Goal: Task Accomplishment & Management: Manage account settings

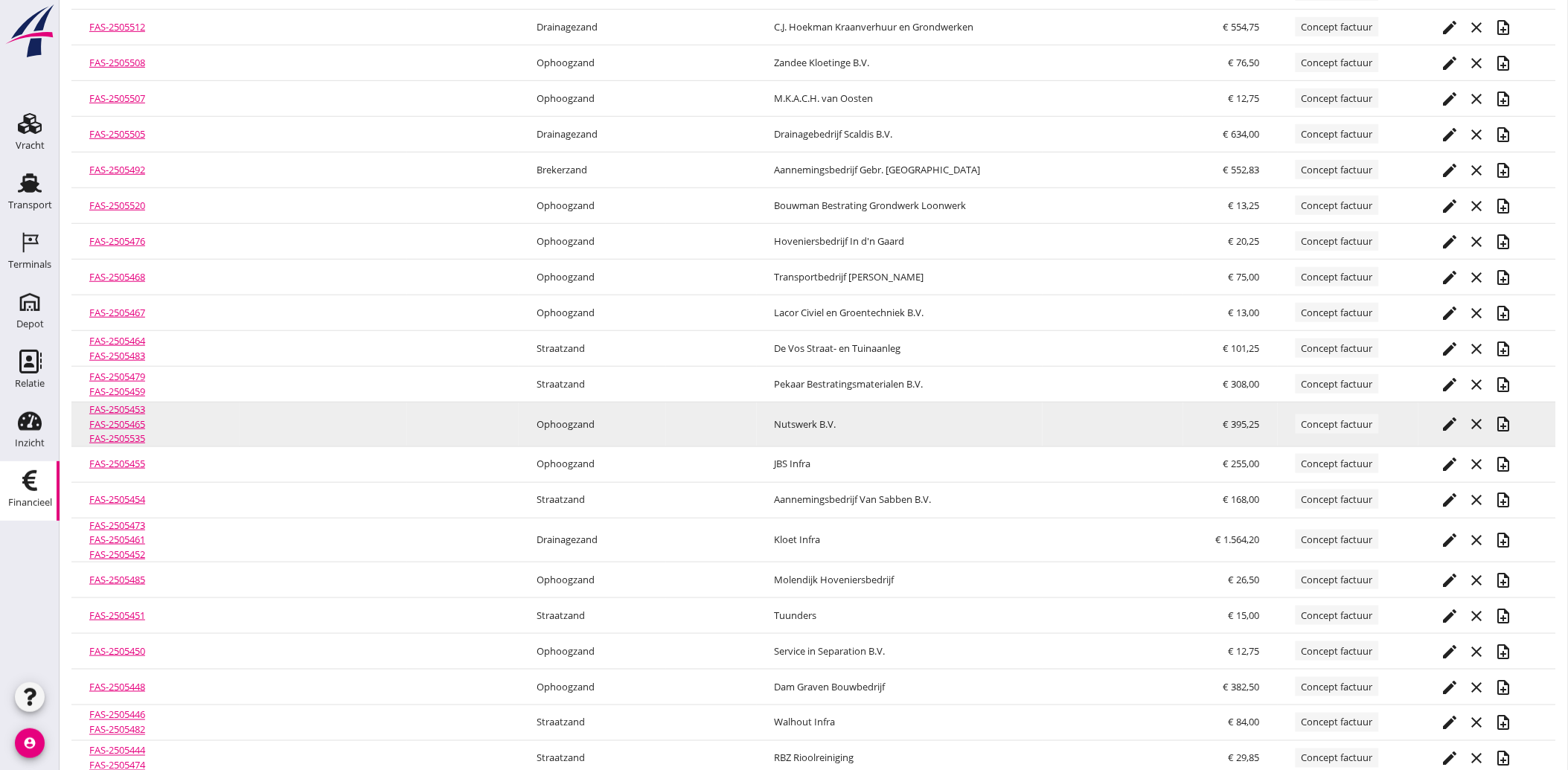
scroll to position [328, 0]
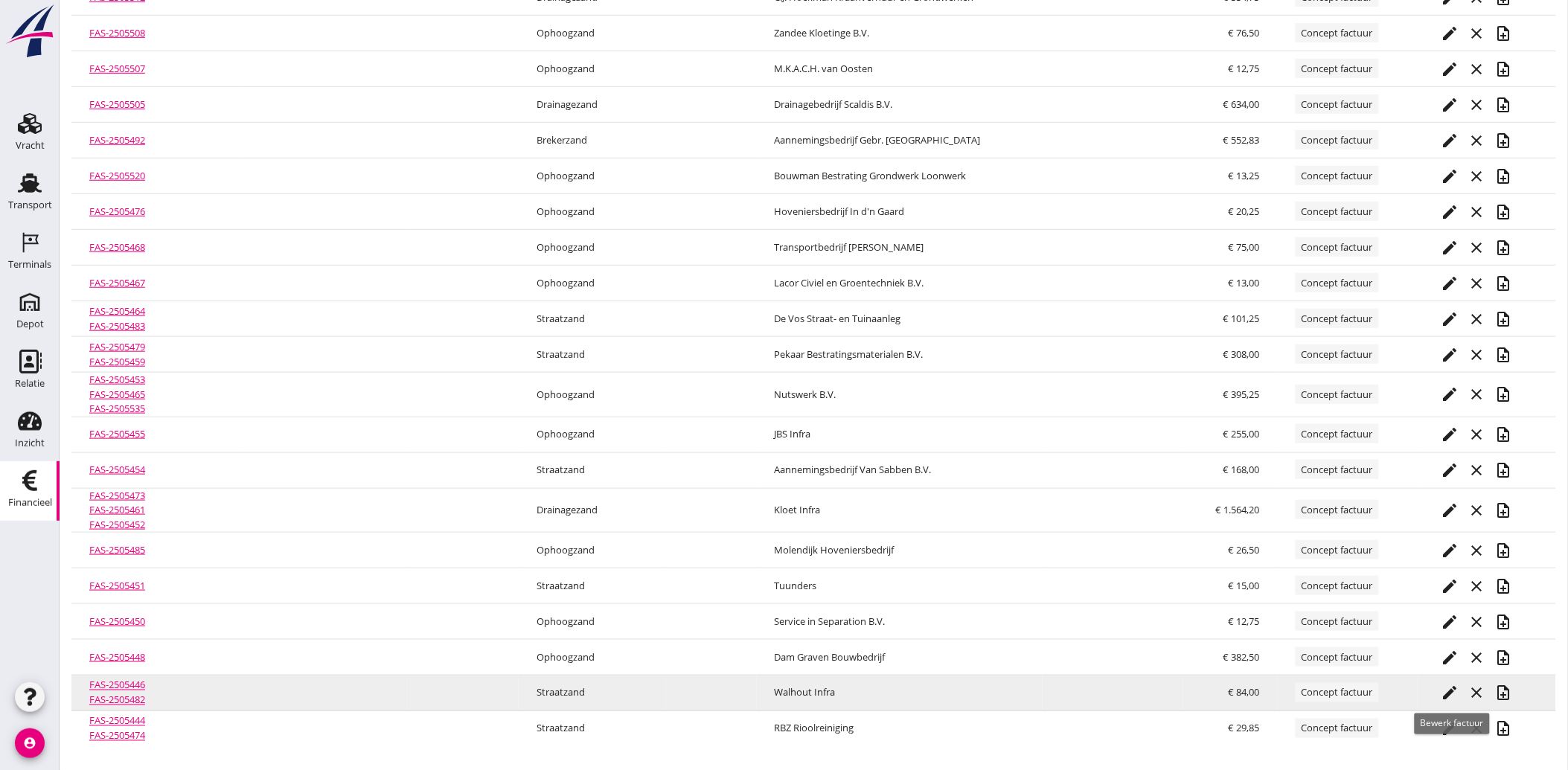
click at [1449, 690] on icon "edit" at bounding box center [1448, 693] width 18 height 18
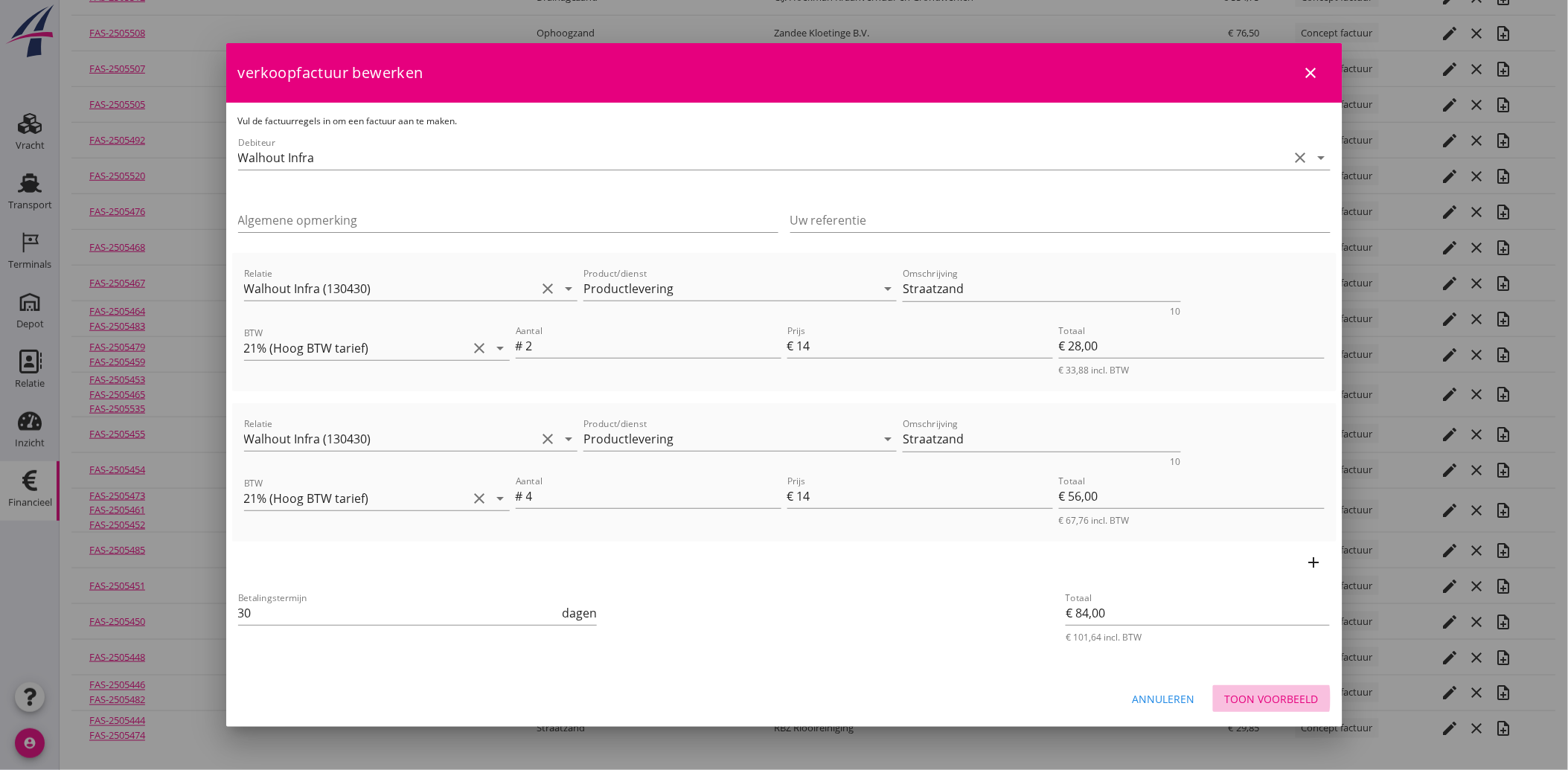
click at [1268, 692] on div "Toon voorbeeld" at bounding box center [1271, 698] width 94 height 16
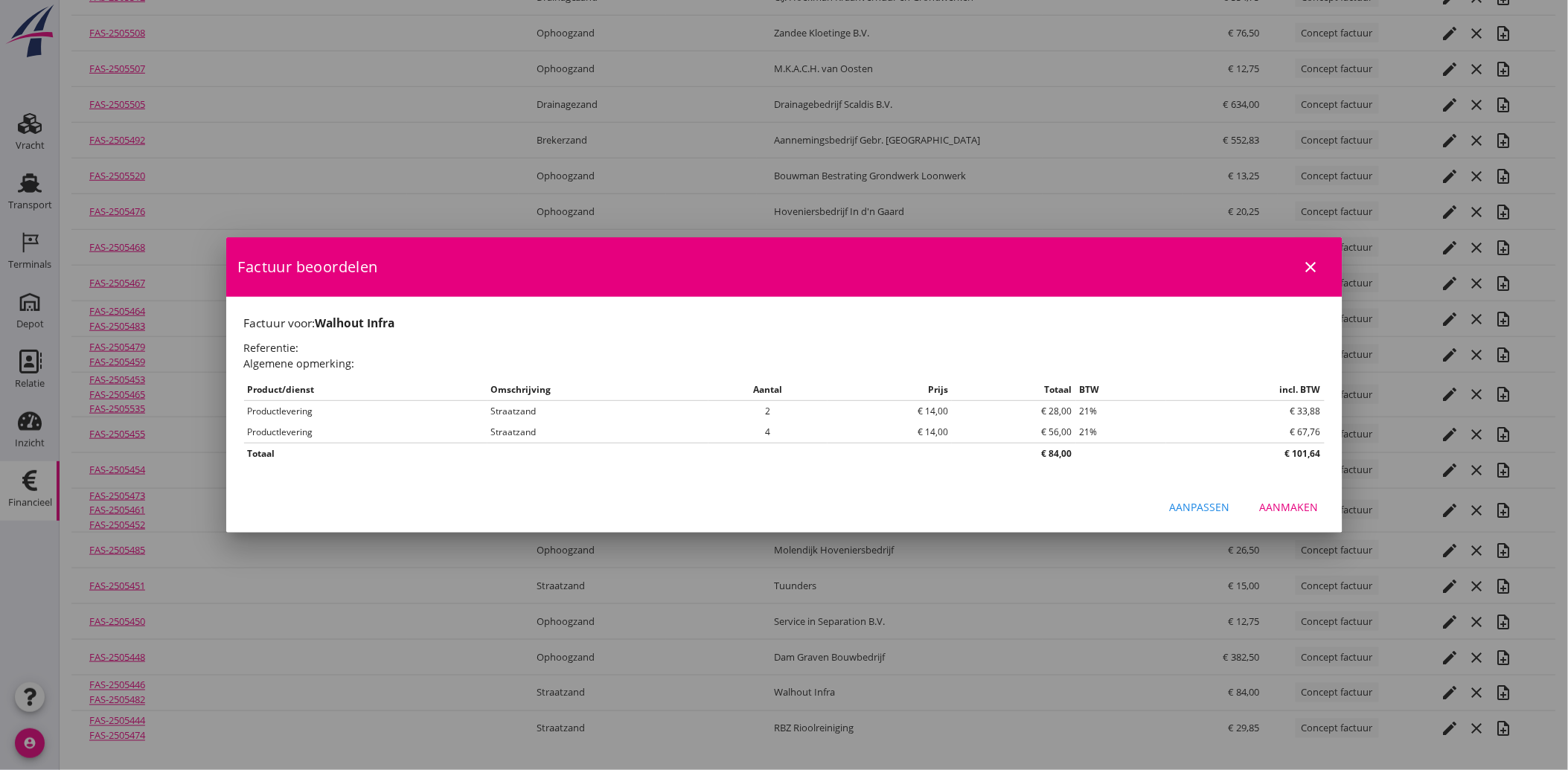
click at [1295, 506] on div "Aanmaken" at bounding box center [1288, 506] width 58 height 16
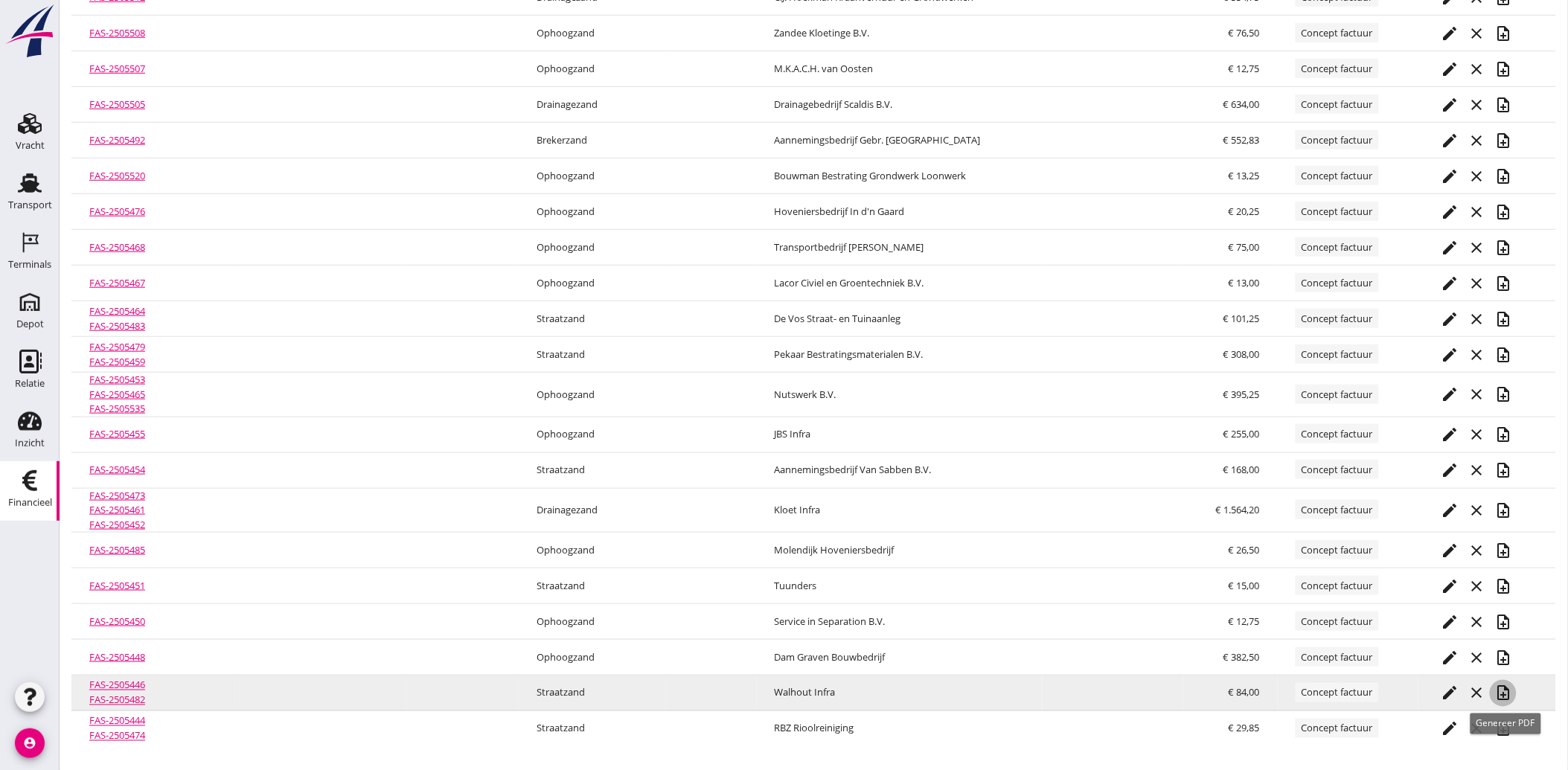
click at [1504, 692] on icon "note_add" at bounding box center [1502, 693] width 18 height 18
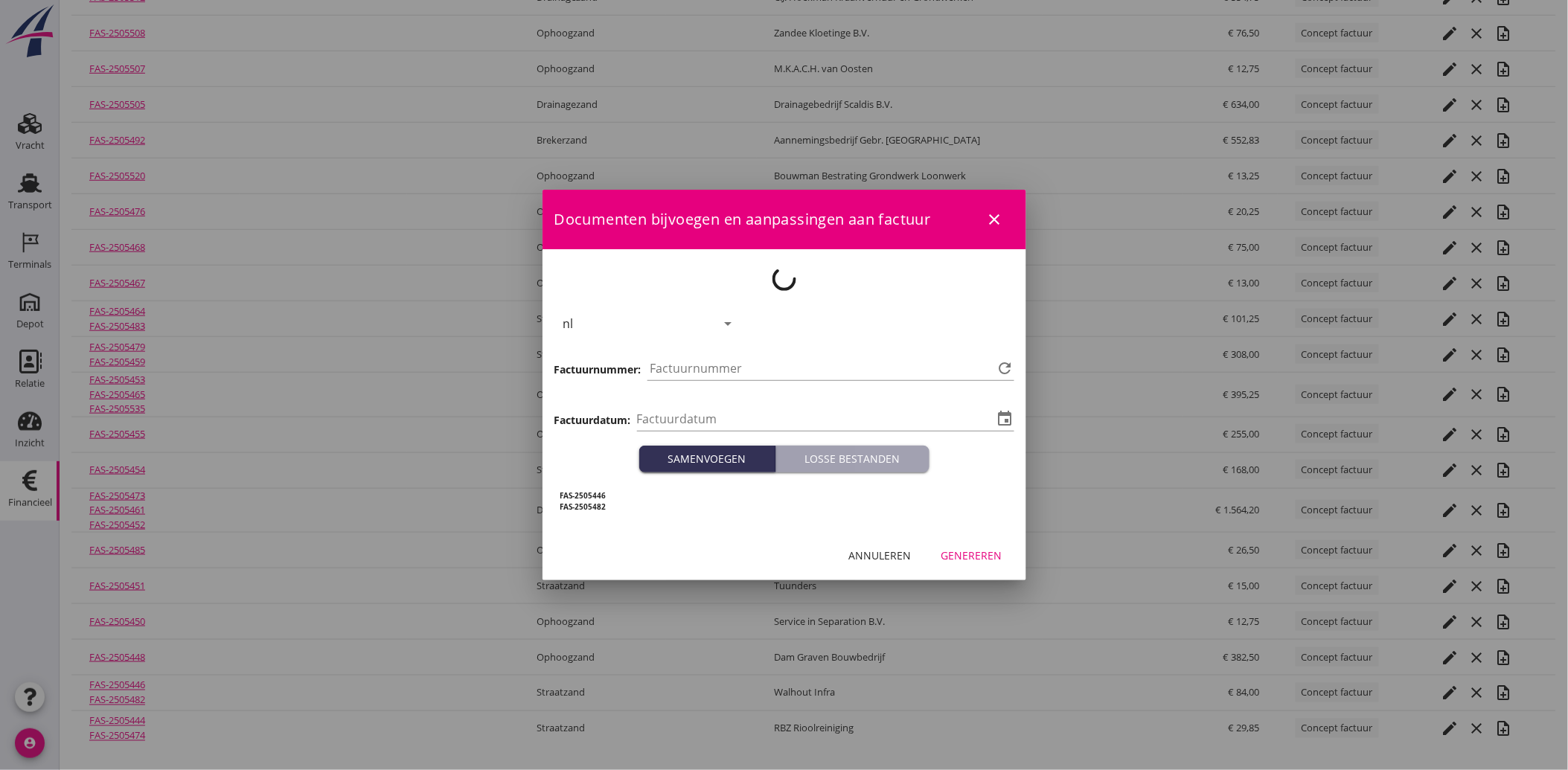
type input "[DATE]"
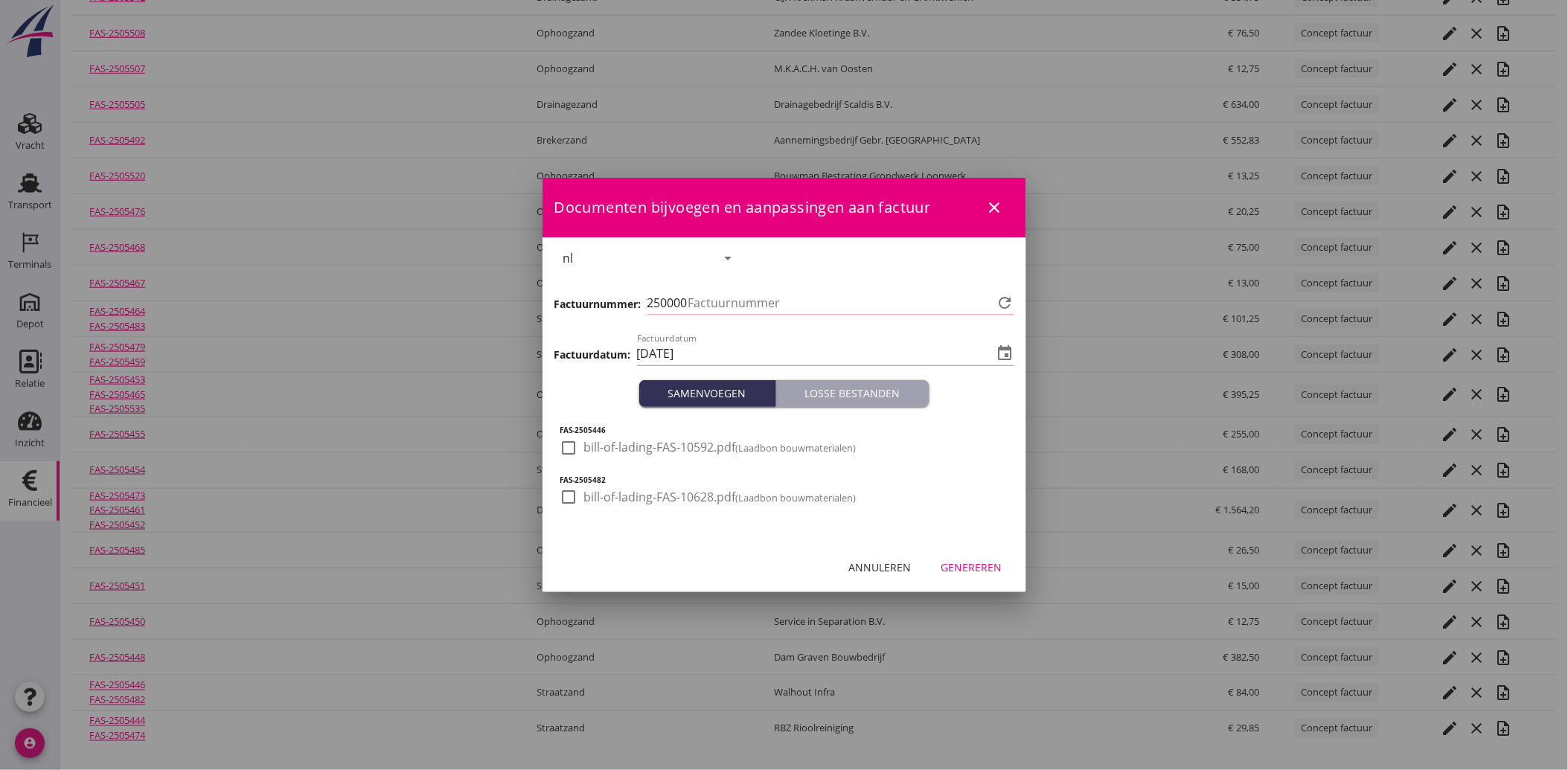
type input "3858"
click at [572, 440] on div at bounding box center [569, 447] width 25 height 25
checkbox input "true"
click at [558, 494] on div at bounding box center [569, 496] width 25 height 25
checkbox input "true"
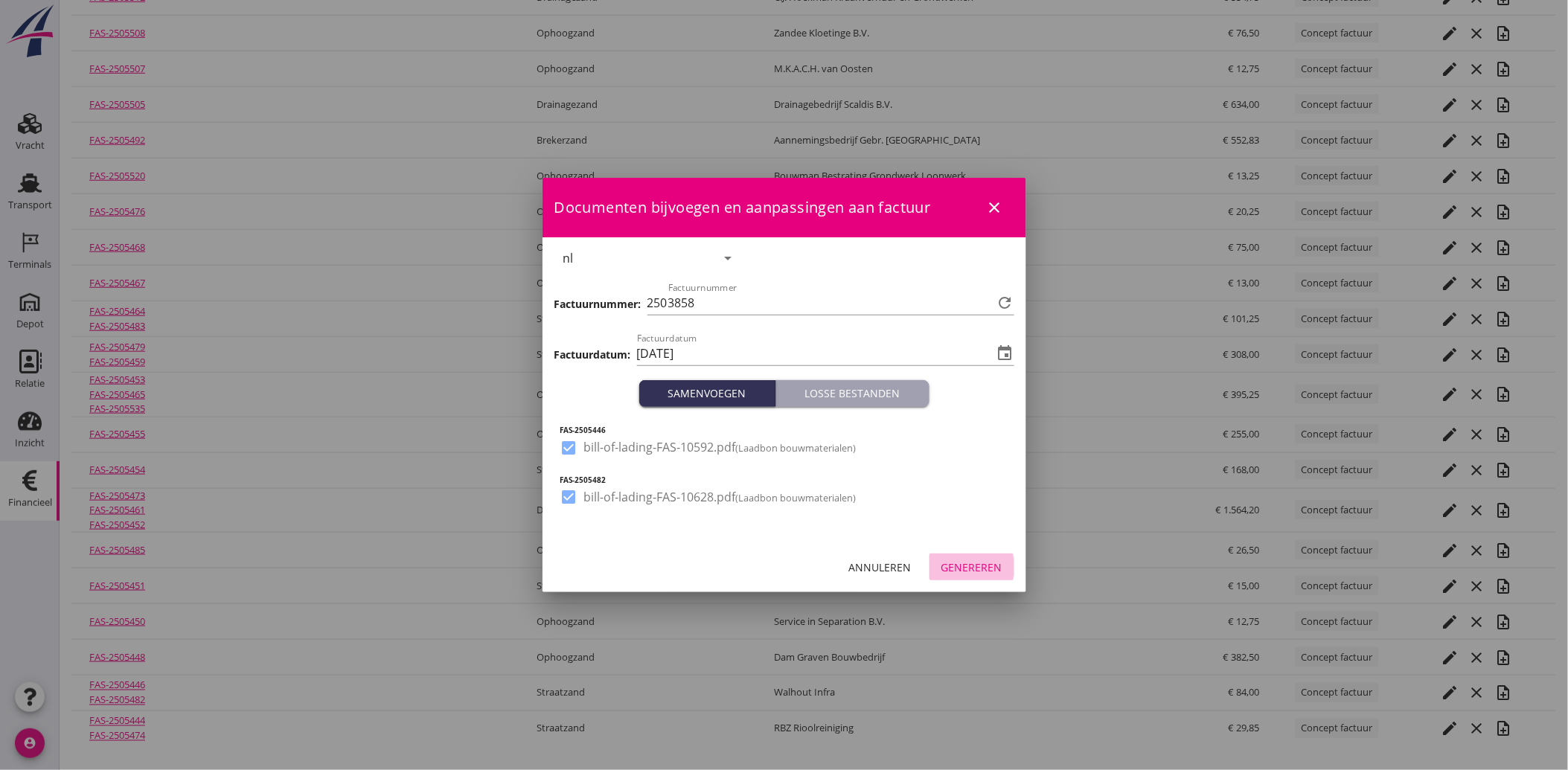
click at [960, 567] on div "Genereren" at bounding box center [971, 567] width 61 height 16
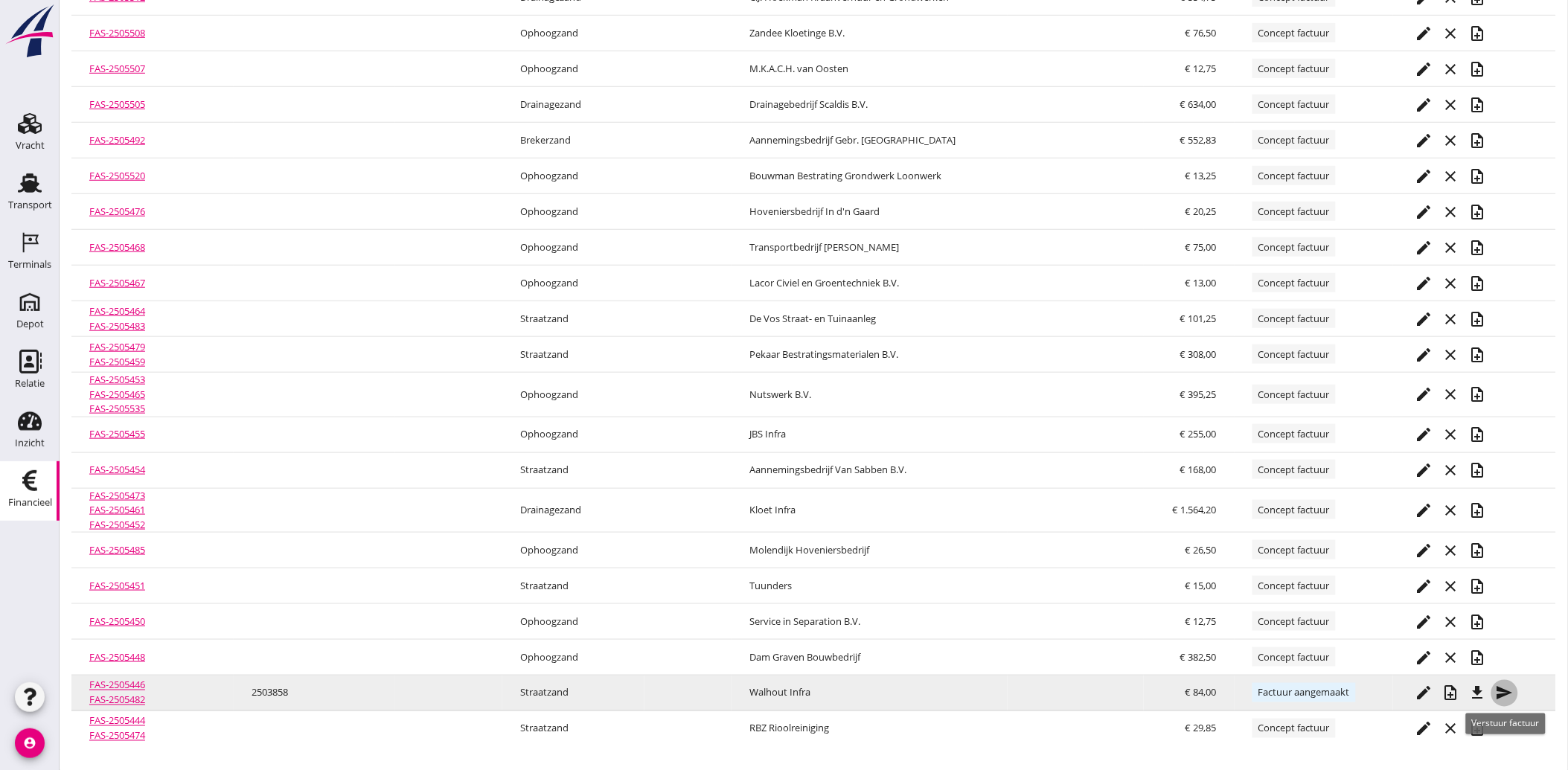
click at [1500, 696] on icon "send" at bounding box center [1504, 693] width 18 height 18
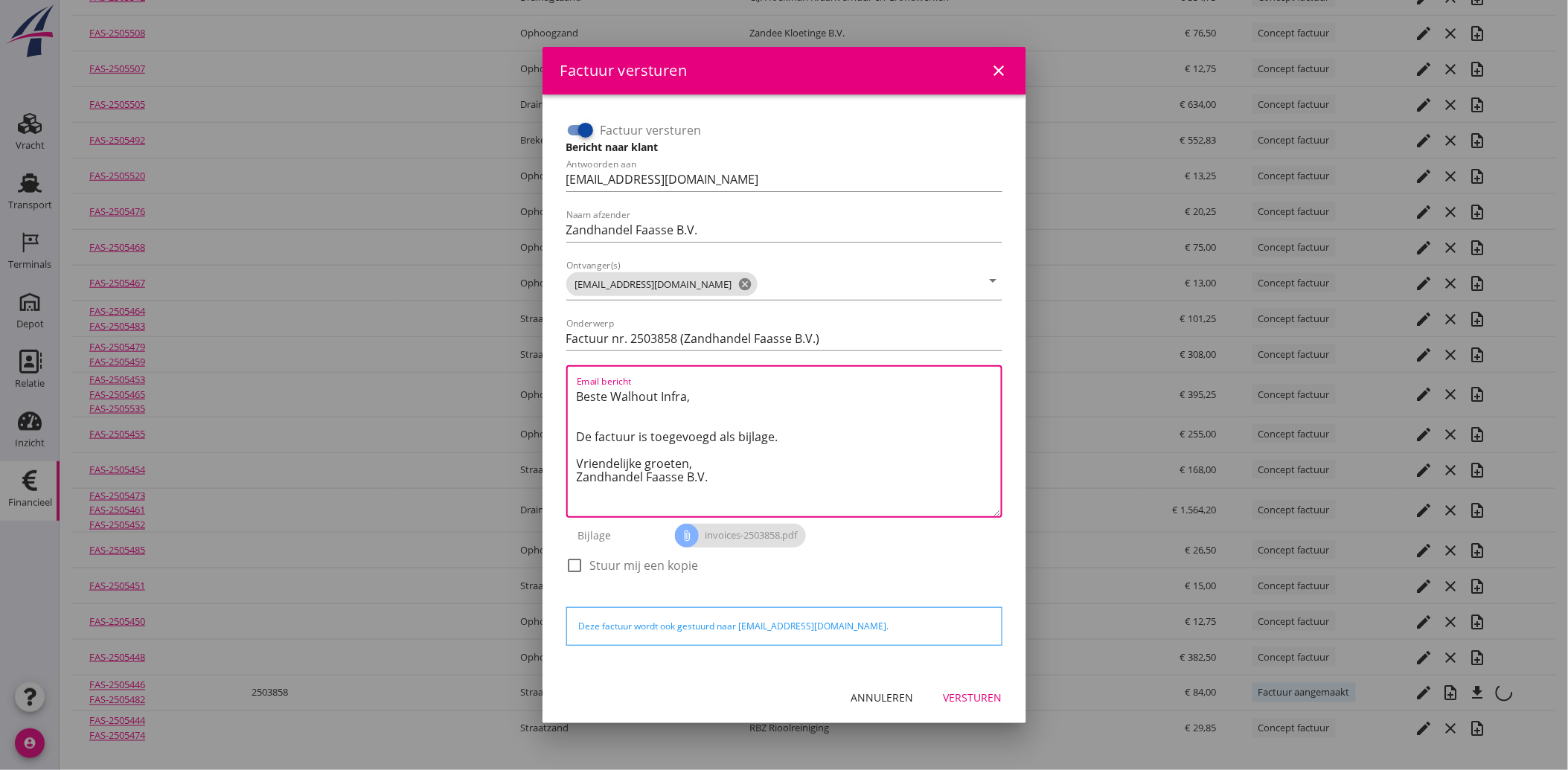
drag, startPoint x: 716, startPoint y: 481, endPoint x: 544, endPoint y: 398, distance: 191.0
click at [544, 398] on div "Factuur versturen Bericht naar klant Antwoorden aan administratie@faassegroep.n…" at bounding box center [784, 382] width 483 height 577
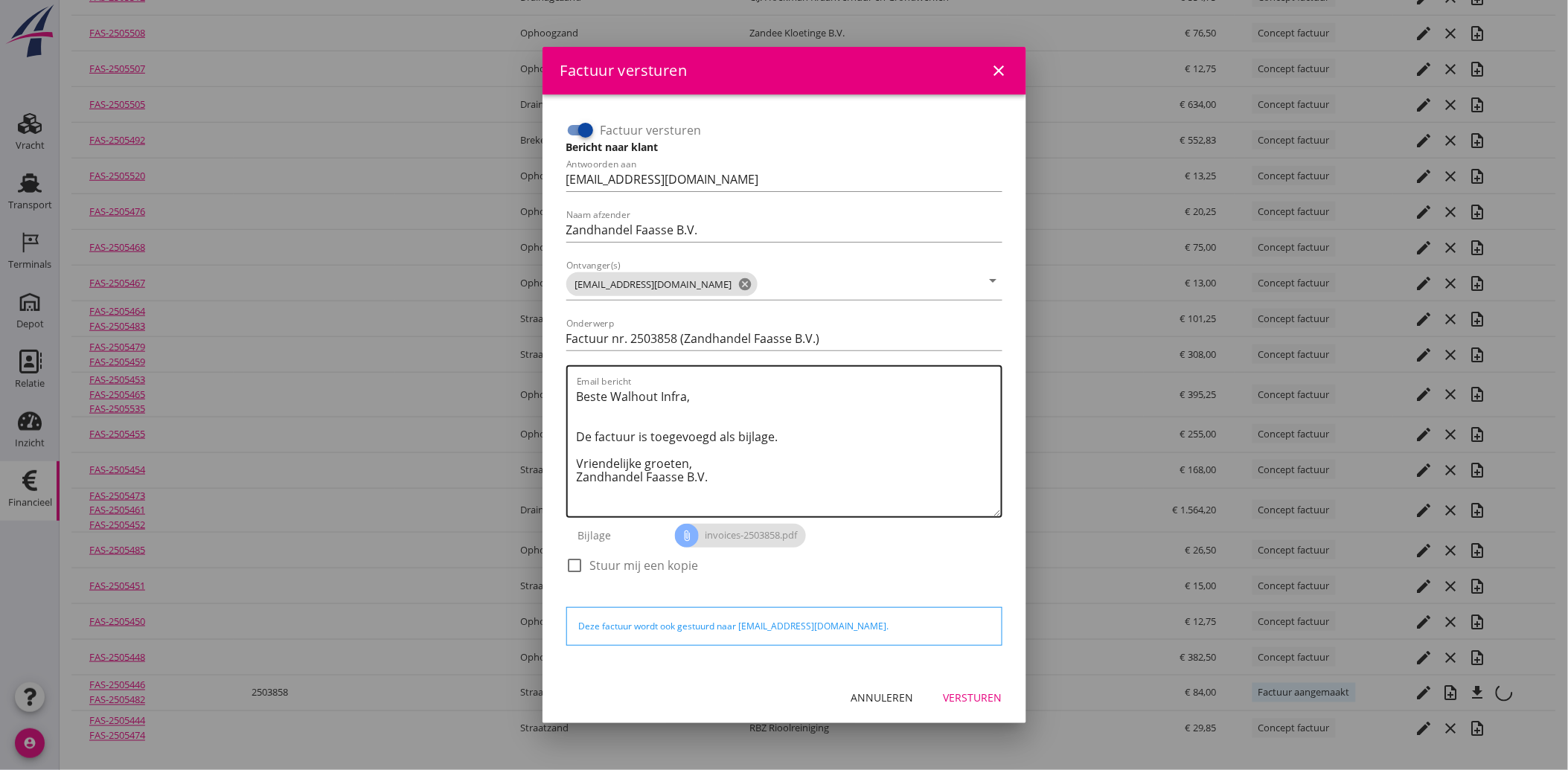
click at [736, 489] on textarea "Beste Walhout Infra, De factuur is toegevoegd als bijlage. Vriendelijke groeten…" at bounding box center [788, 450] width 424 height 132
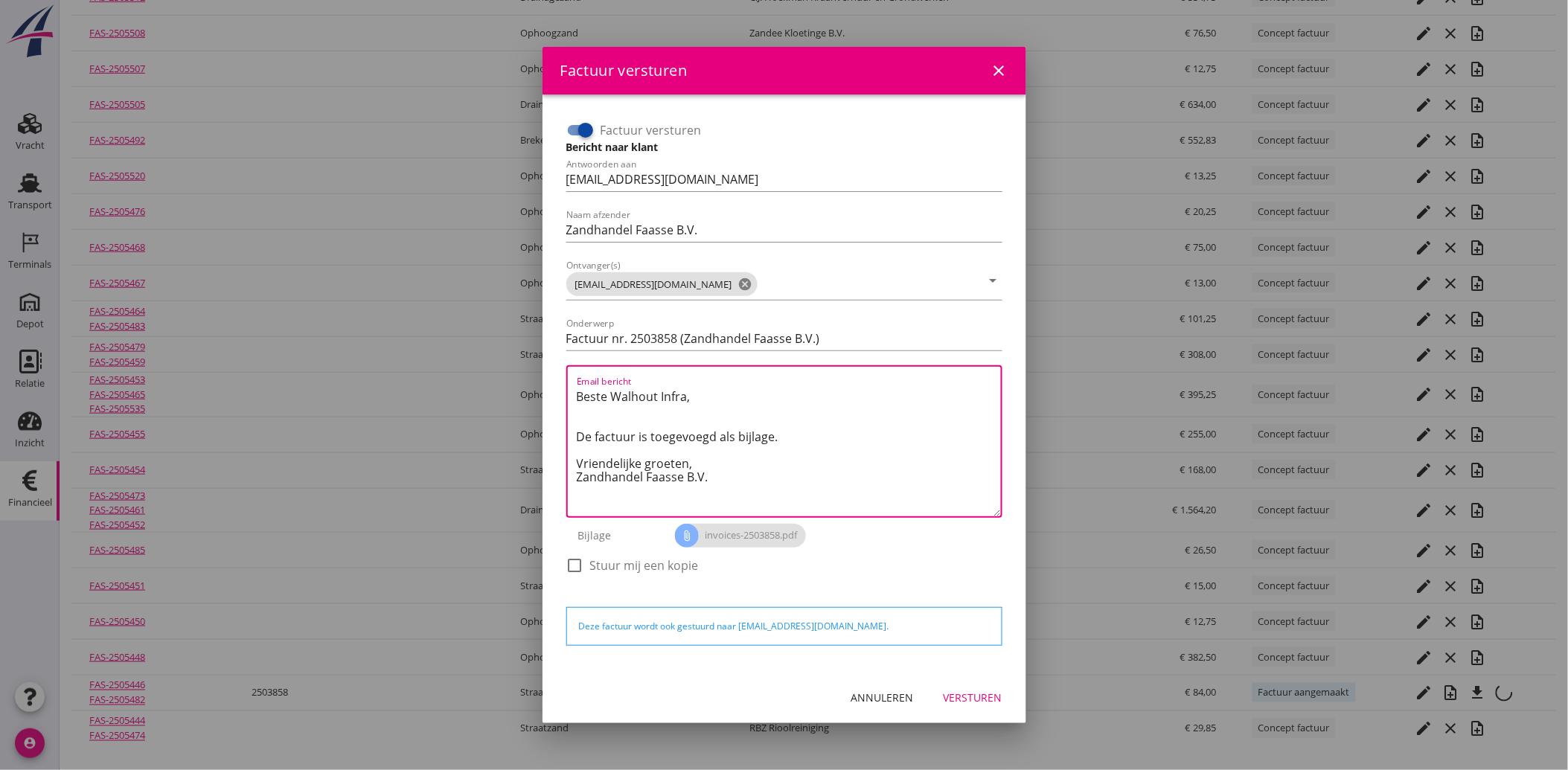
drag, startPoint x: 721, startPoint y: 476, endPoint x: 559, endPoint y: 397, distance: 180.2
click at [560, 397] on div "Factuur versturen Bericht naar klant Antwoorden aan administratie@faassegroep.n…" at bounding box center [784, 354] width 448 height 485
paste textarea "Geachte heer/mevrouw, Hierbij zenden wij u onze factuur i.v.m. de door ons aan …"
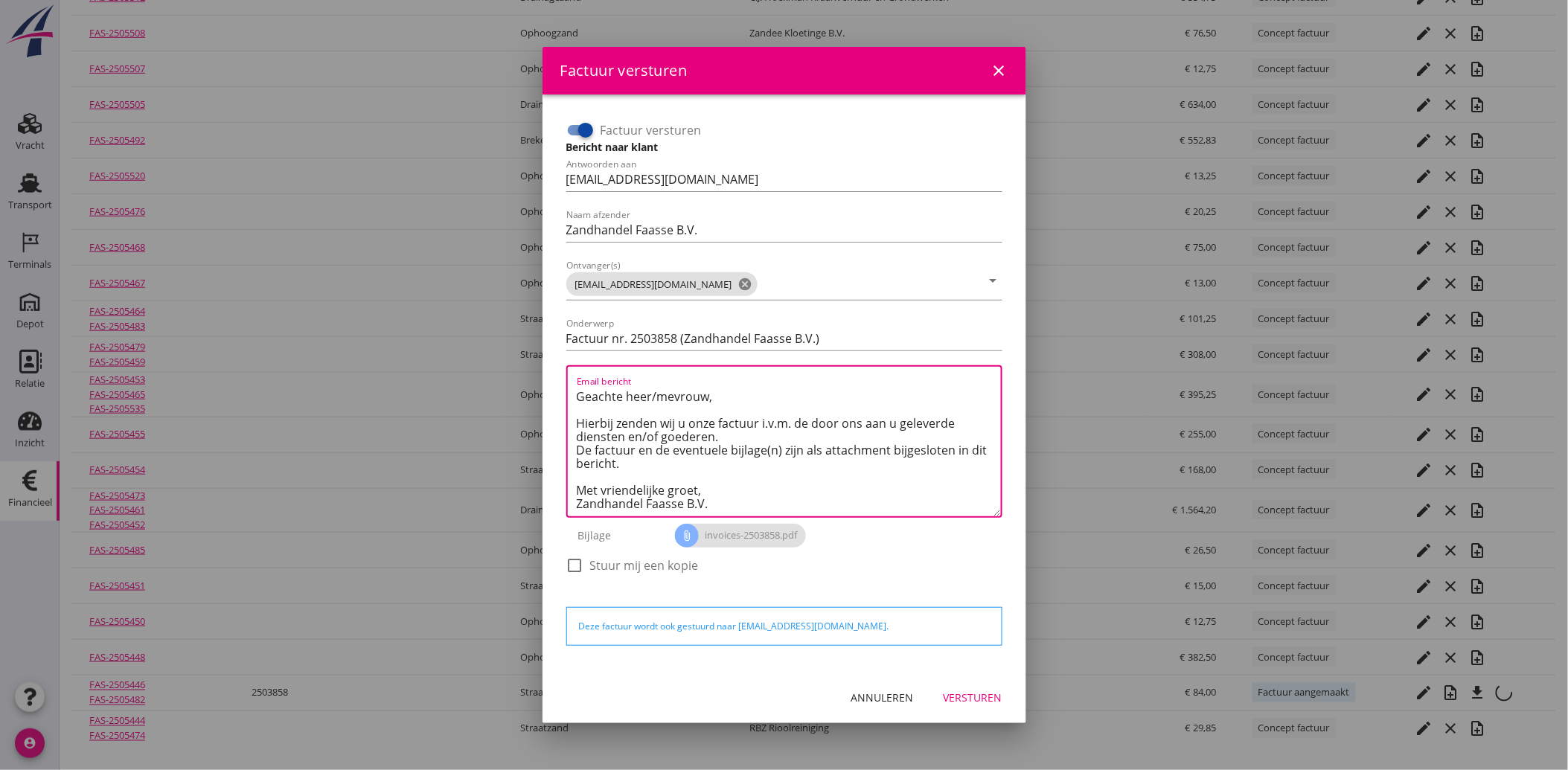
type textarea "Geachte heer/mevrouw, Hierbij zenden wij u onze factuur i.v.m. de door ons aan …"
click at [965, 705] on button "Versturen" at bounding box center [973, 698] width 83 height 26
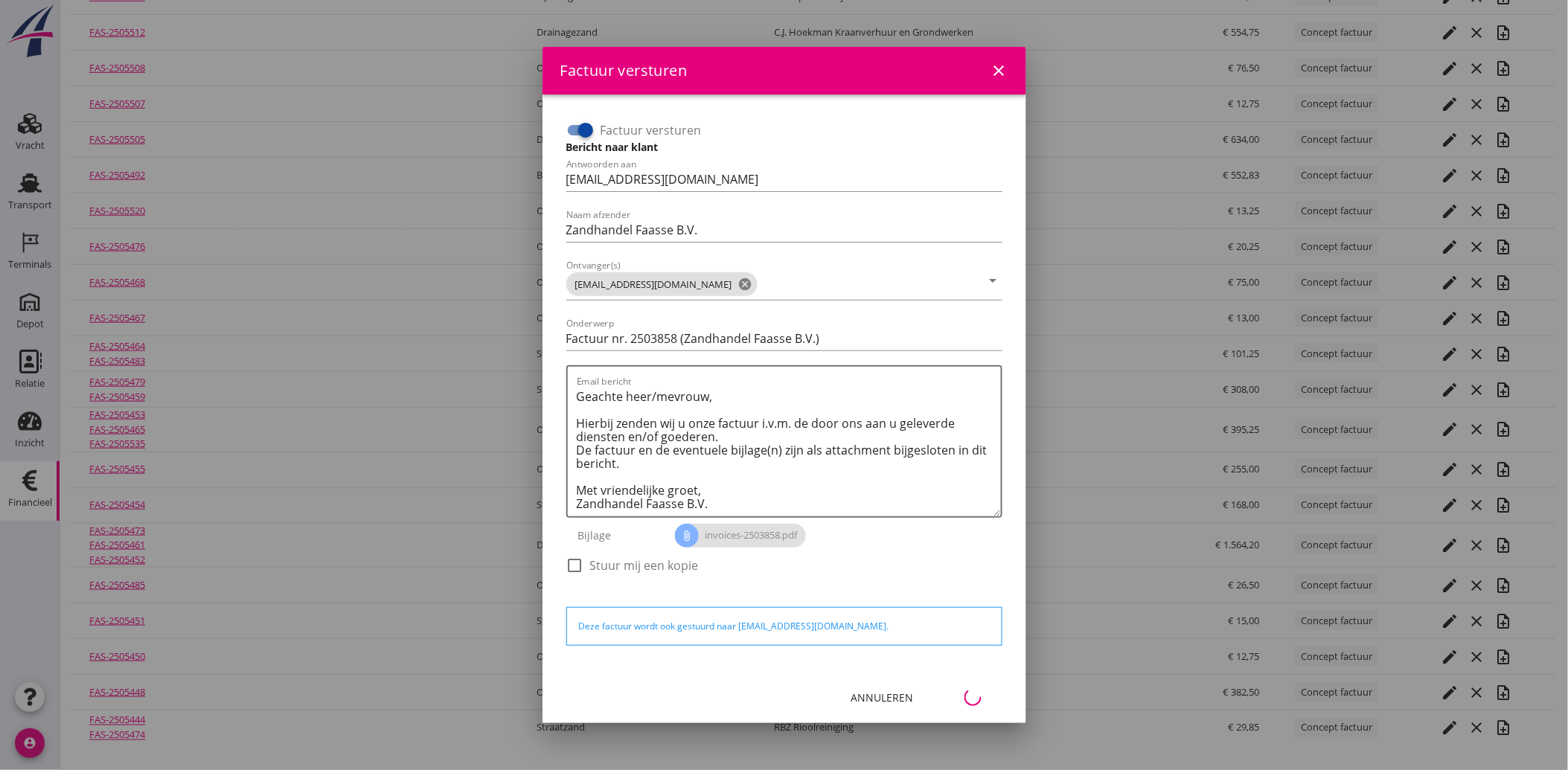
scroll to position [292, 0]
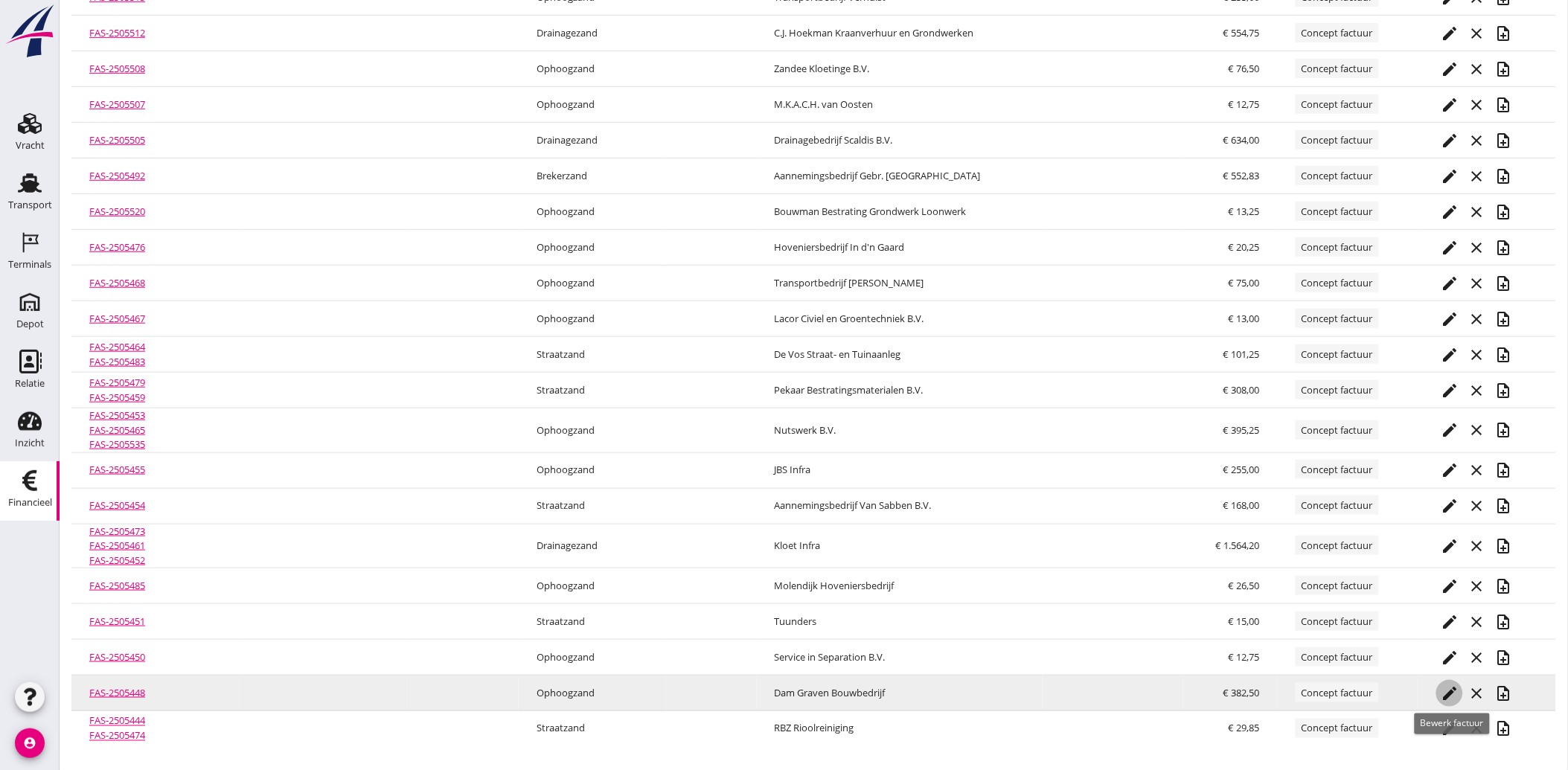
click at [1449, 692] on icon "edit" at bounding box center [1448, 693] width 18 height 18
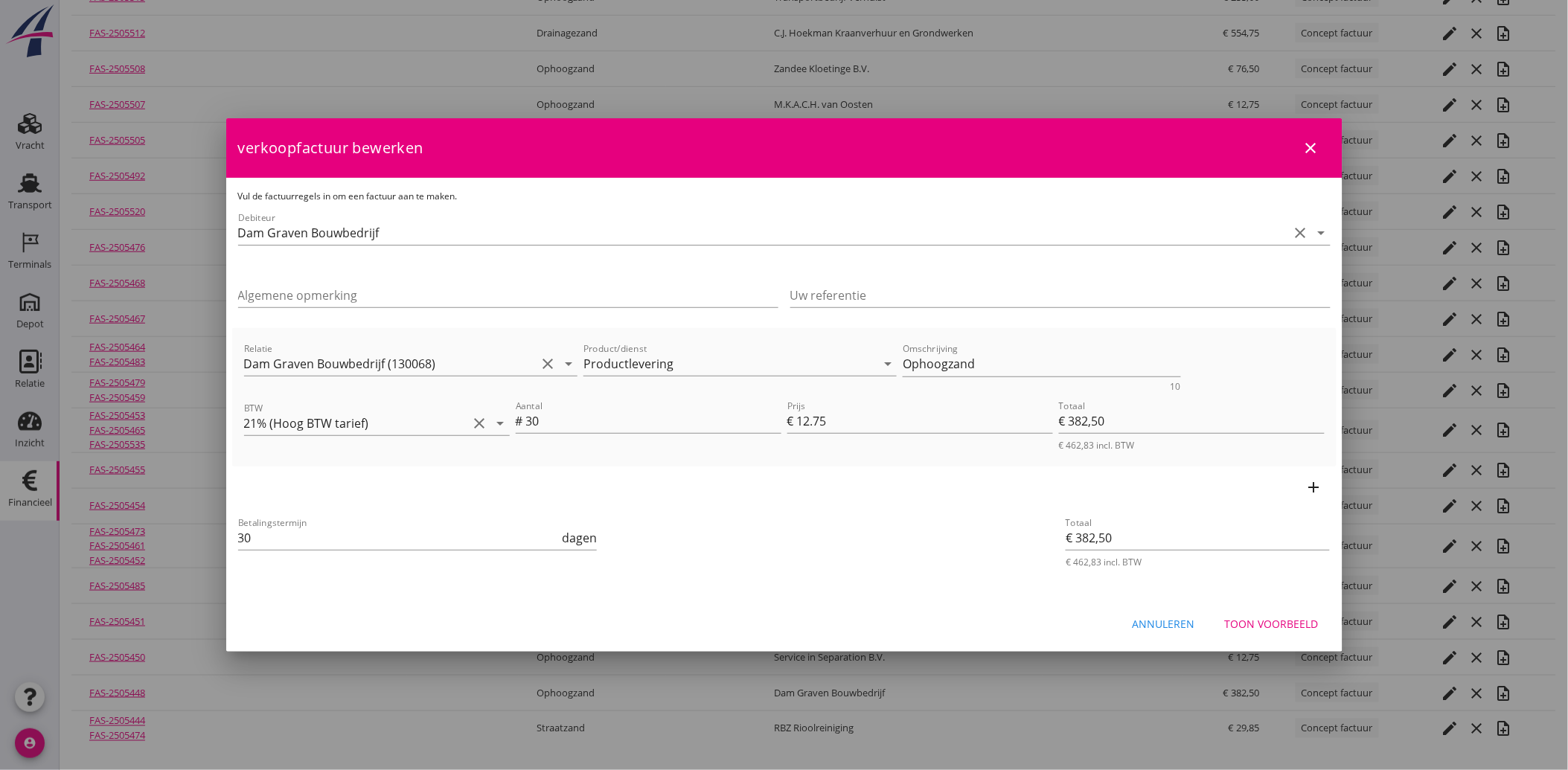
click at [1269, 616] on div "Toon voorbeeld" at bounding box center [1271, 623] width 94 height 16
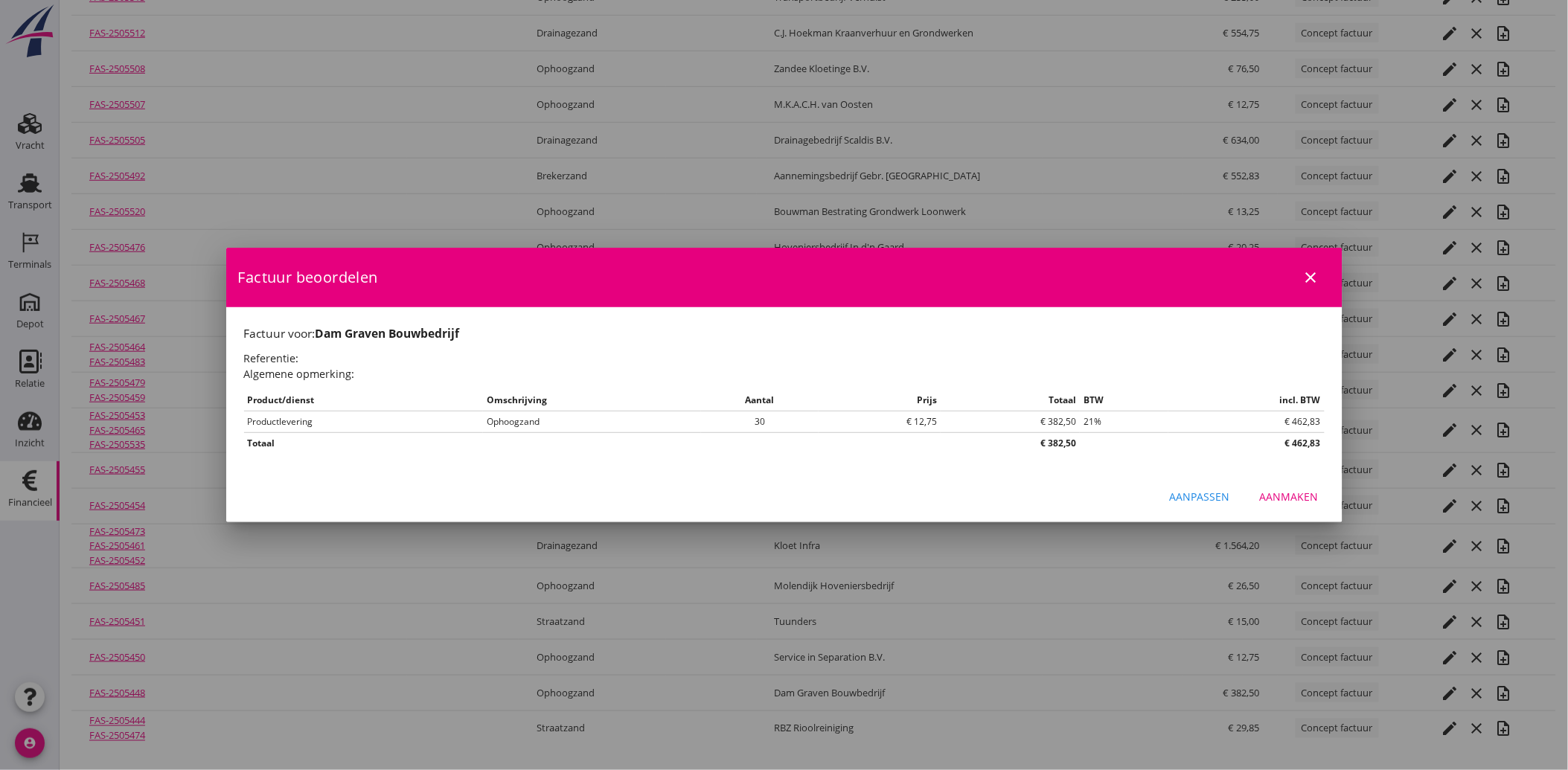
click at [1288, 490] on div "Aanmaken" at bounding box center [1288, 496] width 58 height 16
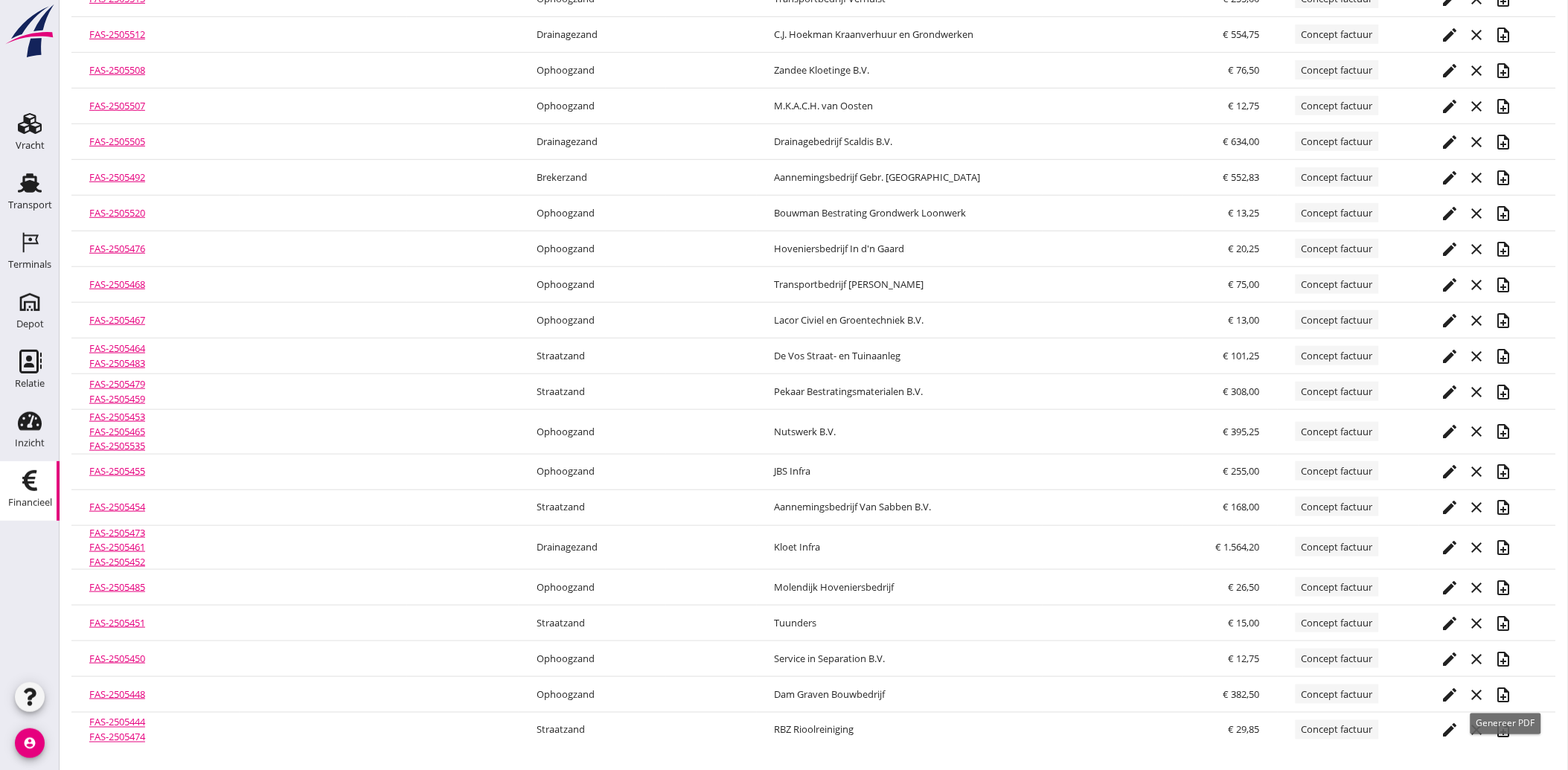
scroll to position [292, 0]
click at [1503, 689] on icon "note_add" at bounding box center [1502, 694] width 18 height 18
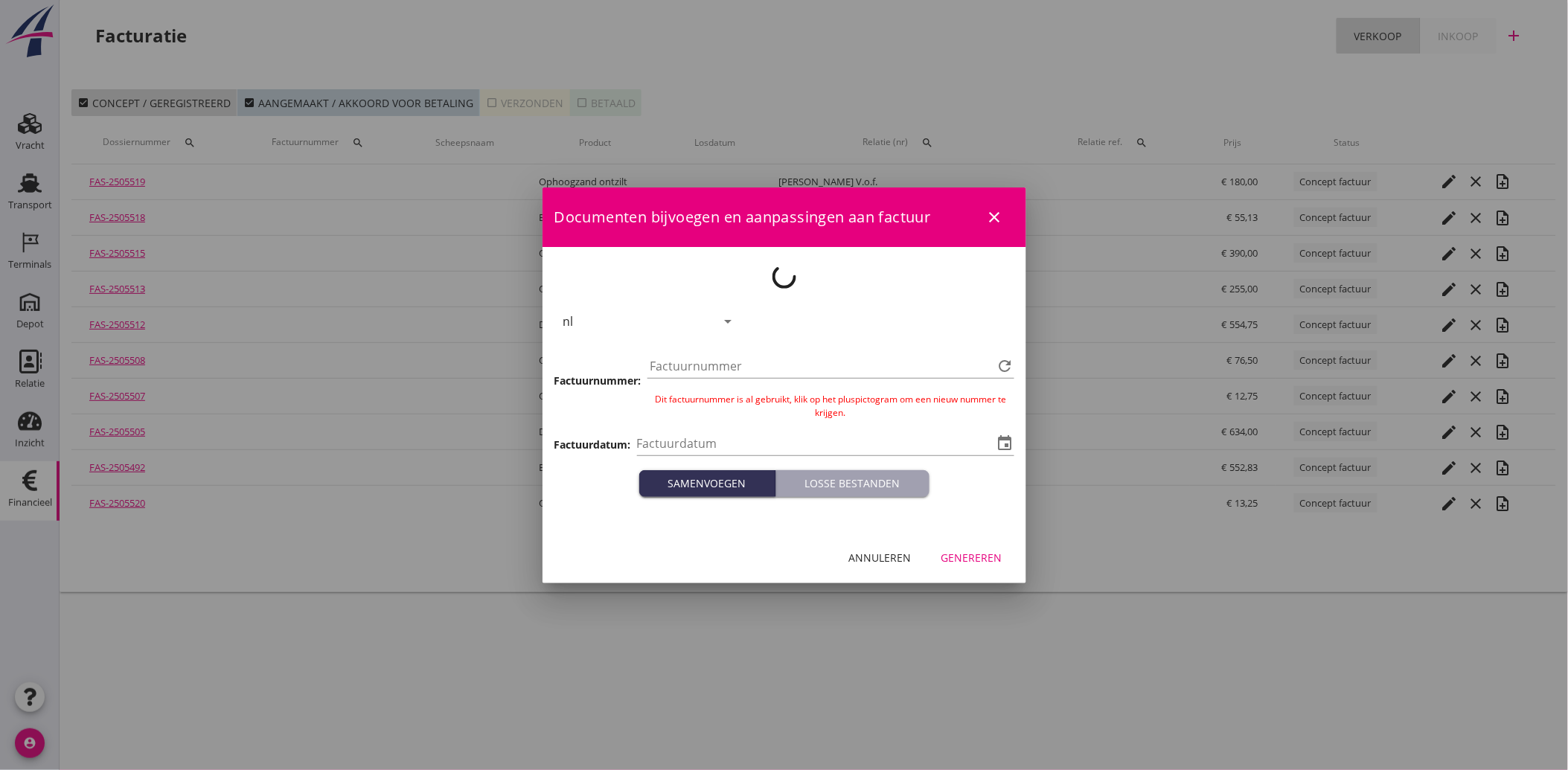
scroll to position [0, 0]
type input "[DATE]"
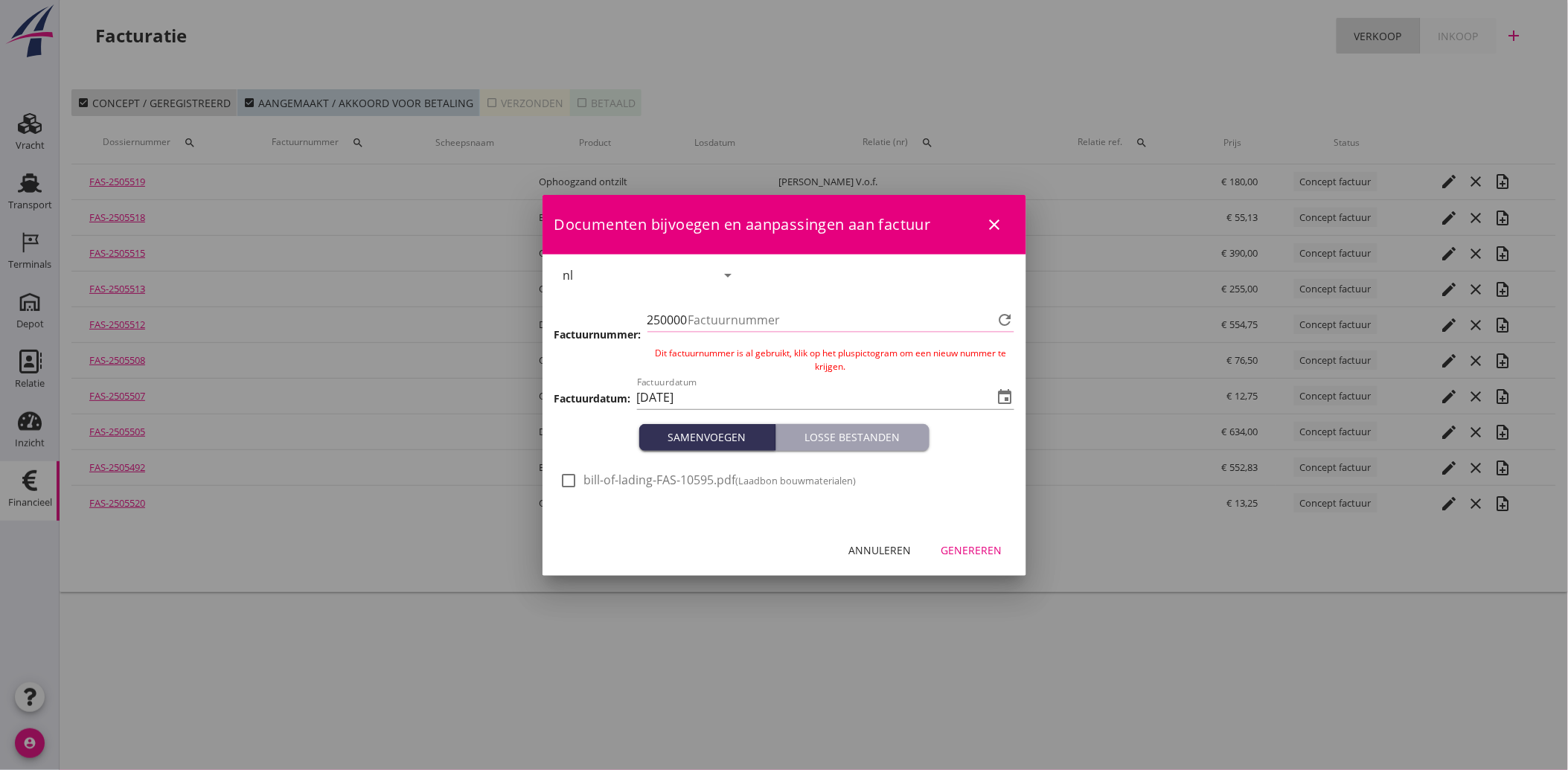
type input "3859"
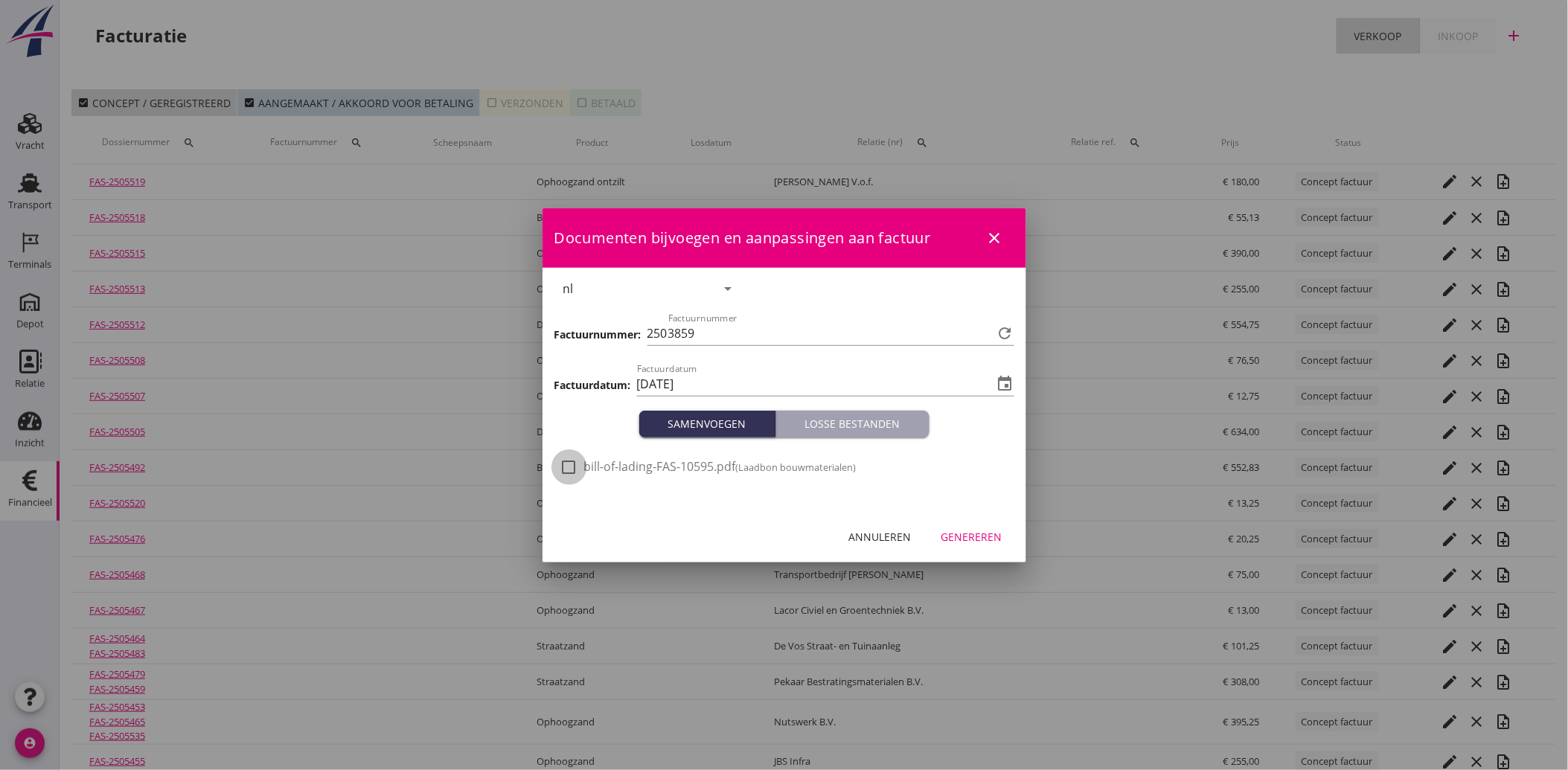
click at [574, 465] on div at bounding box center [569, 467] width 25 height 25
checkbox input "true"
click at [997, 537] on div "Genereren" at bounding box center [971, 537] width 61 height 16
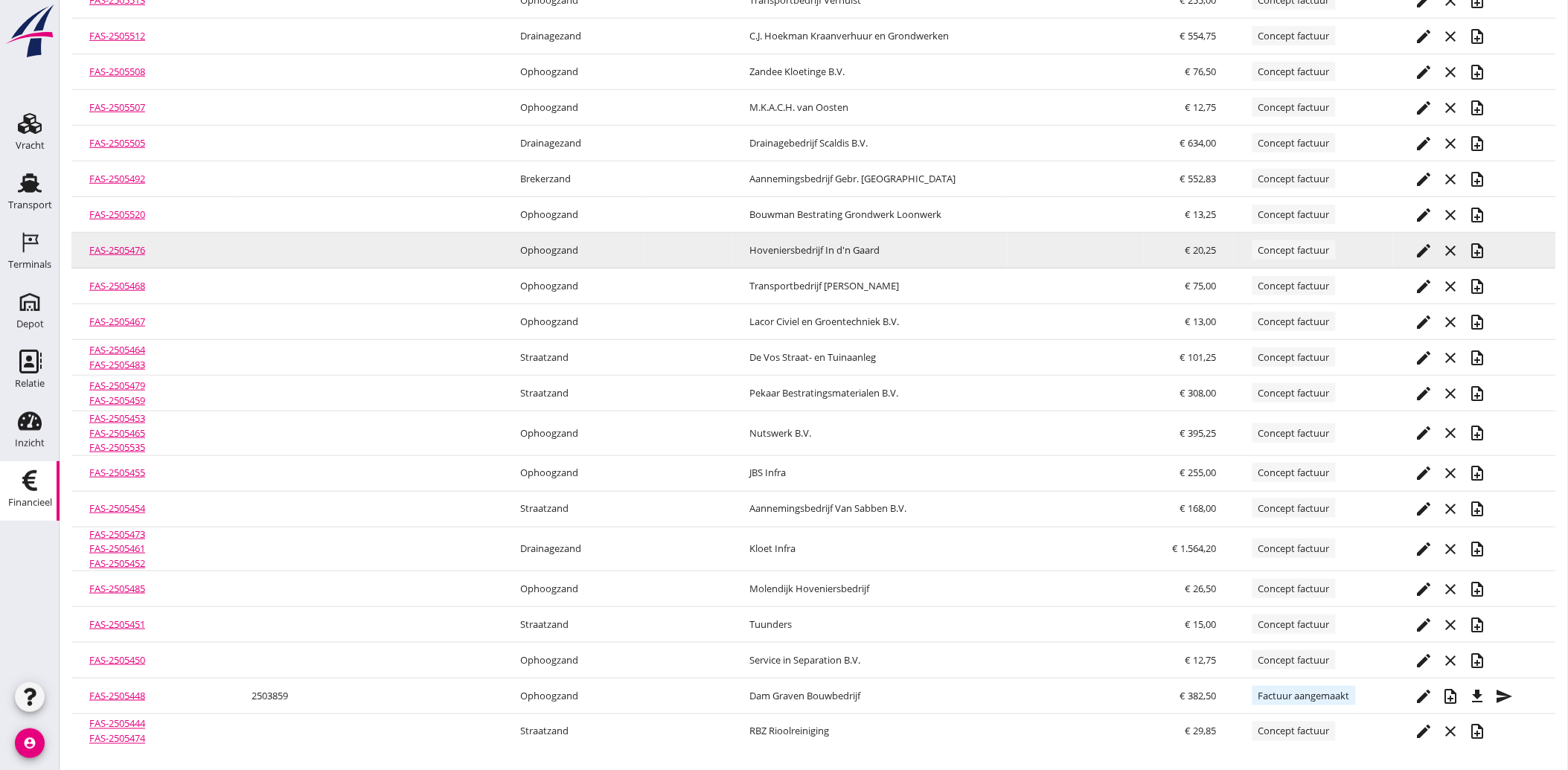
scroll to position [292, 0]
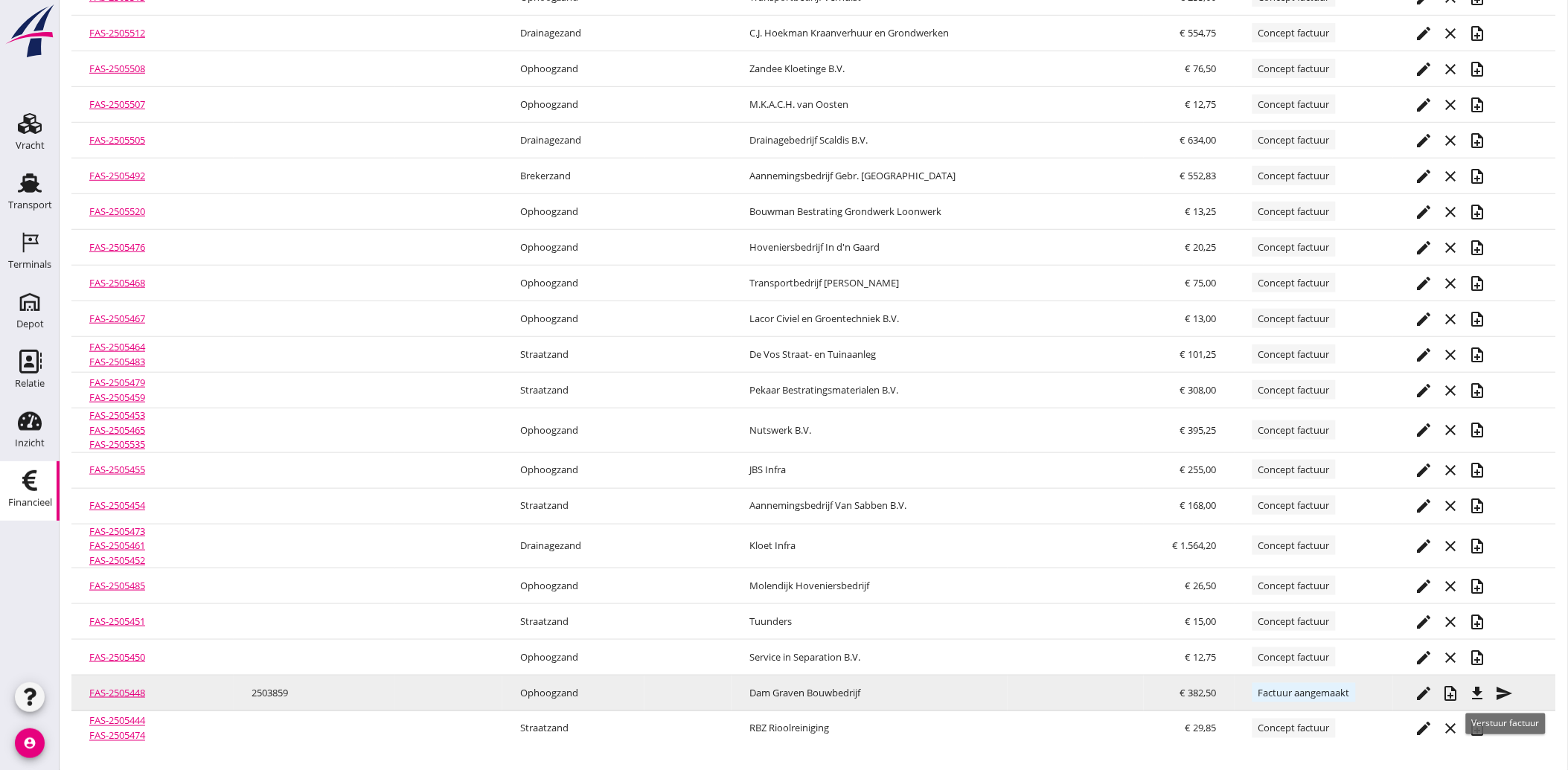
click at [1508, 689] on icon "send" at bounding box center [1504, 693] width 18 height 18
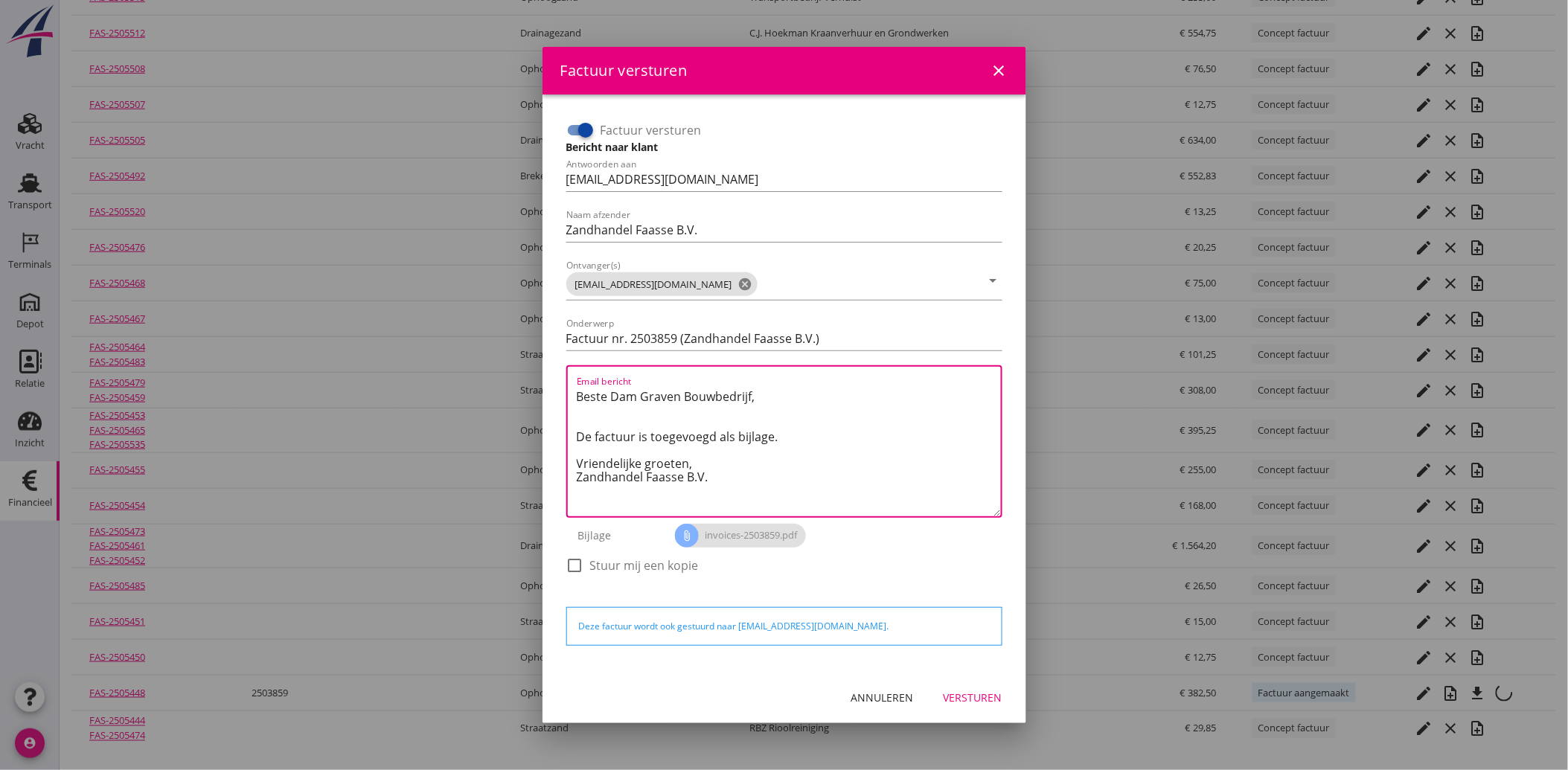
drag, startPoint x: 597, startPoint y: 447, endPoint x: 511, endPoint y: 369, distance: 116.1
click at [511, 369] on div "Factuur versturen close Factuur versturen Bericht naar klant Antwoorden aan adm…" at bounding box center [784, 239] width 1568 height 1062
paste textarea "Geachte heer/mevrouw, Hierbij zenden wij u onze factuur i.v.m. de door ons aan …"
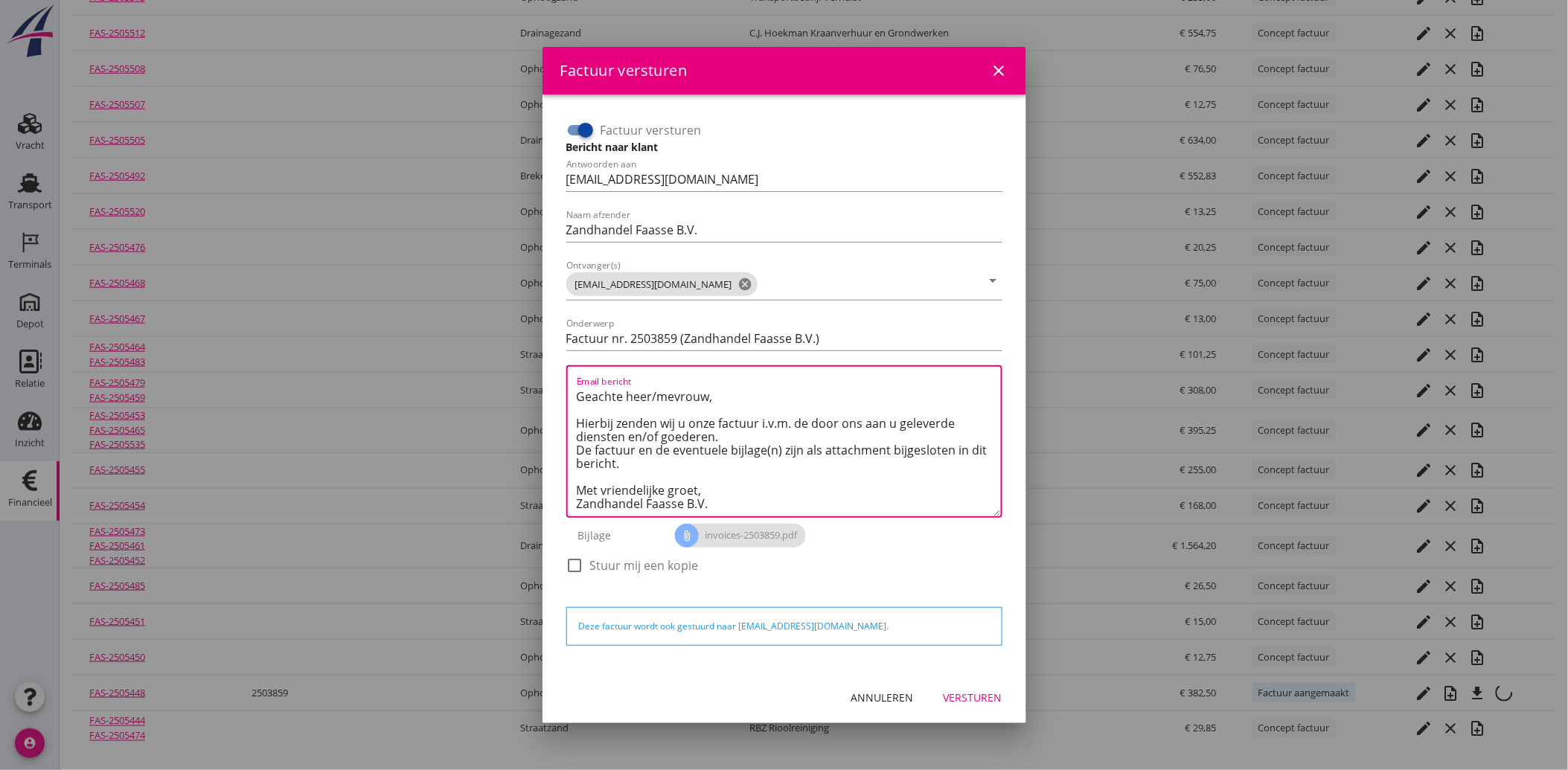
type textarea "Geachte heer/mevrouw, Hierbij zenden wij u onze factuur i.v.m. de door ons aan …"
click at [975, 702] on div "Versturen" at bounding box center [973, 697] width 58 height 16
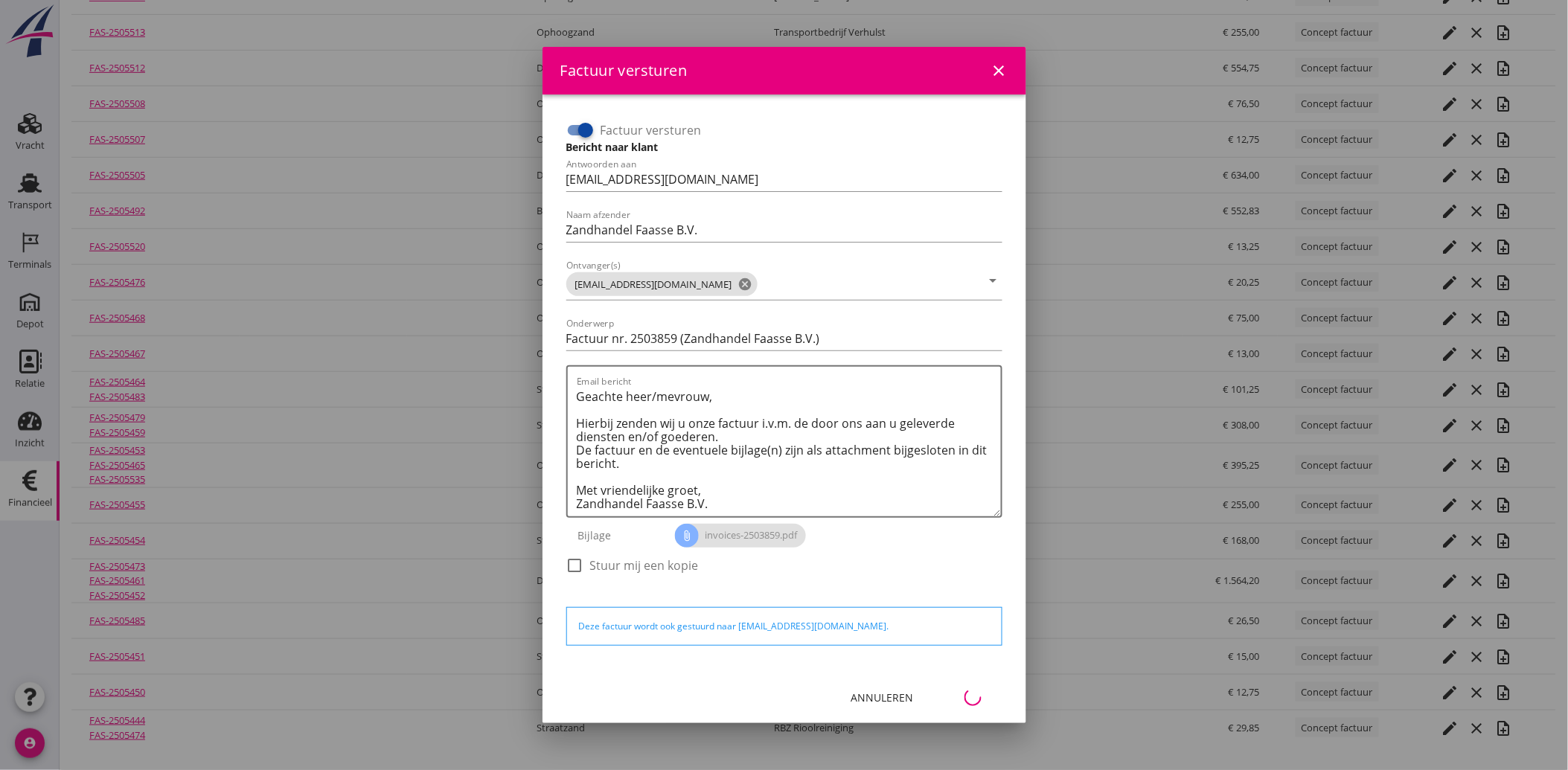
scroll to position [255, 0]
click at [893, 701] on div "Annuleren" at bounding box center [882, 697] width 62 height 16
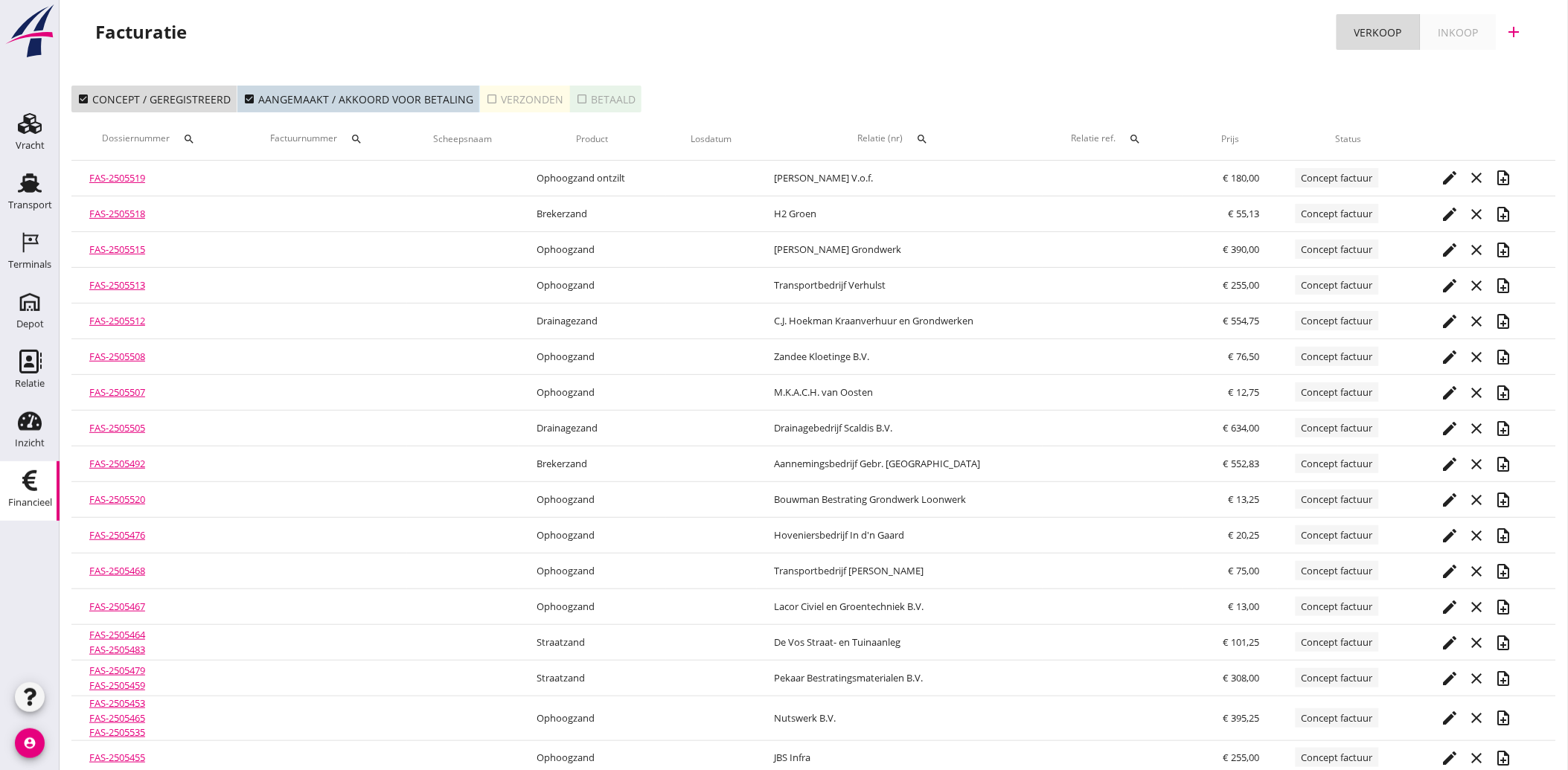
scroll to position [0, 0]
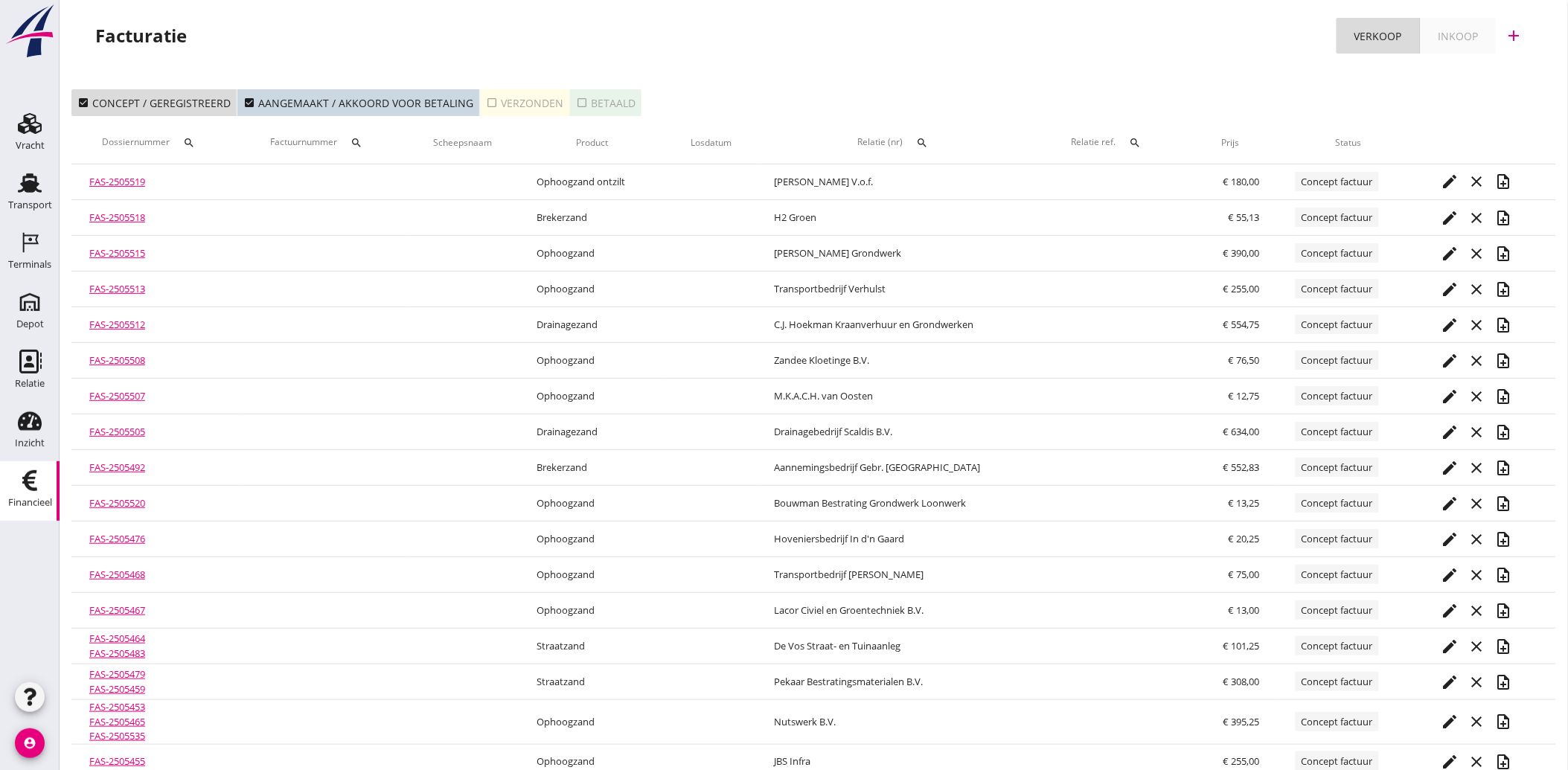
click at [493, 103] on div "check_box_outline_blank Verzonden" at bounding box center [525, 103] width 77 height 16
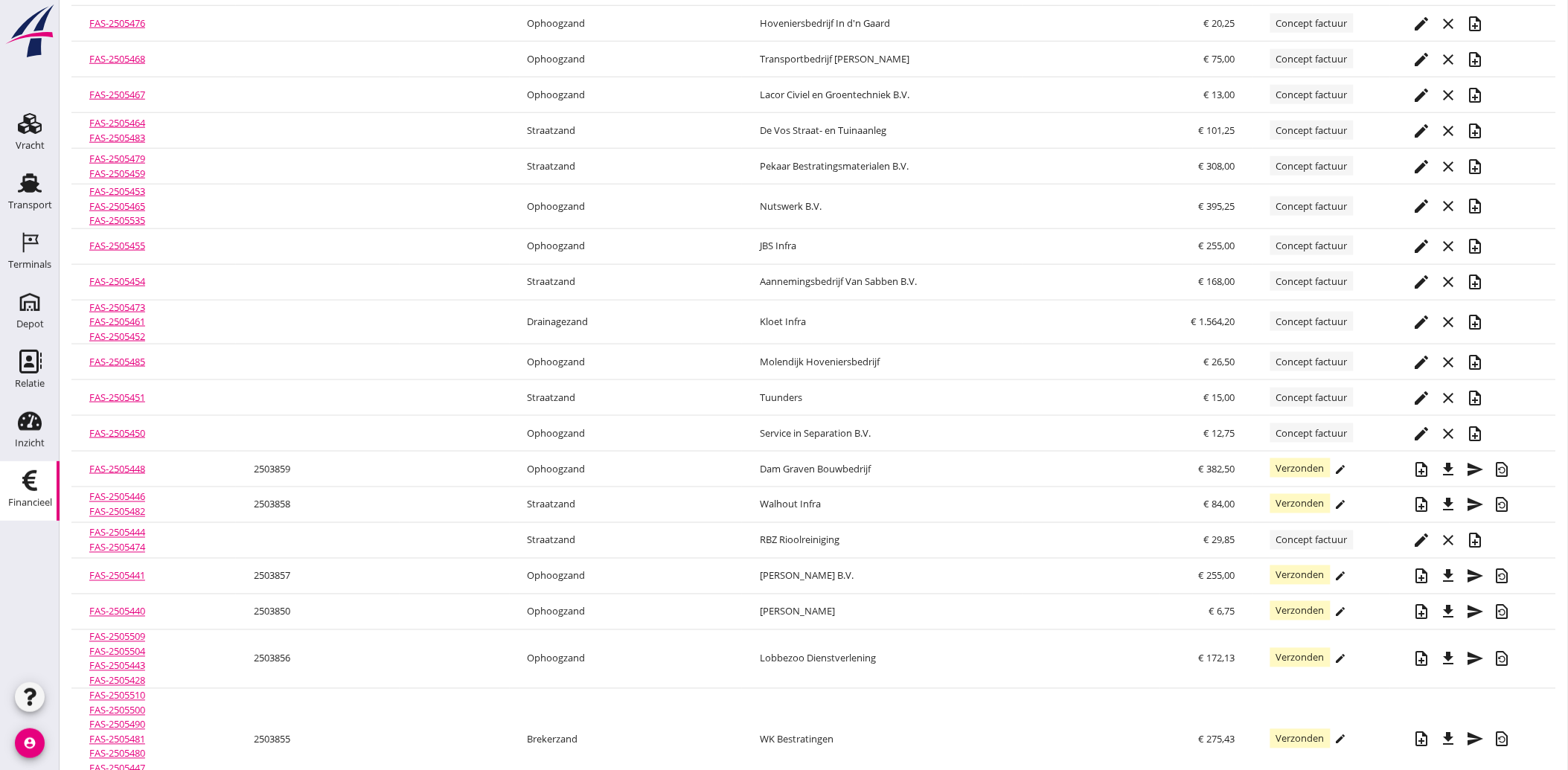
scroll to position [526, 0]
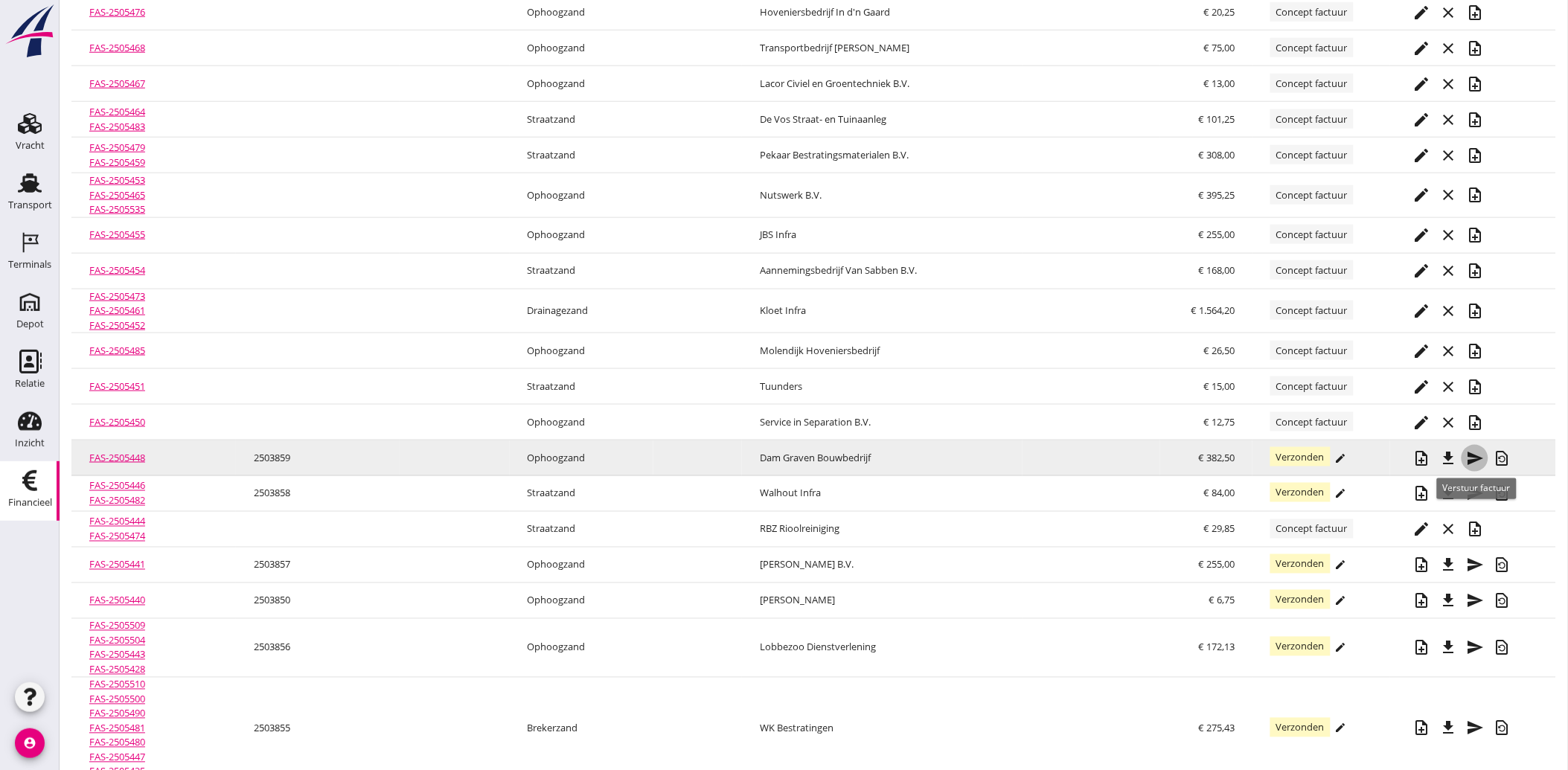
click at [1470, 457] on icon "send" at bounding box center [1474, 457] width 18 height 18
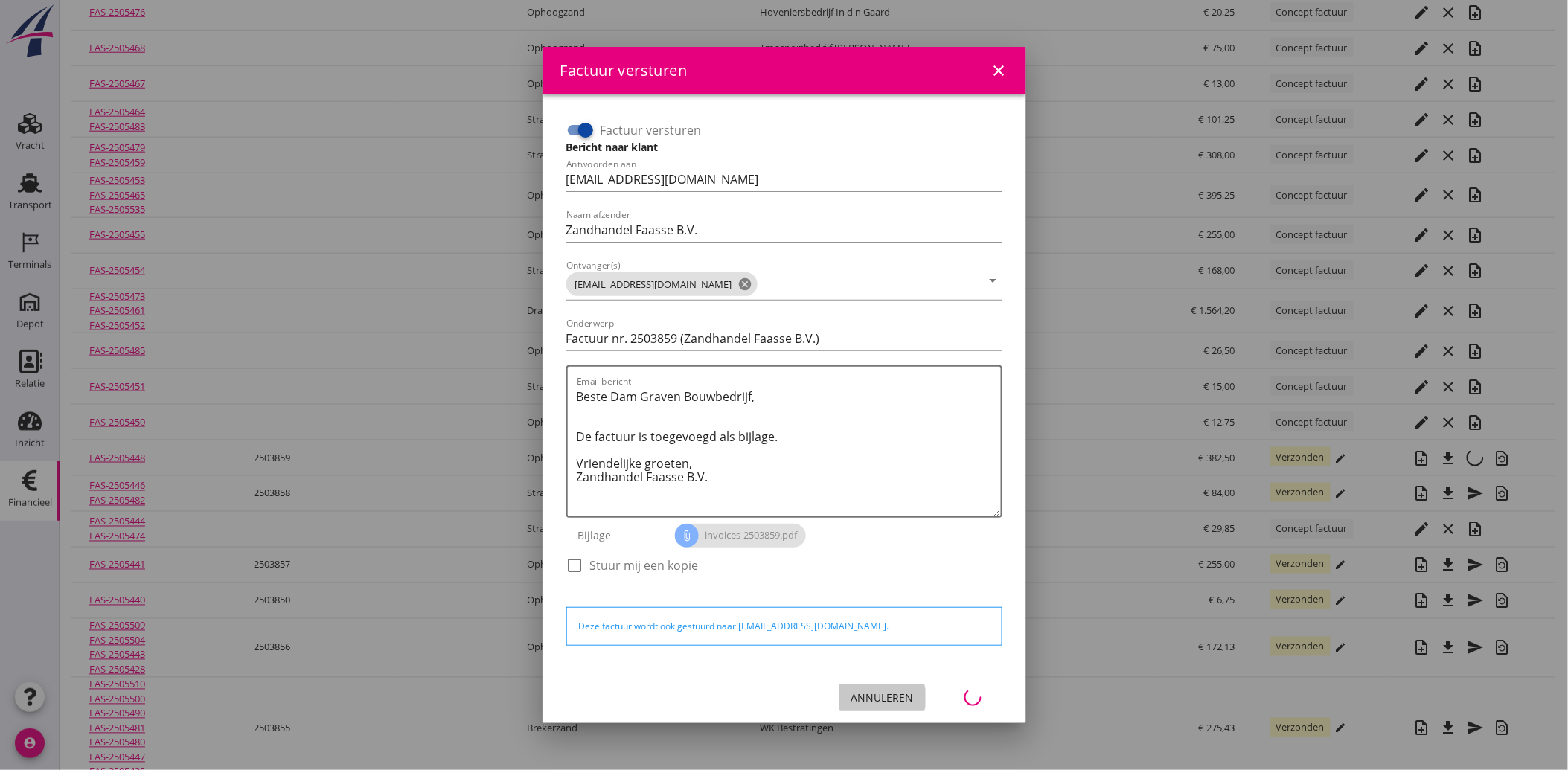
click at [890, 696] on div "Annuleren" at bounding box center [882, 697] width 62 height 16
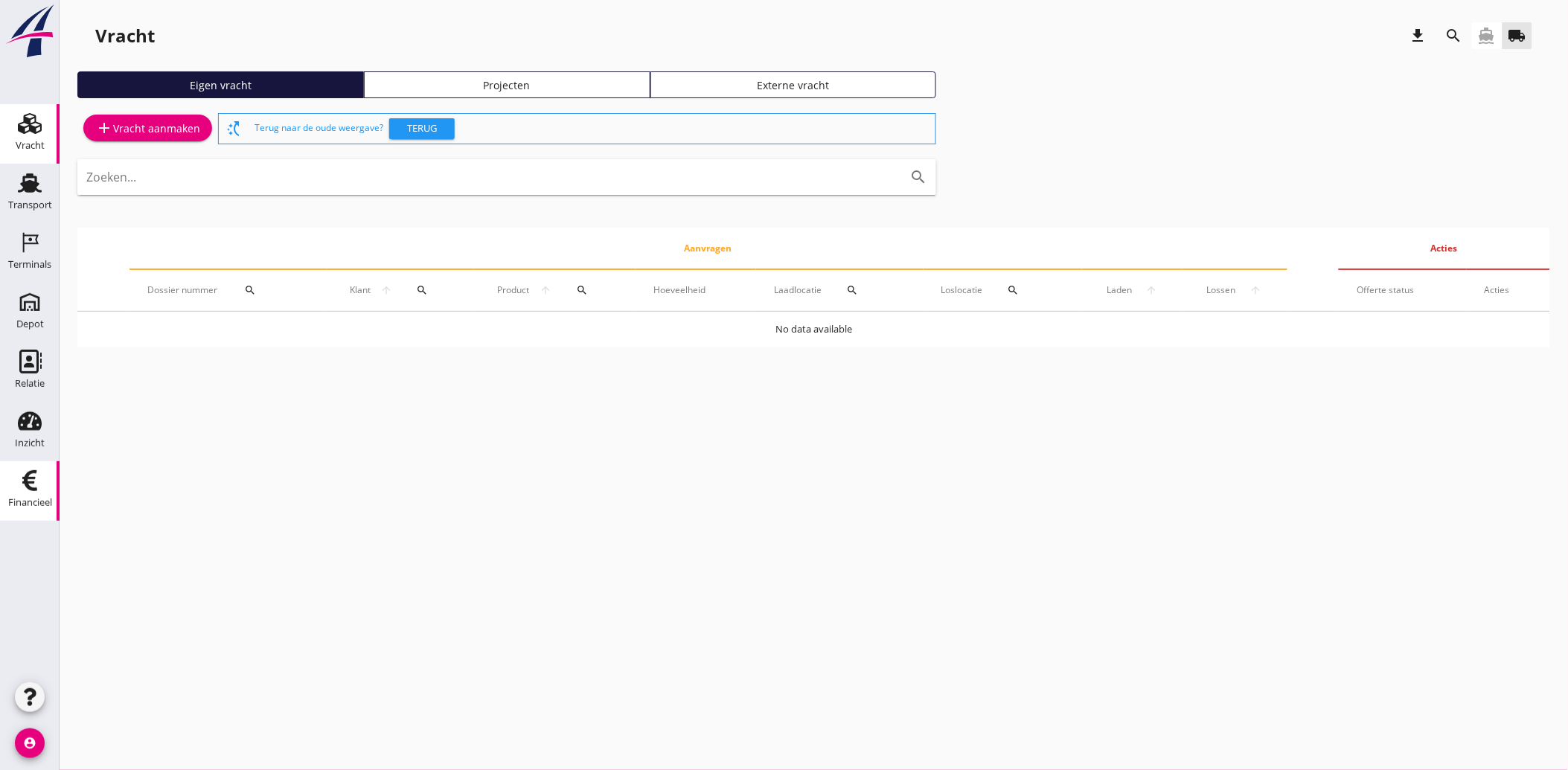
click at [34, 492] on div "Financieel" at bounding box center [30, 503] width 44 height 21
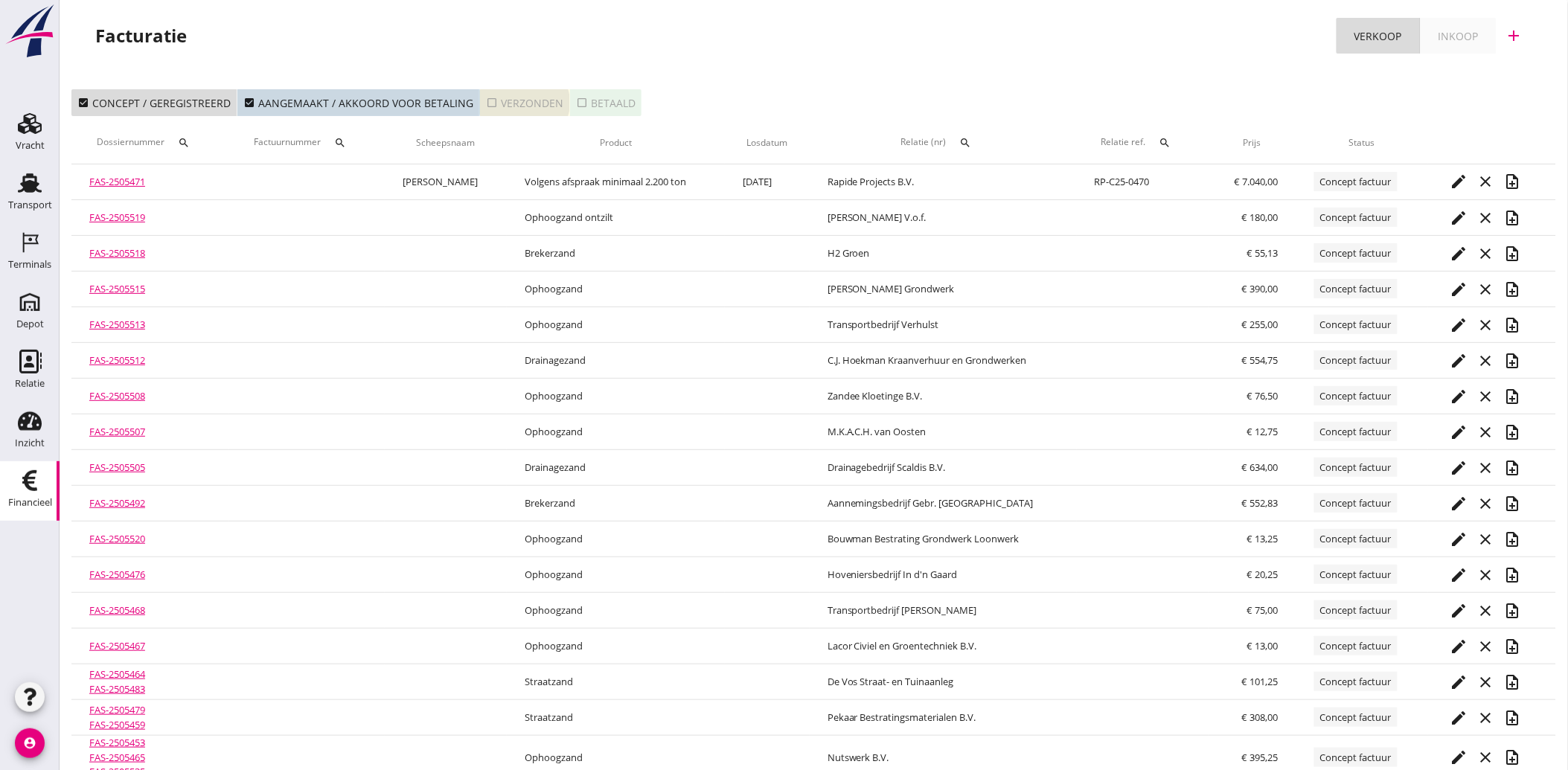
click at [489, 104] on icon "check_box_outline_blank" at bounding box center [492, 103] width 12 height 12
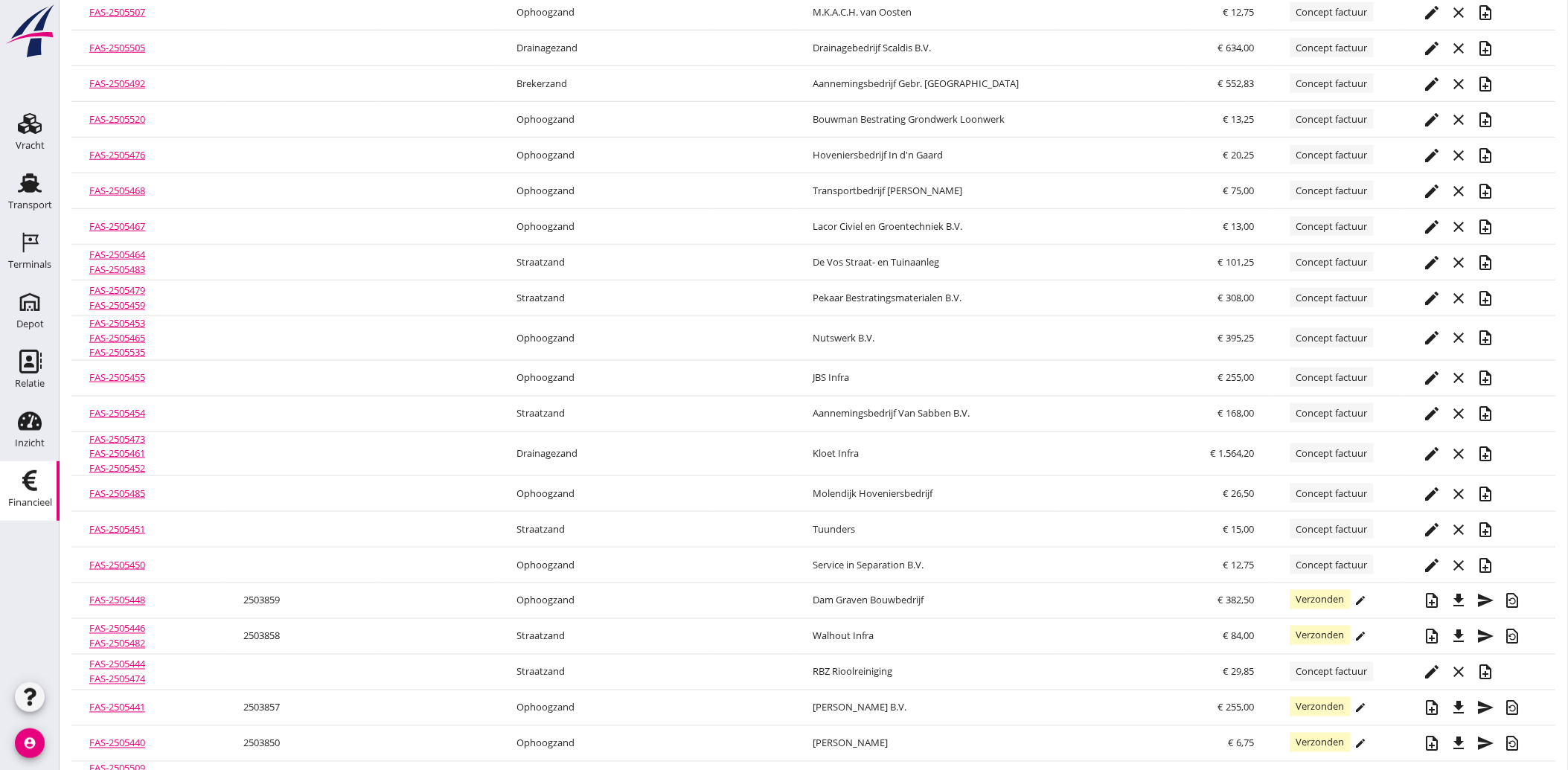
scroll to position [443, 0]
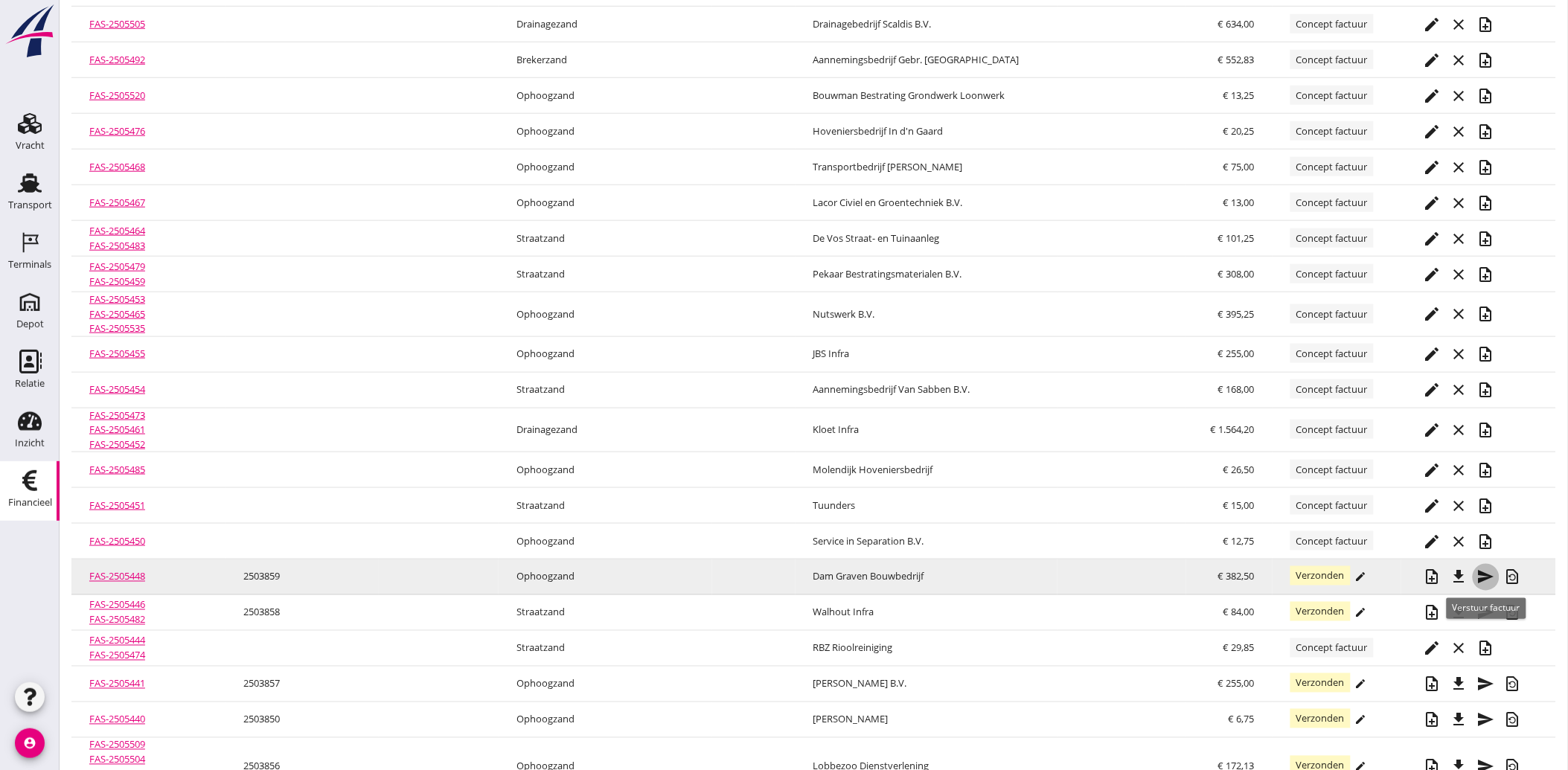
click at [1486, 579] on icon "send" at bounding box center [1485, 577] width 18 height 18
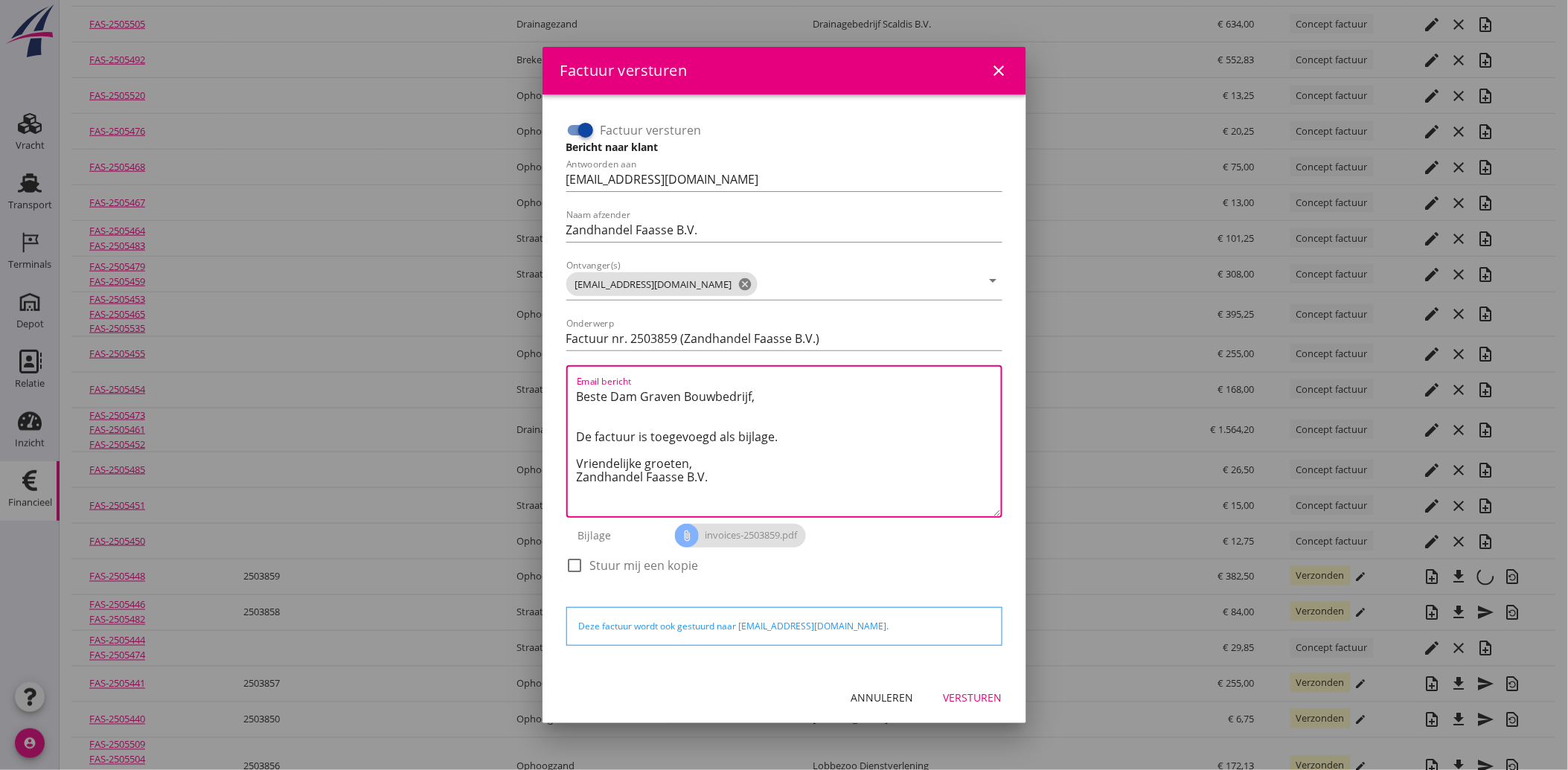
drag, startPoint x: 716, startPoint y: 477, endPoint x: 537, endPoint y: 406, distance: 192.6
click at [537, 406] on div "Factuur versturen close Factuur versturen Bericht naar klant Antwoorden aan [EM…" at bounding box center [784, 239] width 1568 height 1365
click at [771, 495] on textarea "Beste Dam Graven Bouwbedrijf, De factuur is toegevoegd als bijlage. Vriendelijk…" at bounding box center [788, 450] width 424 height 132
drag, startPoint x: 750, startPoint y: 482, endPoint x: 561, endPoint y: 393, distance: 208.9
click at [561, 393] on div "Factuur versturen Bericht naar klant Antwoorden aan [EMAIL_ADDRESS][DOMAIN_NAME…" at bounding box center [784, 354] width 448 height 485
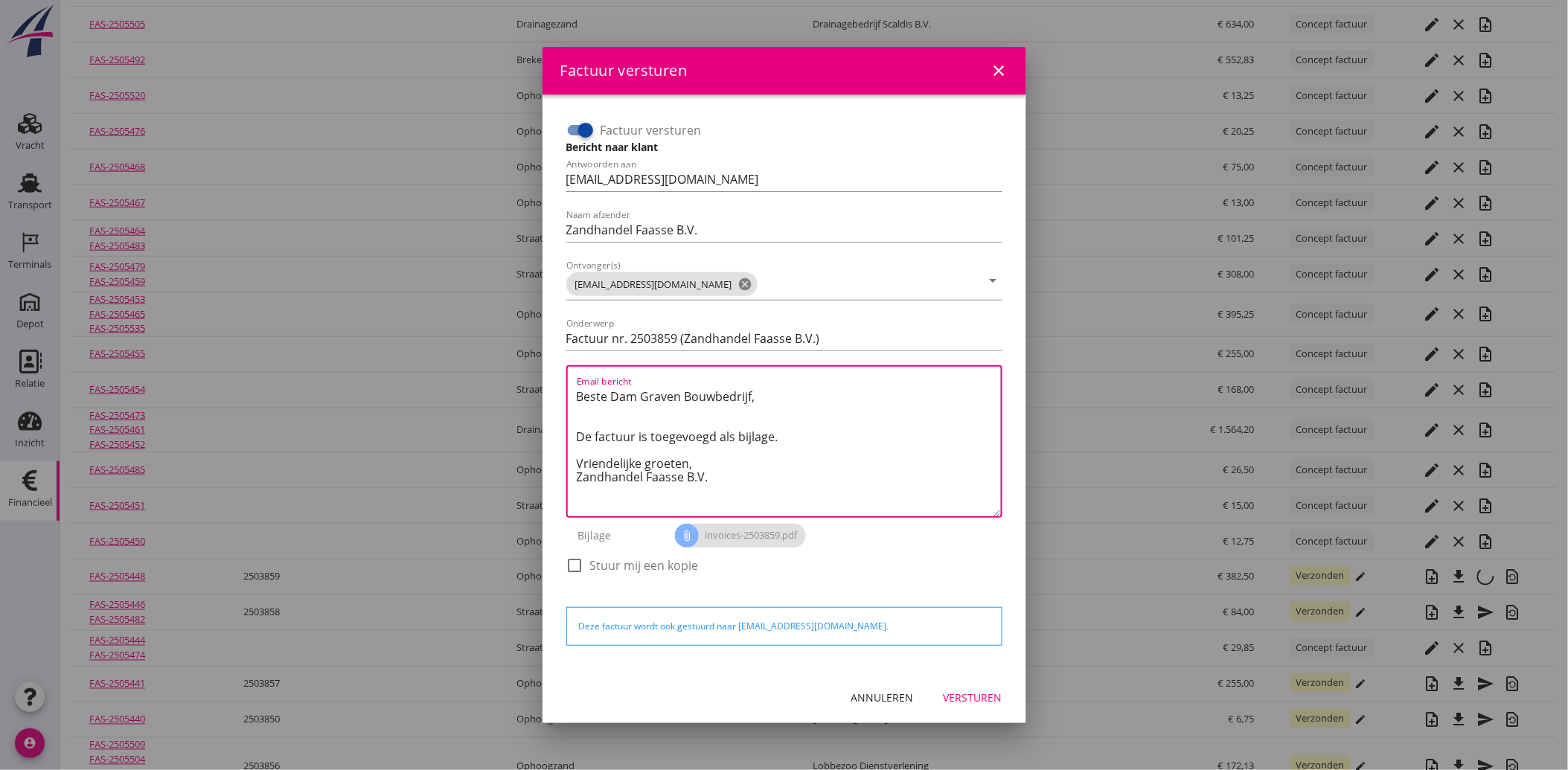
paste textarea "Geachte heer/mevrouw, Hierbij zenden wij u onze factuur i.v.m. de door ons aan …"
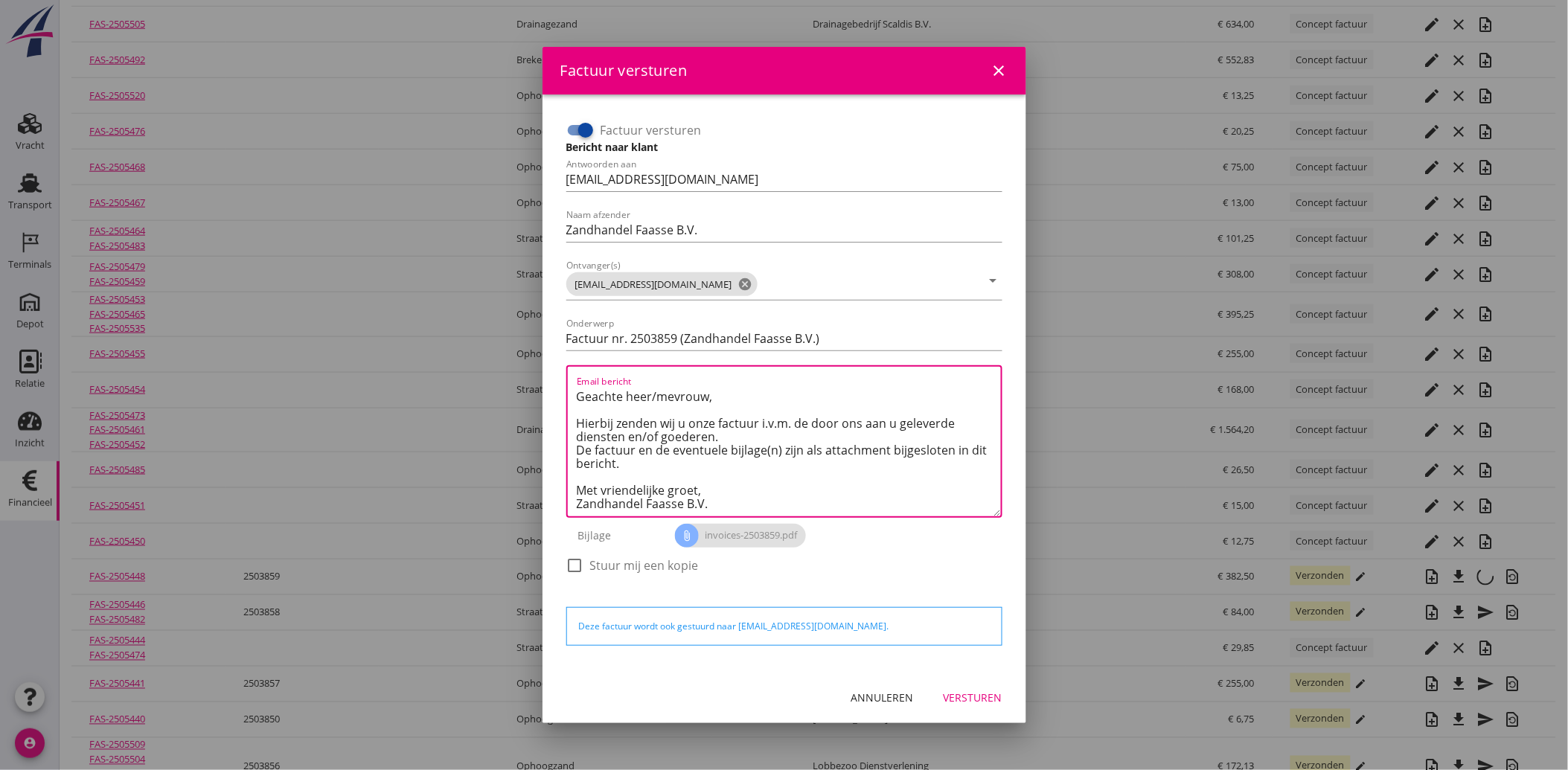
type textarea "Geachte heer/mevrouw, Hierbij zenden wij u onze factuur i.v.m. de door ons aan …"
click at [965, 693] on div "Versturen" at bounding box center [973, 697] width 58 height 16
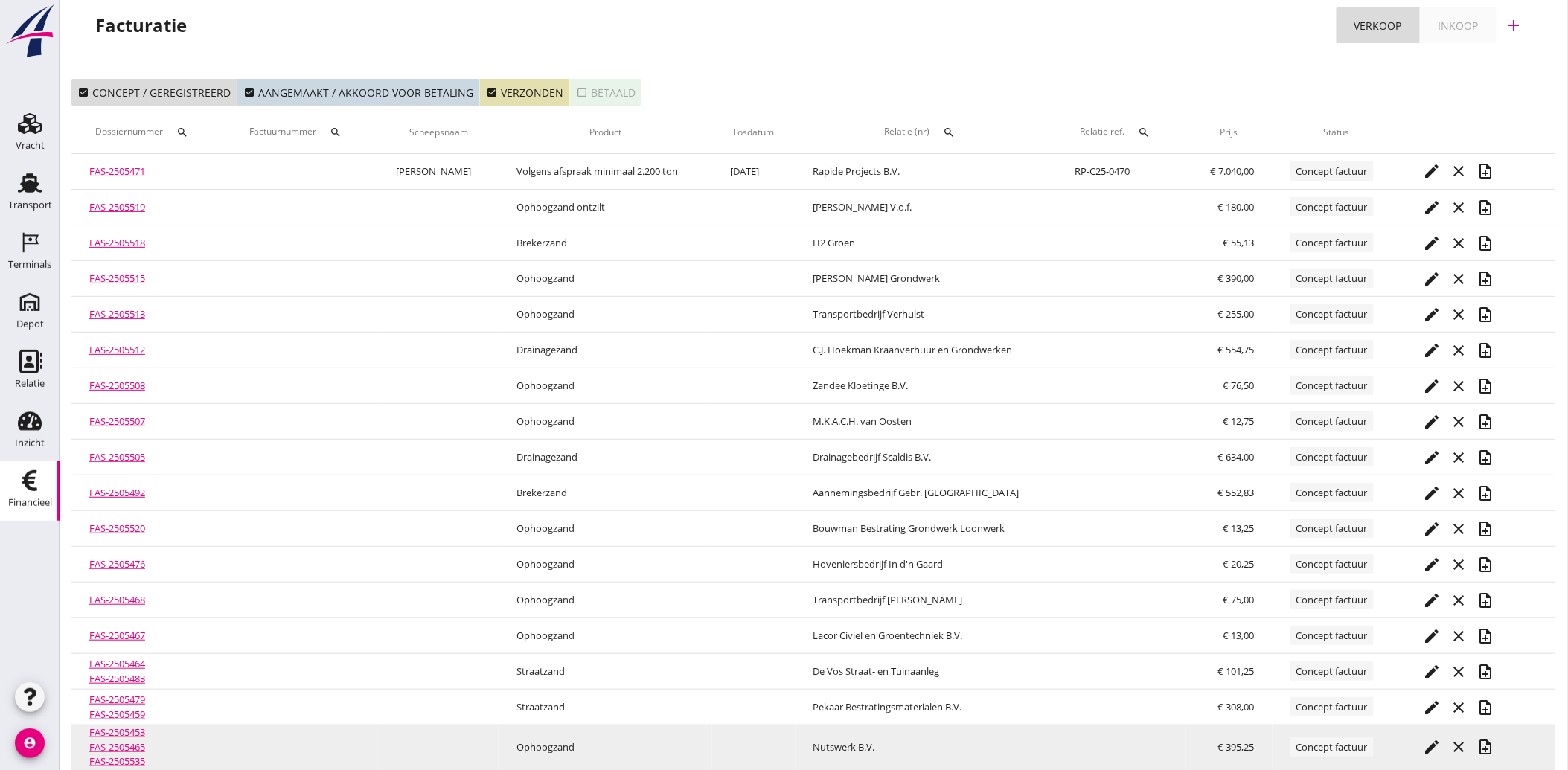
scroll to position [0, 0]
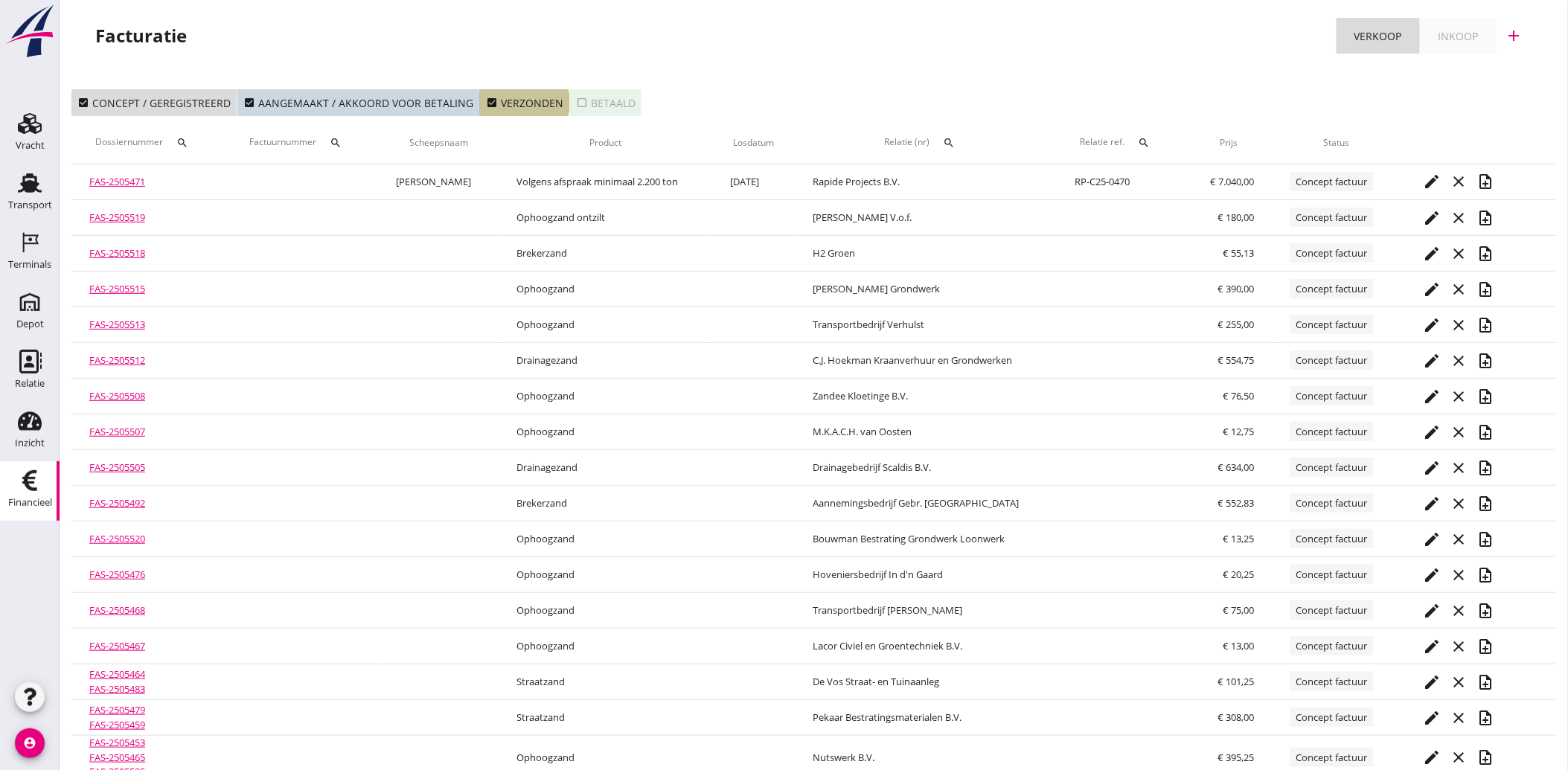
click at [486, 104] on icon "check_box" at bounding box center [492, 103] width 12 height 12
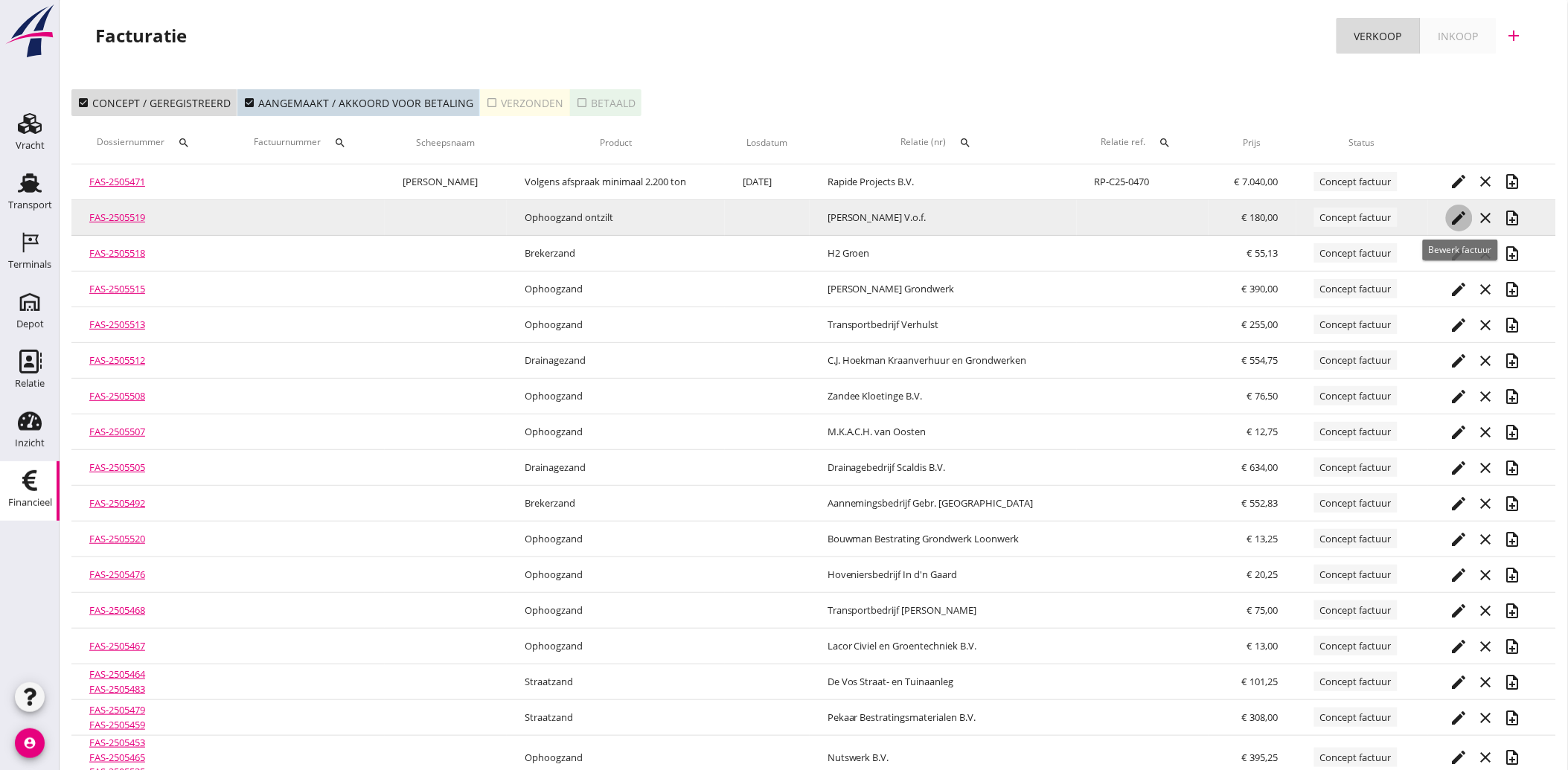
click at [1457, 217] on icon "edit" at bounding box center [1459, 217] width 18 height 18
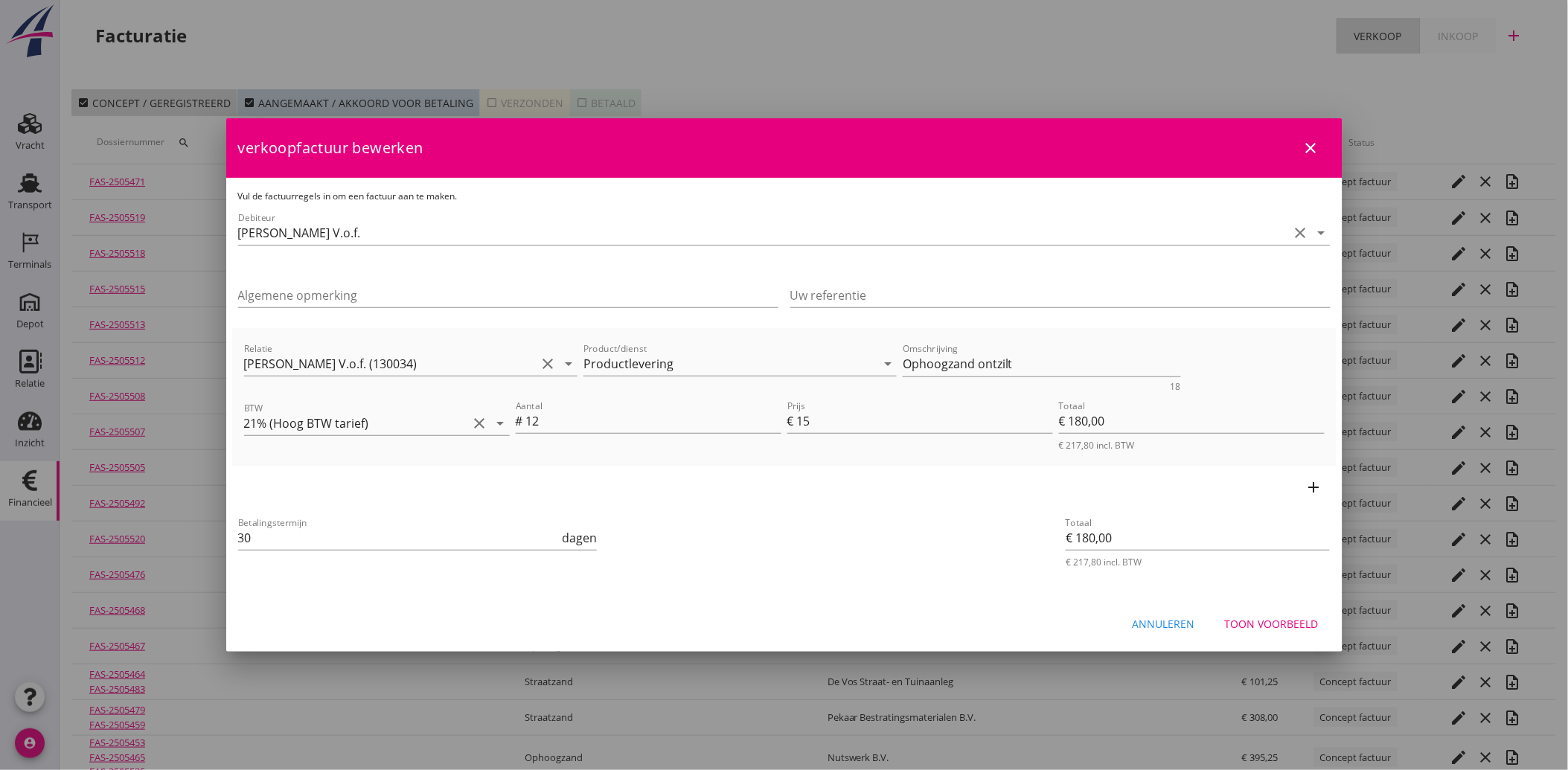
click at [1275, 616] on div "Toon voorbeeld" at bounding box center [1271, 623] width 94 height 16
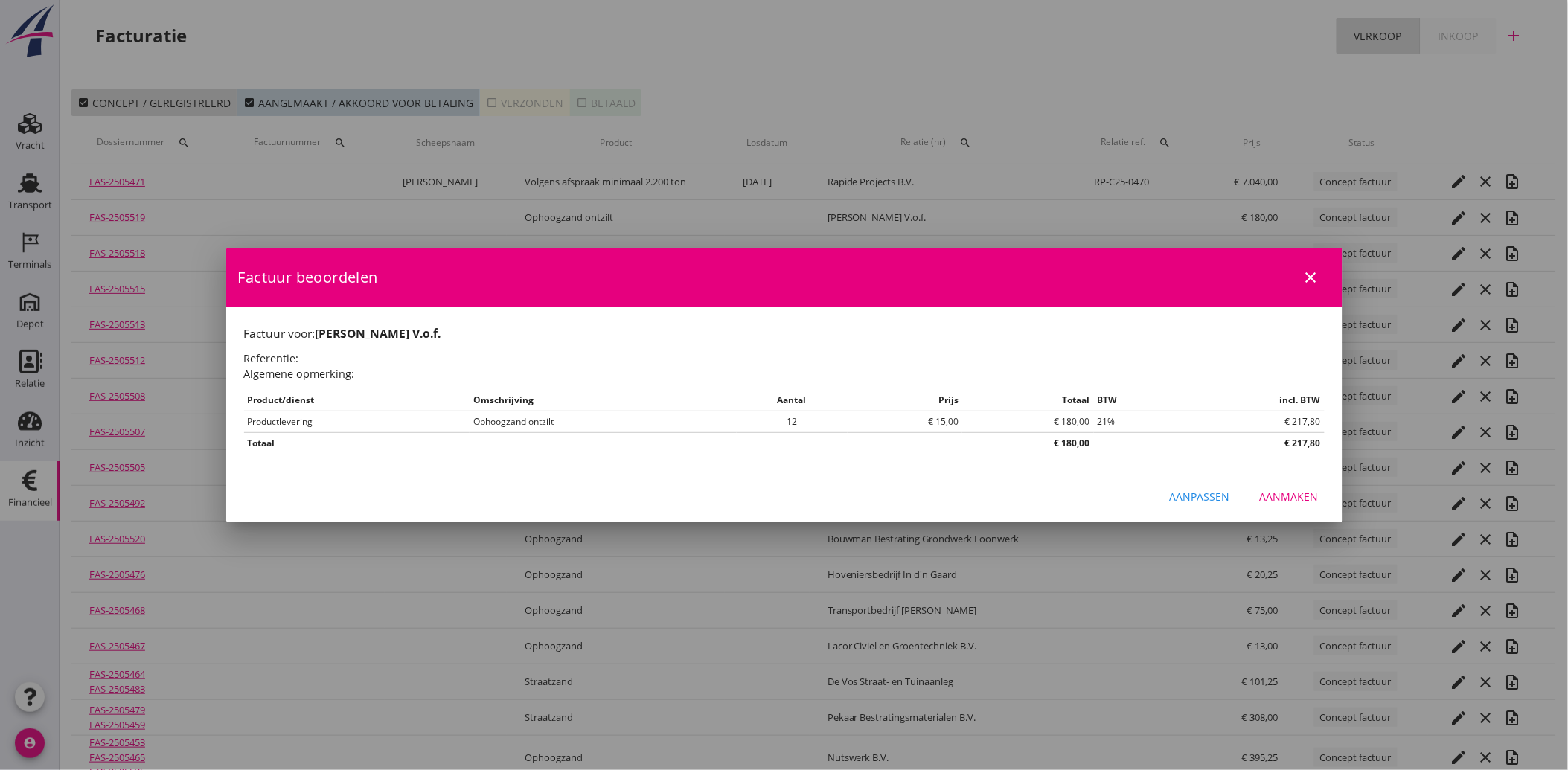
click at [1295, 498] on div "Aanmaken" at bounding box center [1288, 496] width 58 height 16
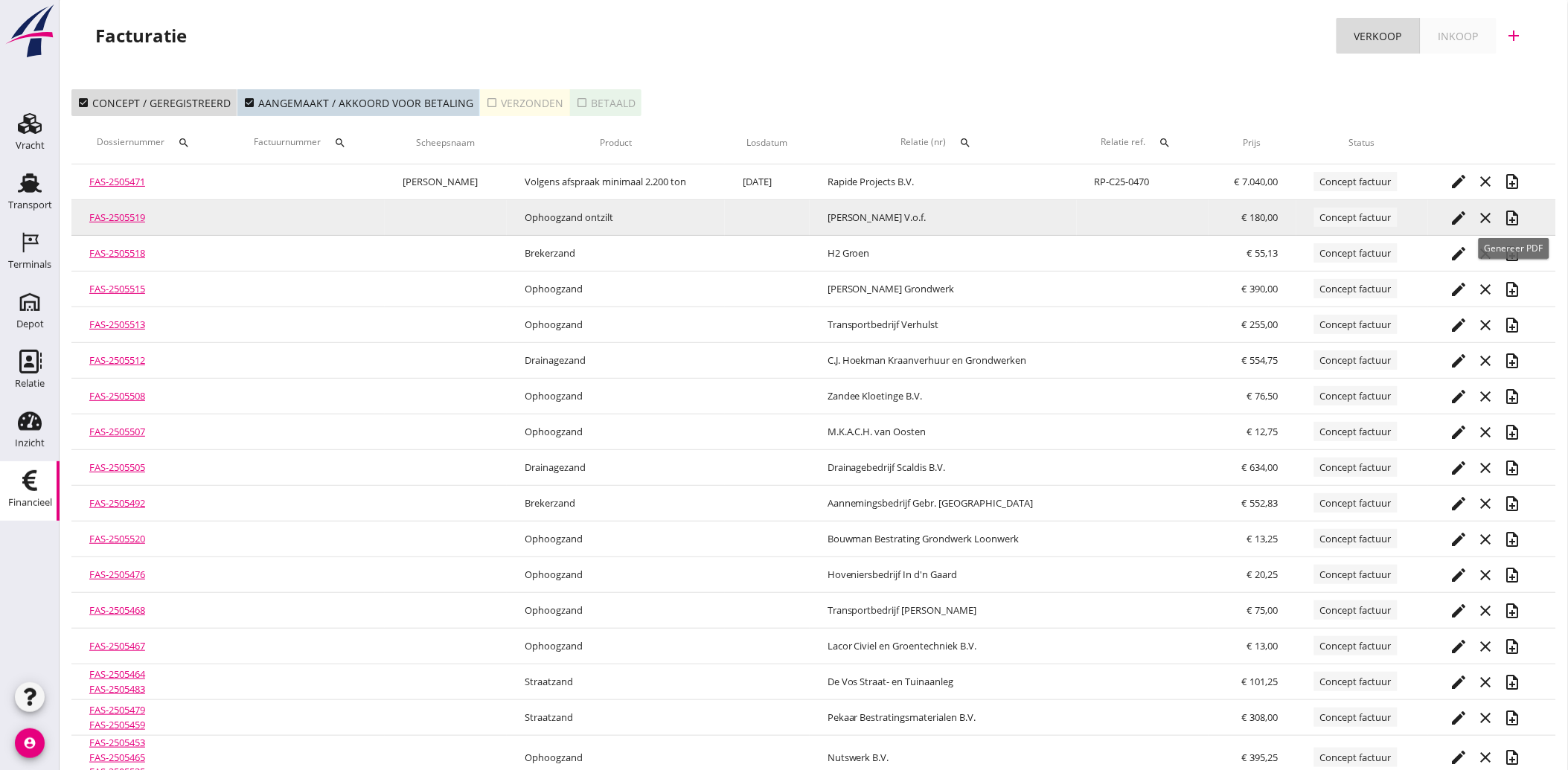
click at [1512, 213] on icon "note_add" at bounding box center [1512, 217] width 18 height 18
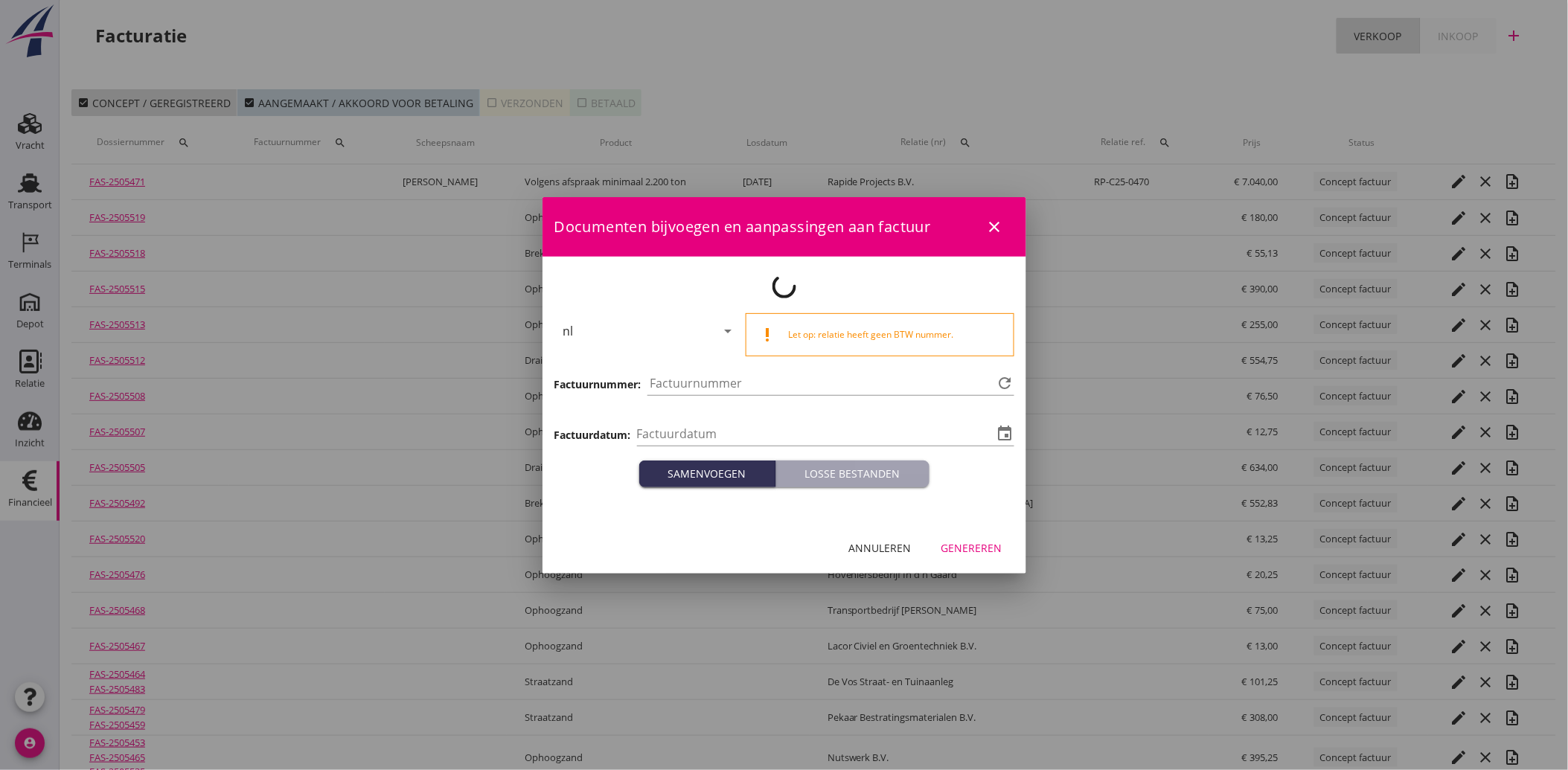
type input "[DATE]"
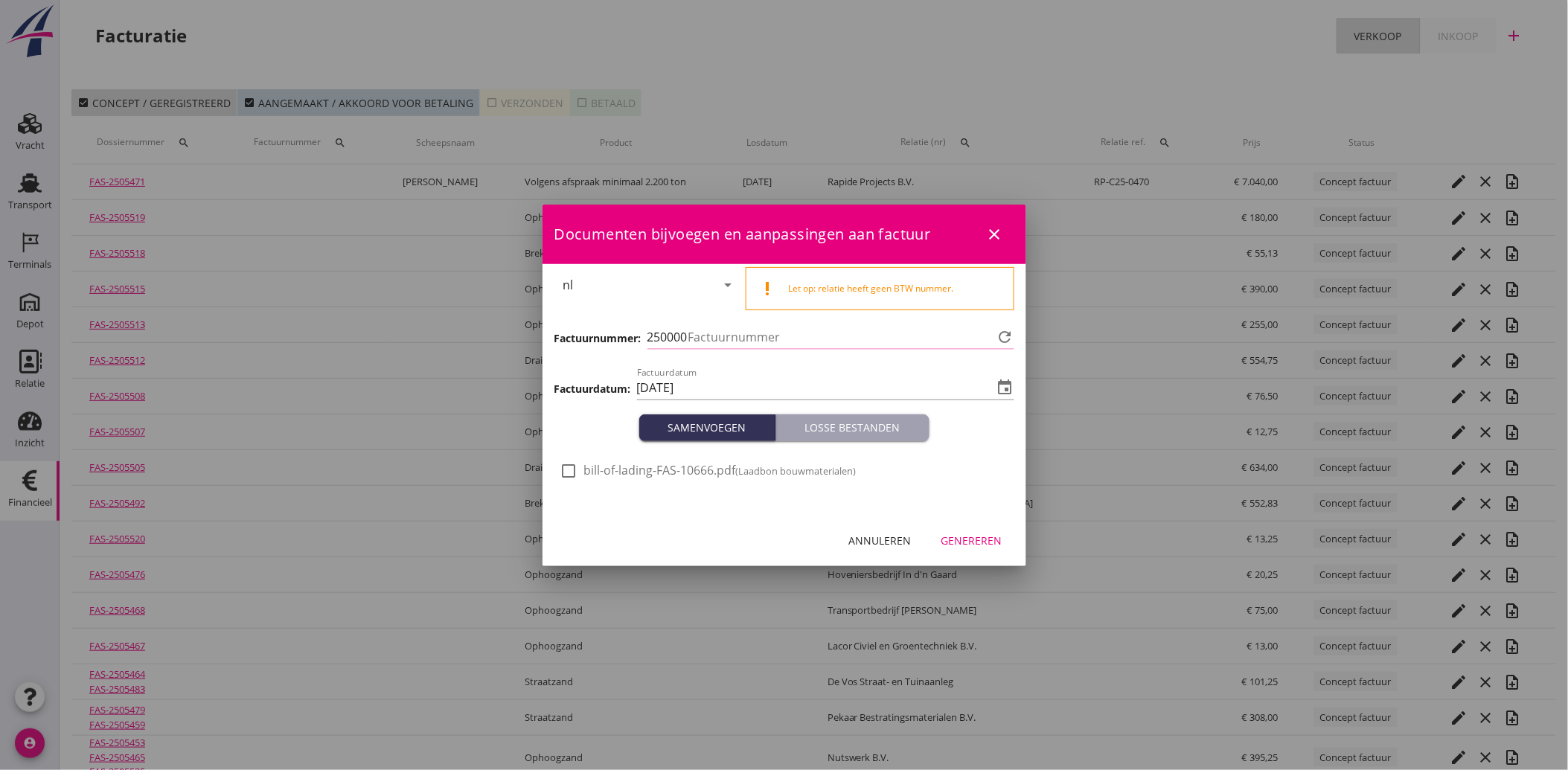
type input "3860"
click at [580, 471] on div at bounding box center [569, 471] width 25 height 25
checkbox input "true"
click at [980, 534] on div "Genereren" at bounding box center [971, 540] width 61 height 16
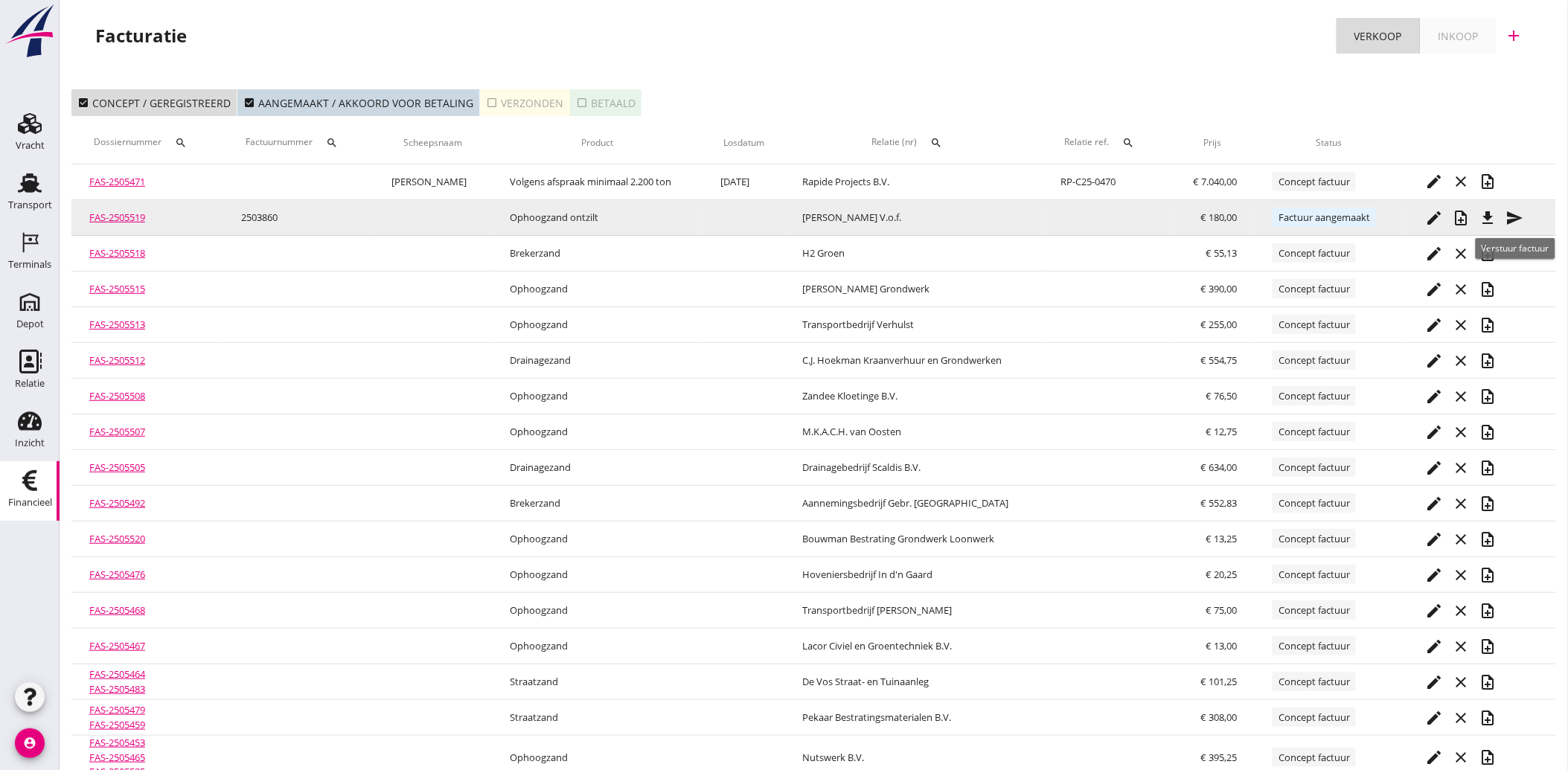
click at [1518, 215] on icon "send" at bounding box center [1514, 217] width 18 height 18
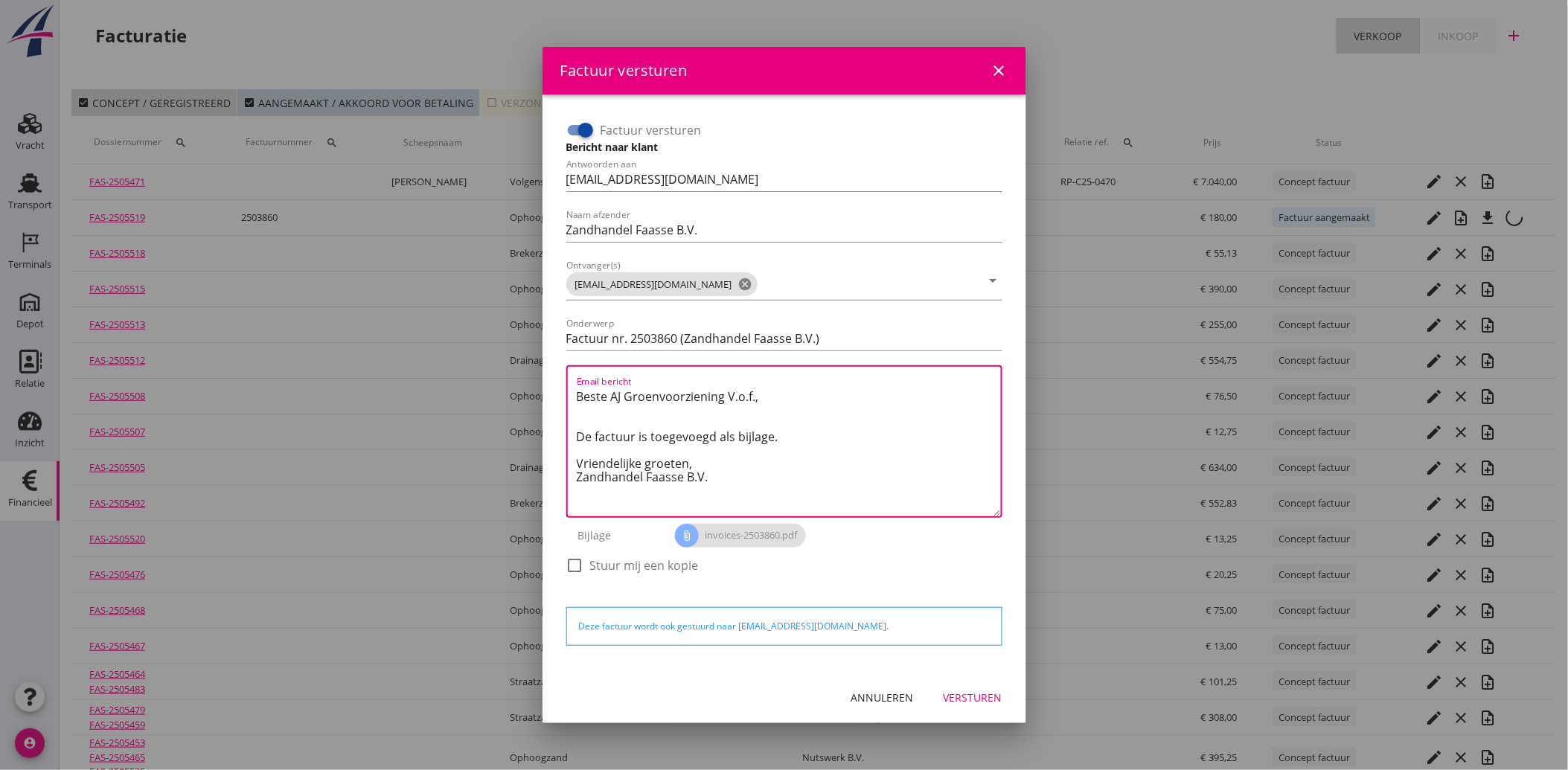
drag, startPoint x: 723, startPoint y: 484, endPoint x: 561, endPoint y: 384, distance: 190.4
click at [561, 384] on div "Factuur versturen Bericht naar klant Antwoorden aan administratie@faassegroep.n…" at bounding box center [784, 354] width 448 height 485
paste textarea "Geachte heer/mevrouw, Hierbij zenden wij u onze factuur i.v.m. de door ons aan …"
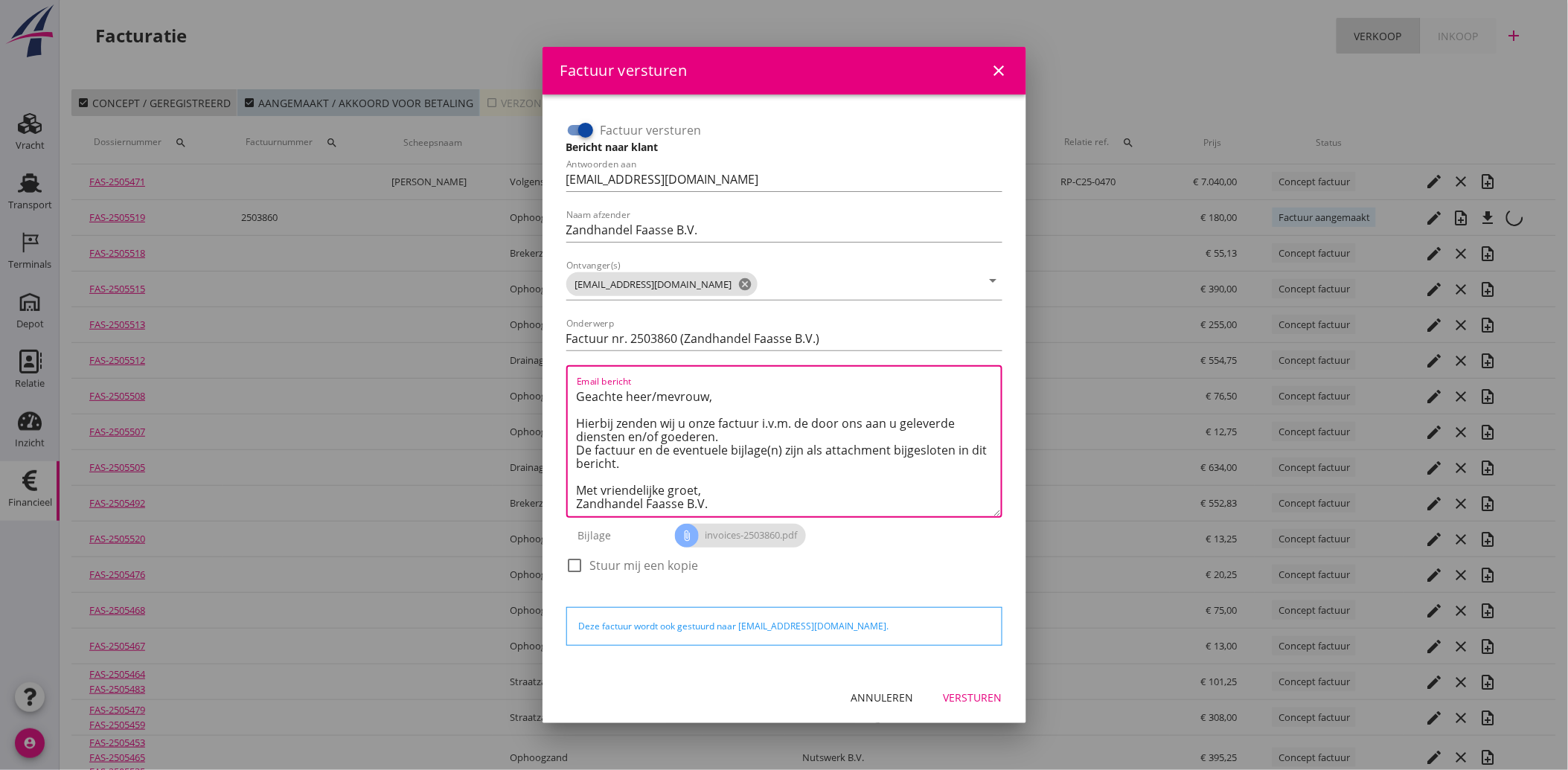
type textarea "Geachte heer/mevrouw, Hierbij zenden wij u onze factuur i.v.m. de door ons aan …"
click at [990, 701] on div "Versturen" at bounding box center [973, 697] width 58 height 16
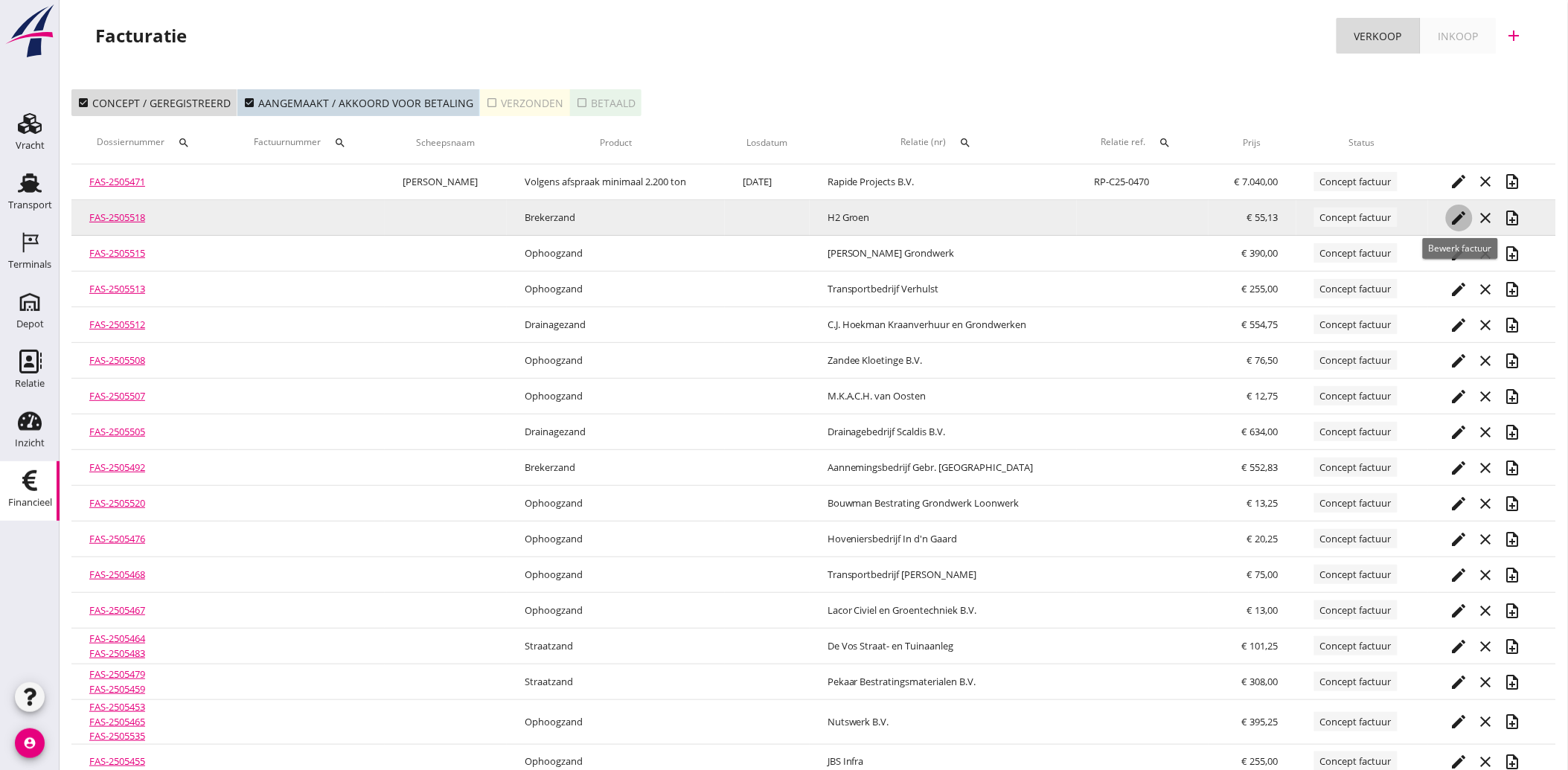
click at [1454, 214] on icon "edit" at bounding box center [1459, 217] width 18 height 18
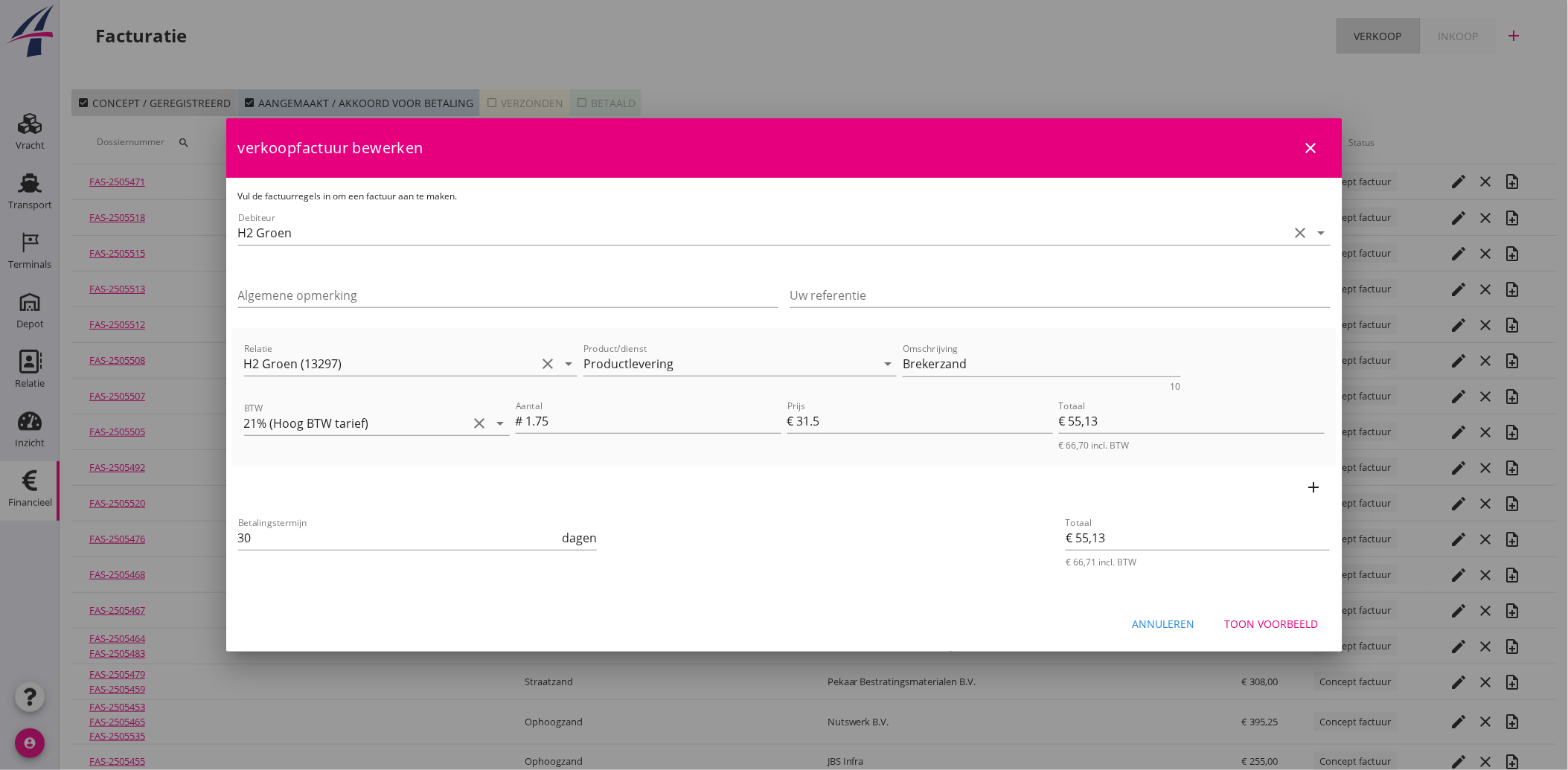
click at [1276, 626] on div "Toon voorbeeld" at bounding box center [1271, 623] width 94 height 16
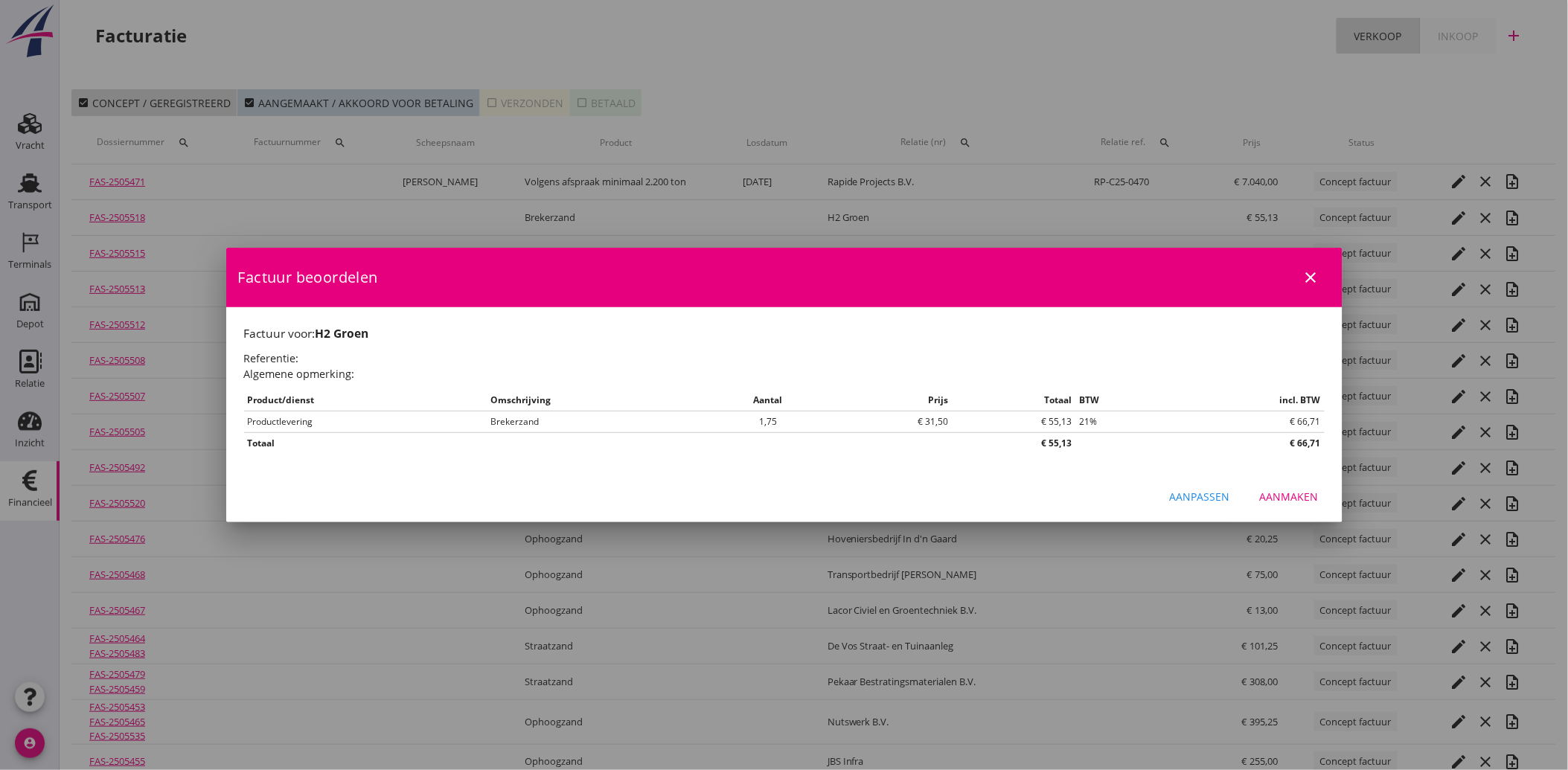
click at [1281, 499] on div "Aanmaken" at bounding box center [1288, 496] width 58 height 16
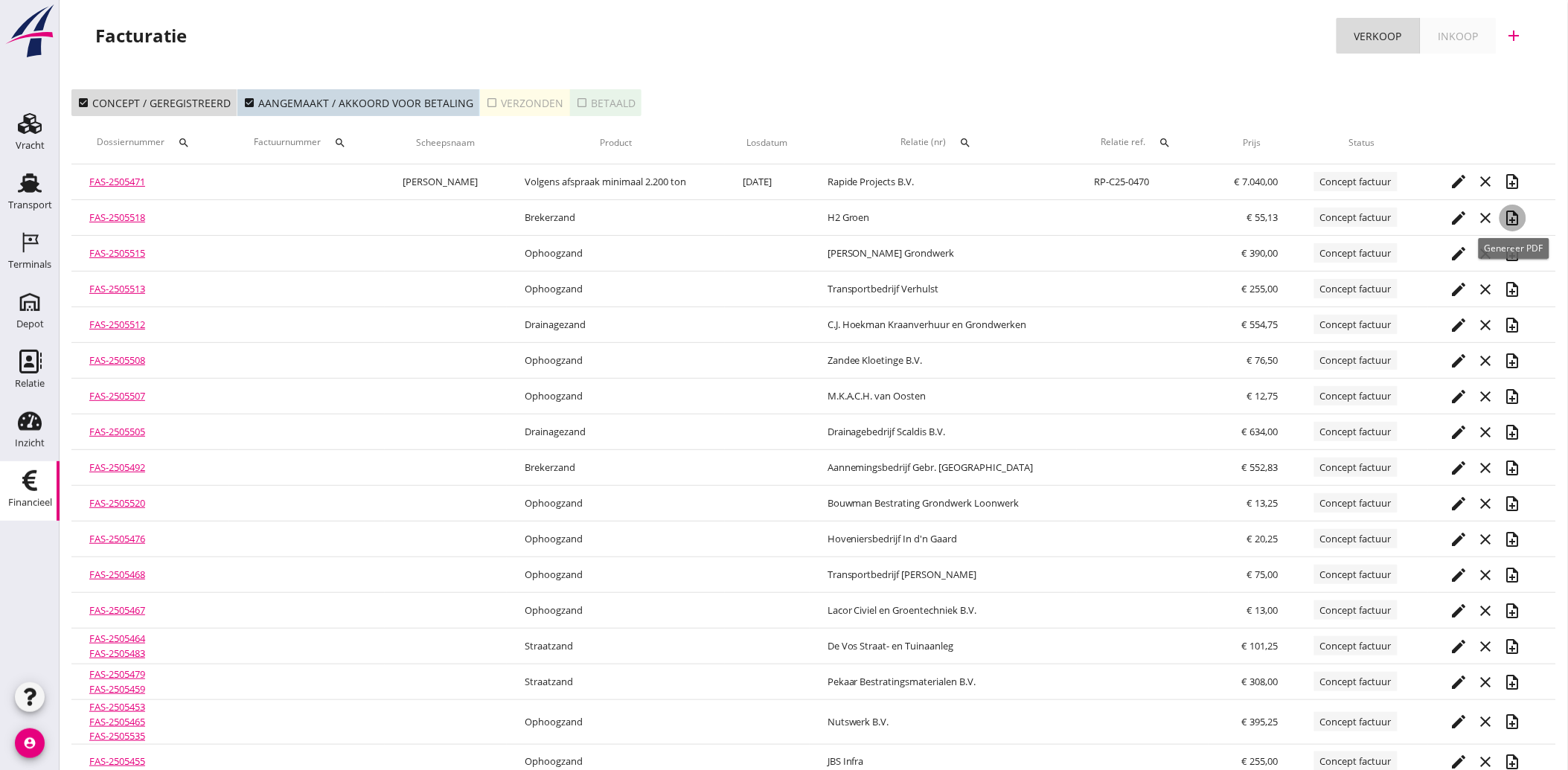
click at [1515, 217] on icon "note_add" at bounding box center [1512, 217] width 18 height 18
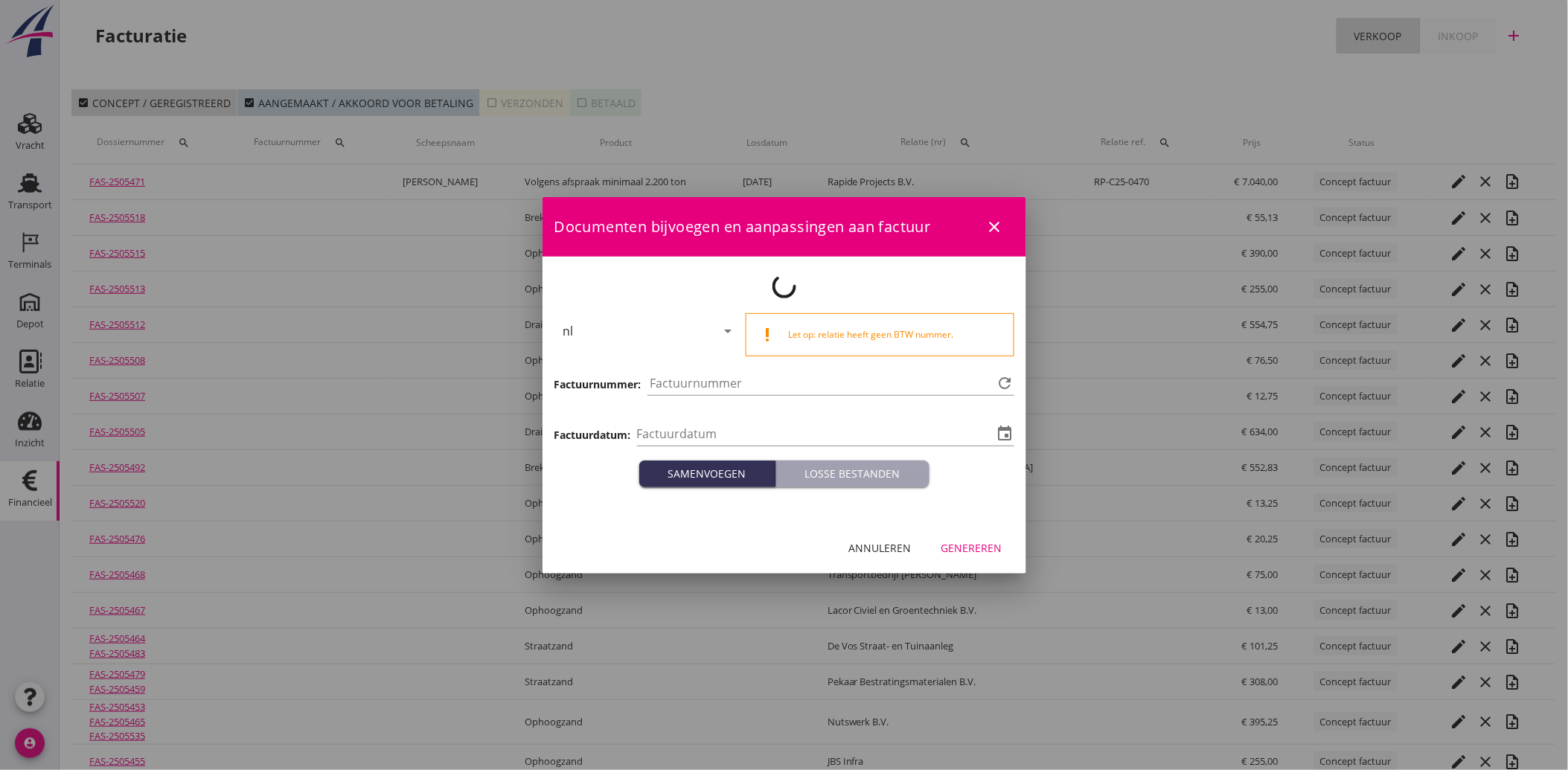
type input "[DATE]"
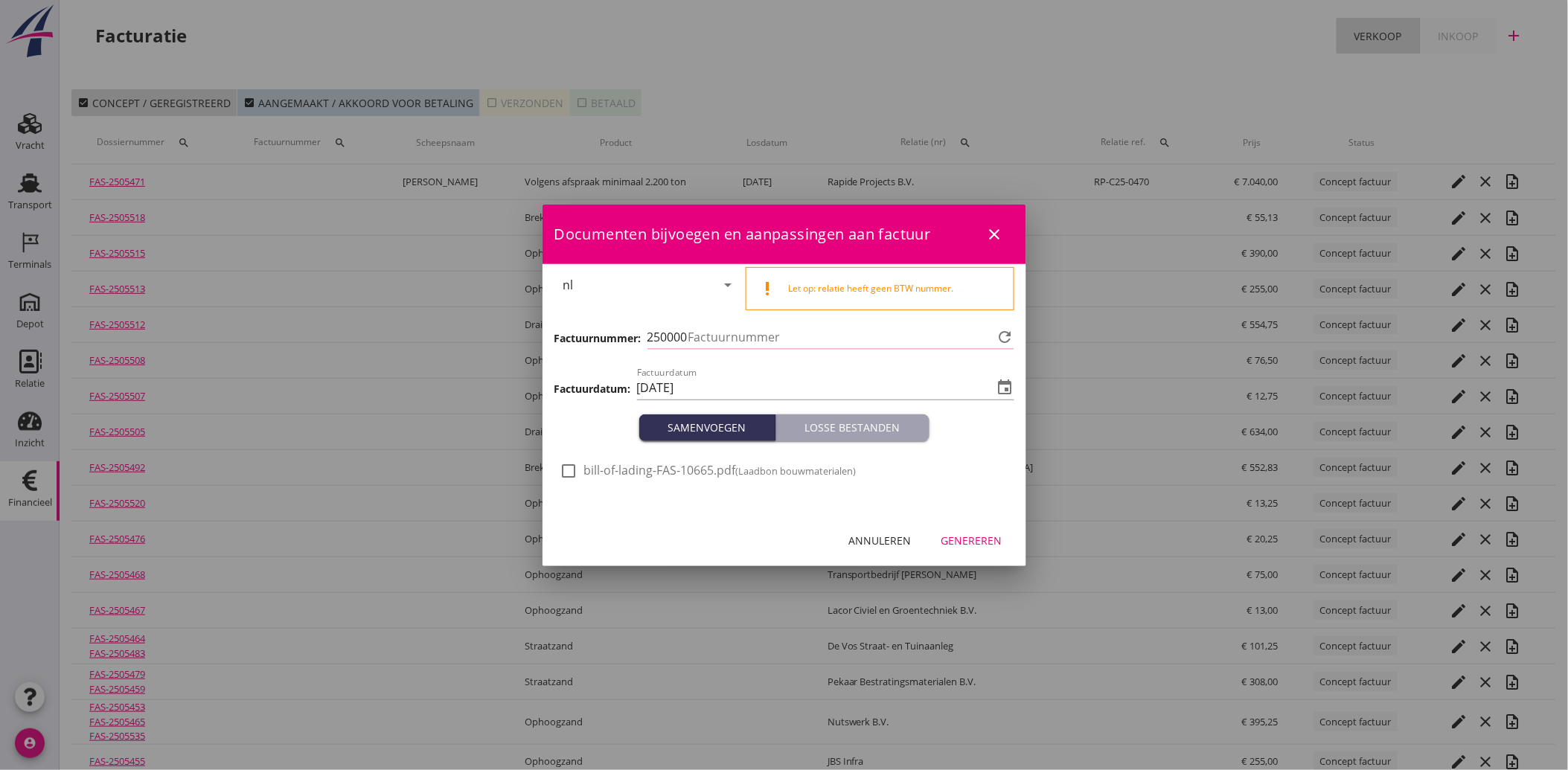
type input "3861"
click at [568, 476] on div at bounding box center [569, 471] width 25 height 25
checkbox input "true"
click at [987, 537] on div "Genereren" at bounding box center [971, 540] width 61 height 16
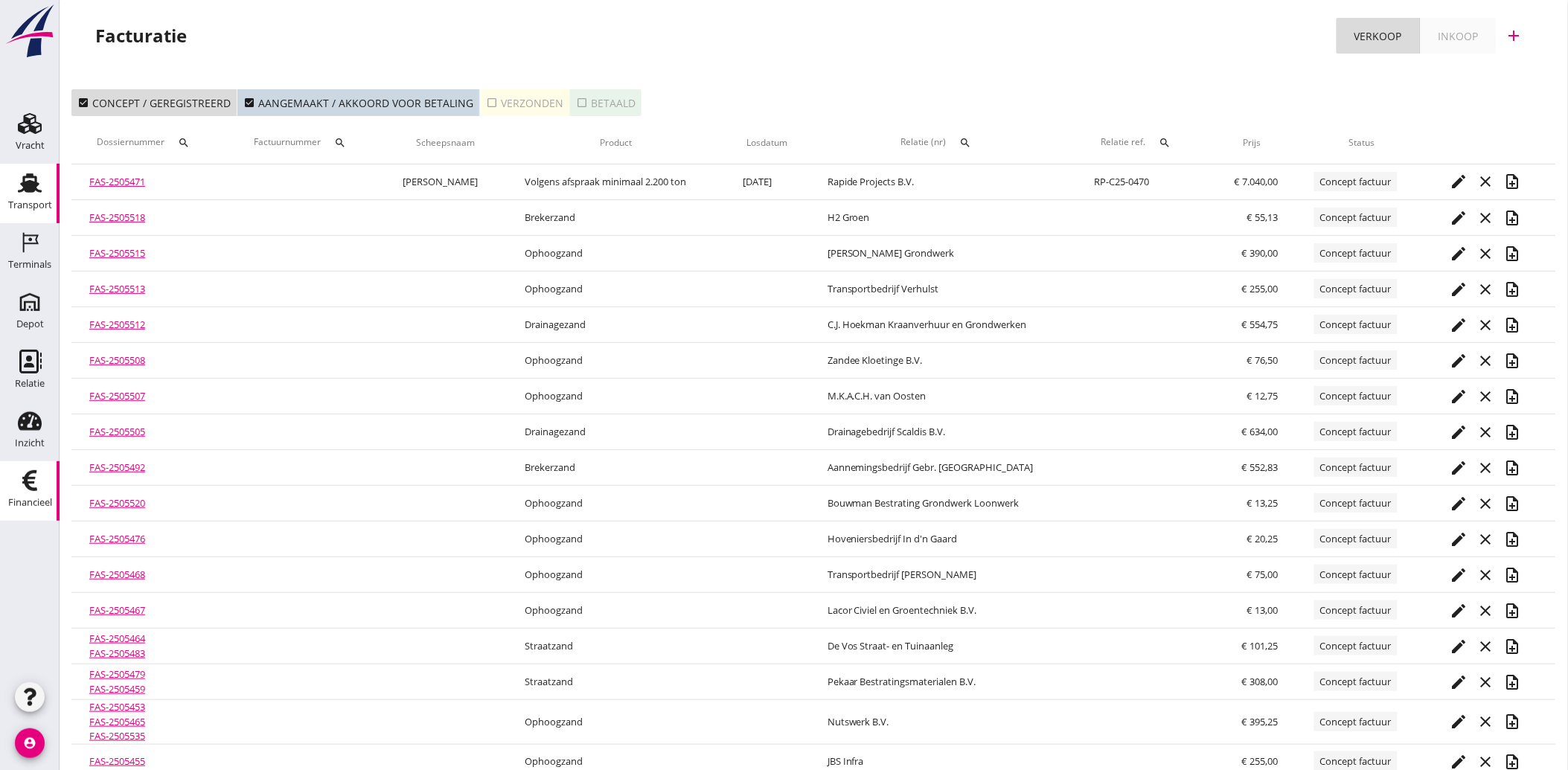
click at [19, 201] on div "Transport" at bounding box center [30, 205] width 44 height 9
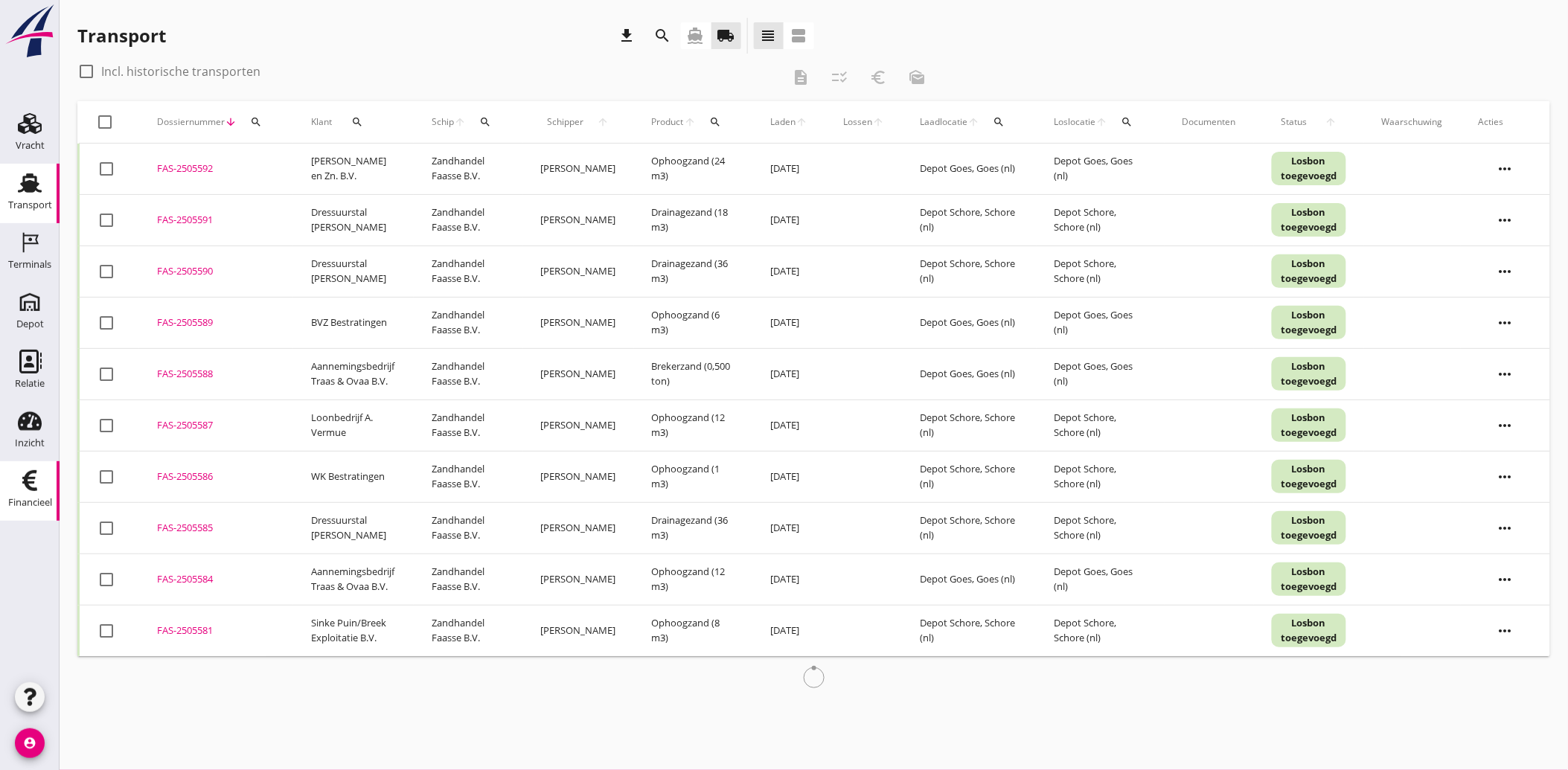
click at [27, 483] on use at bounding box center [30, 480] width 15 height 21
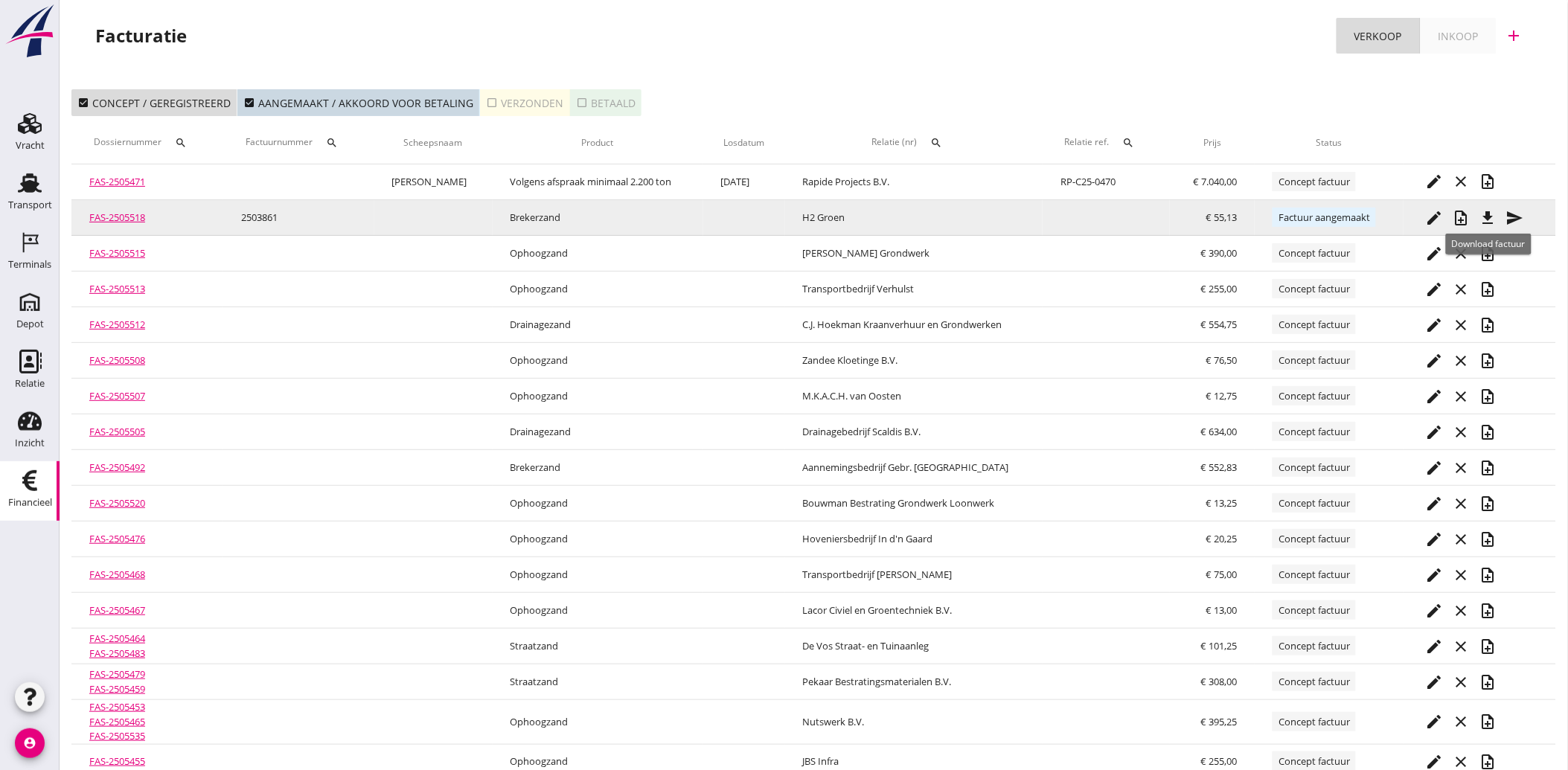
click at [1495, 214] on icon "file_download" at bounding box center [1487, 217] width 18 height 18
click at [1518, 215] on icon "send" at bounding box center [1514, 217] width 18 height 18
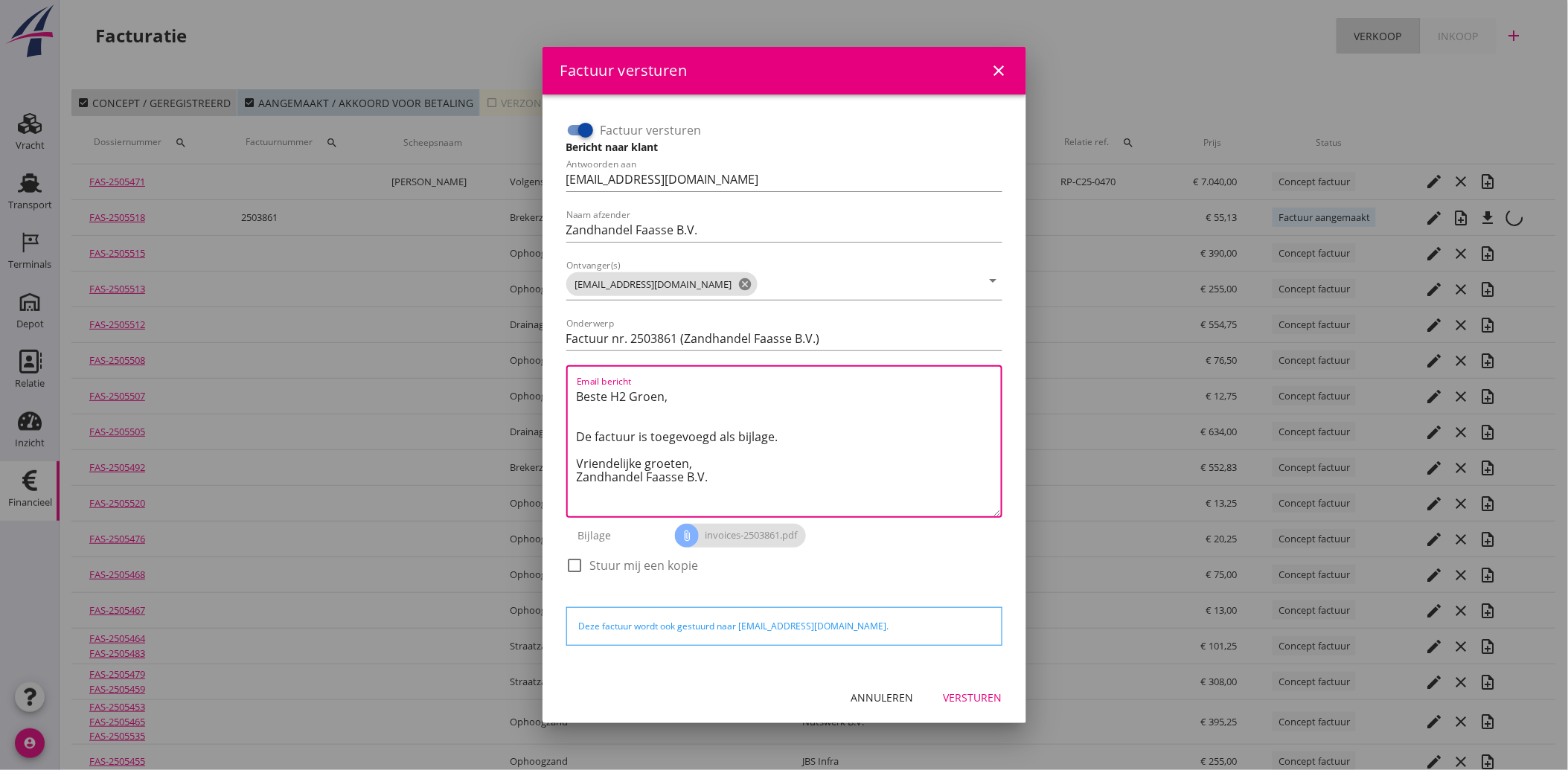
drag, startPoint x: 744, startPoint y: 479, endPoint x: 538, endPoint y: 363, distance: 236.4
click at [538, 363] on div "Factuur versturen close Factuur versturen Bericht naar klant Antwoorden aan adm…" at bounding box center [784, 459] width 1568 height 919
paste textarea "1. Openstaand saldo per 31 juli 2025 Wij bevestigen een openstaand saldo van Di…"
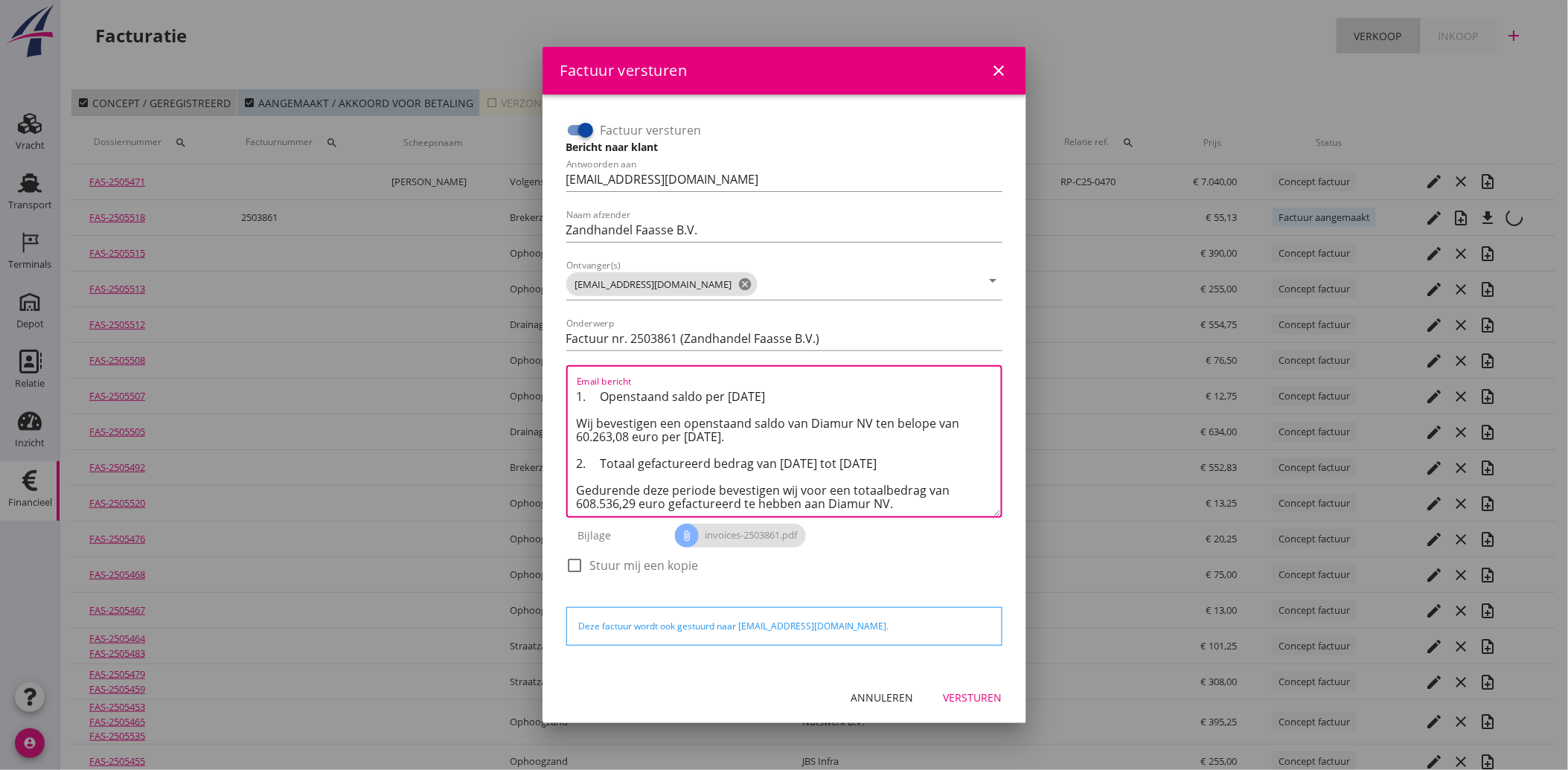
drag, startPoint x: 919, startPoint y: 499, endPoint x: 564, endPoint y: 348, distance: 385.8
click at [564, 348] on div "Factuur versturen Bericht naar klant Antwoorden aan administratie@faassegroep.n…" at bounding box center [784, 354] width 448 height 485
paste textarea "Geachte heer/mevrouw, Hierbij zenden wij u onze factuur i.v.m. de door ons aan …"
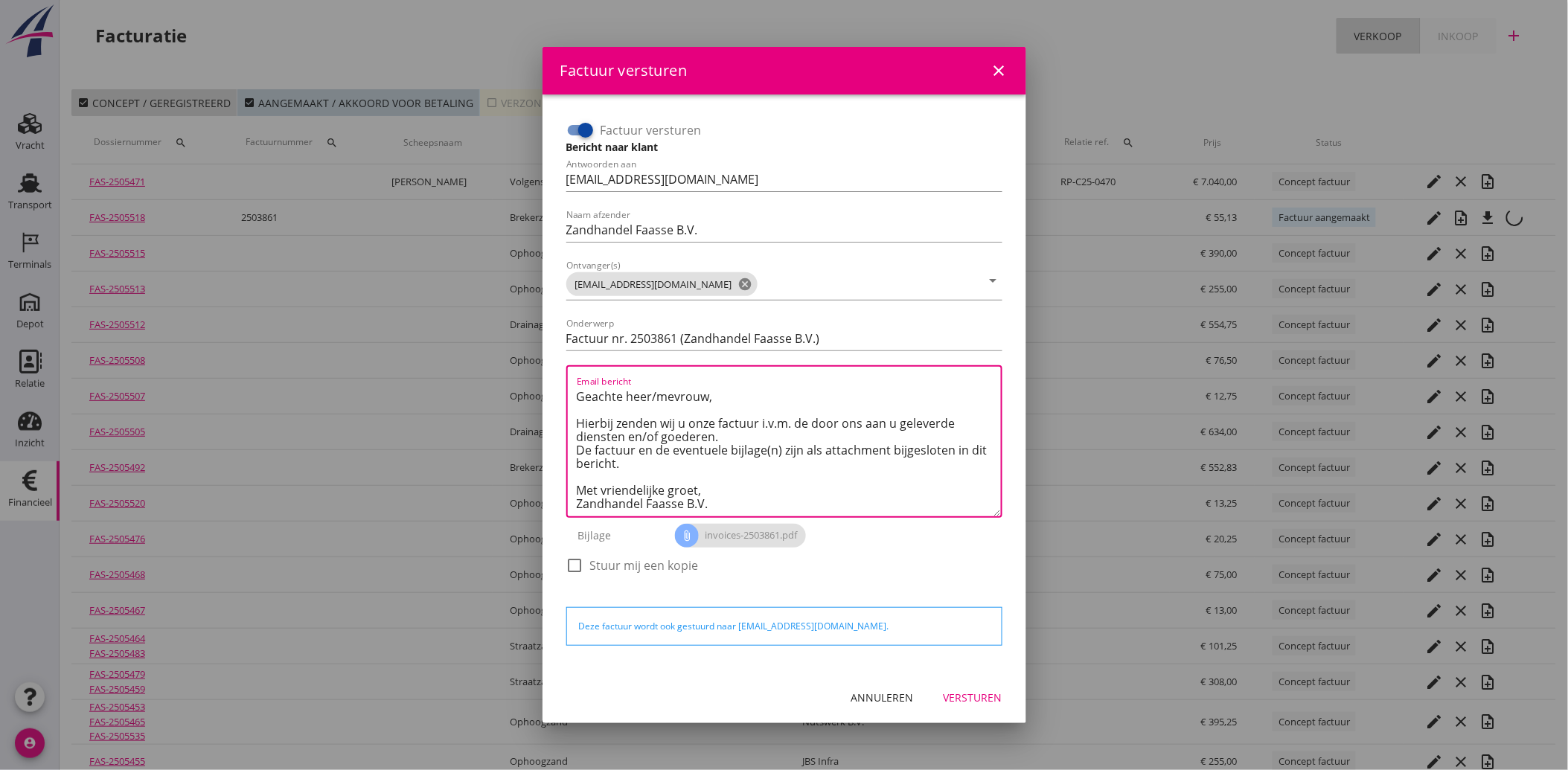
type textarea "Geachte heer/mevrouw, Hierbij zenden wij u onze factuur i.v.m. de door ons aan …"
click at [983, 693] on div "Versturen" at bounding box center [973, 697] width 58 height 16
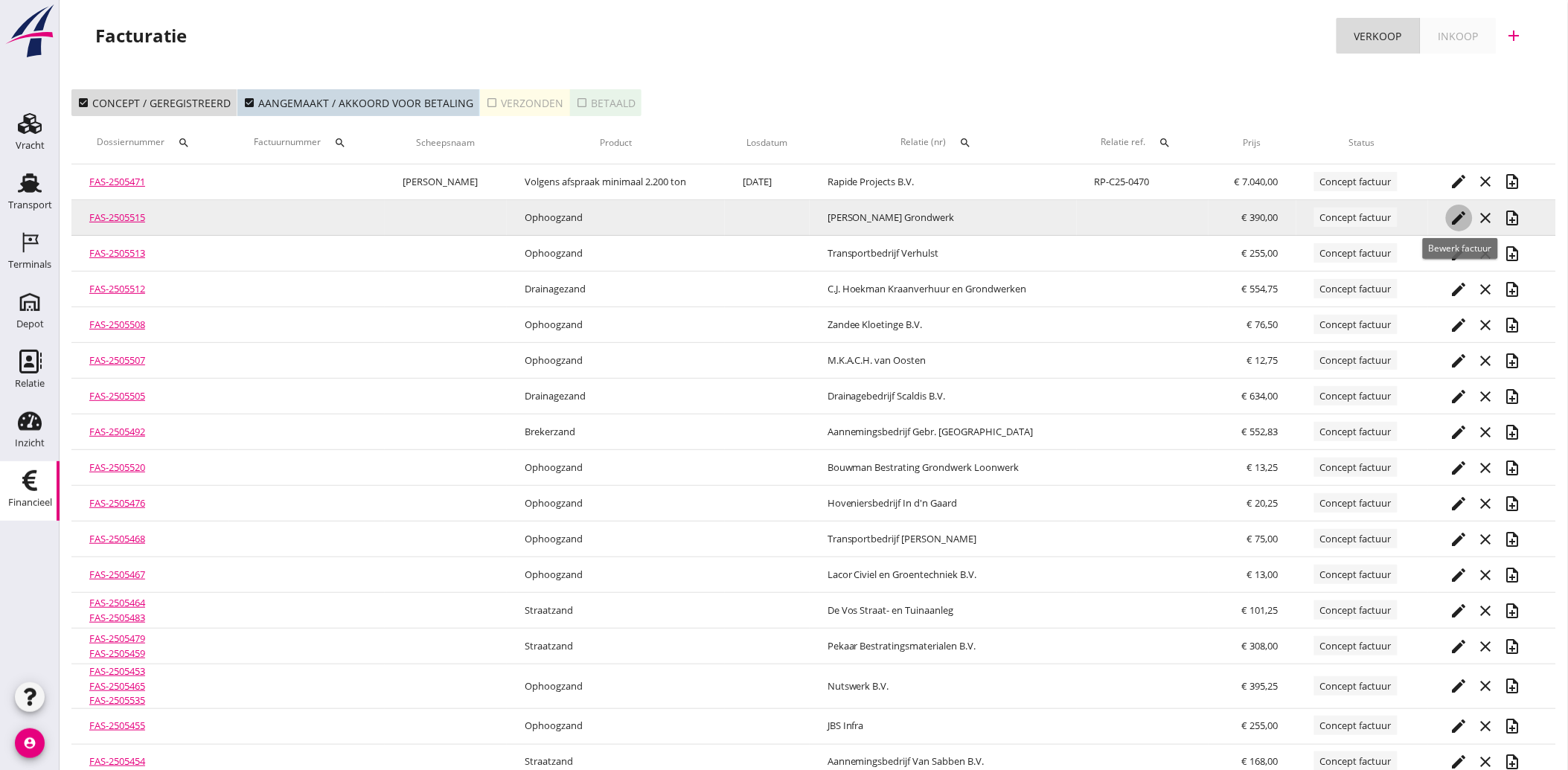
click at [1460, 218] on icon "edit" at bounding box center [1459, 217] width 18 height 18
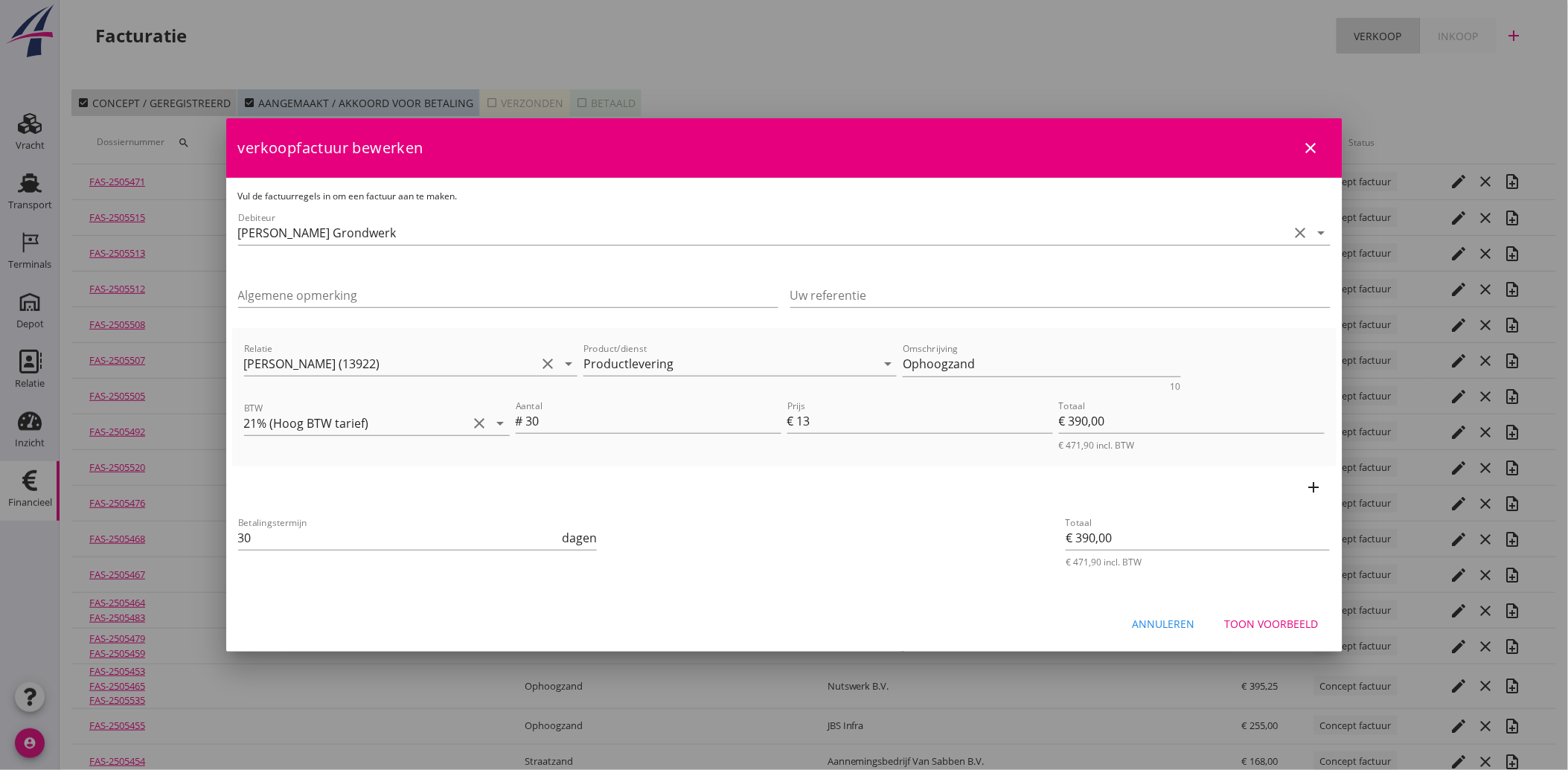
click at [1272, 621] on div "Toon voorbeeld" at bounding box center [1271, 623] width 94 height 16
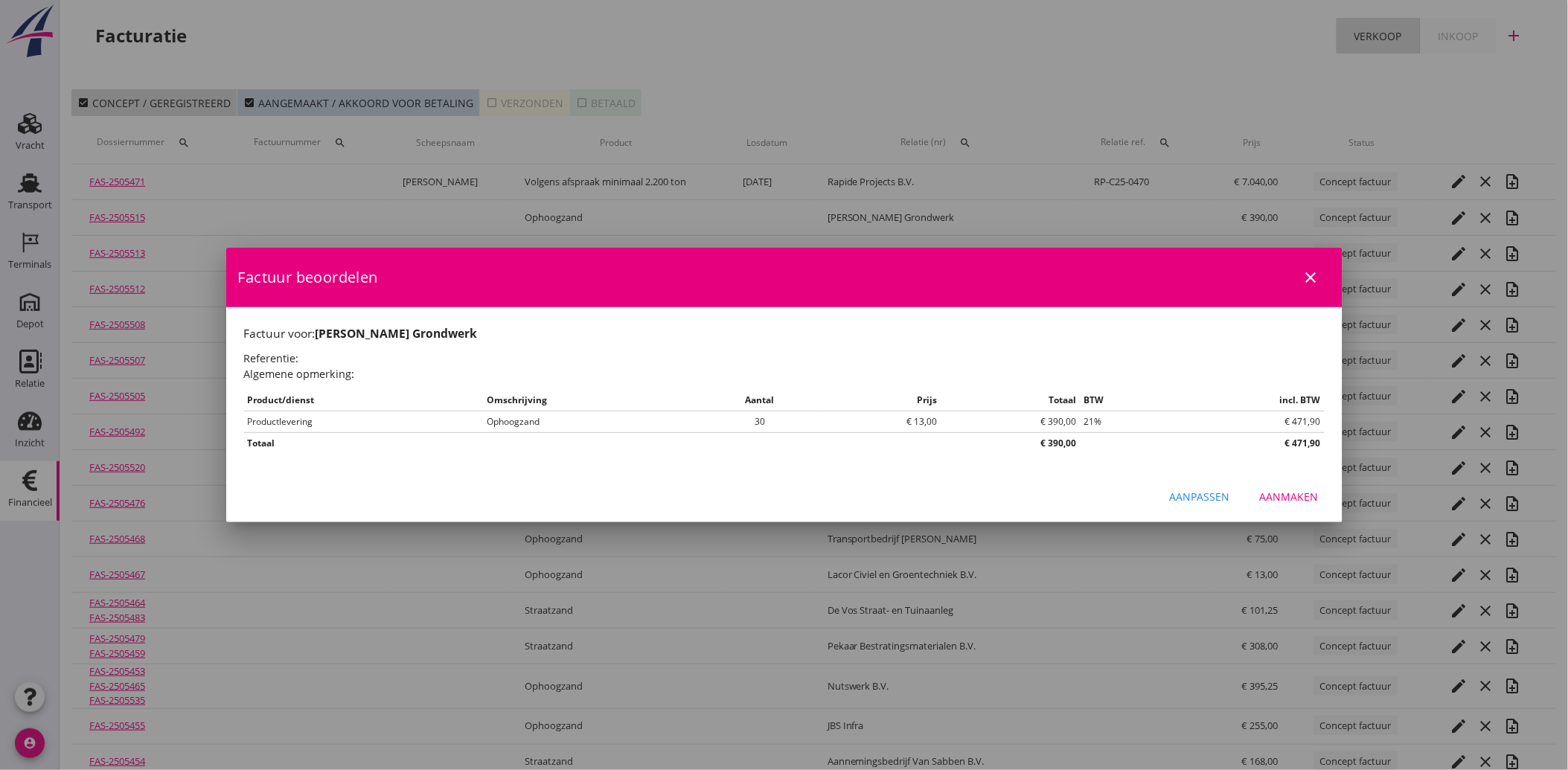
click at [1302, 484] on button "Aanmaken" at bounding box center [1289, 496] width 83 height 26
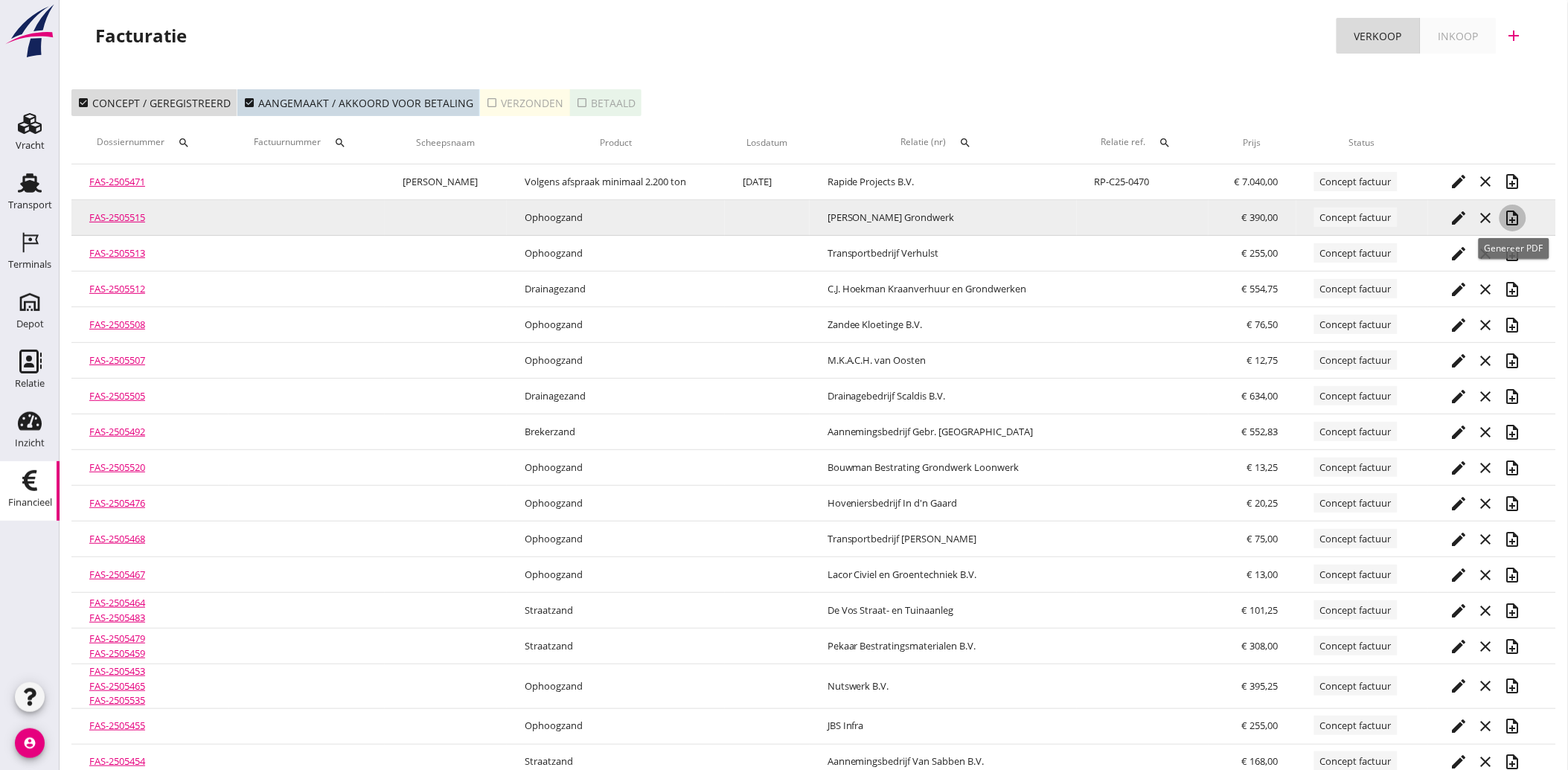
click at [1513, 214] on icon "note_add" at bounding box center [1512, 217] width 18 height 18
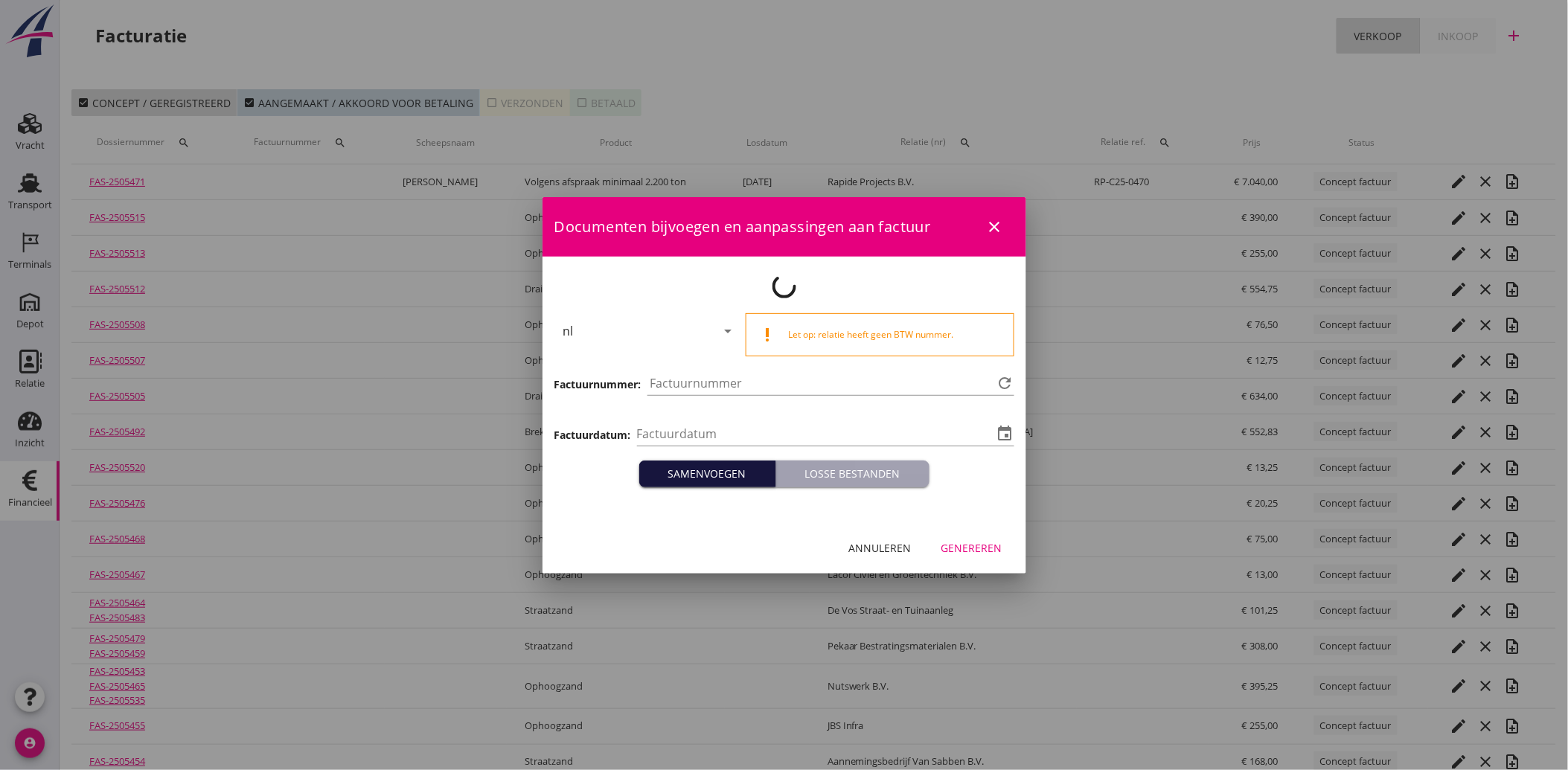
type input "[DATE]"
type input "3862"
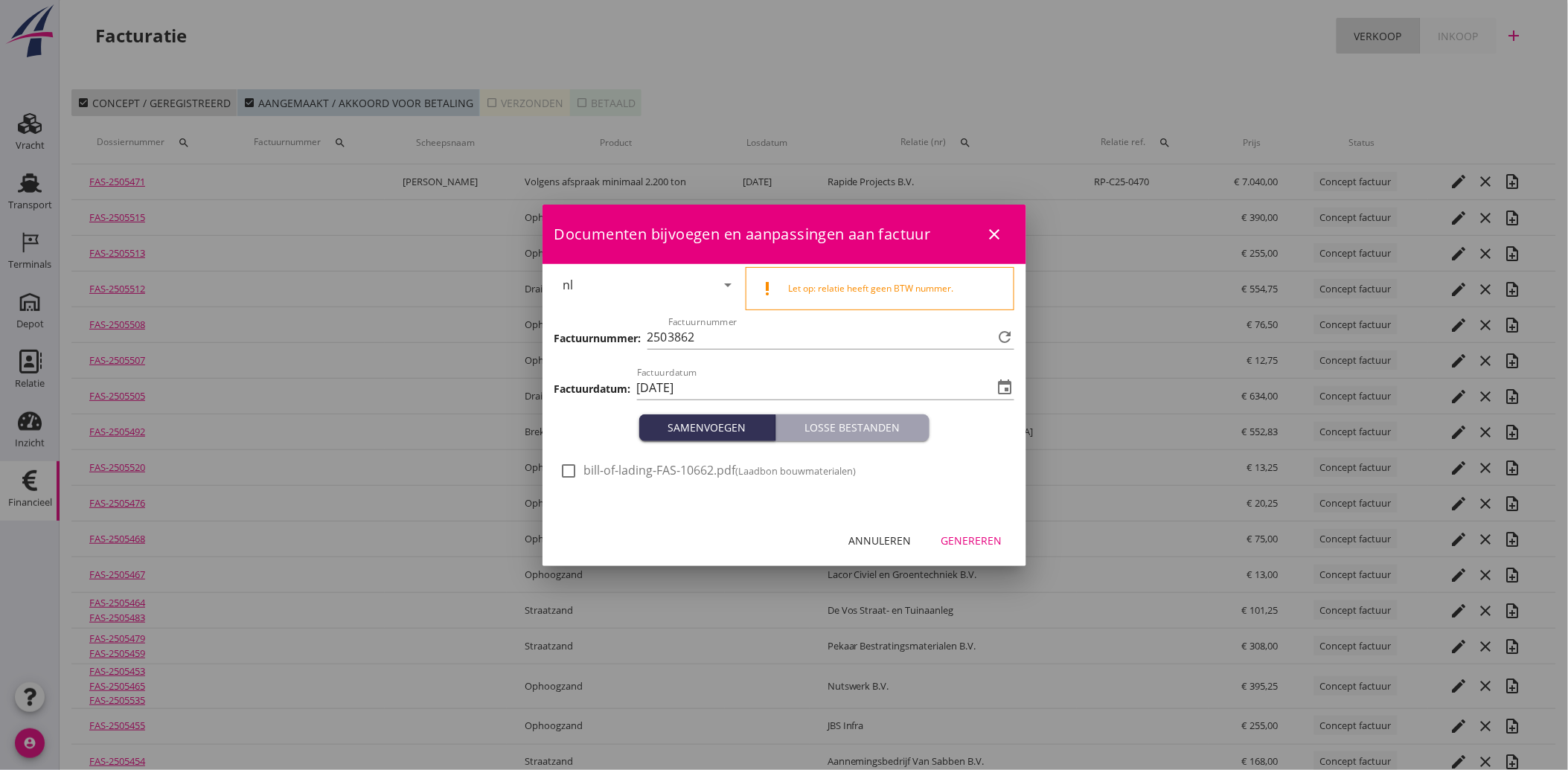
drag, startPoint x: 568, startPoint y: 462, endPoint x: 639, endPoint y: 487, distance: 75.3
click at [568, 462] on div at bounding box center [569, 471] width 25 height 25
checkbox input "true"
click at [958, 530] on button "Genereren" at bounding box center [972, 540] width 85 height 26
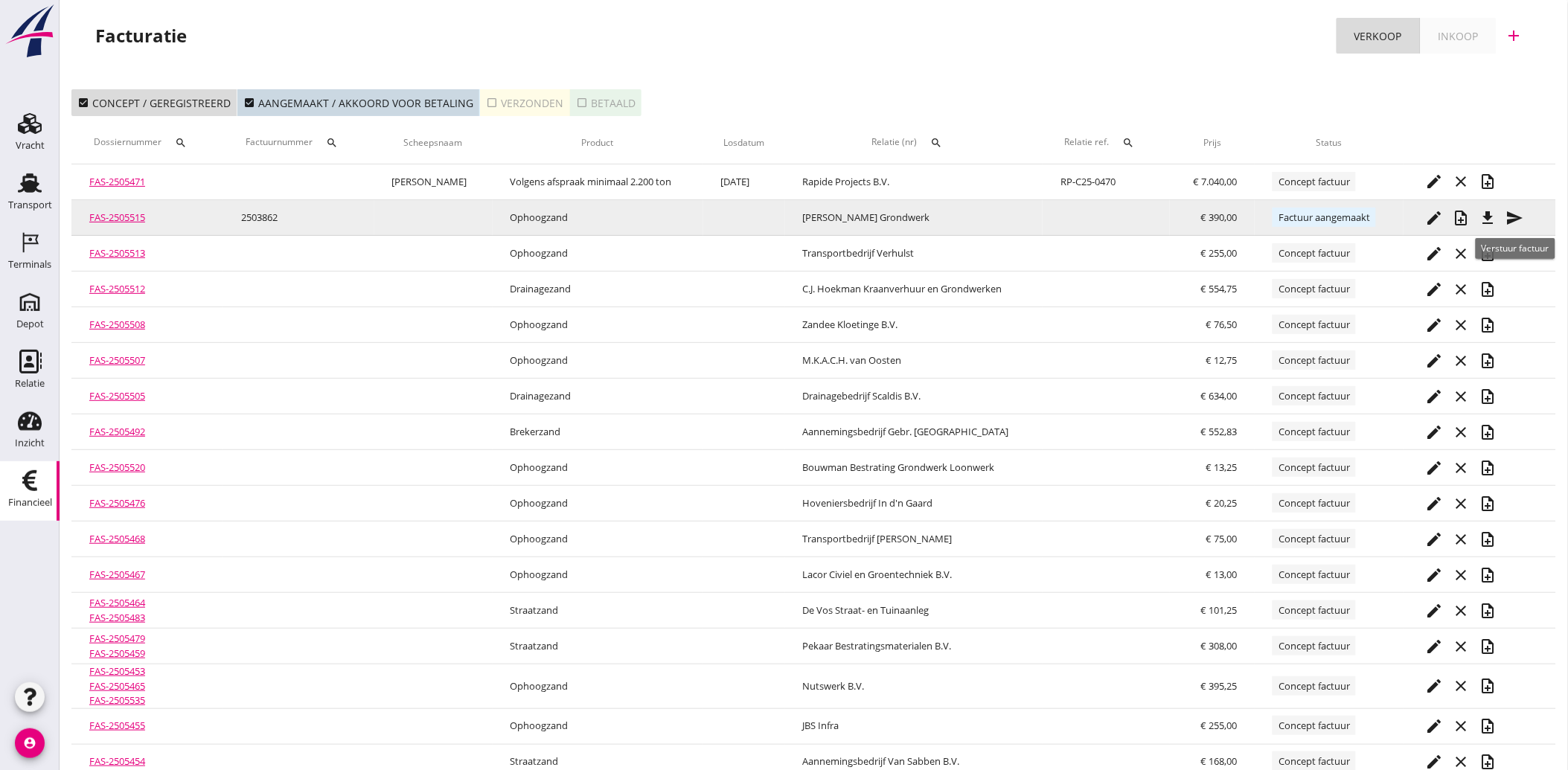
click at [1511, 217] on icon "send" at bounding box center [1514, 217] width 18 height 18
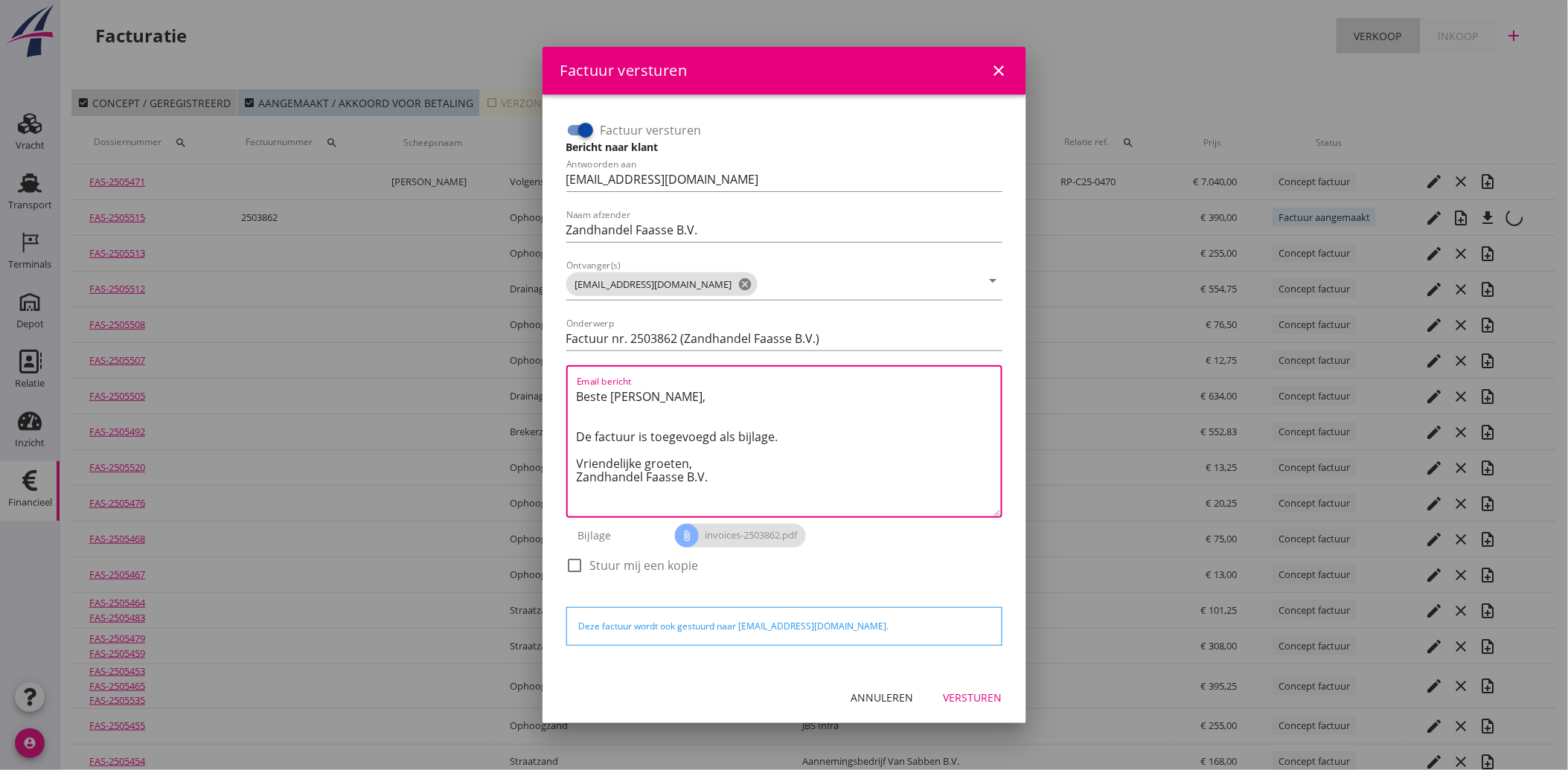
drag, startPoint x: 738, startPoint y: 494, endPoint x: 558, endPoint y: 379, distance: 213.6
click at [558, 379] on div "Factuur versturen Bericht naar klant Antwoorden aan administratie@faassegroep.n…" at bounding box center [784, 383] width 460 height 553
paste textarea "Geachte heer/mevrouw, Hierbij zenden wij u onze factuur i.v.m. de door ons aan …"
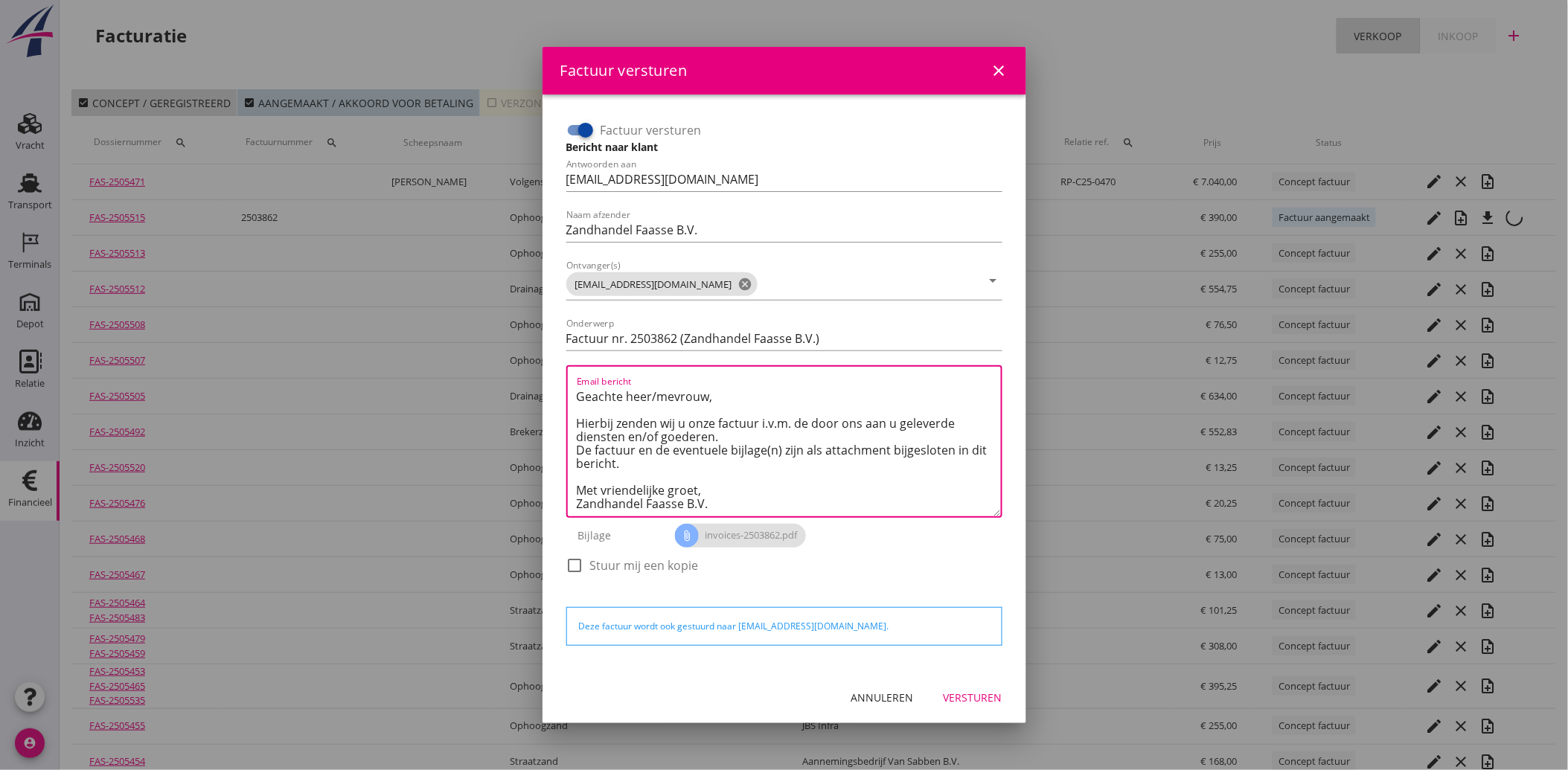
type textarea "Geachte heer/mevrouw, Hierbij zenden wij u onze factuur i.v.m. de door ons aan …"
click at [983, 710] on div "Annuleren Versturen" at bounding box center [784, 698] width 483 height 51
click at [993, 698] on div "Versturen" at bounding box center [973, 697] width 58 height 16
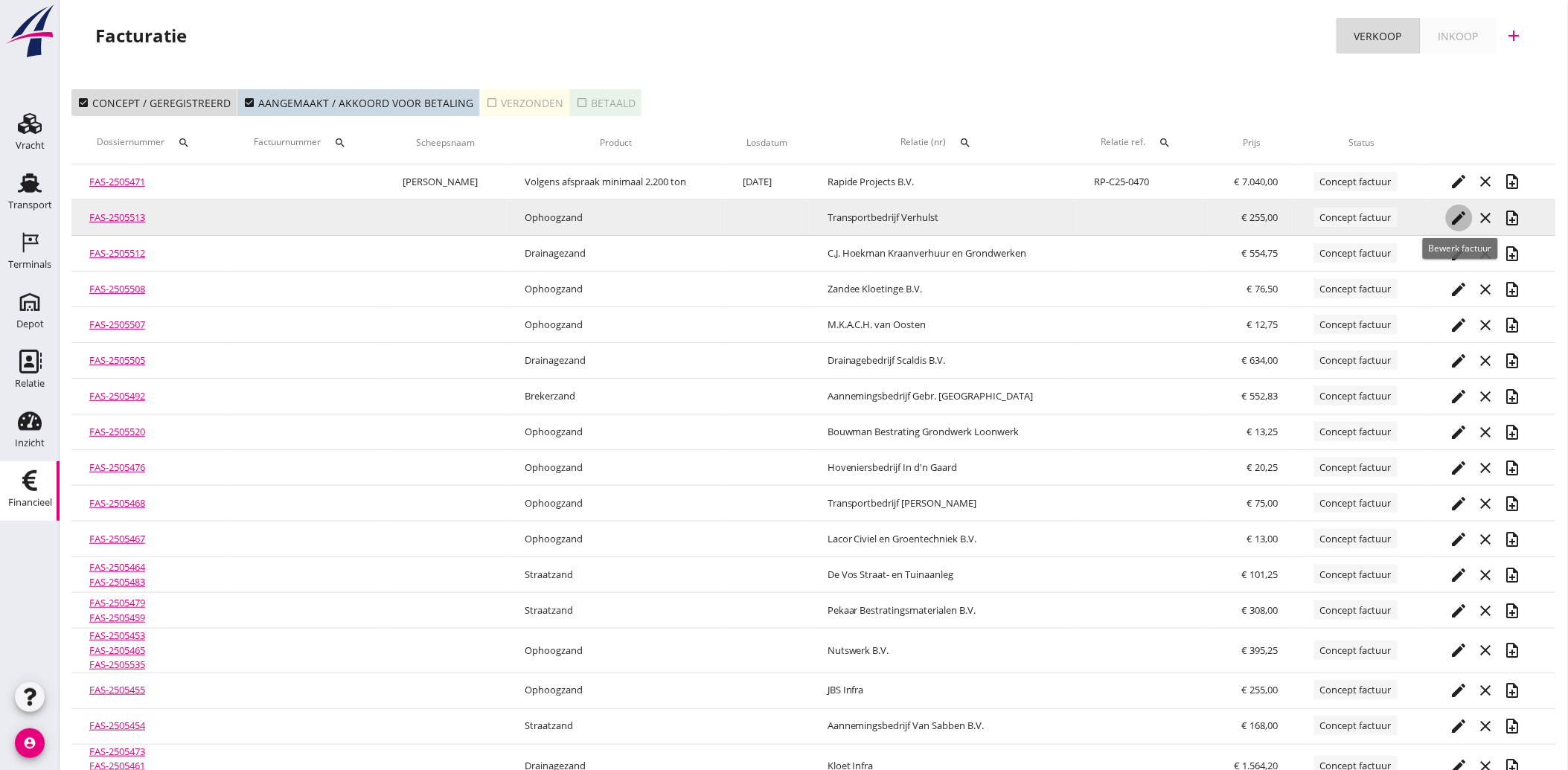
click at [1458, 225] on icon "edit" at bounding box center [1459, 217] width 18 height 18
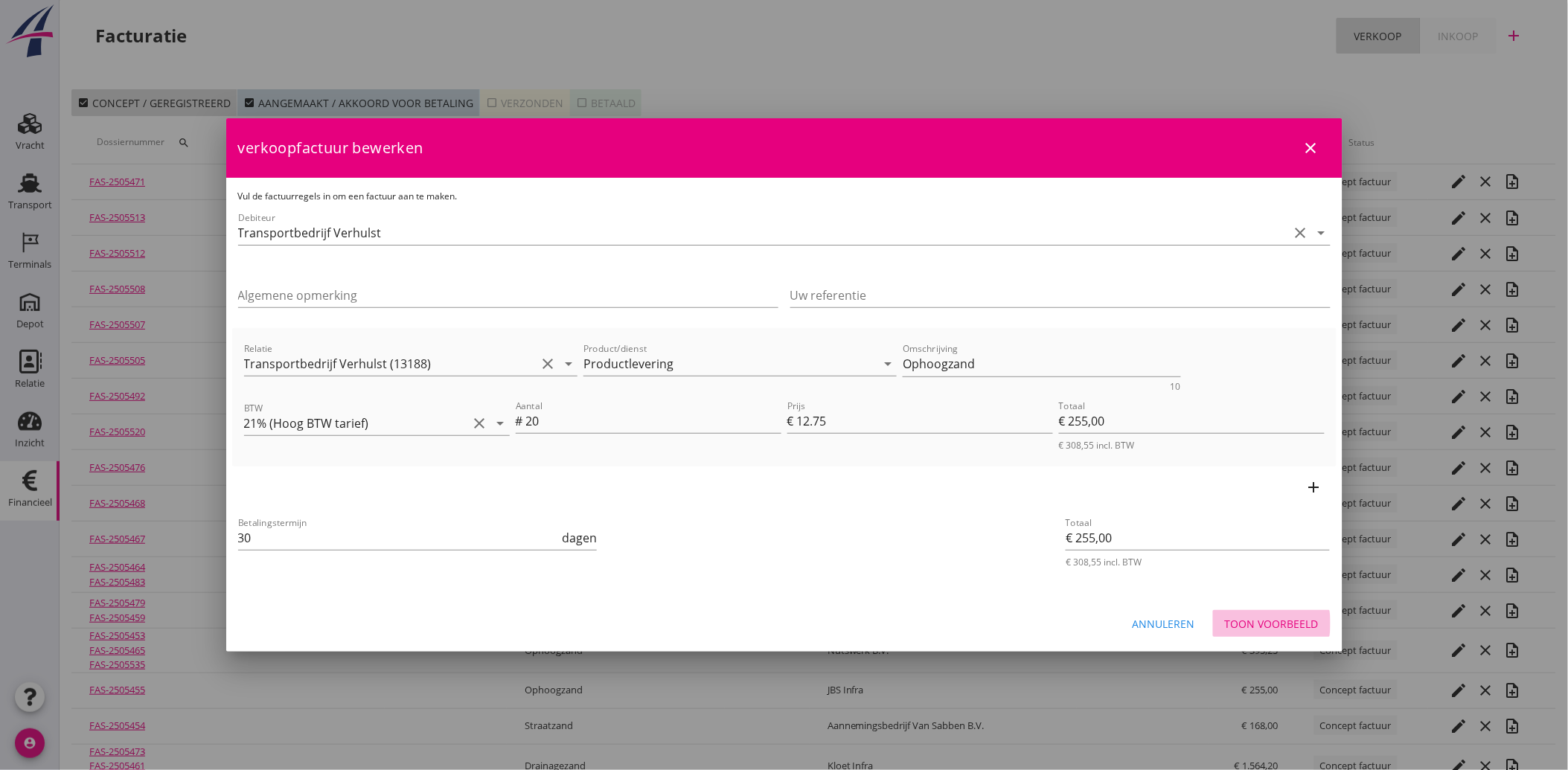
click at [1249, 613] on button "Toon voorbeeld" at bounding box center [1271, 623] width 118 height 26
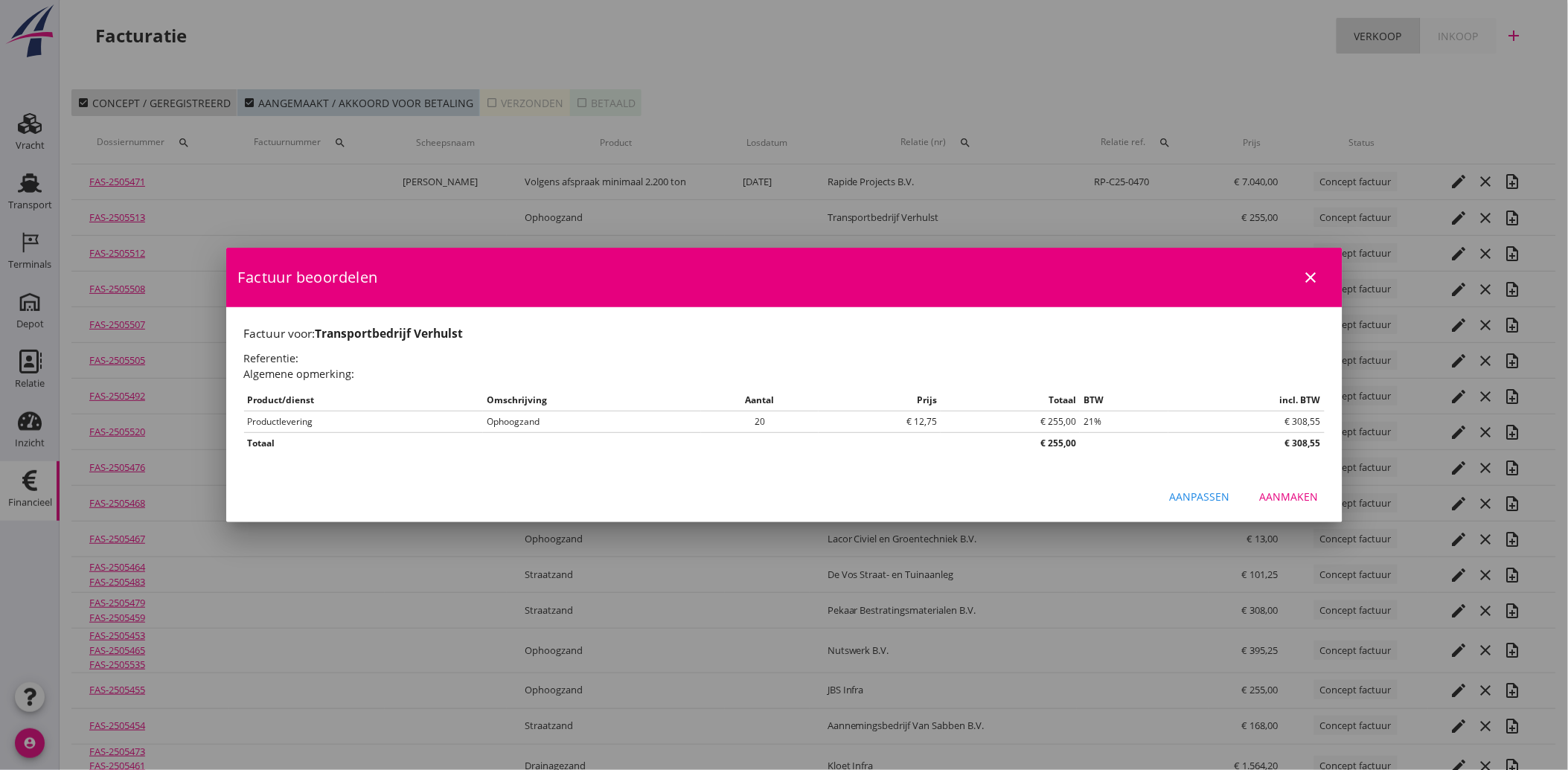
click at [1269, 495] on div "Aanmaken" at bounding box center [1288, 496] width 58 height 16
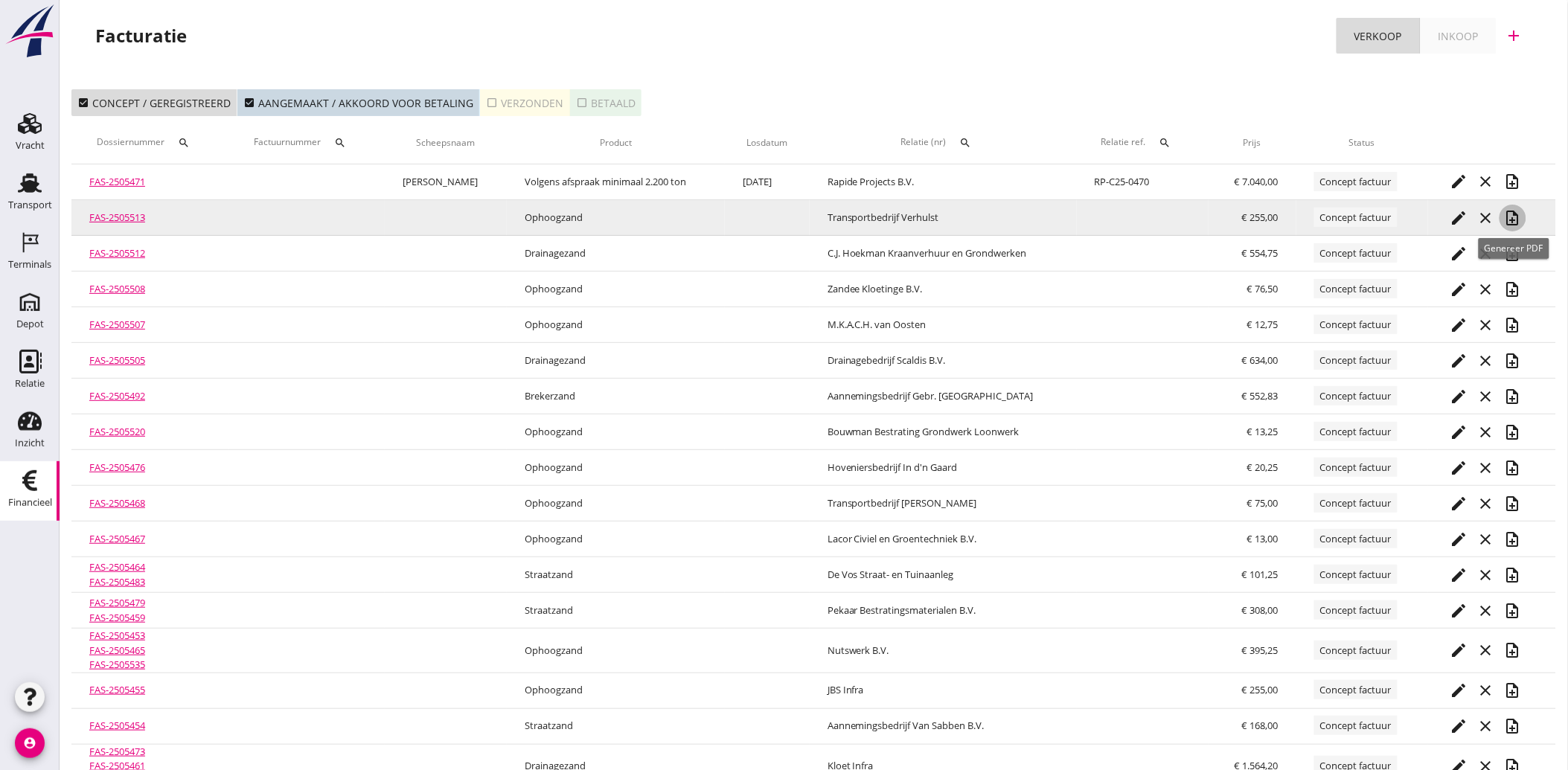
click at [1511, 218] on icon "note_add" at bounding box center [1512, 217] width 18 height 18
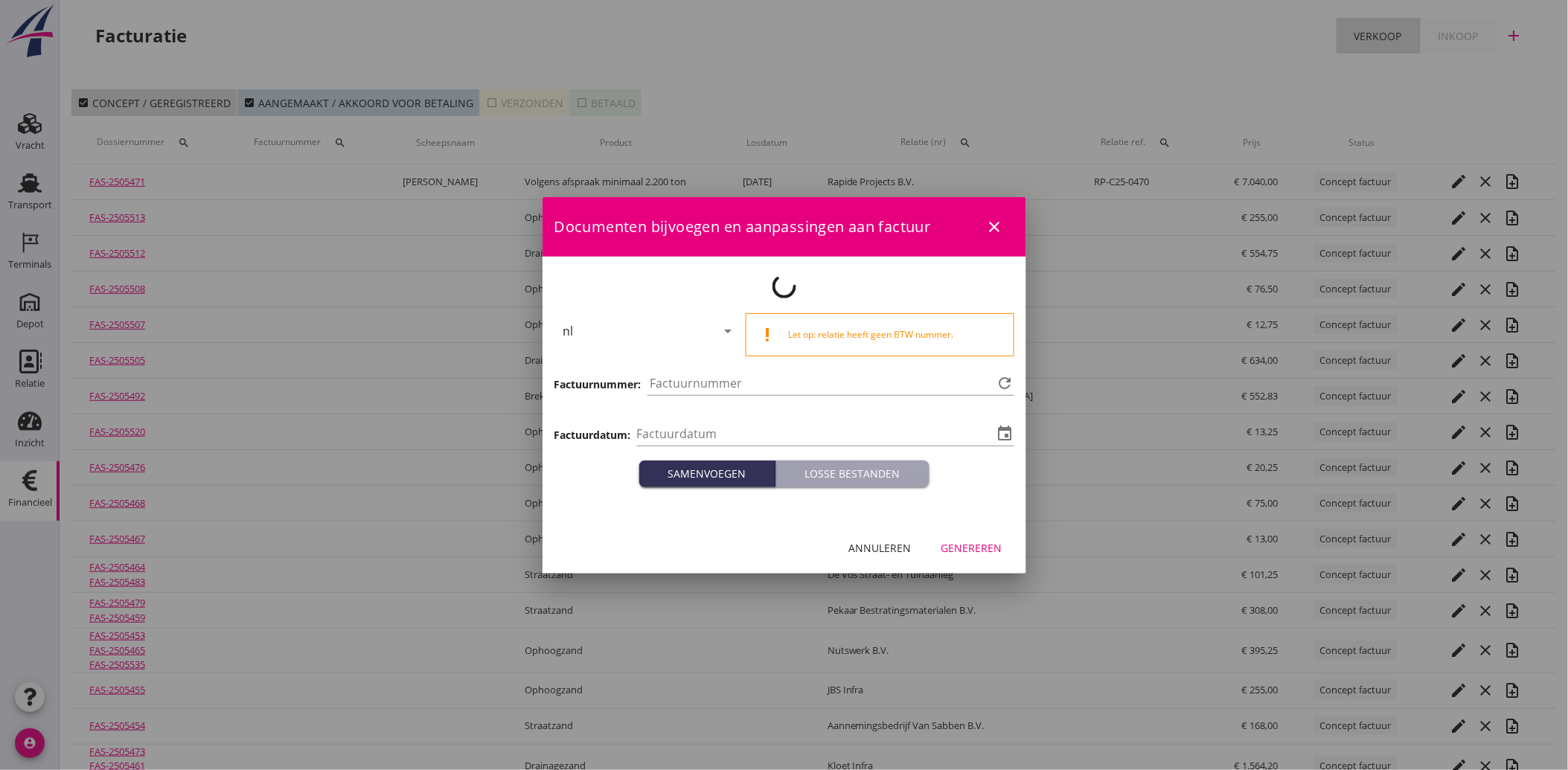
type input "[DATE]"
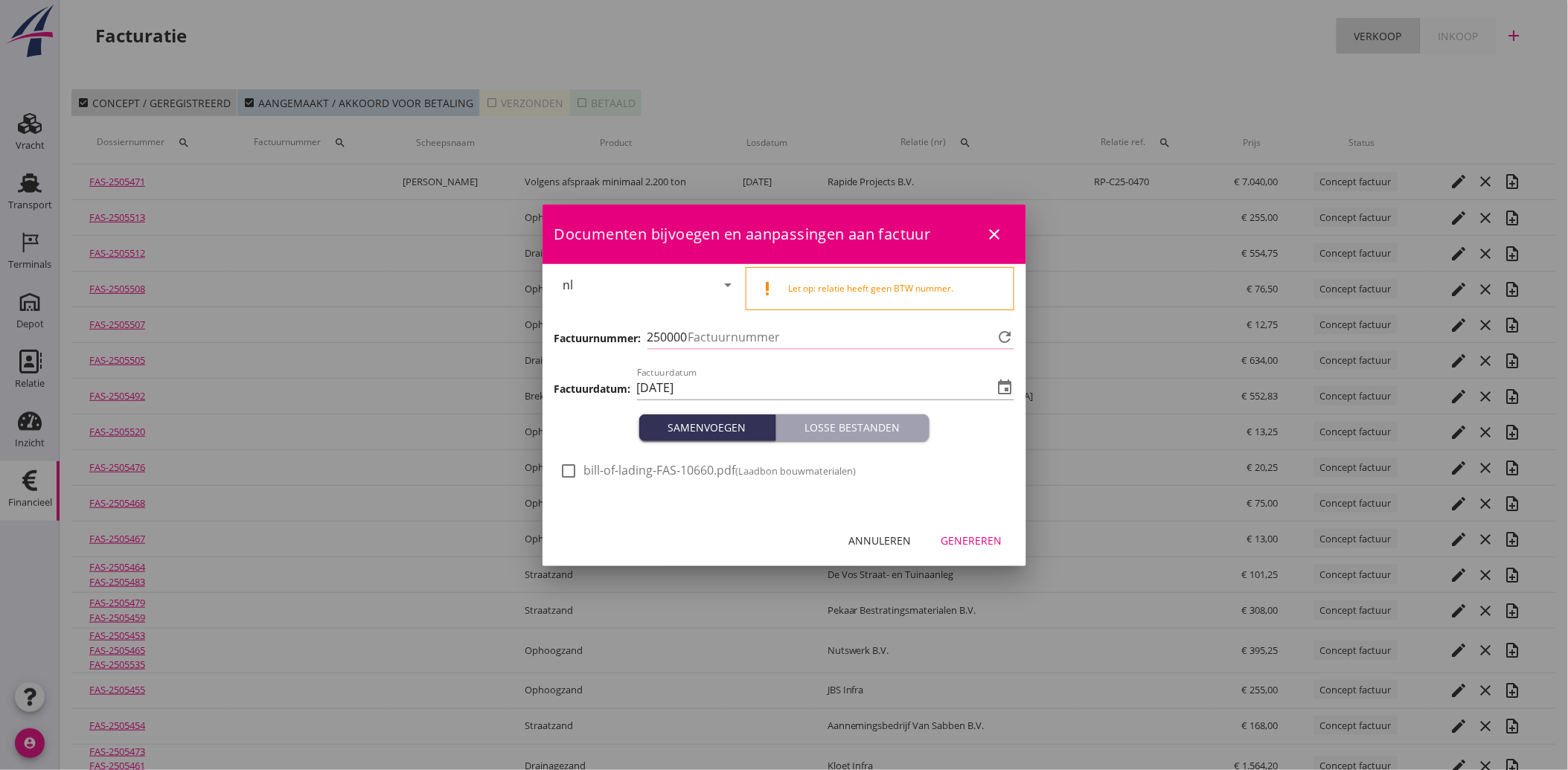
type input "3863"
click at [571, 472] on div at bounding box center [569, 471] width 25 height 25
checkbox input "true"
click at [1006, 541] on button "Genereren" at bounding box center [972, 540] width 85 height 26
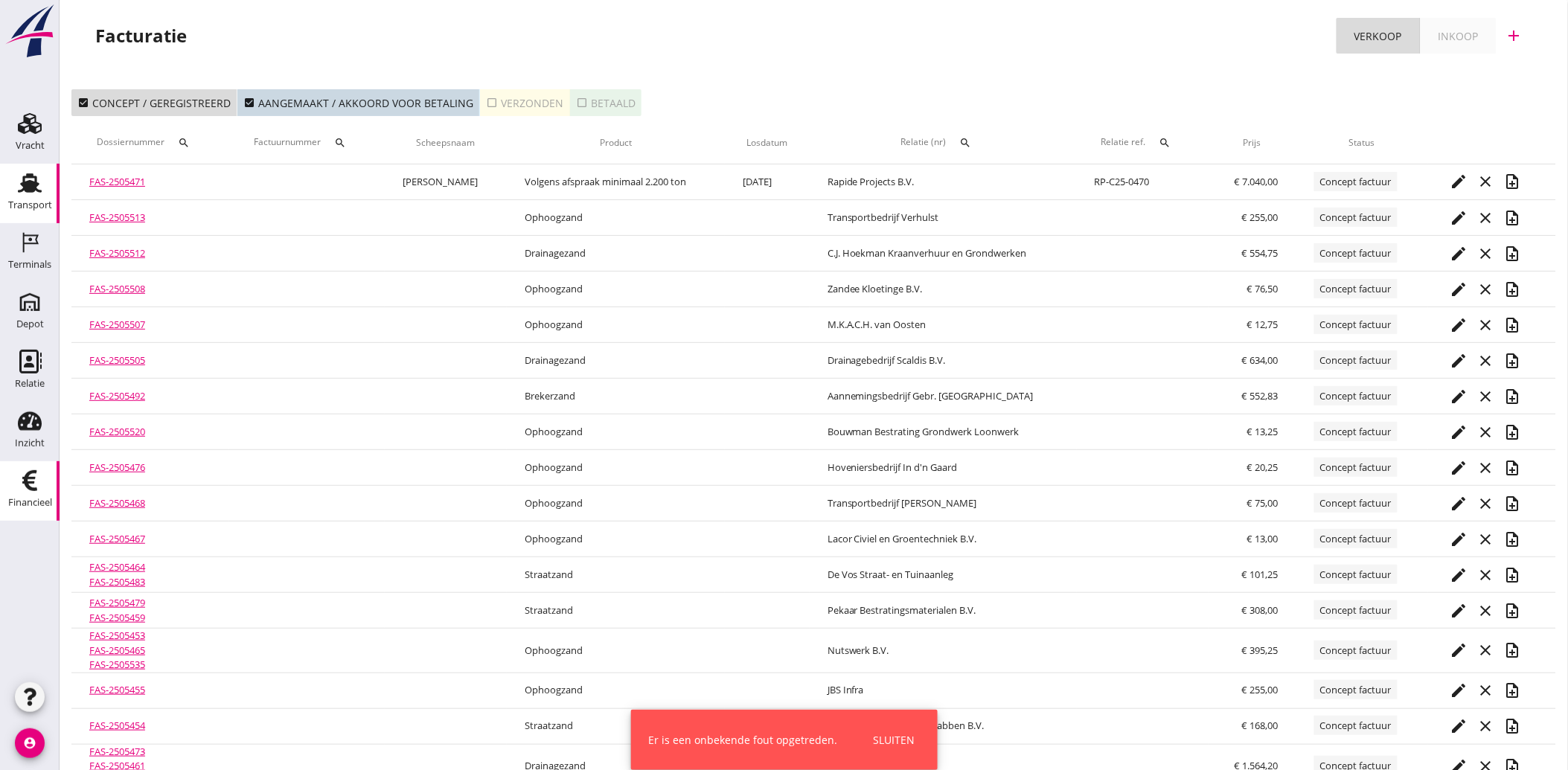
click at [42, 185] on div "Transport" at bounding box center [30, 183] width 36 height 24
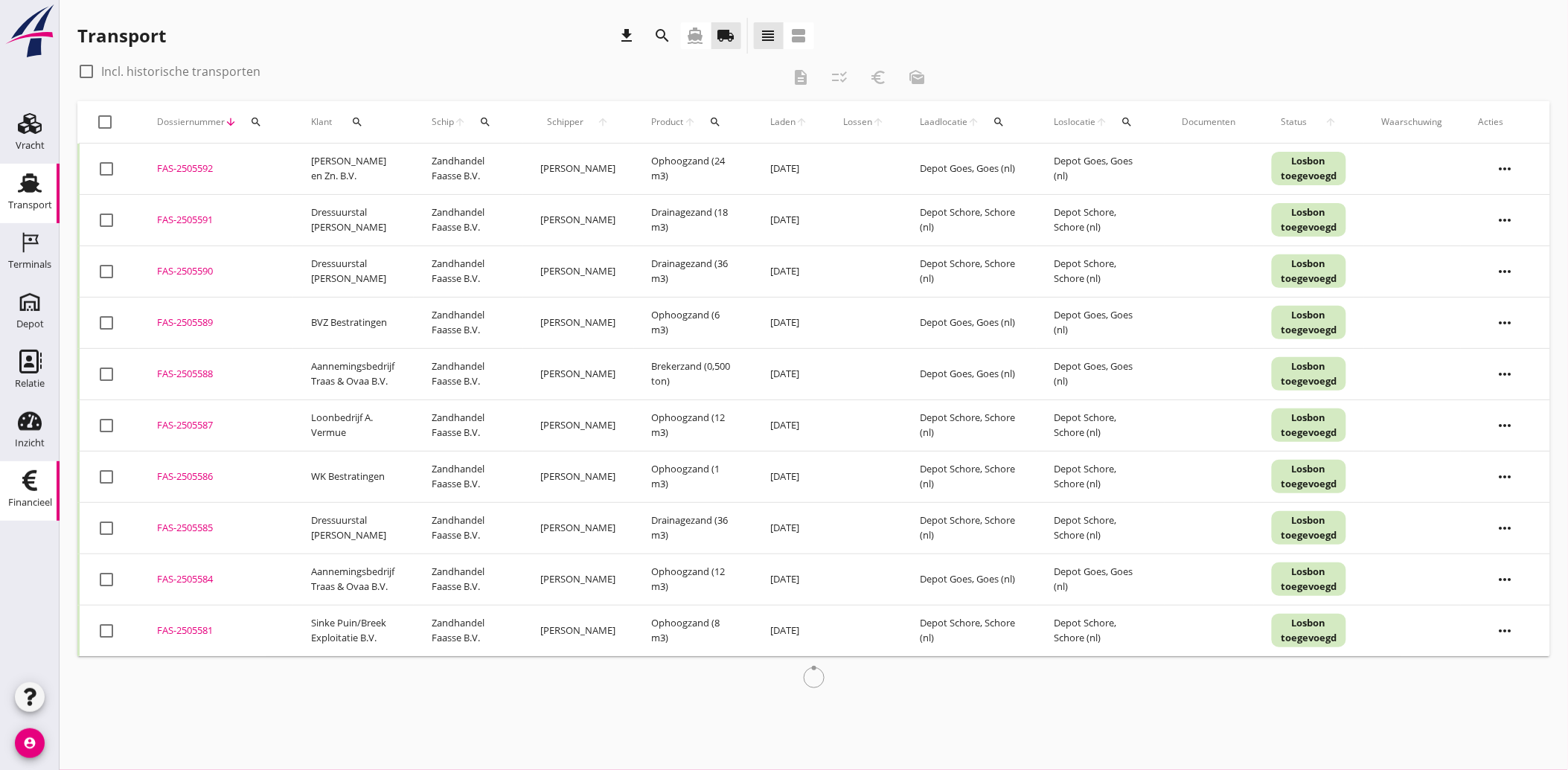
click at [23, 473] on icon "Financieel" at bounding box center [29, 480] width 24 height 24
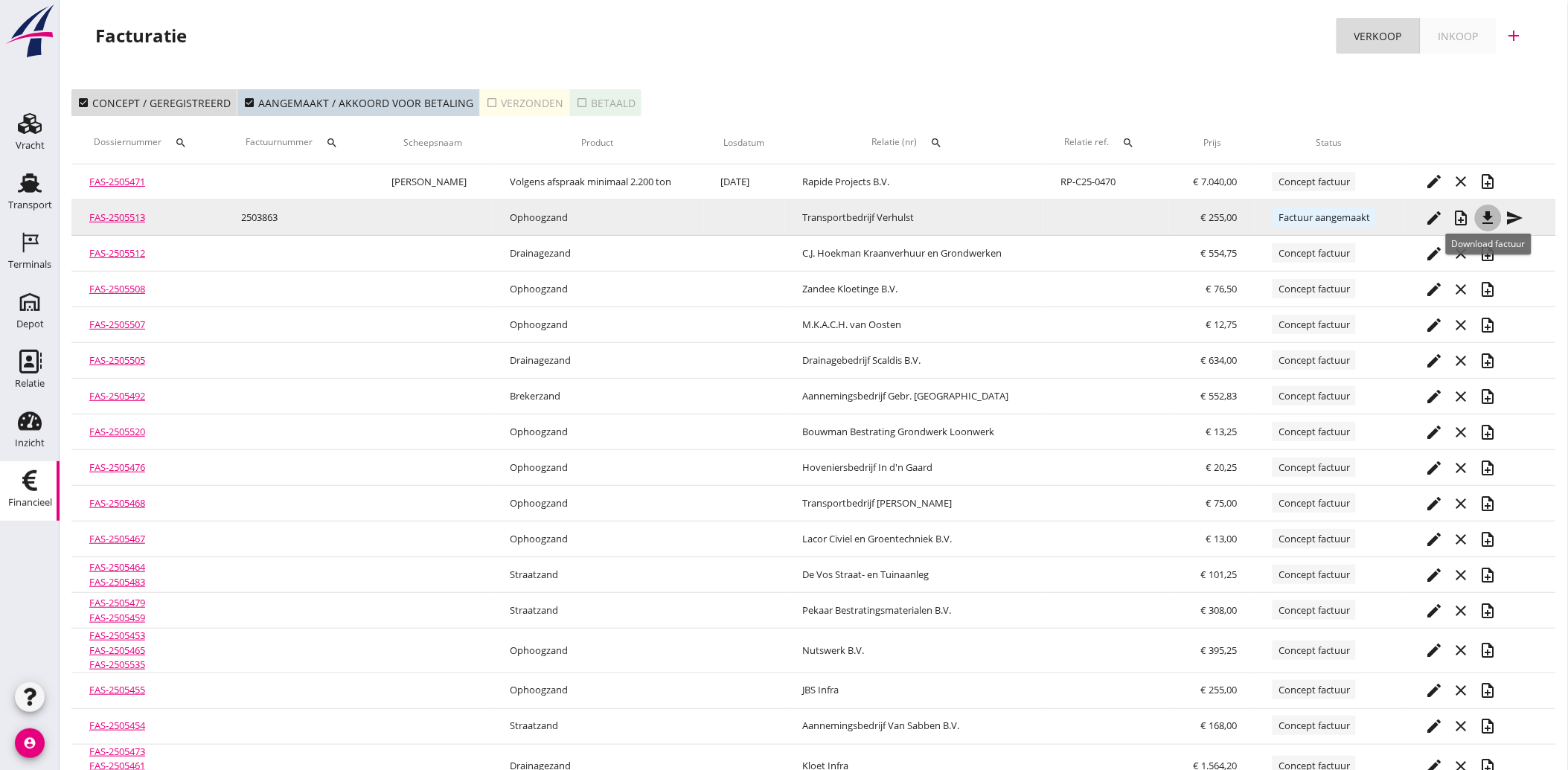
click at [1486, 217] on icon "file_download" at bounding box center [1487, 217] width 18 height 18
click at [1514, 214] on icon "send" at bounding box center [1514, 217] width 18 height 18
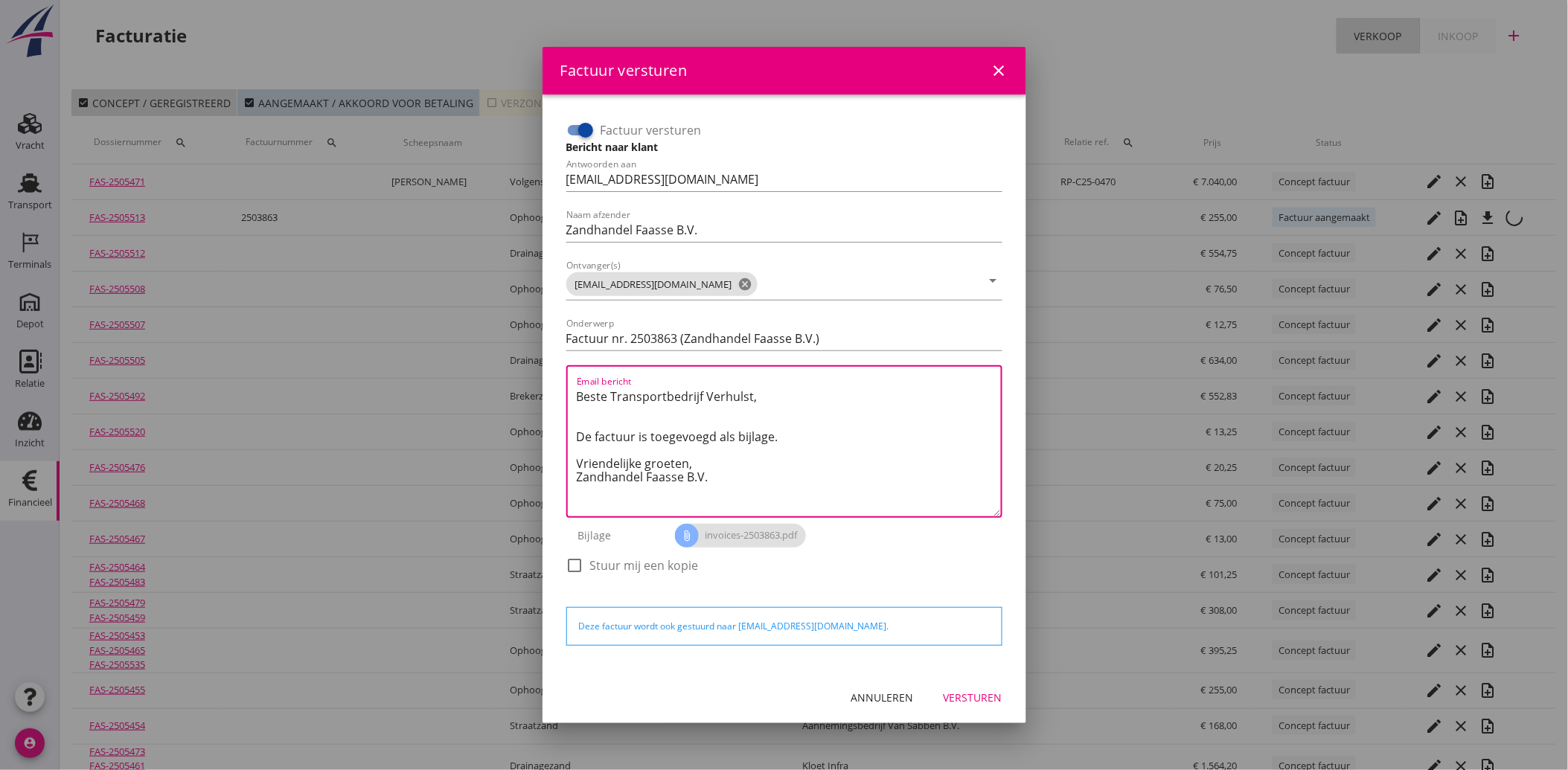
drag, startPoint x: 745, startPoint y: 486, endPoint x: 562, endPoint y: 372, distance: 215.6
click at [562, 372] on div "Factuur versturen Bericht naar klant Antwoorden aan administratie@faassegroep.n…" at bounding box center [784, 354] width 448 height 485
paste textarea "Geachte heer/mevrouw, Hierbij zenden wij u onze factuur i.v.m. de door ons aan …"
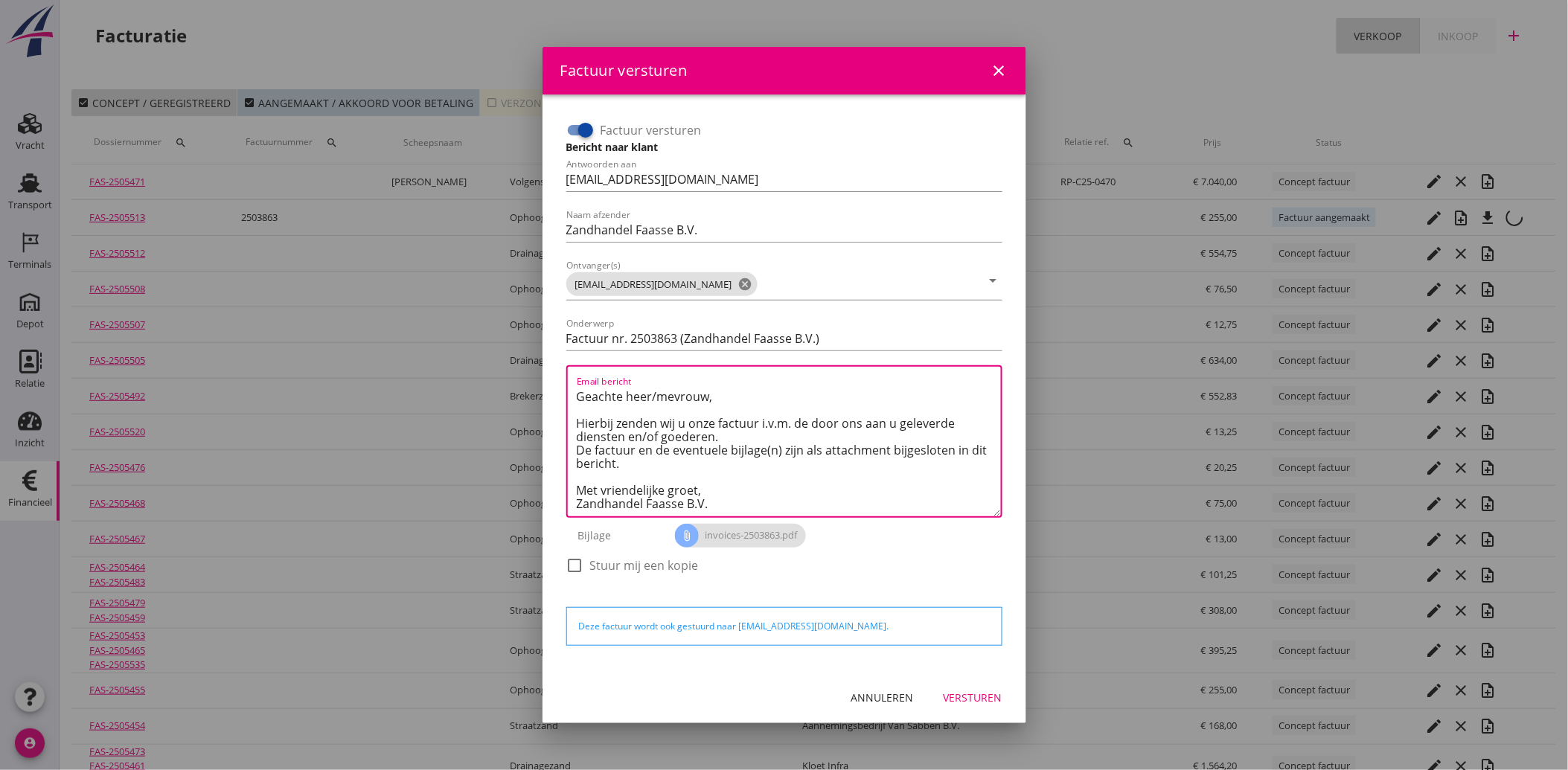
type textarea "Geachte heer/mevrouw, Hierbij zenden wij u onze factuur i.v.m. de door ons aan …"
click at [979, 690] on div "Versturen" at bounding box center [973, 697] width 58 height 16
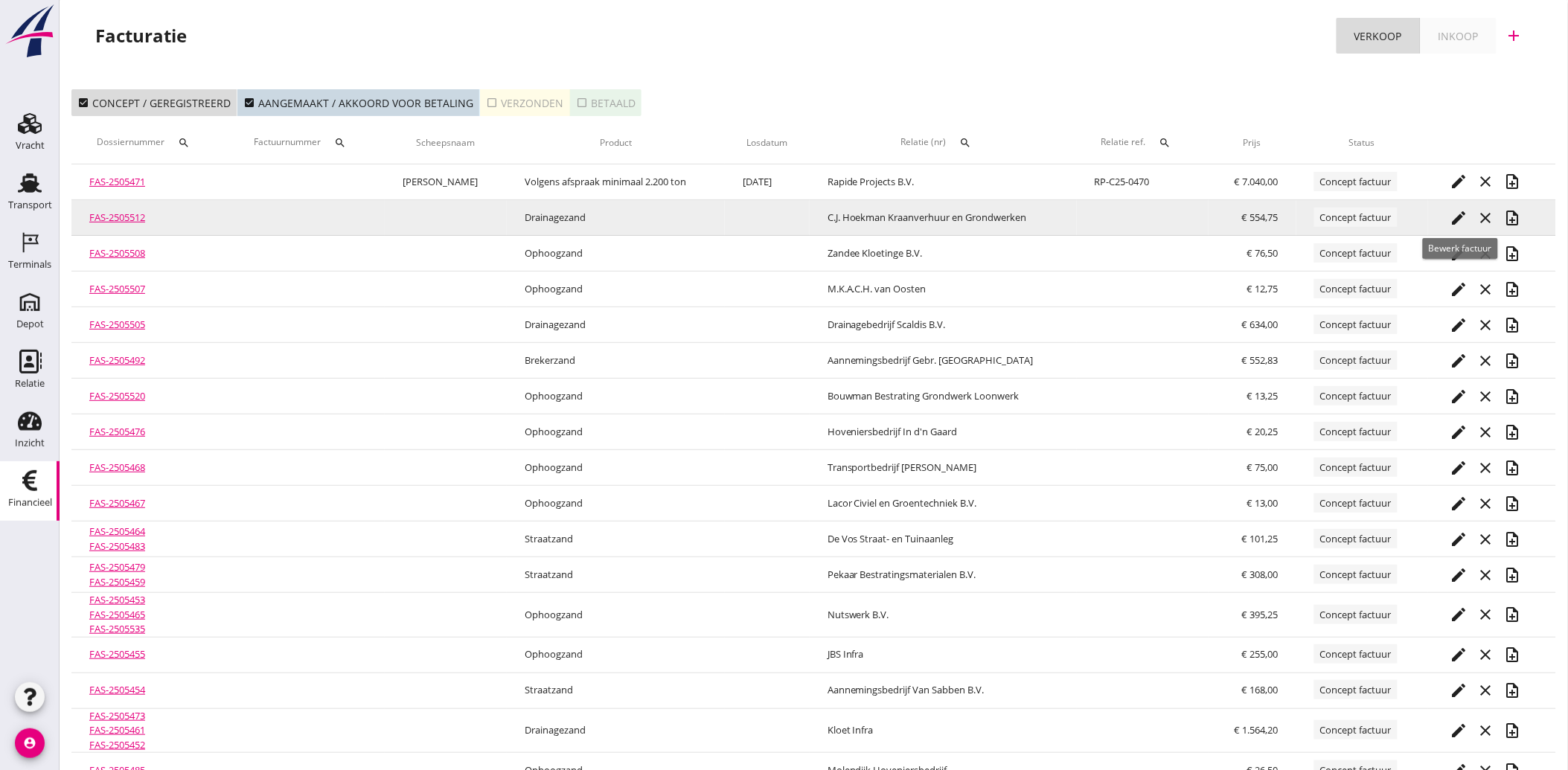
click at [1459, 210] on icon "edit" at bounding box center [1459, 217] width 18 height 18
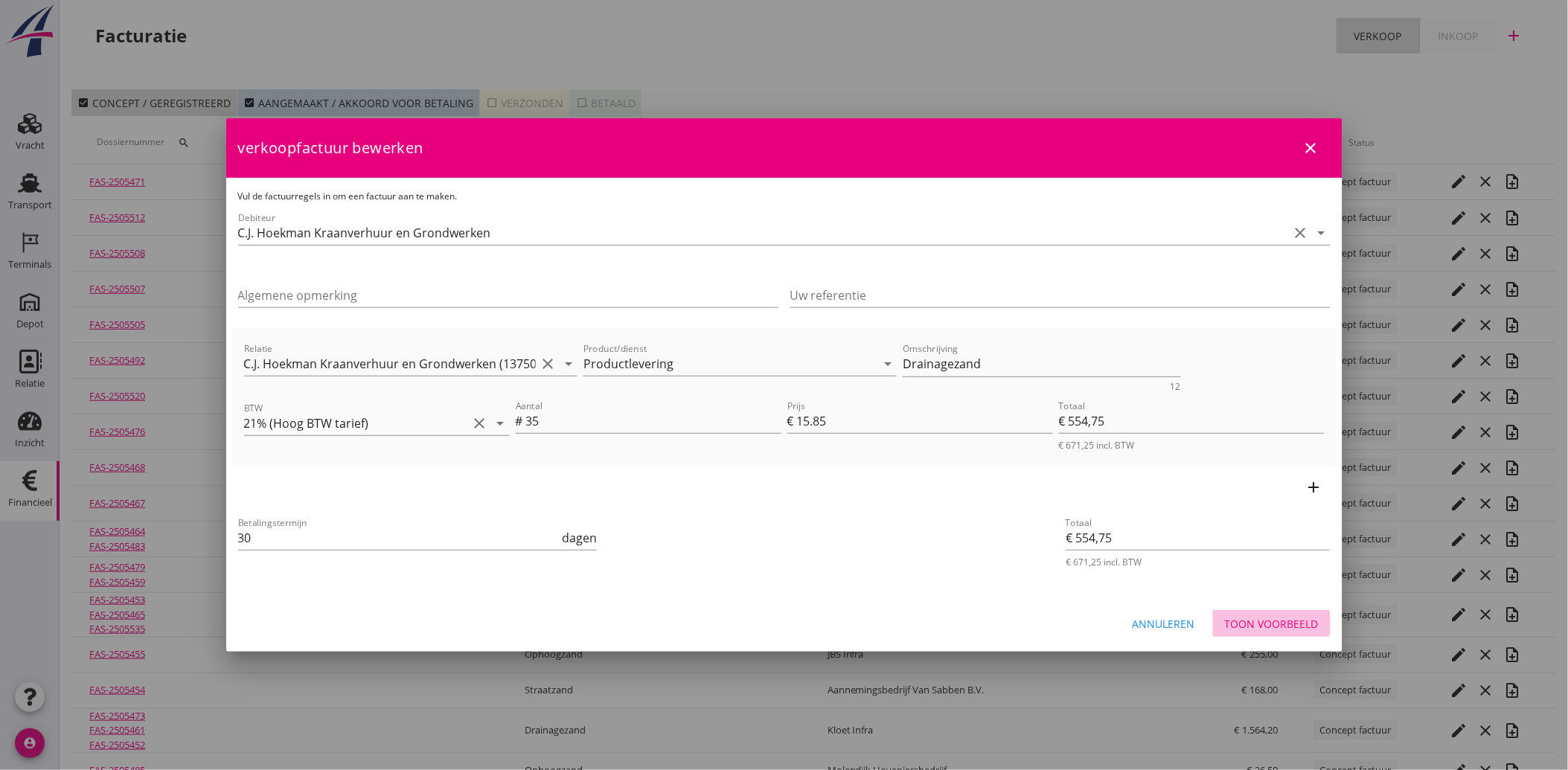
click at [1272, 616] on div "Toon voorbeeld" at bounding box center [1271, 623] width 94 height 16
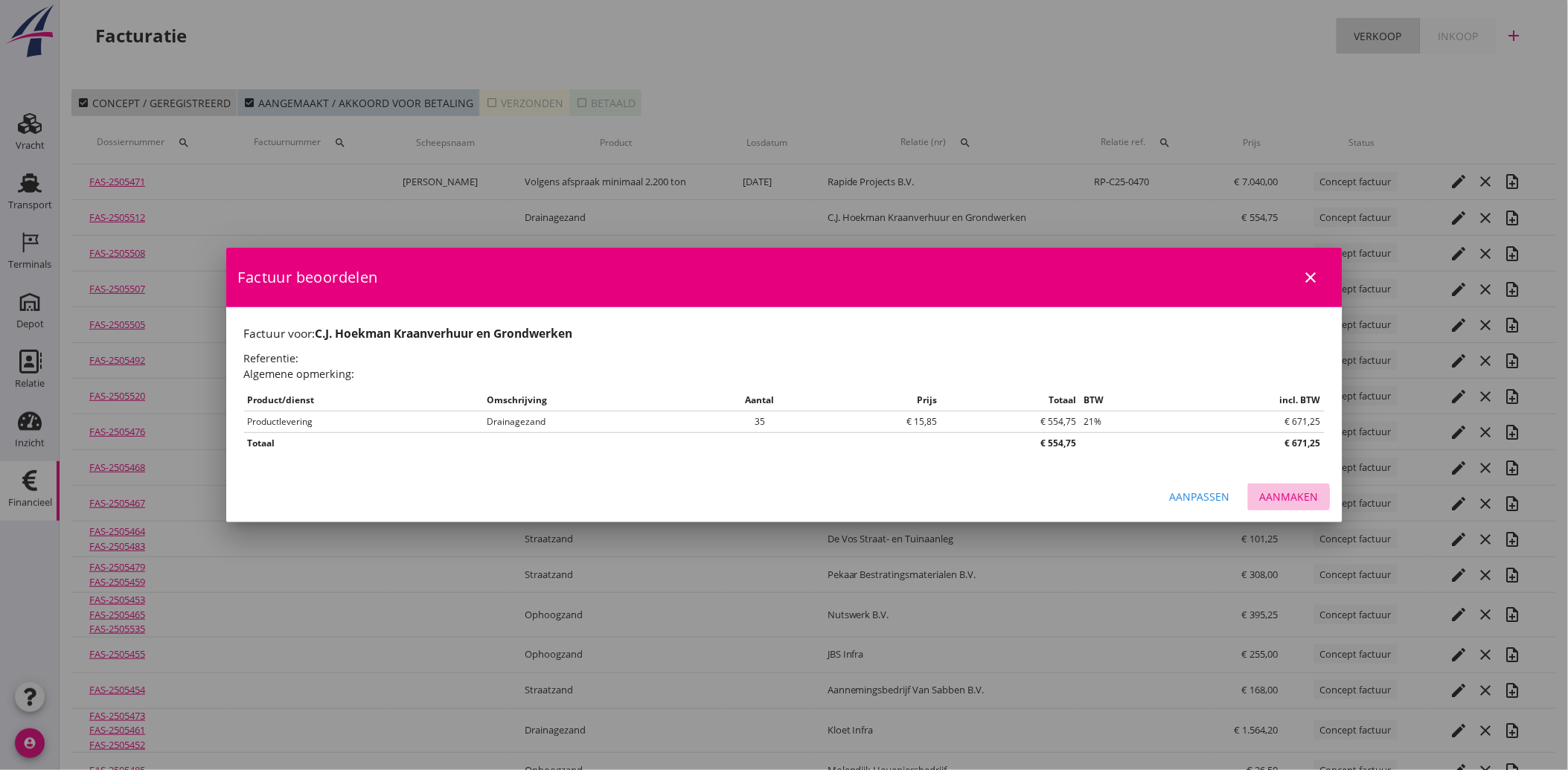
click at [1288, 498] on div "Aanmaken" at bounding box center [1288, 496] width 58 height 16
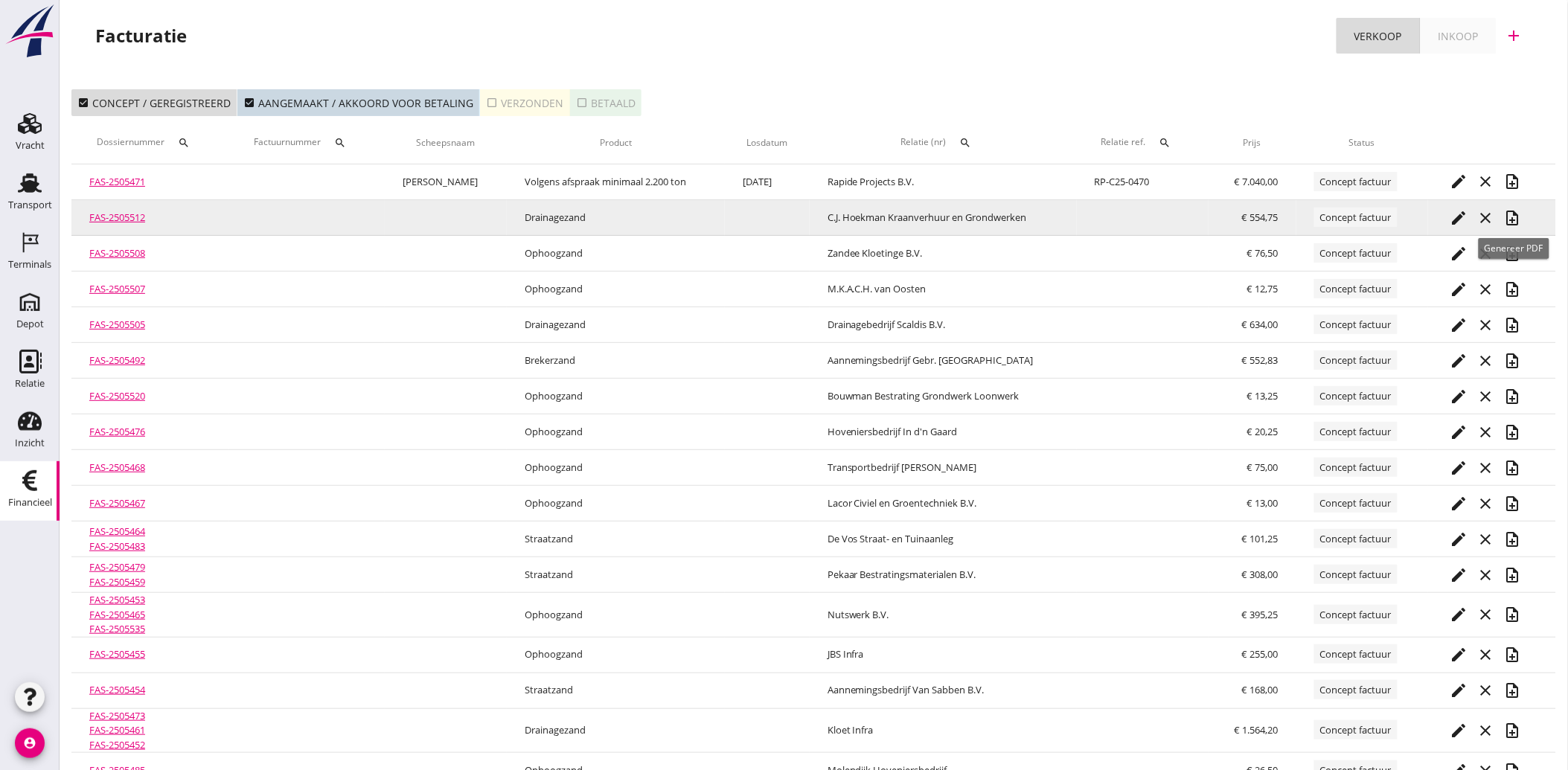
click at [1509, 216] on icon "note_add" at bounding box center [1512, 217] width 18 height 18
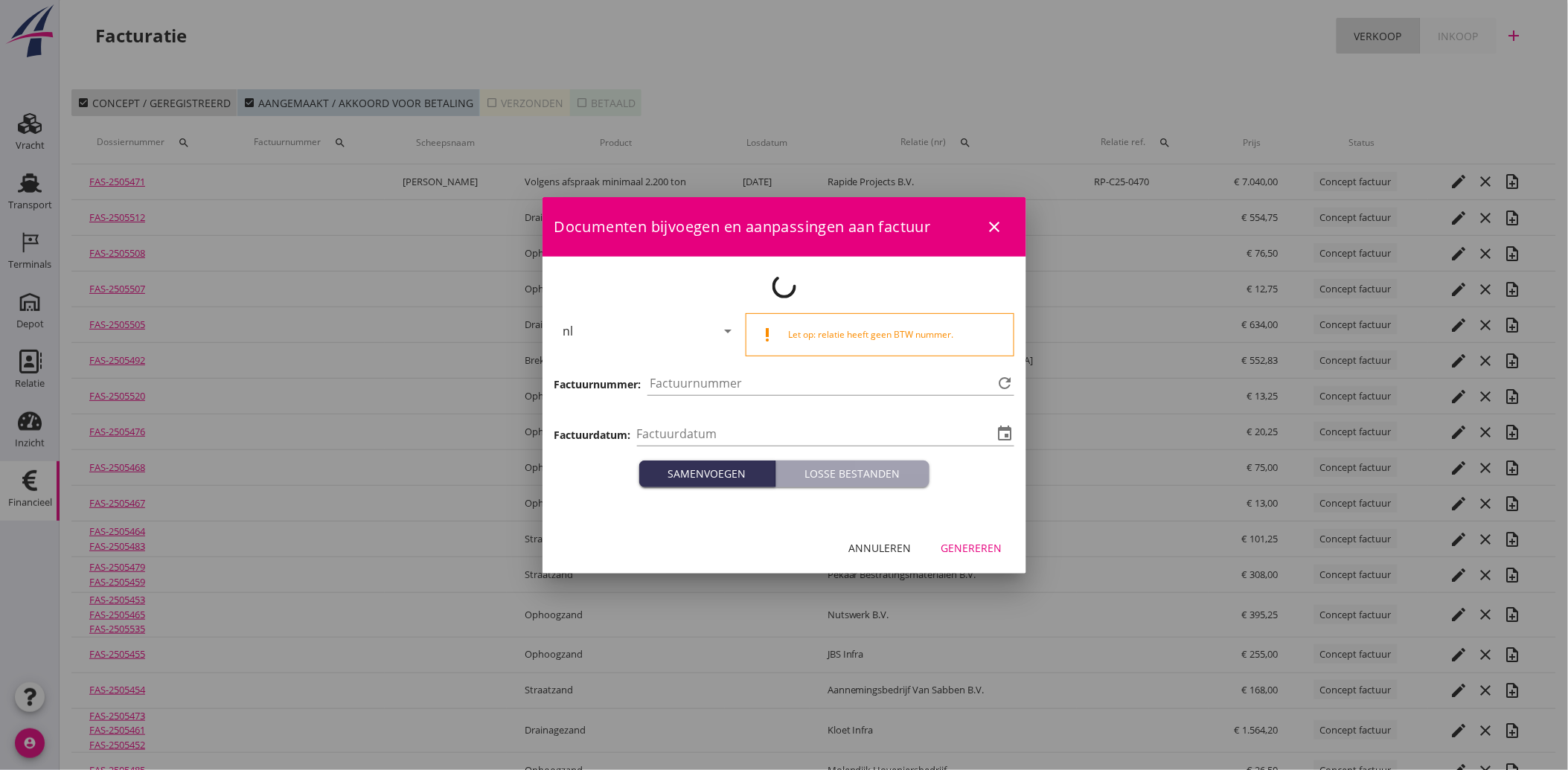
type input "[DATE]"
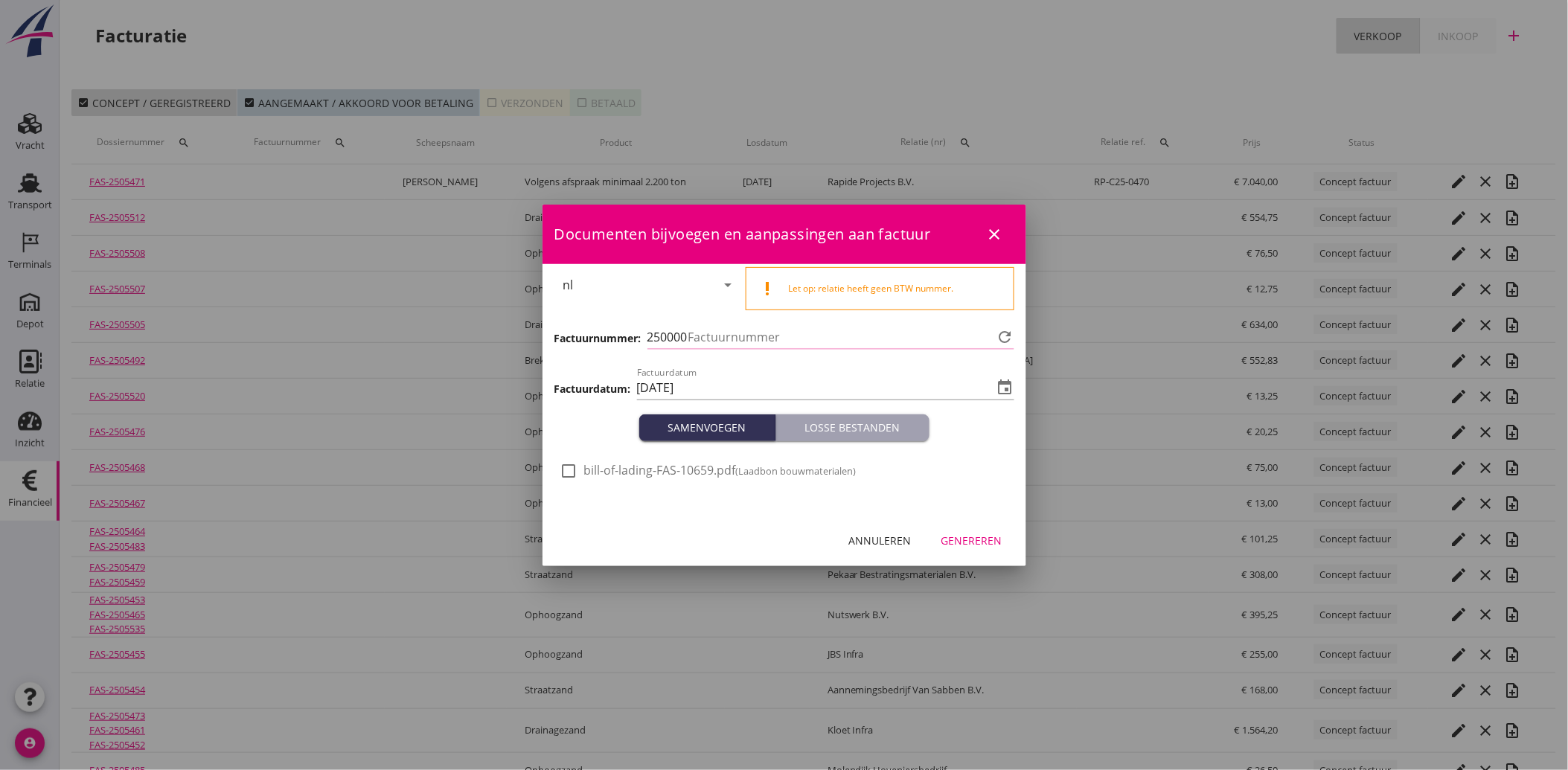
type input "3864"
click at [579, 473] on div at bounding box center [569, 471] width 25 height 25
checkbox input "true"
click at [965, 537] on div "Genereren" at bounding box center [971, 540] width 61 height 16
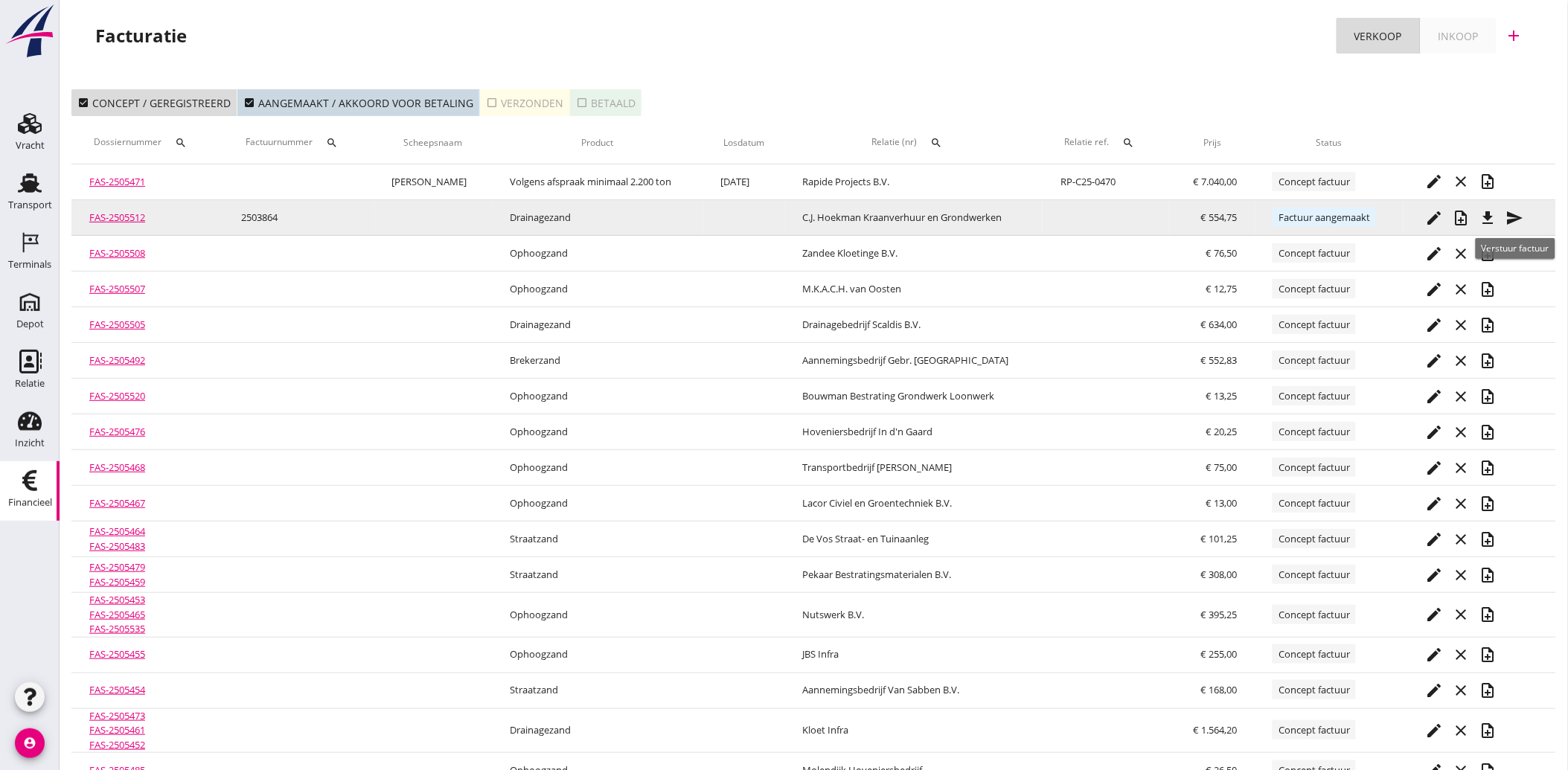
click at [1512, 216] on icon "send" at bounding box center [1514, 217] width 18 height 18
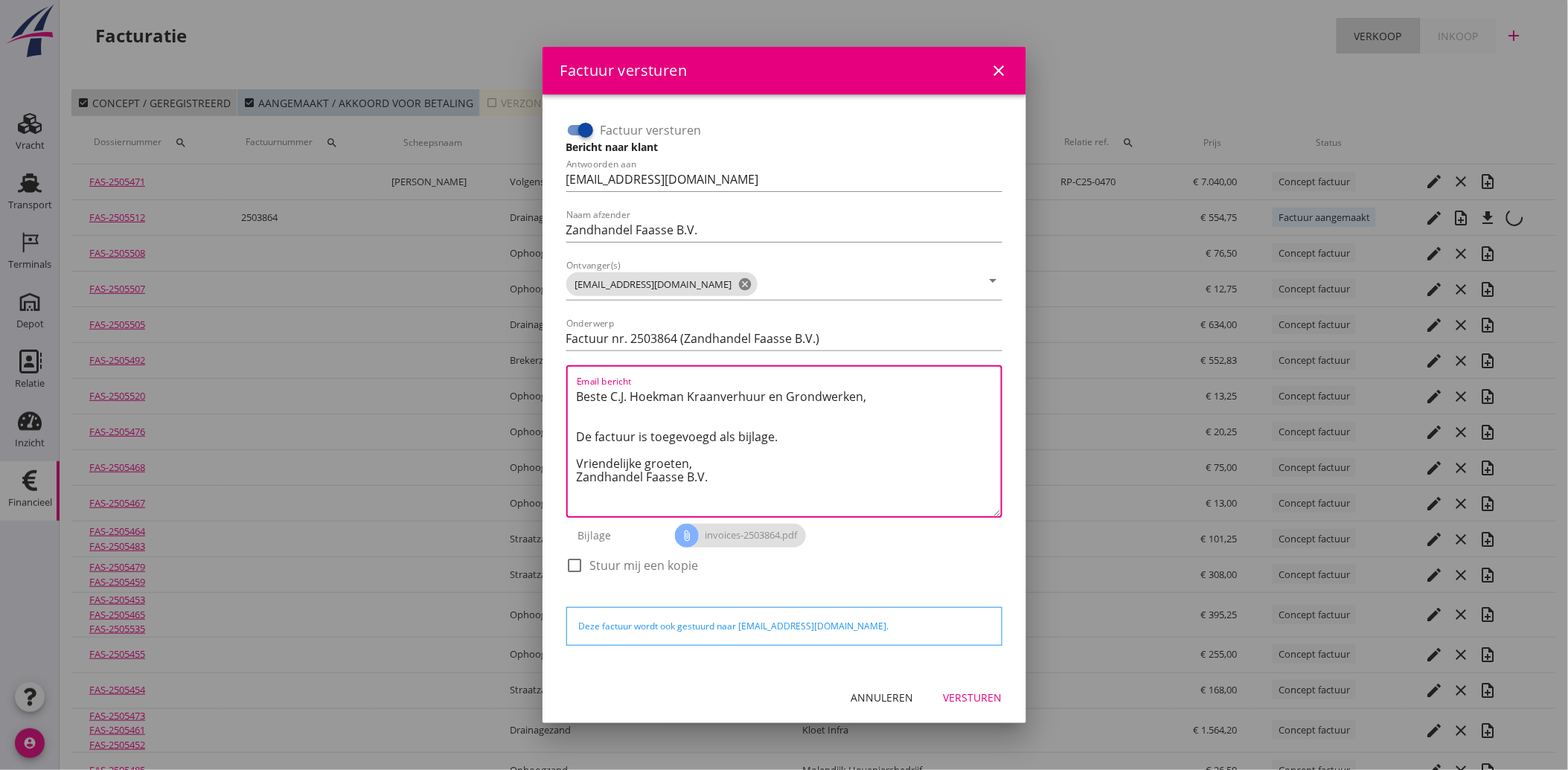
drag, startPoint x: 733, startPoint y: 476, endPoint x: 543, endPoint y: 389, distance: 209.0
click at [543, 389] on div "Factuur versturen Bericht naar klant Antwoorden aan administratie@faassegroep.n…" at bounding box center [784, 382] width 483 height 577
paste textarea "Geachte heer/mevrouw, Hierbij zenden wij u onze factuur i.v.m. de door ons aan …"
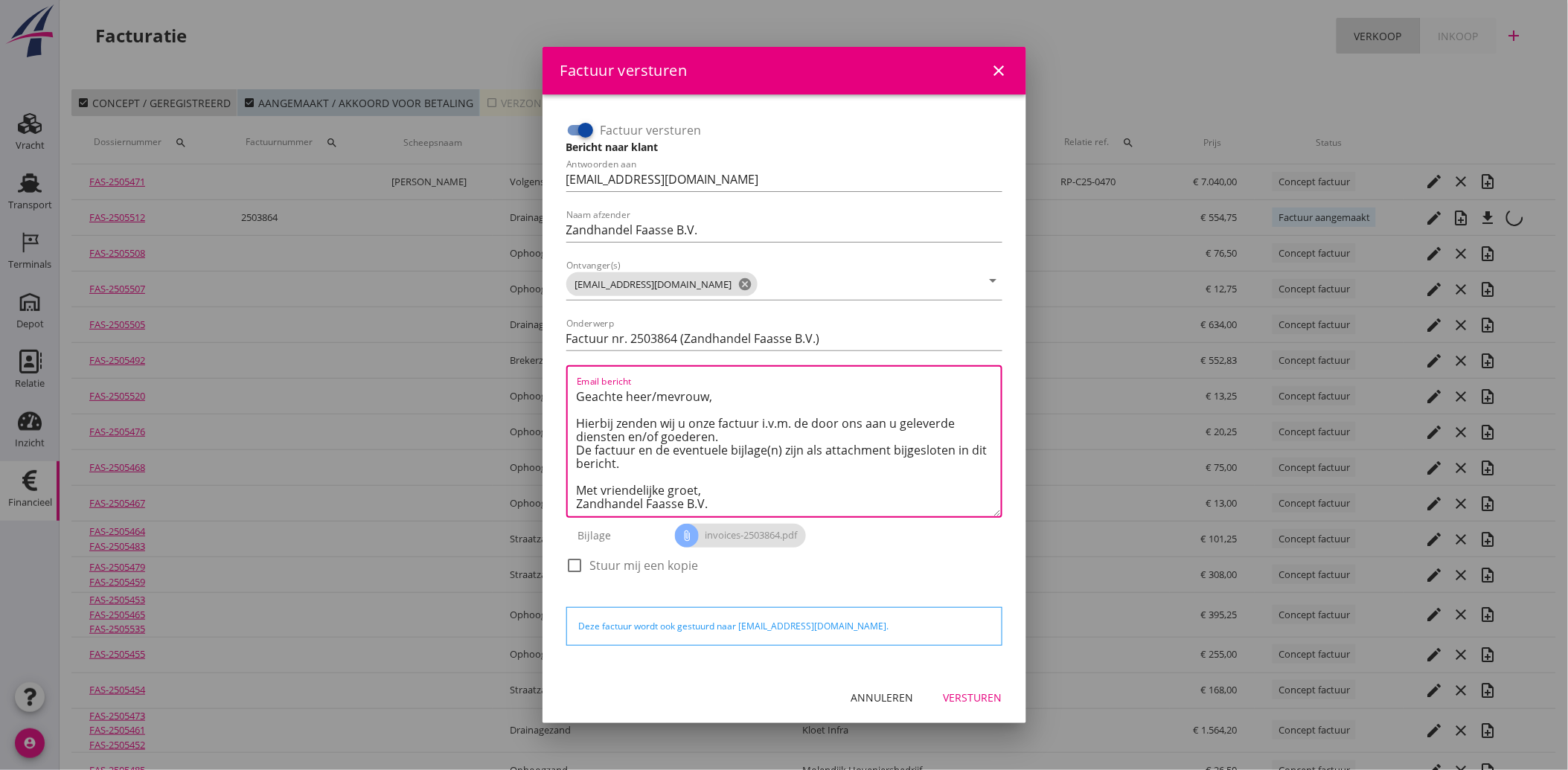
type textarea "Geachte heer/mevrouw, Hierbij zenden wij u onze factuur i.v.m. de door ons aan …"
click at [980, 699] on div "Versturen" at bounding box center [973, 697] width 58 height 16
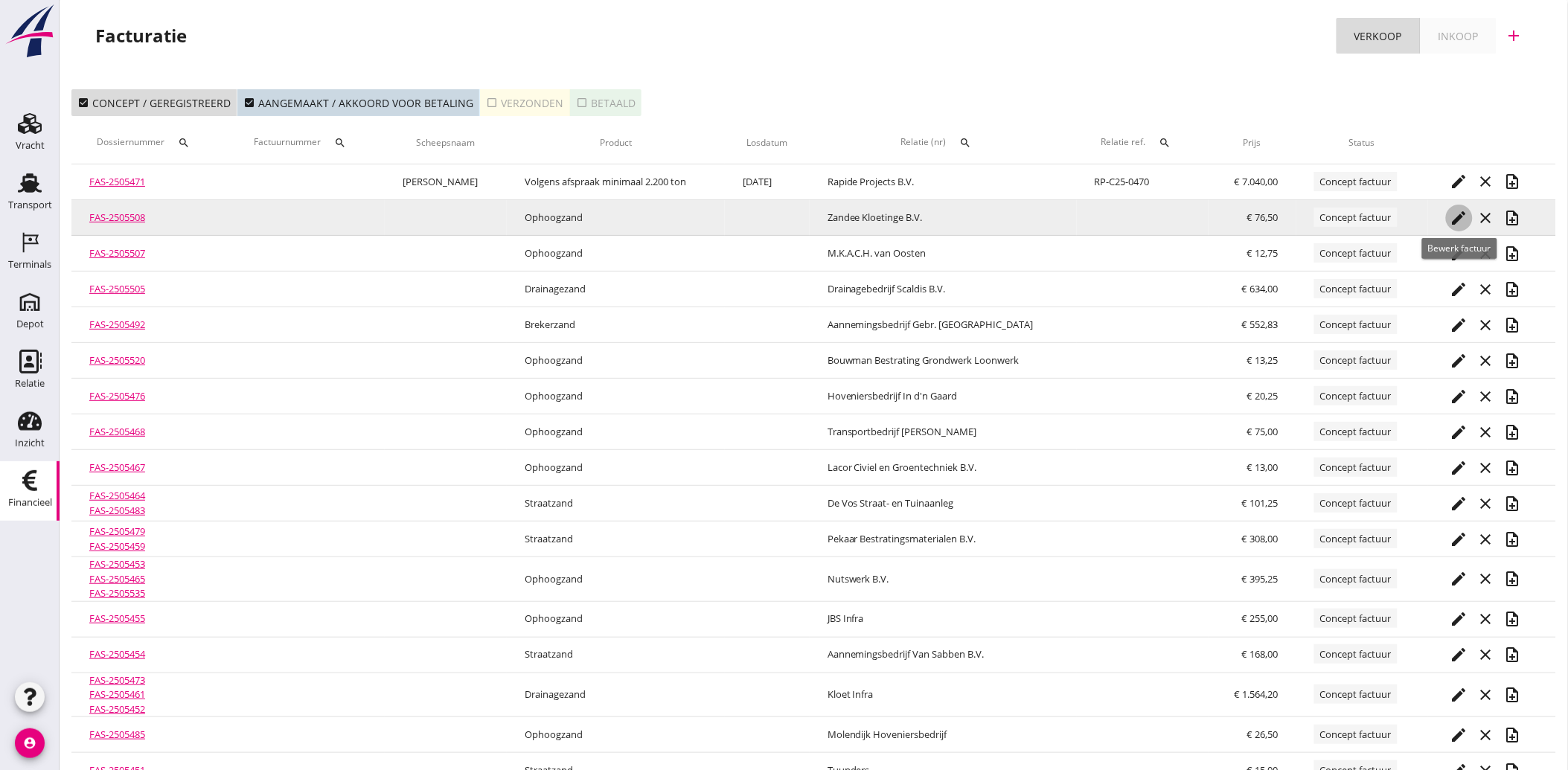
click at [1459, 213] on icon "edit" at bounding box center [1459, 217] width 18 height 18
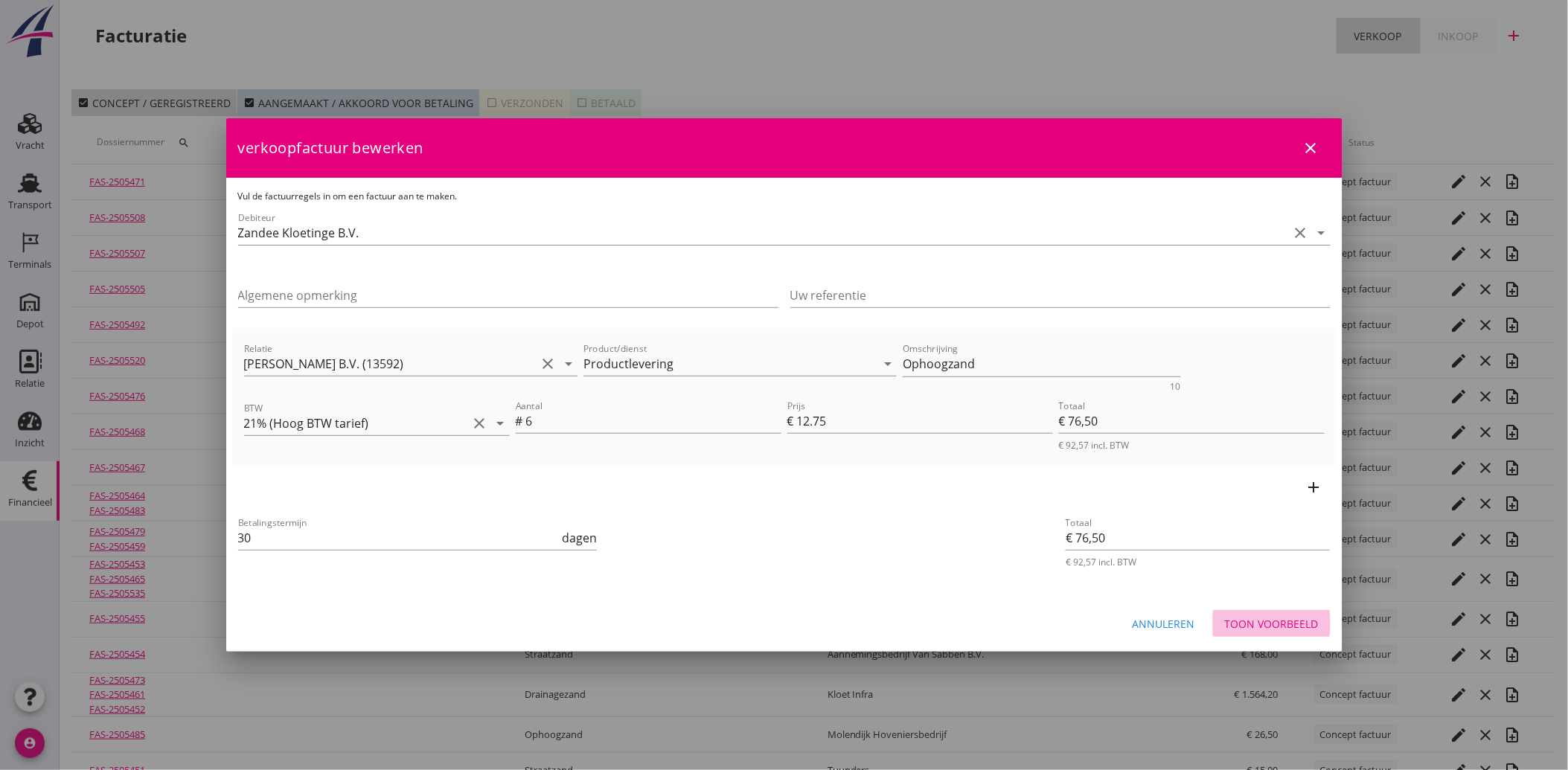
click at [1317, 621] on div "Toon voorbeeld" at bounding box center [1271, 623] width 94 height 16
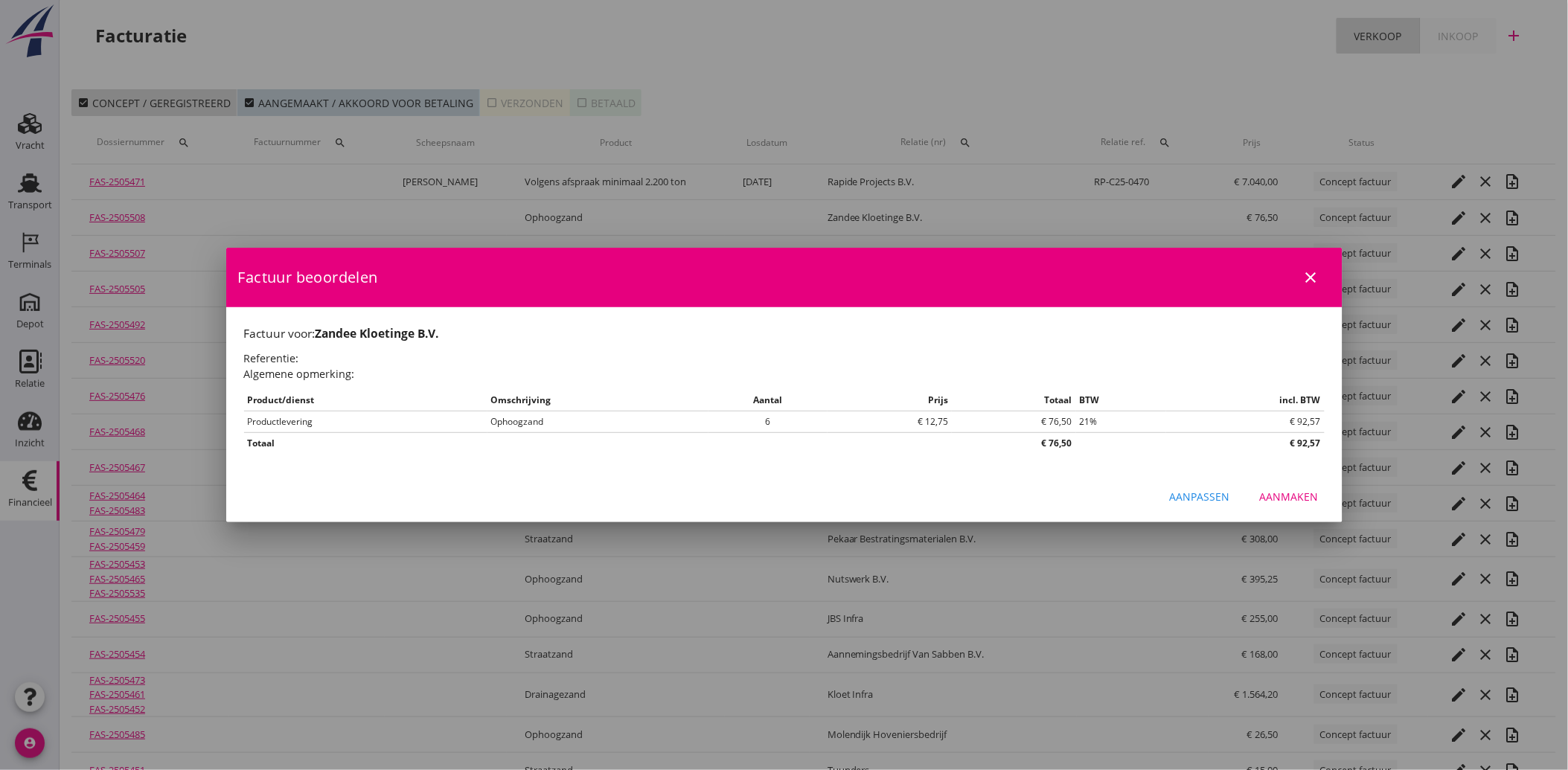
click at [1273, 497] on div "Aanmaken" at bounding box center [1288, 496] width 58 height 16
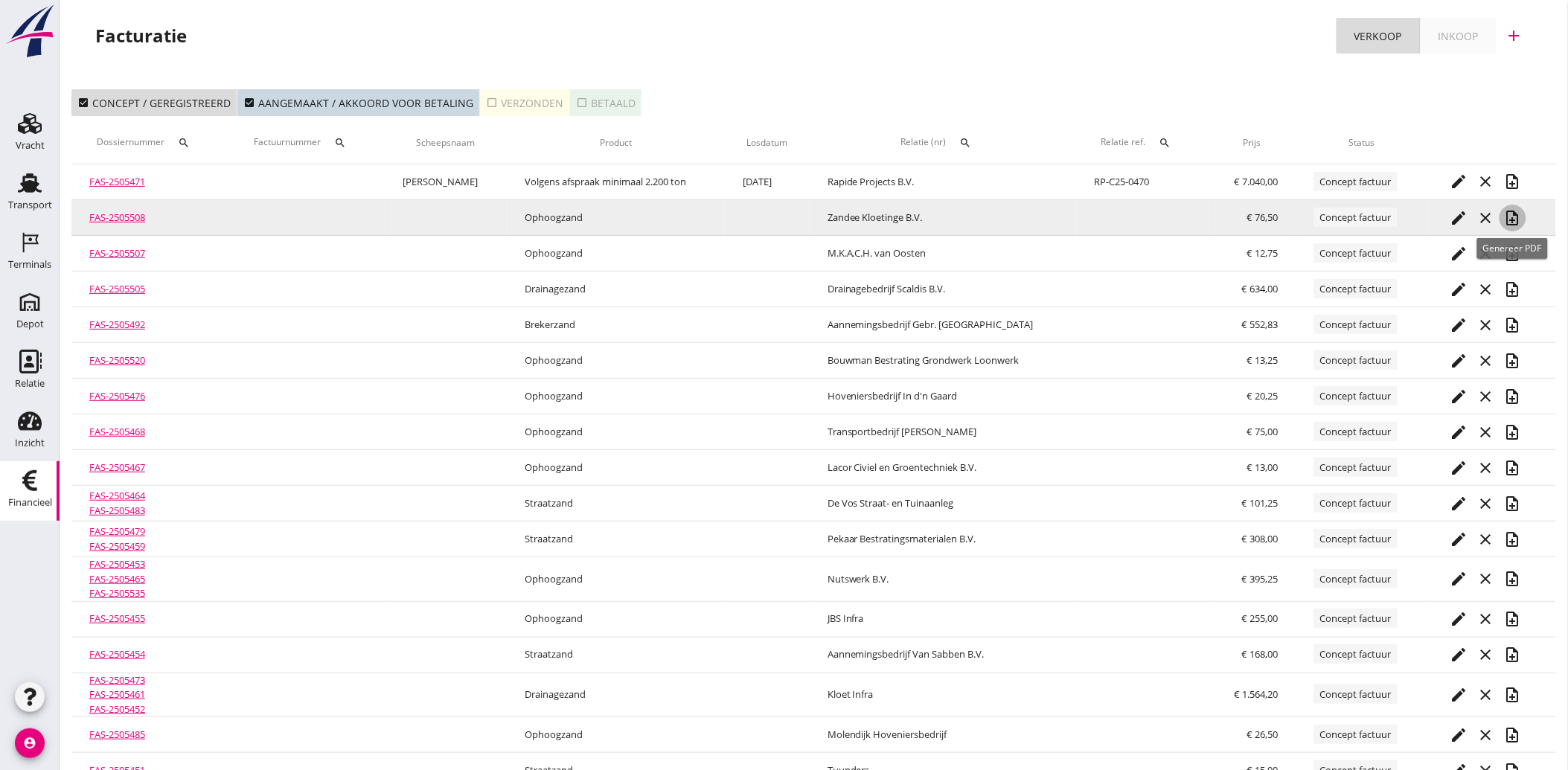
click at [1511, 217] on icon "note_add" at bounding box center [1512, 217] width 18 height 18
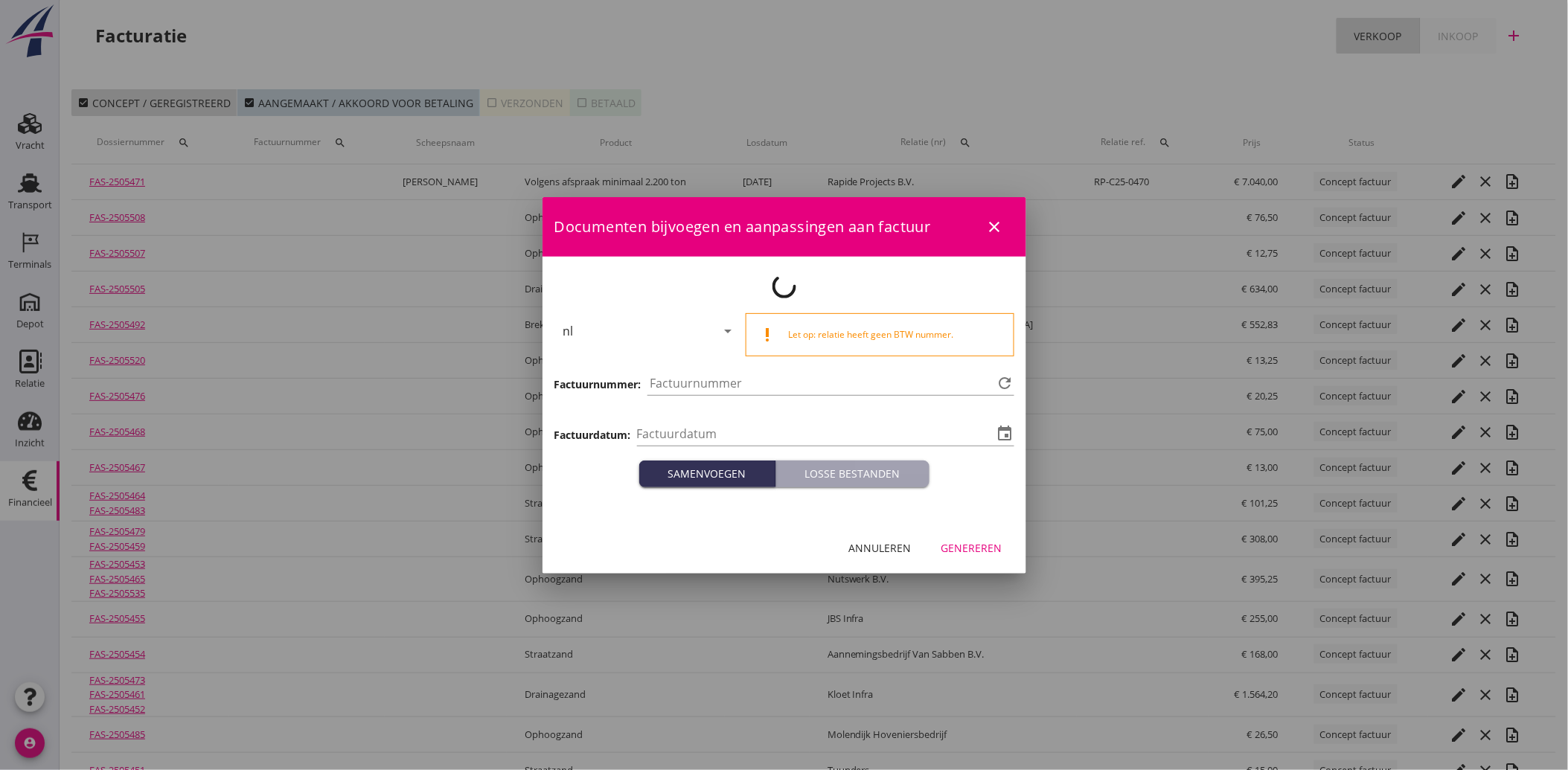
type input "[DATE]"
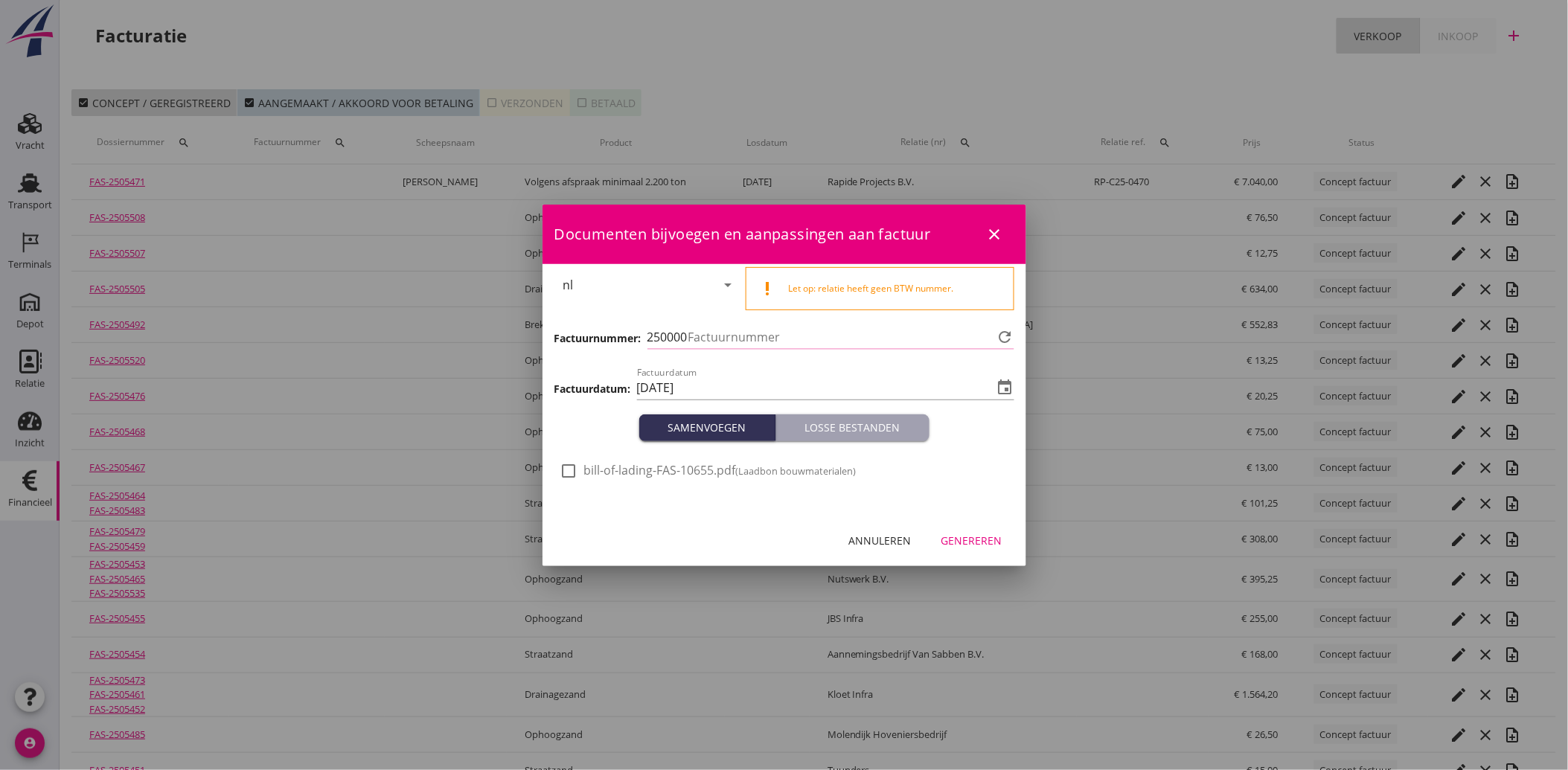
type input "3865"
click at [574, 469] on div at bounding box center [569, 471] width 25 height 25
checkbox input "true"
click at [965, 537] on div "Genereren" at bounding box center [971, 540] width 61 height 16
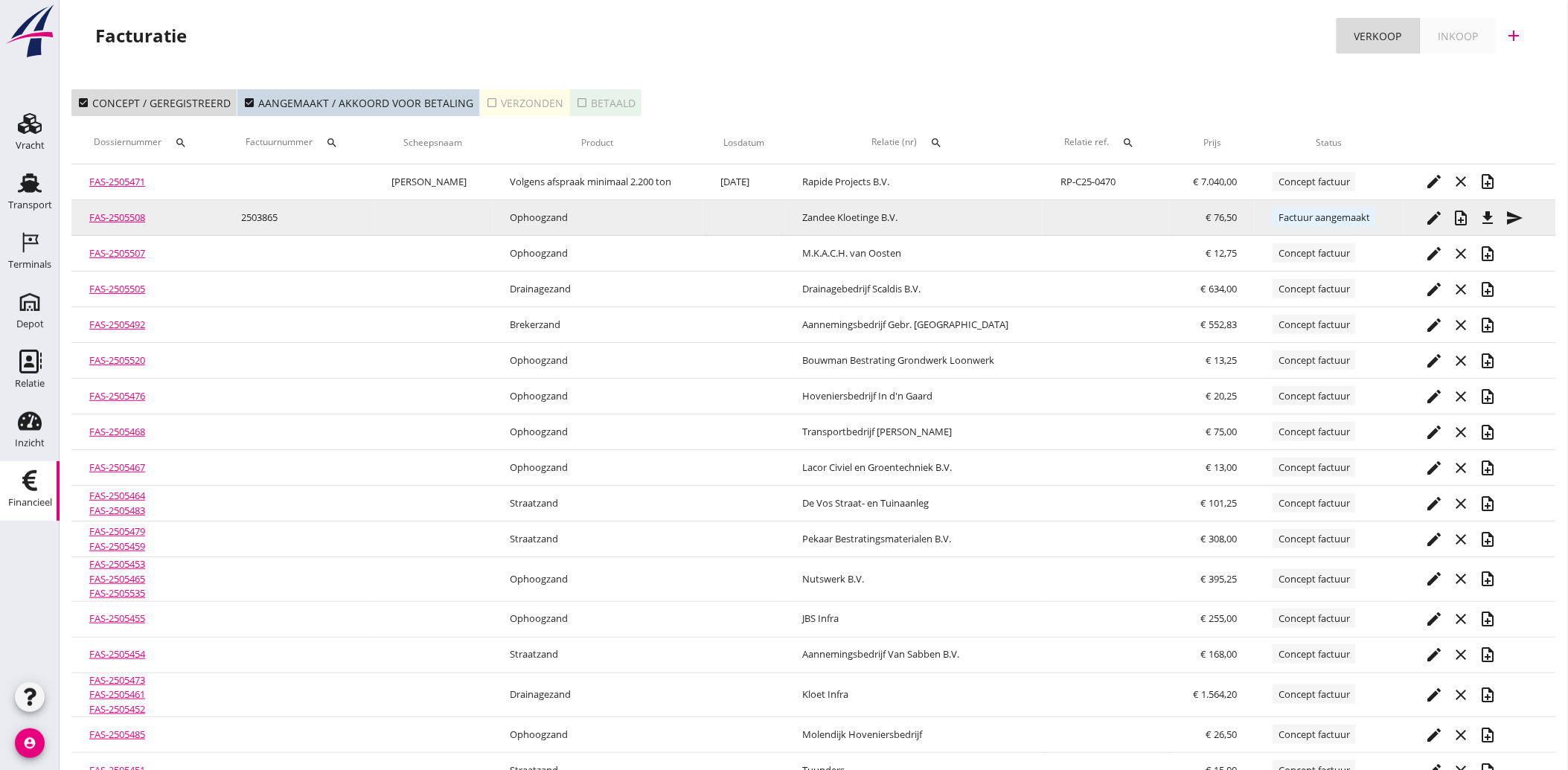
click at [1508, 216] on icon "send" at bounding box center [1514, 217] width 18 height 18
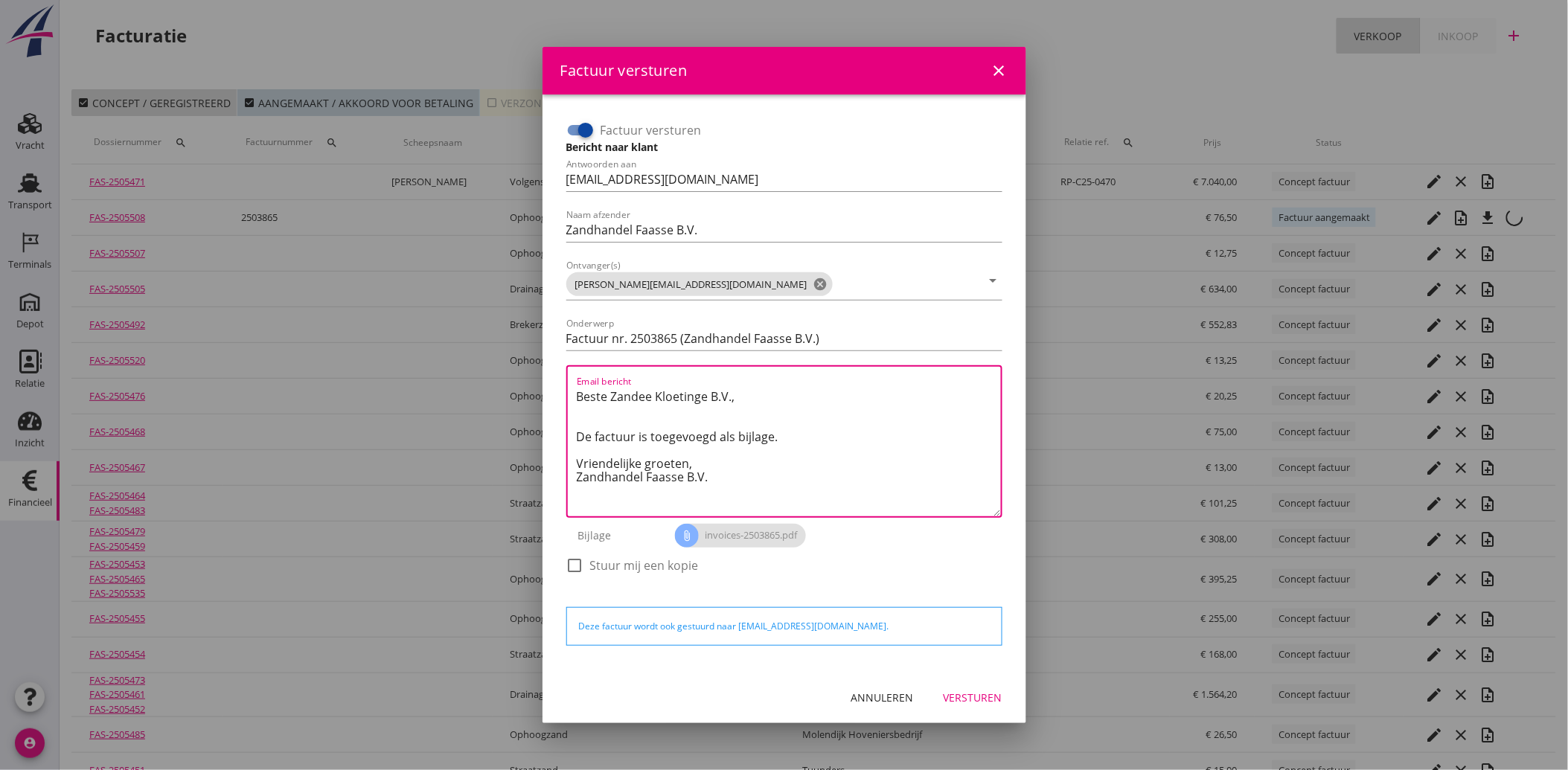
drag, startPoint x: 723, startPoint y: 492, endPoint x: 551, endPoint y: 363, distance: 215.0
click at [551, 363] on div "Factuur versturen Bericht naar klant Antwoorden aan administratie@faassegroep.n…" at bounding box center [784, 382] width 483 height 577
paste textarea "Geachte heer/mevrouw, Hierbij zenden wij u onze factuur i.v.m. de door ons aan …"
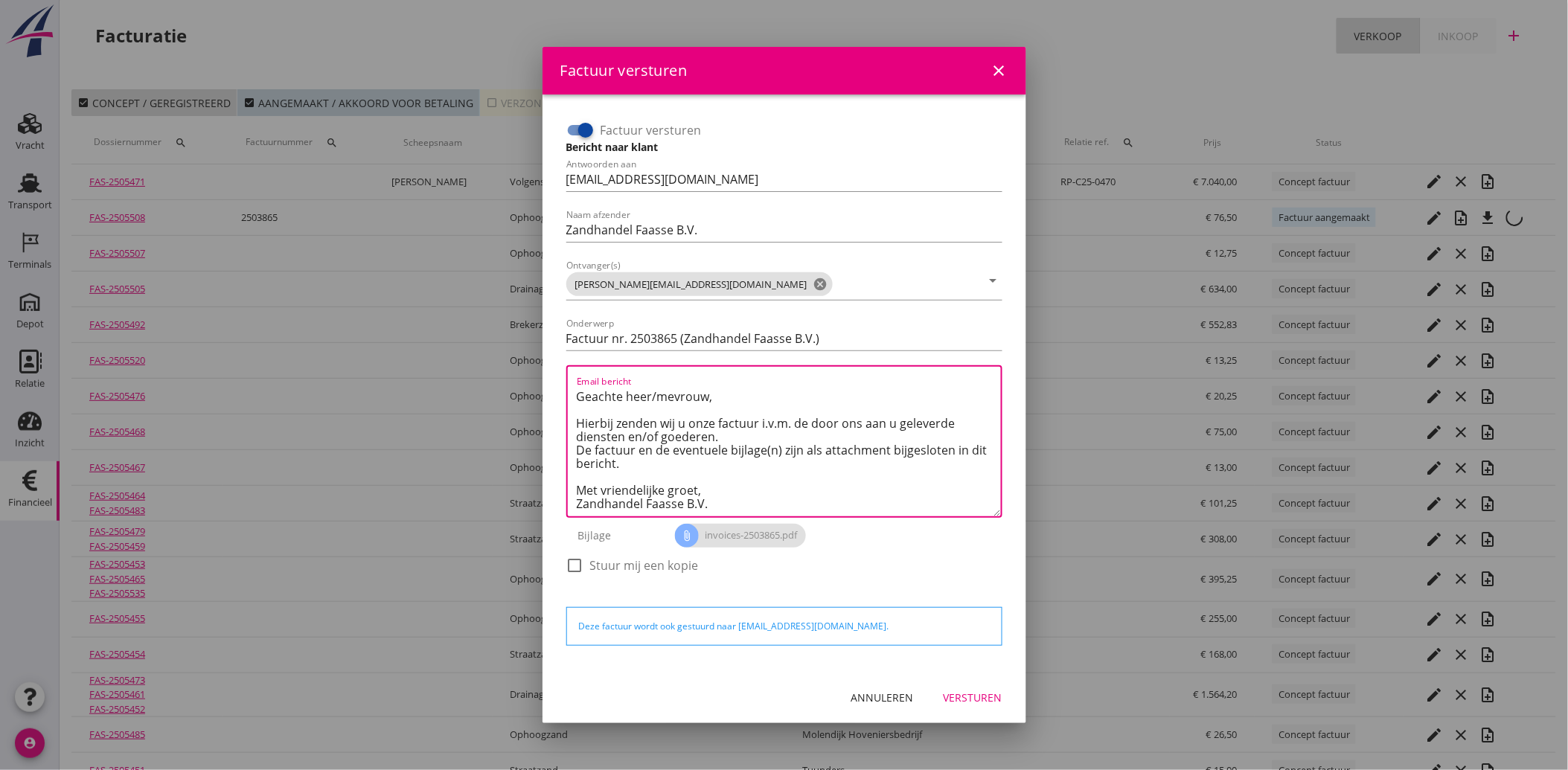
type textarea "Geachte heer/mevrouw, Hierbij zenden wij u onze factuur i.v.m. de door ons aan …"
click at [984, 696] on div "Versturen" at bounding box center [973, 697] width 58 height 16
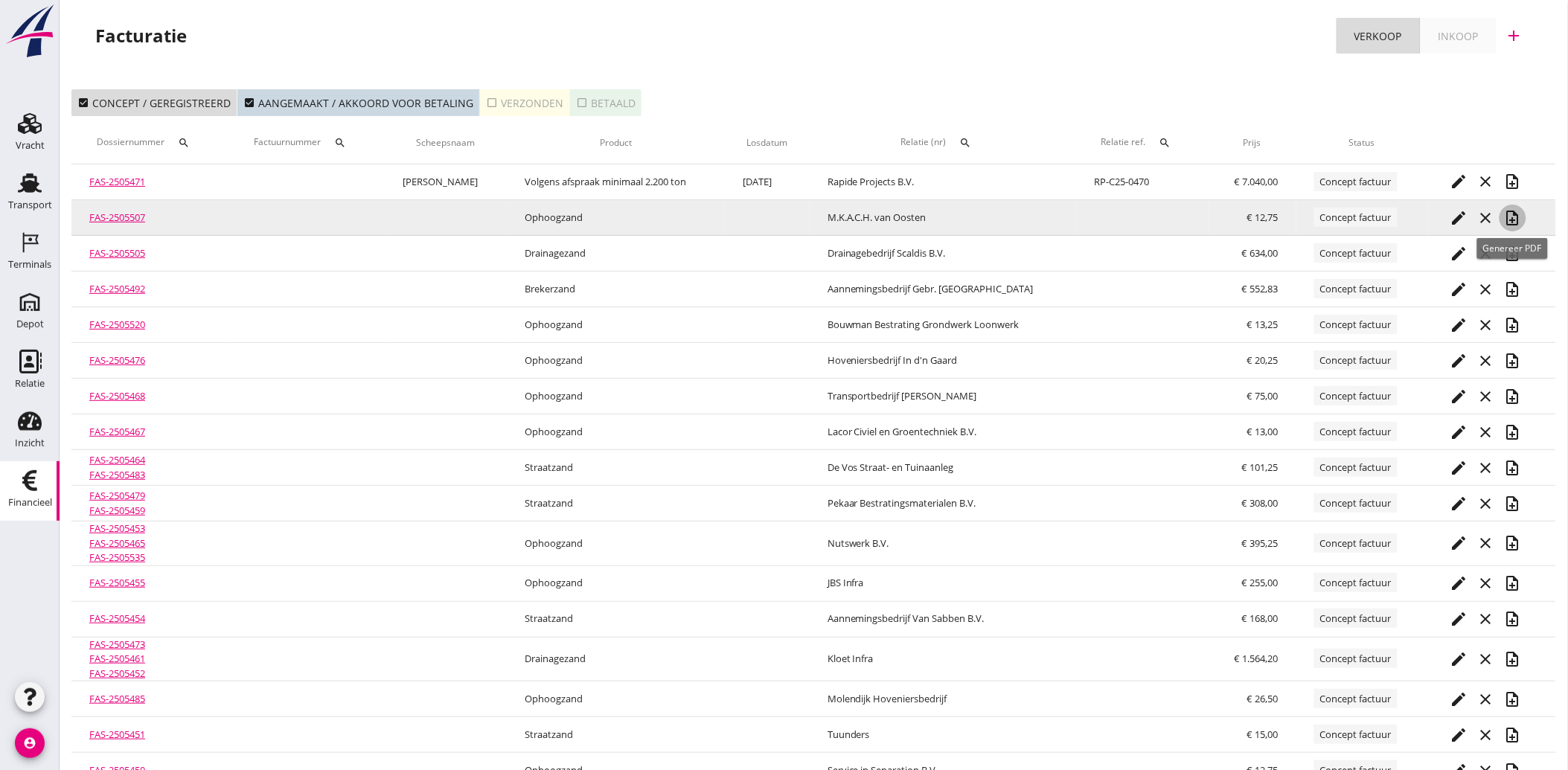
click at [1514, 215] on icon "note_add" at bounding box center [1512, 217] width 18 height 18
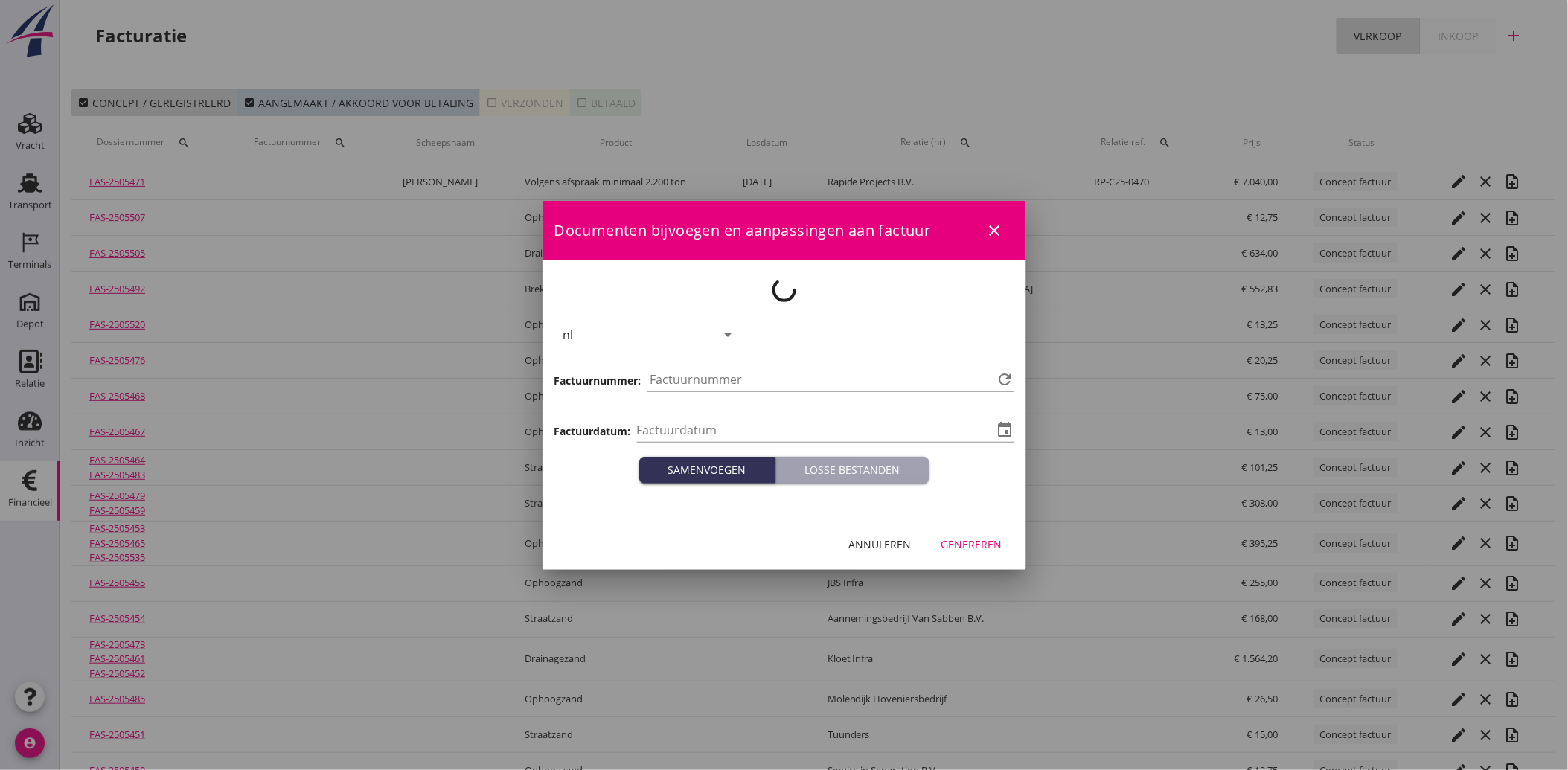
type input "[DATE]"
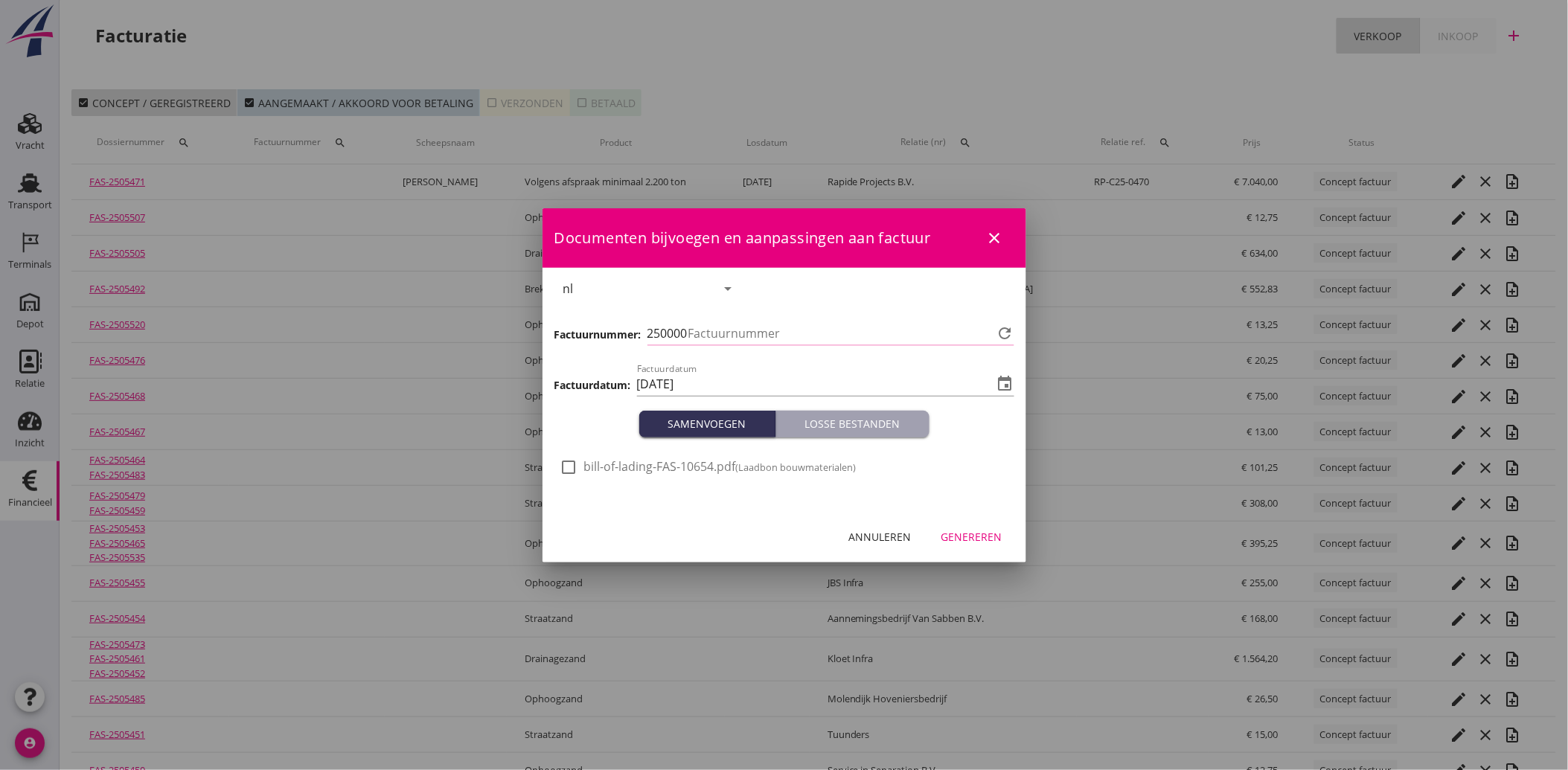
type input "3866"
click at [584, 465] on span "bill-of-lading-FAS-10654.pdf (Laadbon bouwmaterialen)" at bounding box center [719, 466] width 272 height 16
checkbox input "true"
click at [973, 531] on div "Genereren" at bounding box center [971, 537] width 61 height 16
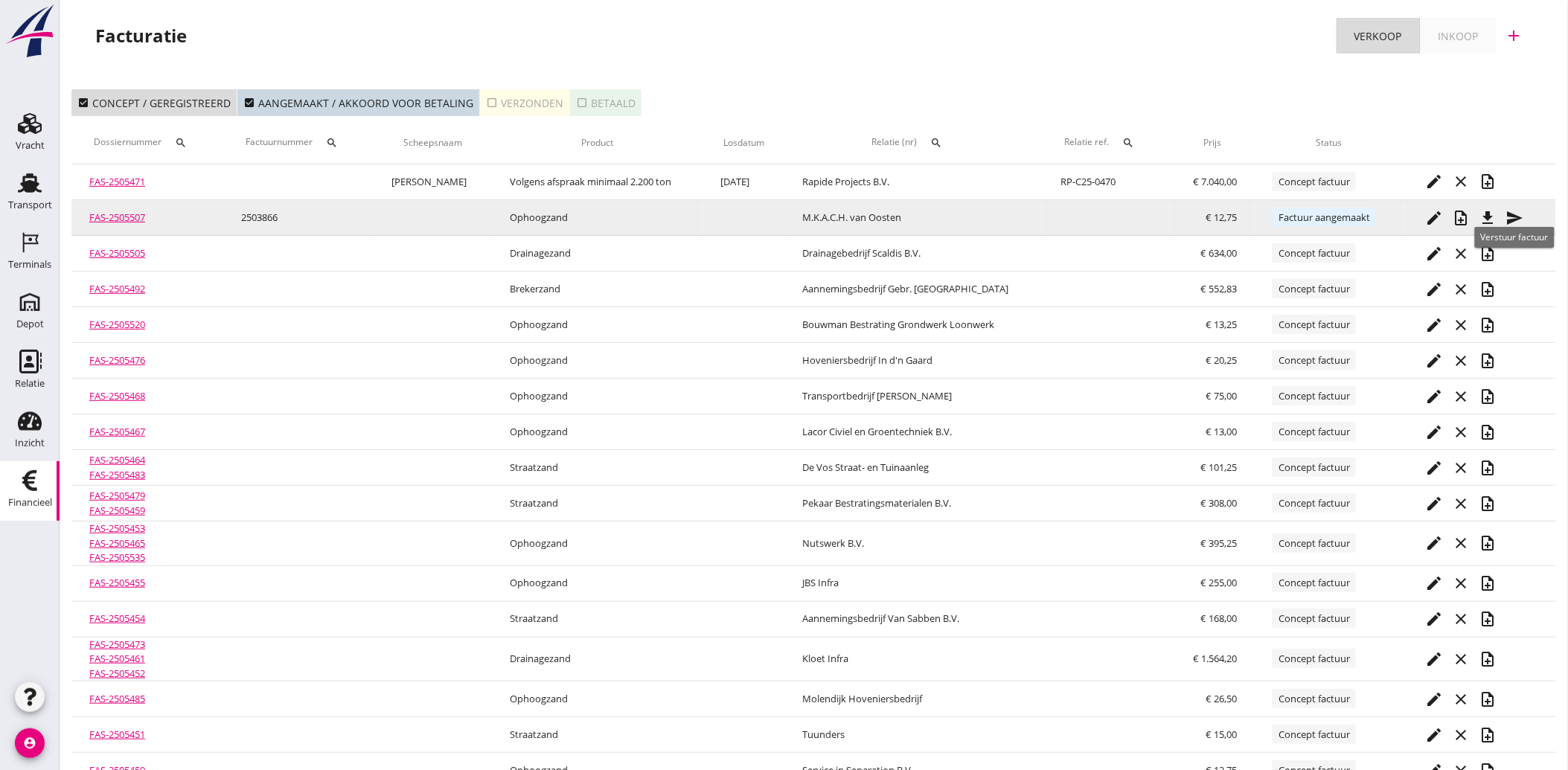
click at [1508, 215] on icon "send" at bounding box center [1514, 217] width 18 height 18
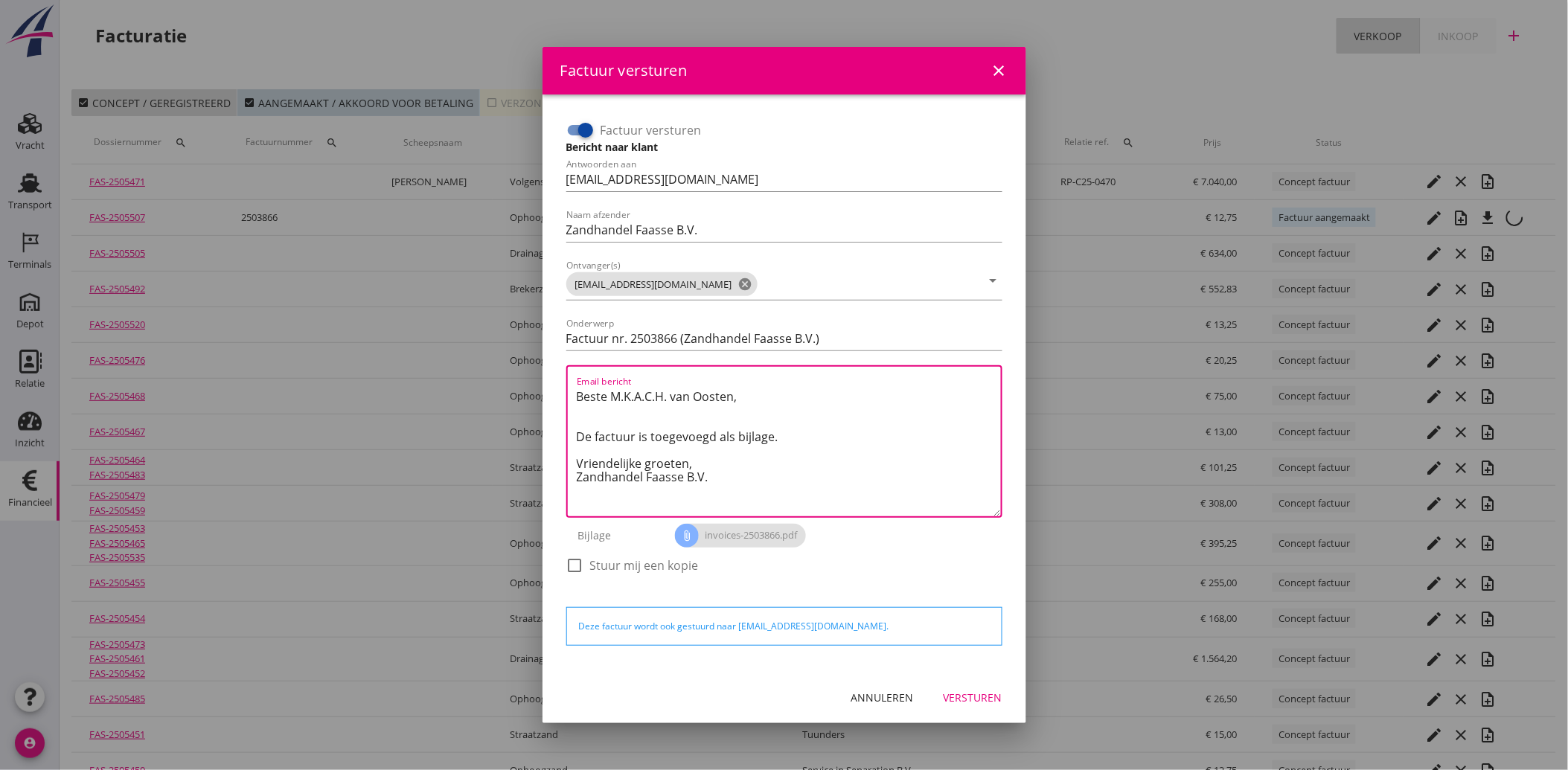
drag, startPoint x: 718, startPoint y: 476, endPoint x: 547, endPoint y: 358, distance: 207.8
click at [547, 358] on div "Factuur versturen Bericht naar klant Antwoorden aan administratie@faassegroep.n…" at bounding box center [784, 382] width 483 height 577
paste textarea "Geachte heer/mevrouw, Hierbij zenden wij u onze factuur i.v.m. de door ons aan …"
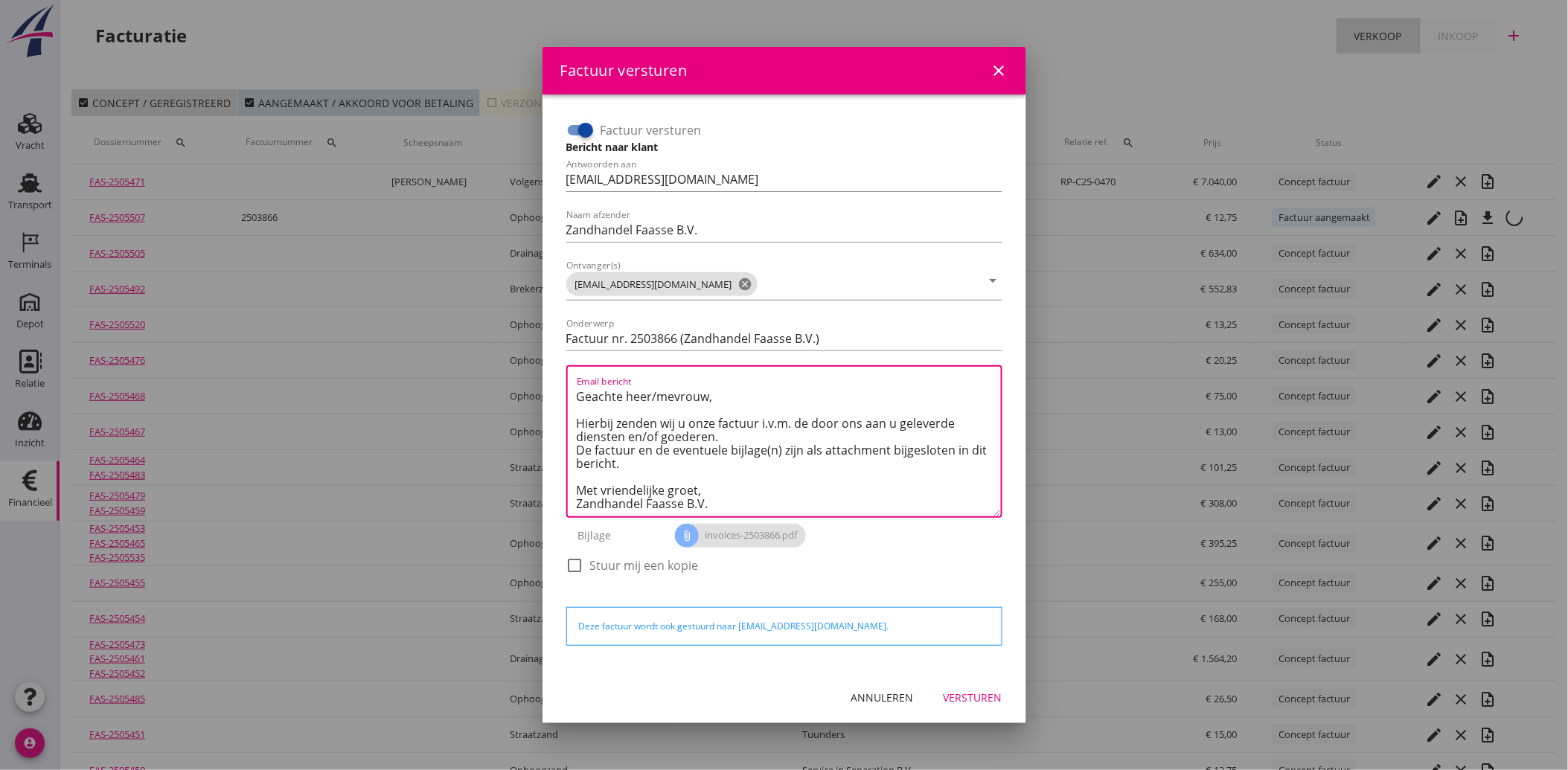
type textarea "Geachte heer/mevrouw, Hierbij zenden wij u onze factuur i.v.m. de door ons aan …"
click at [965, 698] on div "Versturen" at bounding box center [973, 697] width 58 height 16
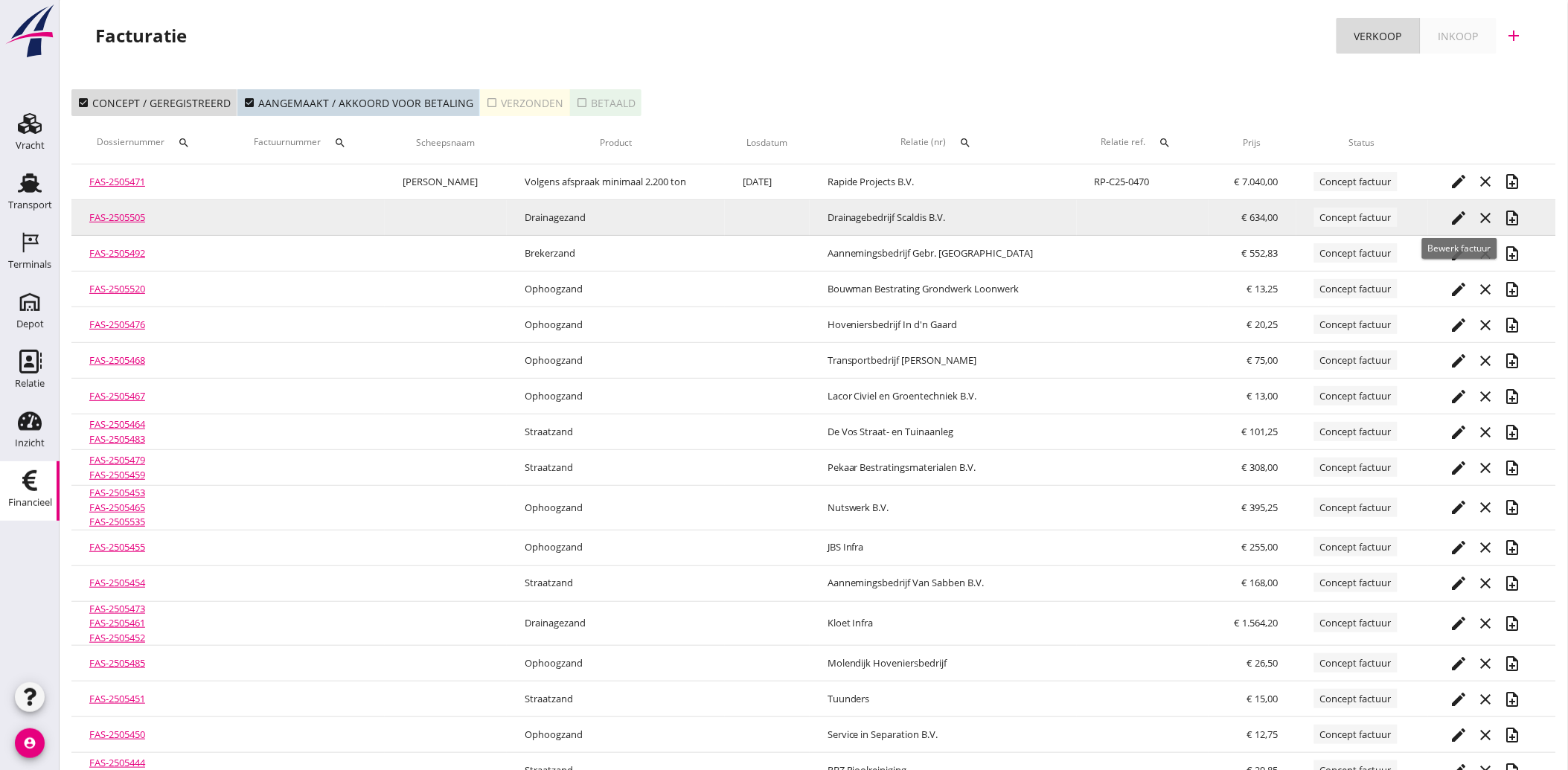
click at [1458, 219] on icon "edit" at bounding box center [1459, 217] width 18 height 18
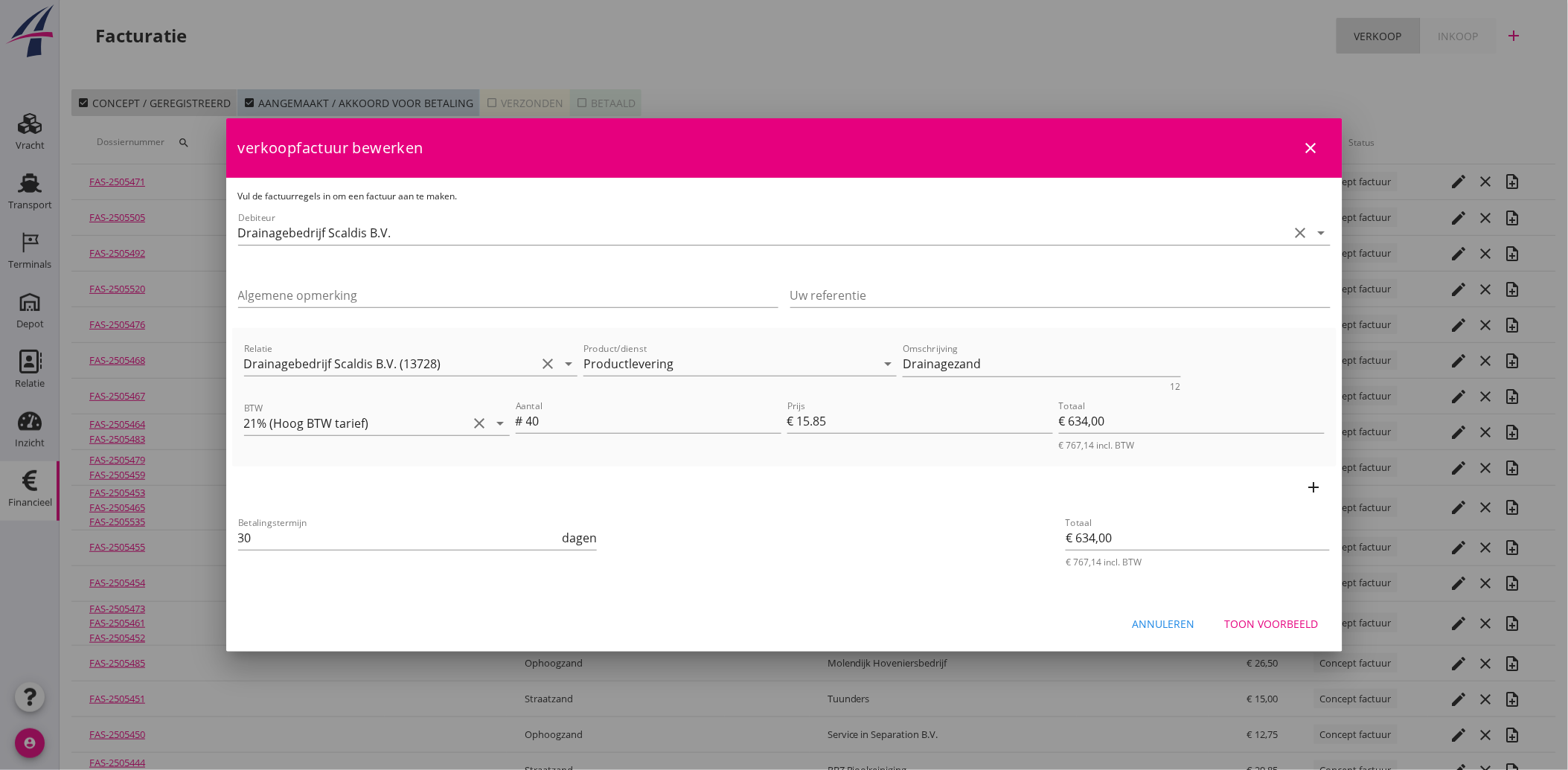
click at [1301, 618] on div "Toon voorbeeld" at bounding box center [1271, 623] width 94 height 16
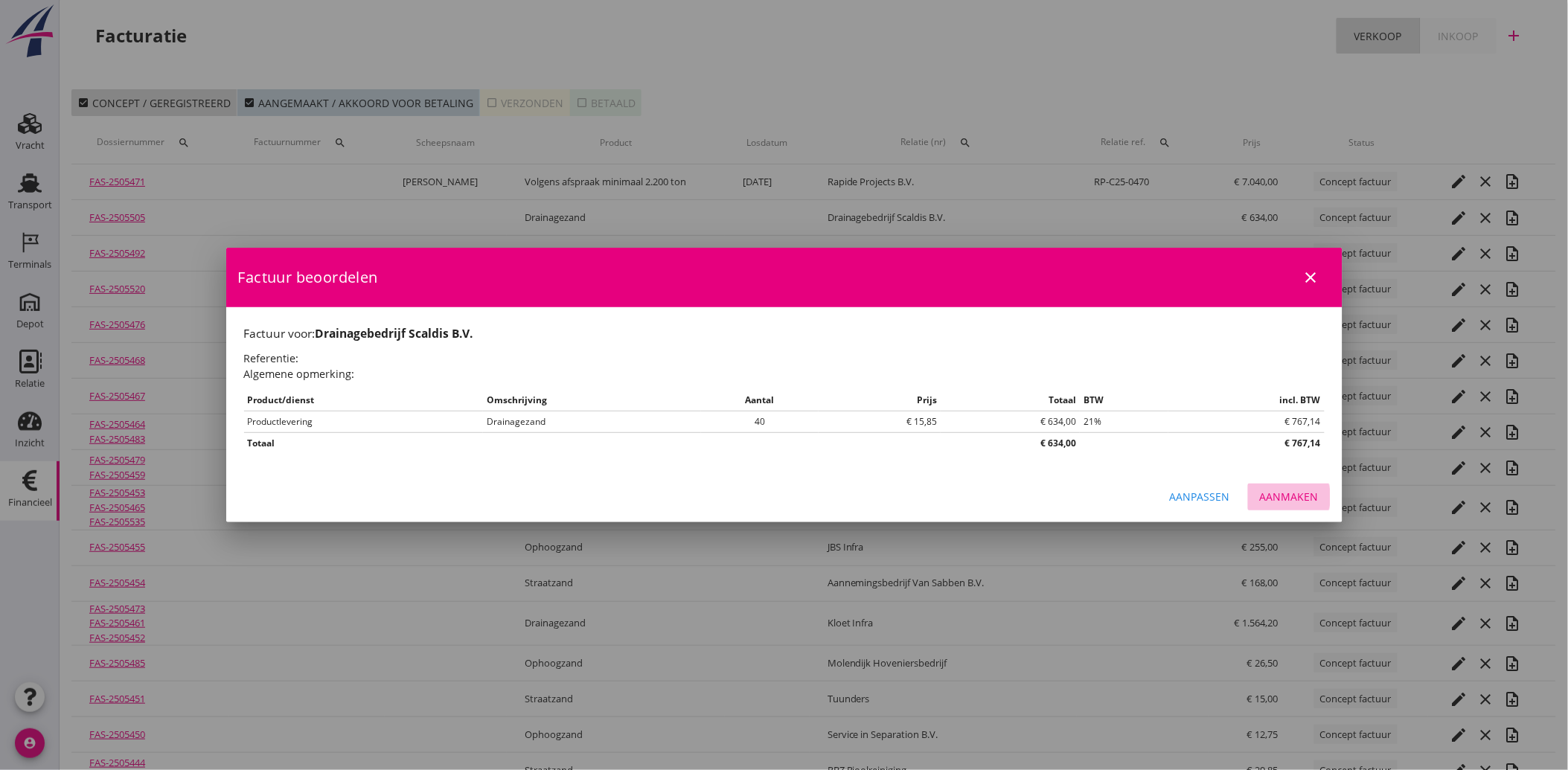
click at [1285, 494] on div "Aanmaken" at bounding box center [1288, 496] width 58 height 16
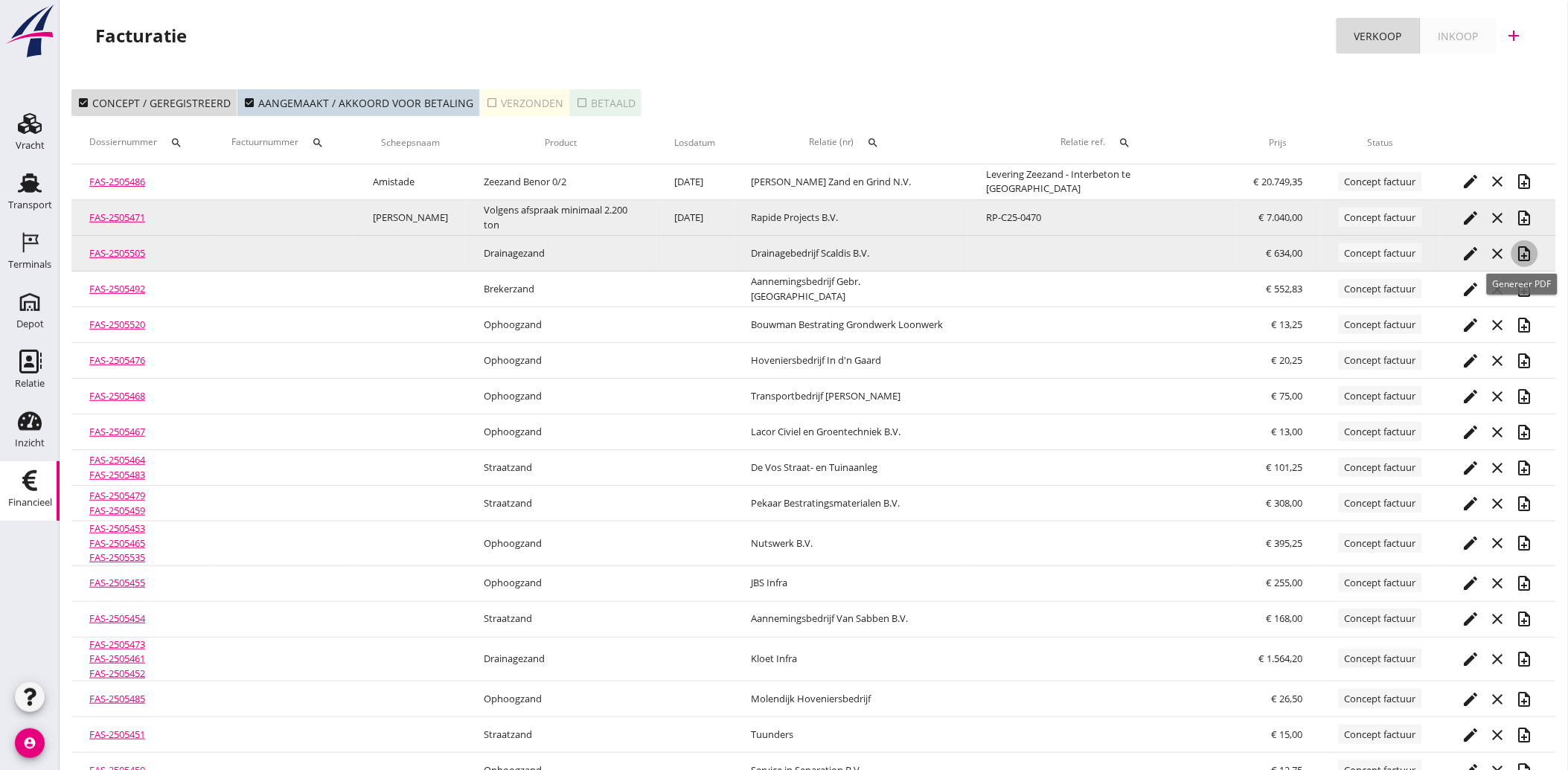
click at [1518, 249] on icon "note_add" at bounding box center [1524, 253] width 18 height 18
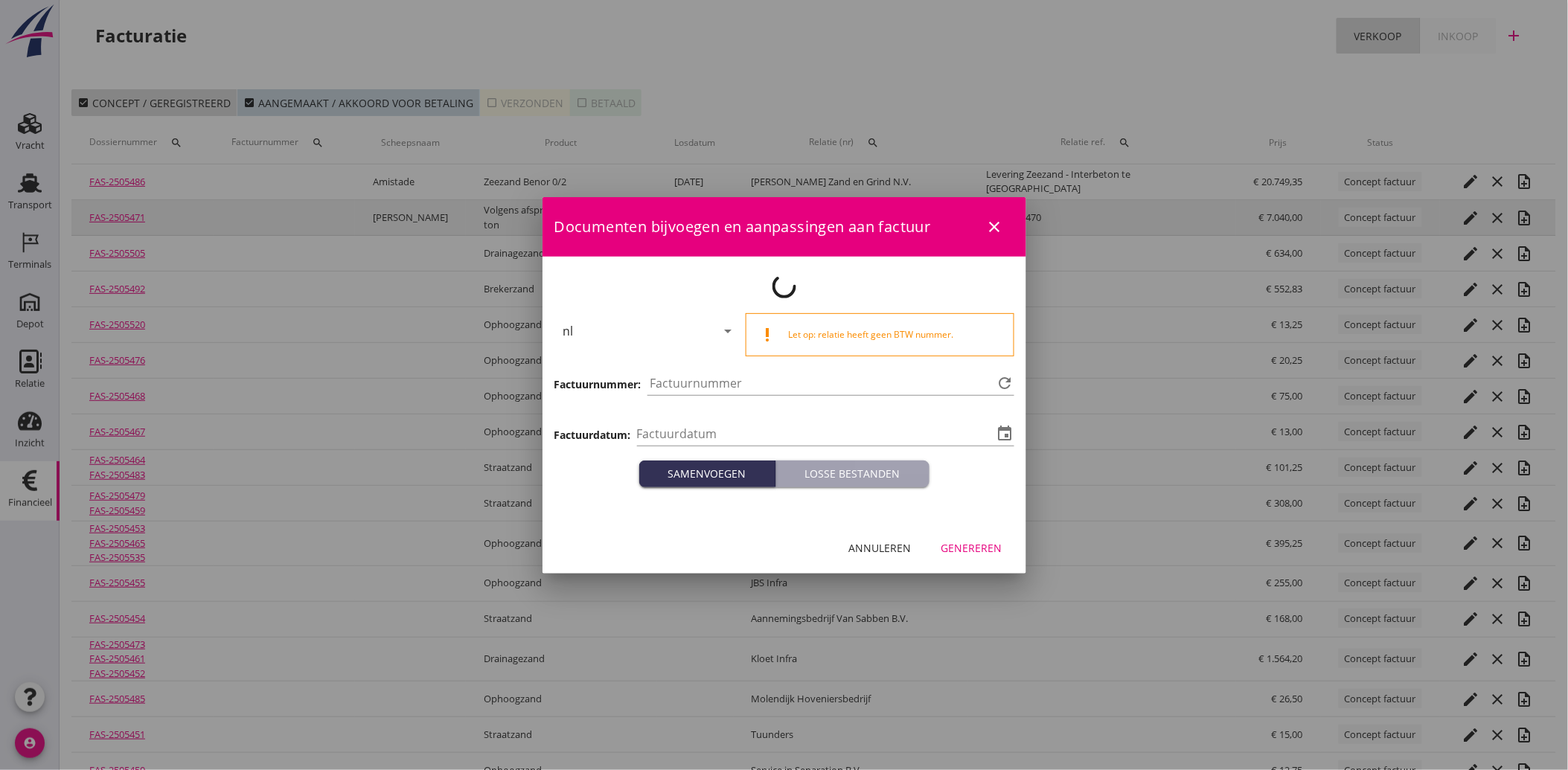
type input "[DATE]"
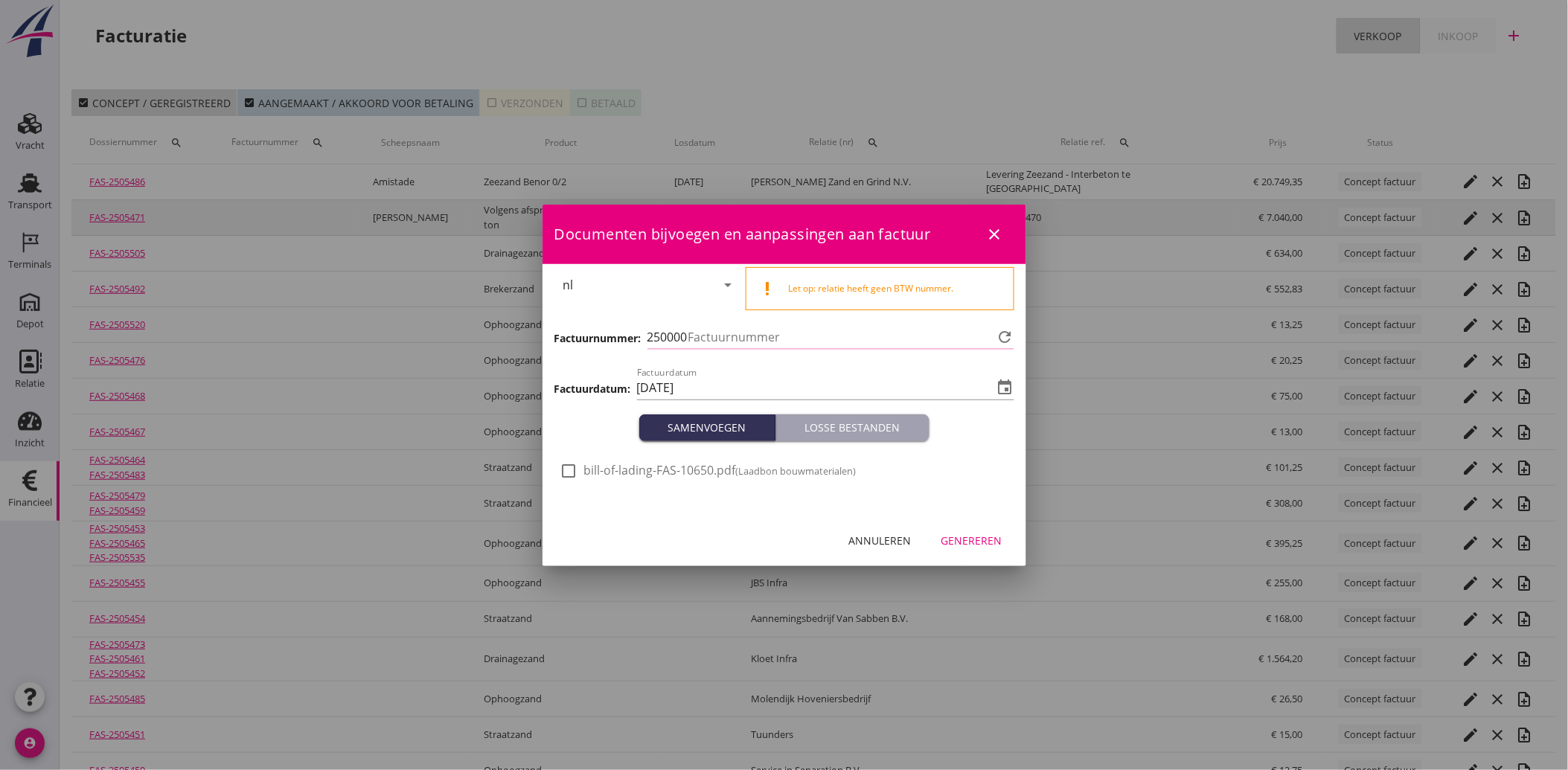
type input "3867"
drag, startPoint x: 575, startPoint y: 466, endPoint x: 794, endPoint y: 519, distance: 225.3
click at [578, 466] on div at bounding box center [569, 471] width 25 height 25
checkbox input "true"
click at [979, 538] on div "Genereren" at bounding box center [971, 540] width 61 height 16
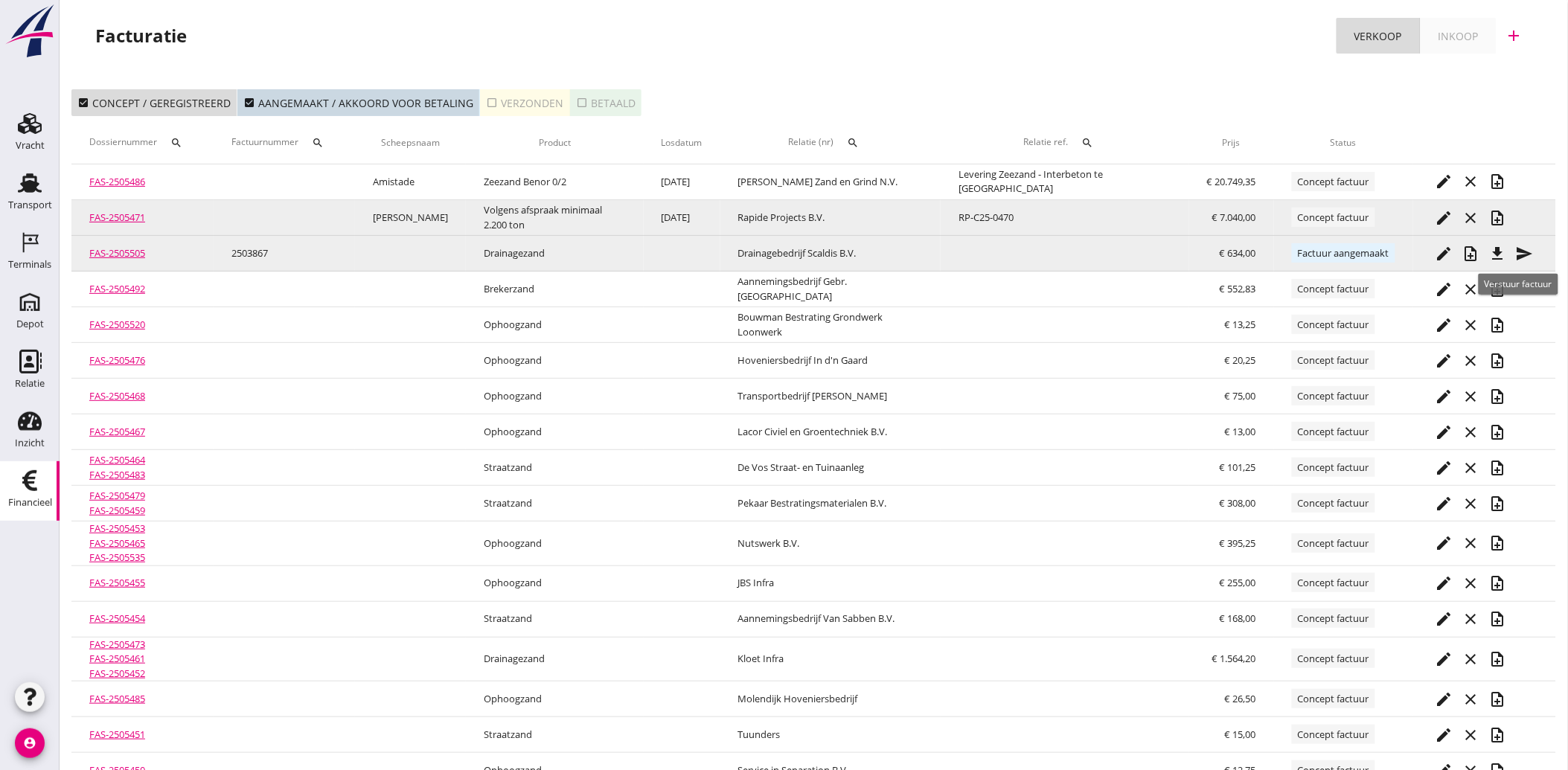
click at [1515, 249] on icon "send" at bounding box center [1524, 253] width 18 height 18
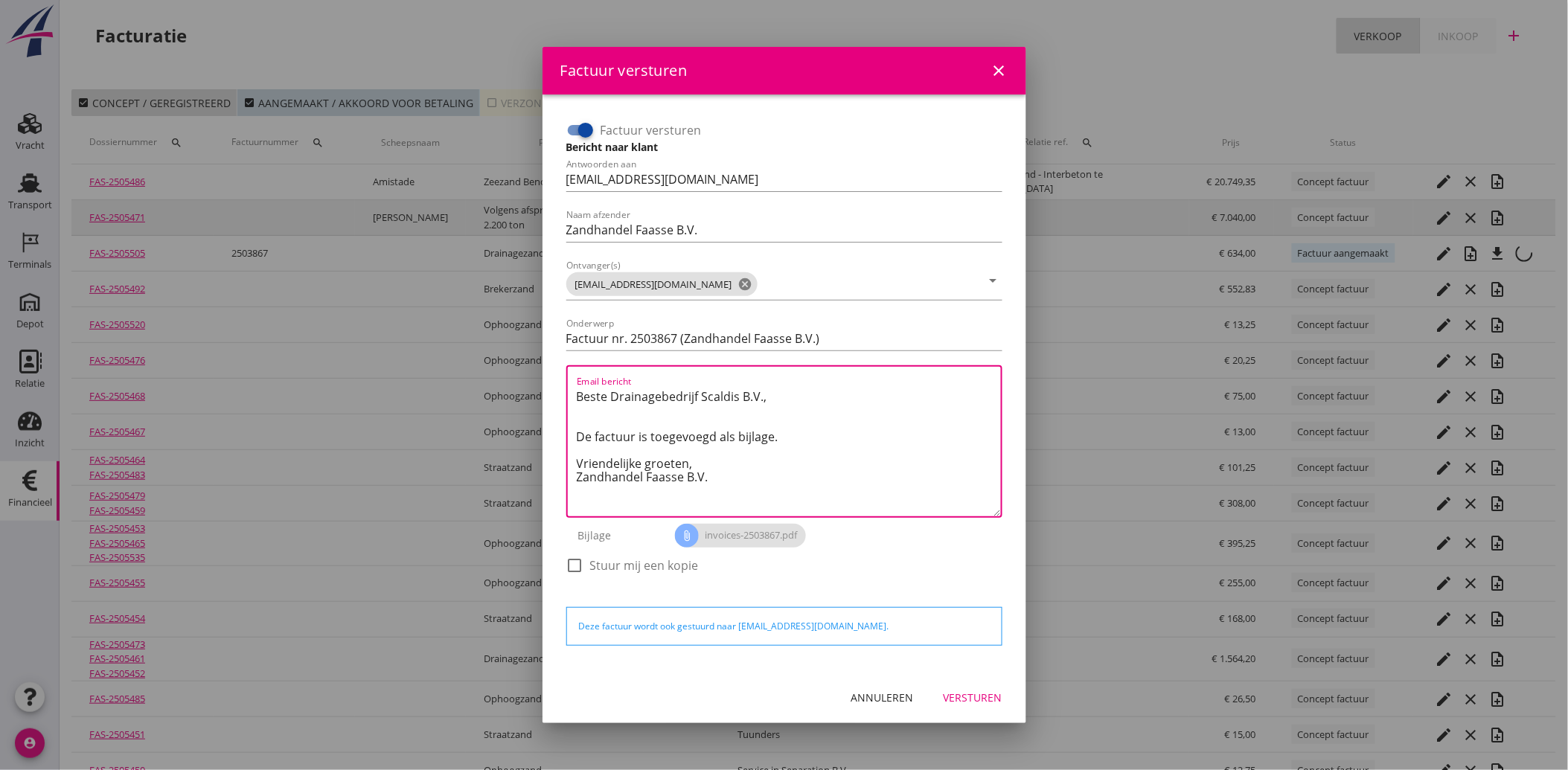
drag, startPoint x: 700, startPoint y: 491, endPoint x: 558, endPoint y: 383, distance: 178.4
click at [558, 383] on div "Factuur versturen Bericht naar klant Antwoorden aan administratie@faassegroep.n…" at bounding box center [784, 383] width 460 height 553
paste textarea "Geachte heer/mevrouw, Hierbij zenden wij u onze factuur i.v.m. de door ons aan …"
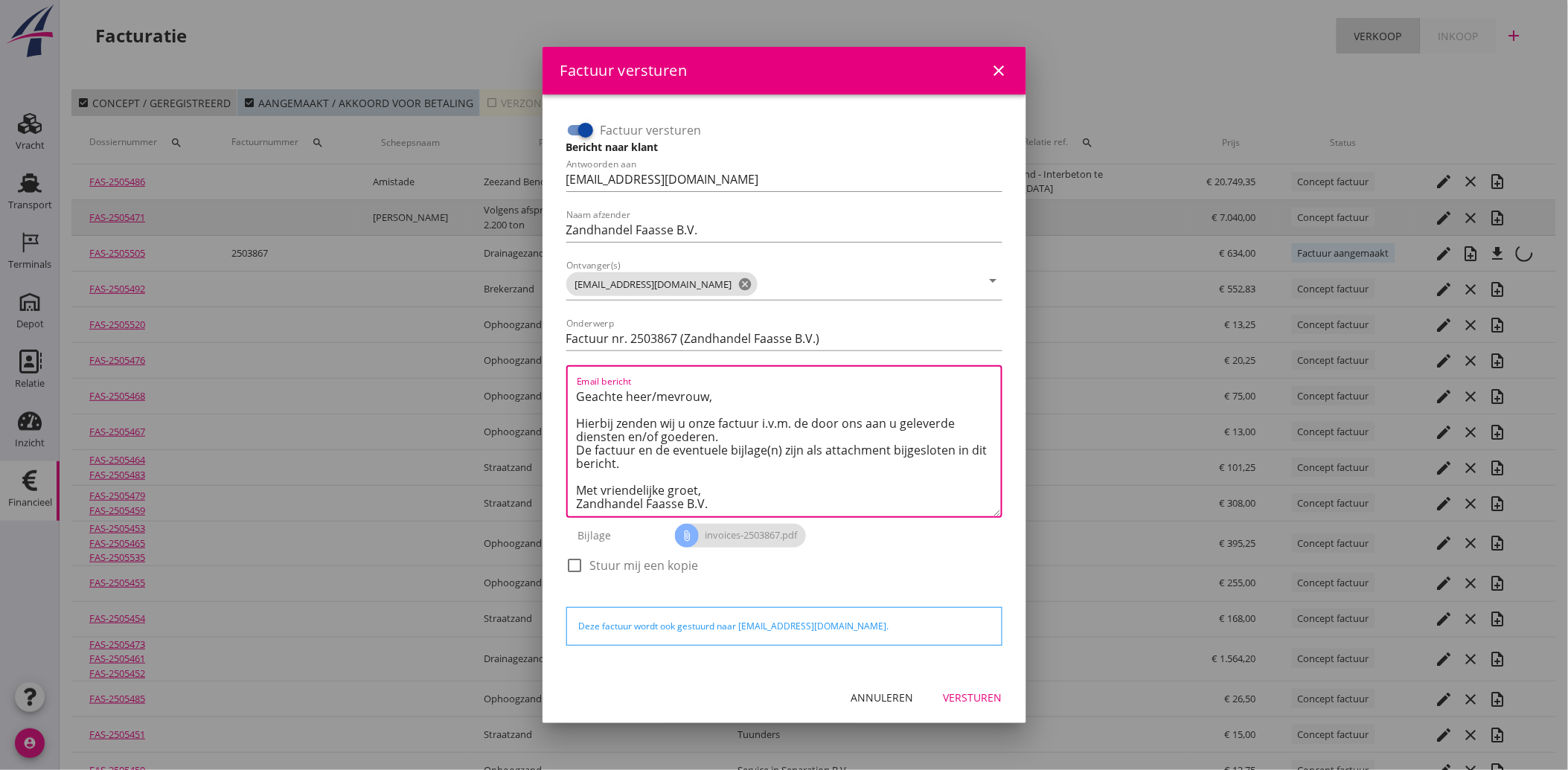
type textarea "Geachte heer/mevrouw, Hierbij zenden wij u onze factuur i.v.m. de door ons aan …"
click at [970, 695] on div "Versturen" at bounding box center [973, 697] width 58 height 16
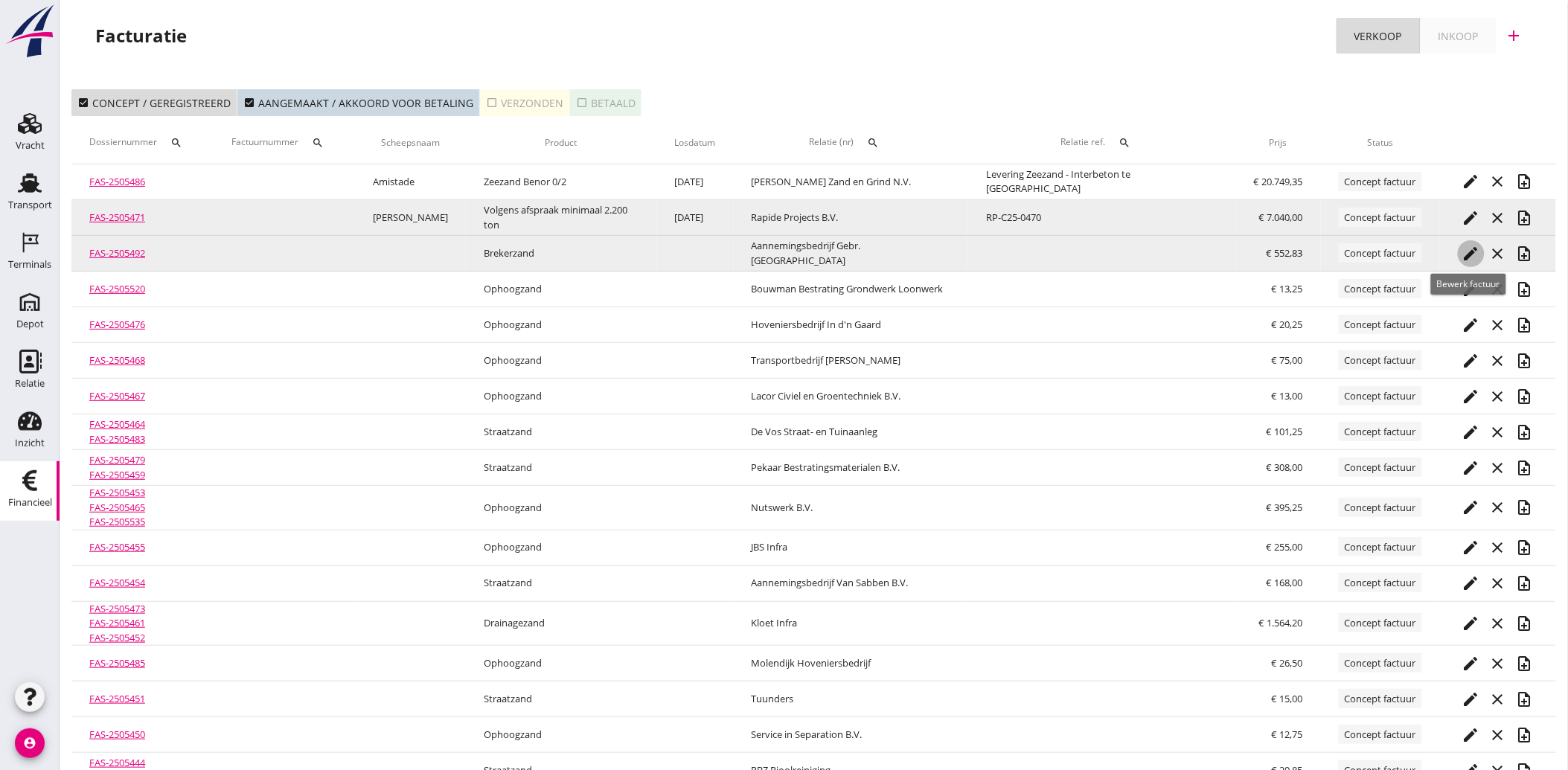
click at [1463, 250] on icon "edit" at bounding box center [1470, 253] width 18 height 18
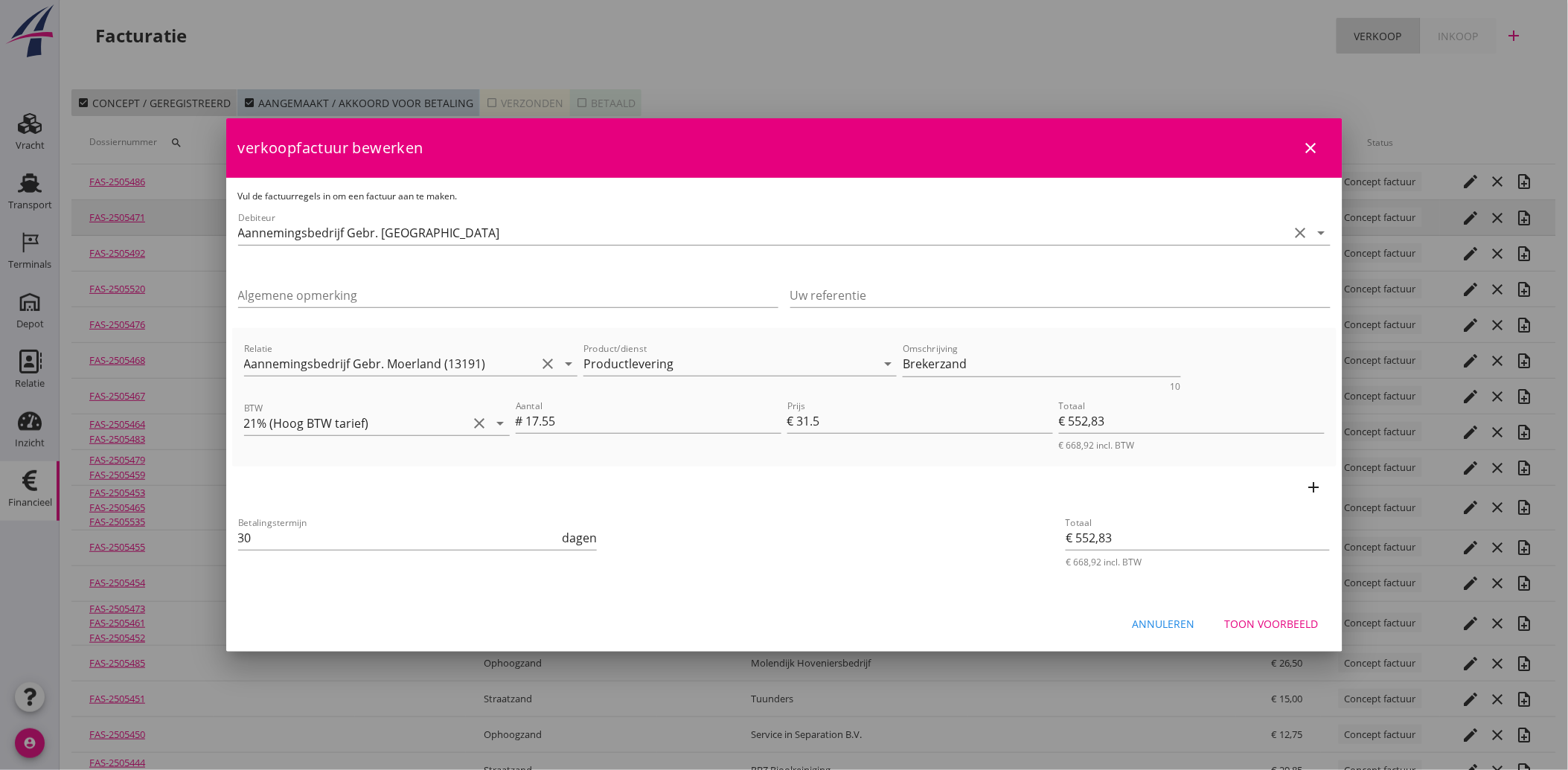
click at [1285, 625] on div "Toon voorbeeld" at bounding box center [1271, 623] width 94 height 16
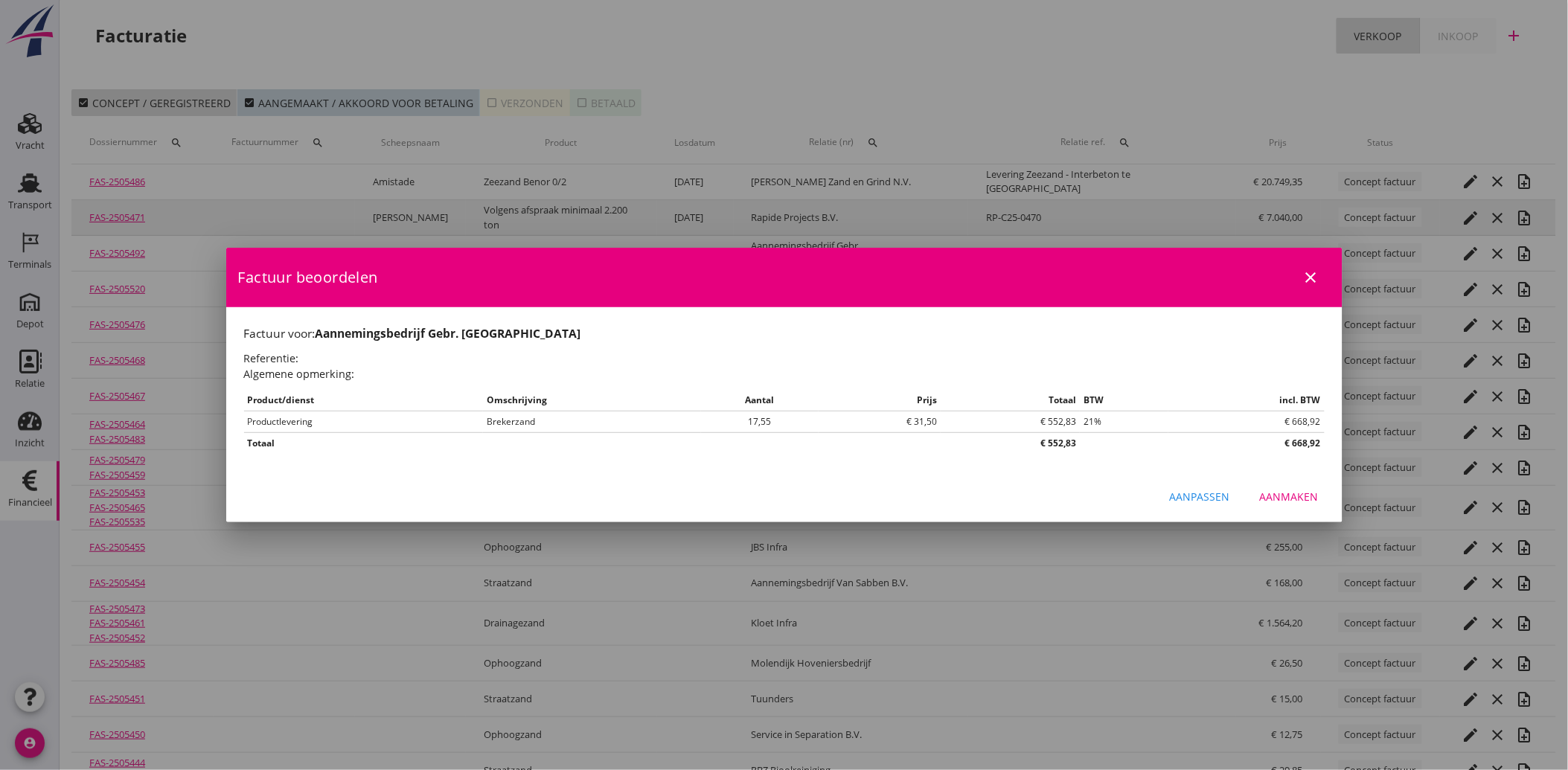
click at [1299, 495] on div "Aanmaken" at bounding box center [1288, 496] width 58 height 16
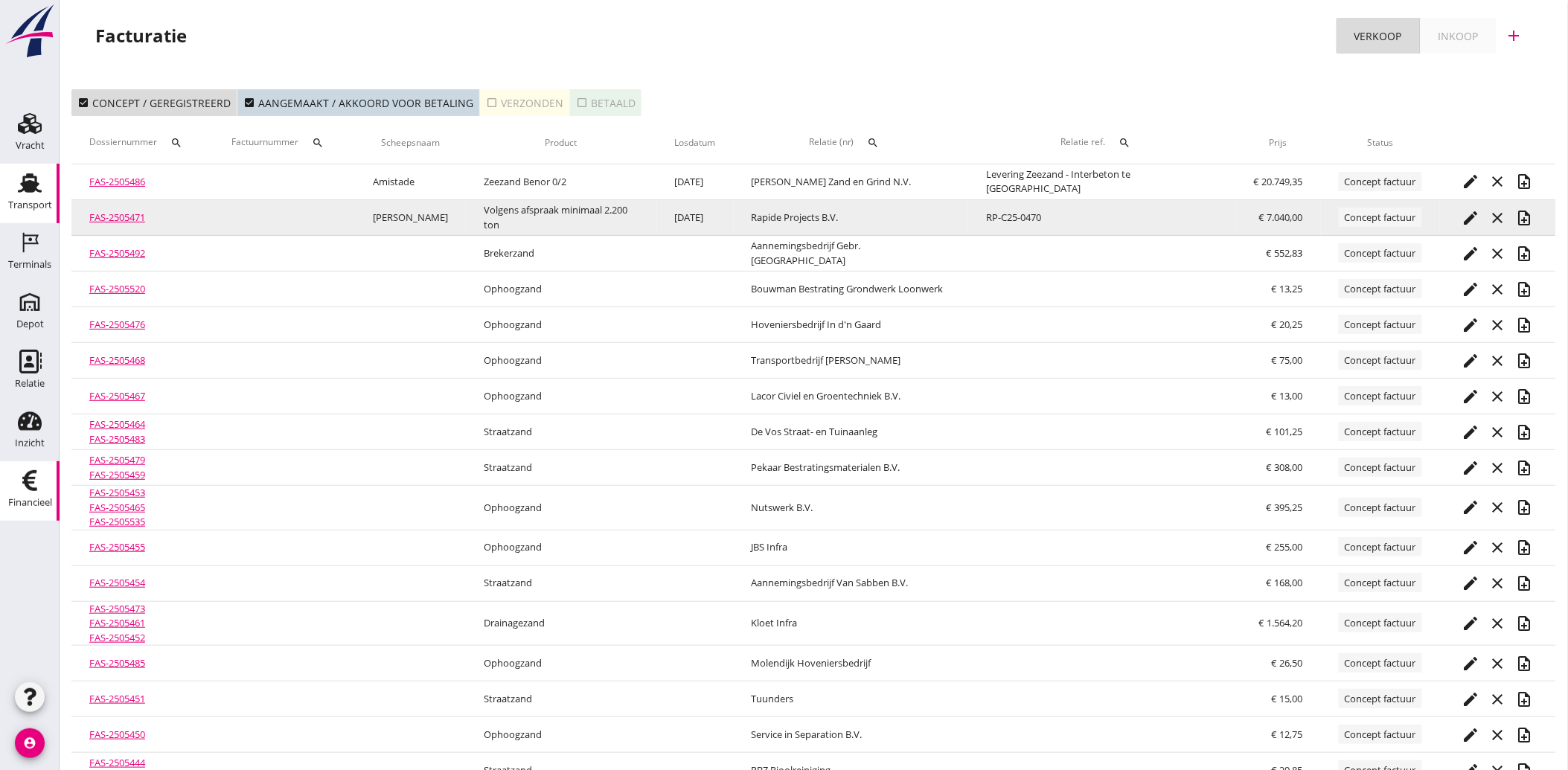
click at [33, 196] on div "Transport" at bounding box center [30, 205] width 44 height 21
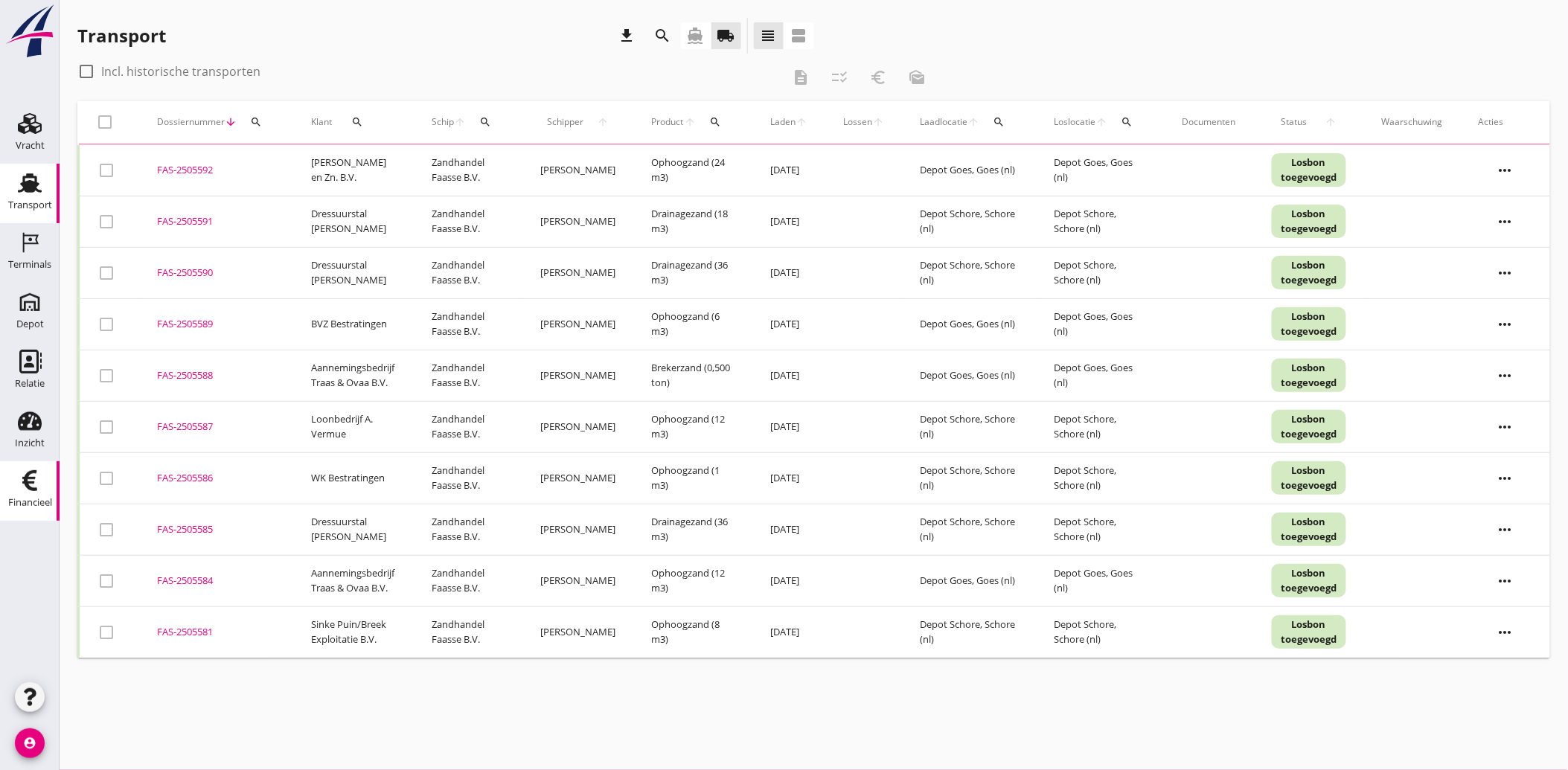
click at [33, 482] on use at bounding box center [30, 480] width 15 height 21
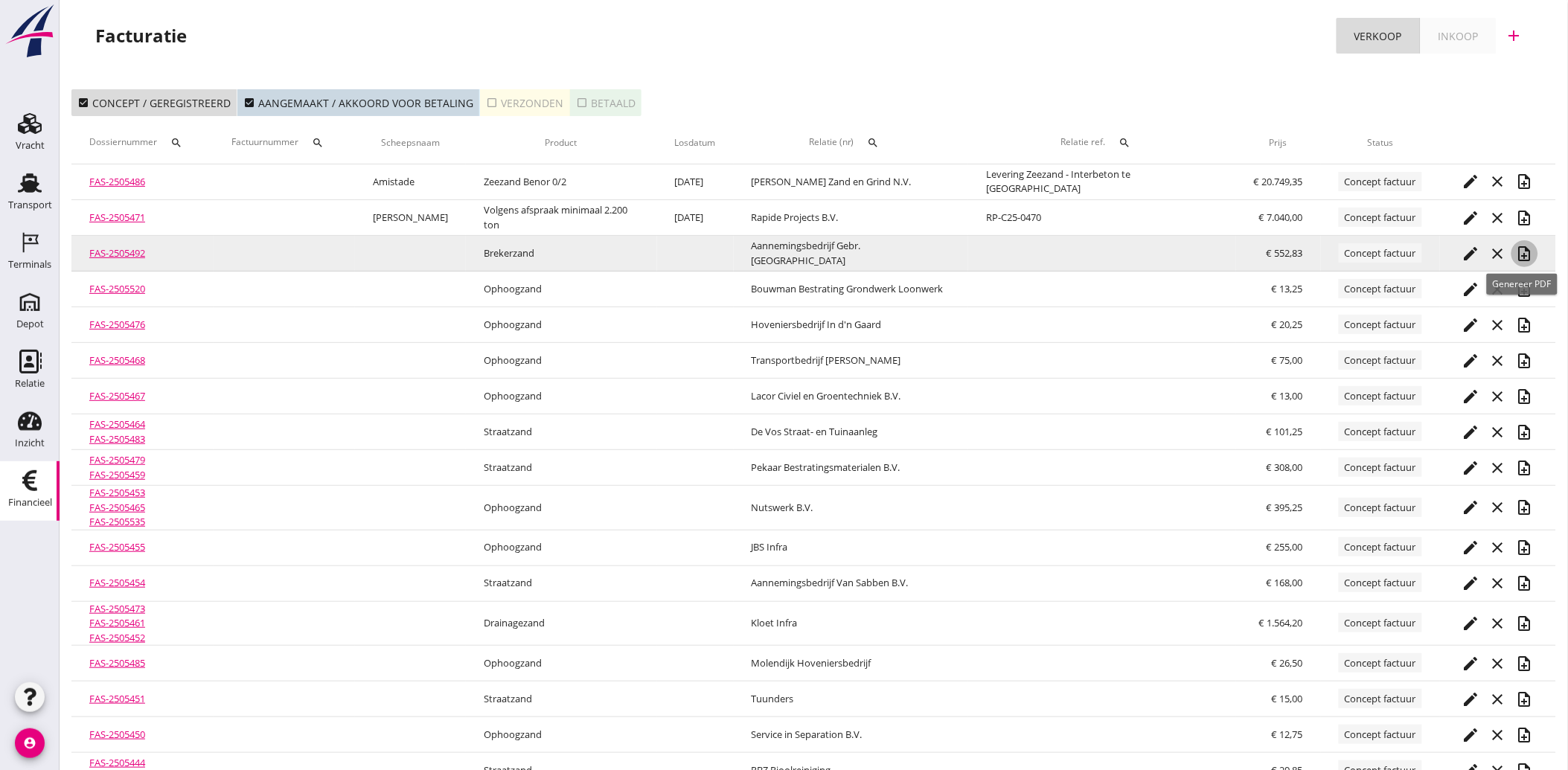
click at [1523, 254] on icon "note_add" at bounding box center [1524, 253] width 18 height 18
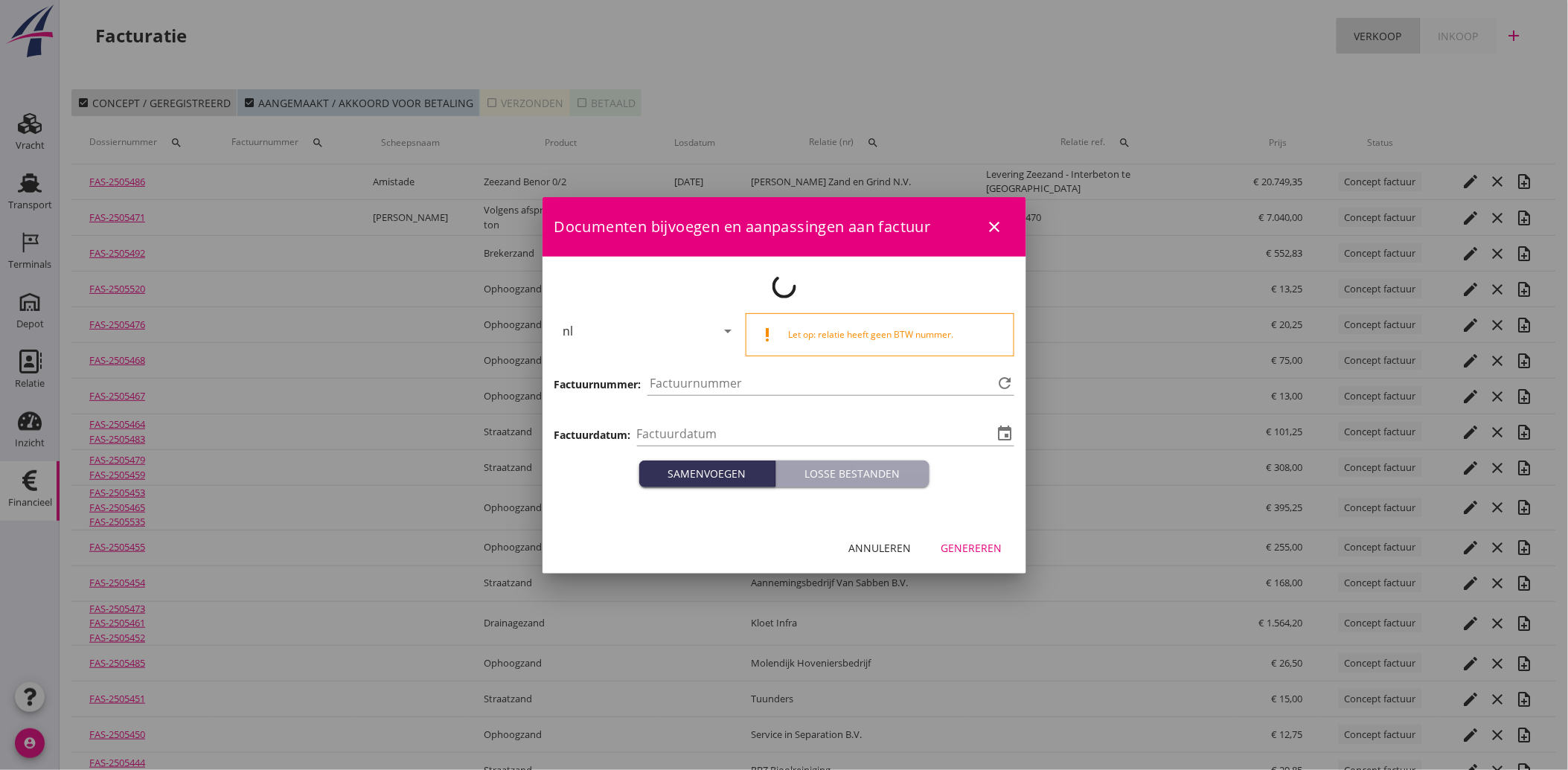
type input "[DATE]"
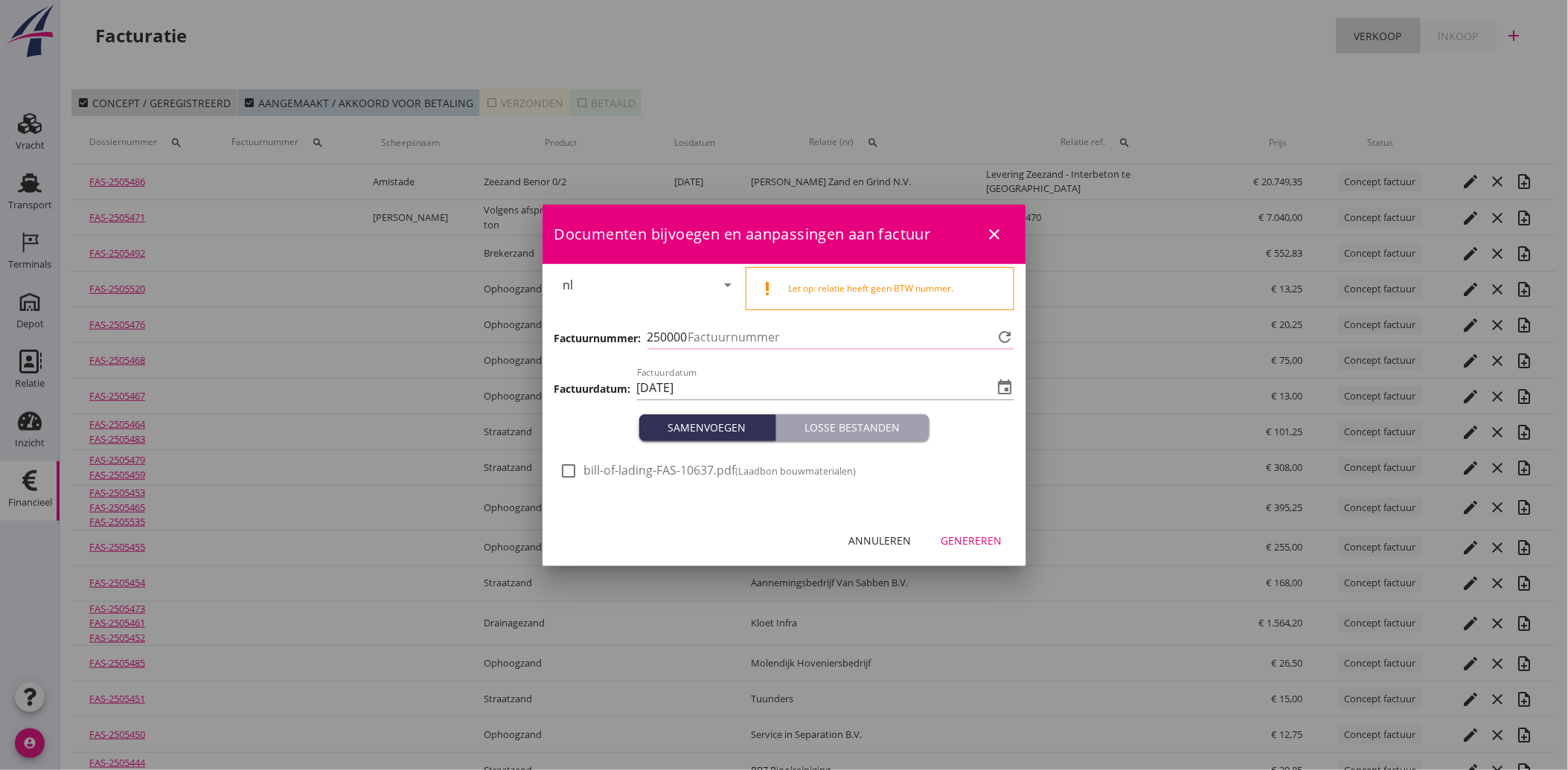
type input "3868"
click at [575, 466] on div at bounding box center [569, 471] width 25 height 25
checkbox input "true"
click at [979, 547] on div "Genereren" at bounding box center [971, 540] width 61 height 16
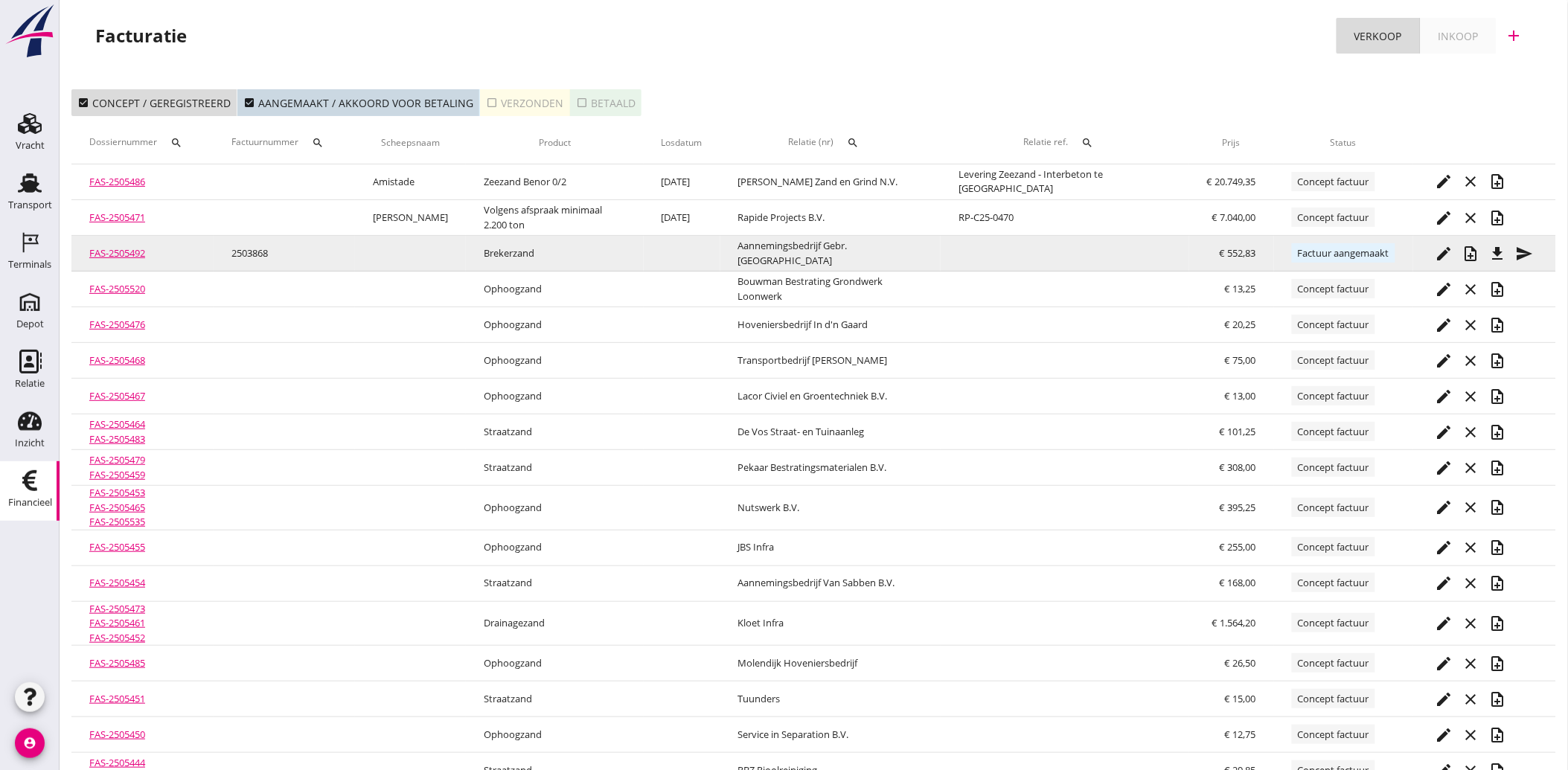
click at [1522, 250] on icon "send" at bounding box center [1524, 253] width 18 height 18
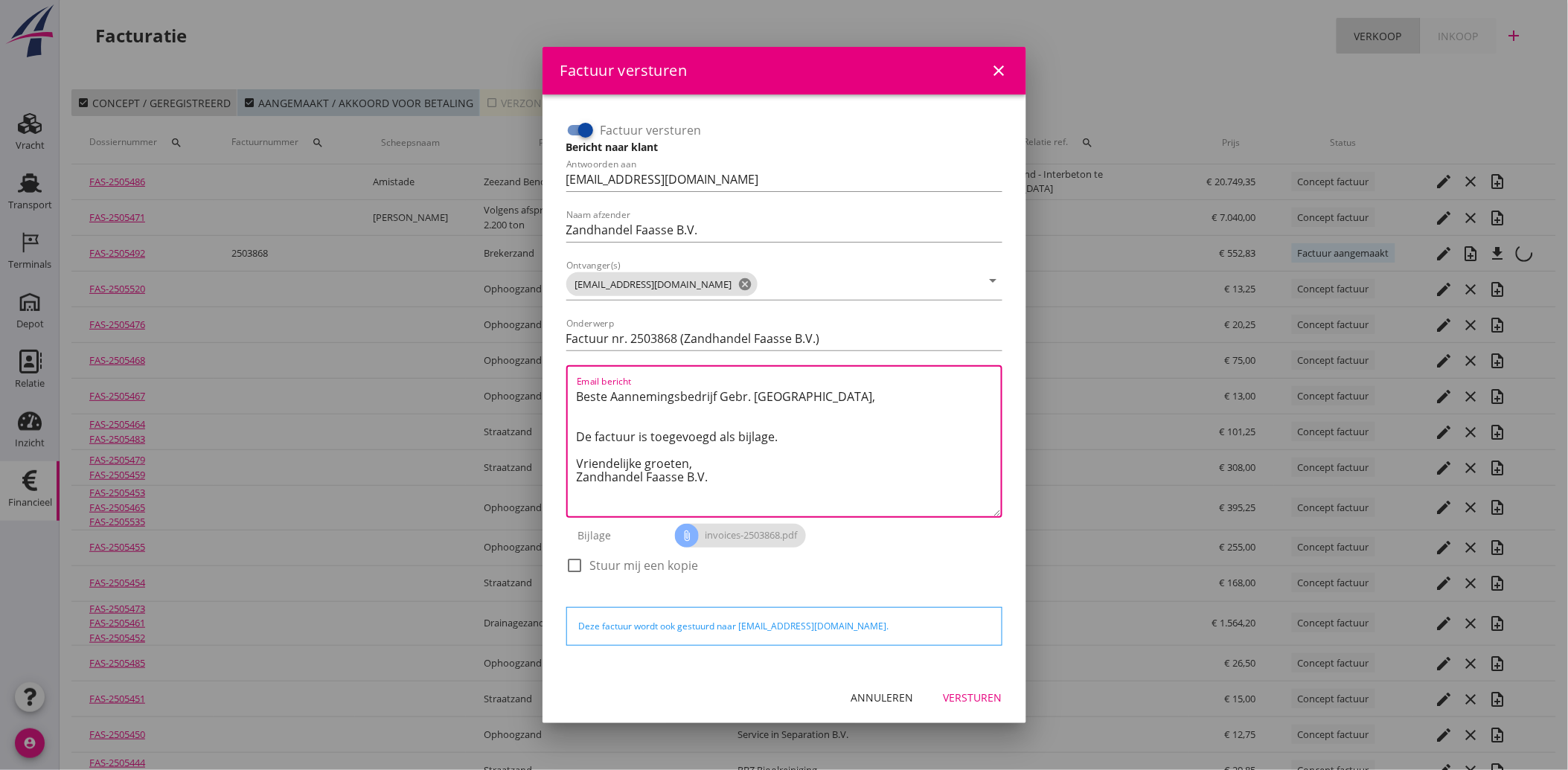
drag, startPoint x: 745, startPoint y: 489, endPoint x: 533, endPoint y: 388, distance: 234.8
click at [533, 388] on div "Factuur versturen close Factuur versturen Bericht naar klant Antwoorden aan adm…" at bounding box center [784, 406] width 1568 height 812
paste textarea "Geachte heer/mevrouw, Hierbij zenden wij u onze factuur i.v.m. de door ons aan …"
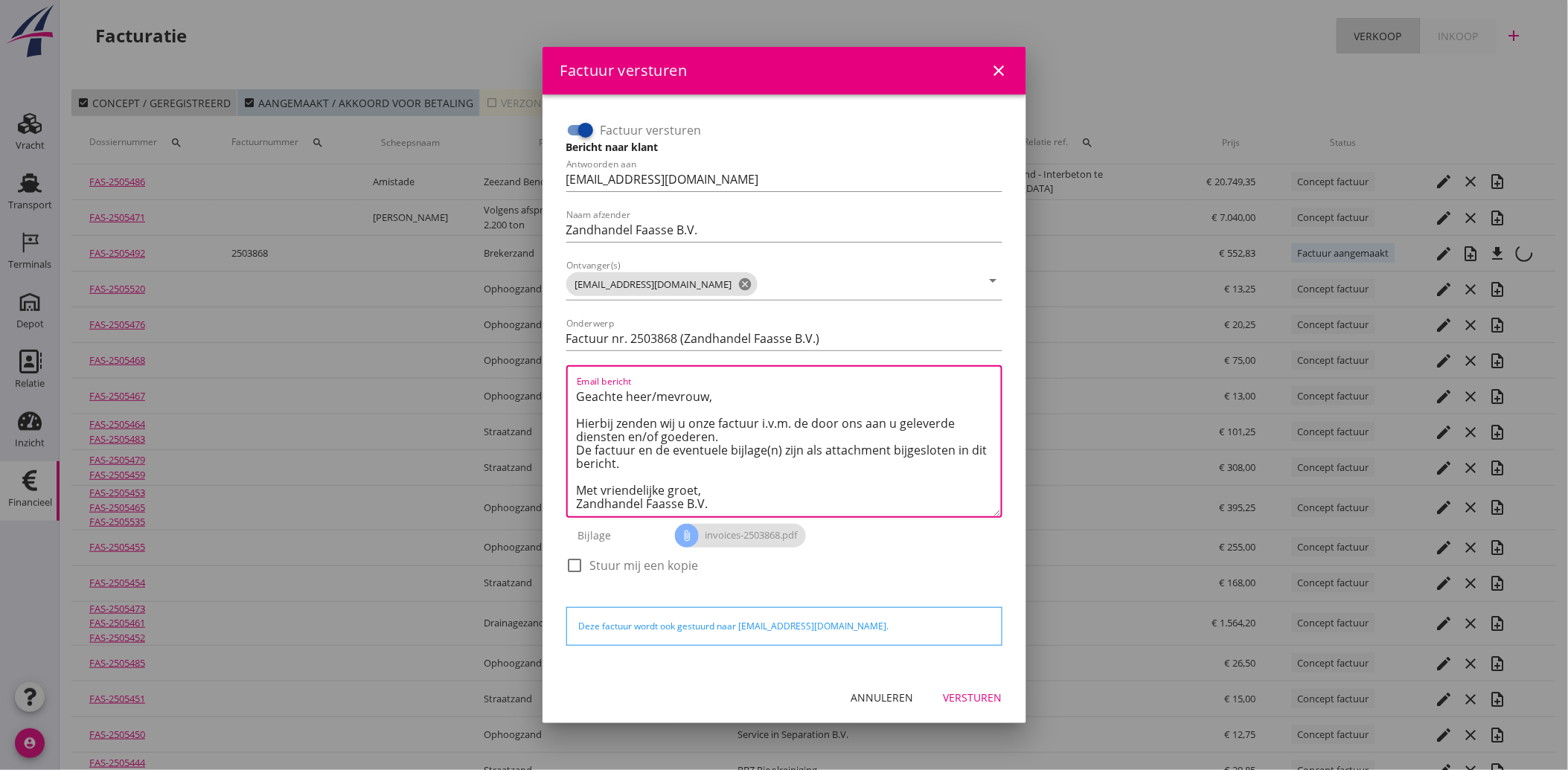
type textarea "Geachte heer/mevrouw, Hierbij zenden wij u onze factuur i.v.m. de door ons aan …"
click at [971, 695] on div "Versturen" at bounding box center [973, 697] width 58 height 16
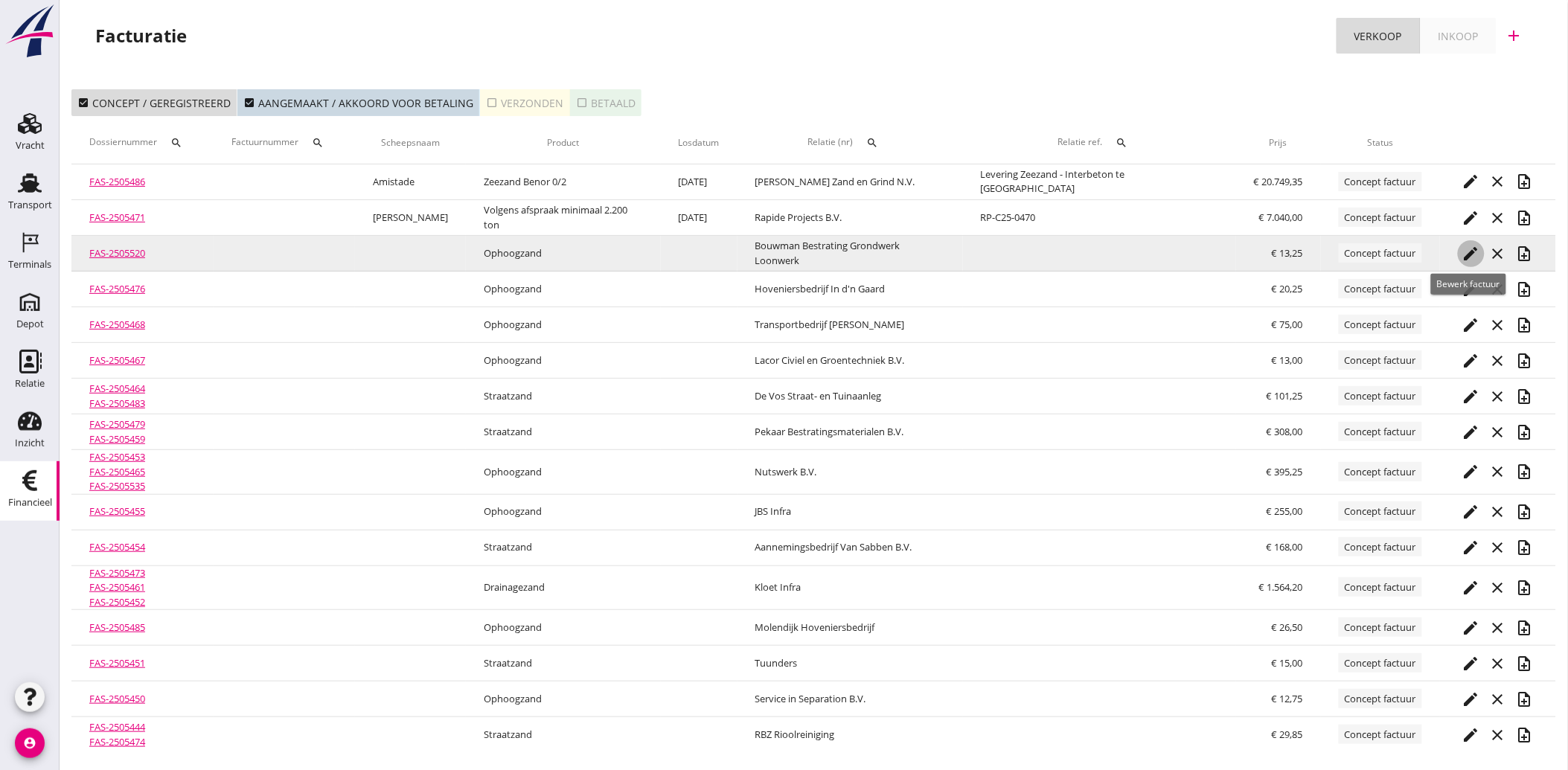
click at [1465, 246] on icon "edit" at bounding box center [1470, 253] width 18 height 18
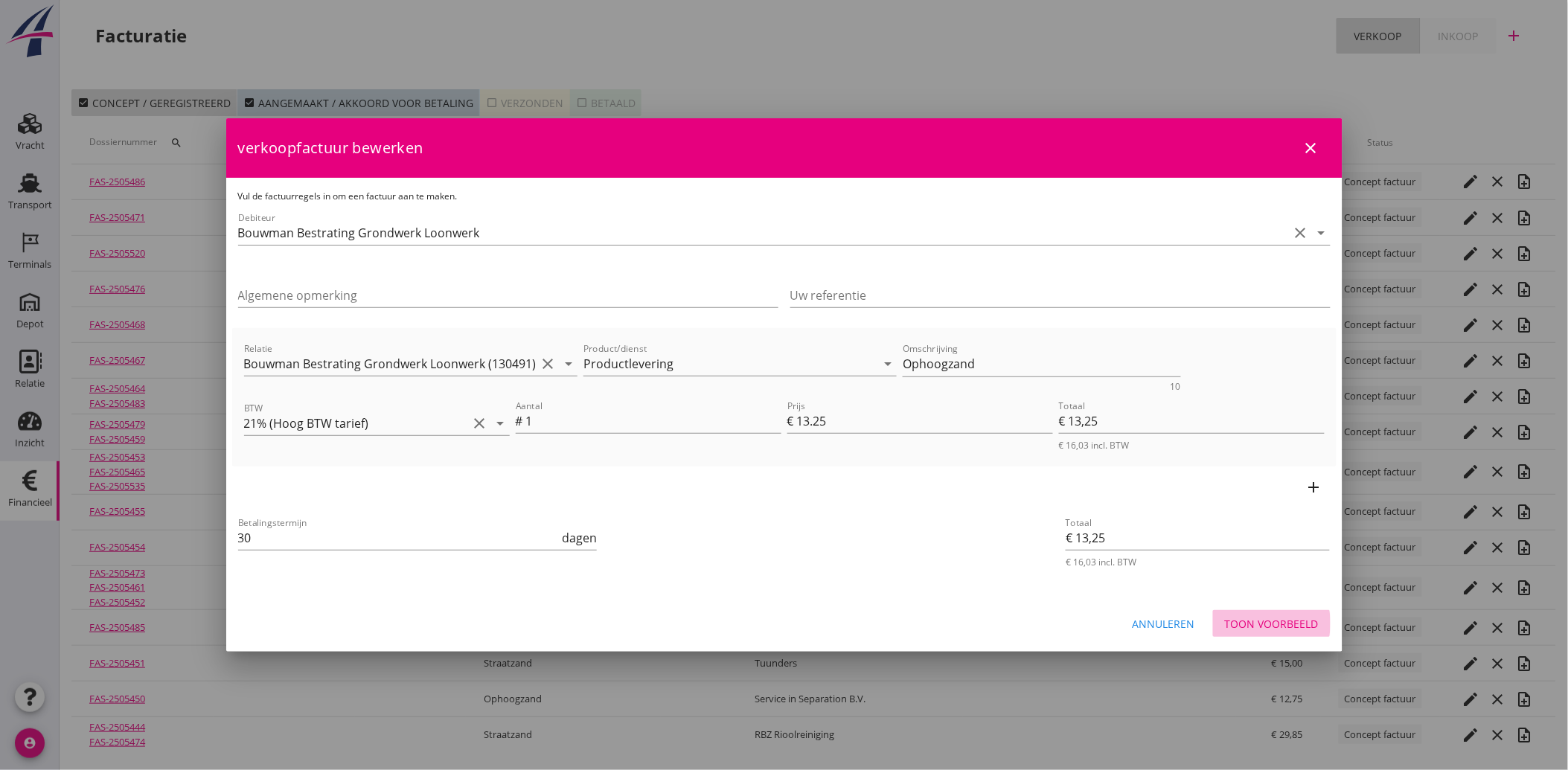
click at [1283, 611] on button "Toon voorbeeld" at bounding box center [1271, 623] width 118 height 26
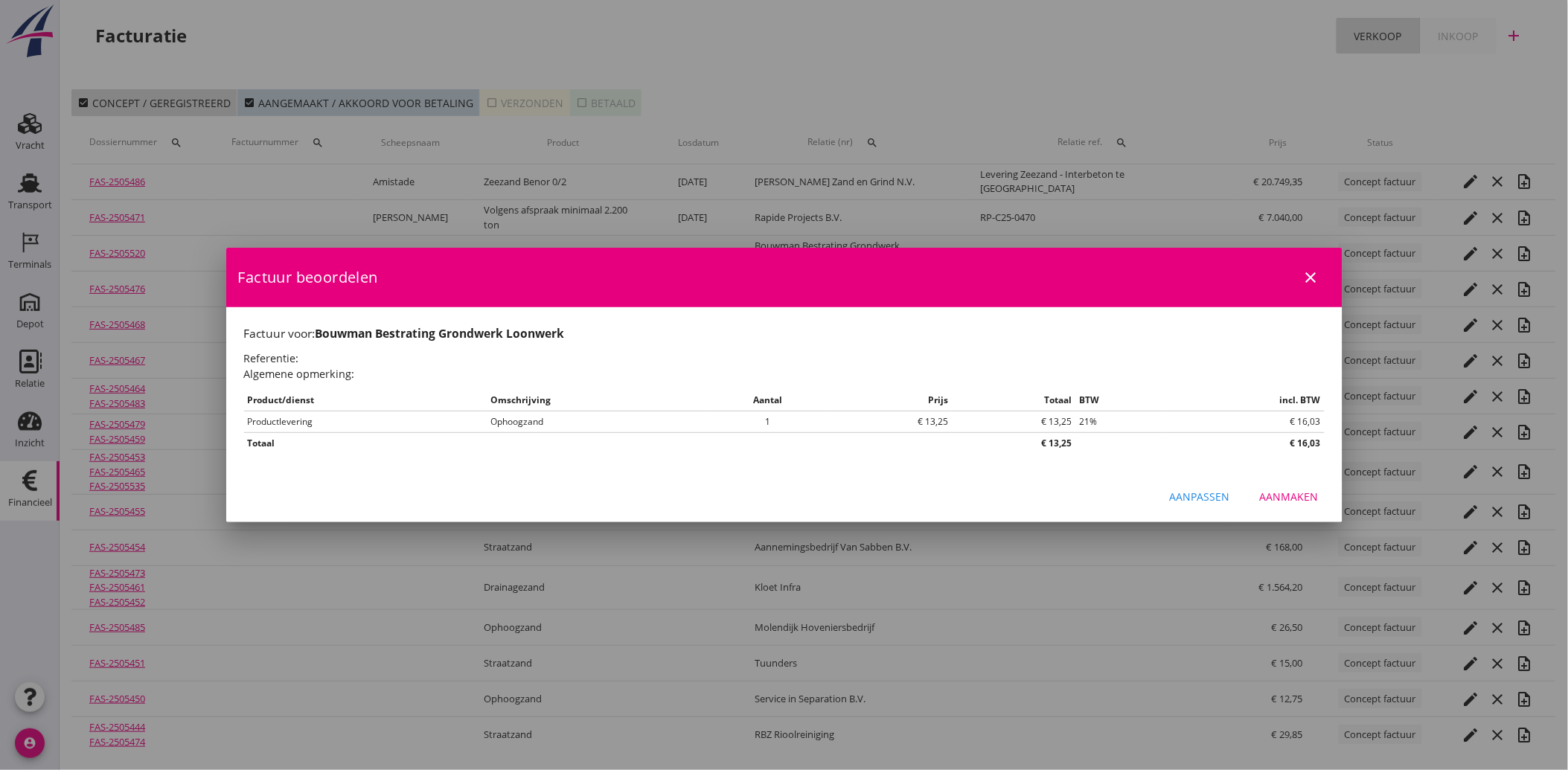
click at [1311, 496] on div "Aanmaken" at bounding box center [1288, 496] width 58 height 16
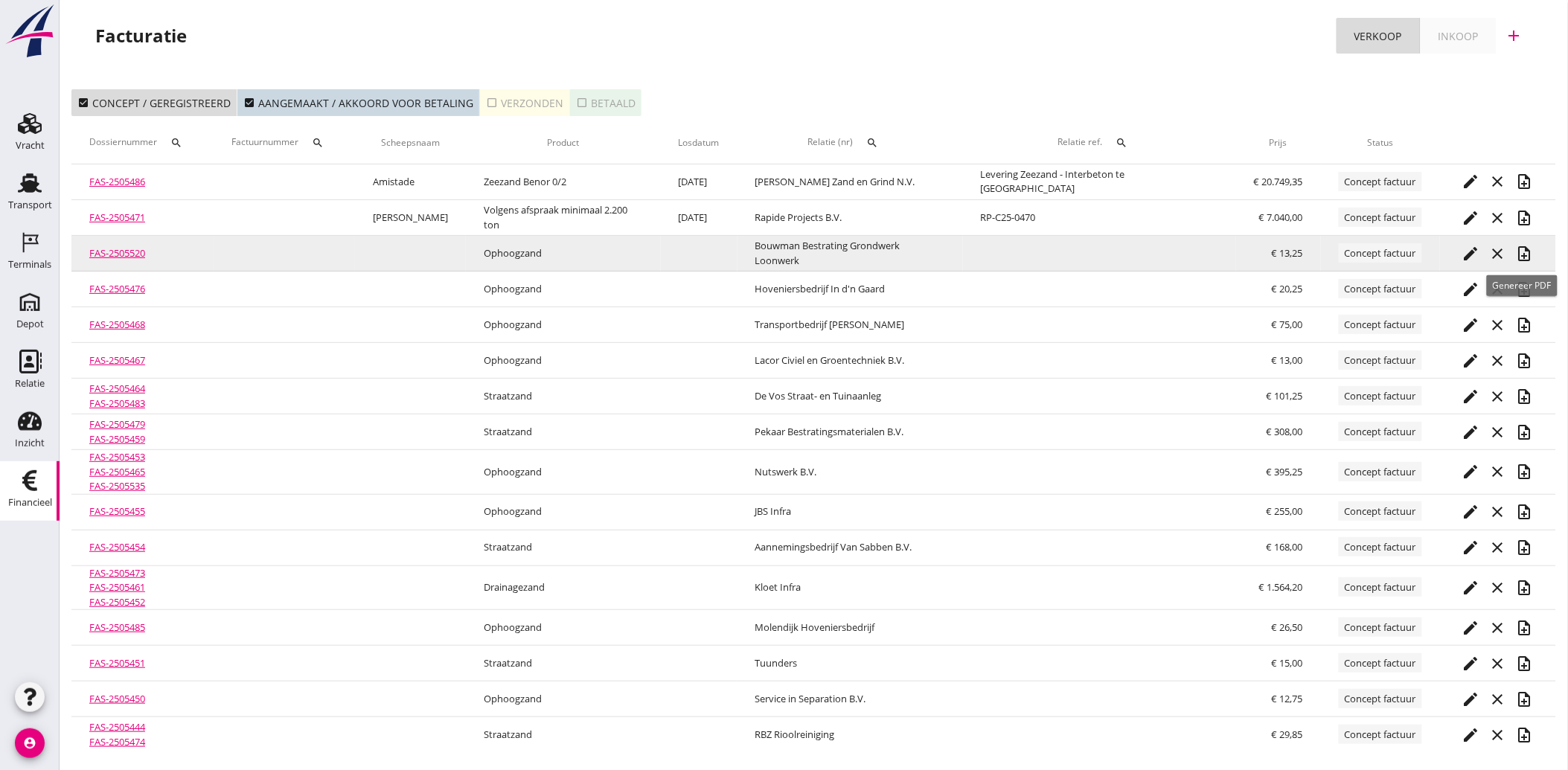
click at [1526, 249] on icon "note_add" at bounding box center [1524, 253] width 18 height 18
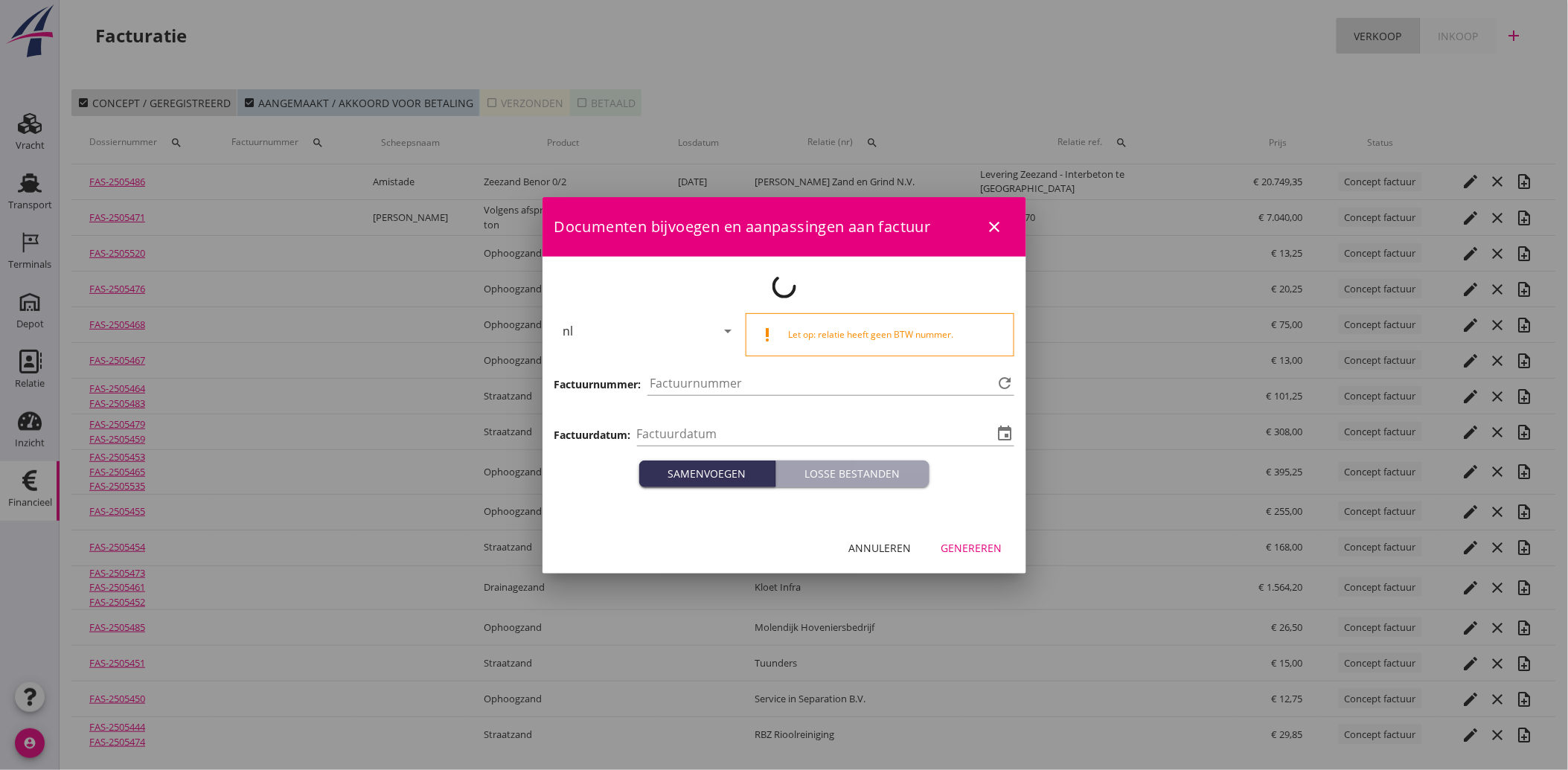
type input "[DATE]"
type input "3869"
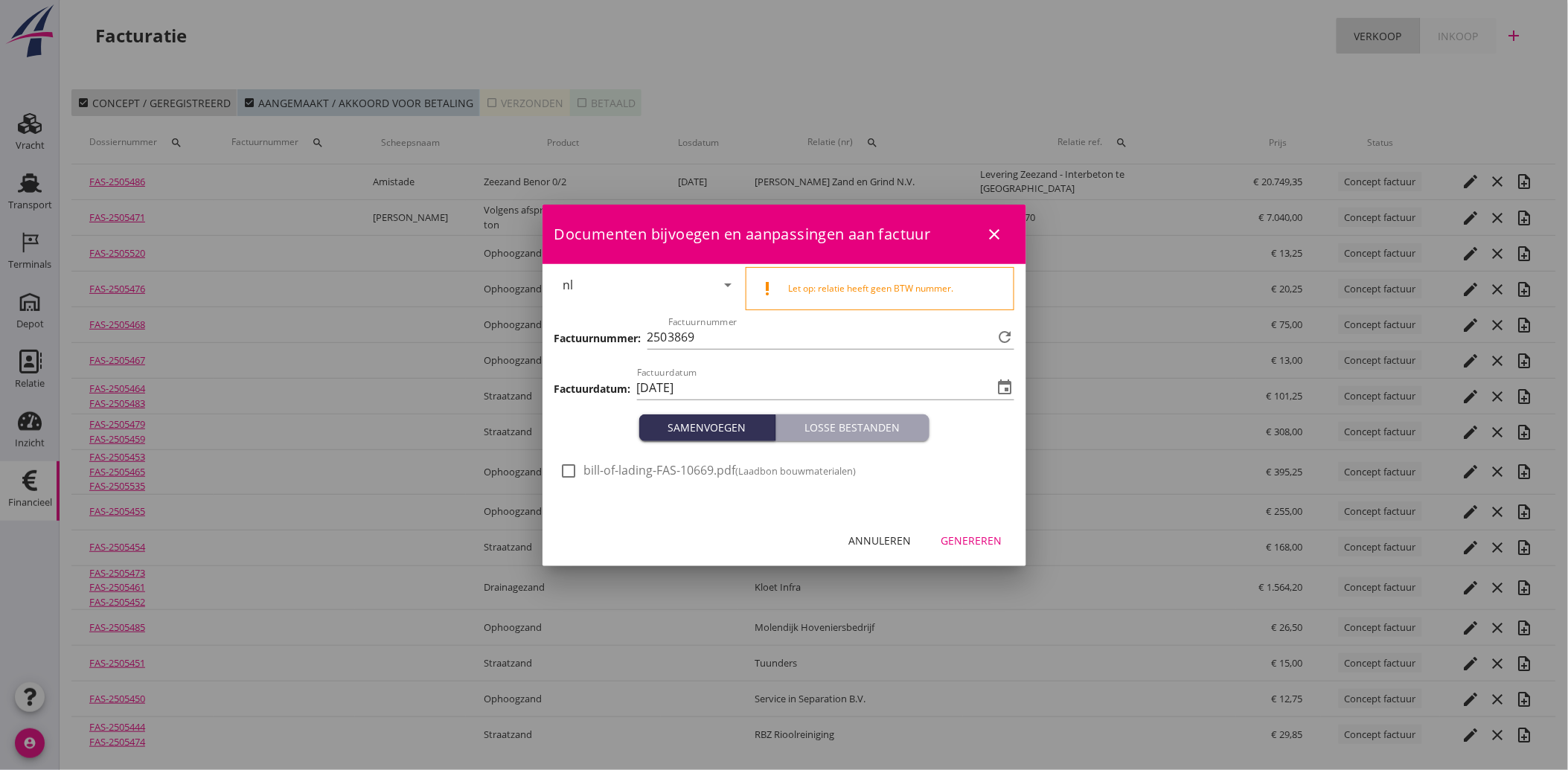
click at [571, 466] on div at bounding box center [569, 471] width 25 height 25
checkbox input "true"
click at [987, 541] on div "Genereren" at bounding box center [971, 540] width 61 height 16
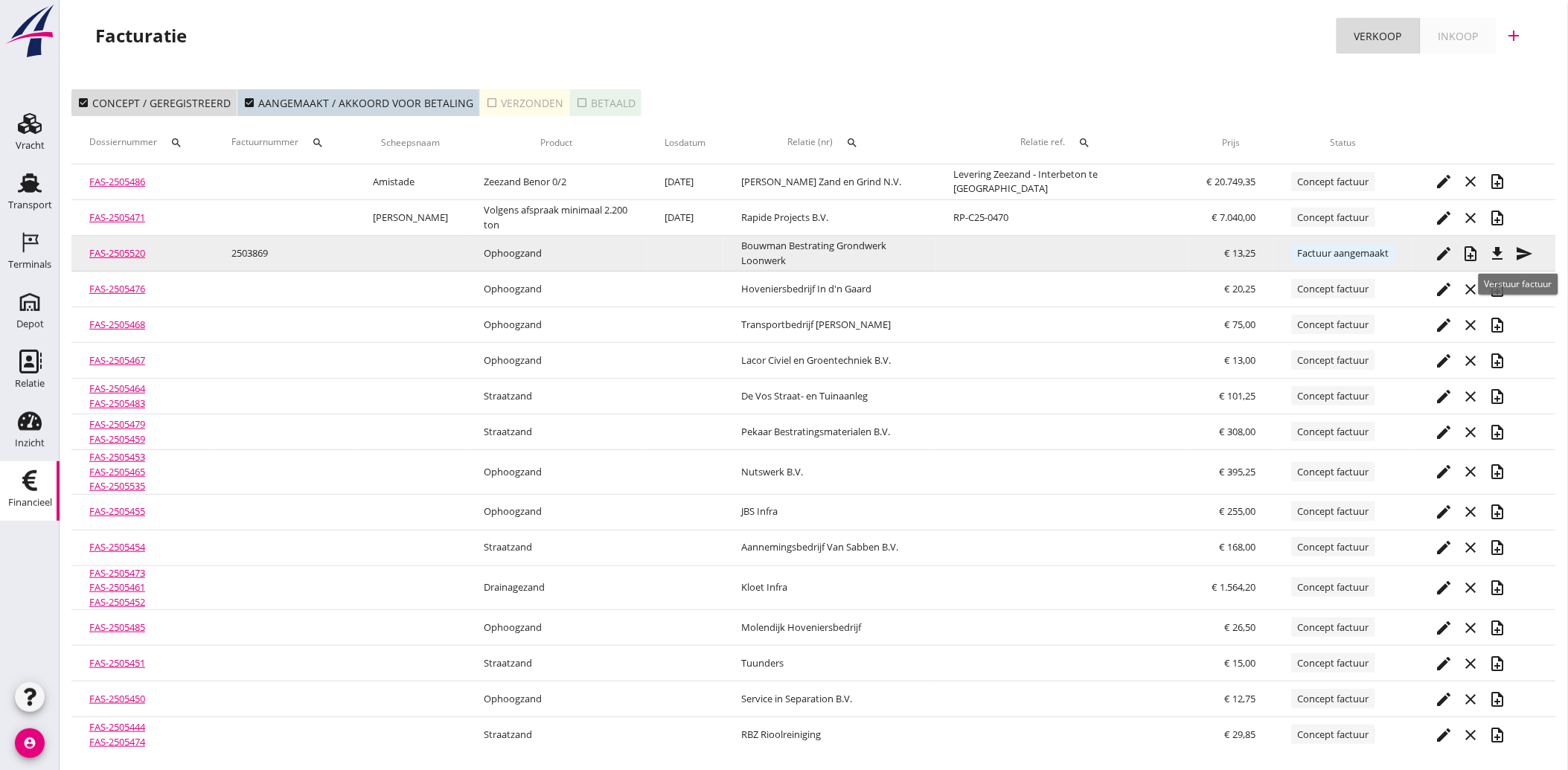
click at [1518, 247] on icon "send" at bounding box center [1524, 253] width 18 height 18
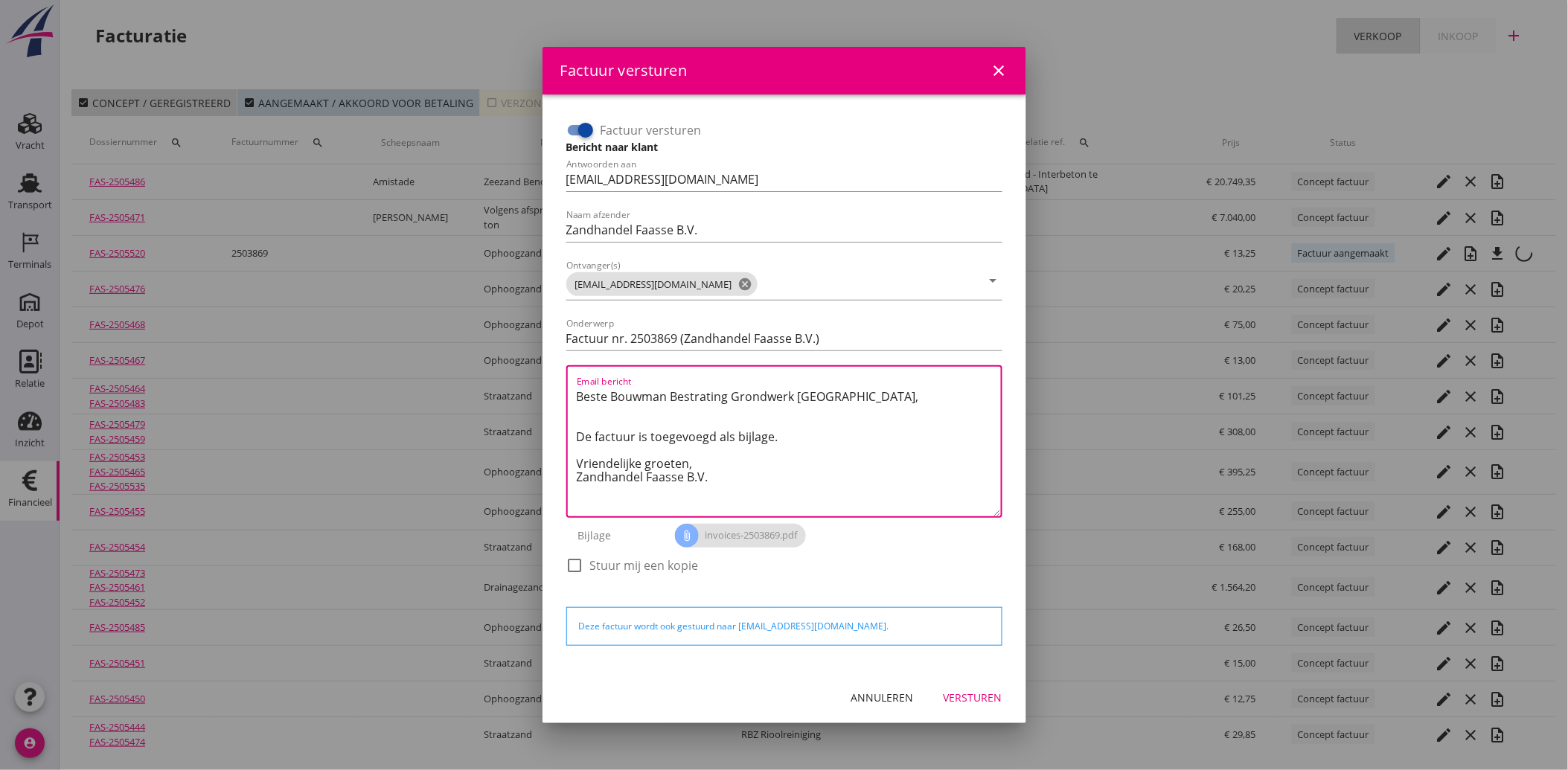
drag, startPoint x: 673, startPoint y: 473, endPoint x: 555, endPoint y: 397, distance: 140.4
click at [555, 397] on div "Factuur versturen Bericht naar klant Antwoorden aan administratie@faassegroep.n…" at bounding box center [784, 383] width 460 height 553
paste textarea "Geachte heer/mevrouw, Hierbij zenden wij u onze factuur i.v.m. de door ons aan …"
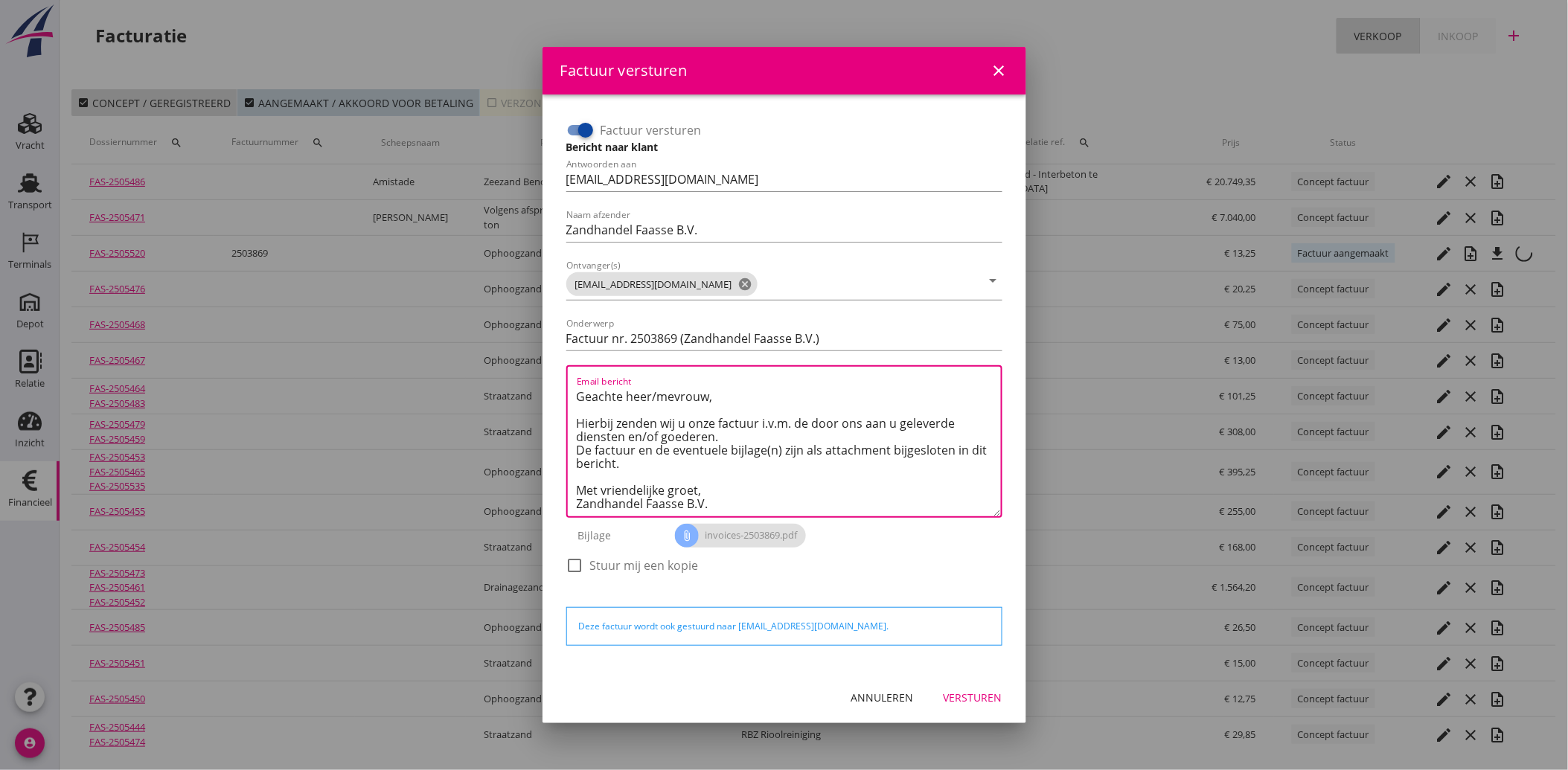
type textarea "Geachte heer/mevrouw, Hierbij zenden wij u onze factuur i.v.m. de door ons aan …"
click at [990, 699] on div "Versturen" at bounding box center [973, 697] width 58 height 16
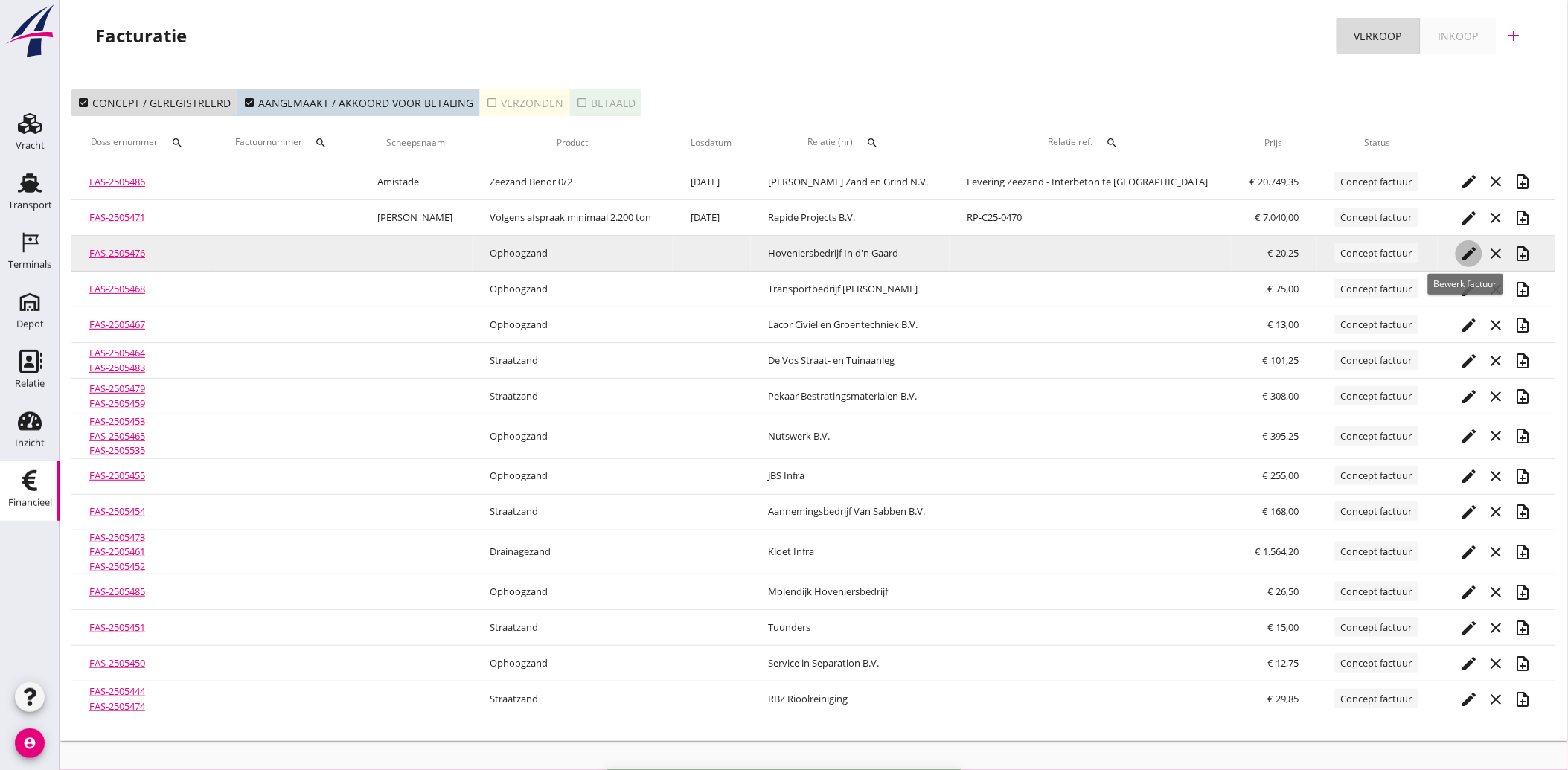
click at [1468, 247] on icon "edit" at bounding box center [1468, 253] width 18 height 18
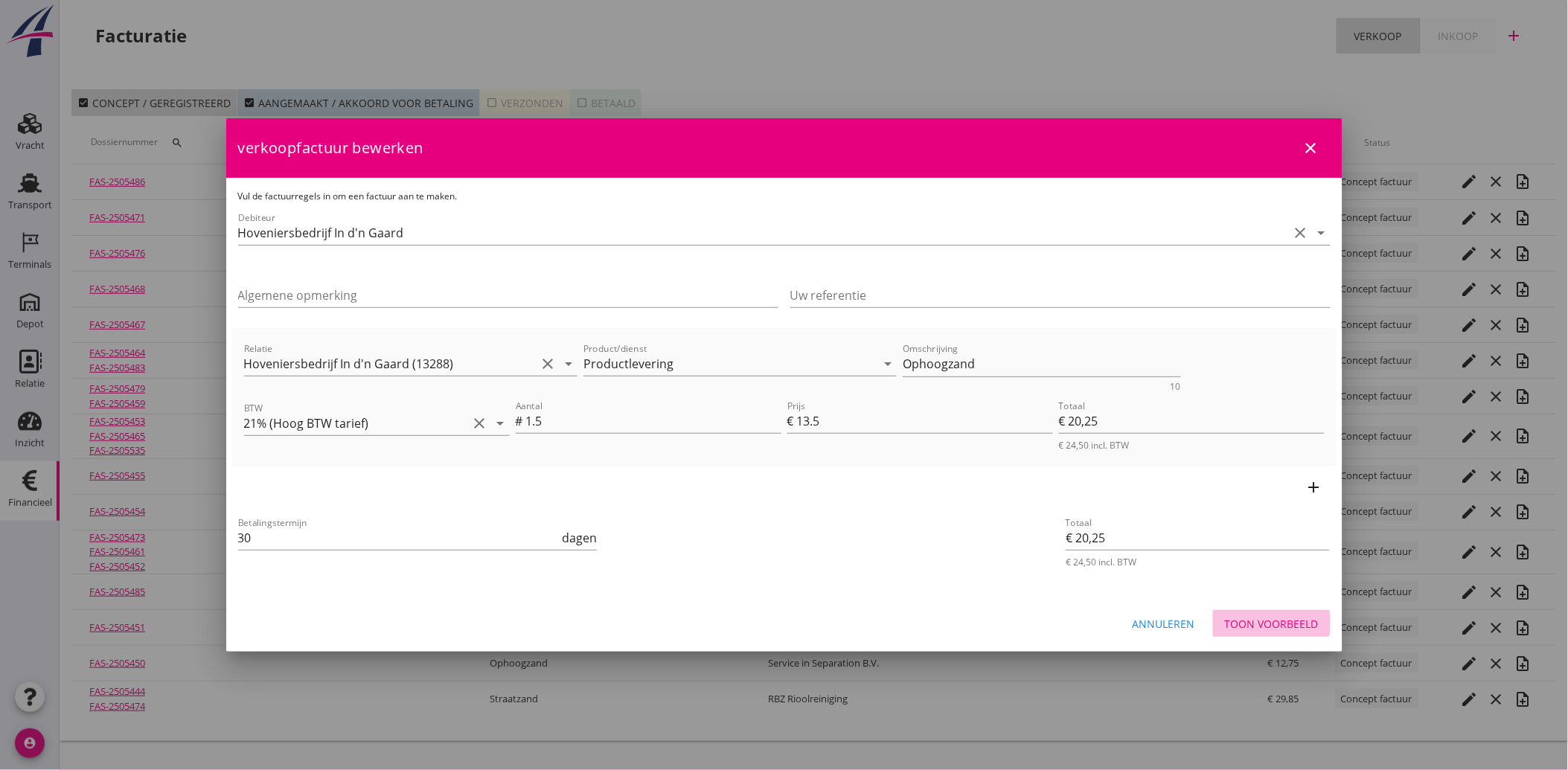
click at [1263, 621] on div "Toon voorbeeld" at bounding box center [1271, 623] width 94 height 16
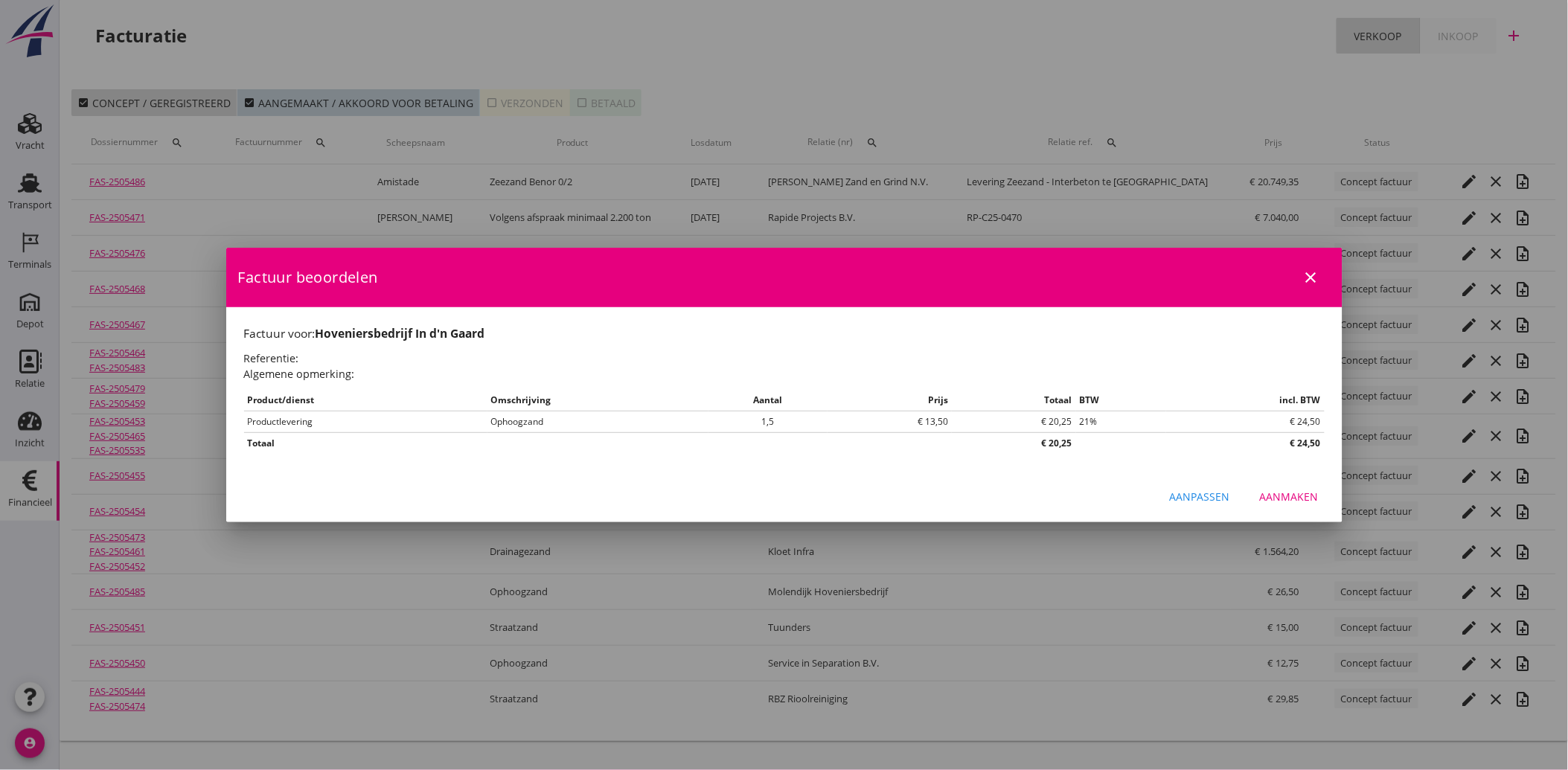
click at [1311, 480] on div "Aanpassen Aanmaken" at bounding box center [784, 497] width 1116 height 51
click at [1304, 491] on div "Aanmaken" at bounding box center [1288, 496] width 58 height 16
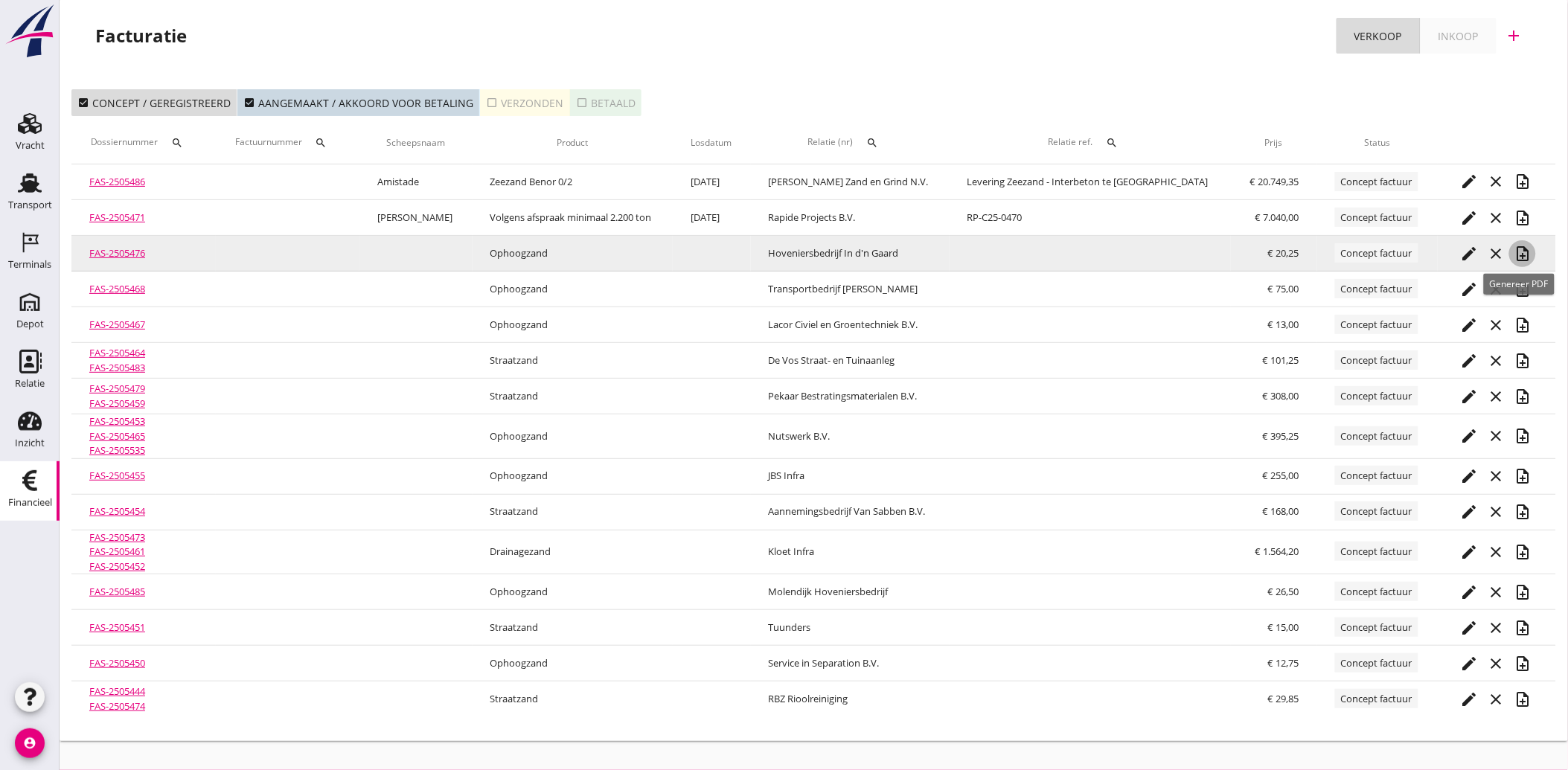
click at [1523, 251] on icon "note_add" at bounding box center [1522, 253] width 18 height 18
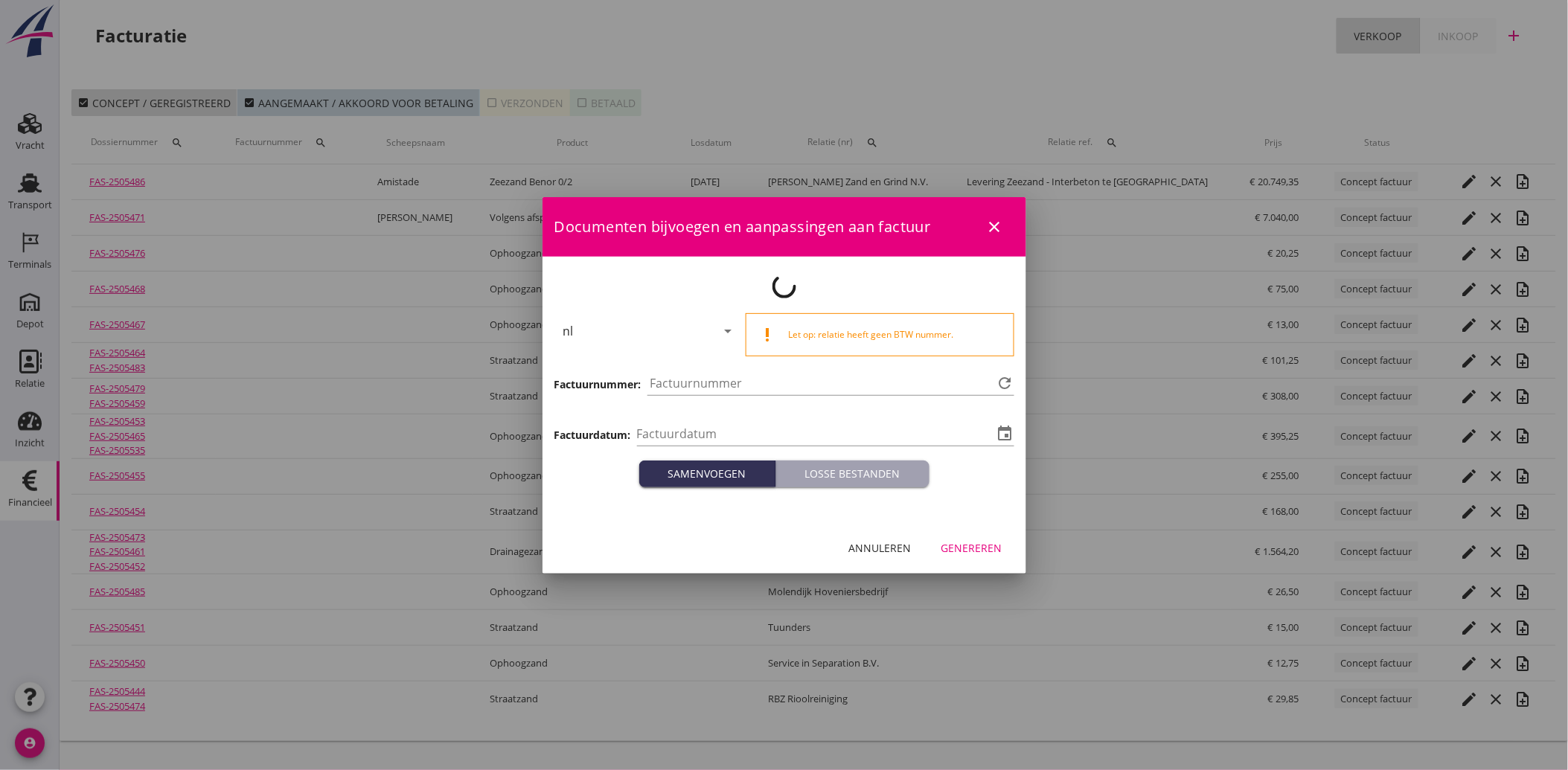
type input "[DATE]"
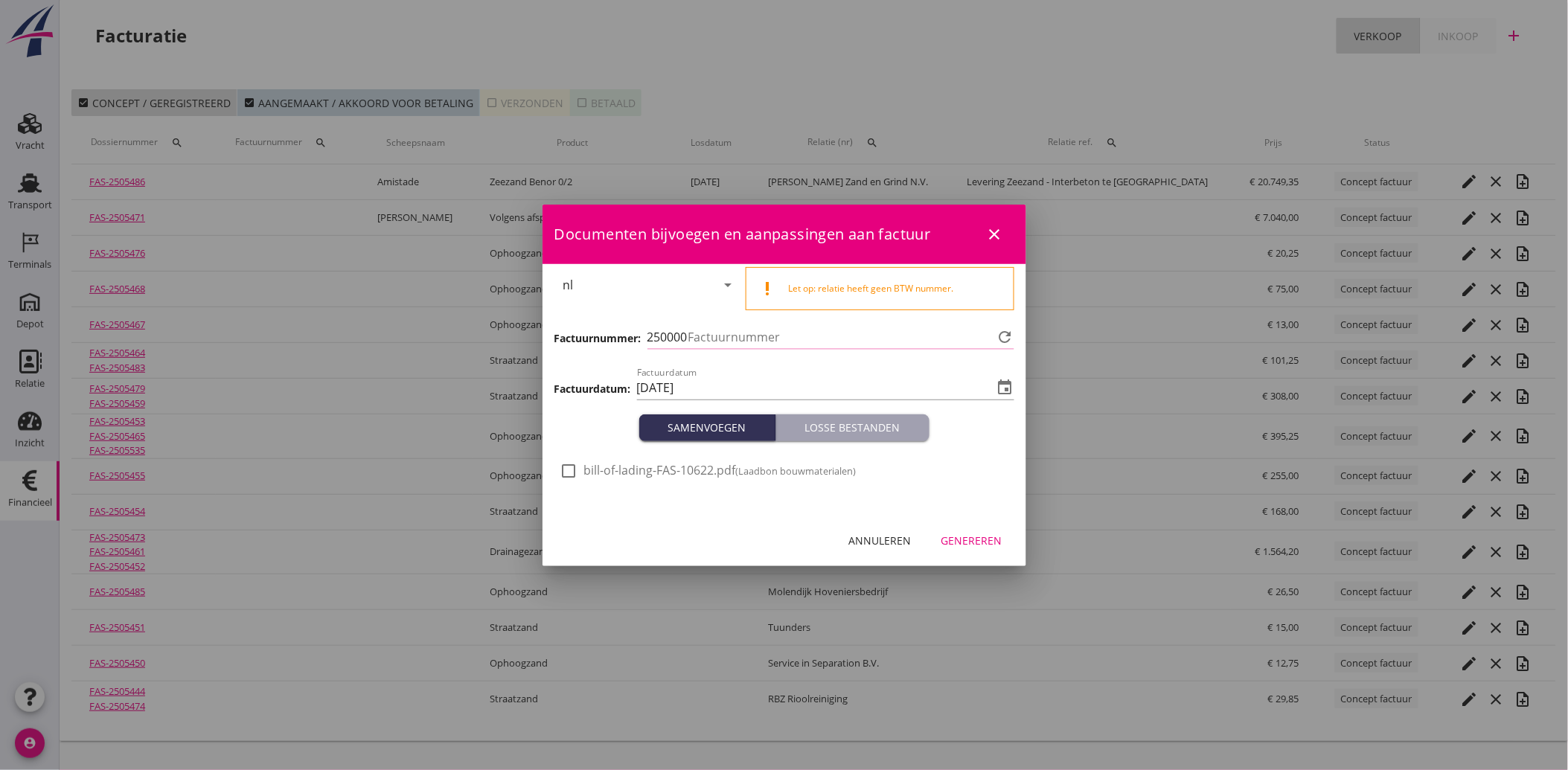
type input "3870"
click at [580, 466] on div "check_box_outline_blank bill-of-lading-FAS-10622.pdf (Laadbon bouwmaterialen)" at bounding box center [708, 471] width 296 height 18
click at [569, 474] on div at bounding box center [569, 471] width 25 height 25
checkbox input "true"
click at [990, 538] on div "Genereren" at bounding box center [971, 540] width 61 height 16
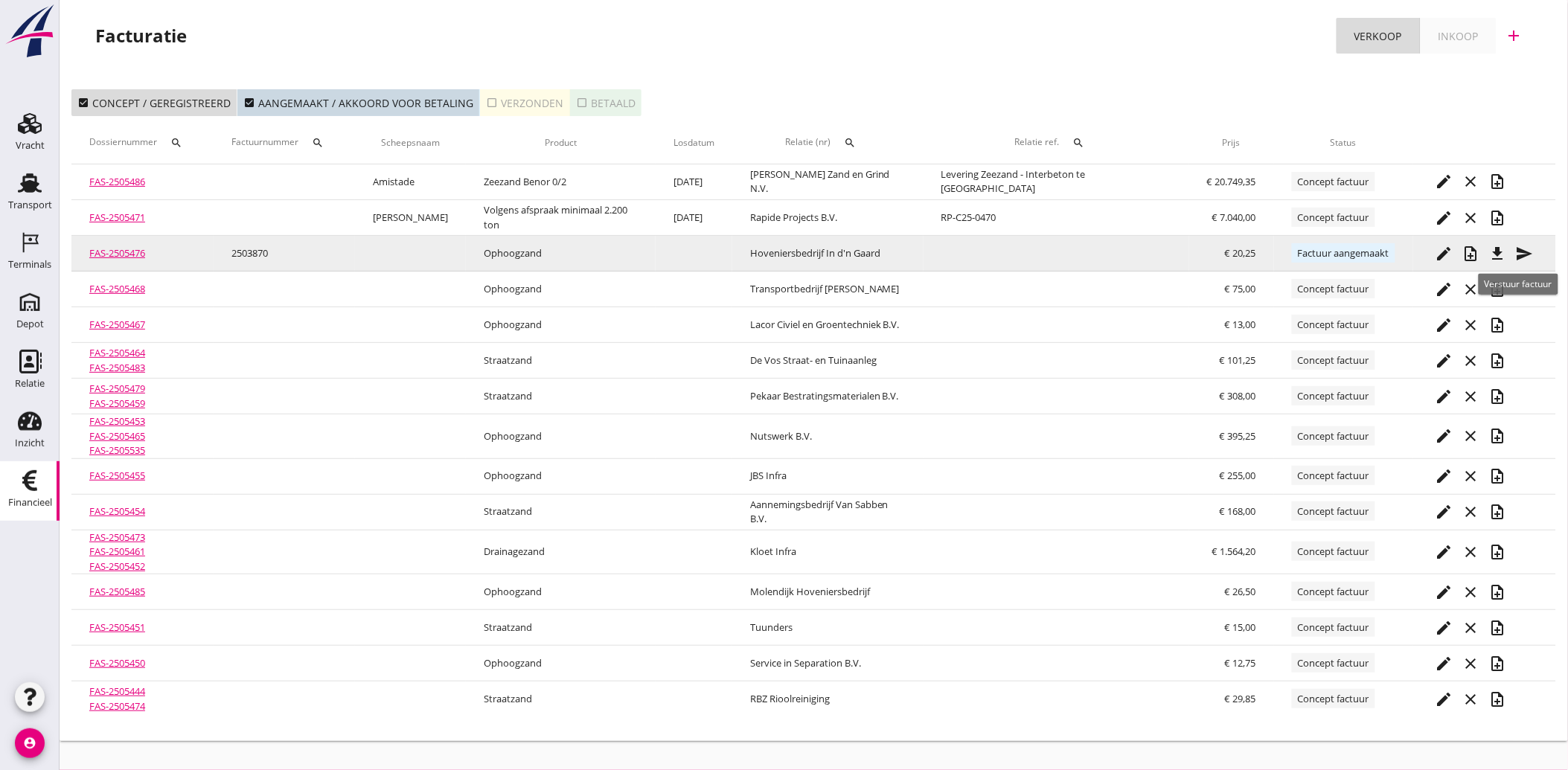
click at [1524, 248] on icon "send" at bounding box center [1524, 253] width 18 height 18
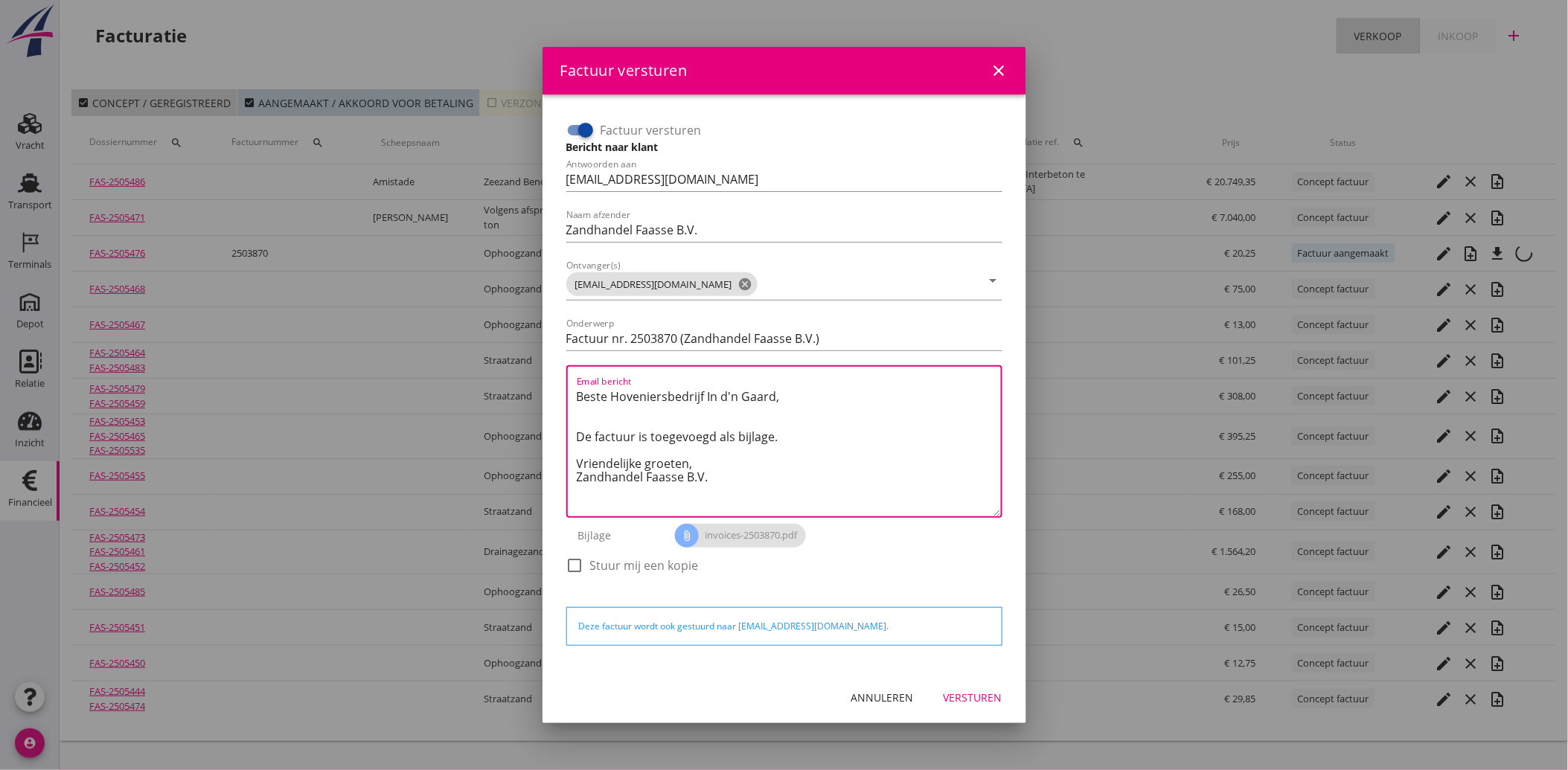
drag, startPoint x: 719, startPoint y: 488, endPoint x: 573, endPoint y: 398, distance: 171.5
click at [573, 398] on div "Email bericht Beste Hoveniersbedrijf In d'n Gaard, De factuur is toegevoegd als…" at bounding box center [784, 441] width 436 height 152
paste textarea "Geachte heer/mevrouw, Hierbij zenden wij u onze factuur i.v.m. de door ons aan …"
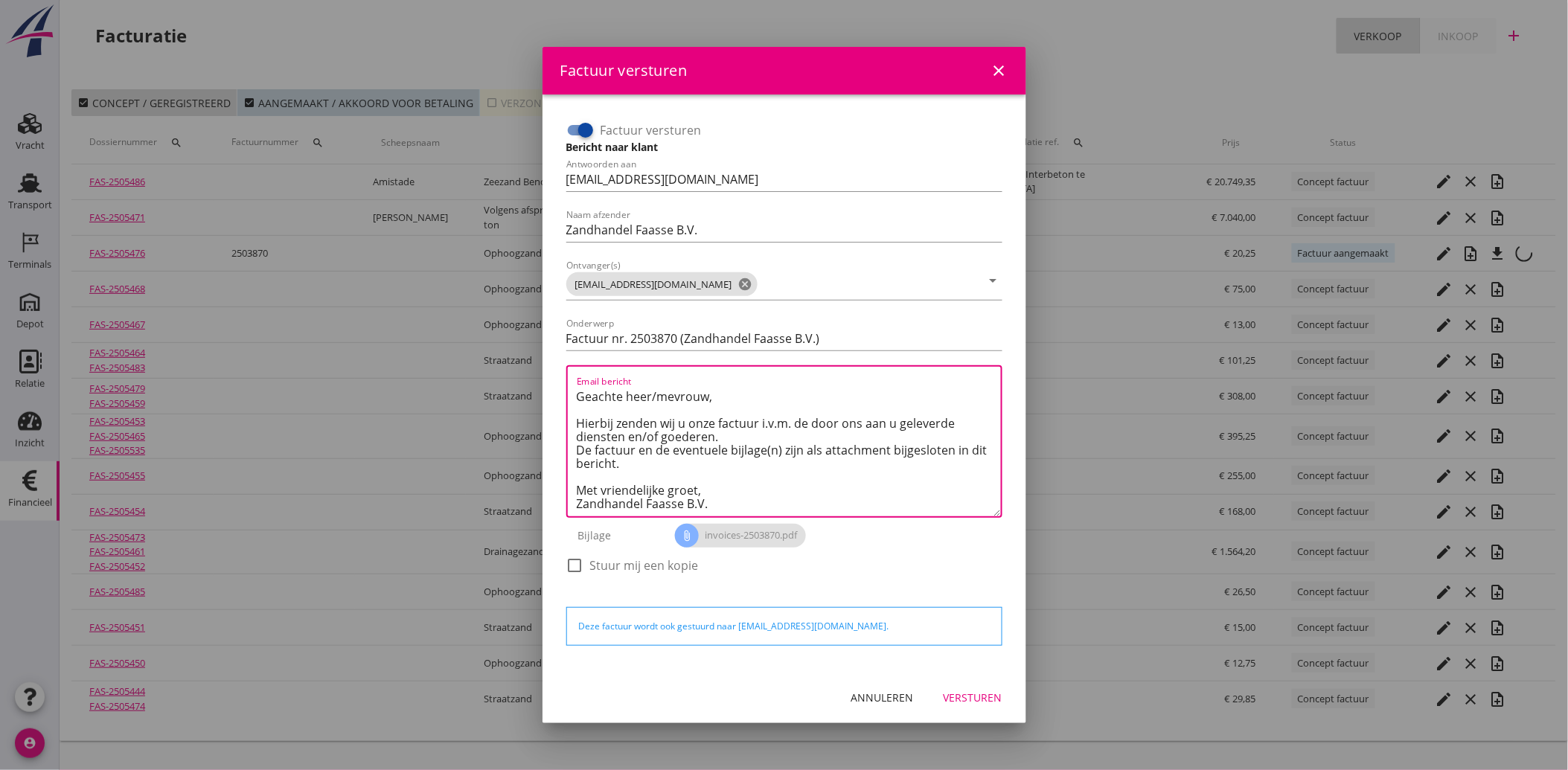
type textarea "Geachte heer/mevrouw, Hierbij zenden wij u onze factuur i.v.m. de door ons aan …"
click at [971, 701] on div "Versturen" at bounding box center [973, 697] width 58 height 16
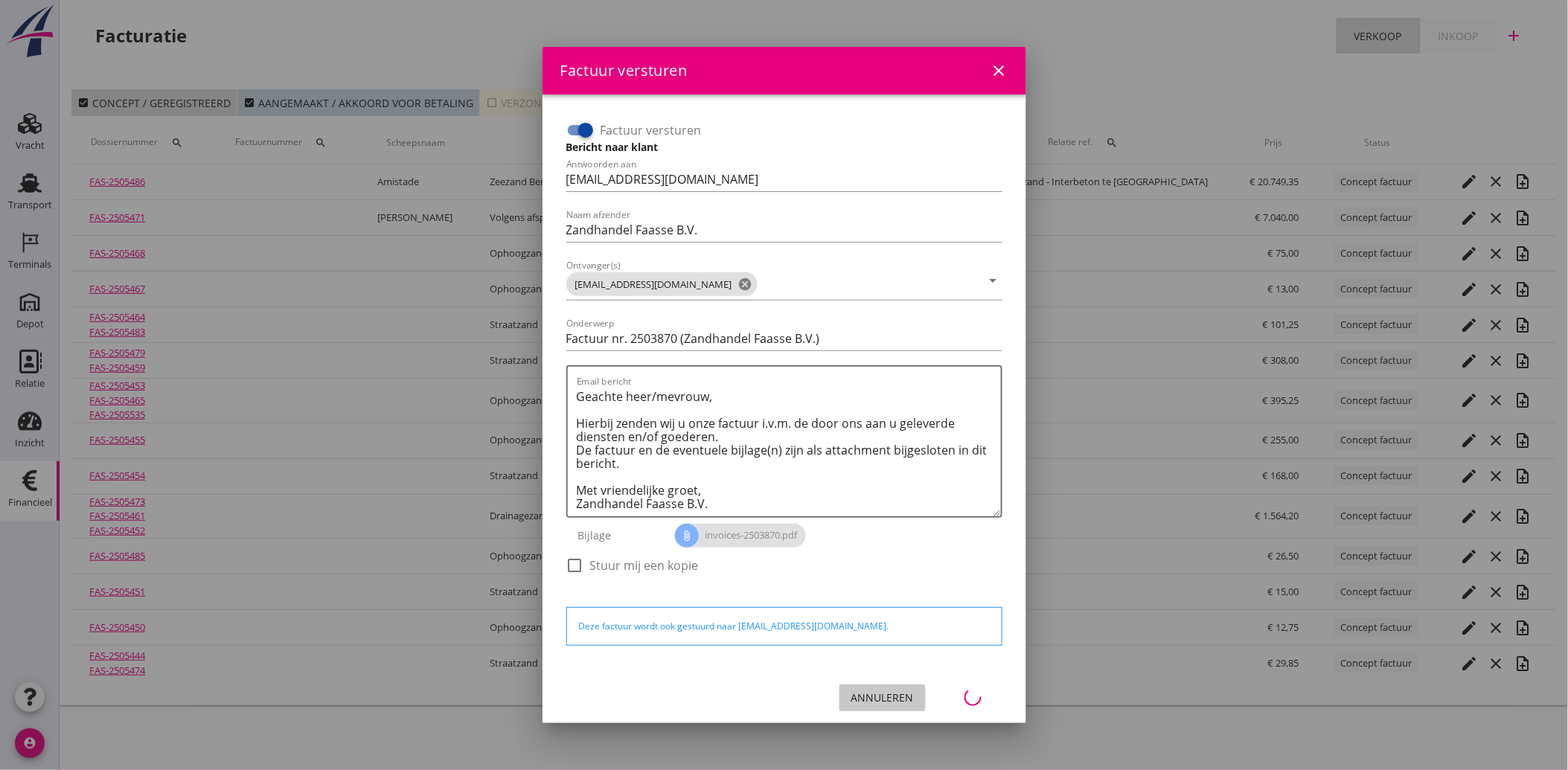
click at [869, 690] on div "Annuleren" at bounding box center [882, 697] width 62 height 16
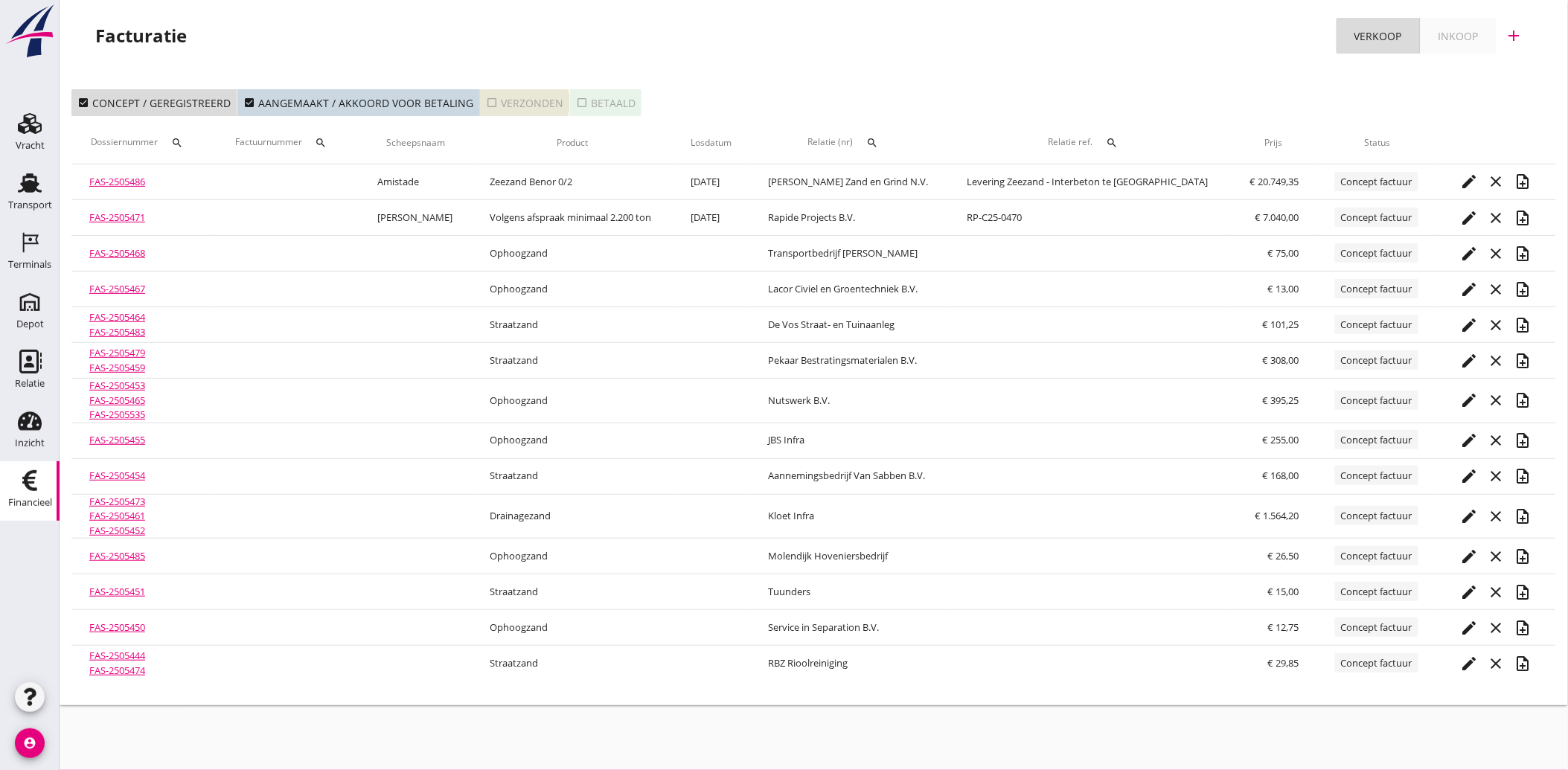
click at [490, 100] on icon "check_box_outline_blank" at bounding box center [492, 103] width 12 height 12
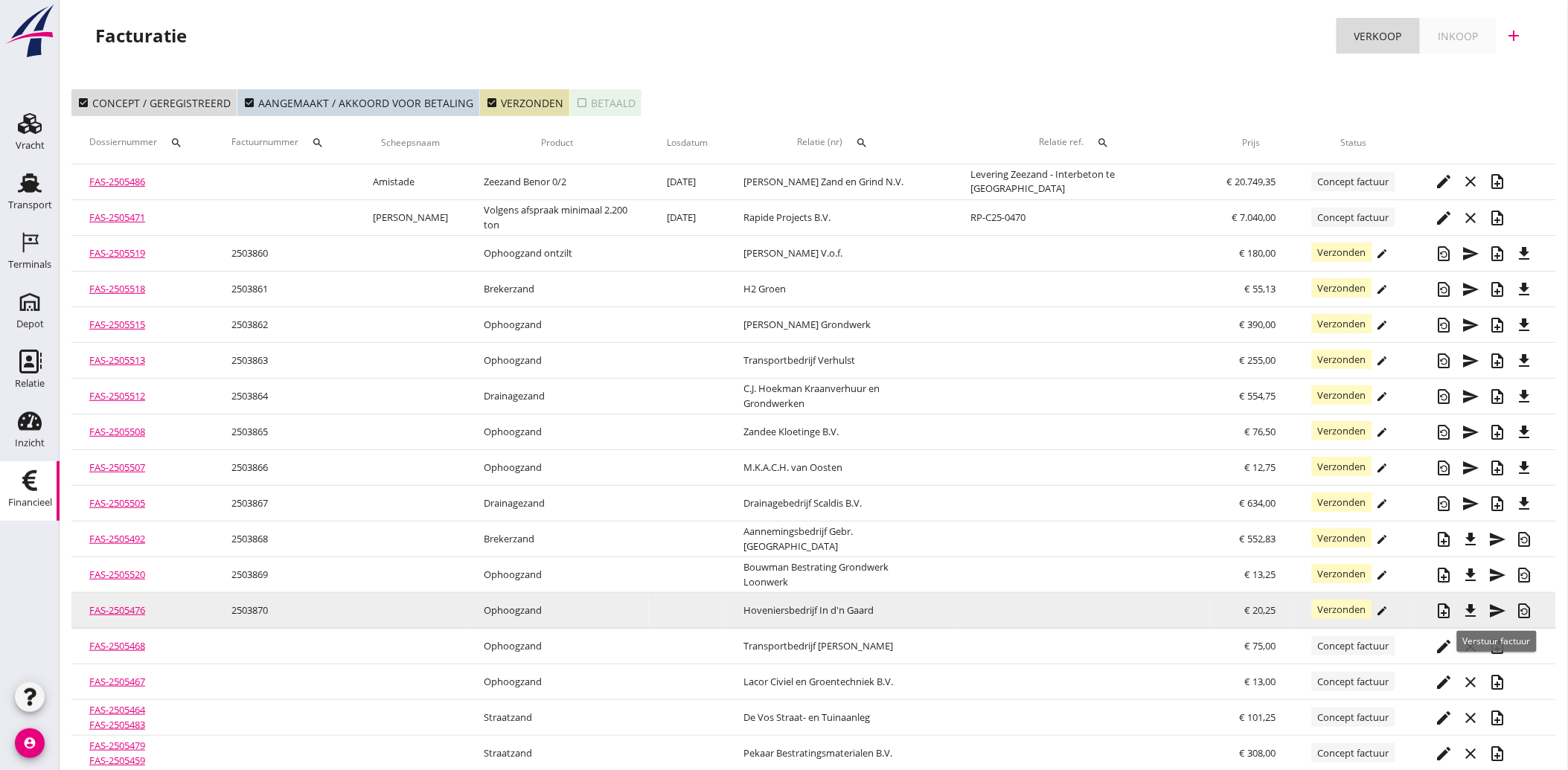
click at [1489, 606] on icon "send" at bounding box center [1497, 610] width 18 height 18
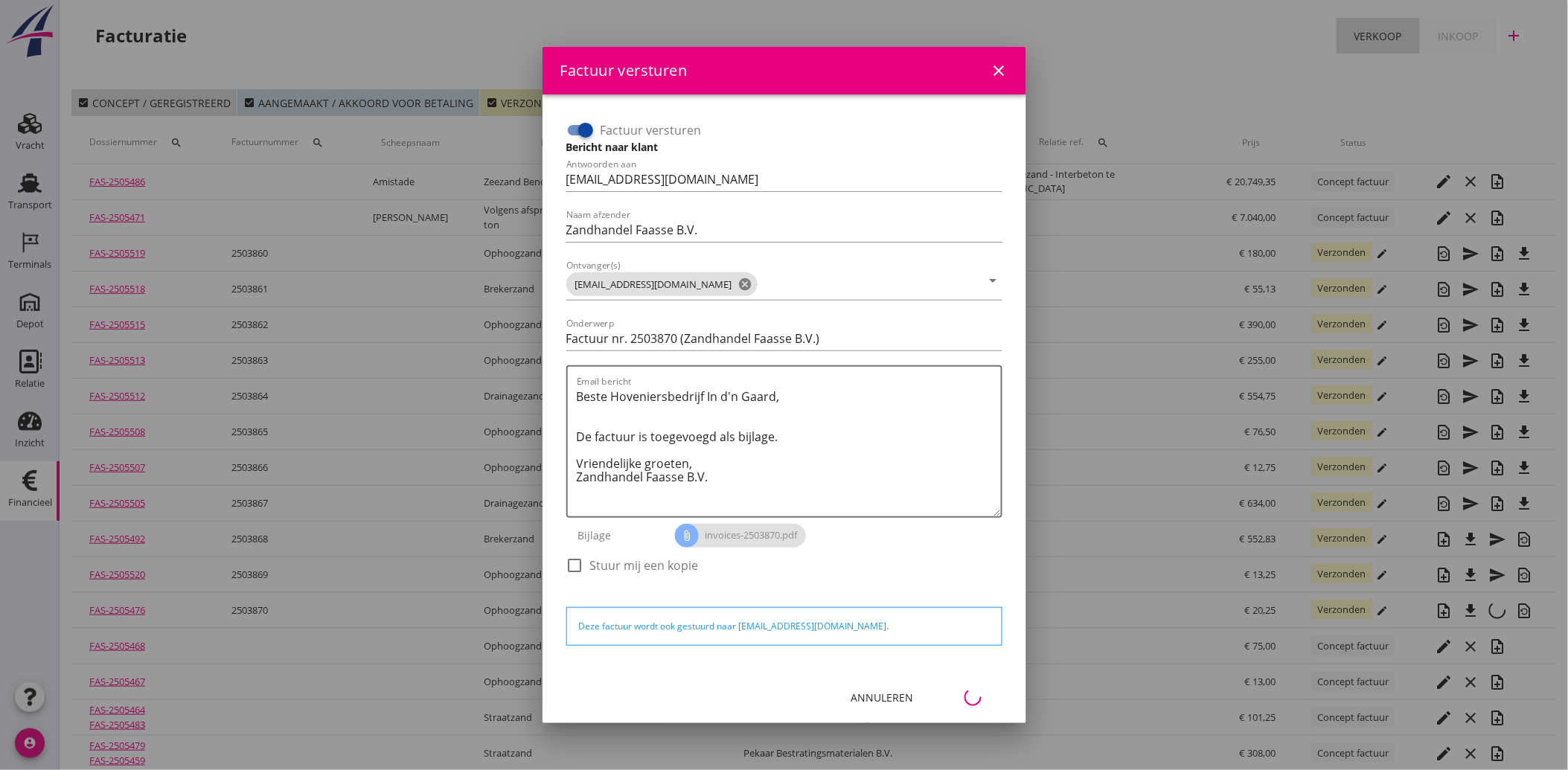
click at [881, 697] on div "Annuleren" at bounding box center [882, 697] width 62 height 16
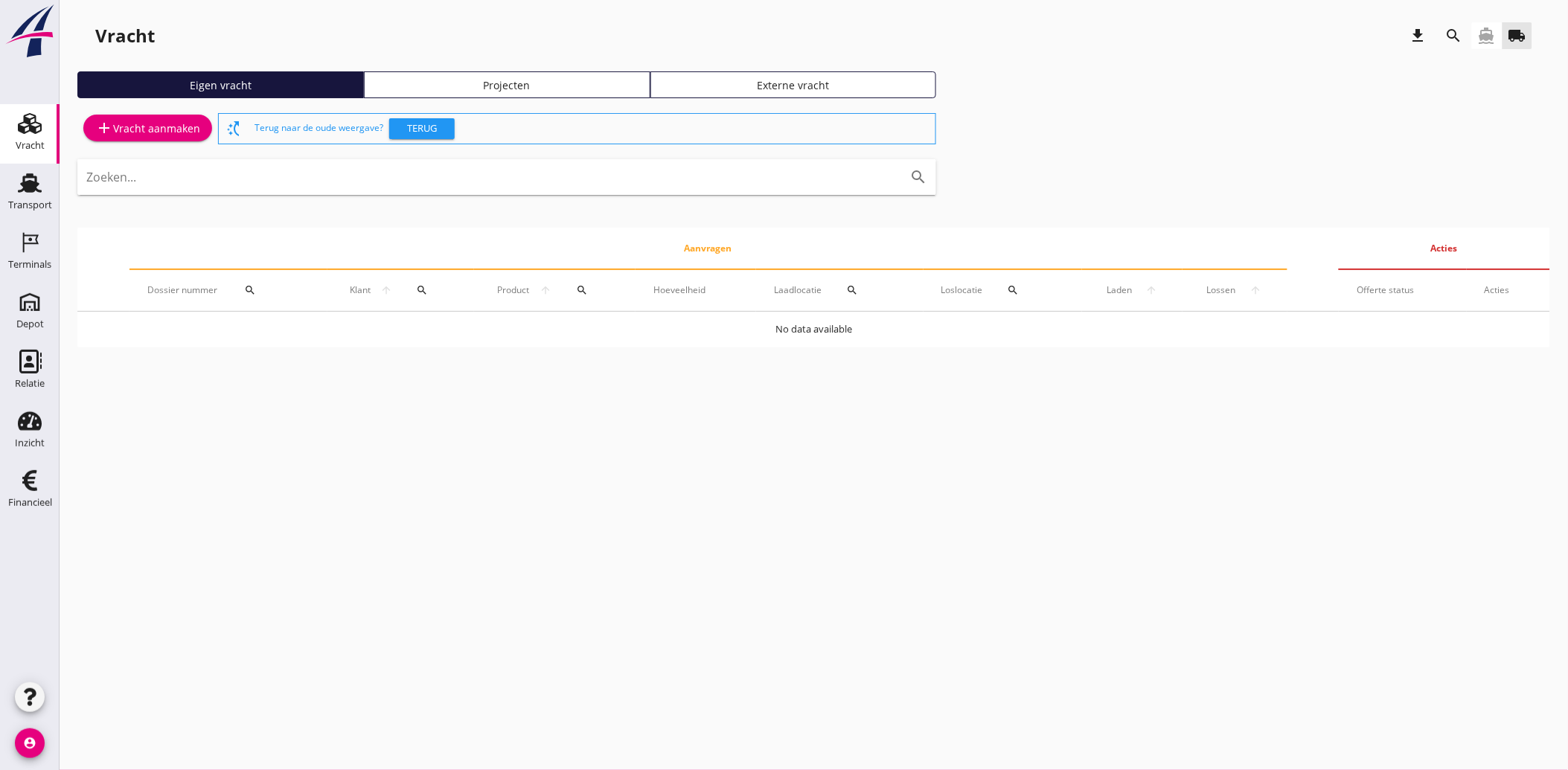
drag, startPoint x: 24, startPoint y: 476, endPoint x: 88, endPoint y: 487, distance: 64.9
click at [24, 476] on use at bounding box center [30, 480] width 15 height 21
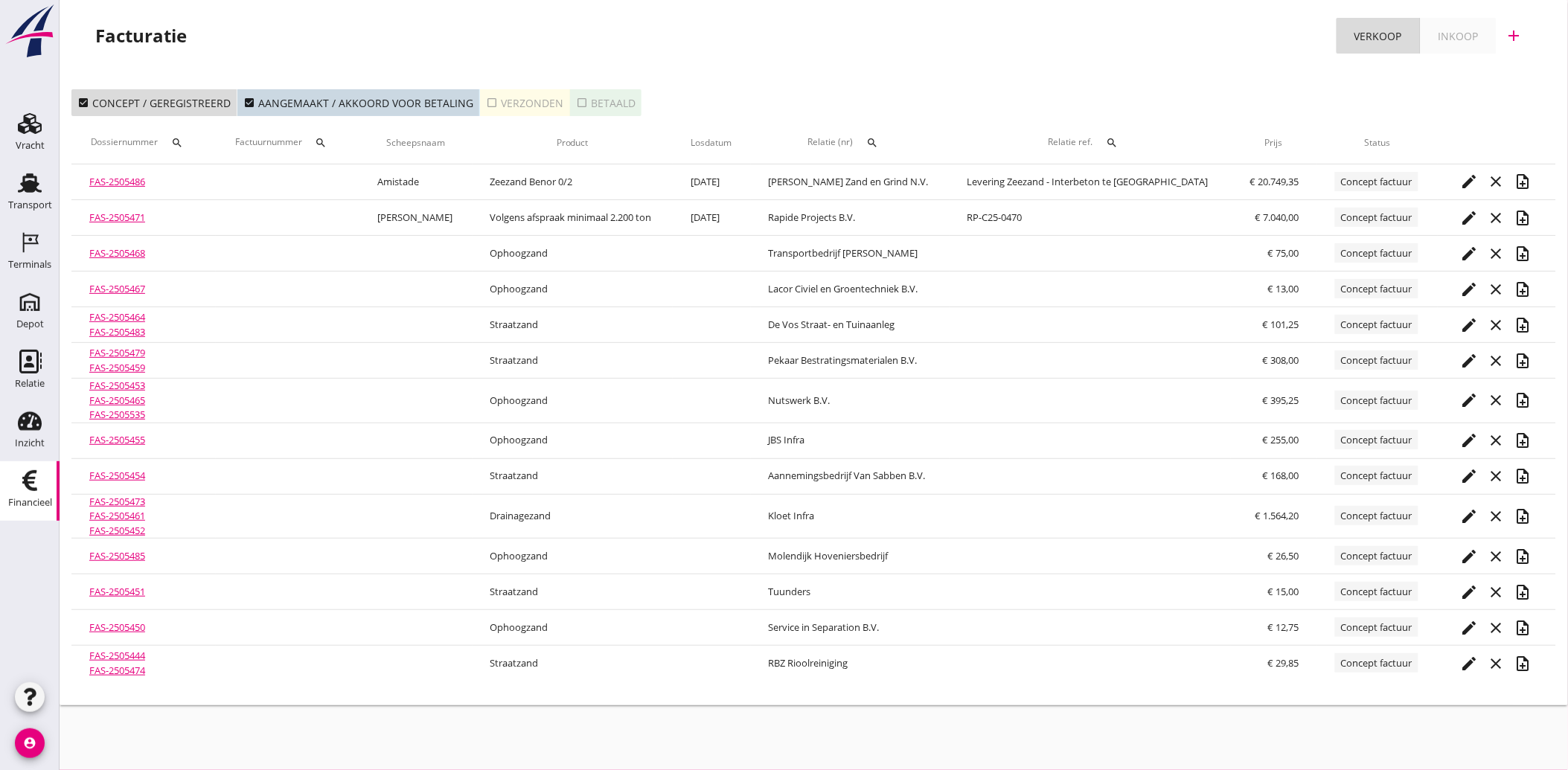
click at [489, 103] on icon "check_box_outline_blank" at bounding box center [492, 103] width 12 height 12
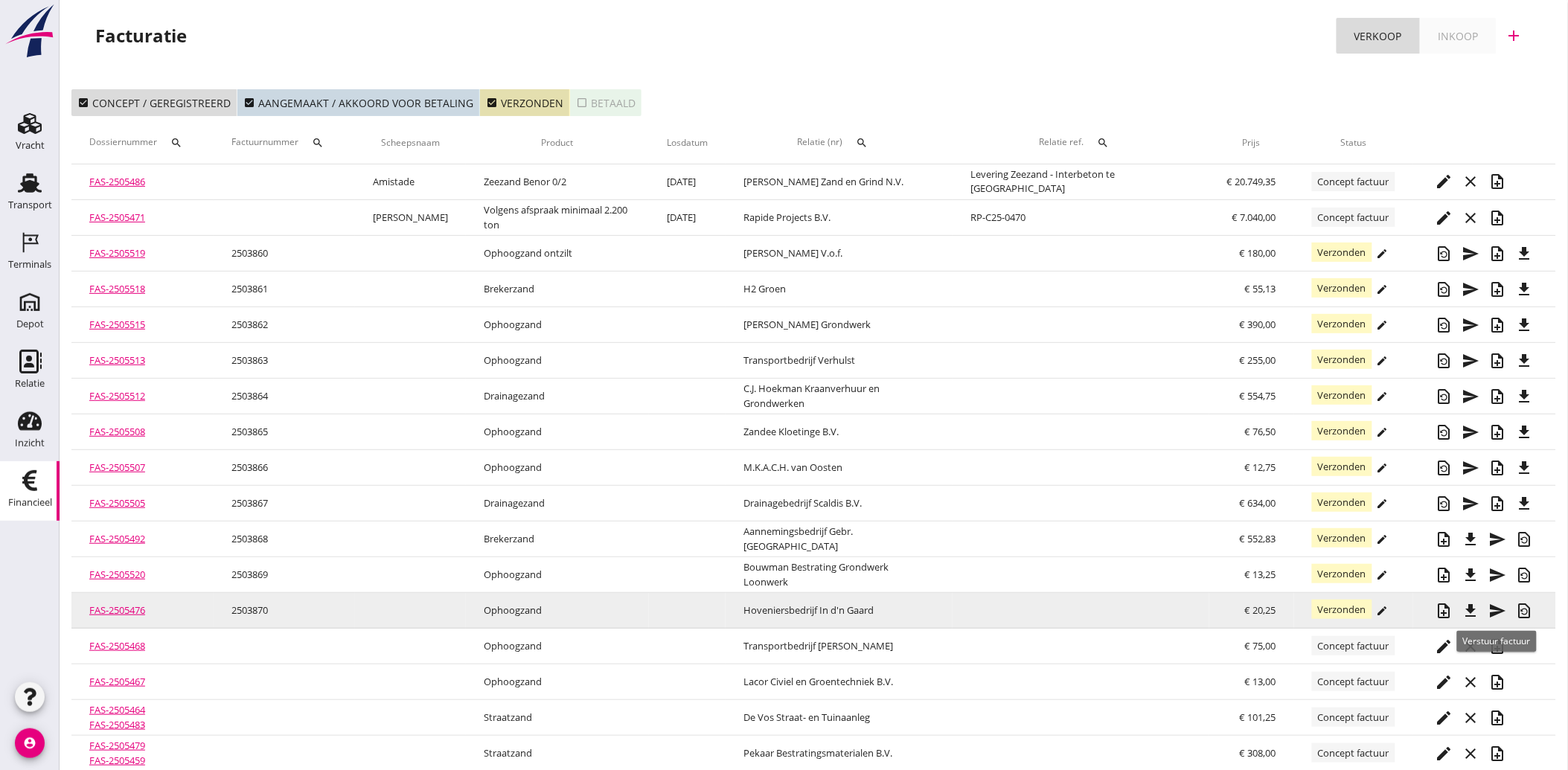
click at [1500, 606] on icon "send" at bounding box center [1497, 610] width 18 height 18
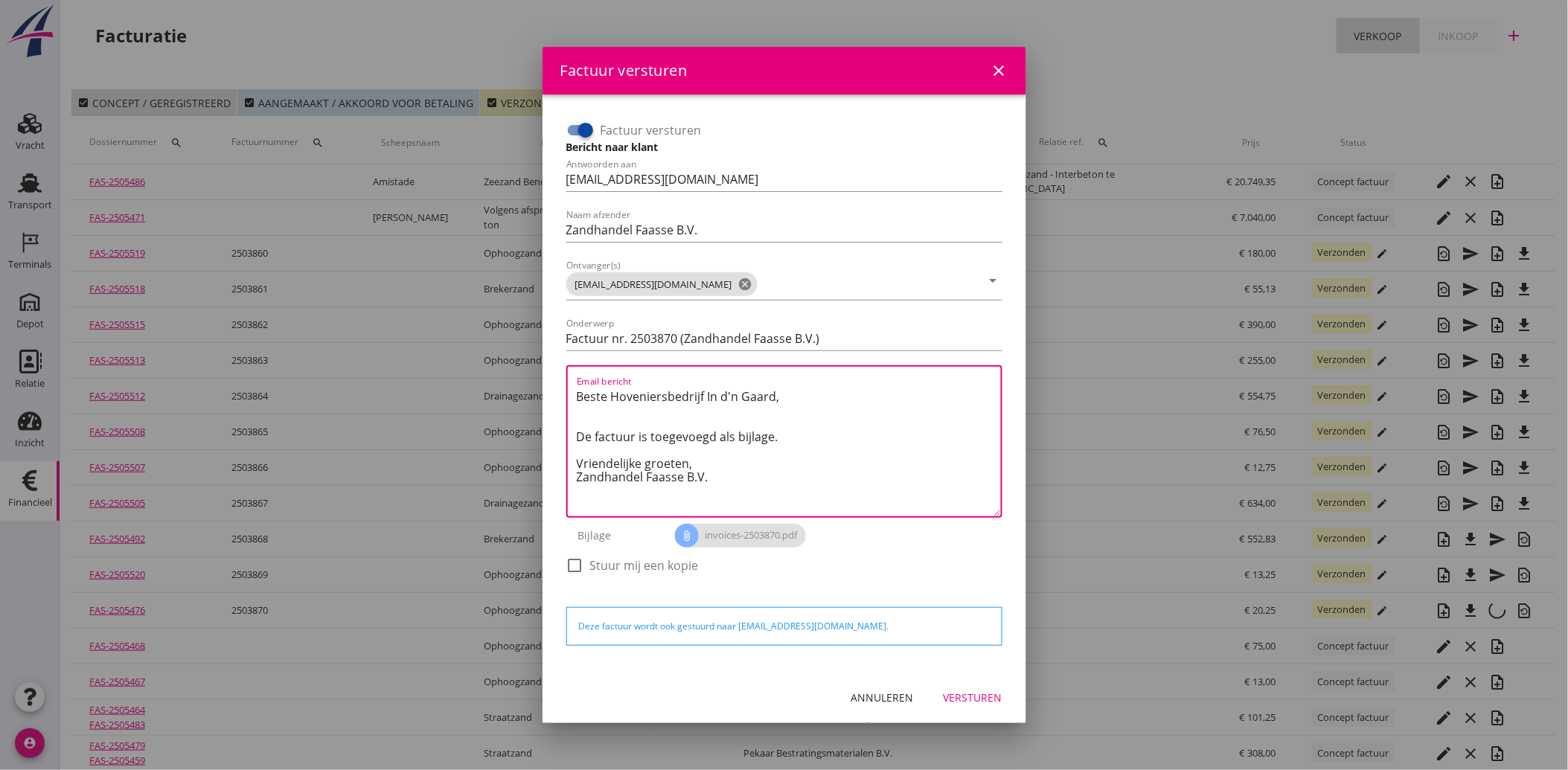
drag, startPoint x: 680, startPoint y: 467, endPoint x: 565, endPoint y: 388, distance: 139.5
click at [566, 388] on div "Email bericht Beste Hoveniersbedrijf In d'n Gaard, De factuur is toegevoegd als…" at bounding box center [784, 441] width 436 height 152
paste textarea "Geachte heer/mevrouw, Hierbij zenden wij u onze factuur i.v.m. de door ons aan …"
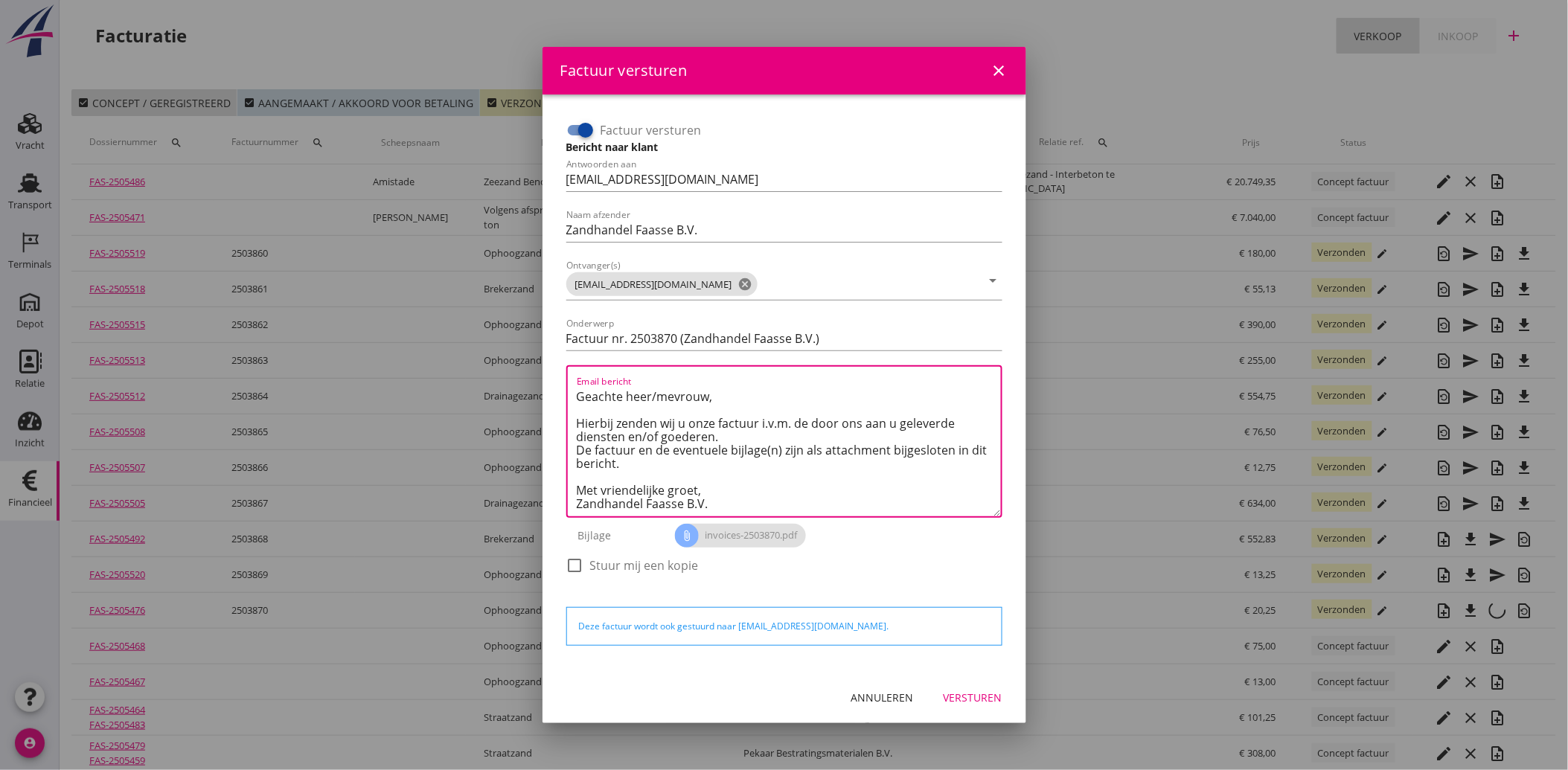
type textarea "Geachte heer/mevrouw, Hierbij zenden wij u onze factuur i.v.m. de door ons aan …"
click at [979, 693] on div "Versturen" at bounding box center [973, 697] width 58 height 16
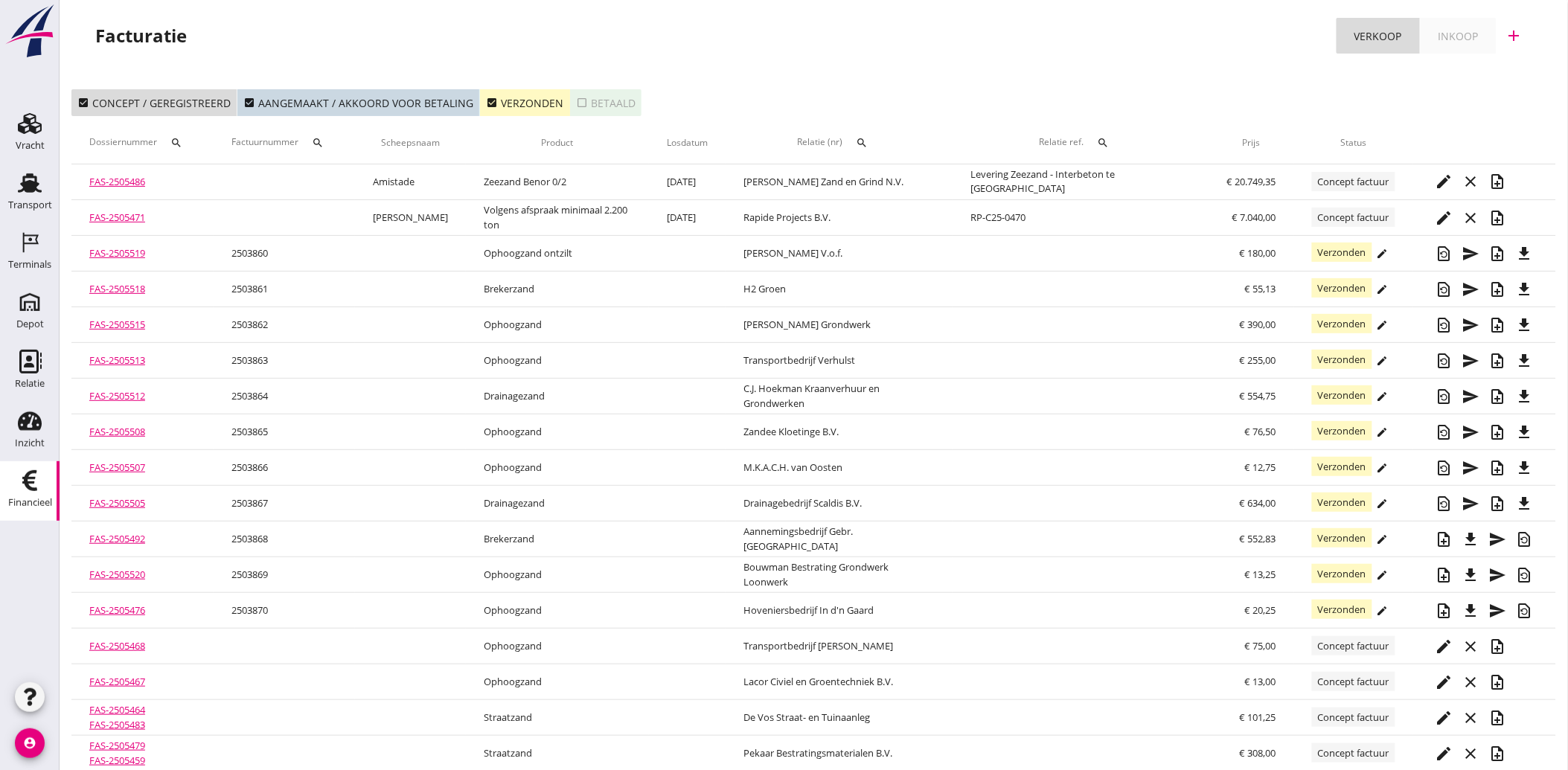
click at [489, 97] on icon "check_box" at bounding box center [492, 103] width 12 height 12
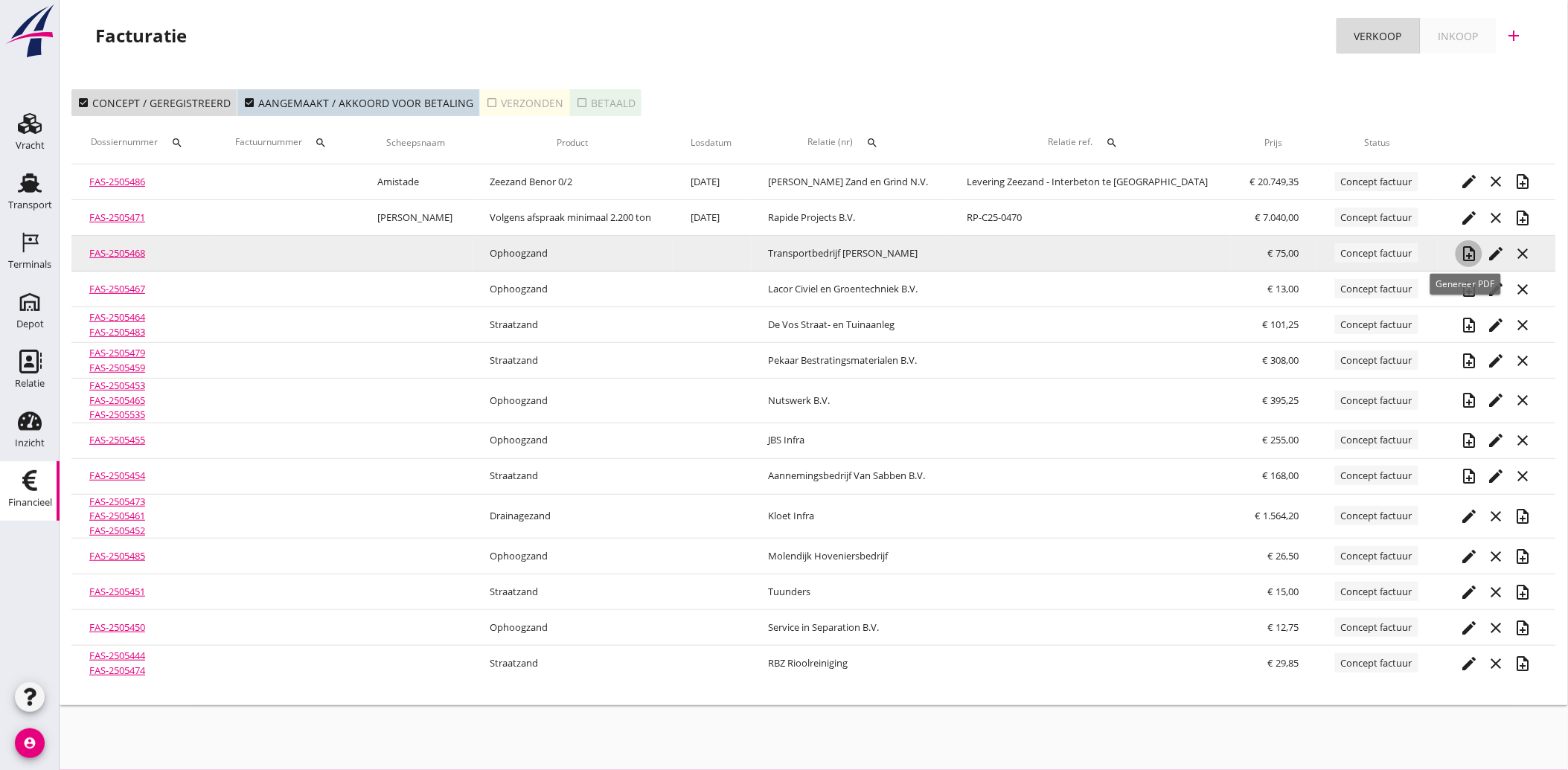
click at [1462, 249] on icon "note_add" at bounding box center [1468, 253] width 18 height 18
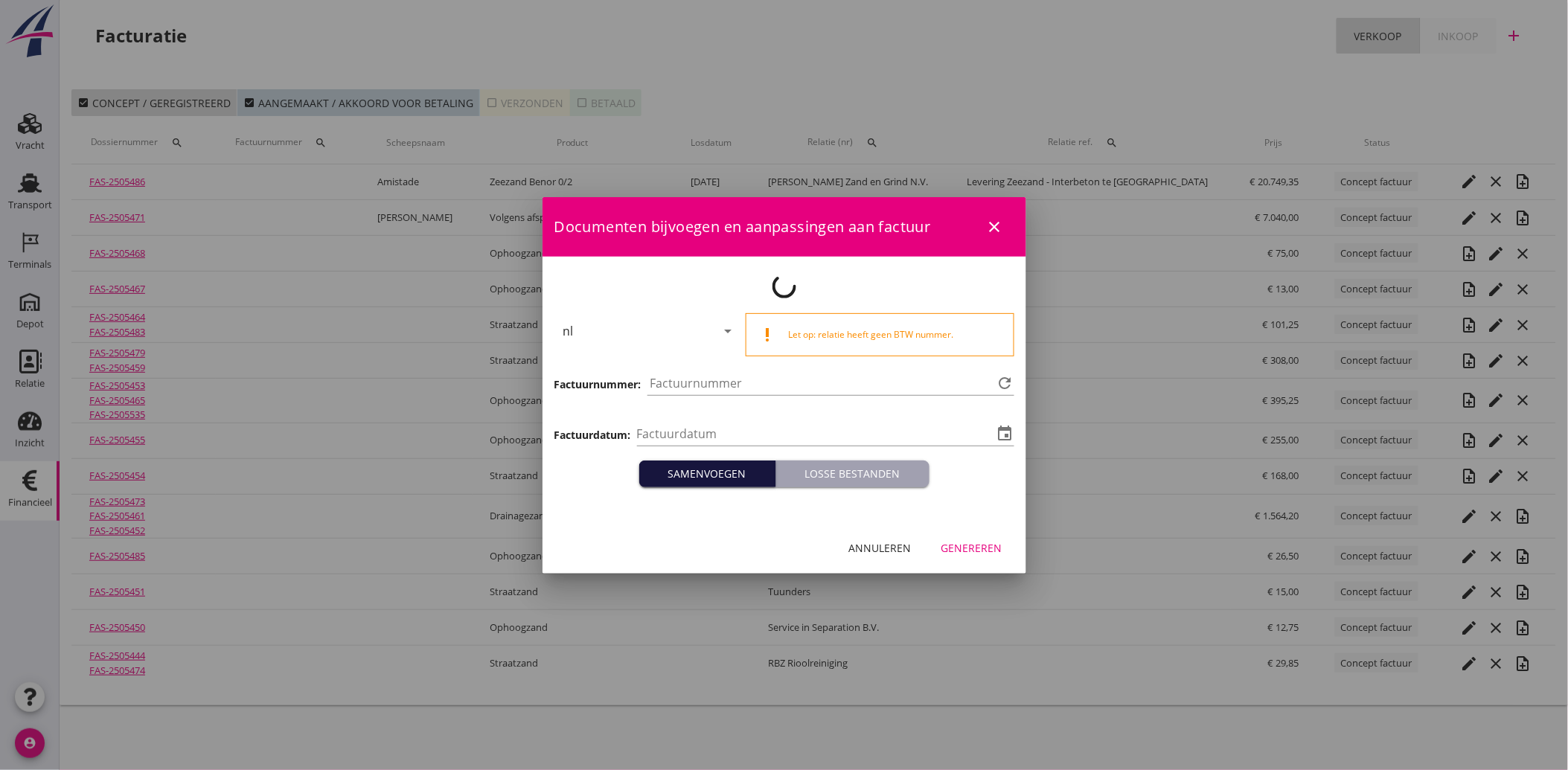
type input "[DATE]"
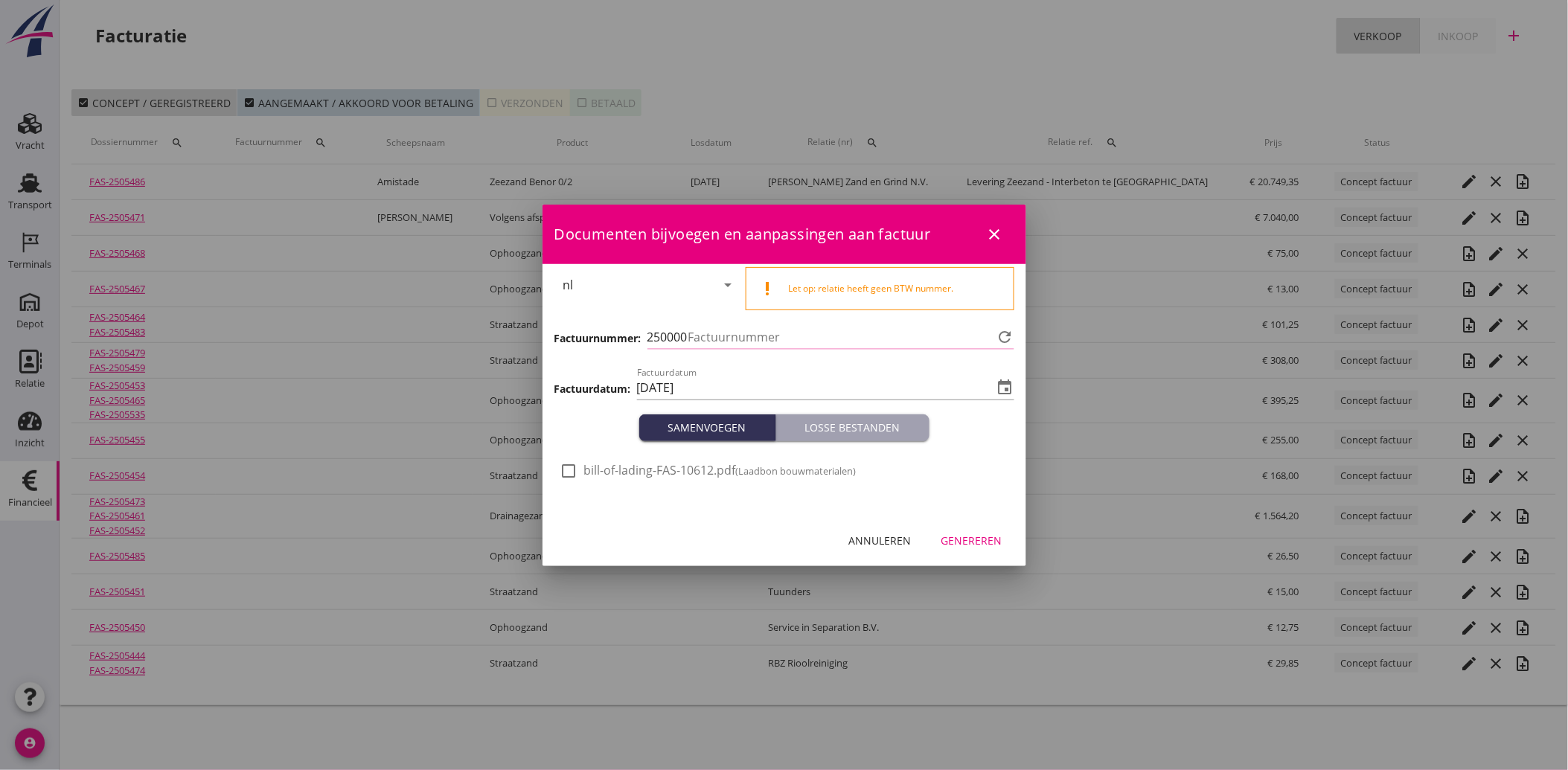
type input "3871"
click at [875, 537] on div "Annuleren" at bounding box center [880, 540] width 62 height 16
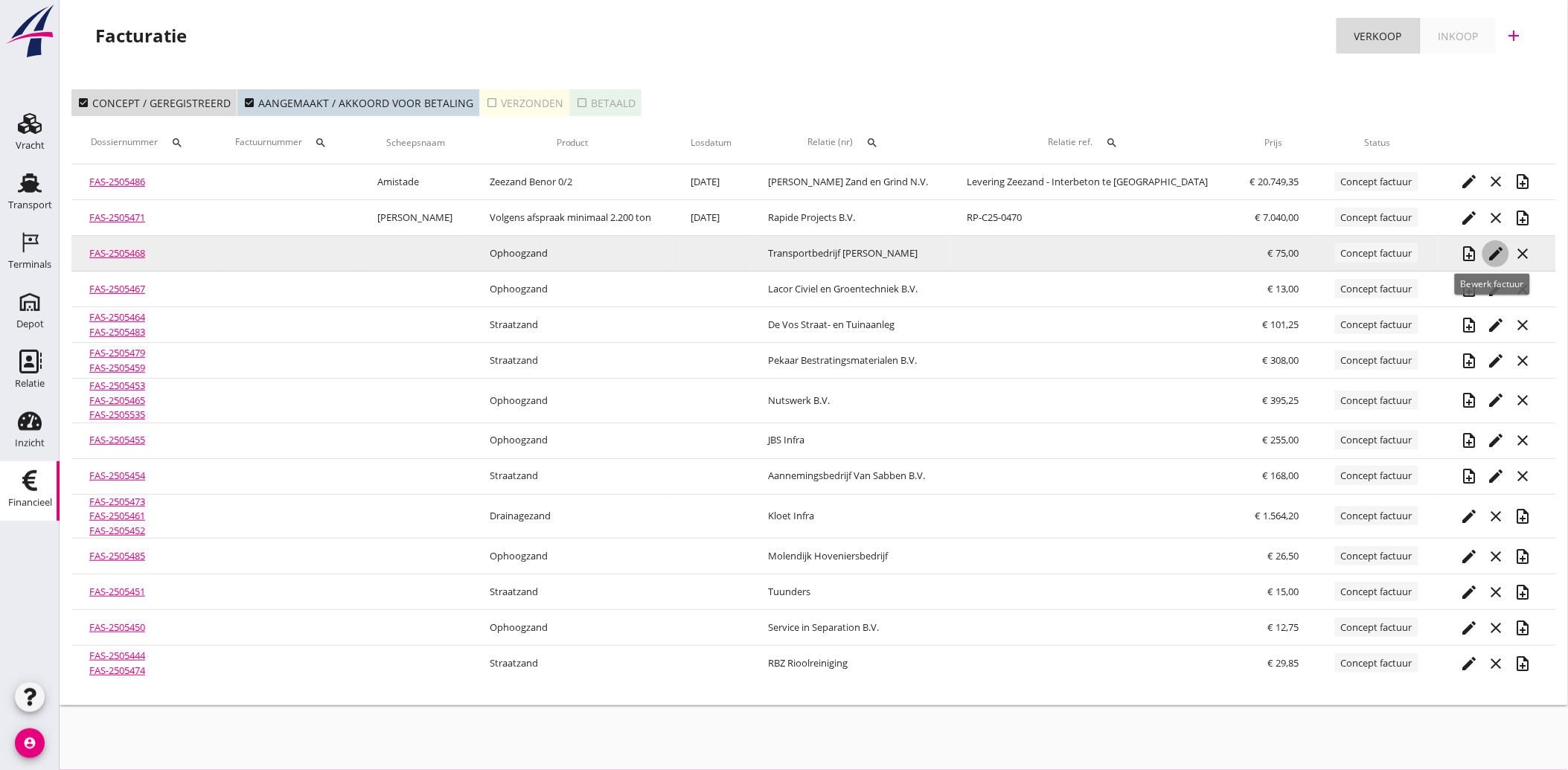
click at [1486, 248] on icon "edit" at bounding box center [1495, 253] width 18 height 18
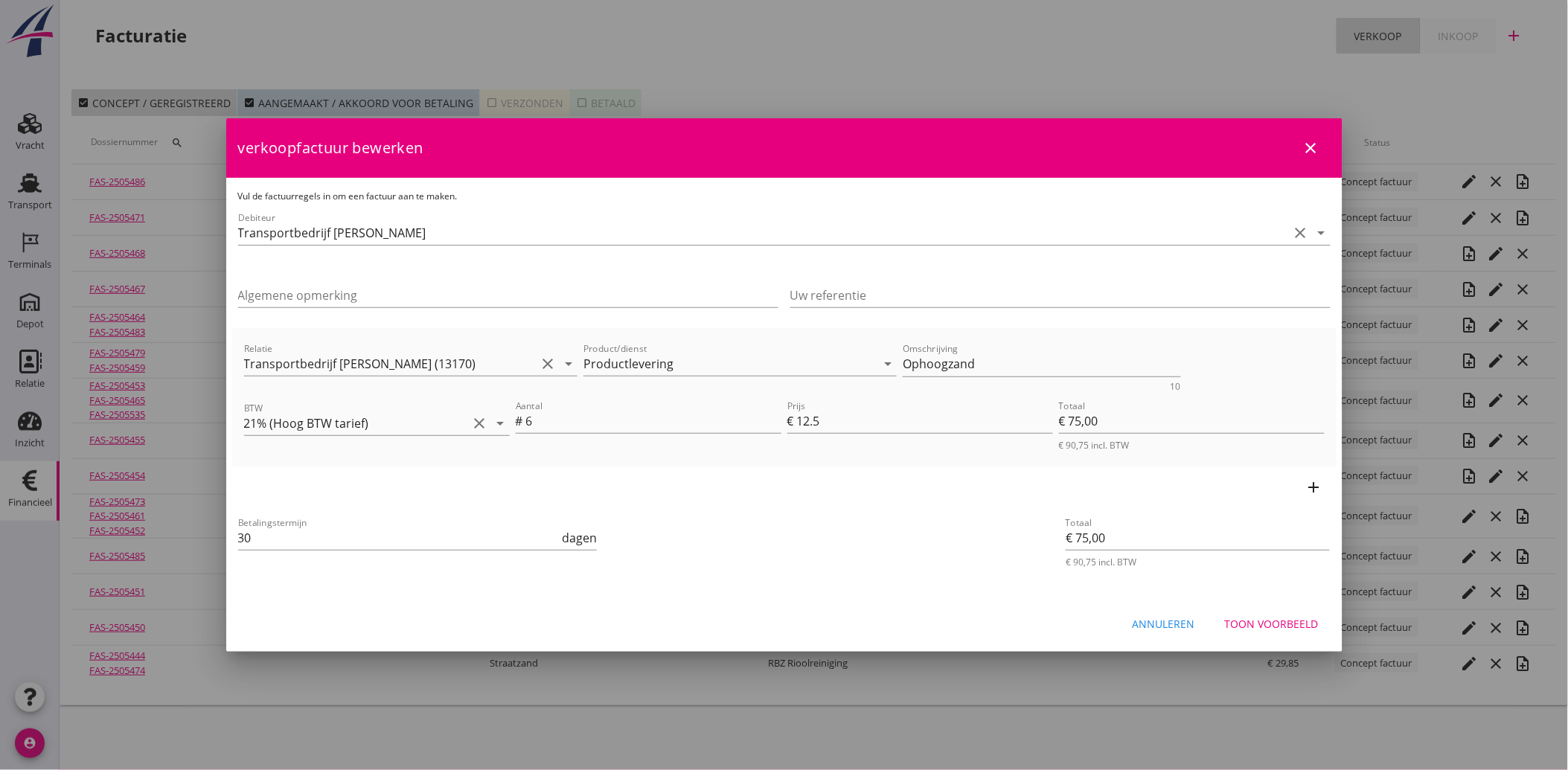
click at [1283, 621] on div "Toon voorbeeld" at bounding box center [1271, 623] width 94 height 16
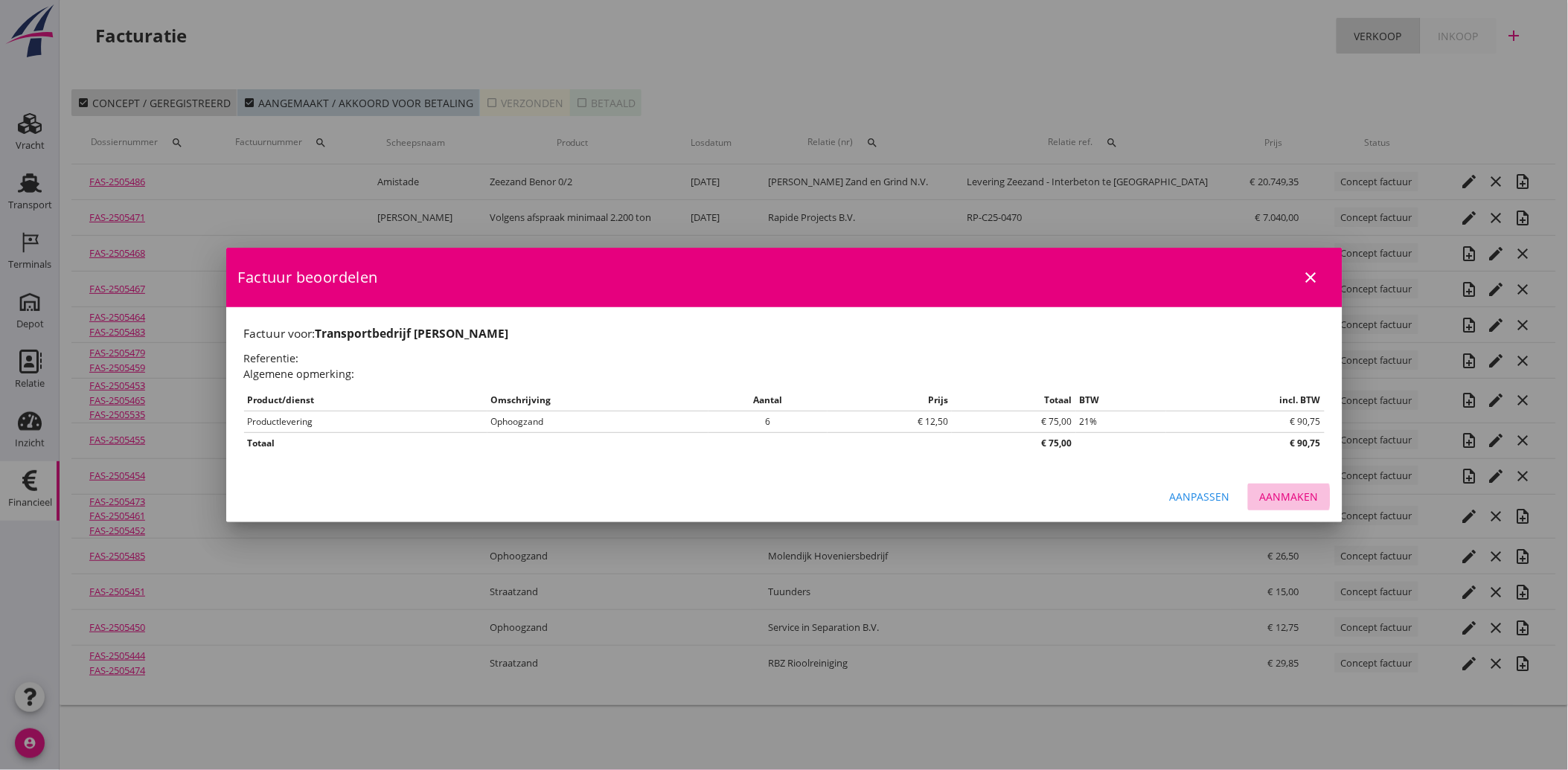
click at [1281, 493] on div "Aanmaken" at bounding box center [1288, 496] width 58 height 16
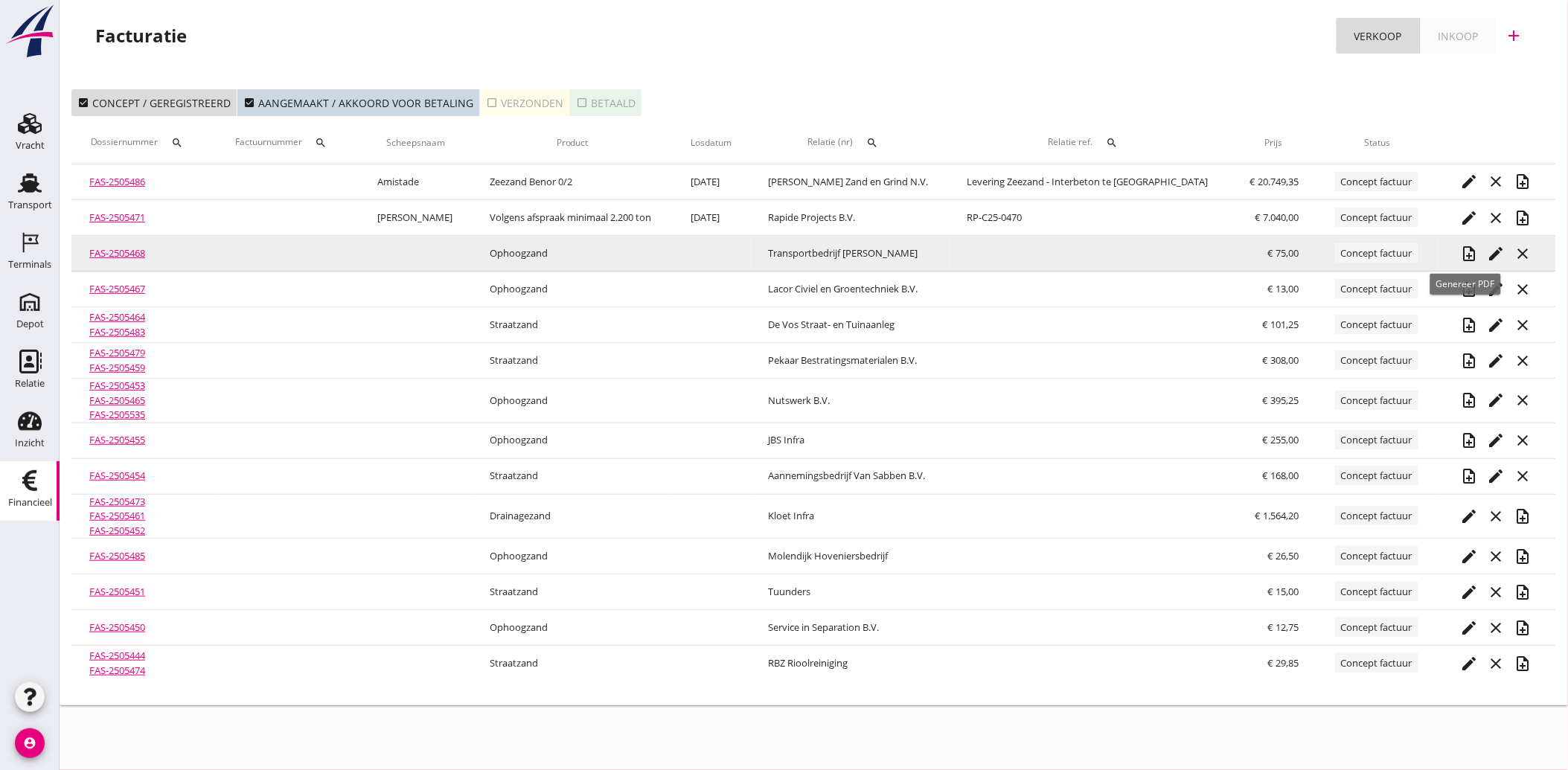
click at [1463, 249] on icon "note_add" at bounding box center [1468, 253] width 18 height 18
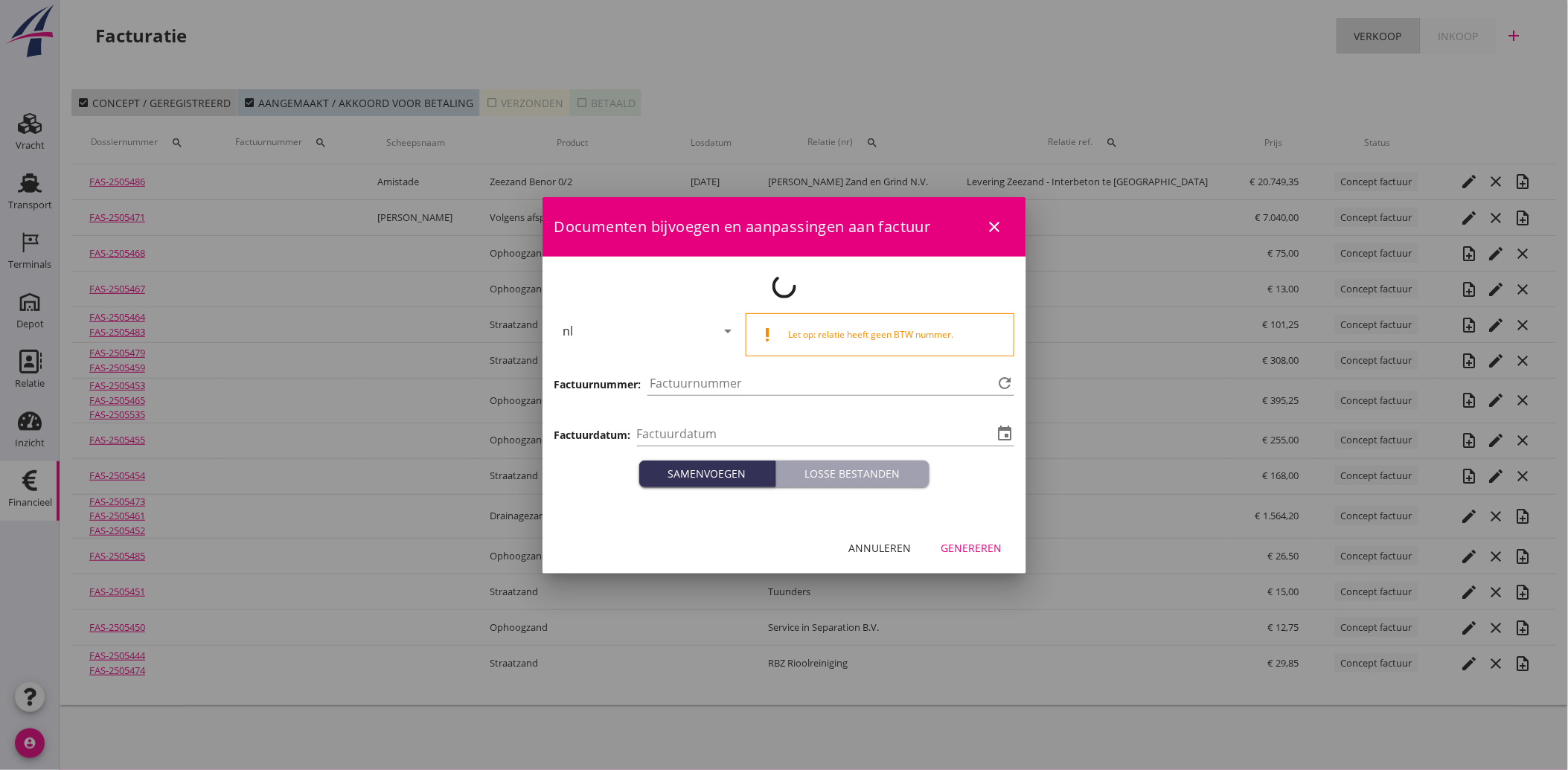
type input "[DATE]"
type input "3871"
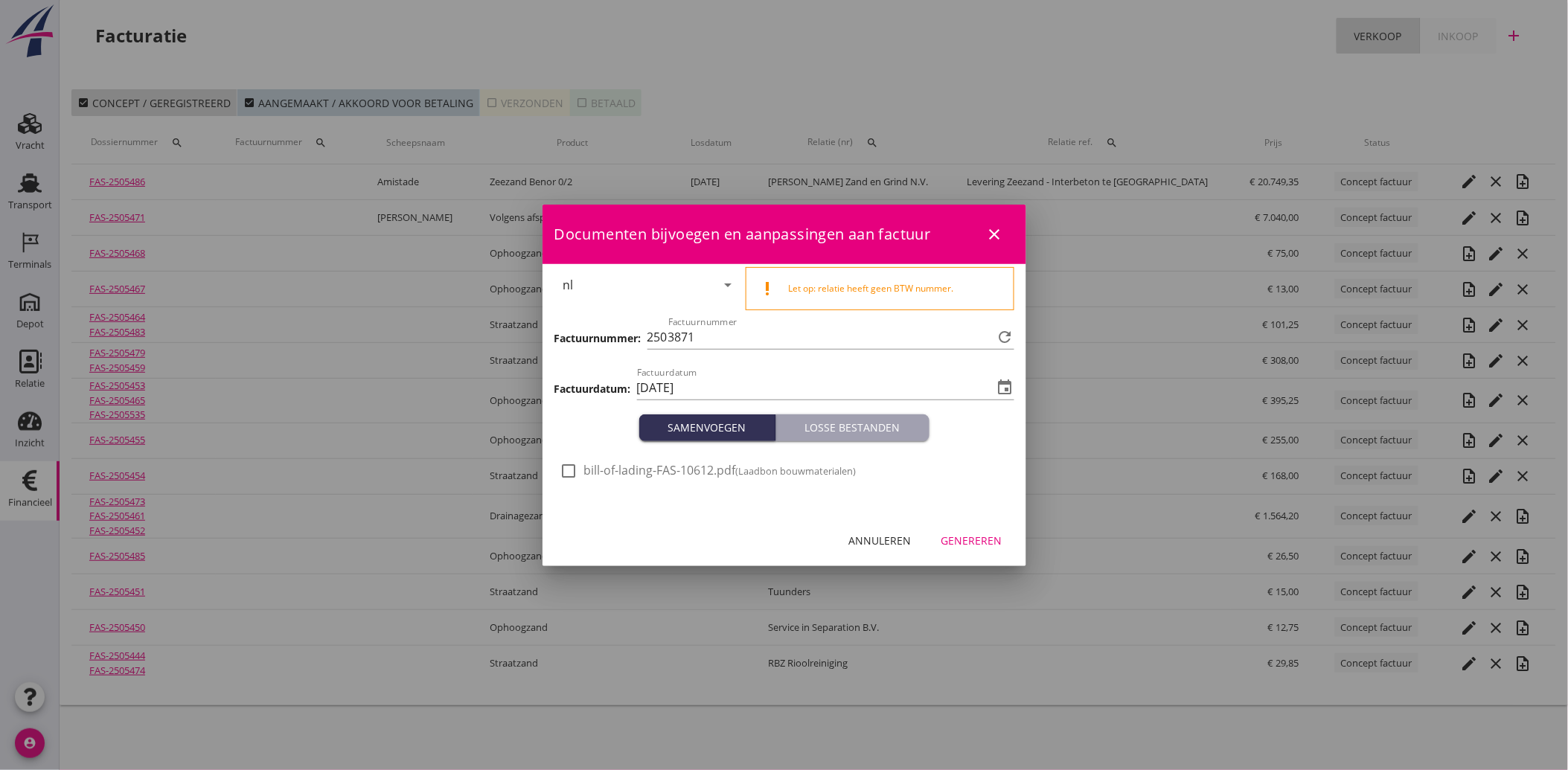
click at [572, 473] on div at bounding box center [569, 471] width 25 height 25
checkbox input "true"
click at [973, 533] on div "Genereren" at bounding box center [971, 540] width 61 height 16
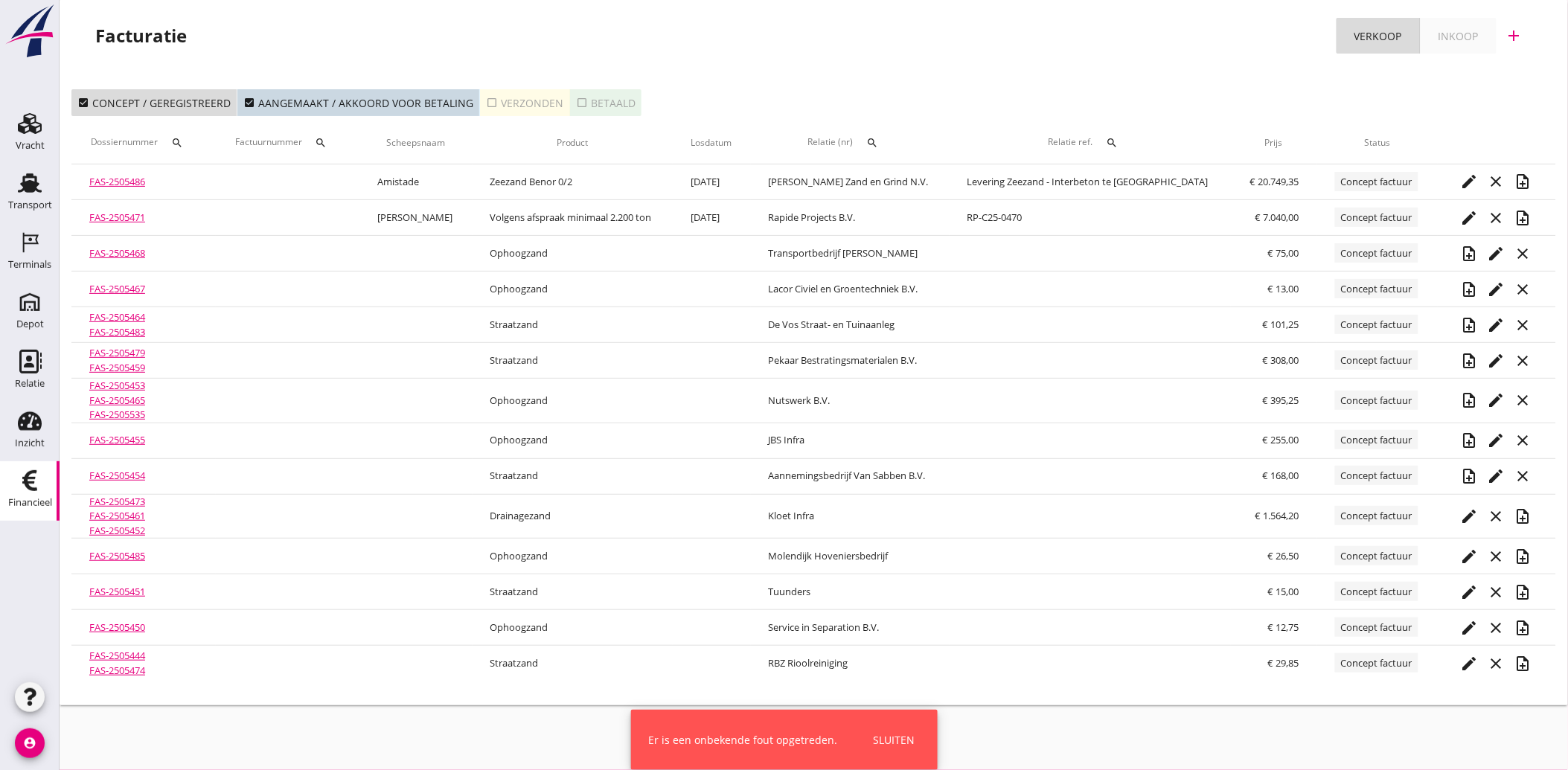
drag, startPoint x: 42, startPoint y: 200, endPoint x: 1, endPoint y: 496, distance: 298.8
click at [42, 201] on div "Transport" at bounding box center [30, 205] width 44 height 9
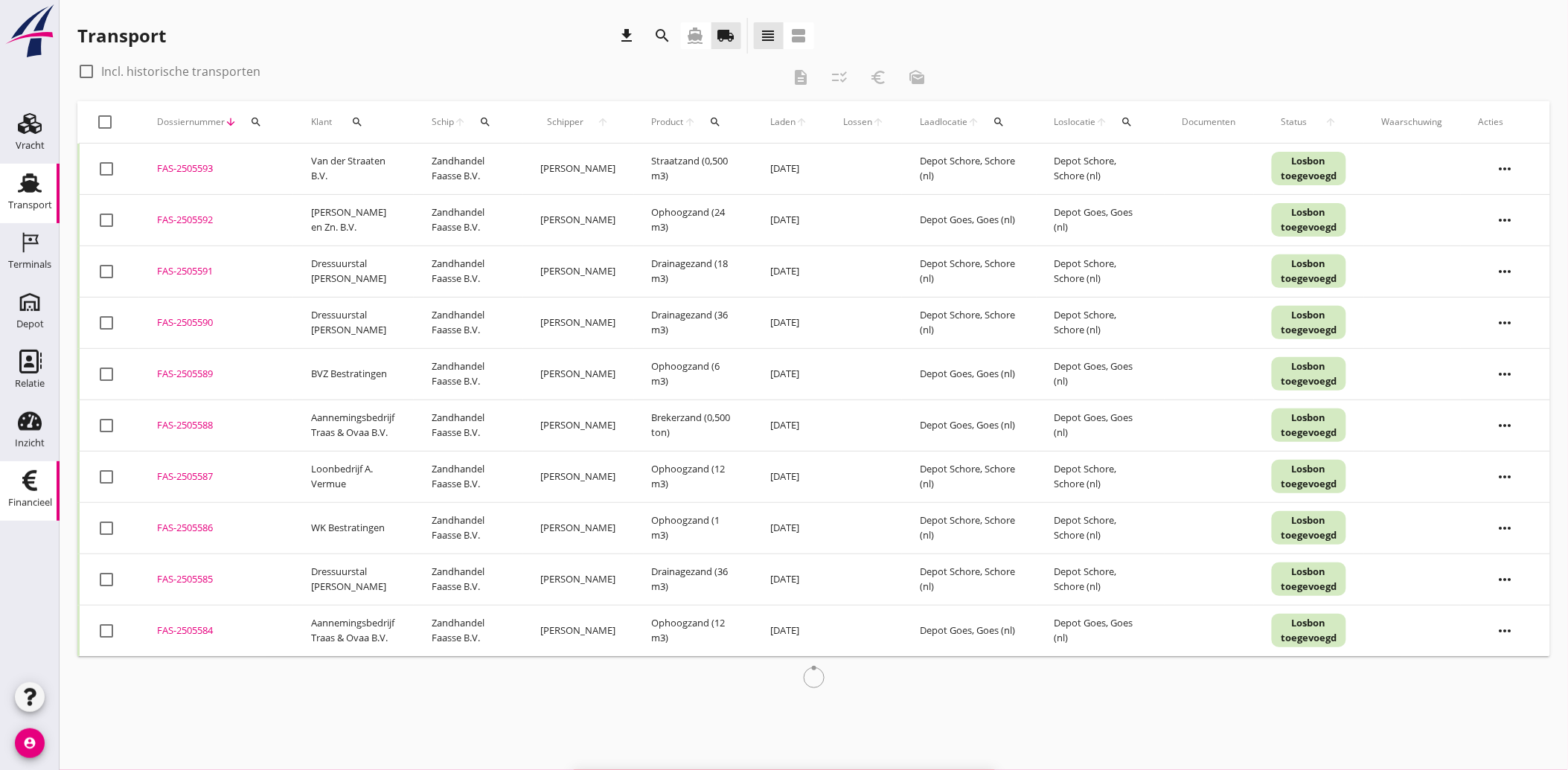
click at [26, 487] on use at bounding box center [30, 480] width 15 height 21
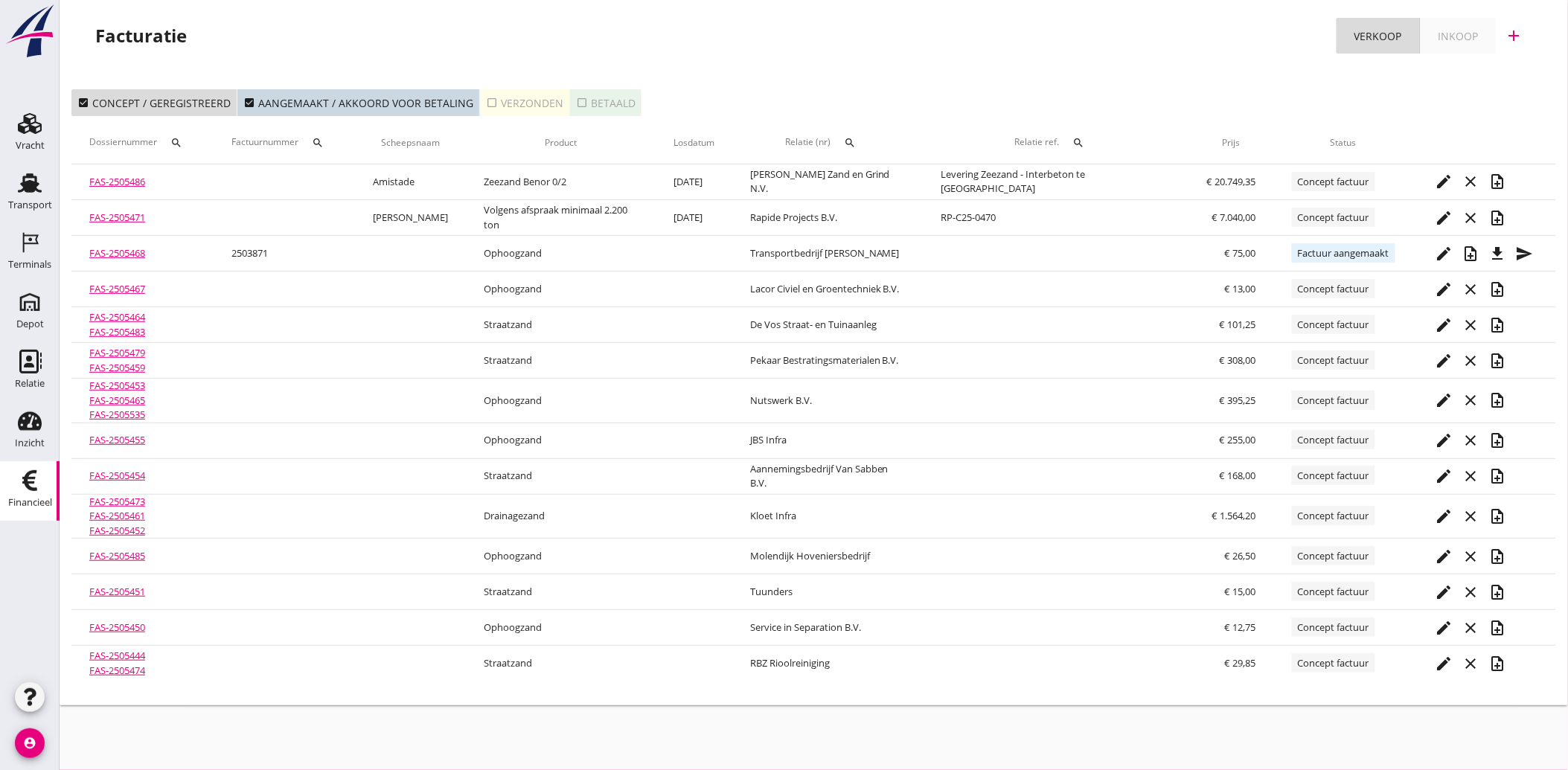
click at [856, 140] on icon "search" at bounding box center [850, 142] width 12 height 12
click at [912, 189] on input "text" at bounding box center [946, 185] width 154 height 24
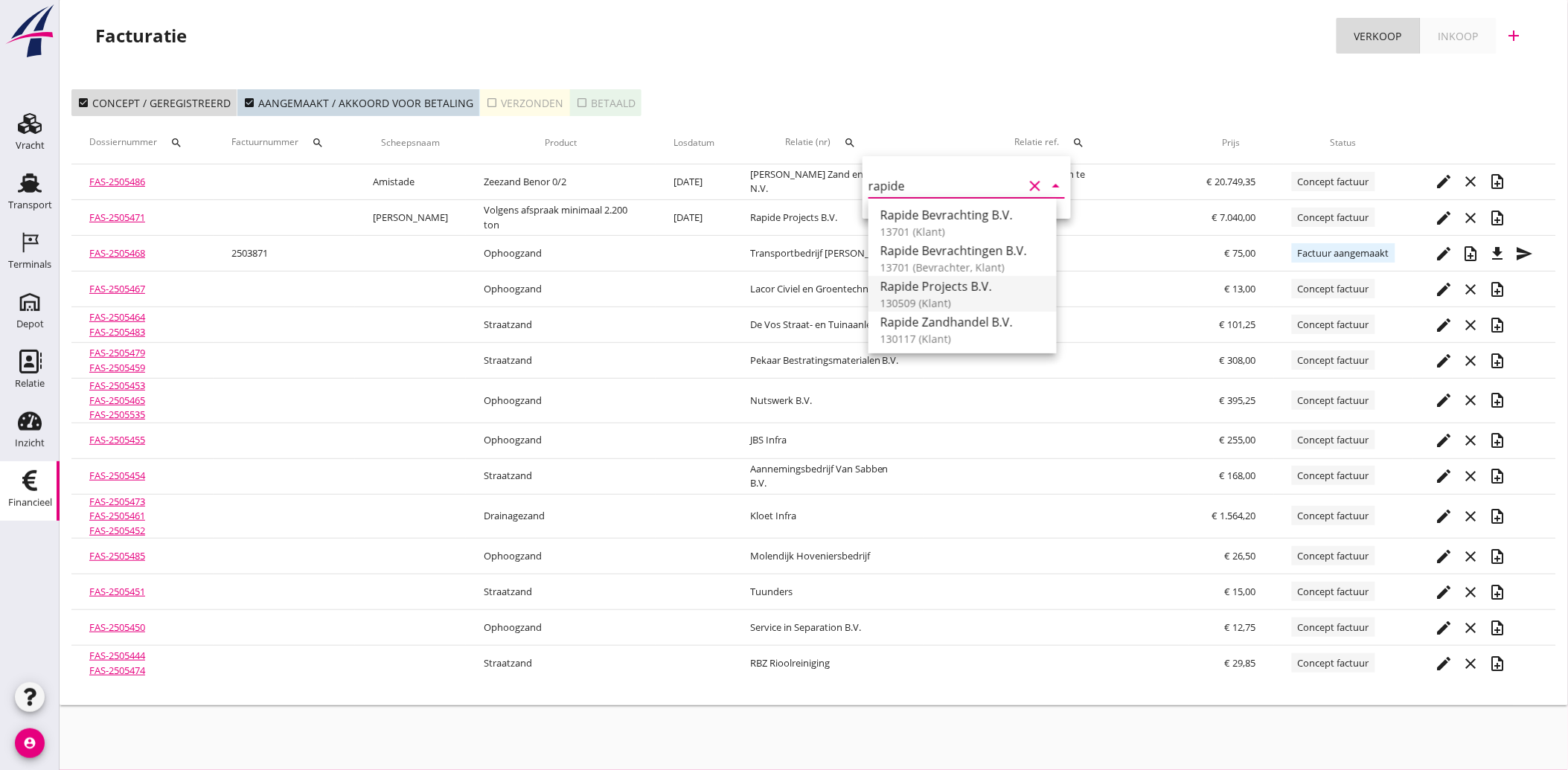
click at [933, 282] on div "Rapide Projects B.V." at bounding box center [962, 286] width 165 height 18
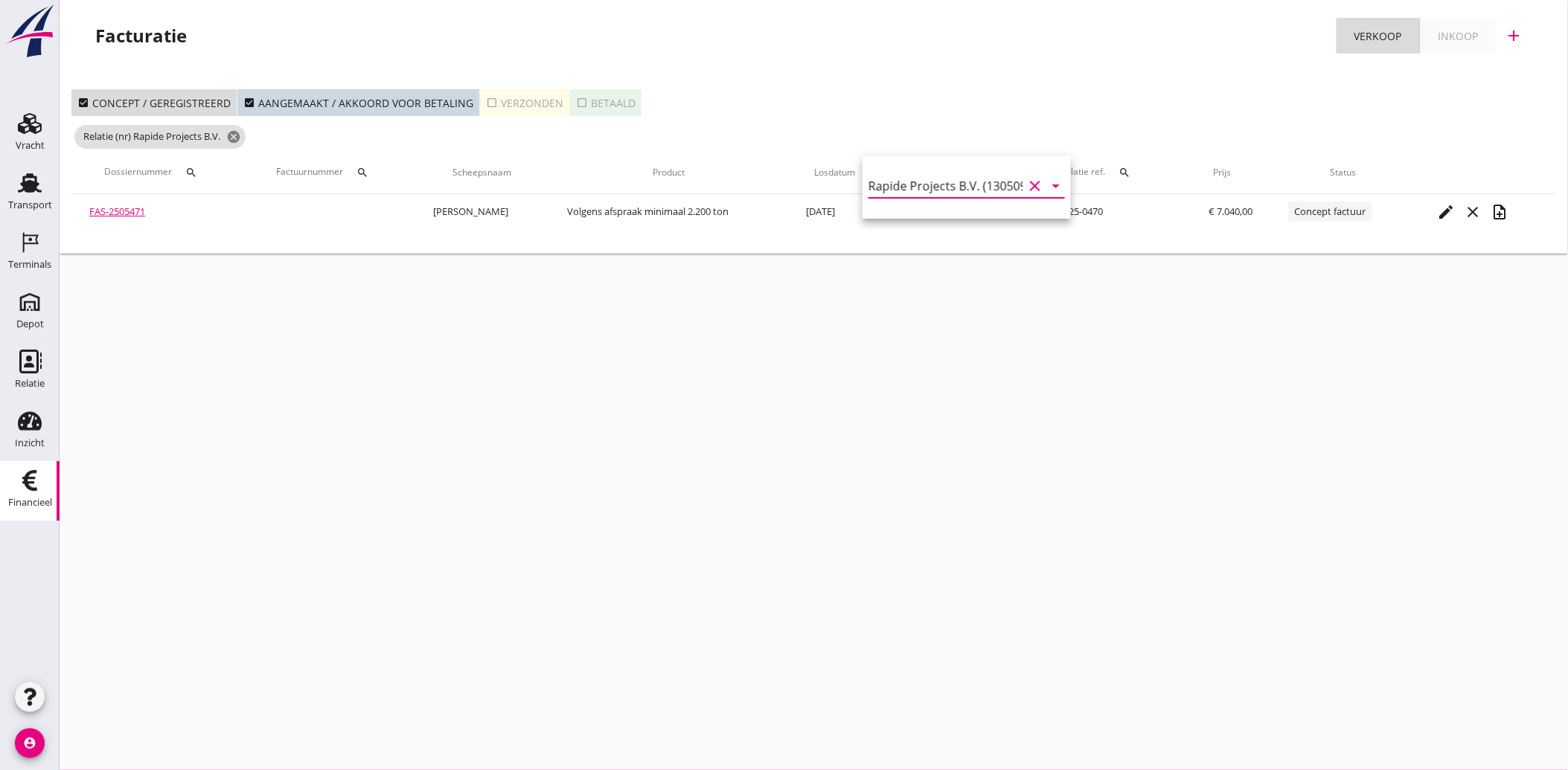
type input "Rapide Projects B.V. (130509)"
click at [487, 104] on icon "check_box_outline_blank" at bounding box center [492, 103] width 12 height 12
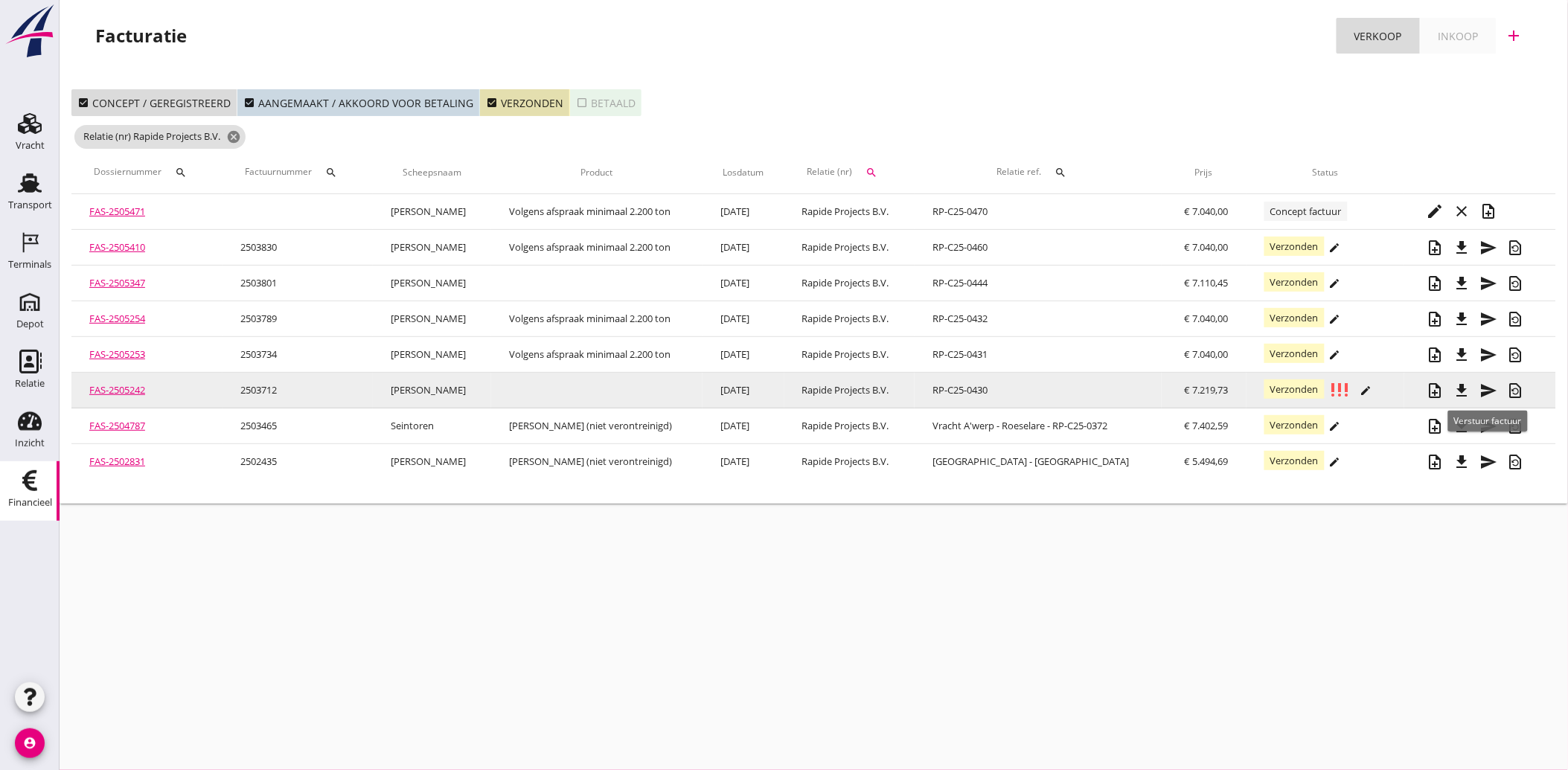
click at [1483, 382] on icon "send" at bounding box center [1488, 390] width 18 height 18
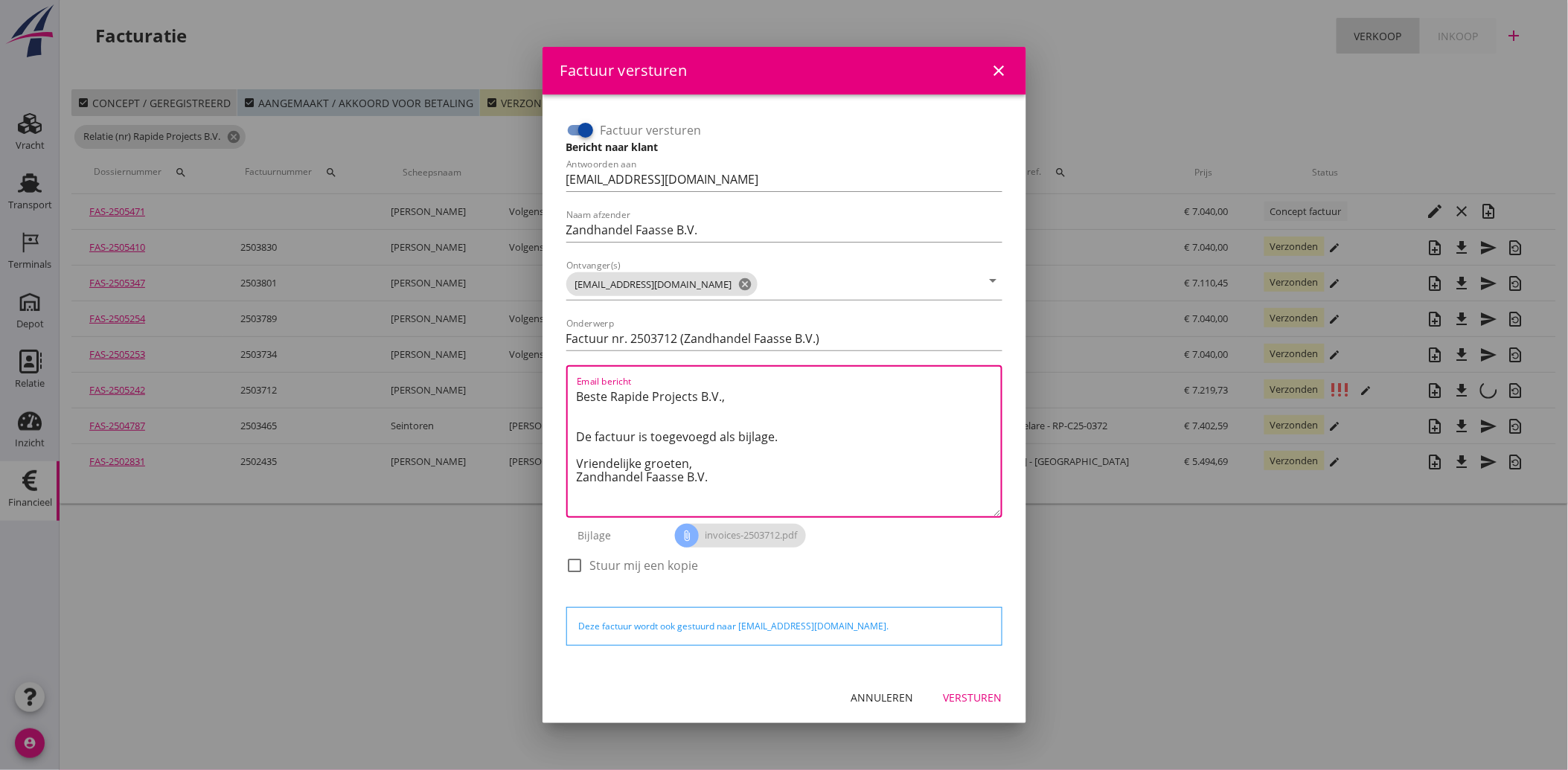
drag, startPoint x: 729, startPoint y: 482, endPoint x: 576, endPoint y: 388, distance: 179.6
click at [576, 388] on textarea "Beste Rapide Projects B.V., De factuur is toegevoegd als bijlage. Vriendelijke …" at bounding box center [788, 450] width 424 height 132
paste textarea "Geachte heer/mevrouw, Hierbij zenden wij u onze factuur i.v.m. de door ons aan …"
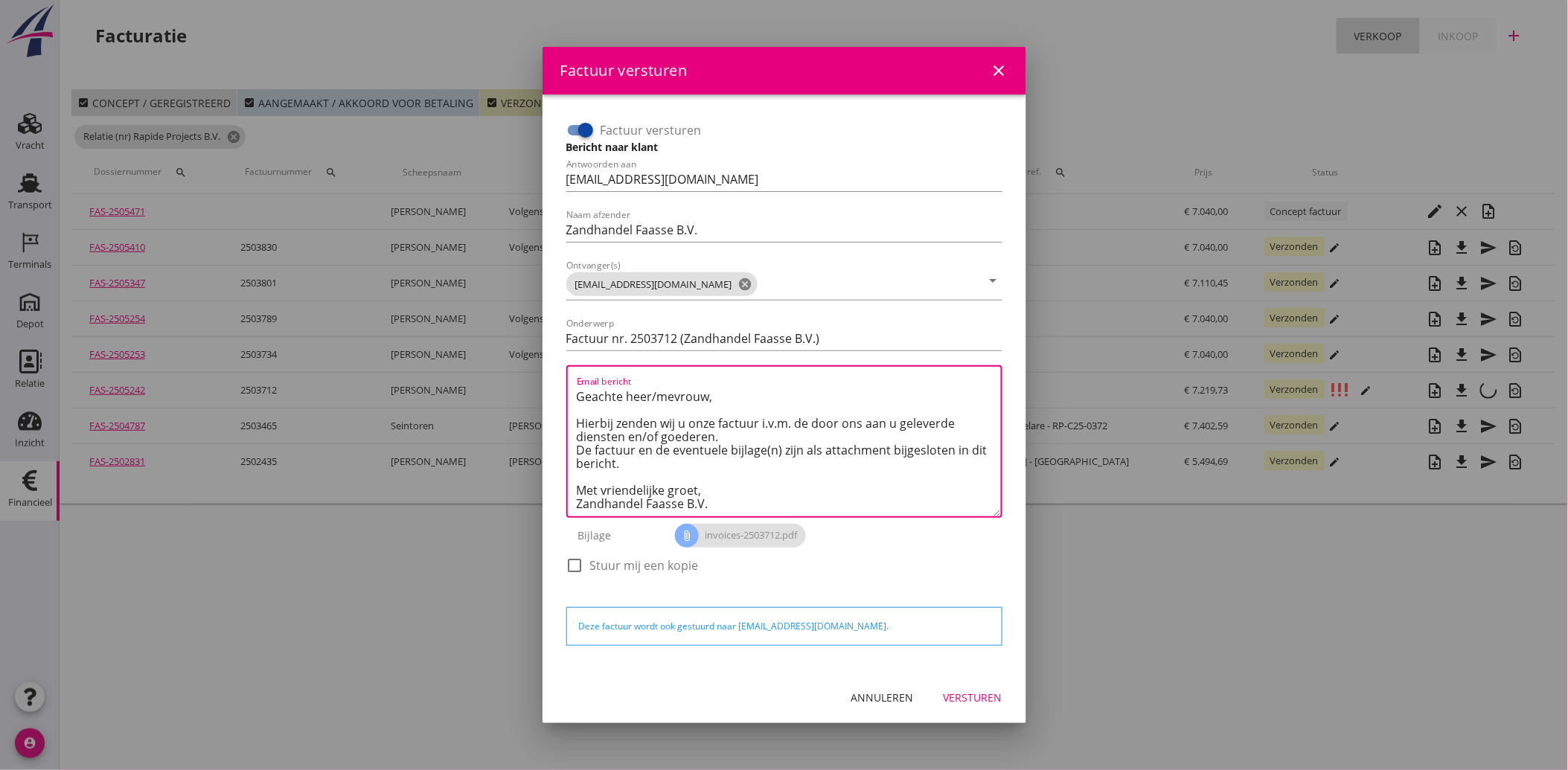
type textarea "Geachte heer/mevrouw, Hierbij zenden wij u onze factuur i.v.m. de door ons aan …"
click at [983, 696] on div "Versturen" at bounding box center [973, 697] width 58 height 16
click at [1000, 69] on icon "close" at bounding box center [998, 71] width 18 height 18
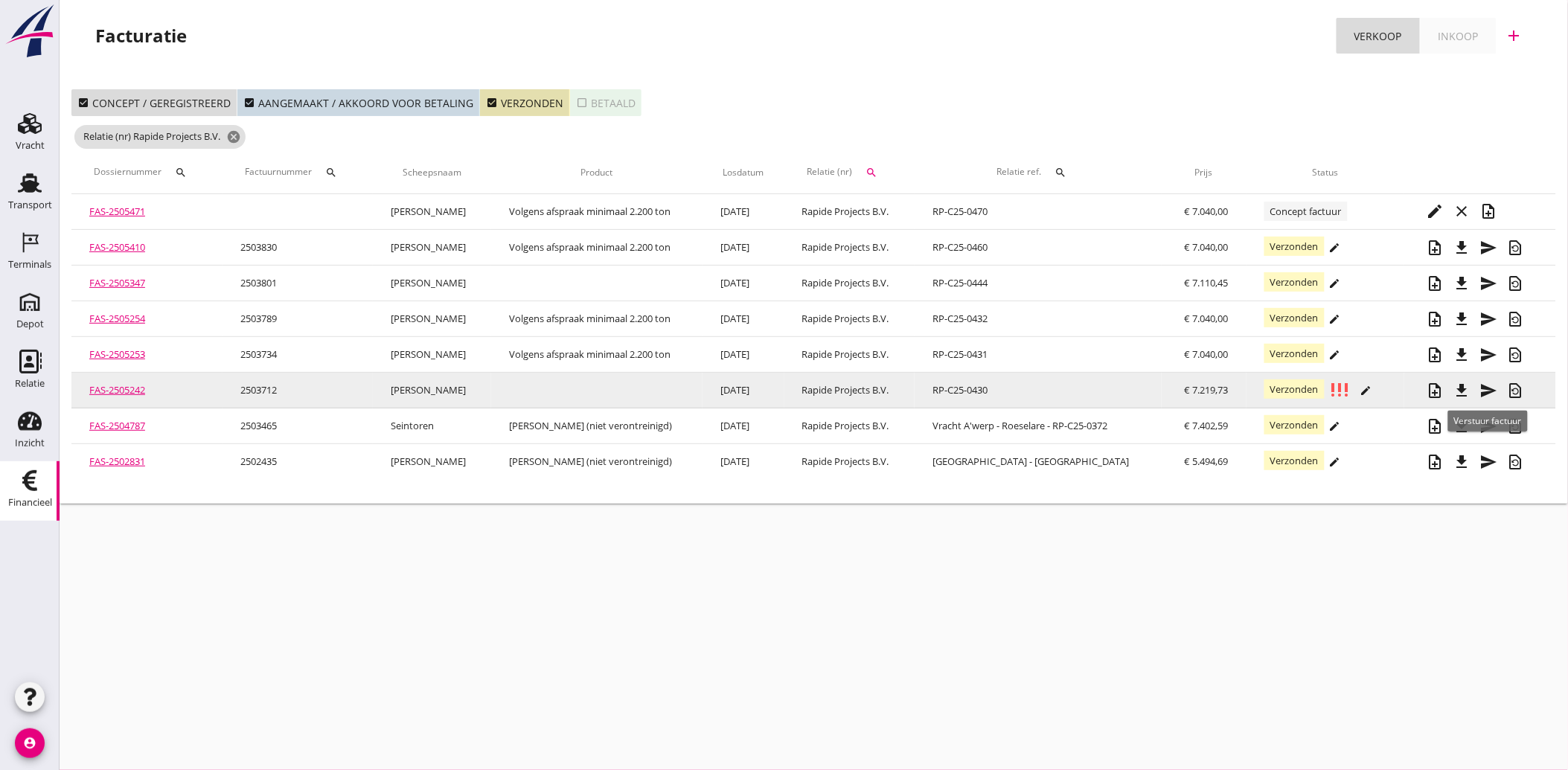
click at [1492, 392] on icon "send" at bounding box center [1488, 390] width 18 height 18
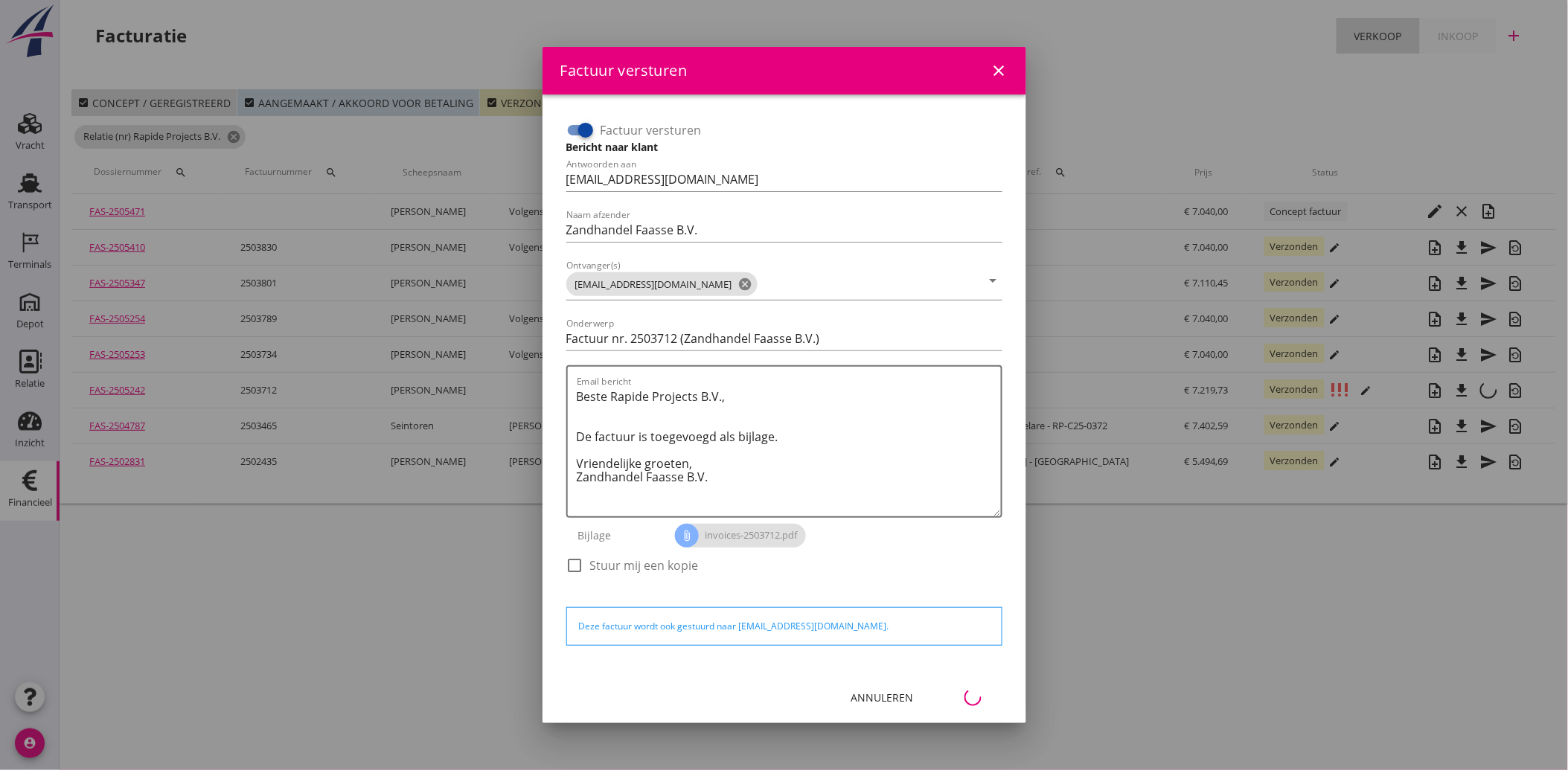
click at [866, 695] on div "Annuleren" at bounding box center [882, 697] width 62 height 16
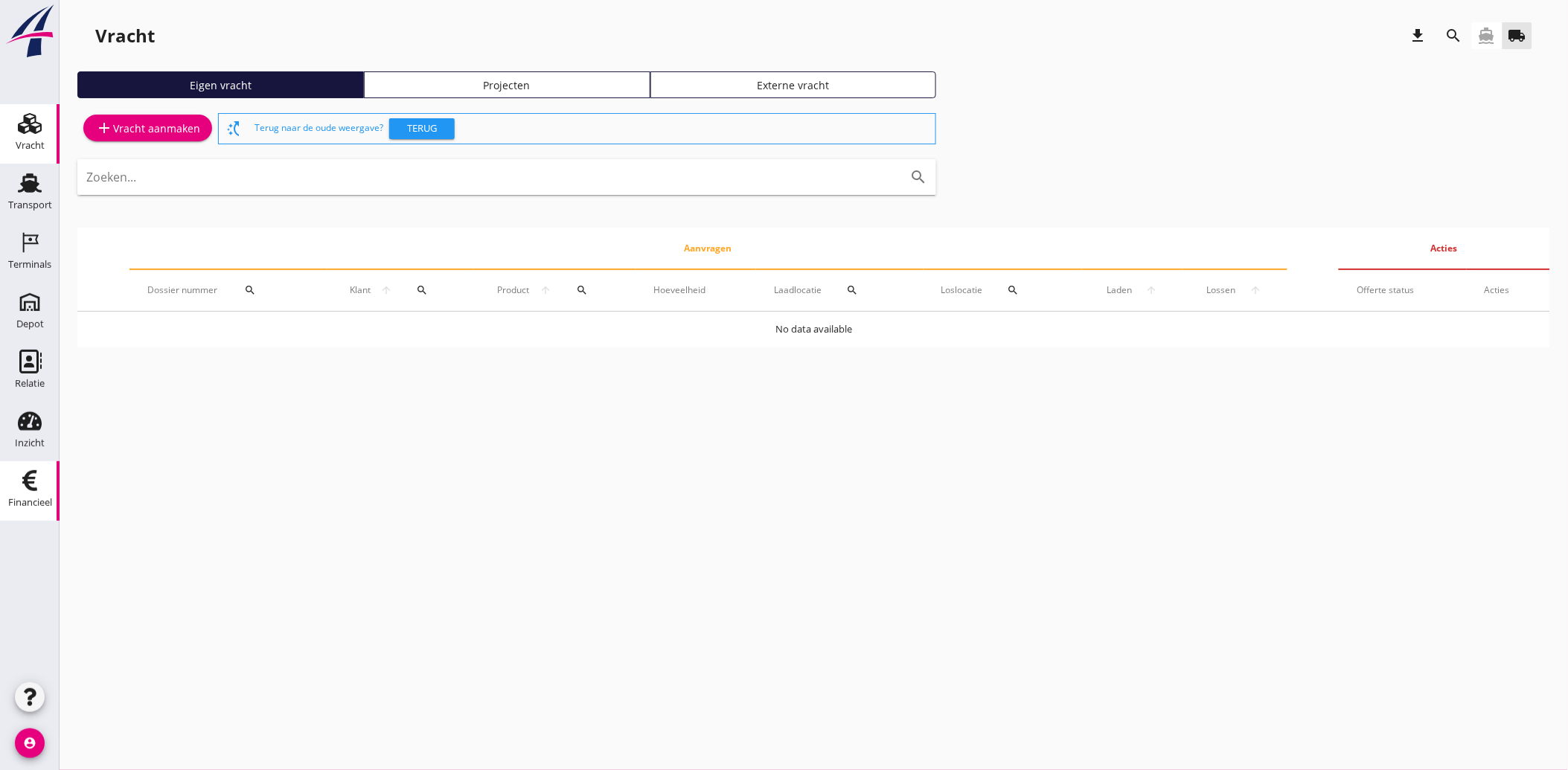
click at [30, 478] on use at bounding box center [30, 480] width 15 height 21
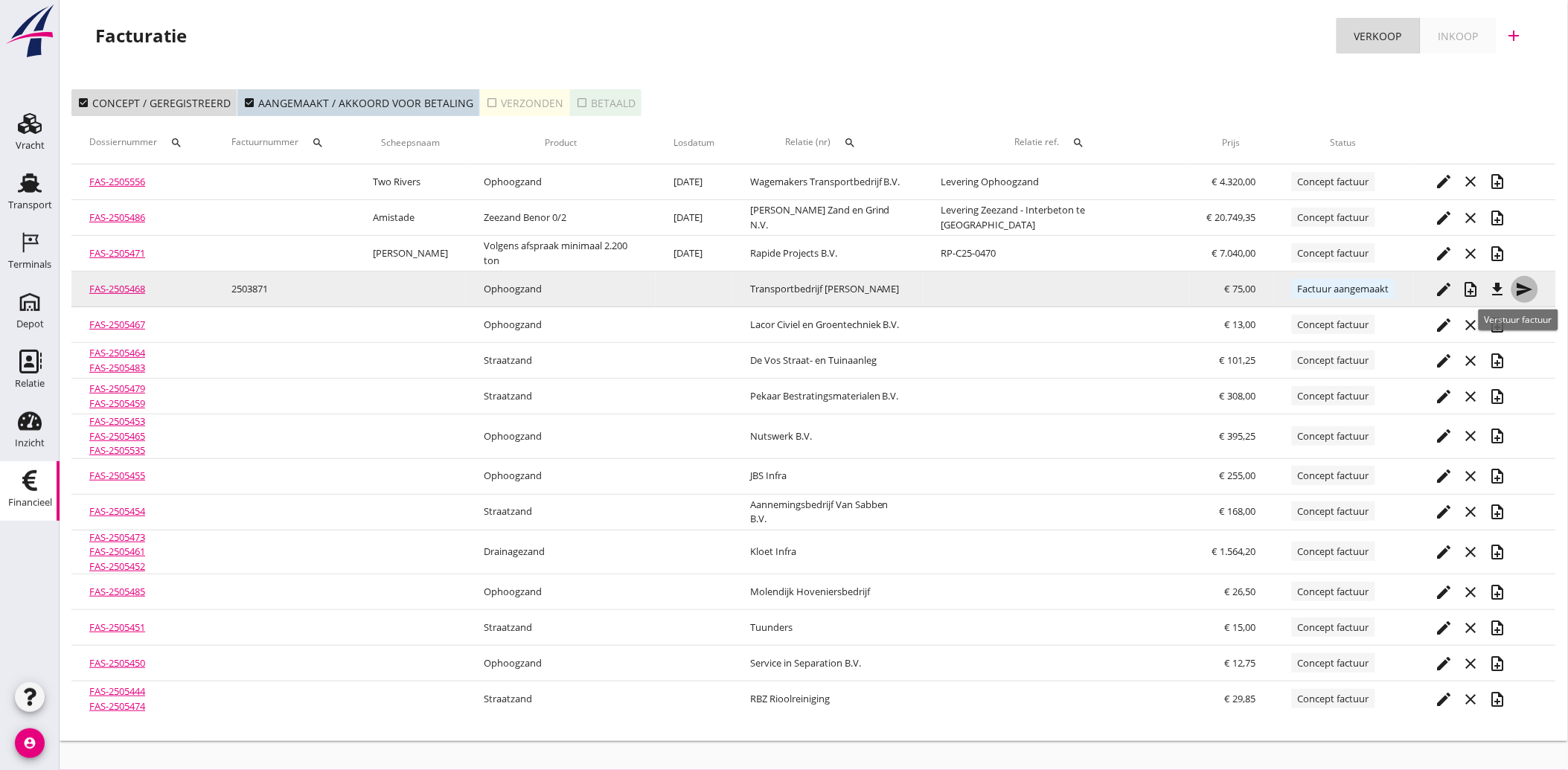
click at [1515, 285] on icon "send" at bounding box center [1524, 289] width 18 height 18
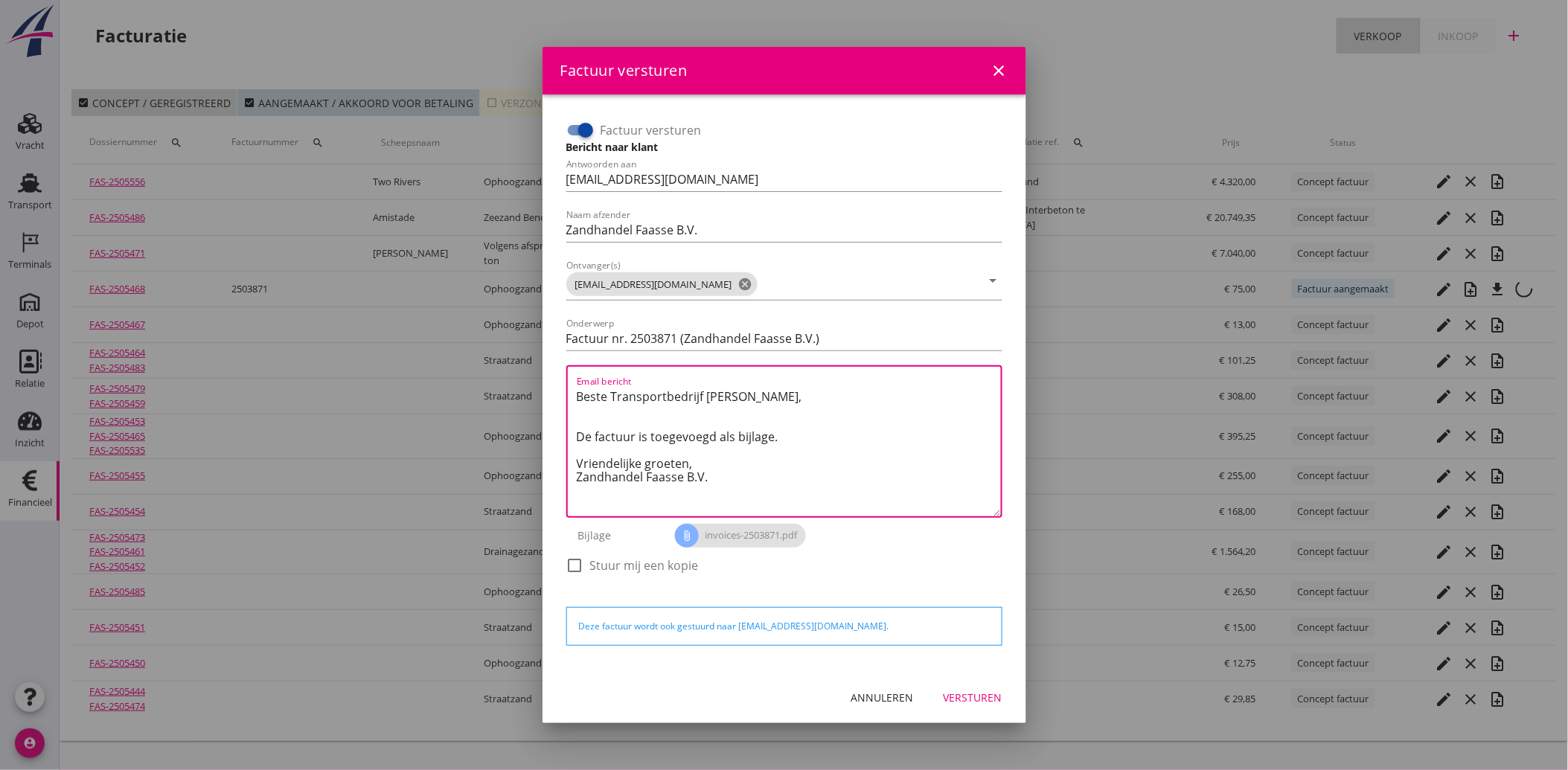
drag, startPoint x: 732, startPoint y: 490, endPoint x: 555, endPoint y: 388, distance: 204.3
click at [555, 388] on div "Factuur versturen Bericht naar klant Antwoorden aan administratie@faassegroep.n…" at bounding box center [784, 383] width 460 height 553
paste textarea "Geachte heer/mevrouw, Hierbij zenden wij u onze factuur i.v.m. de door ons aan …"
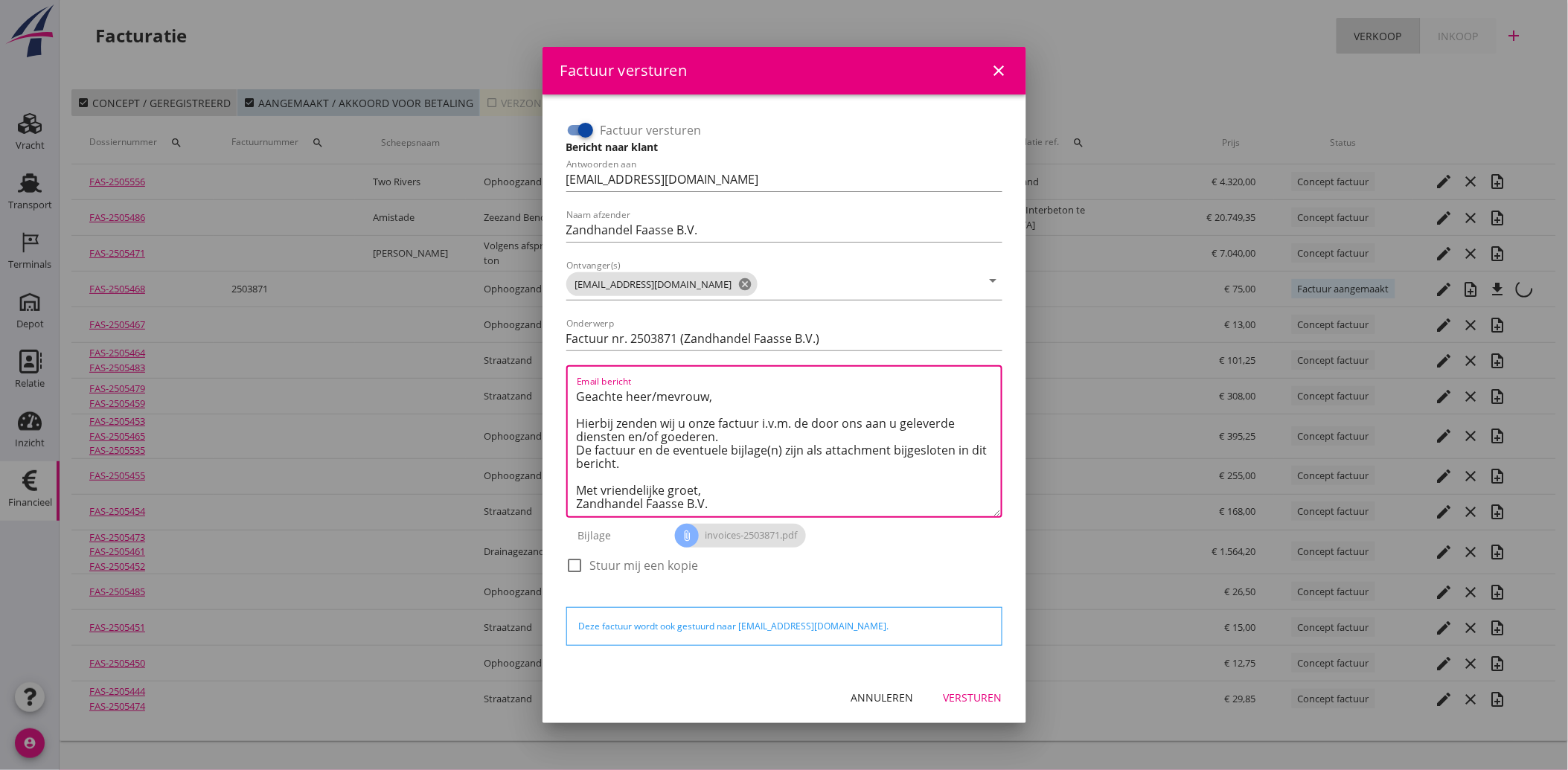
type textarea "Geachte heer/mevrouw, Hierbij zenden wij u onze factuur i.v.m. de door ons aan …"
click at [983, 696] on div "Versturen" at bounding box center [973, 697] width 58 height 16
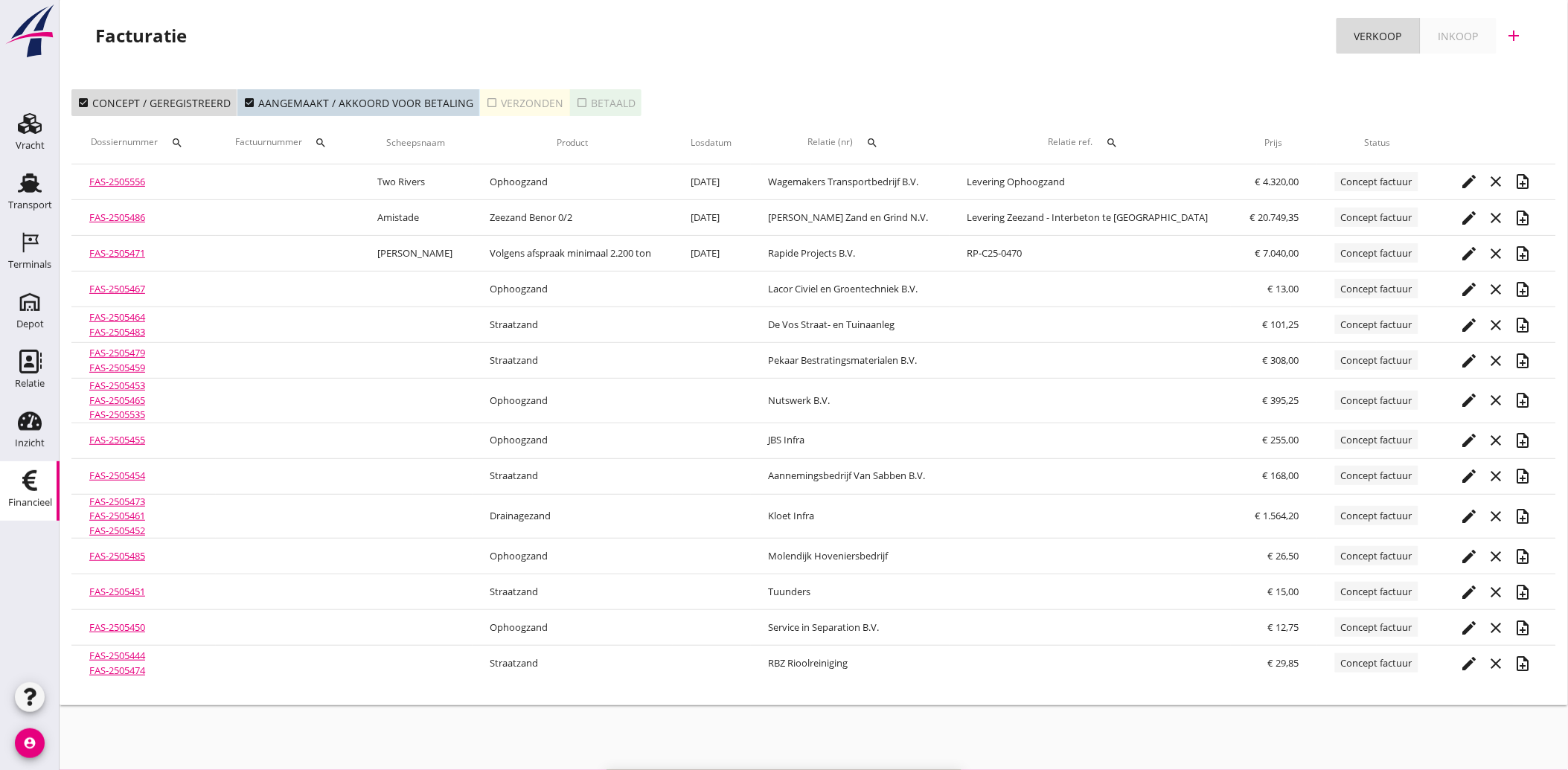
click at [879, 143] on icon "search" at bounding box center [872, 142] width 12 height 12
click at [953, 187] on input "text" at bounding box center [972, 185] width 154 height 24
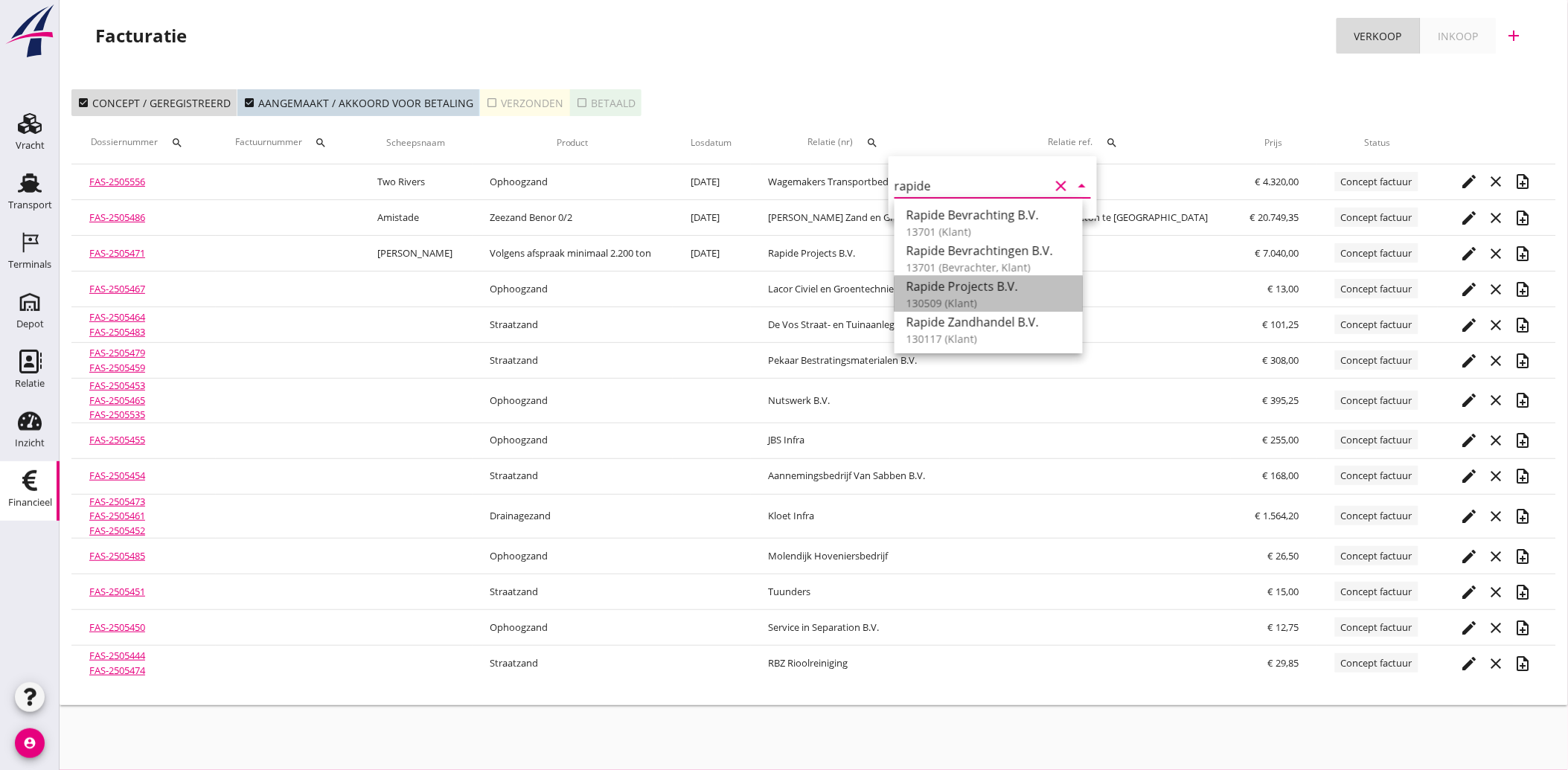
click at [955, 289] on div "Rapide Projects B.V." at bounding box center [988, 286] width 165 height 18
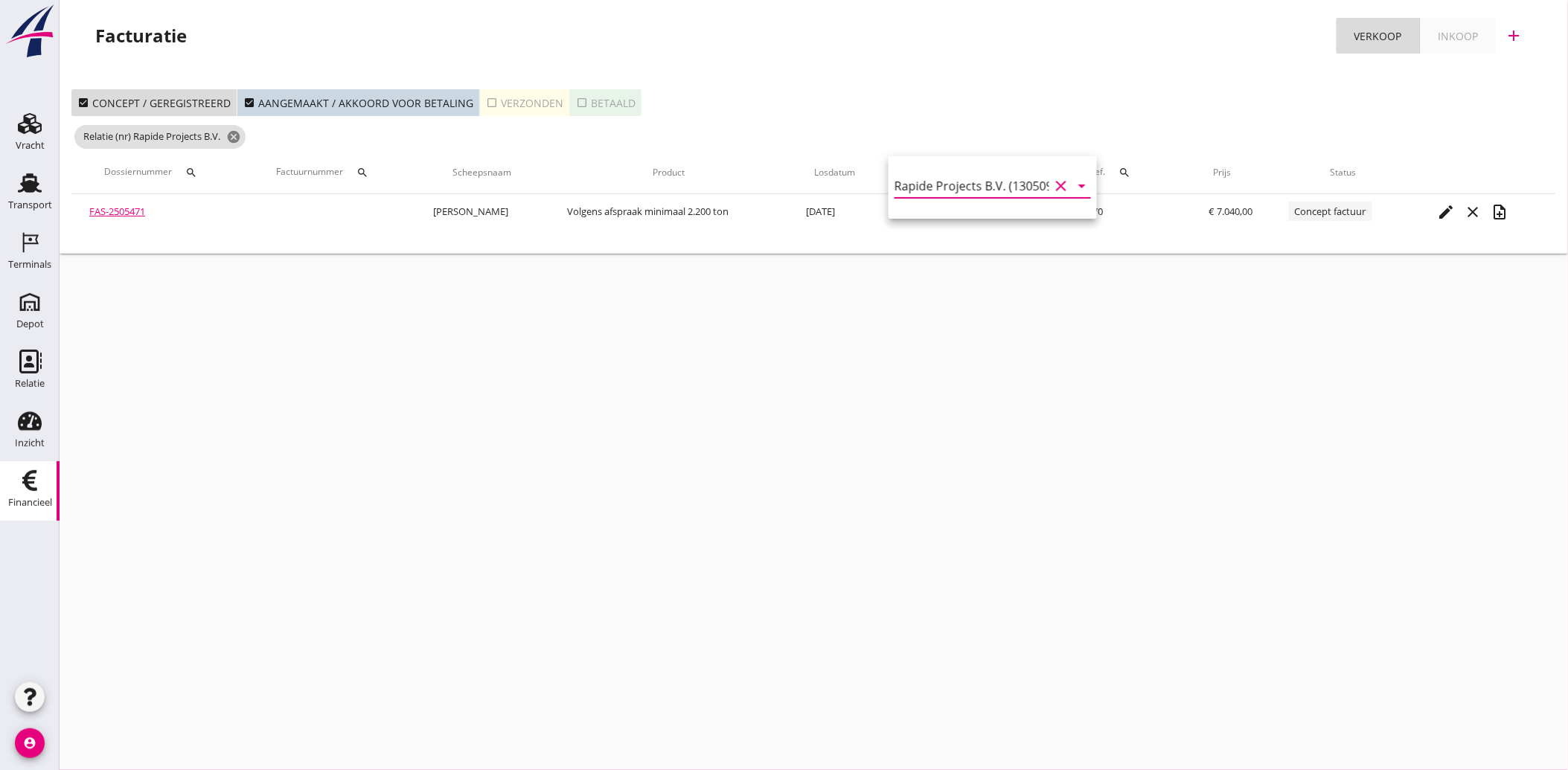
type input "Rapide Projects B.V. (130509)"
click at [488, 104] on icon "check_box_outline_blank" at bounding box center [492, 103] width 12 height 12
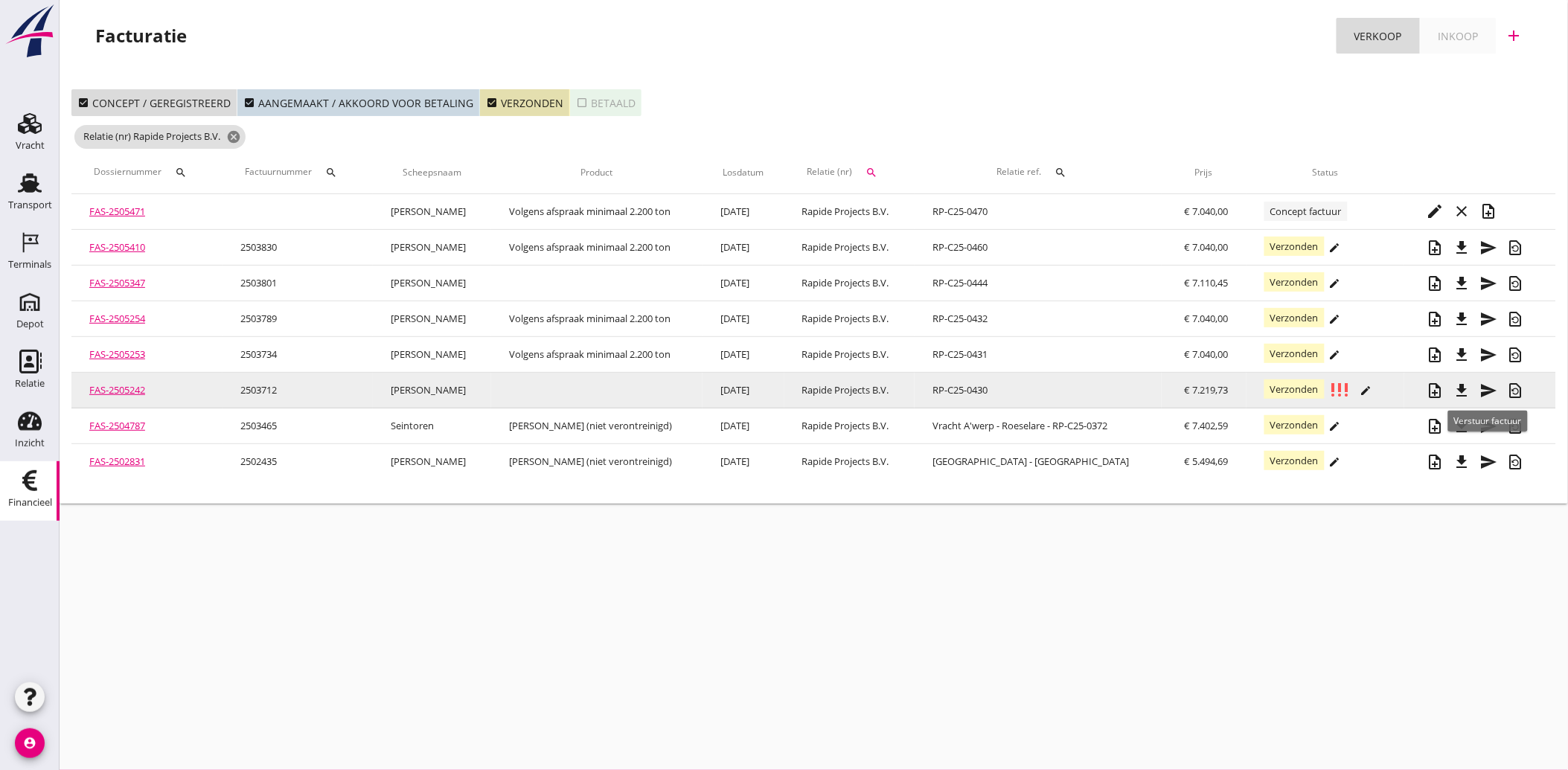
click at [1483, 384] on icon "send" at bounding box center [1488, 390] width 18 height 18
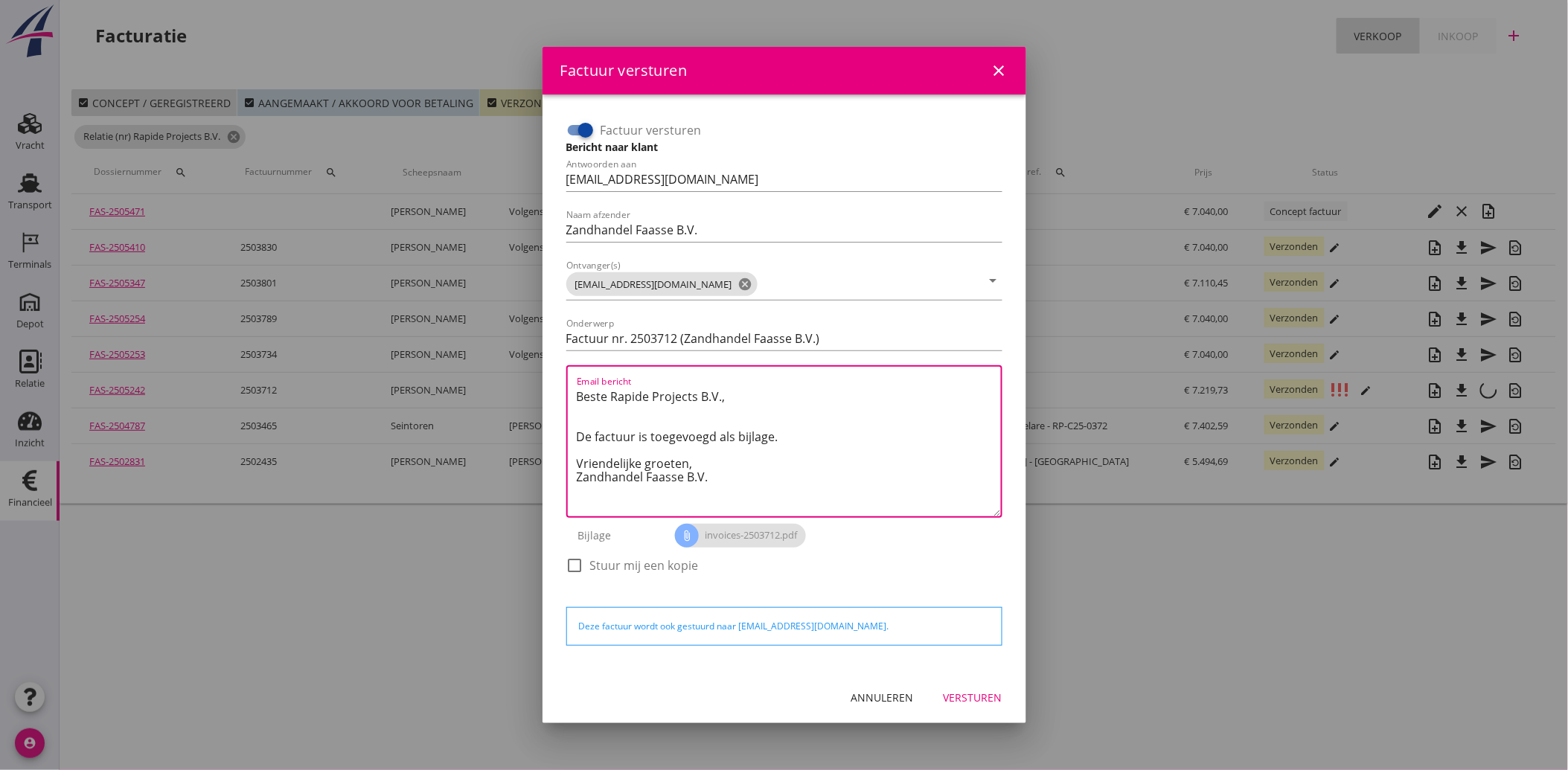
drag, startPoint x: 736, startPoint y: 485, endPoint x: 561, endPoint y: 398, distance: 195.4
click at [561, 398] on div "Factuur versturen Bericht naar klant Antwoorden aan administratie@faassegroep.n…" at bounding box center [784, 354] width 448 height 485
paste textarea "Geachte heer/mevrouw, Hierbij zenden wij u onze factuur i.v.m. de door ons aan …"
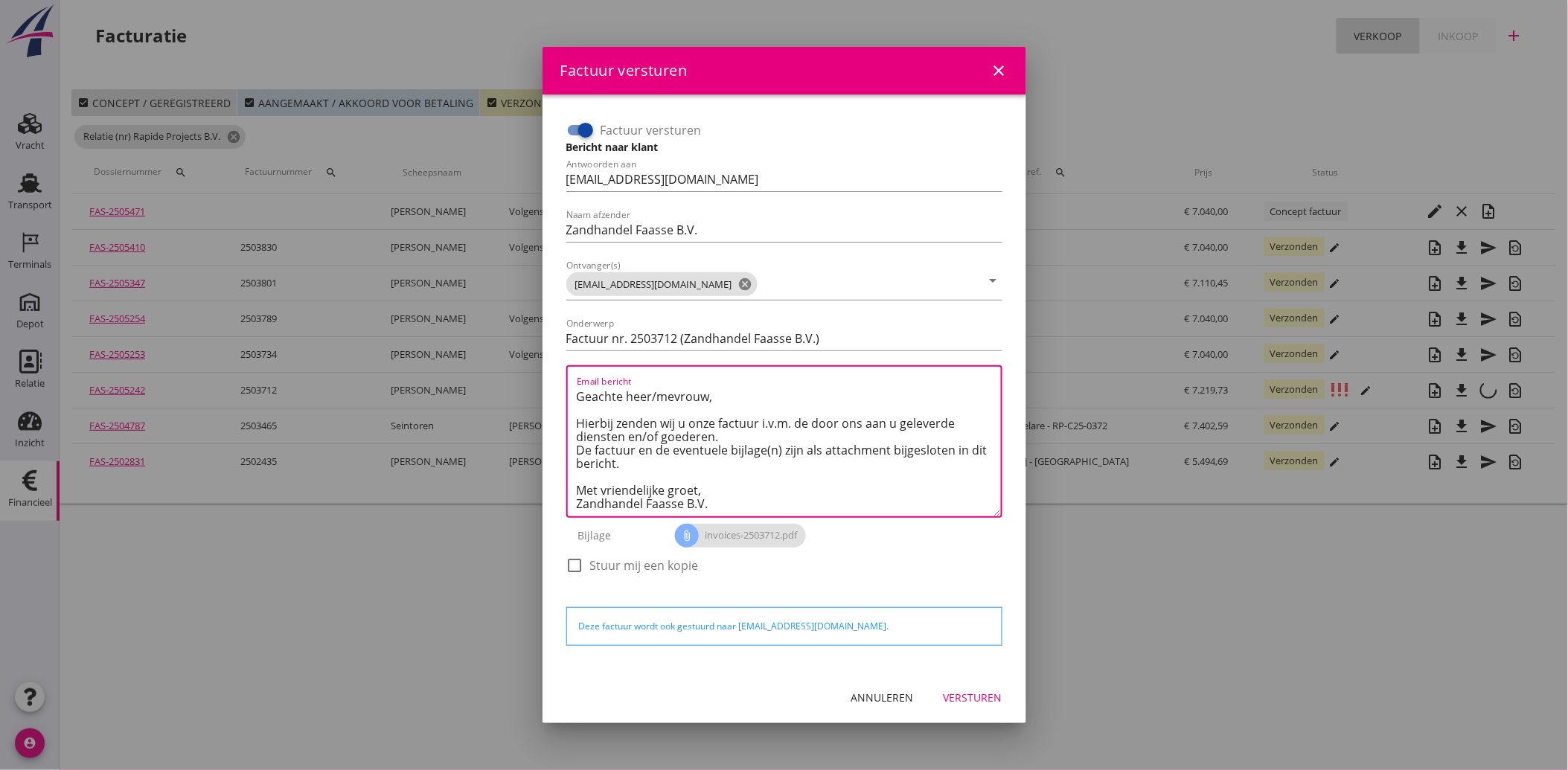
type textarea "Geachte heer/mevrouw, Hierbij zenden wij u onze factuur i.v.m. de door ons aan …"
click at [977, 696] on div "Versturen" at bounding box center [973, 697] width 58 height 16
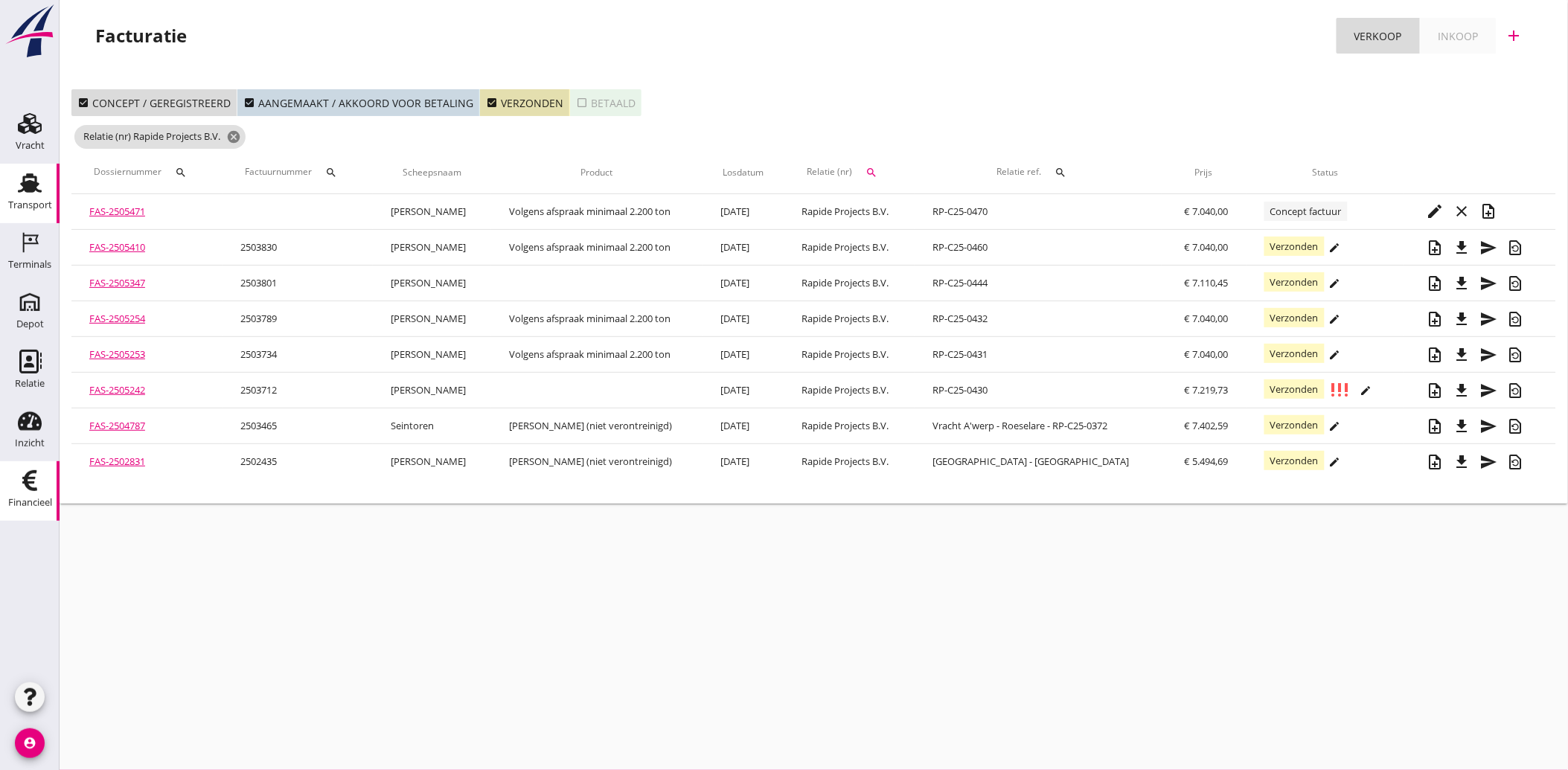
click at [30, 183] on use at bounding box center [29, 183] width 24 height 20
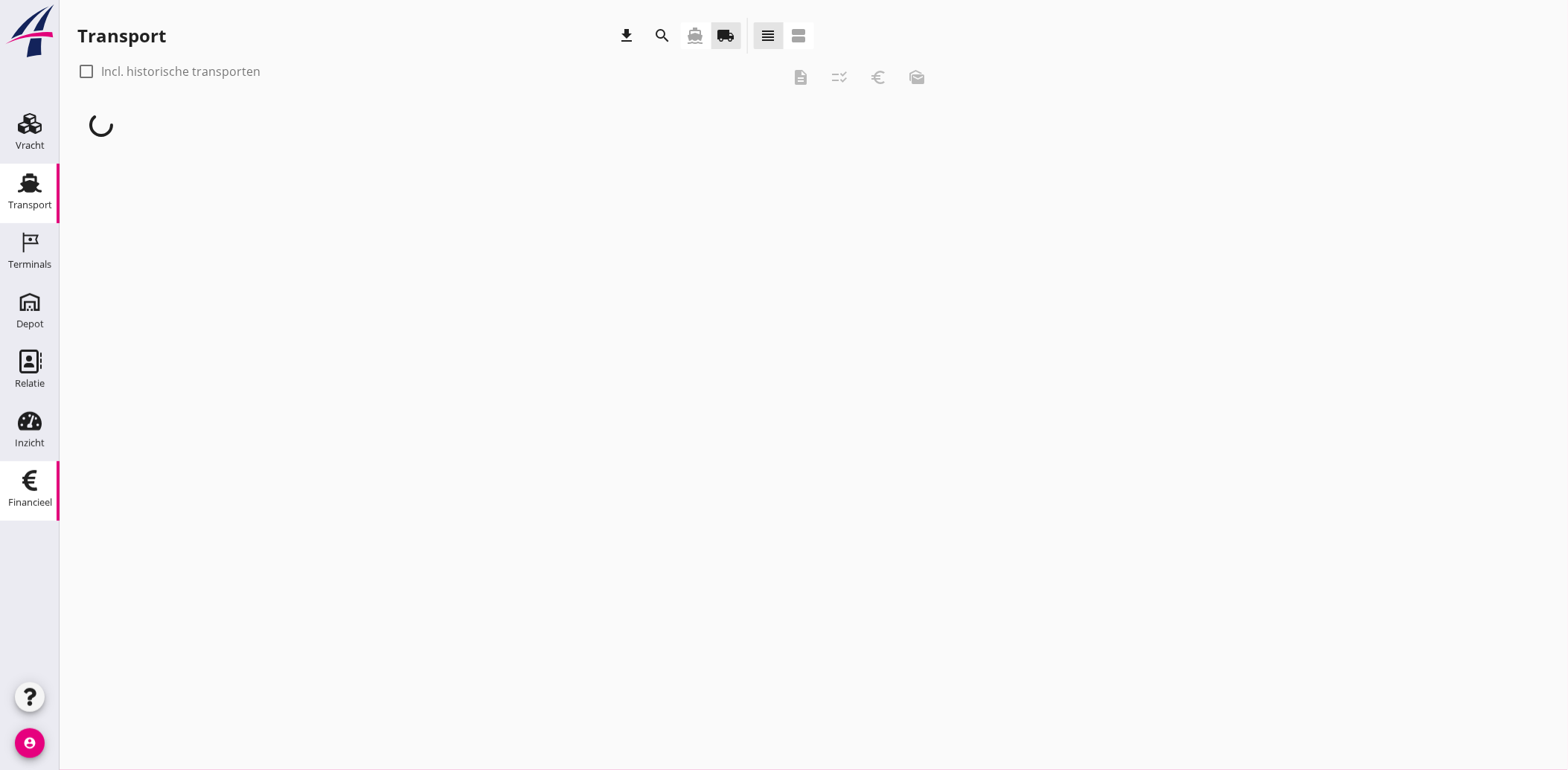
click at [33, 481] on use at bounding box center [30, 480] width 15 height 21
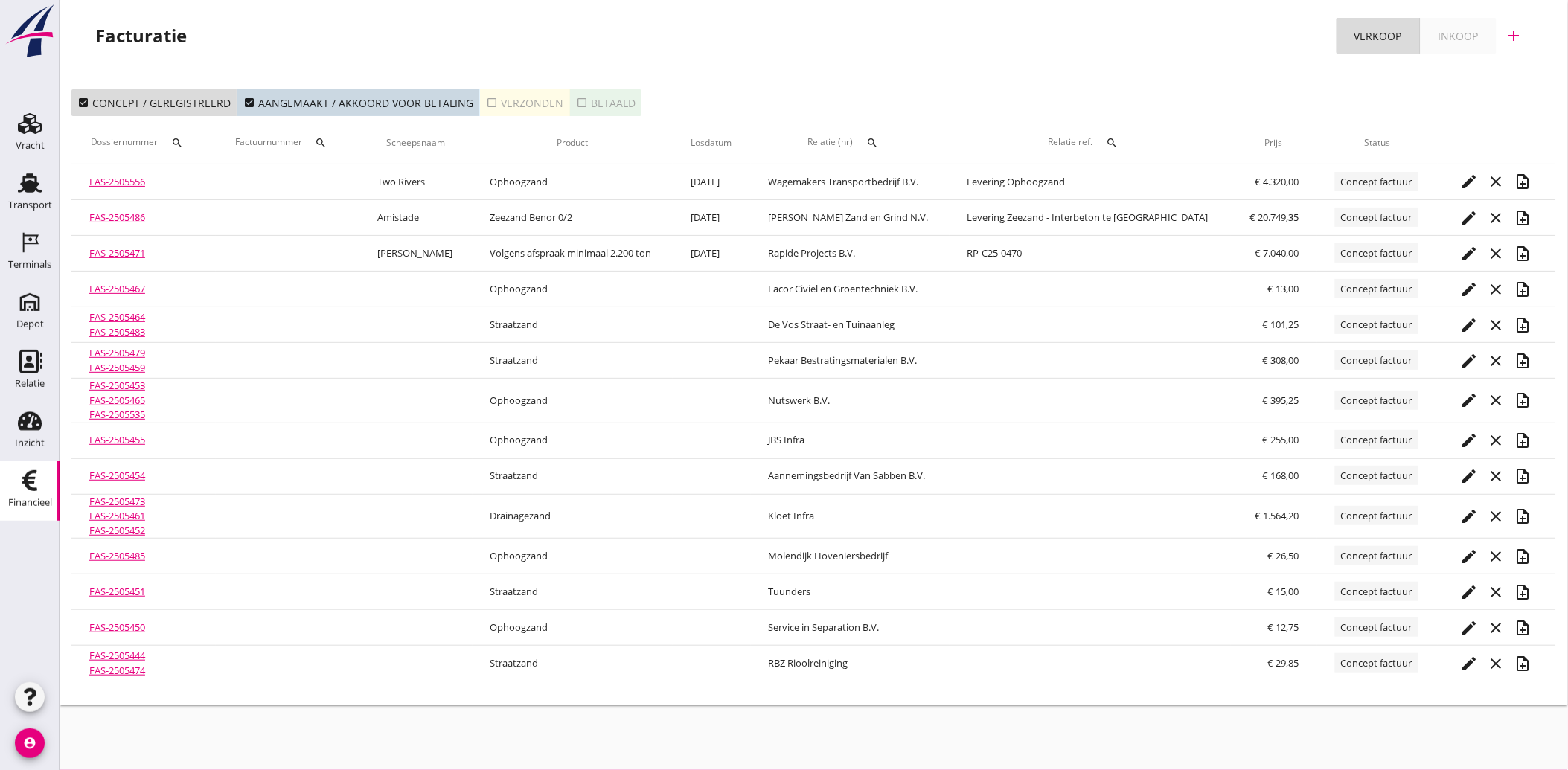
click at [879, 136] on icon "search" at bounding box center [872, 142] width 12 height 12
click at [932, 185] on input "text" at bounding box center [972, 185] width 154 height 24
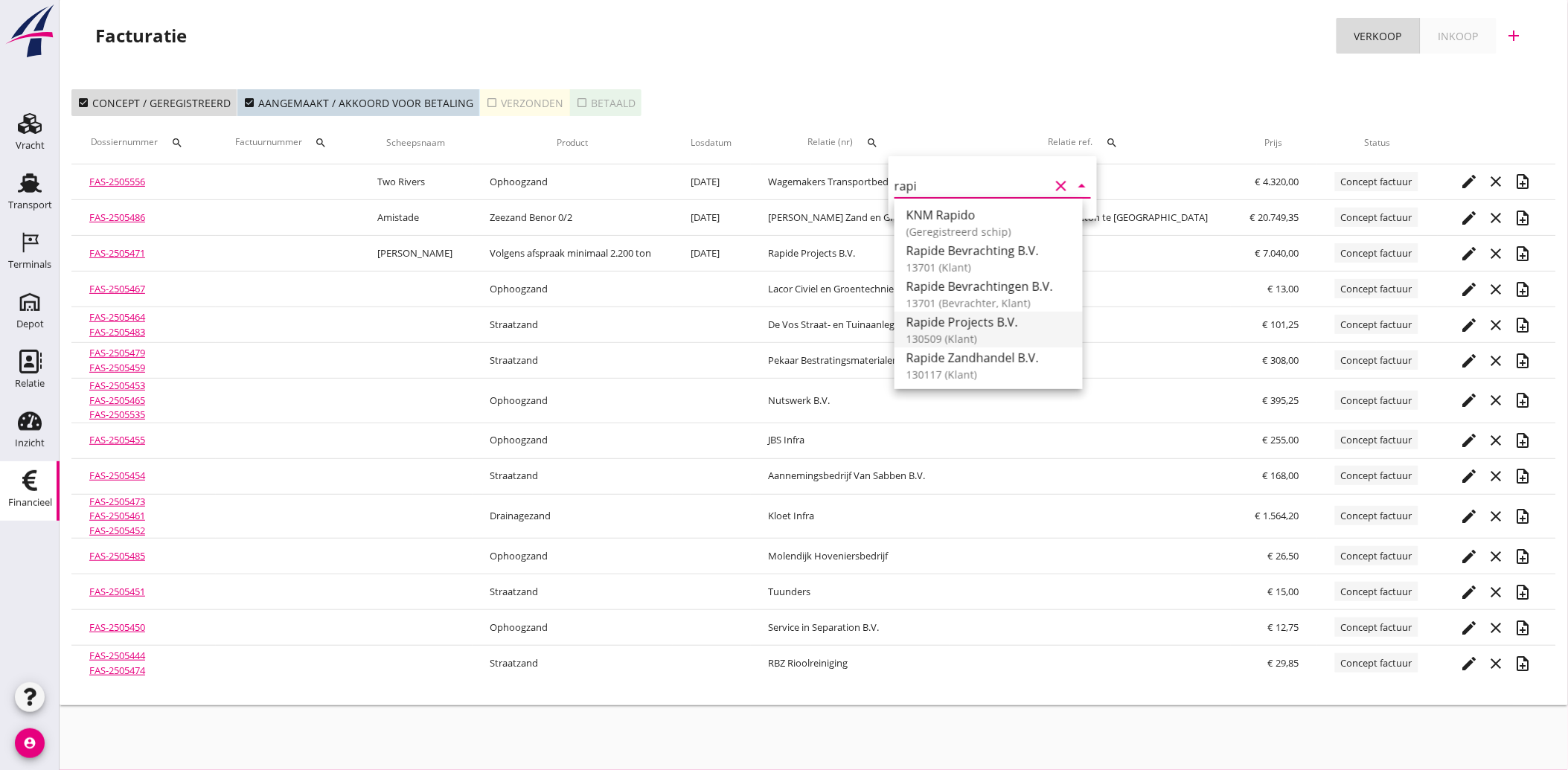
click at [948, 317] on div "Rapide Projects B.V." at bounding box center [988, 322] width 165 height 18
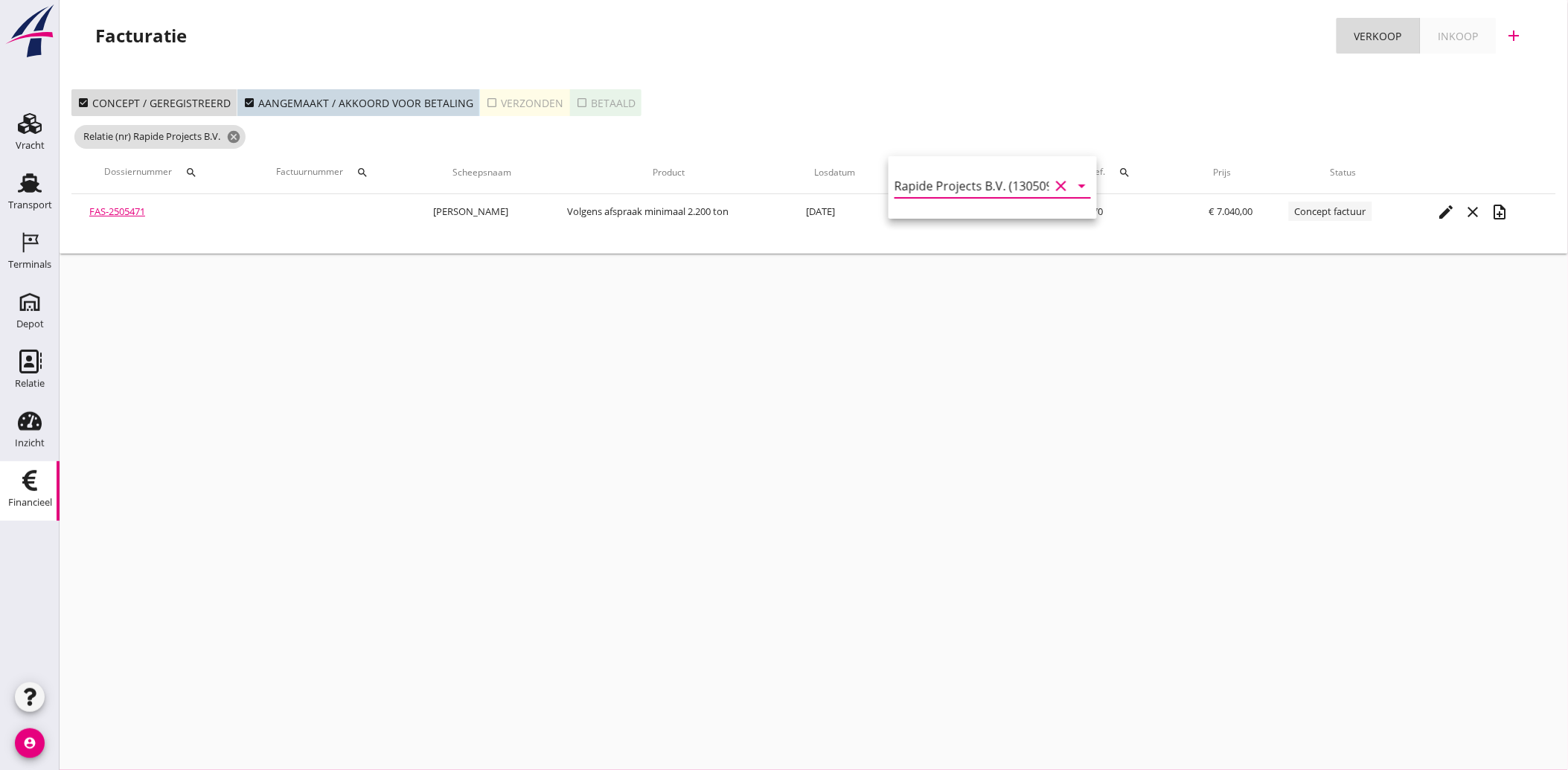
type input "Rapide Projects B.V. (130509)"
click at [486, 101] on icon "check_box_outline_blank" at bounding box center [492, 103] width 12 height 12
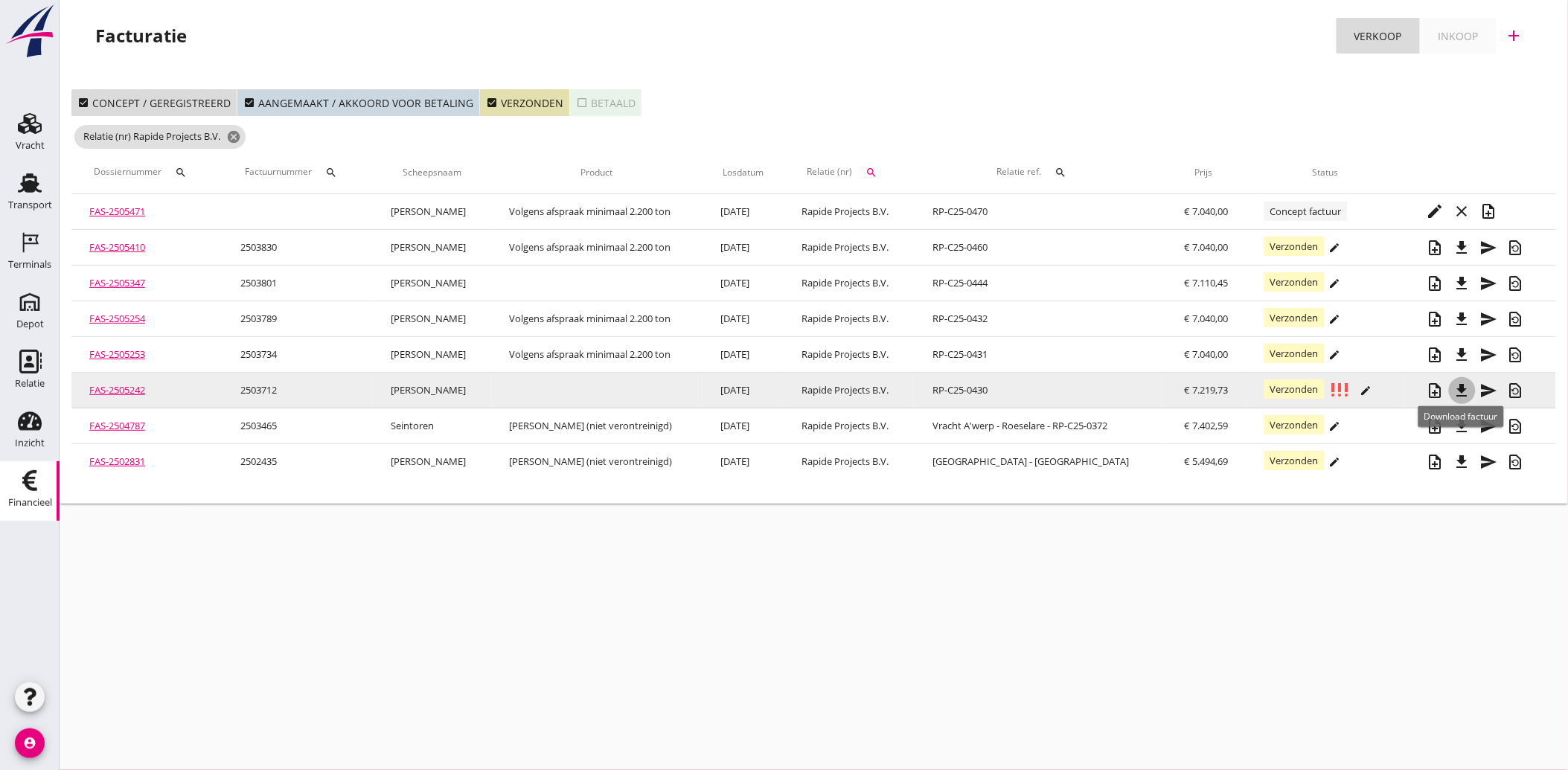
click at [1463, 383] on icon "file_download" at bounding box center [1462, 390] width 18 height 18
click at [1433, 388] on icon "note_add" at bounding box center [1434, 390] width 18 height 18
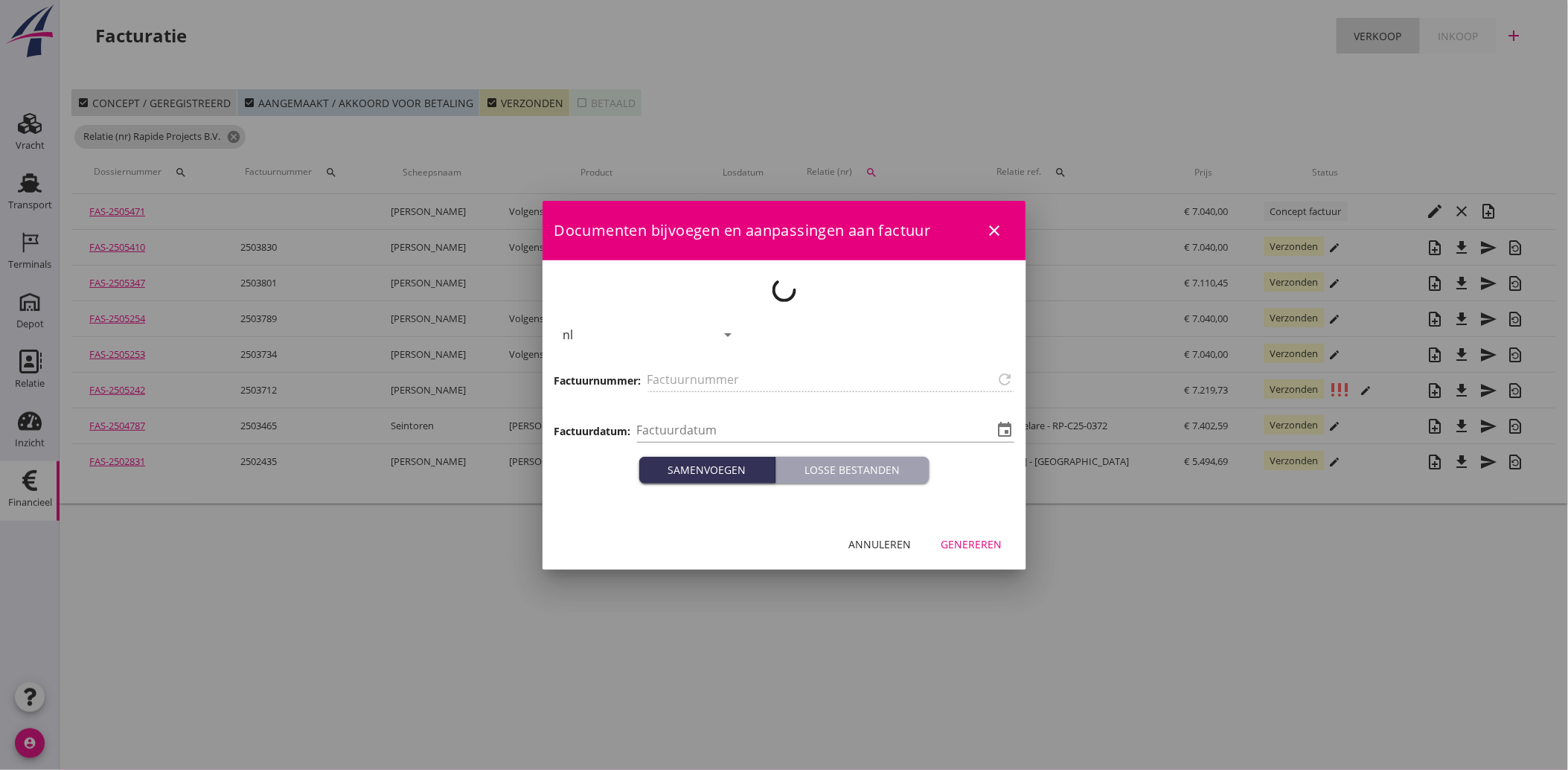
type input "2503712"
type input "[DATE]"
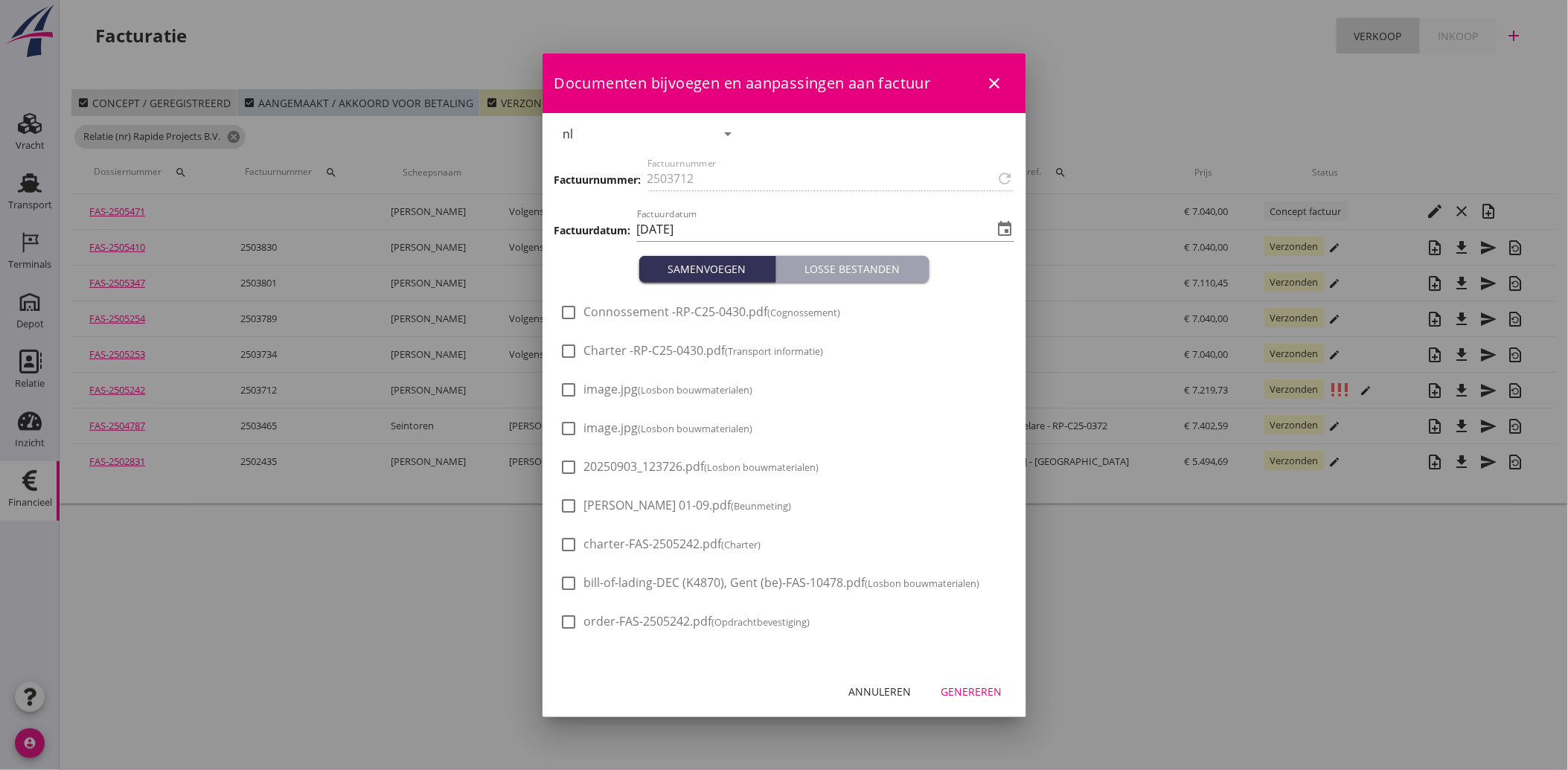
click at [569, 502] on div at bounding box center [569, 505] width 25 height 25
checkbox input "true"
click at [572, 466] on div at bounding box center [569, 467] width 25 height 25
checkbox input "true"
click at [976, 687] on div "Genereren" at bounding box center [971, 691] width 61 height 16
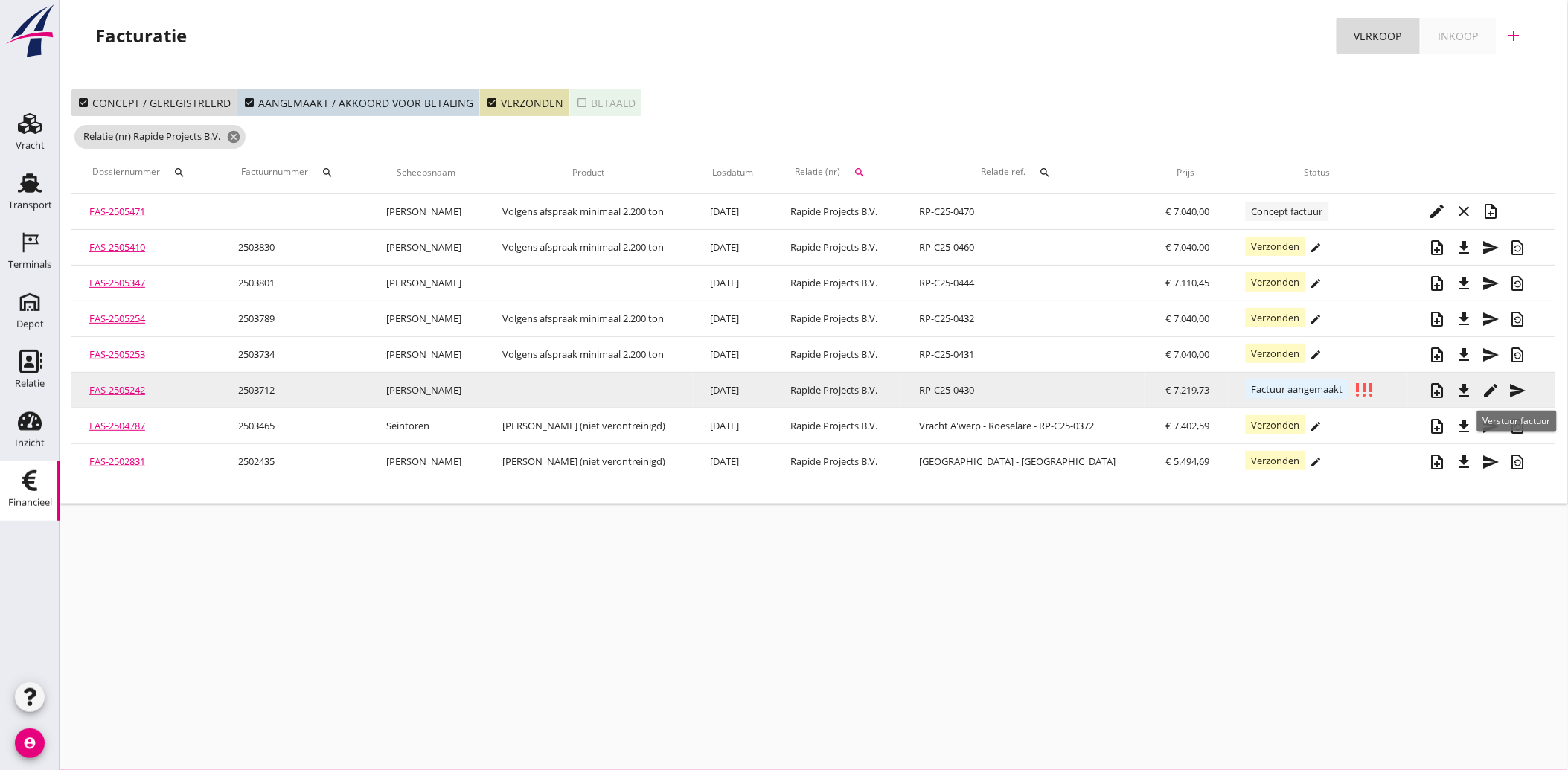
click at [1518, 384] on icon "send" at bounding box center [1517, 390] width 18 height 18
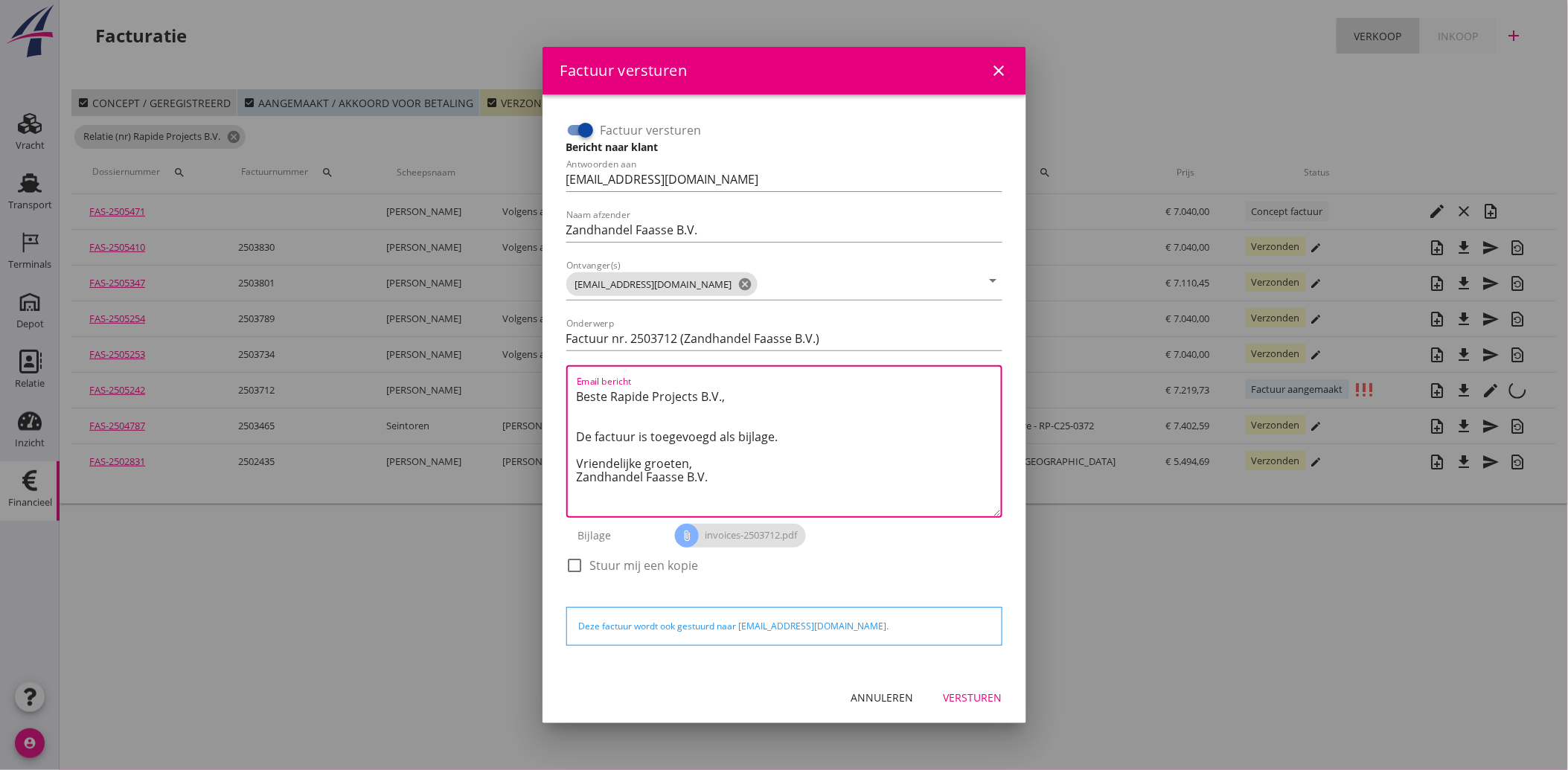
drag, startPoint x: 735, startPoint y: 485, endPoint x: 573, endPoint y: 389, distance: 188.3
click at [573, 389] on div "Email bericht Beste Rapide Projects B.V., De factuur is toegevoegd als bijlage.…" at bounding box center [784, 441] width 436 height 152
click at [896, 699] on div "Annuleren" at bounding box center [882, 697] width 62 height 16
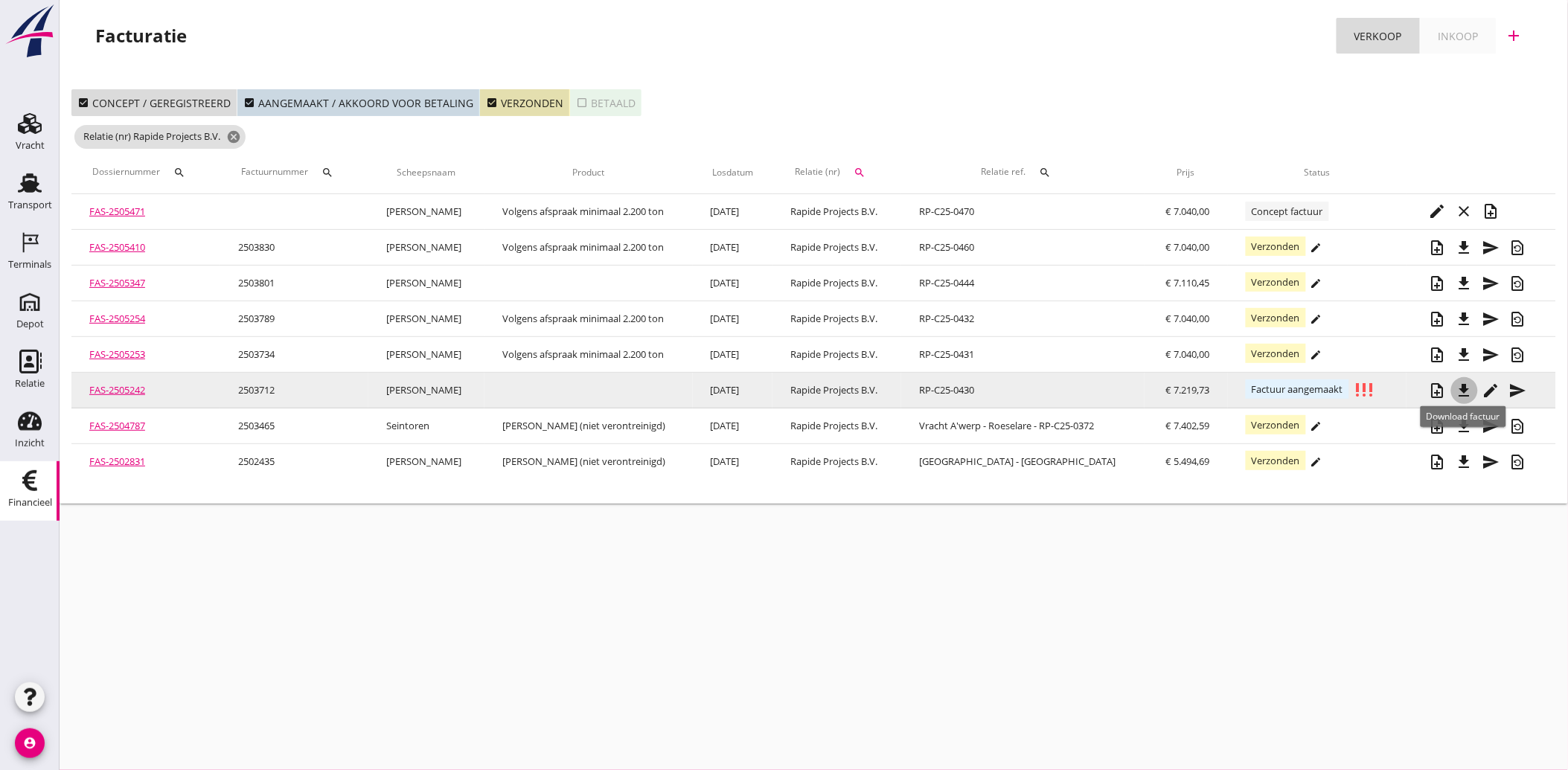
click at [1468, 389] on icon "file_download" at bounding box center [1463, 390] width 18 height 18
click at [1516, 388] on icon "send" at bounding box center [1517, 390] width 18 height 18
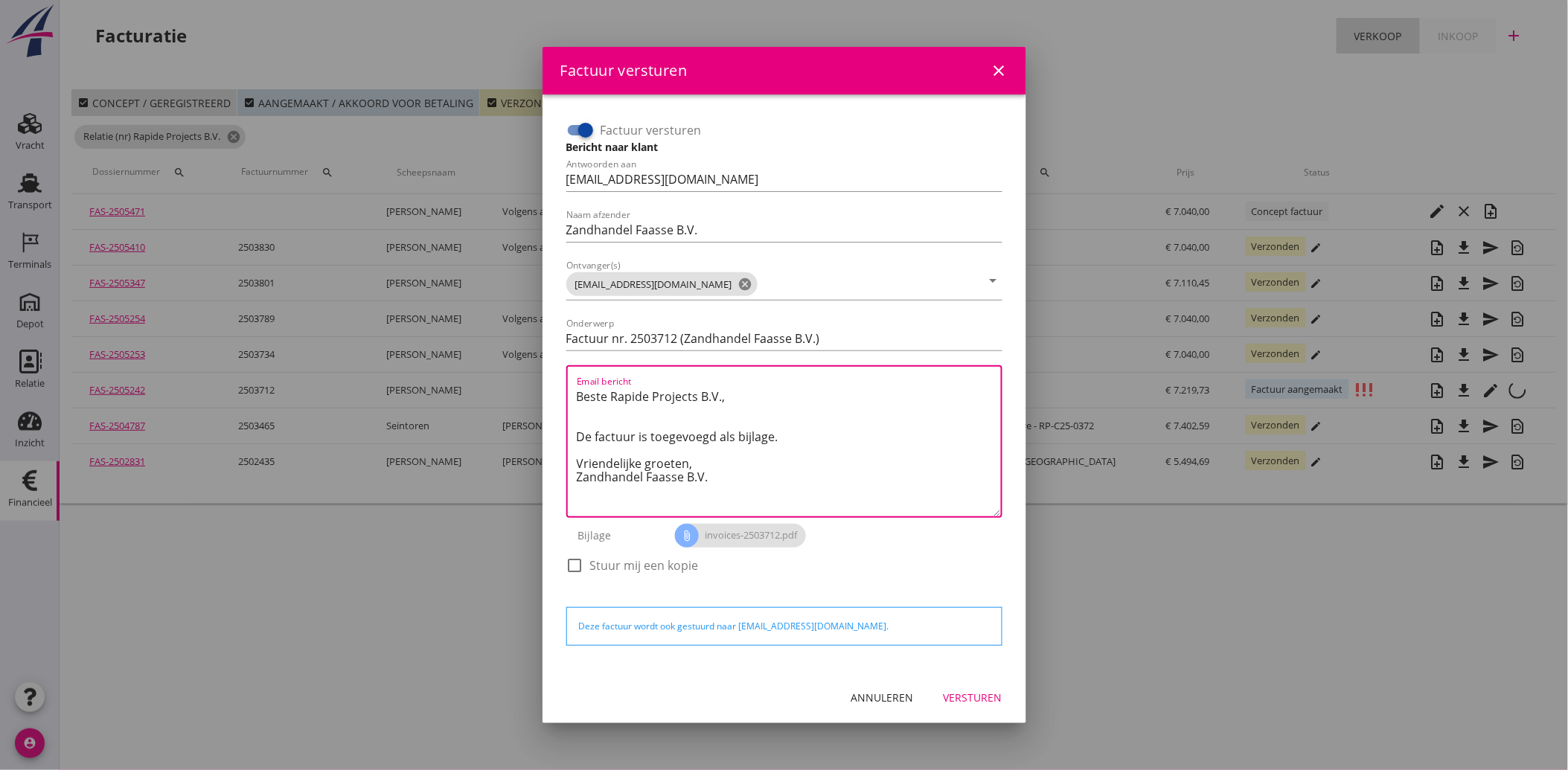
drag, startPoint x: 717, startPoint y: 480, endPoint x: 548, endPoint y: 385, distance: 193.9
click at [548, 385] on div "Factuur versturen Bericht naar klant Antwoorden aan administratie@faassegroep.n…" at bounding box center [784, 382] width 483 height 577
paste textarea "Geachte heer/mevrouw, Hierbij zenden wij u onze factuur i.v.m. de door ons aan …"
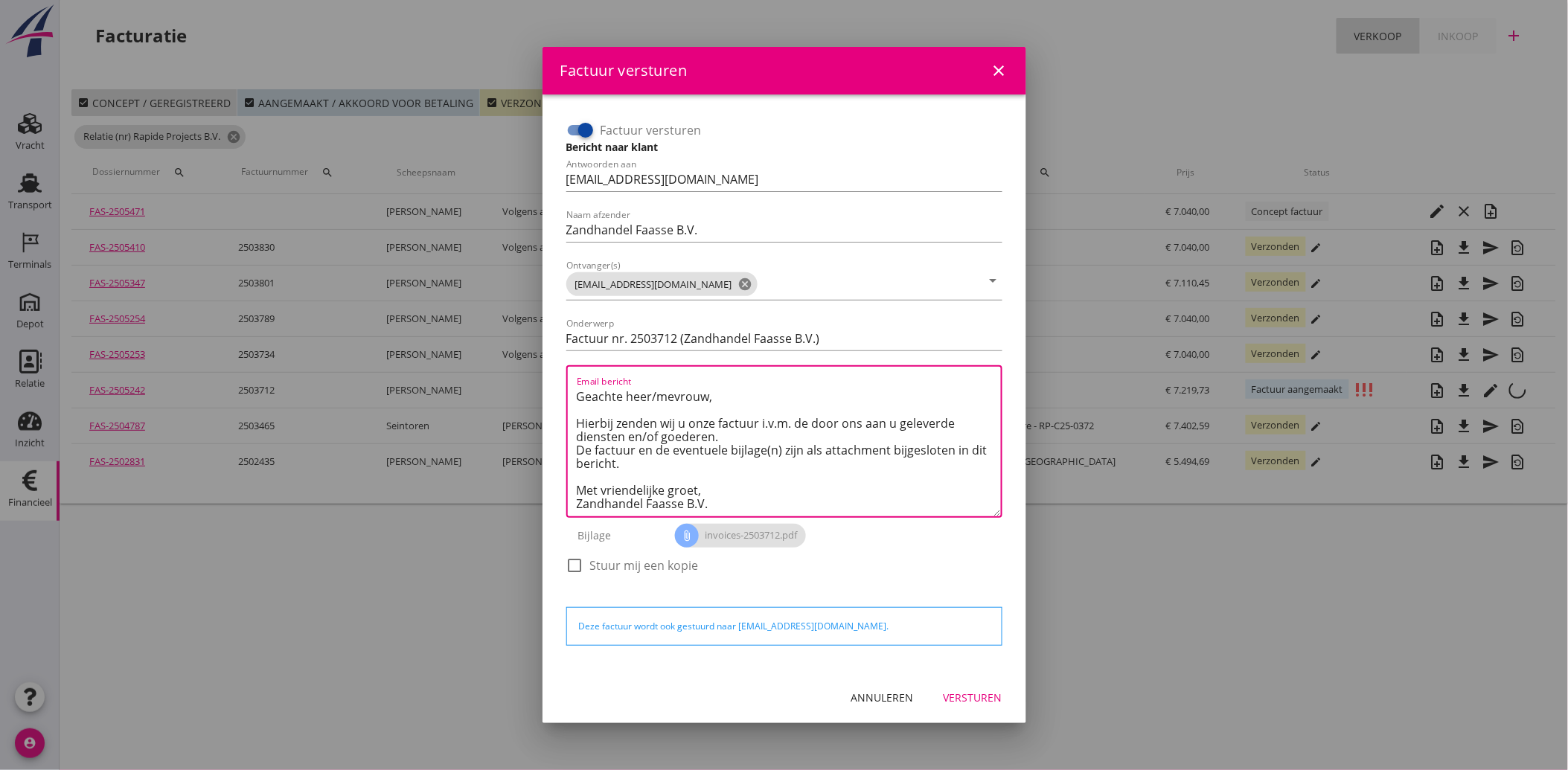
type textarea "Geachte heer/mevrouw, Hierbij zenden wij u onze factuur i.v.m. de door ons aan …"
click at [987, 694] on div "Versturen" at bounding box center [973, 697] width 58 height 16
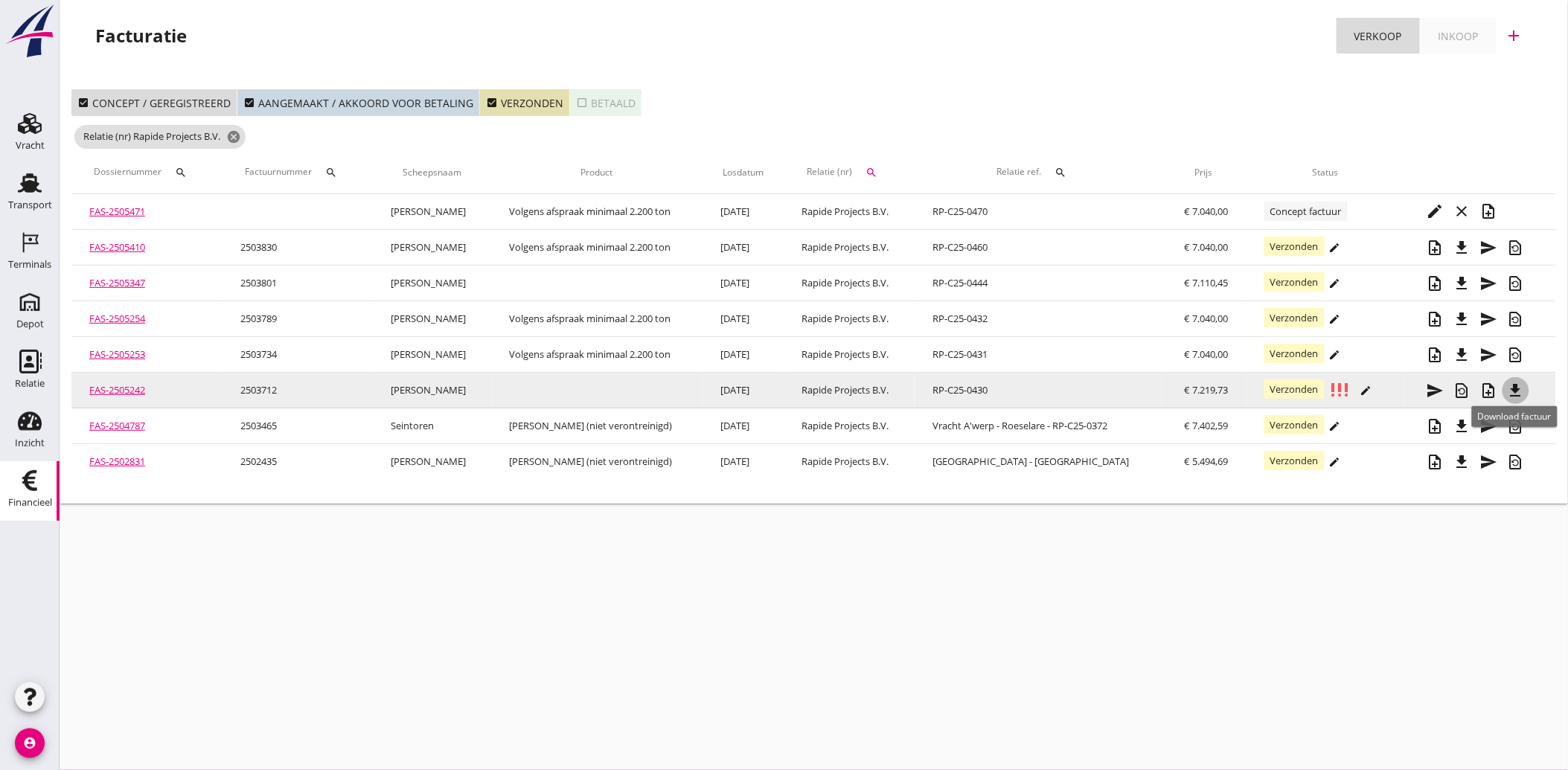
click at [1515, 387] on icon "file_download" at bounding box center [1515, 390] width 18 height 18
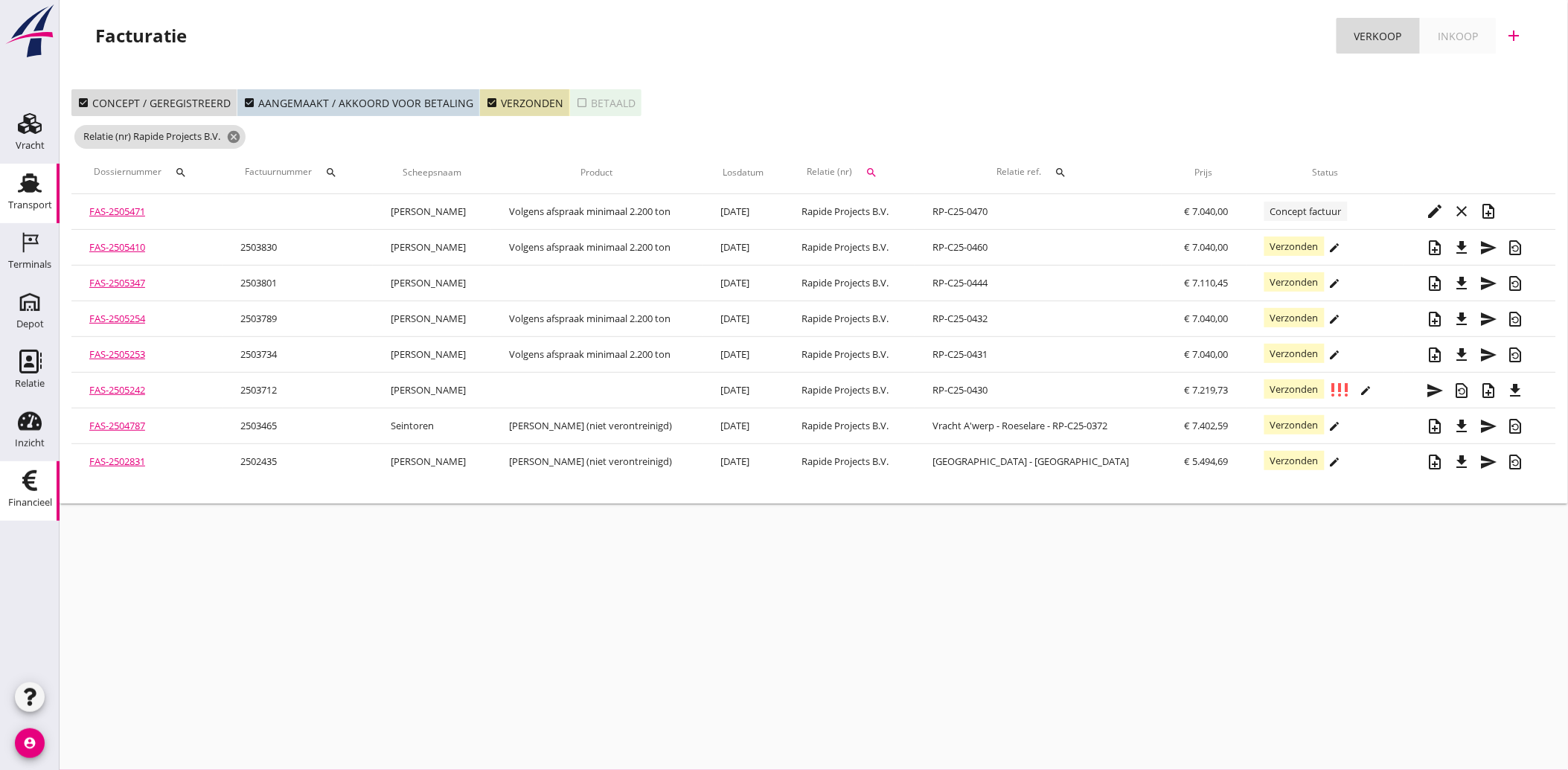
click at [24, 187] on use at bounding box center [29, 183] width 24 height 20
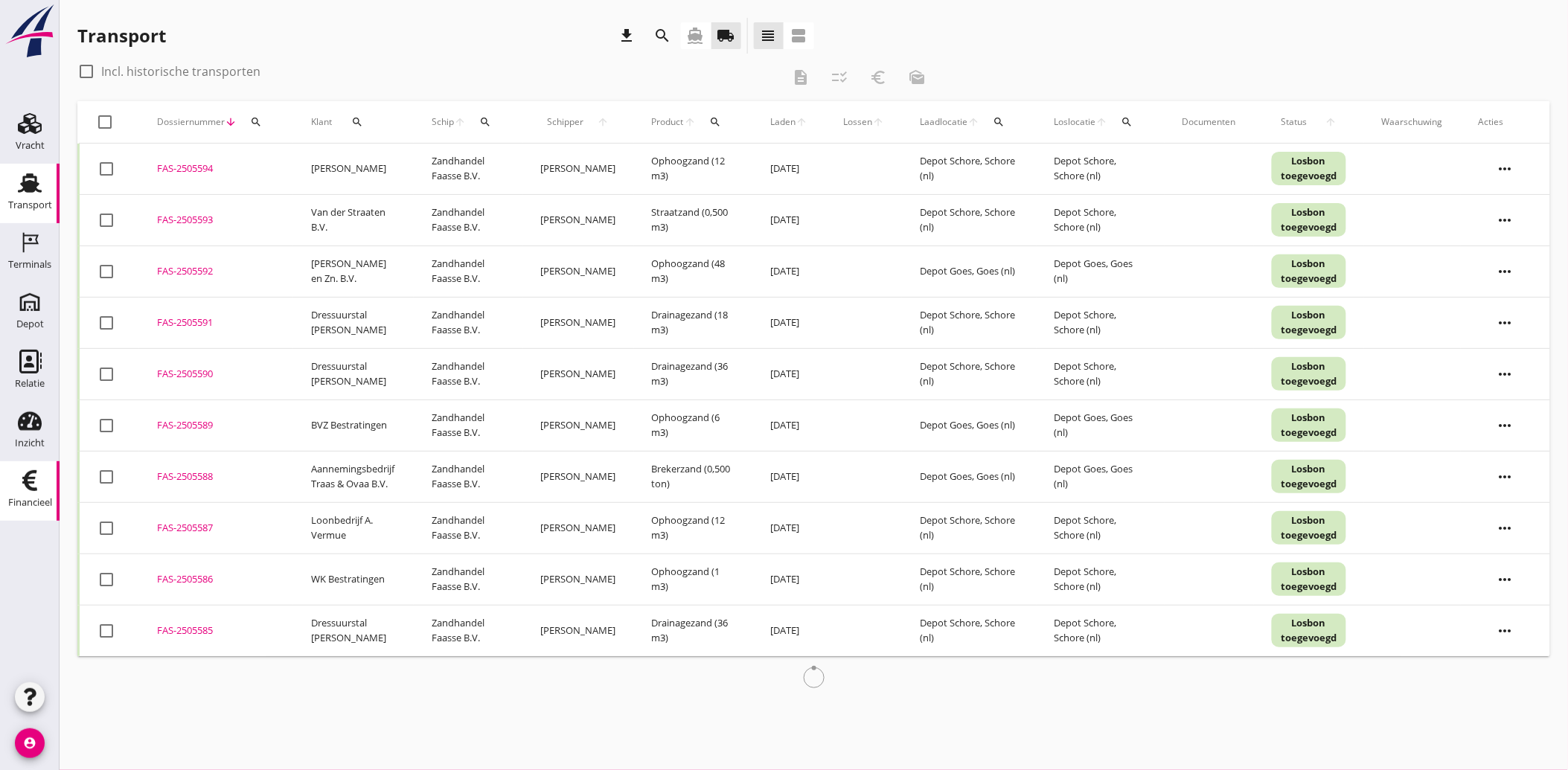
click at [26, 500] on div "Financieel" at bounding box center [30, 503] width 44 height 9
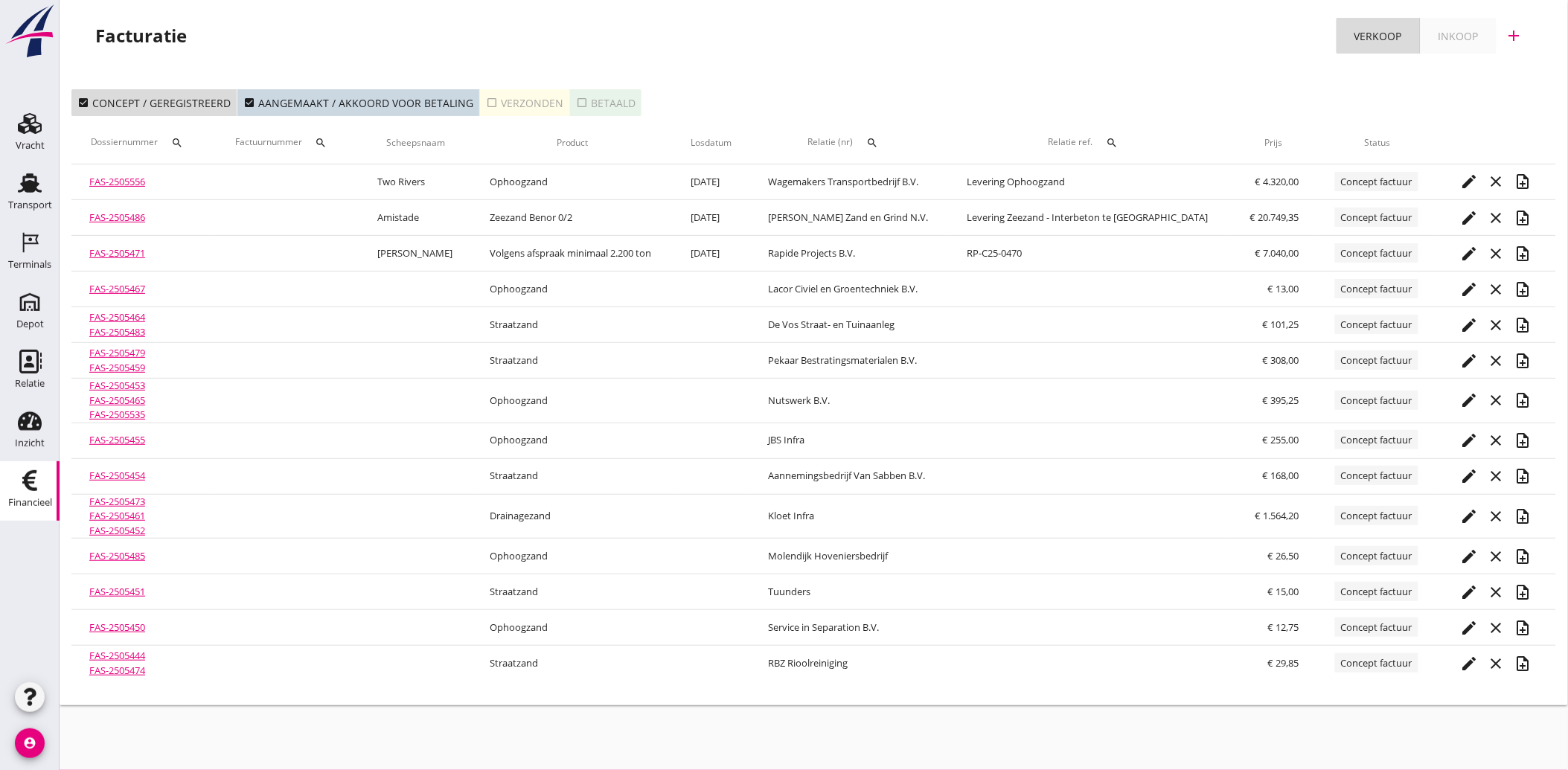
click at [486, 102] on icon "check_box_outline_blank" at bounding box center [492, 103] width 12 height 12
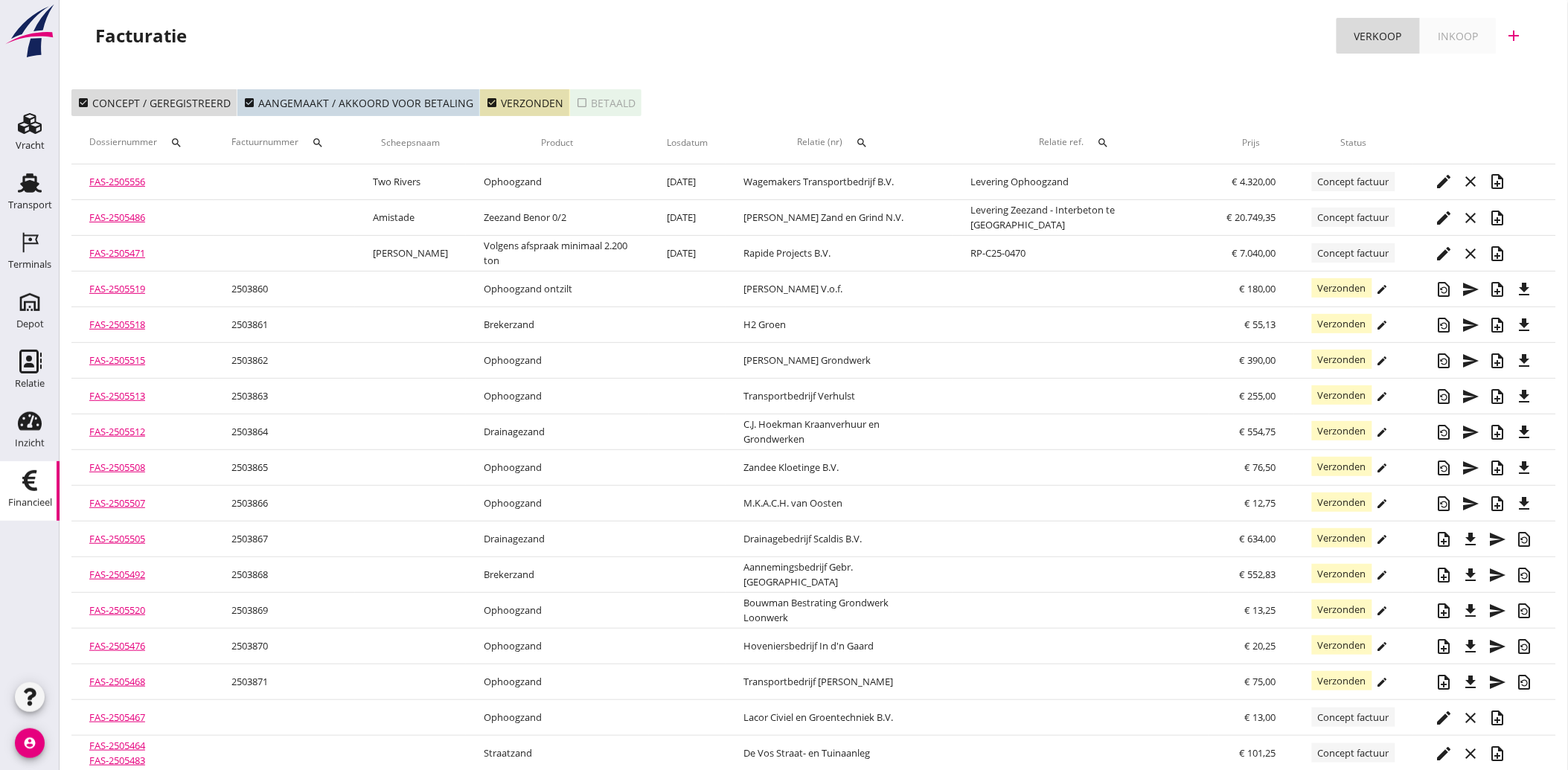
click at [875, 143] on div "search" at bounding box center [862, 142] width 26 height 12
click at [891, 169] on div "arrow_drop_down" at bounding box center [976, 188] width 197 height 48
click at [891, 182] on input "text" at bounding box center [955, 185] width 154 height 24
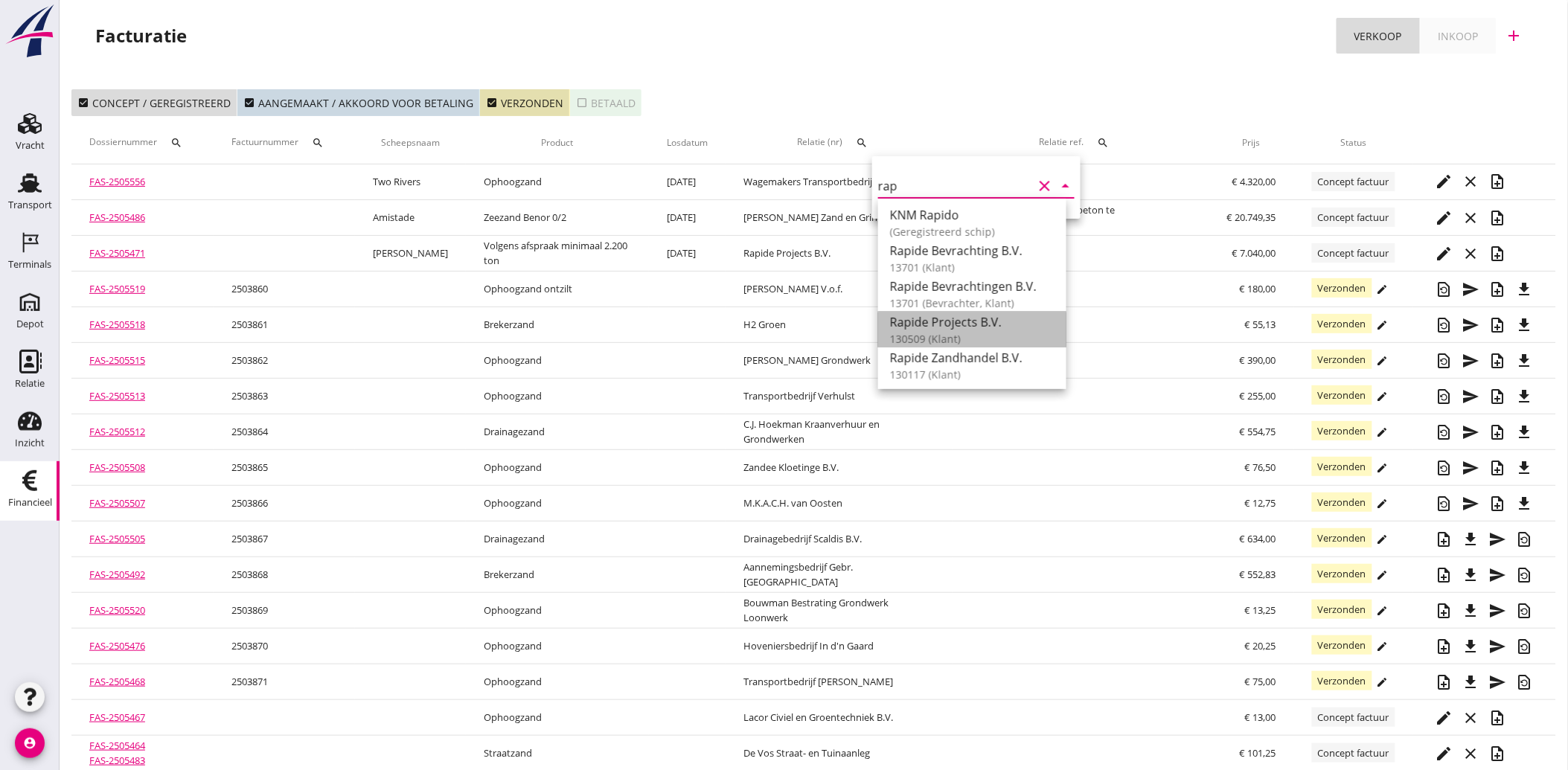
click at [946, 329] on div "Rapide Projects B.V." at bounding box center [972, 322] width 165 height 18
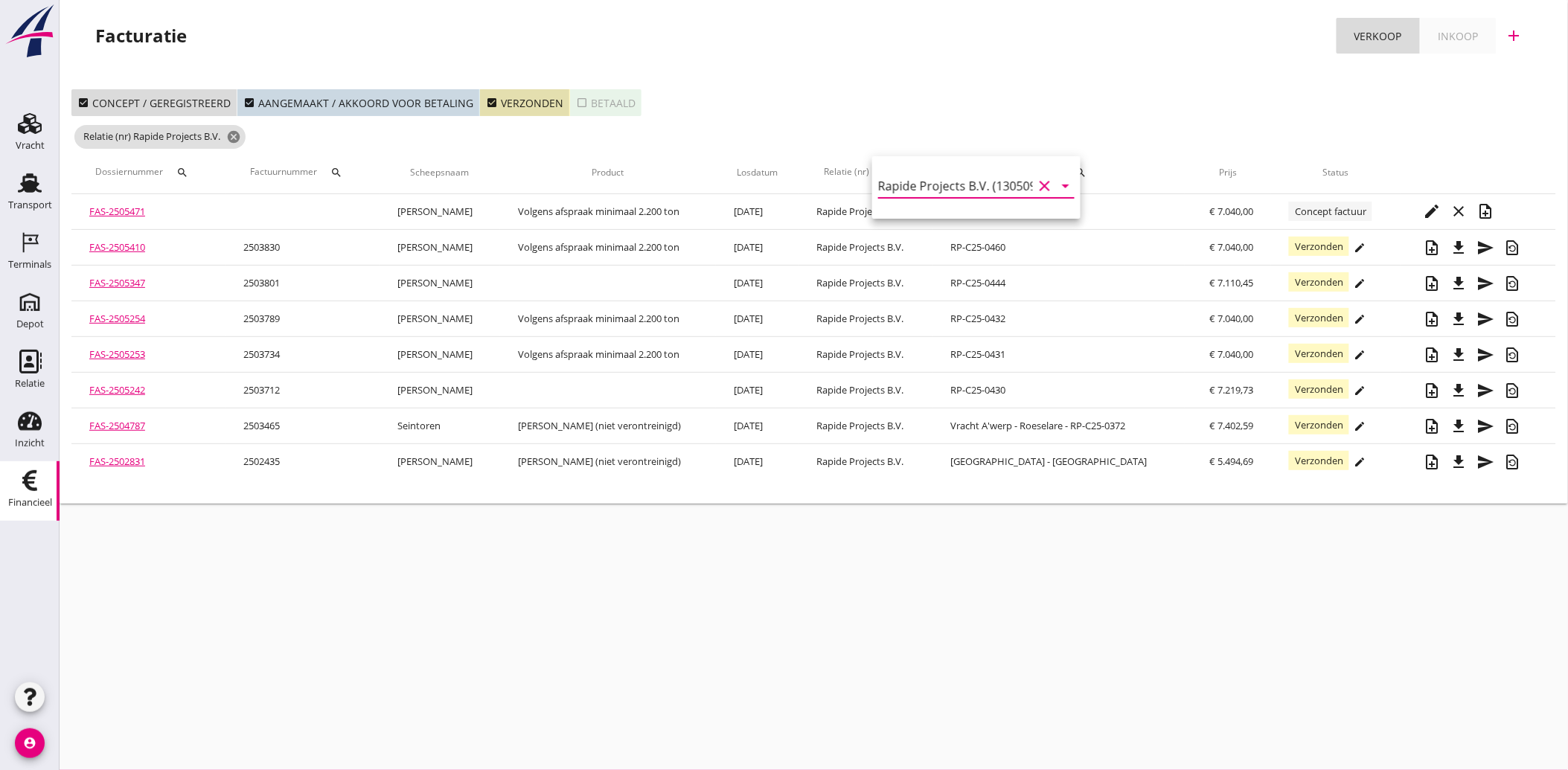
type input "Rapide Projects B.V. (130509)"
click at [1036, 183] on icon "clear" at bounding box center [1044, 185] width 18 height 18
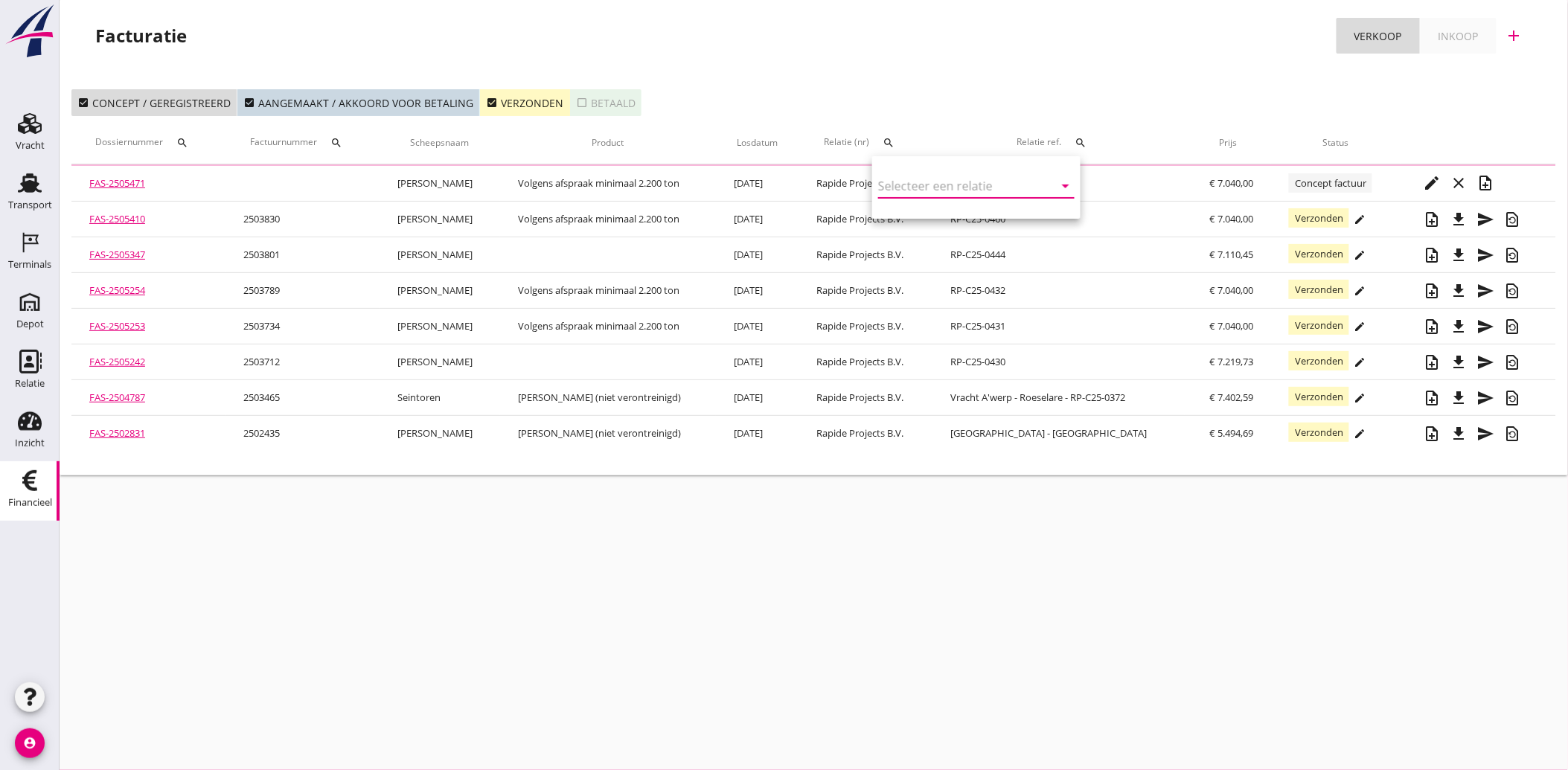
click at [493, 103] on div "check_box Verzonden" at bounding box center [525, 103] width 77 height 16
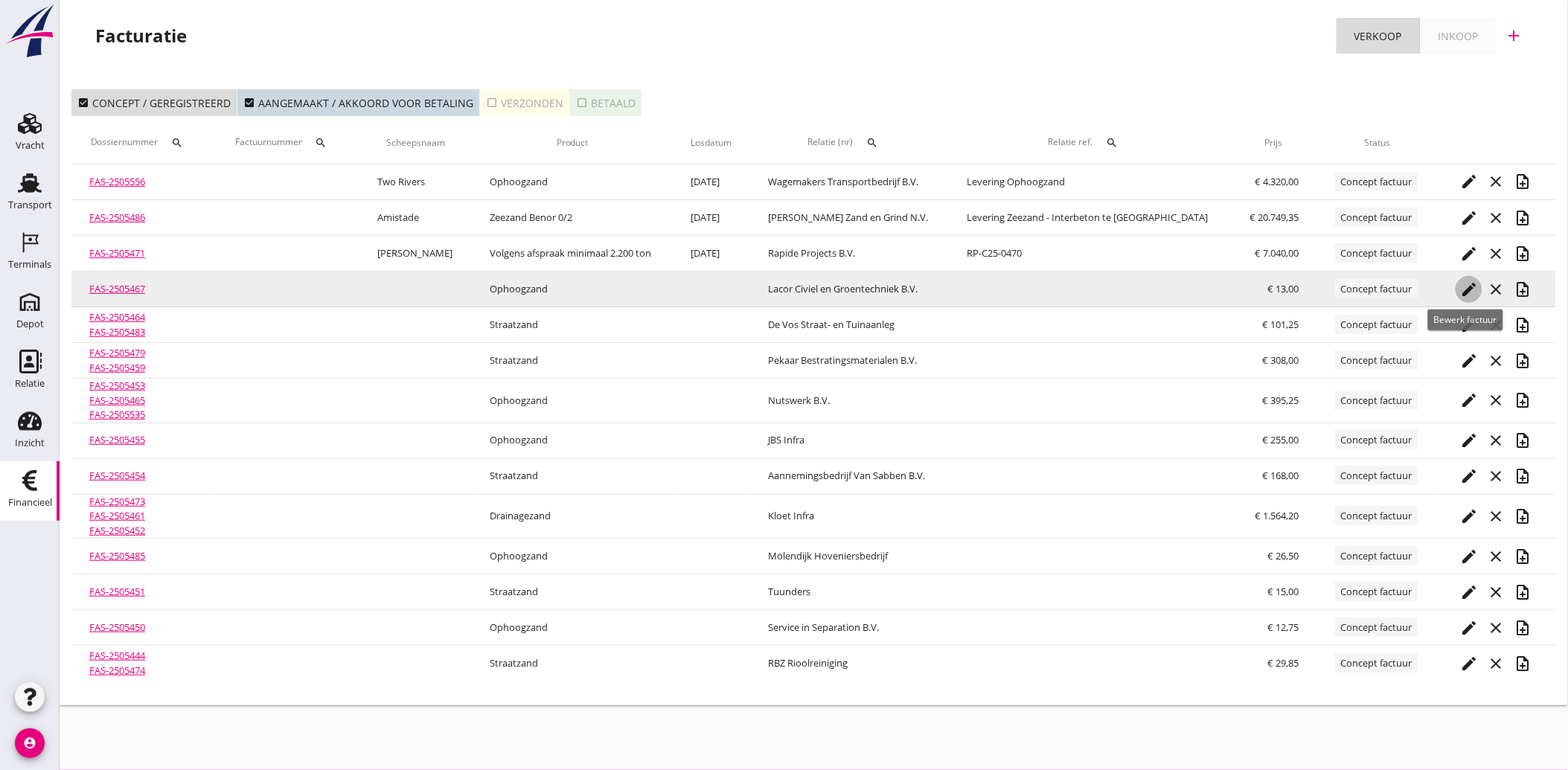
click at [1468, 282] on icon "edit" at bounding box center [1468, 289] width 18 height 18
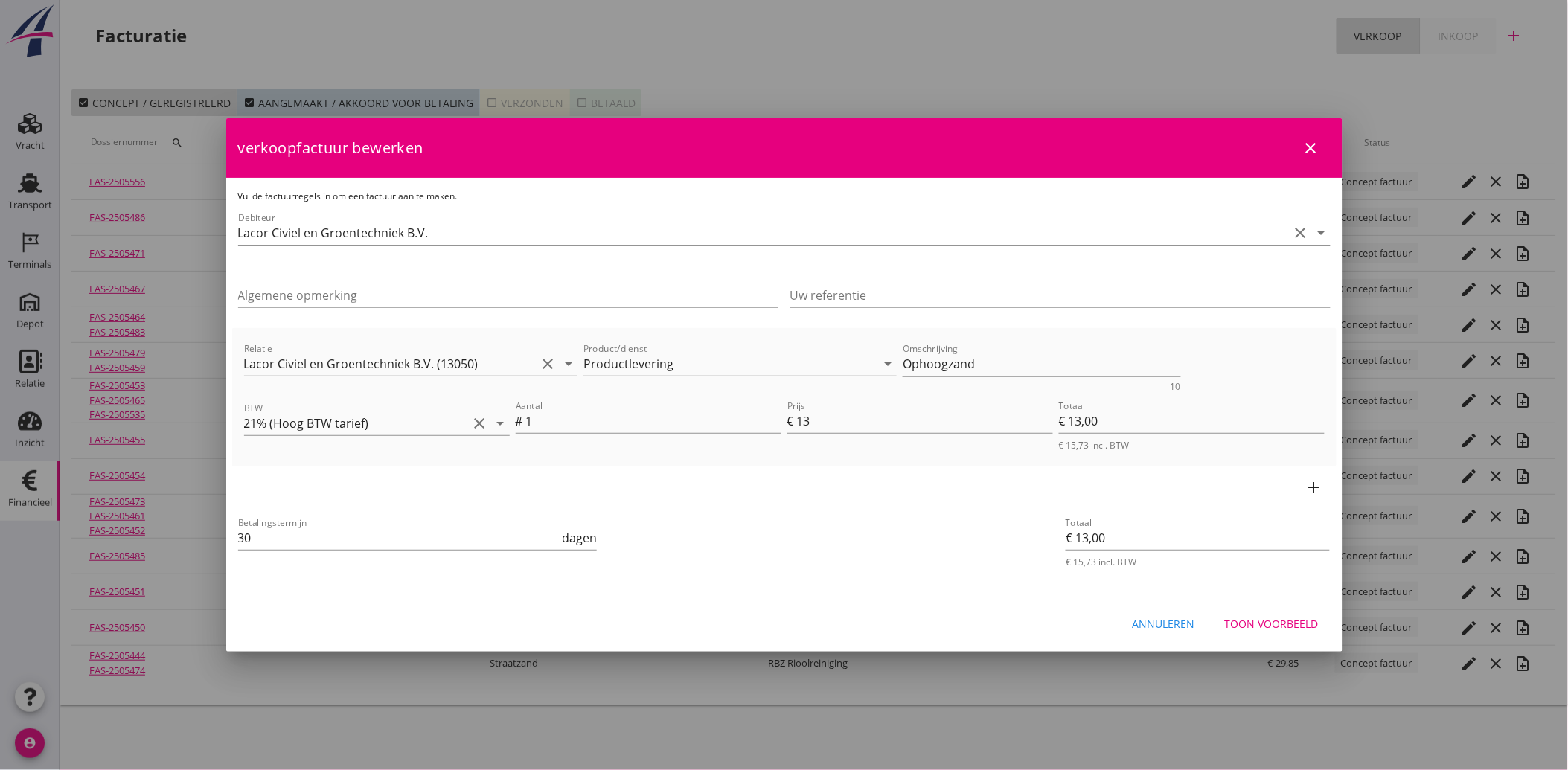
click at [1247, 626] on div "Toon voorbeeld" at bounding box center [1271, 623] width 94 height 16
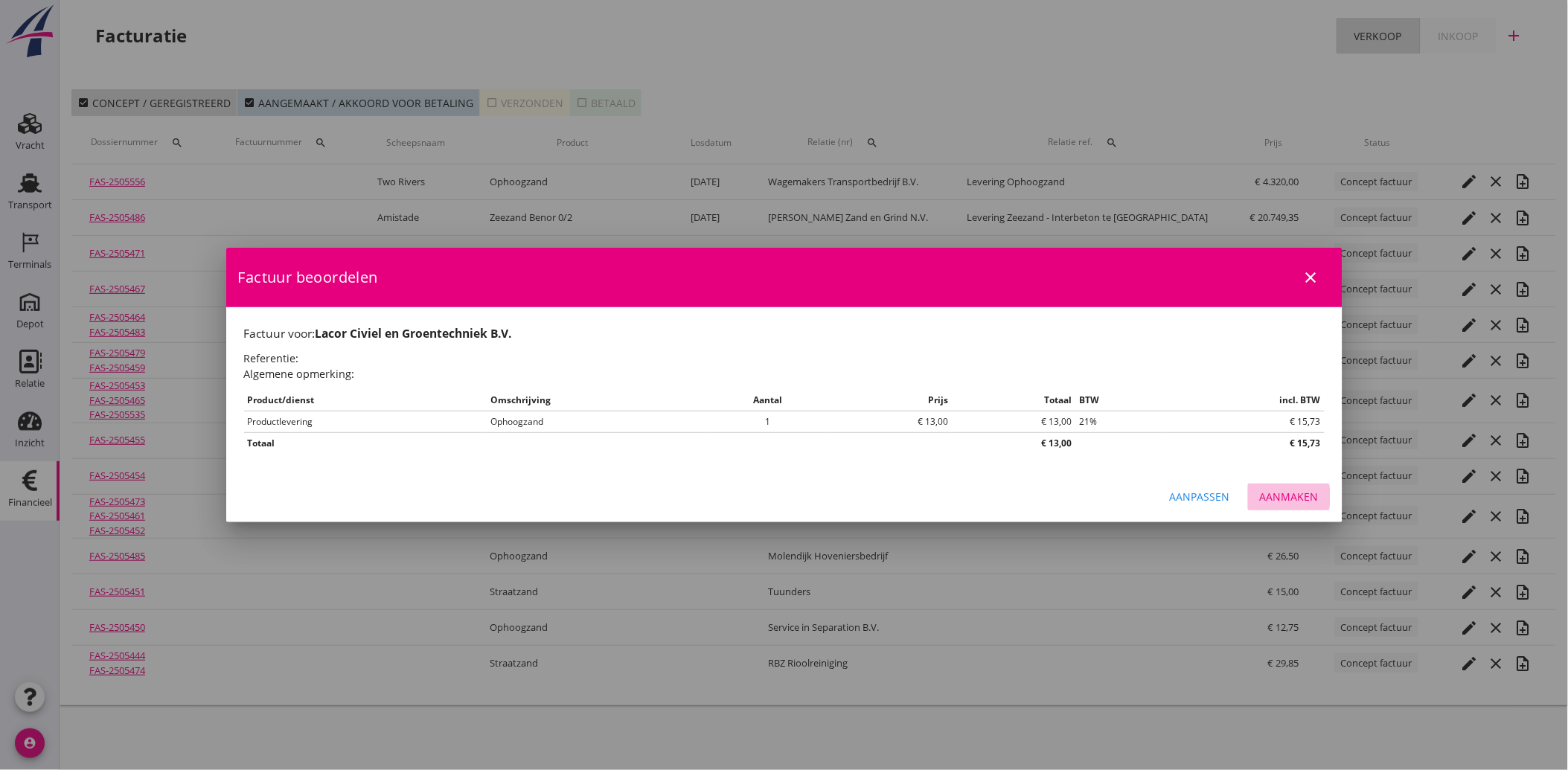
click at [1296, 495] on div "Aanmaken" at bounding box center [1288, 496] width 58 height 16
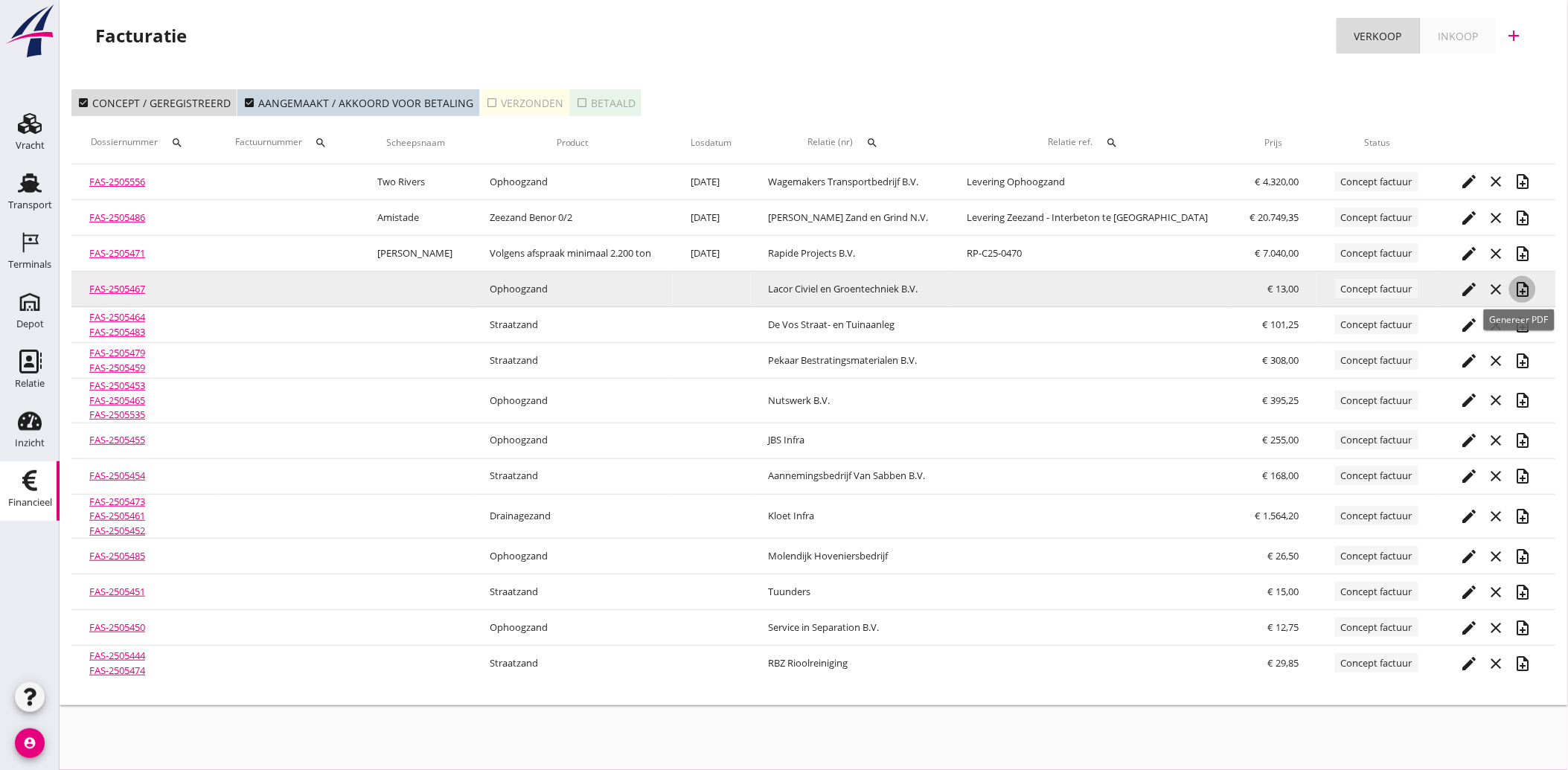
click at [1519, 286] on icon "note_add" at bounding box center [1522, 289] width 18 height 18
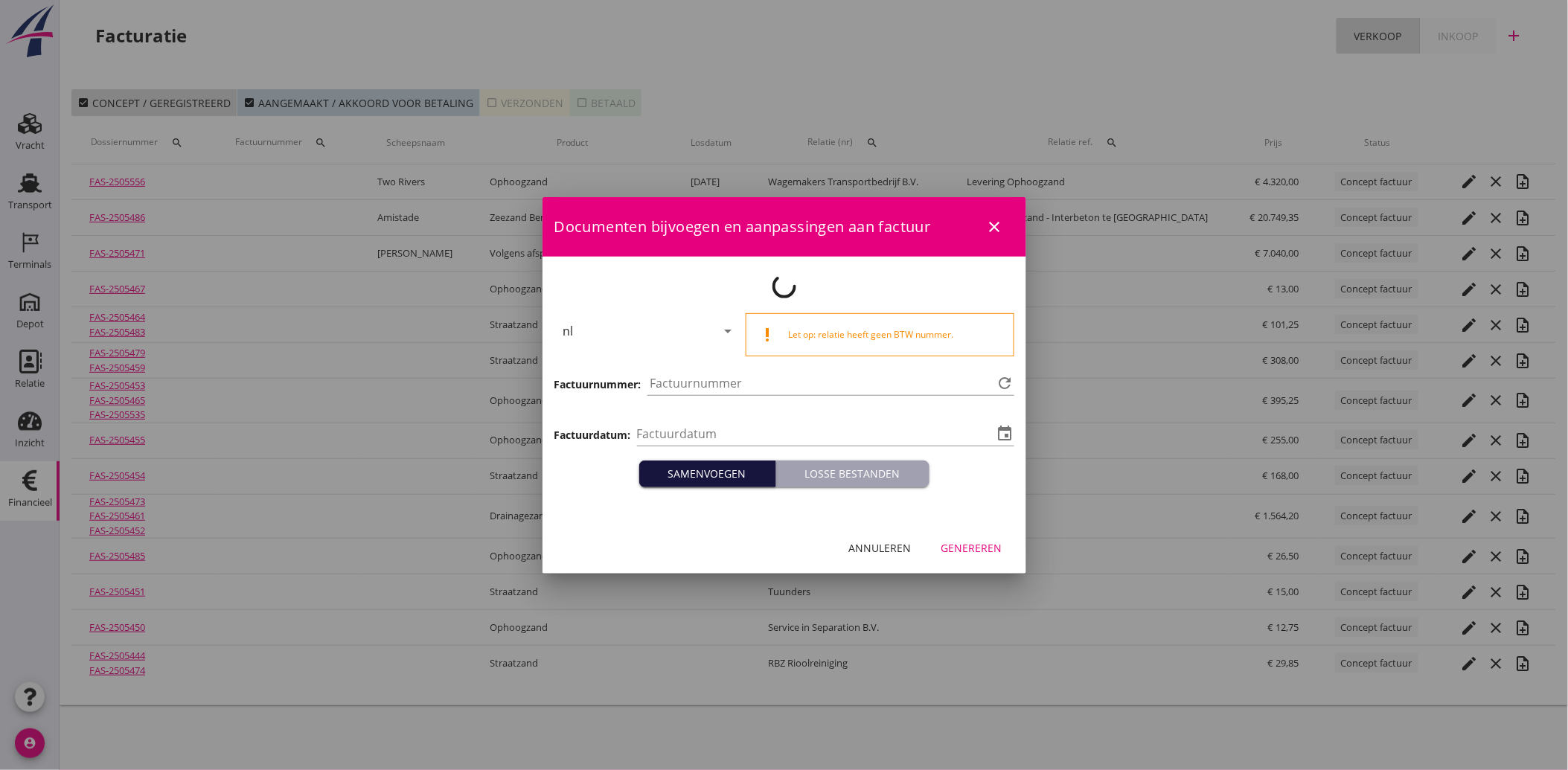
type input "[DATE]"
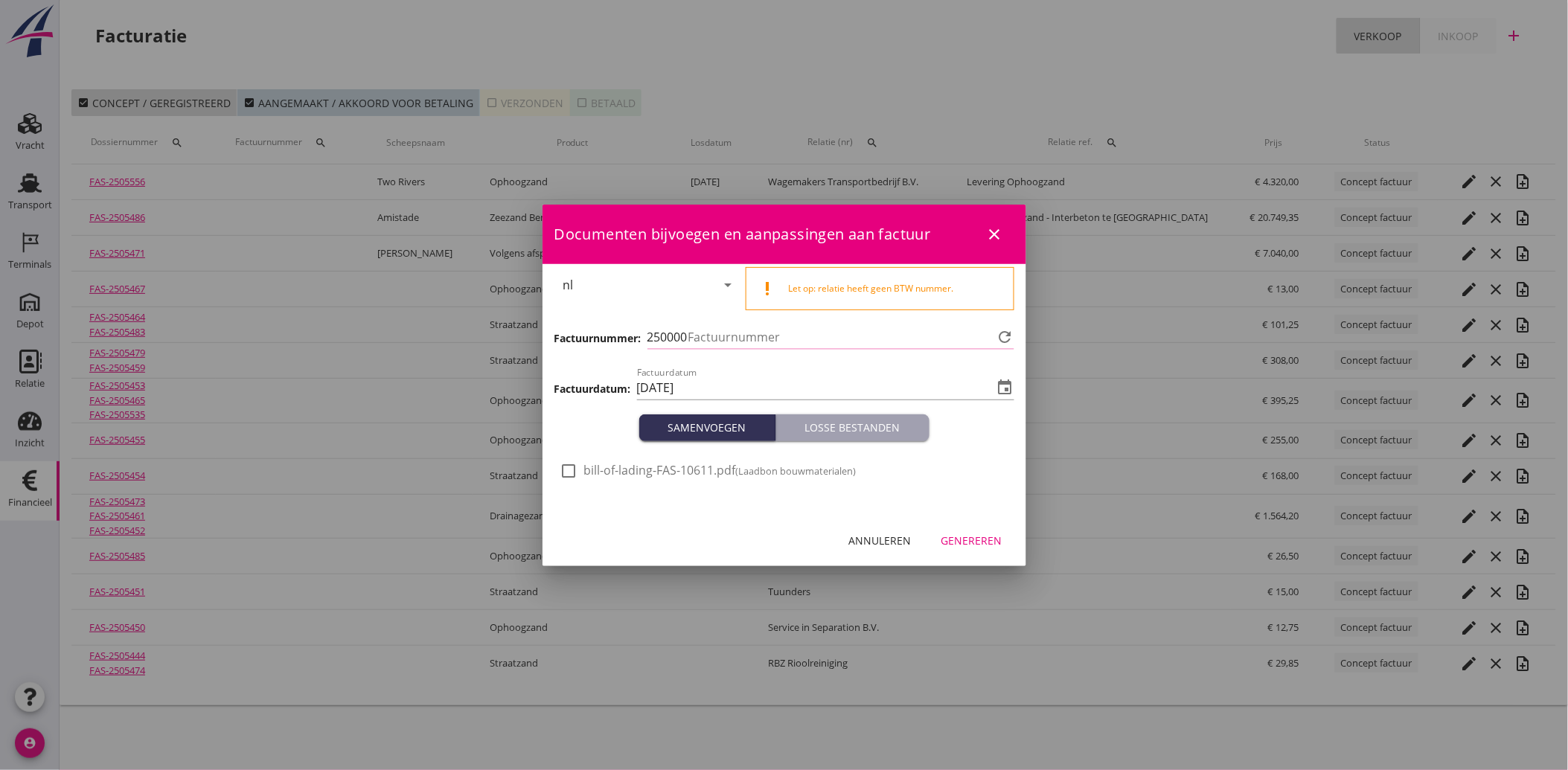
type input "3872"
click at [567, 466] on div at bounding box center [569, 471] width 25 height 25
checkbox input "true"
click at [955, 533] on div "Genereren" at bounding box center [971, 540] width 61 height 16
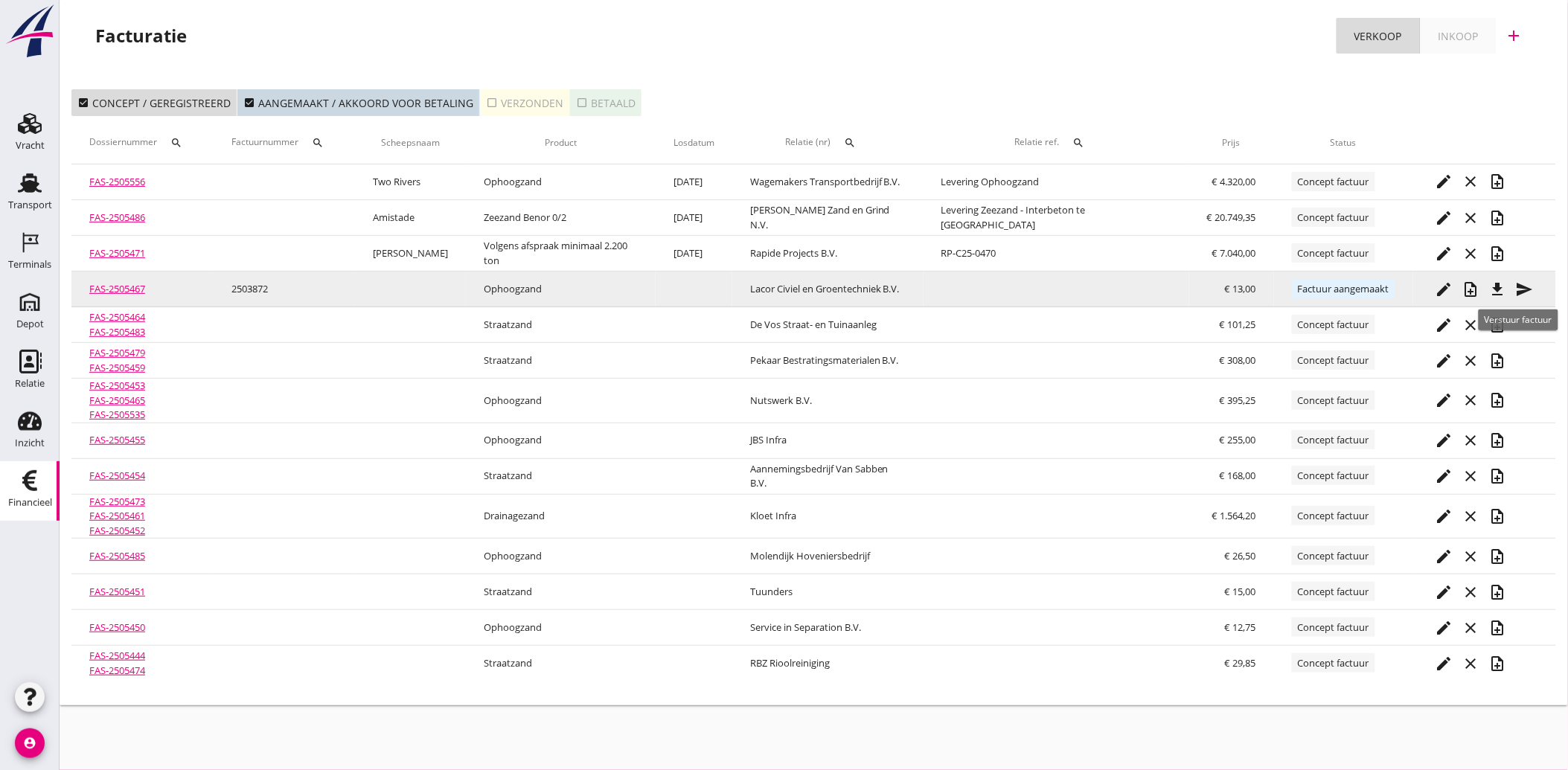
click at [1527, 286] on icon "send" at bounding box center [1524, 289] width 18 height 18
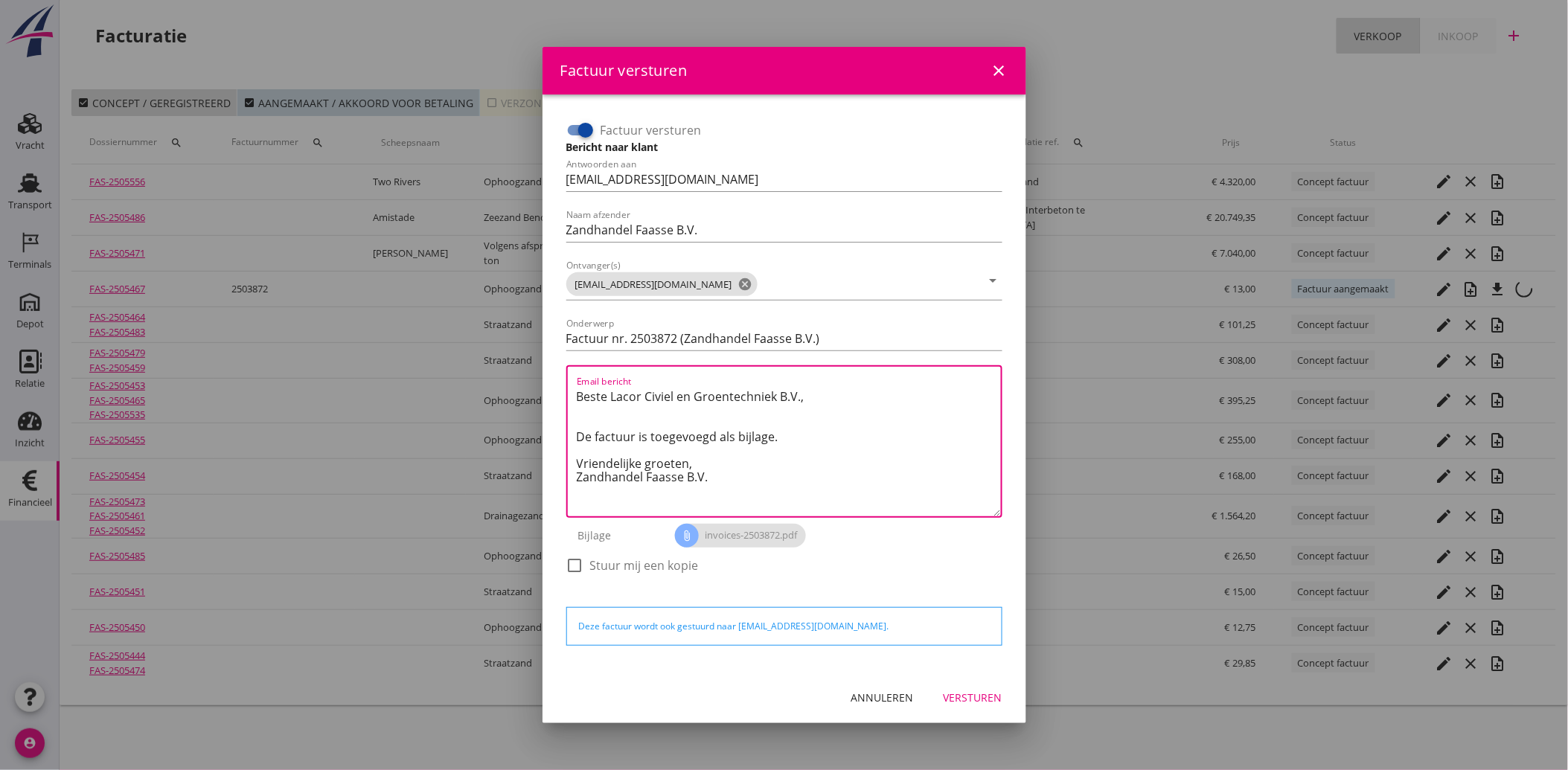
drag, startPoint x: 746, startPoint y: 492, endPoint x: 574, endPoint y: 387, distance: 201.5
click at [574, 387] on div "Email bericht Beste Lacor Civiel en Groentechniek B.V., De factuur is toegevoeg…" at bounding box center [784, 441] width 436 height 152
paste textarea "Geachte heer/mevrouw, Hierbij zenden wij u onze factuur i.v.m. de door ons aan …"
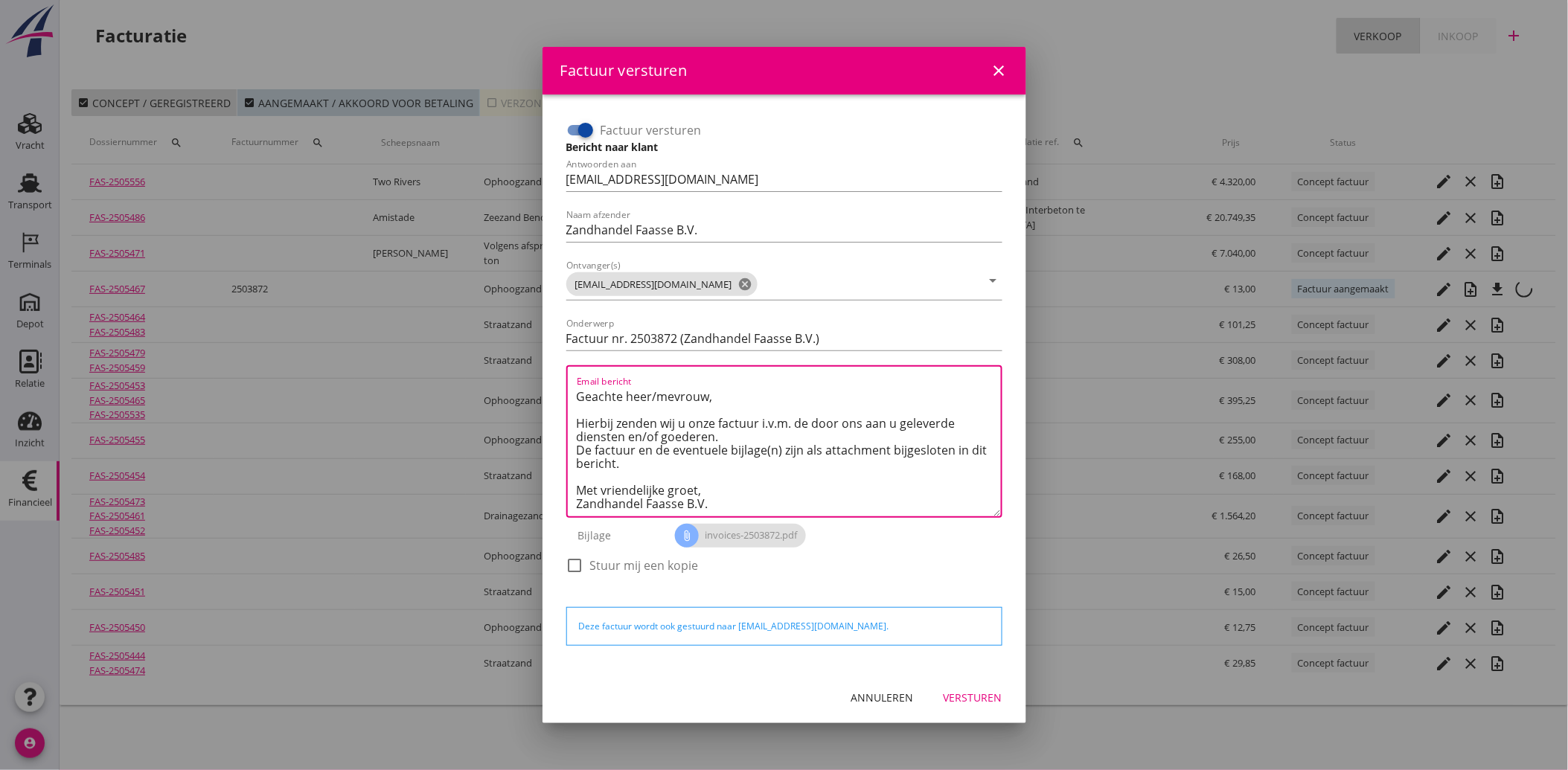
type textarea "Geachte heer/mevrouw, Hierbij zenden wij u onze factuur i.v.m. de door ons aan …"
click at [957, 700] on div "Versturen" at bounding box center [973, 697] width 58 height 16
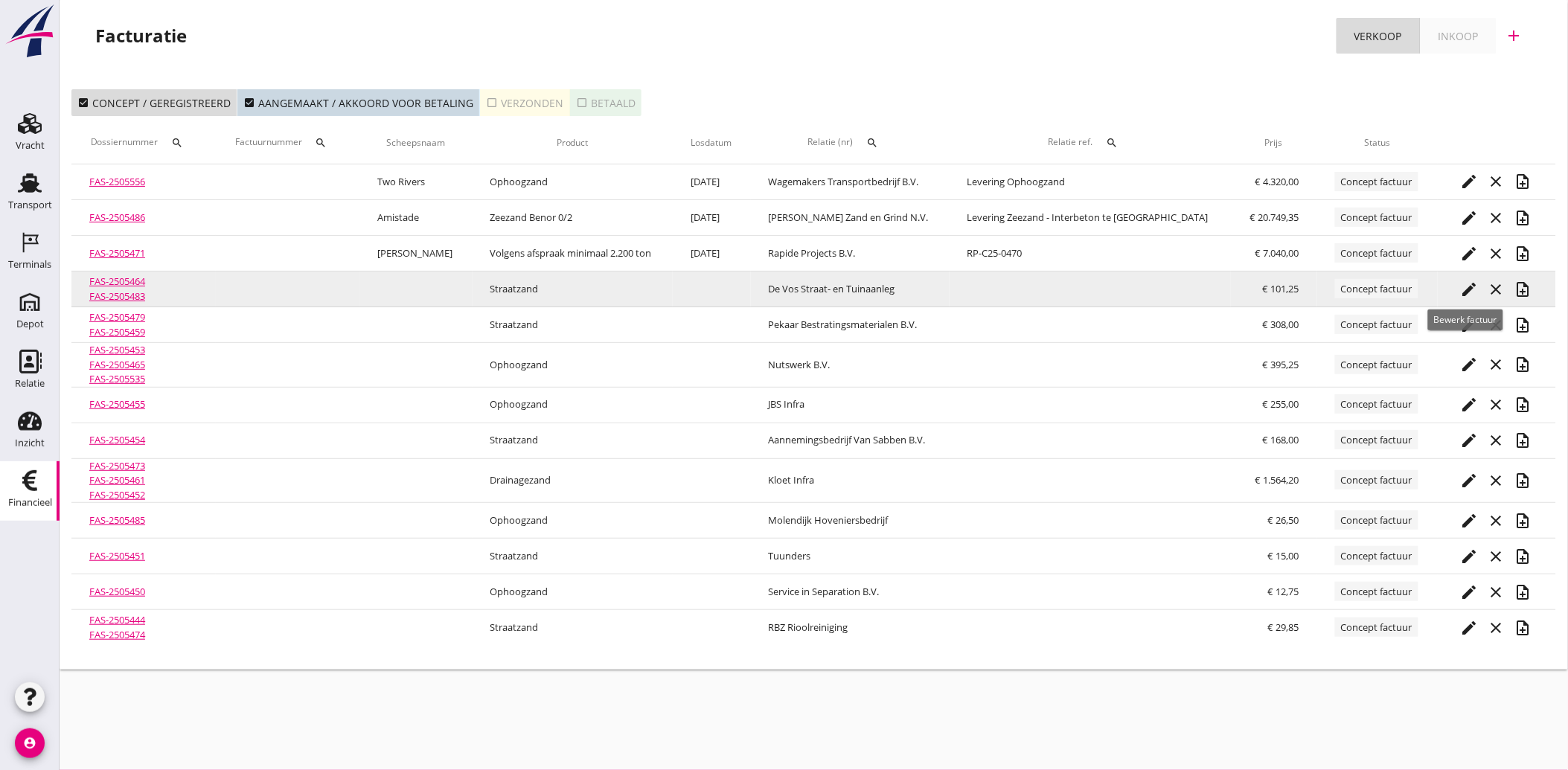
click at [1471, 281] on icon "edit" at bounding box center [1468, 289] width 18 height 18
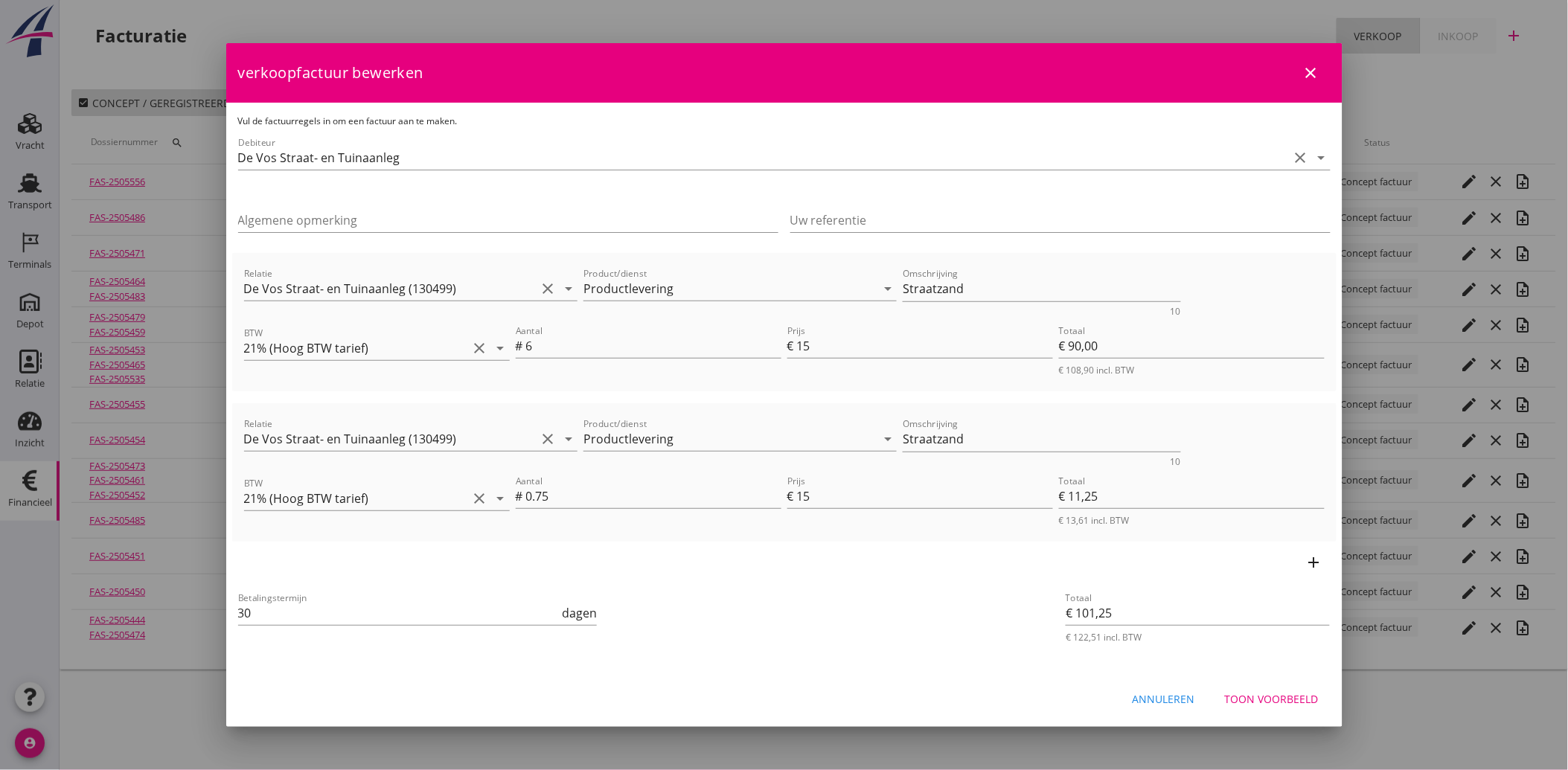
click at [1192, 698] on div "Annuleren" at bounding box center [1163, 698] width 62 height 16
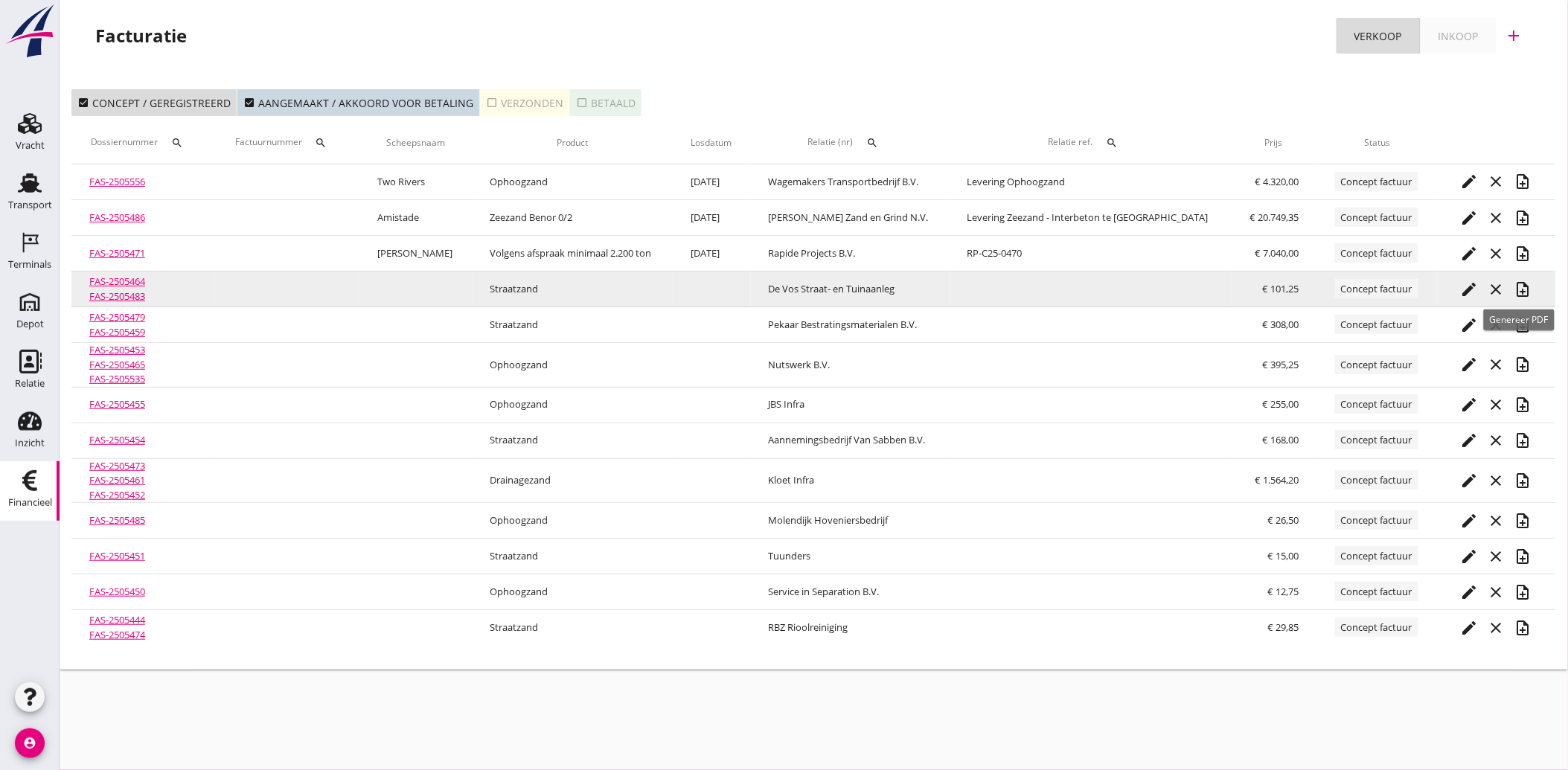
click at [1518, 285] on icon "note_add" at bounding box center [1522, 289] width 18 height 18
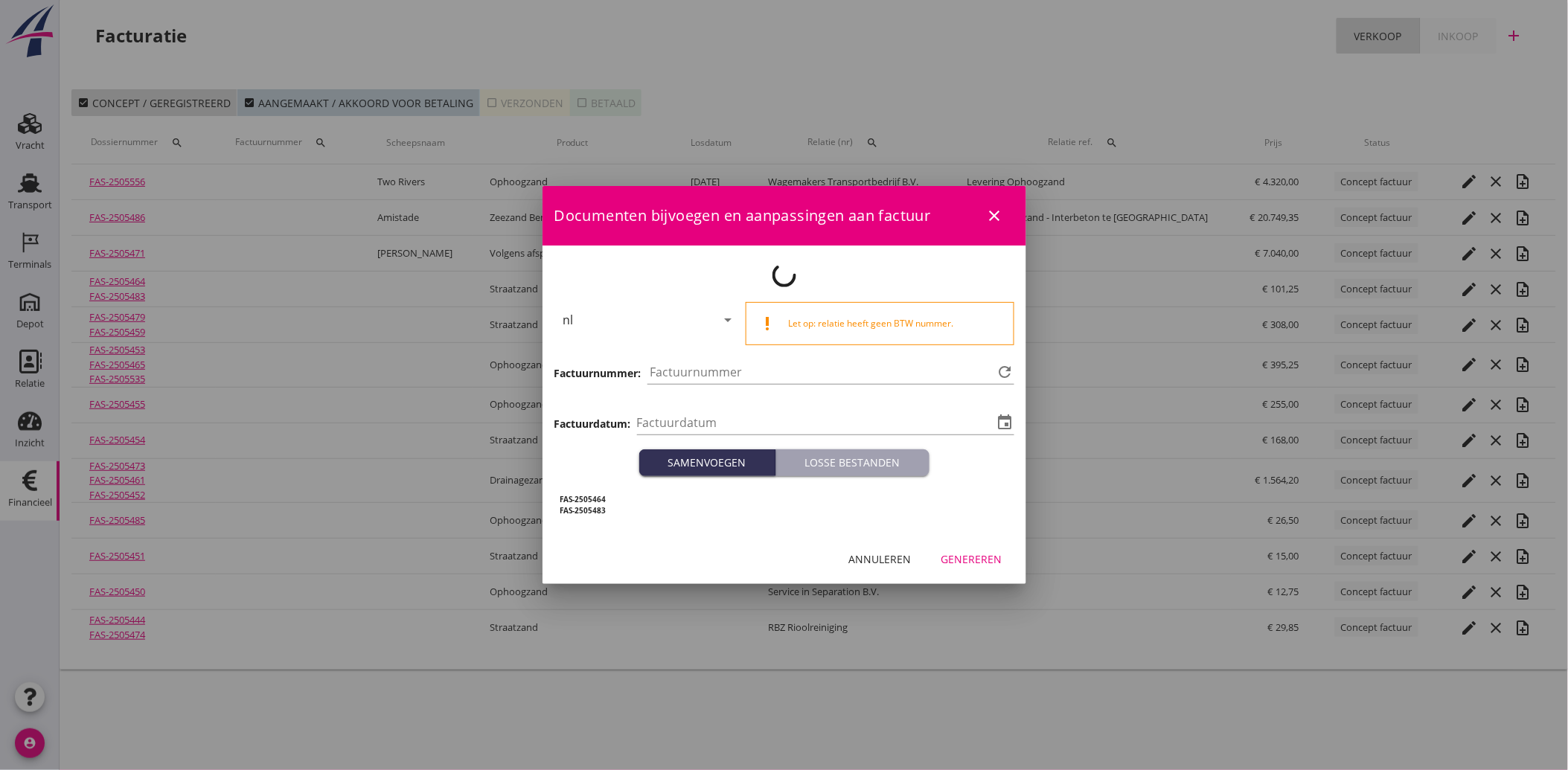
type input "[DATE]"
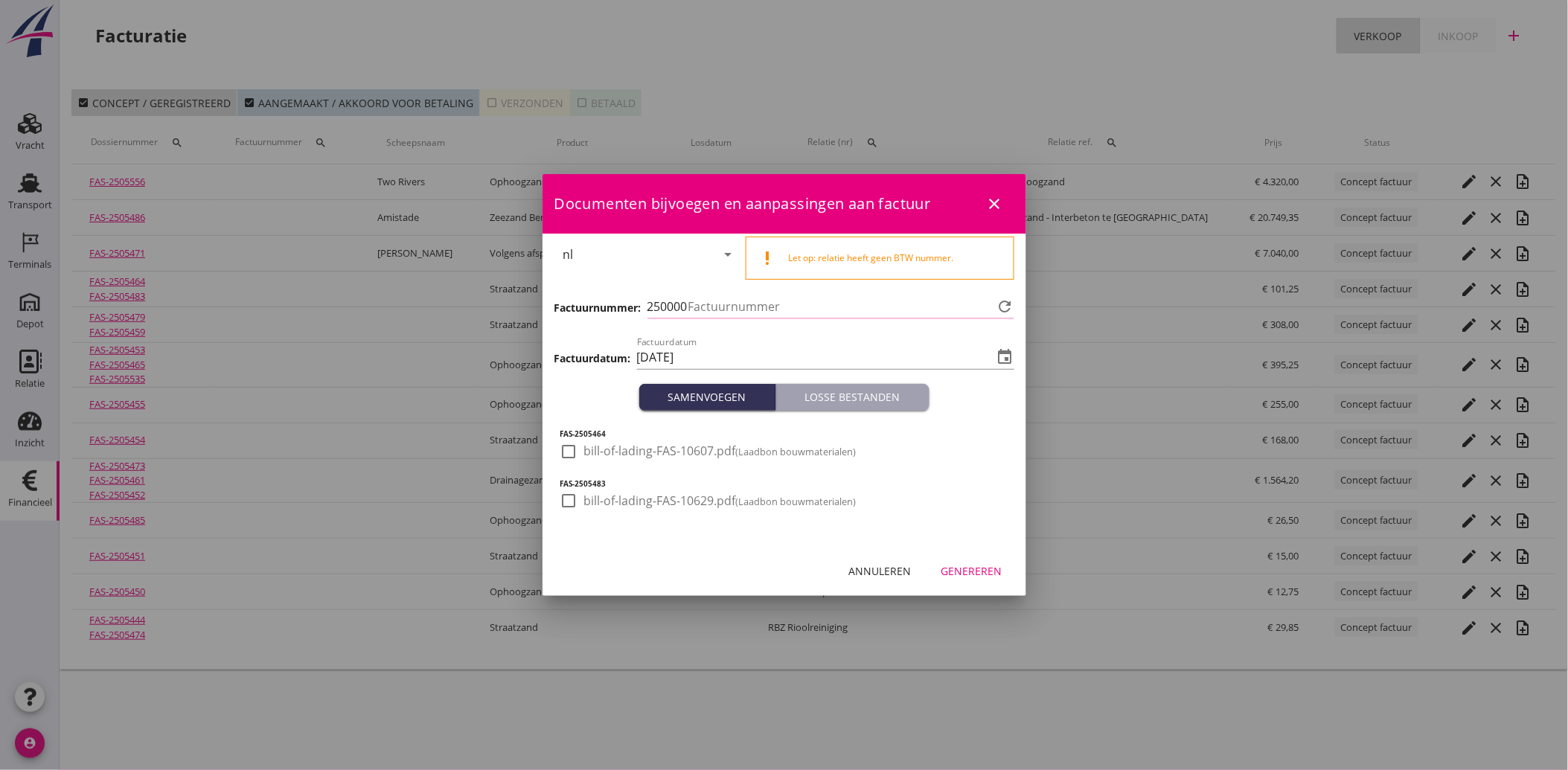
type input "3873"
click at [569, 458] on div at bounding box center [569, 451] width 25 height 25
checkbox input "true"
drag, startPoint x: 575, startPoint y: 501, endPoint x: 591, endPoint y: 514, distance: 20.6
click at [575, 502] on div at bounding box center [569, 500] width 25 height 25
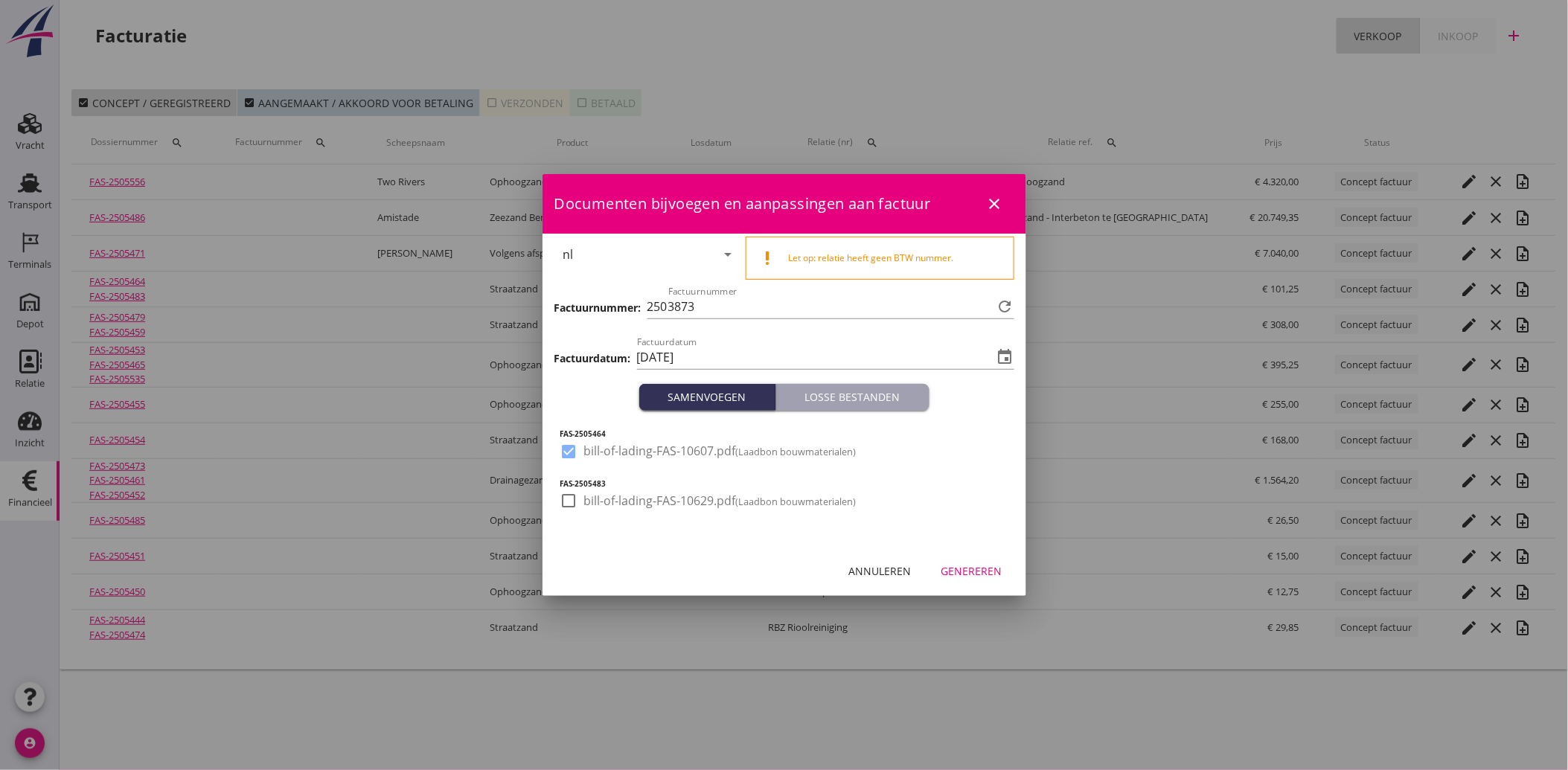
checkbox input "true"
click at [962, 569] on div "Genereren" at bounding box center [971, 570] width 61 height 16
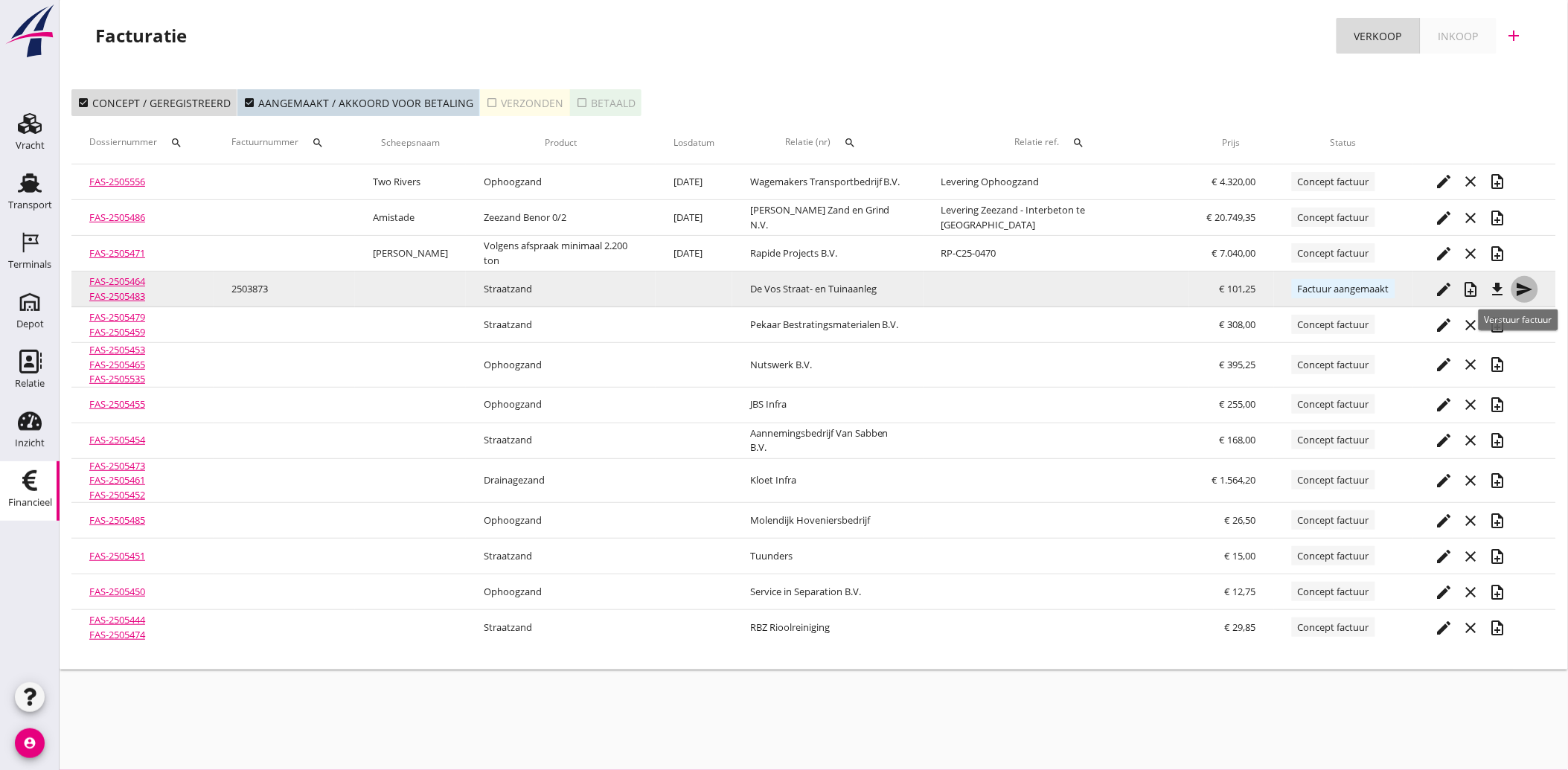
click at [1524, 285] on icon "send" at bounding box center [1524, 289] width 18 height 18
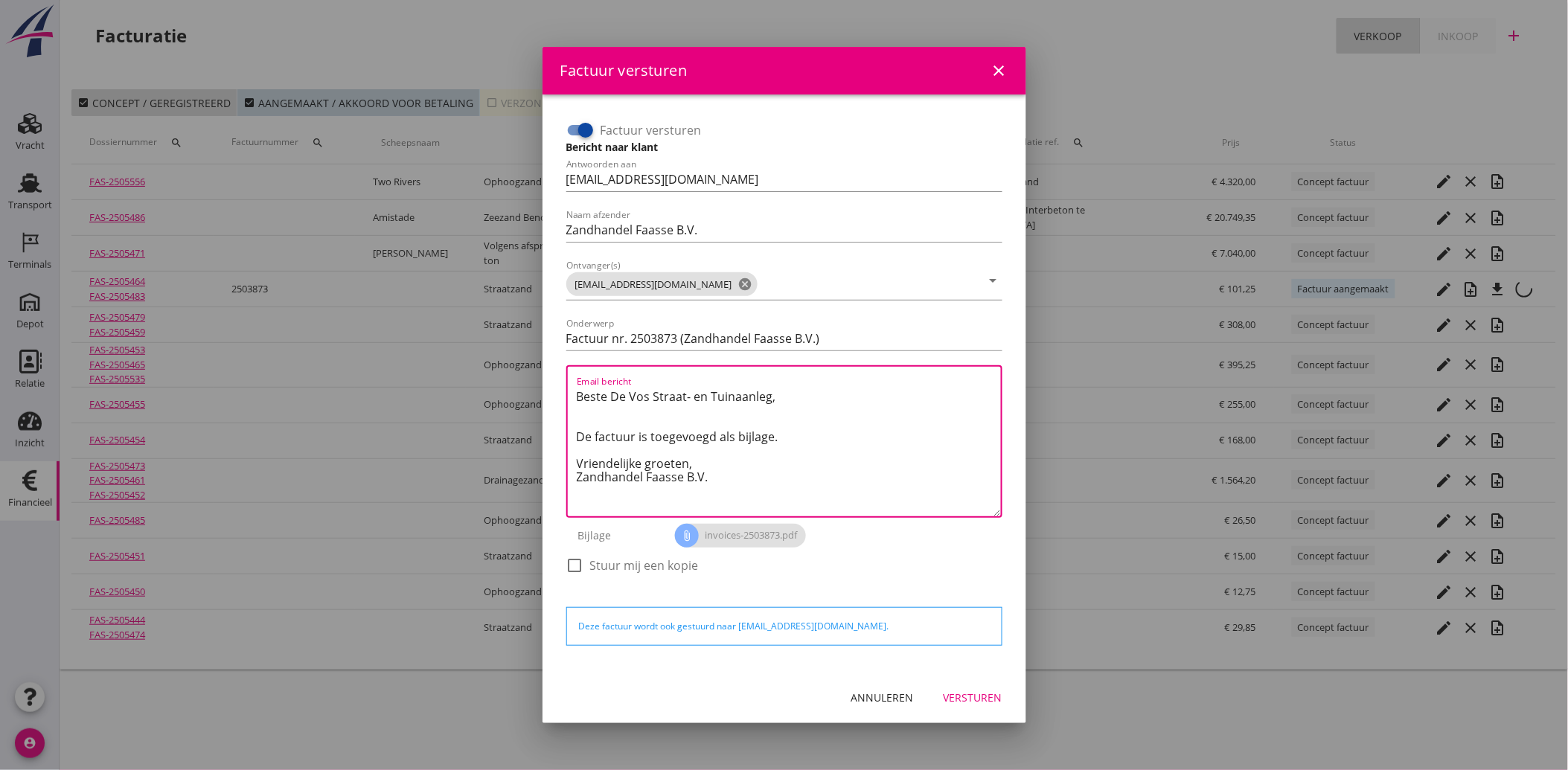
drag, startPoint x: 738, startPoint y: 493, endPoint x: 533, endPoint y: 393, distance: 228.1
click at [533, 393] on div "Factuur versturen close Factuur versturen Bericht naar klant Antwoorden aan adm…" at bounding box center [784, 385] width 1568 height 770
paste textarea "Geachte heer/mevrouw, Hierbij zenden wij u onze factuur i.v.m. de door ons aan …"
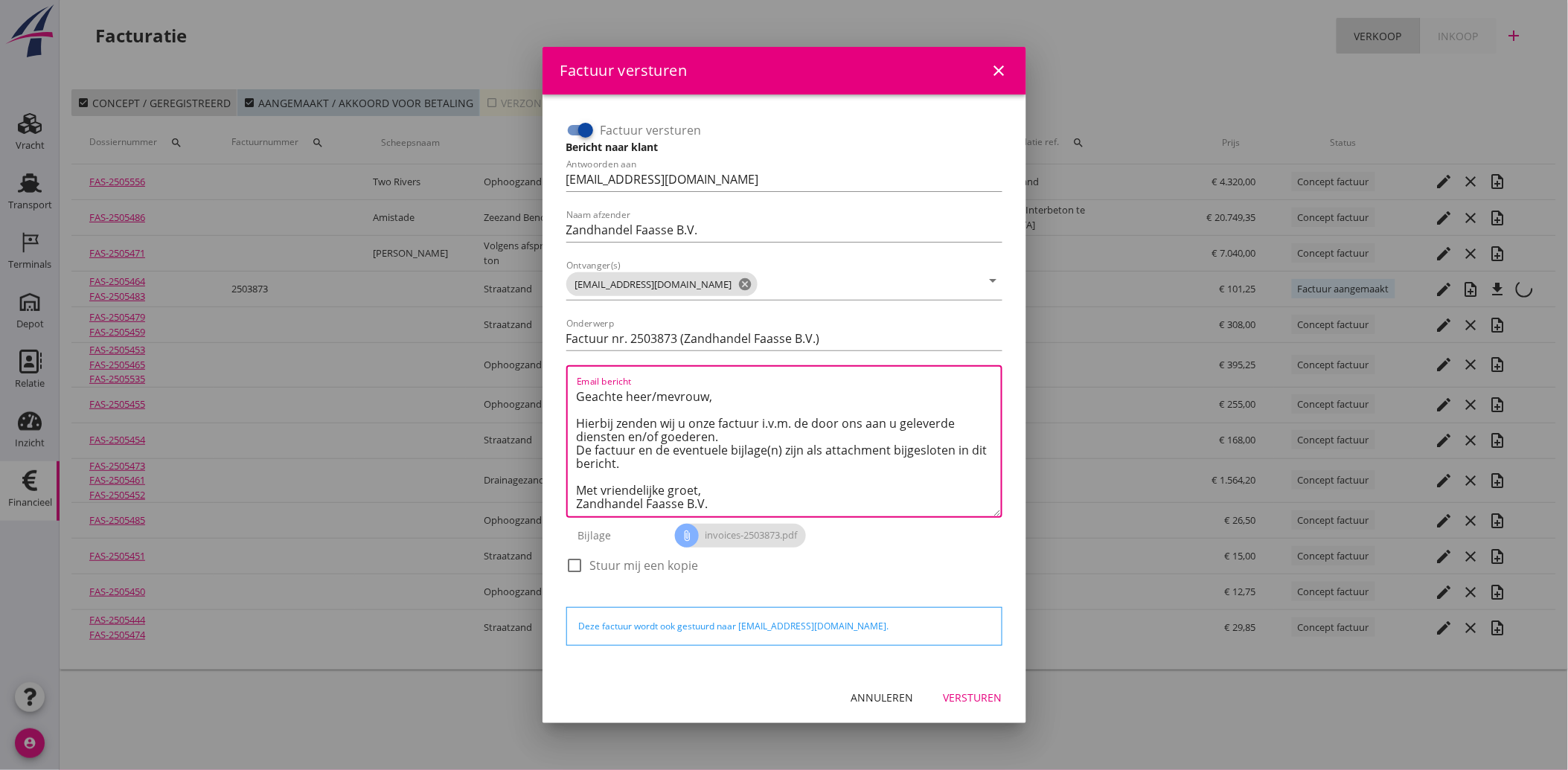
type textarea "Geachte heer/mevrouw, Hierbij zenden wij u onze factuur i.v.m. de door ons aan …"
click at [962, 685] on button "Versturen" at bounding box center [973, 698] width 83 height 26
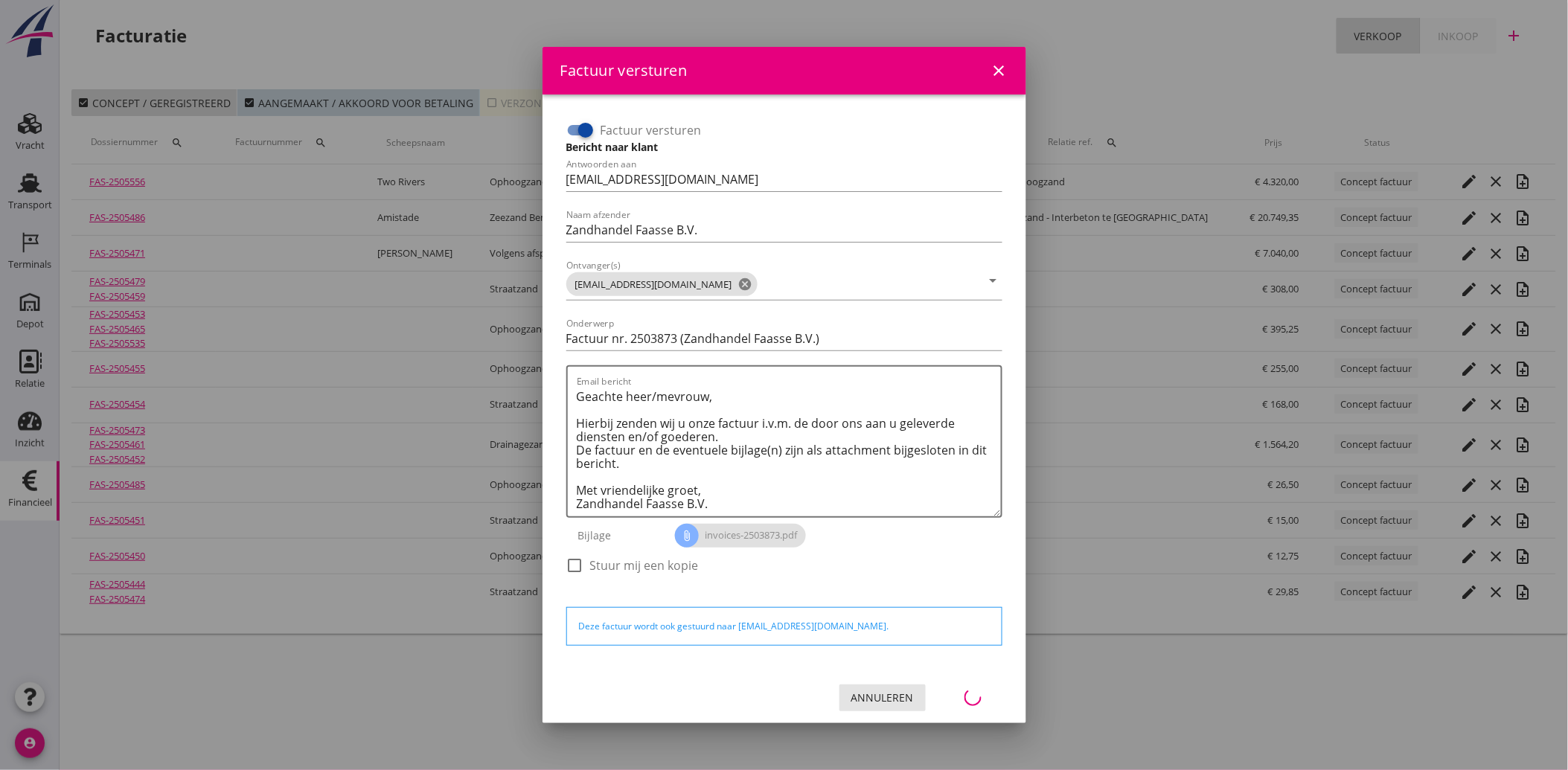
click at [894, 697] on div "Annuleren" at bounding box center [882, 697] width 62 height 16
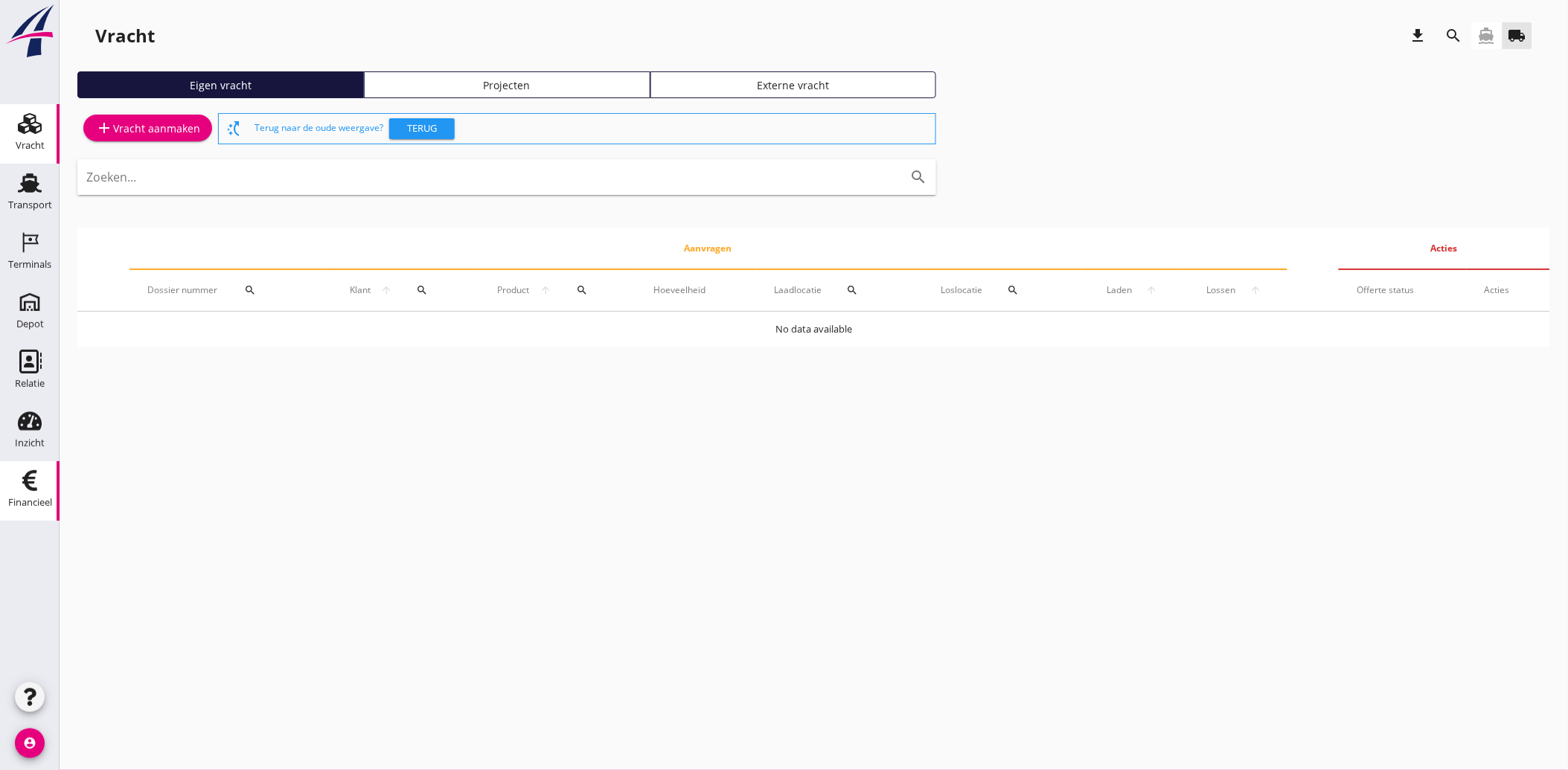
click at [31, 496] on div "Financieel" at bounding box center [30, 503] width 44 height 21
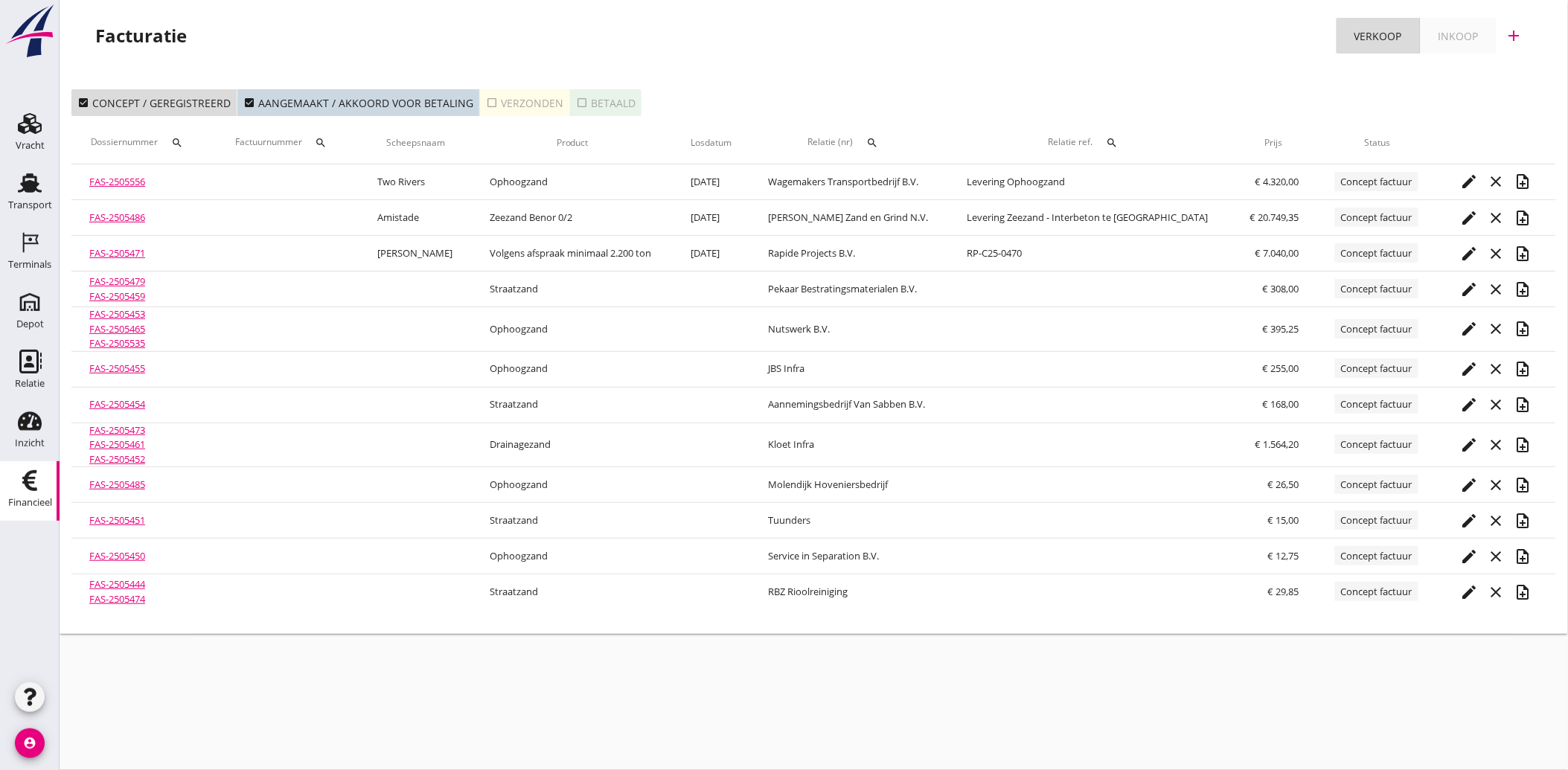
click at [492, 108] on div "check_box_outline_blank Verzonden" at bounding box center [525, 103] width 77 height 16
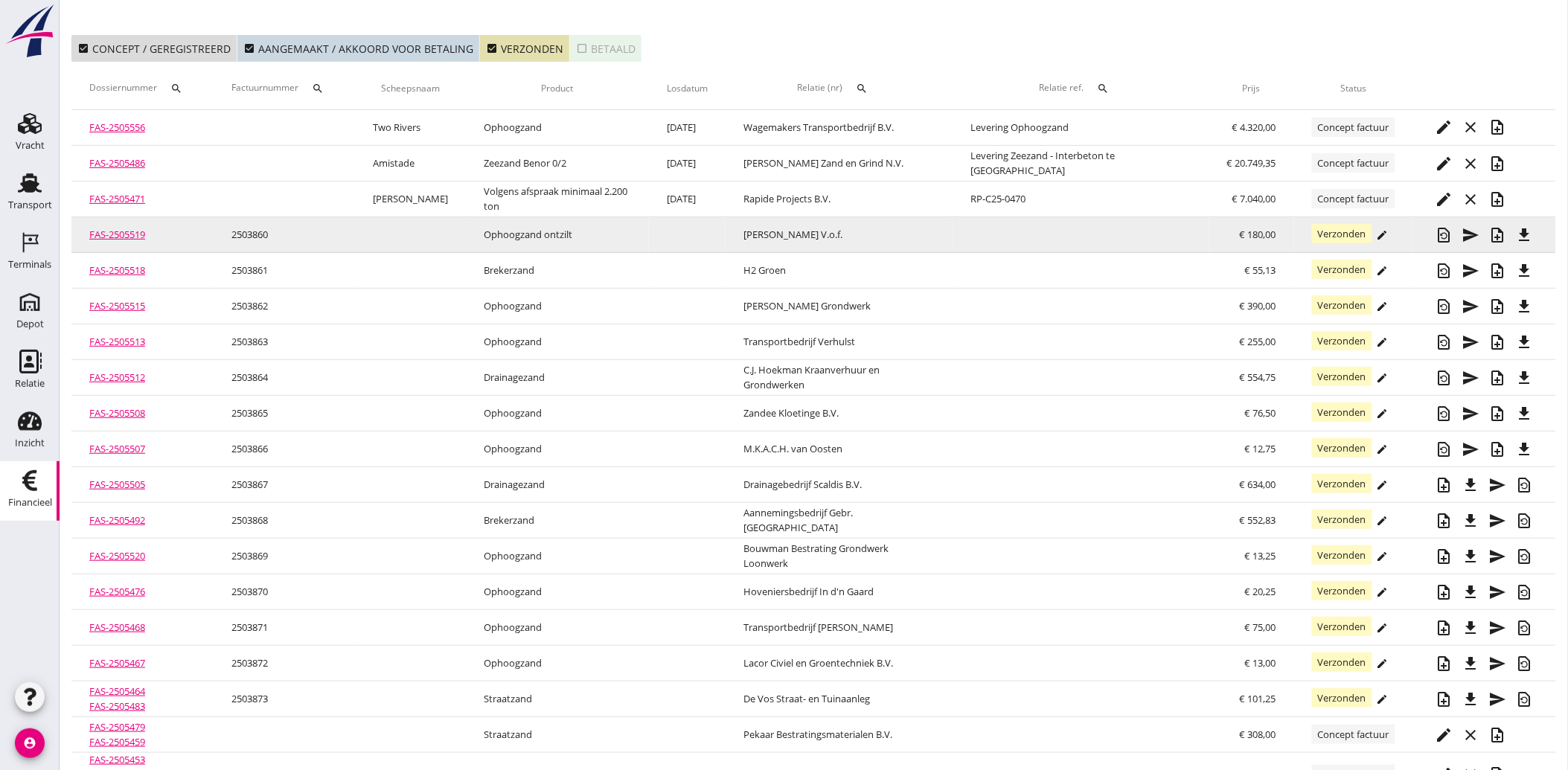
scroll to position [83, 0]
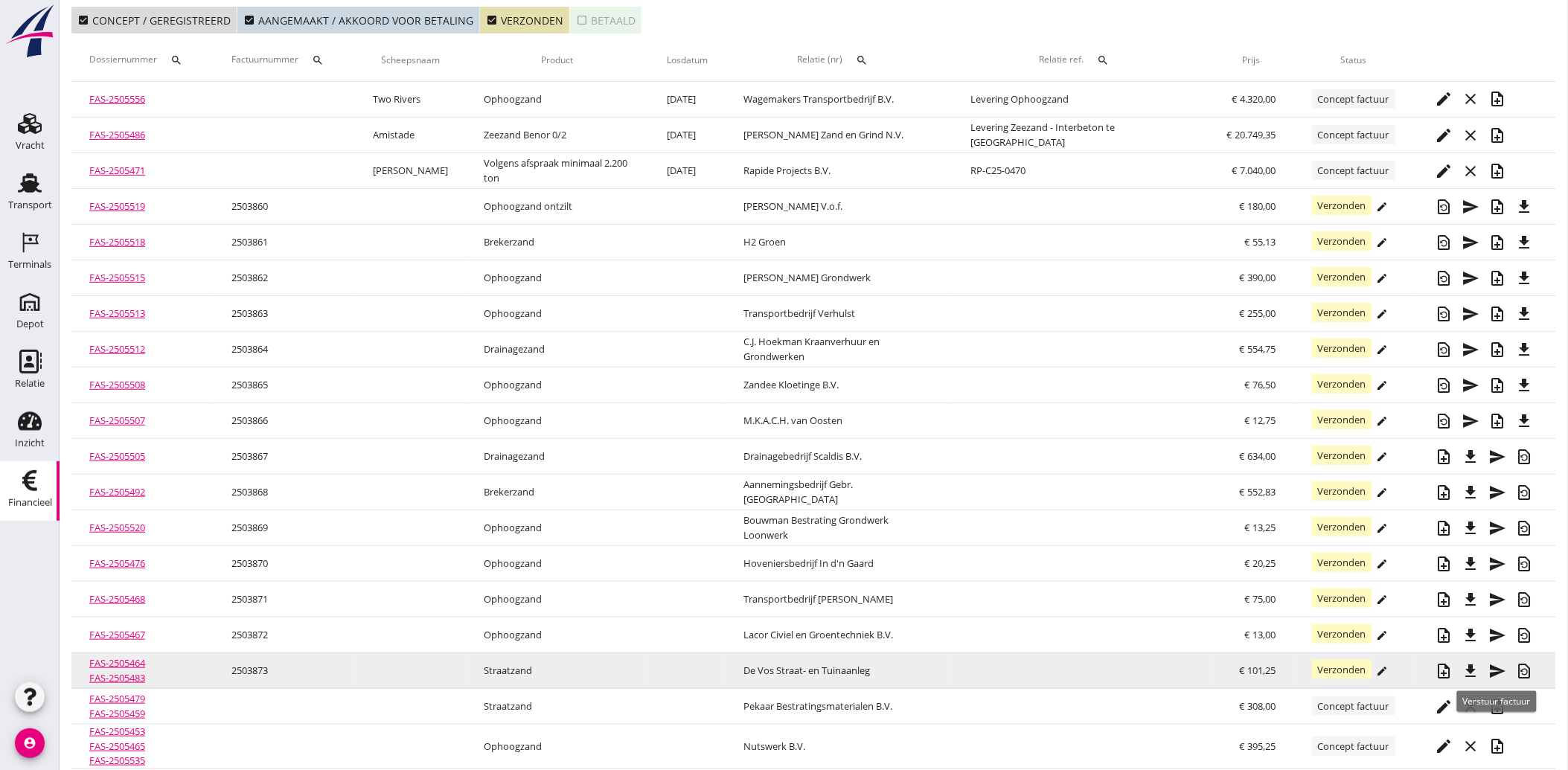
click at [1500, 670] on icon "send" at bounding box center [1497, 670] width 18 height 18
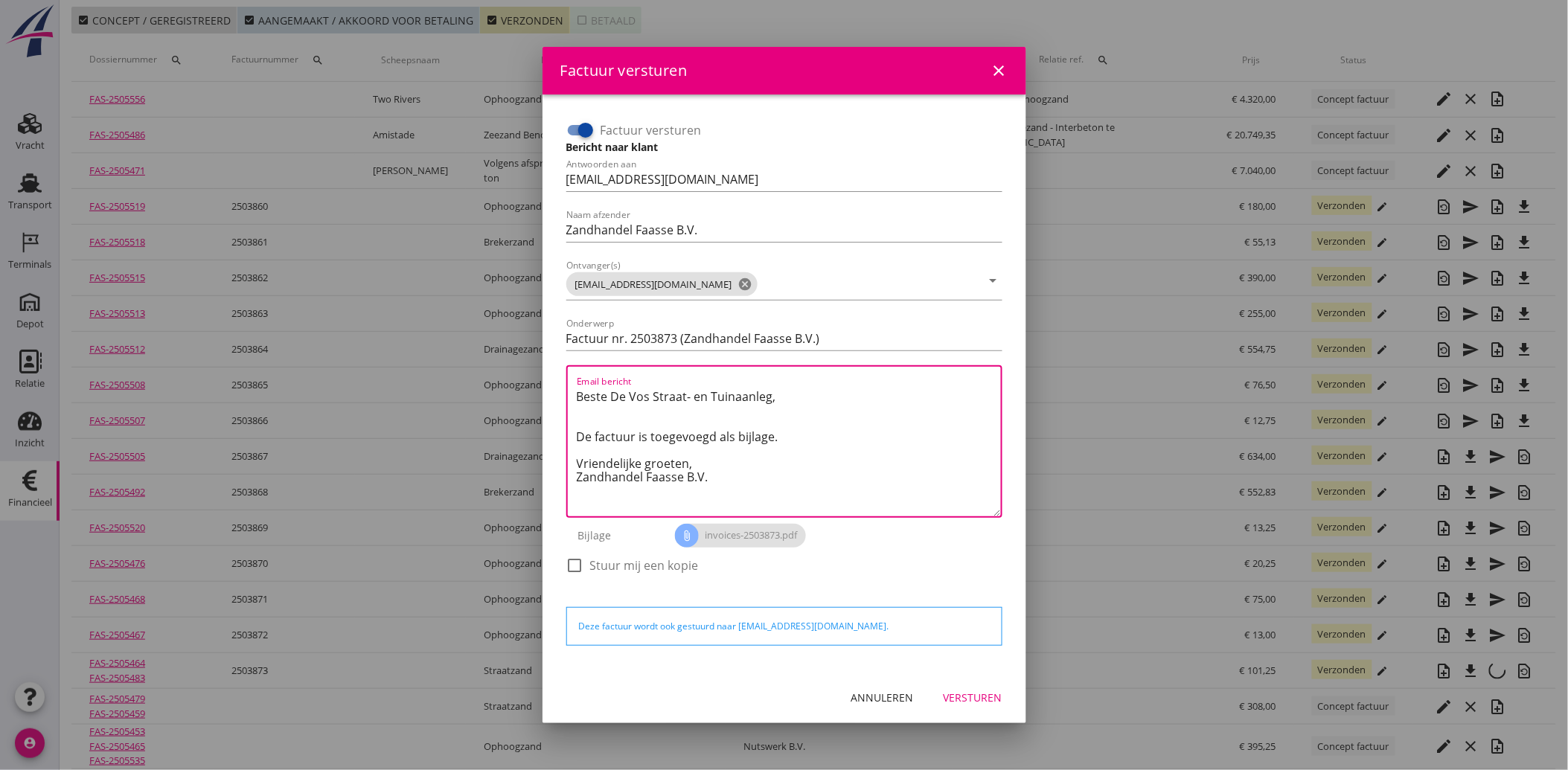
drag, startPoint x: 725, startPoint y: 487, endPoint x: 525, endPoint y: 362, distance: 235.8
click at [525, 362] on div "Factuur versturen close Factuur versturen Bericht naar klant Antwoorden aan [EM…" at bounding box center [784, 555] width 1568 height 1276
paste textarea "Geachte heer/mevrouw, Hierbij zenden wij u onze factuur i.v.m. de door ons aan …"
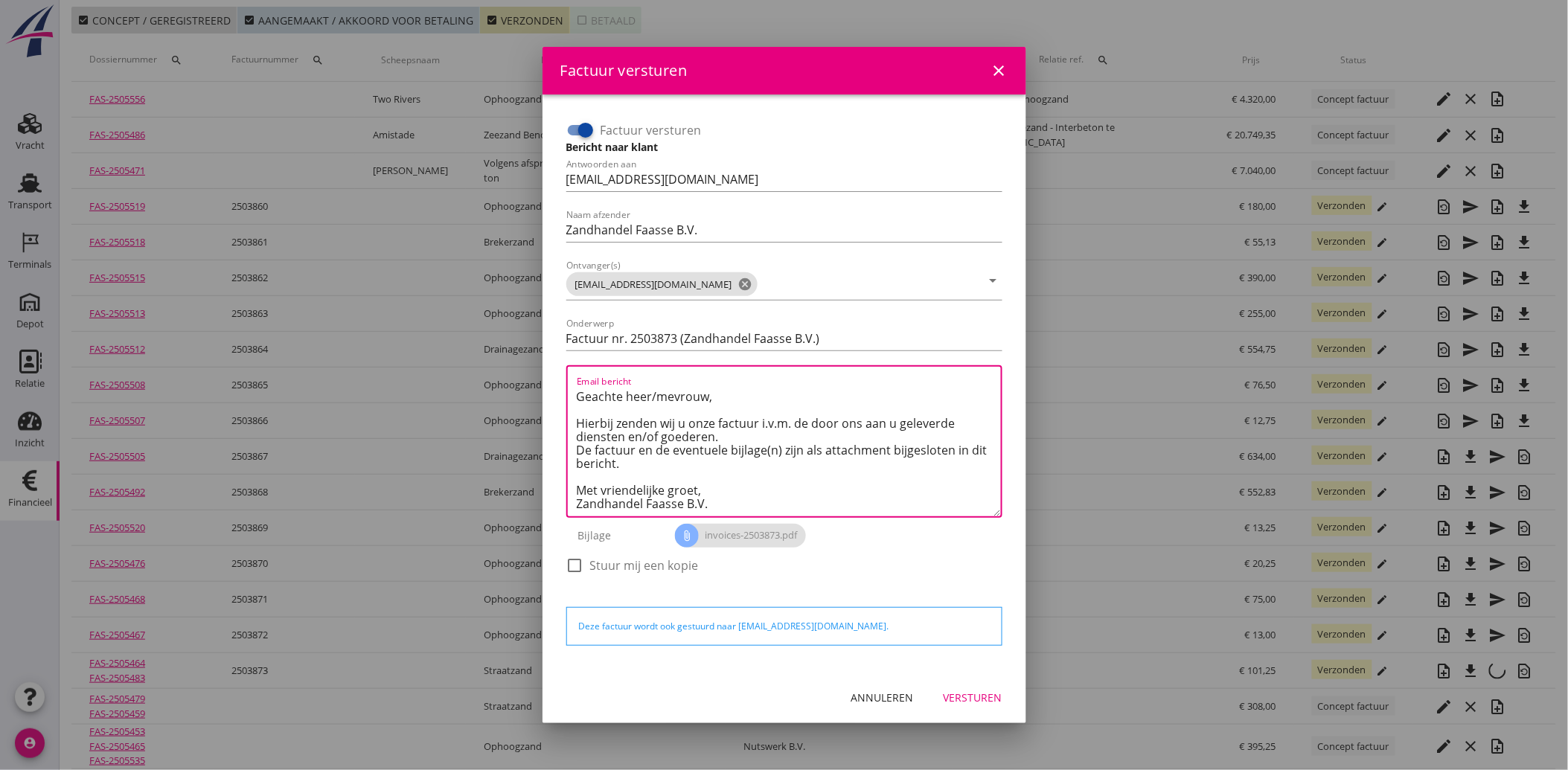
type textarea "Geachte heer/mevrouw, Hierbij zenden wij u onze factuur i.v.m. de door ons aan …"
click at [988, 693] on div "Versturen" at bounding box center [973, 697] width 58 height 16
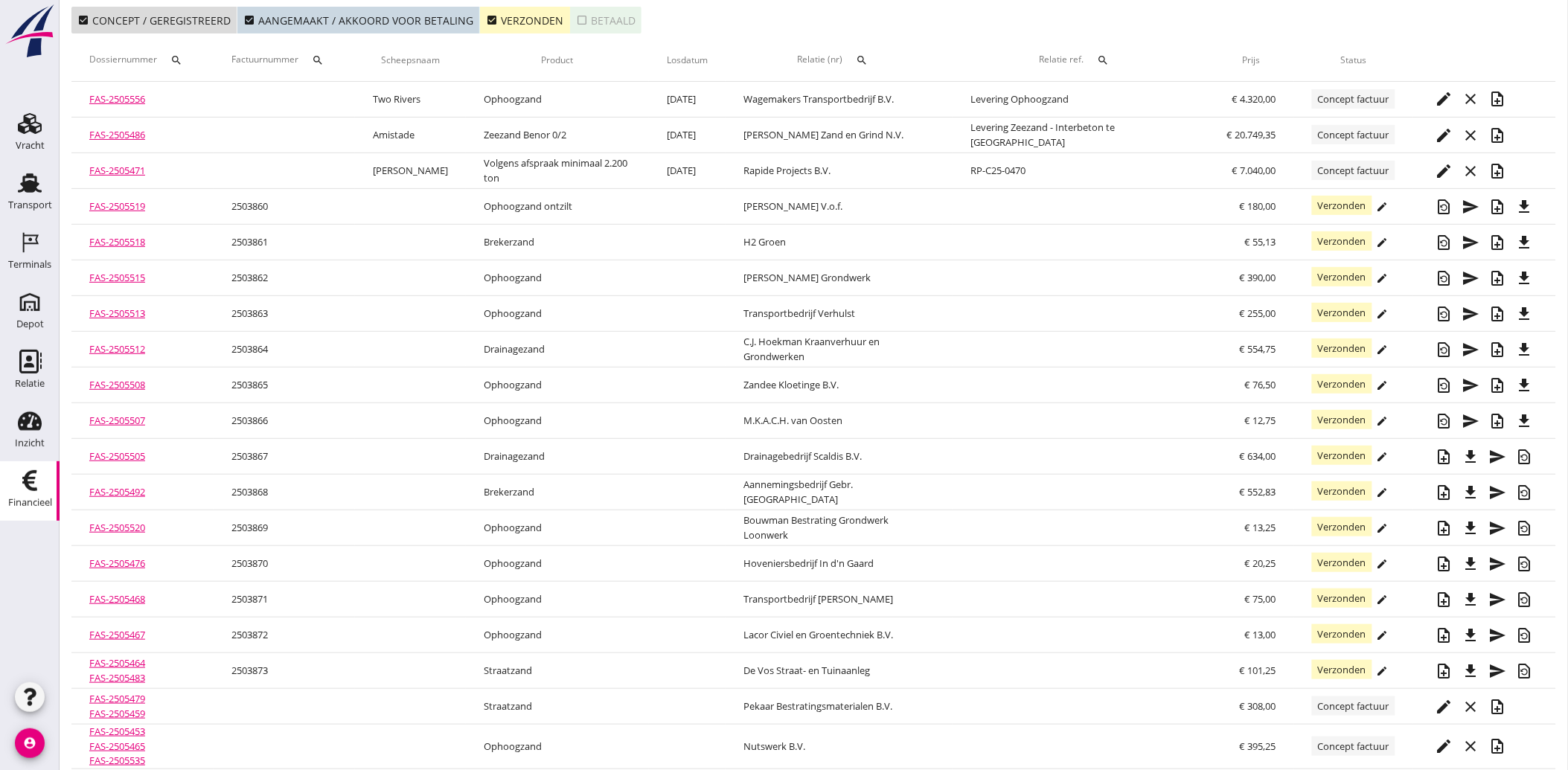
click at [484, 10] on button "check_box Verzonden" at bounding box center [525, 20] width 90 height 26
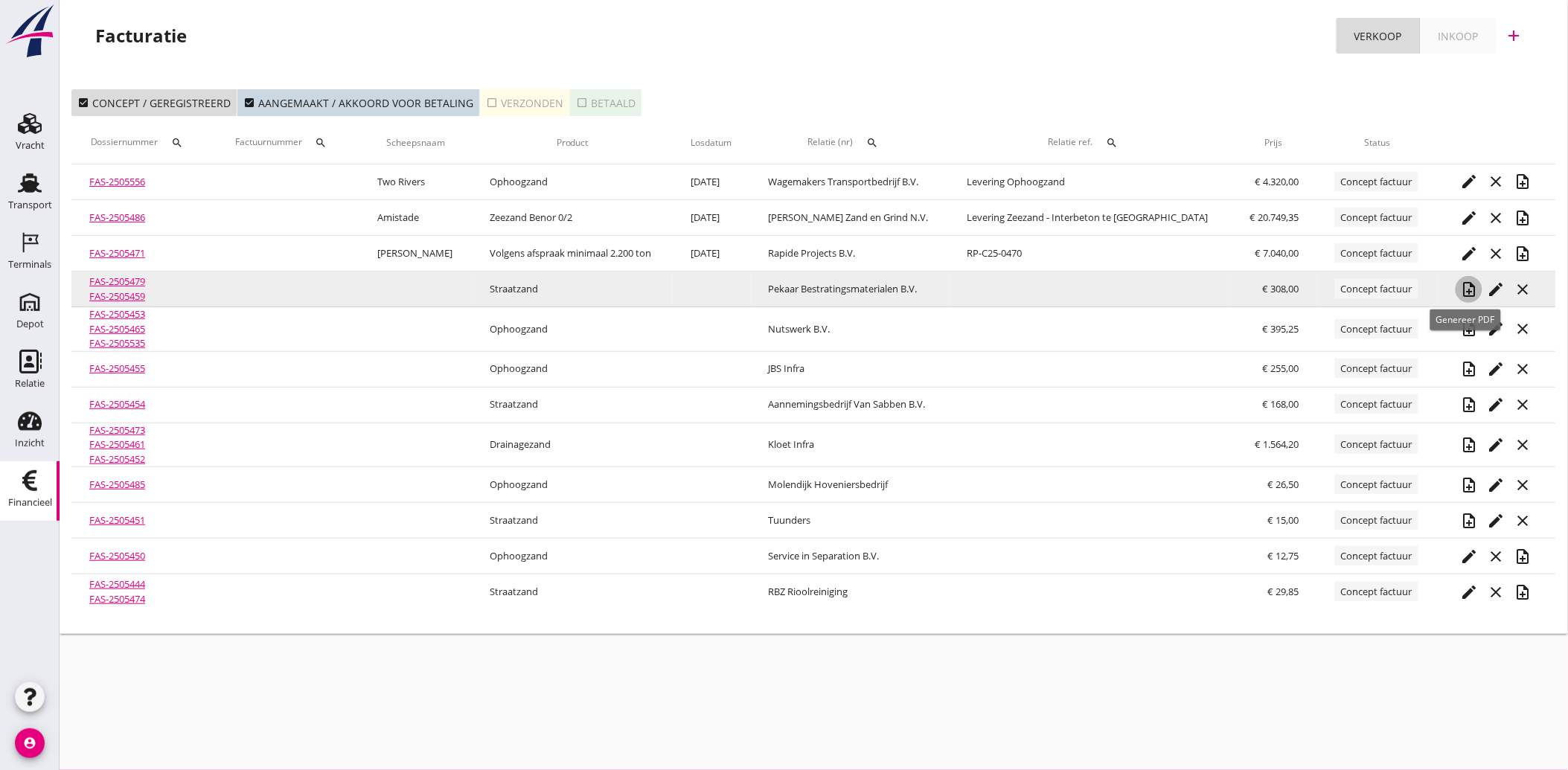
click at [1469, 281] on icon "note_add" at bounding box center [1468, 289] width 18 height 18
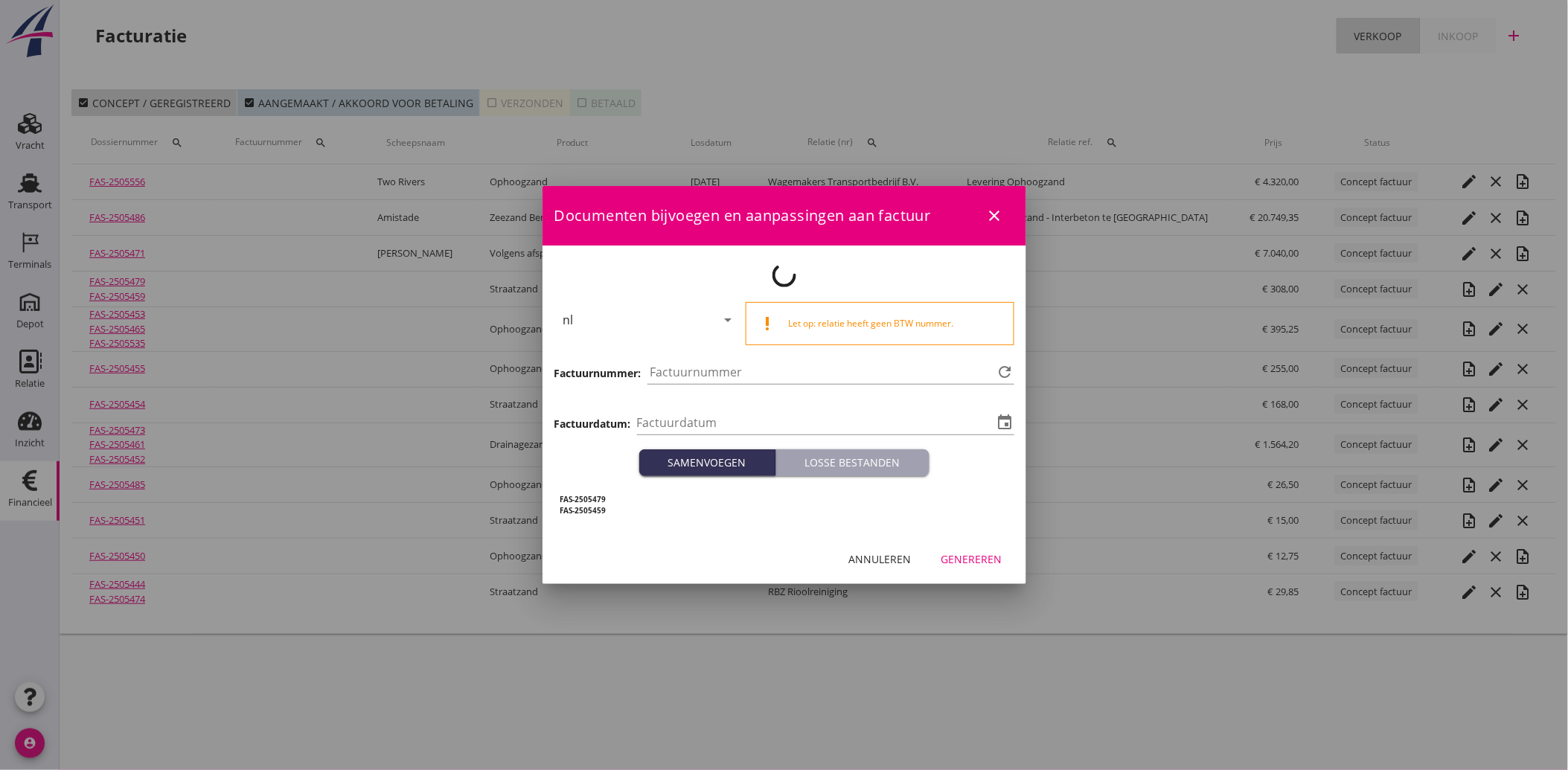
type input "[DATE]"
type input "3874"
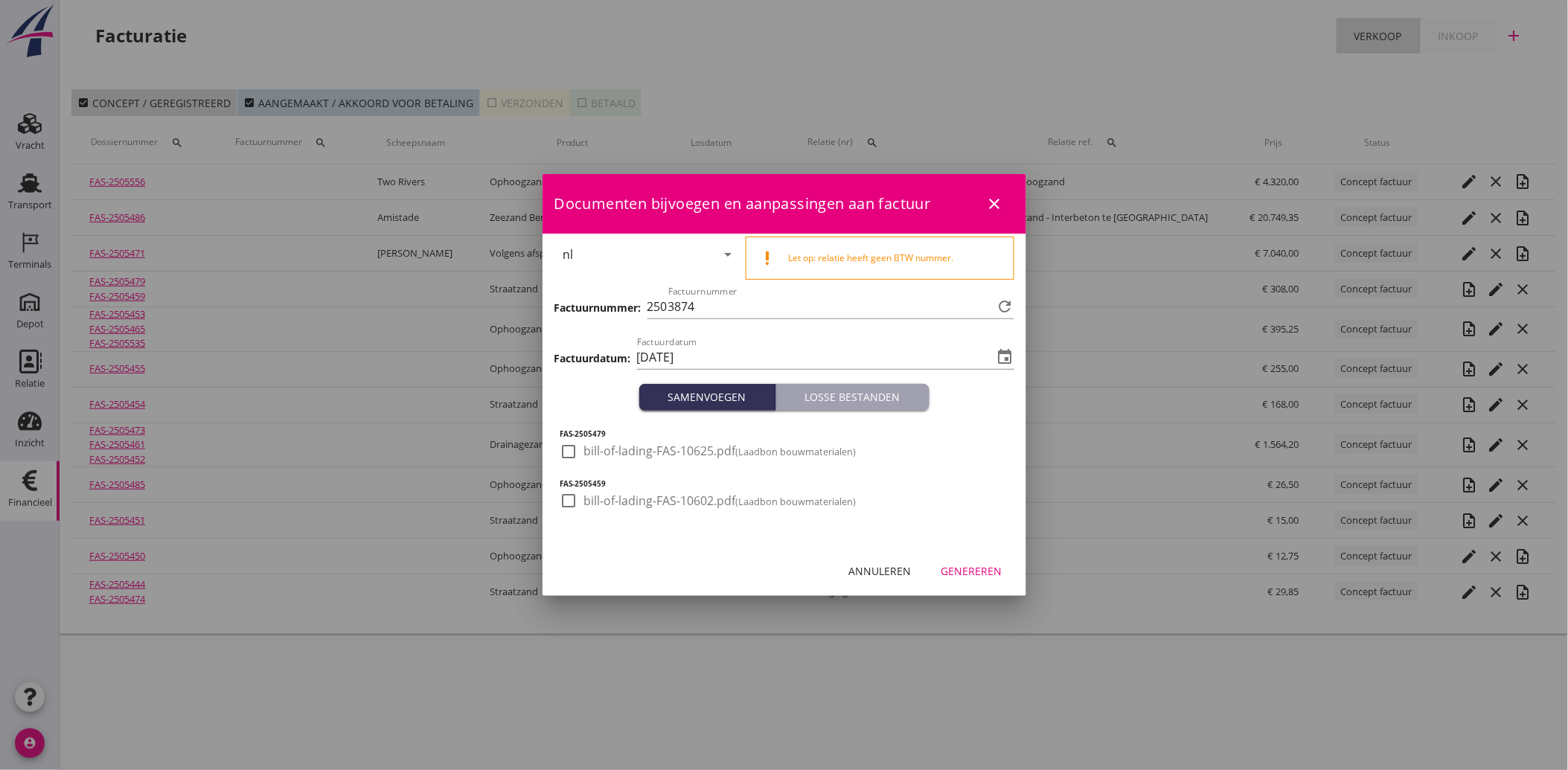
click at [866, 570] on div "Annuleren" at bounding box center [880, 570] width 62 height 16
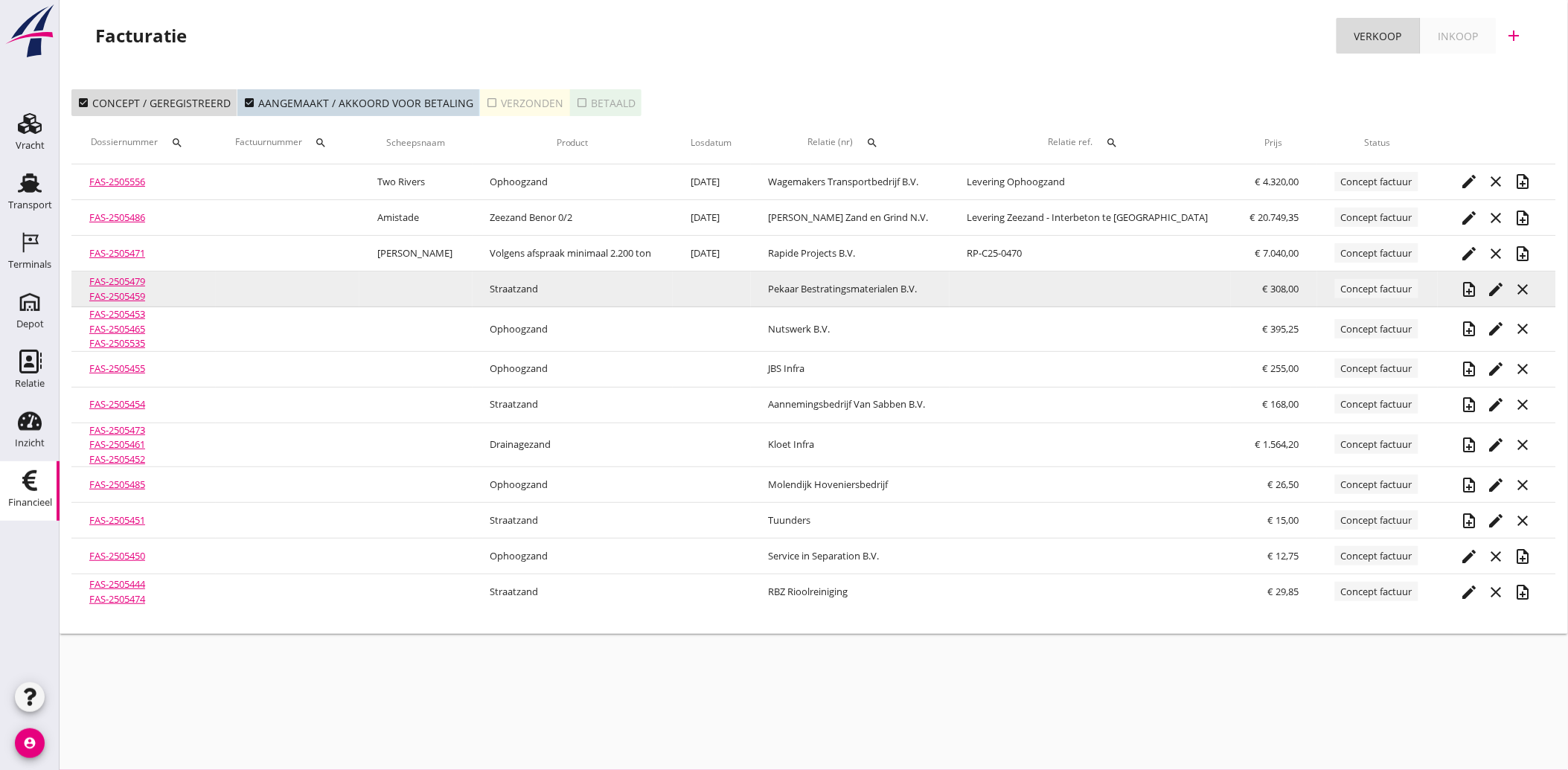
click at [1486, 287] on icon "edit" at bounding box center [1495, 289] width 18 height 18
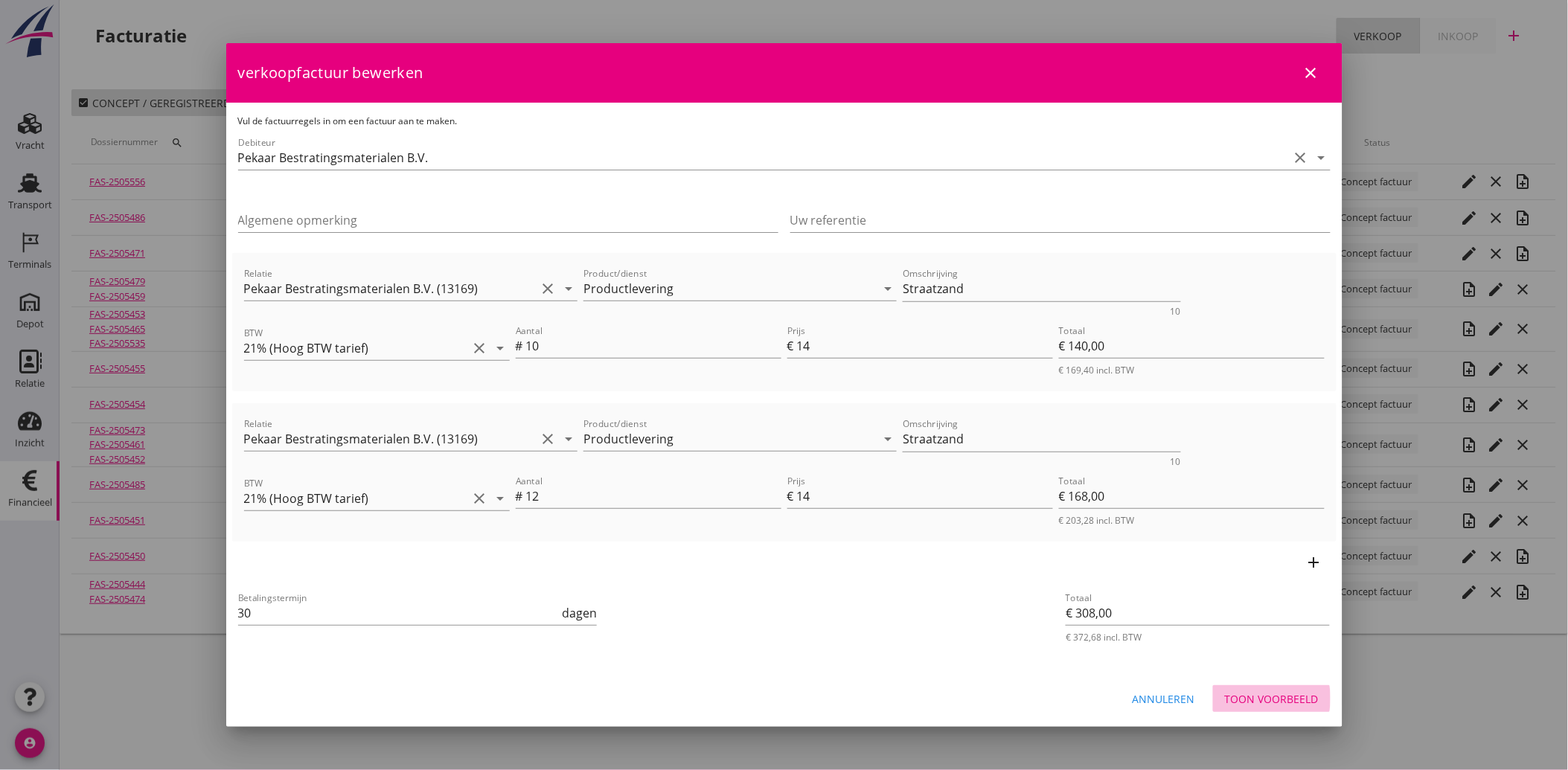
click at [1252, 696] on div "Toon voorbeeld" at bounding box center [1271, 698] width 94 height 16
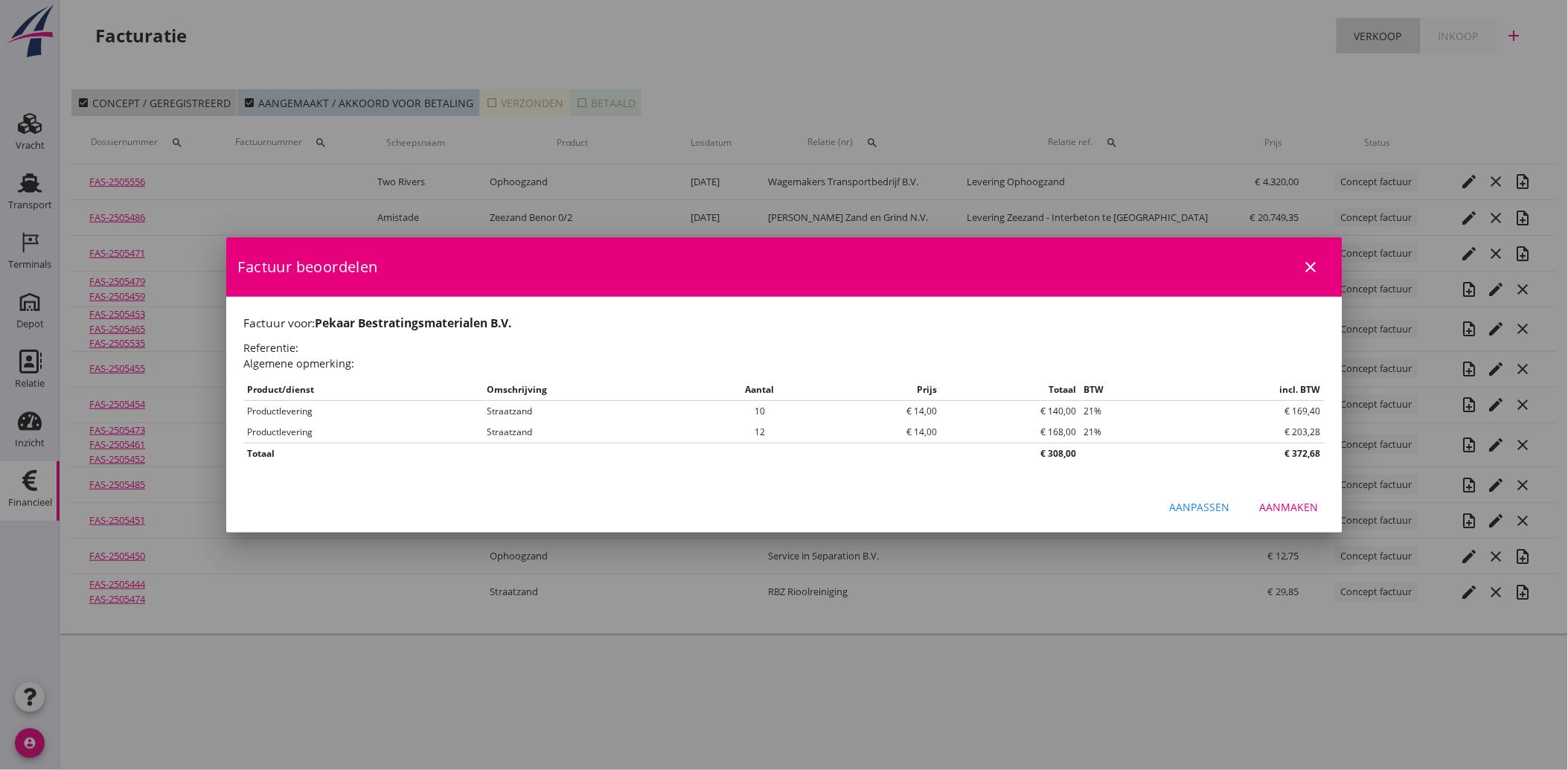
click at [1274, 508] on div "Aanmaken" at bounding box center [1288, 506] width 58 height 16
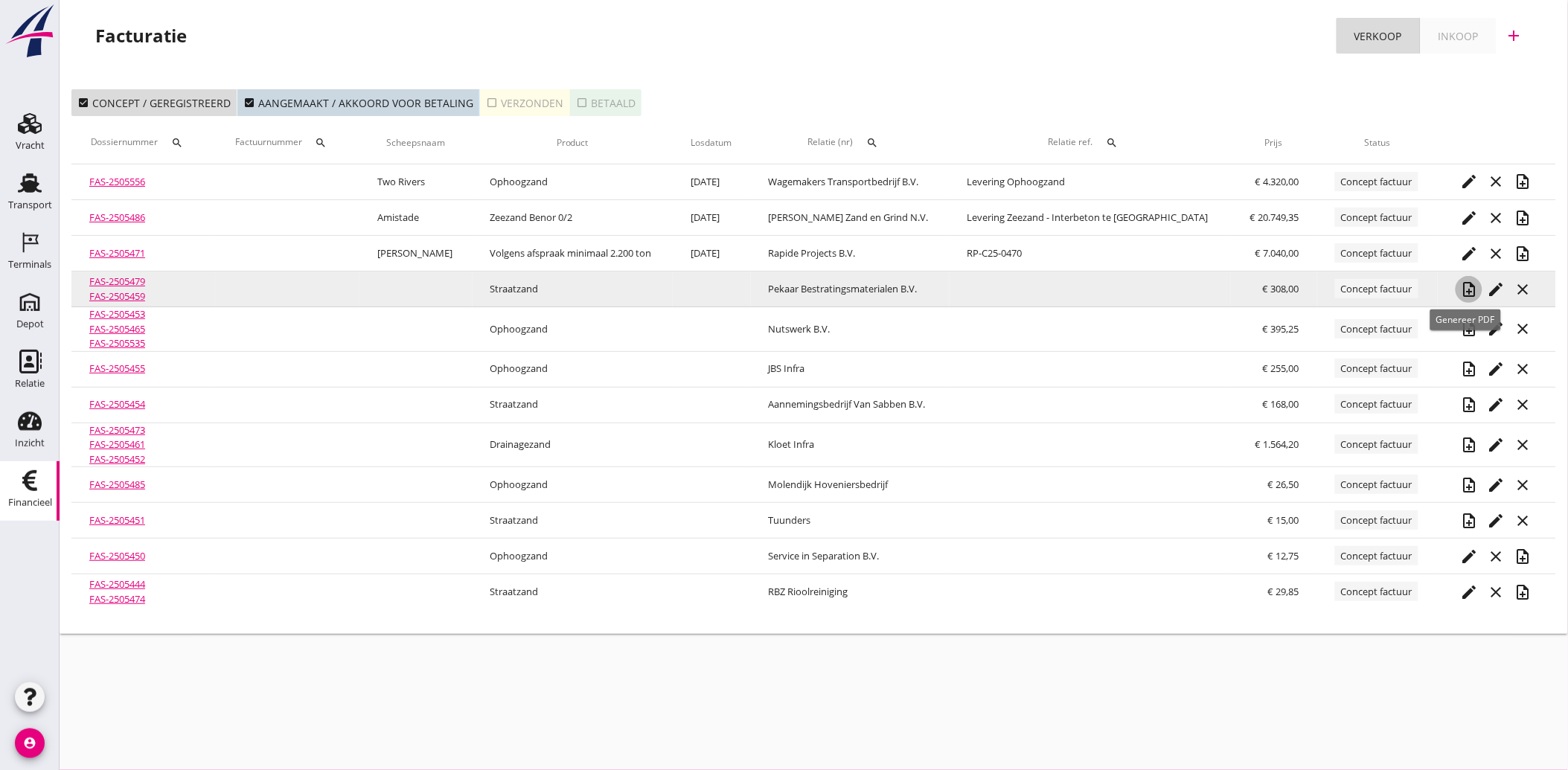
click at [1460, 288] on icon "note_add" at bounding box center [1468, 289] width 18 height 18
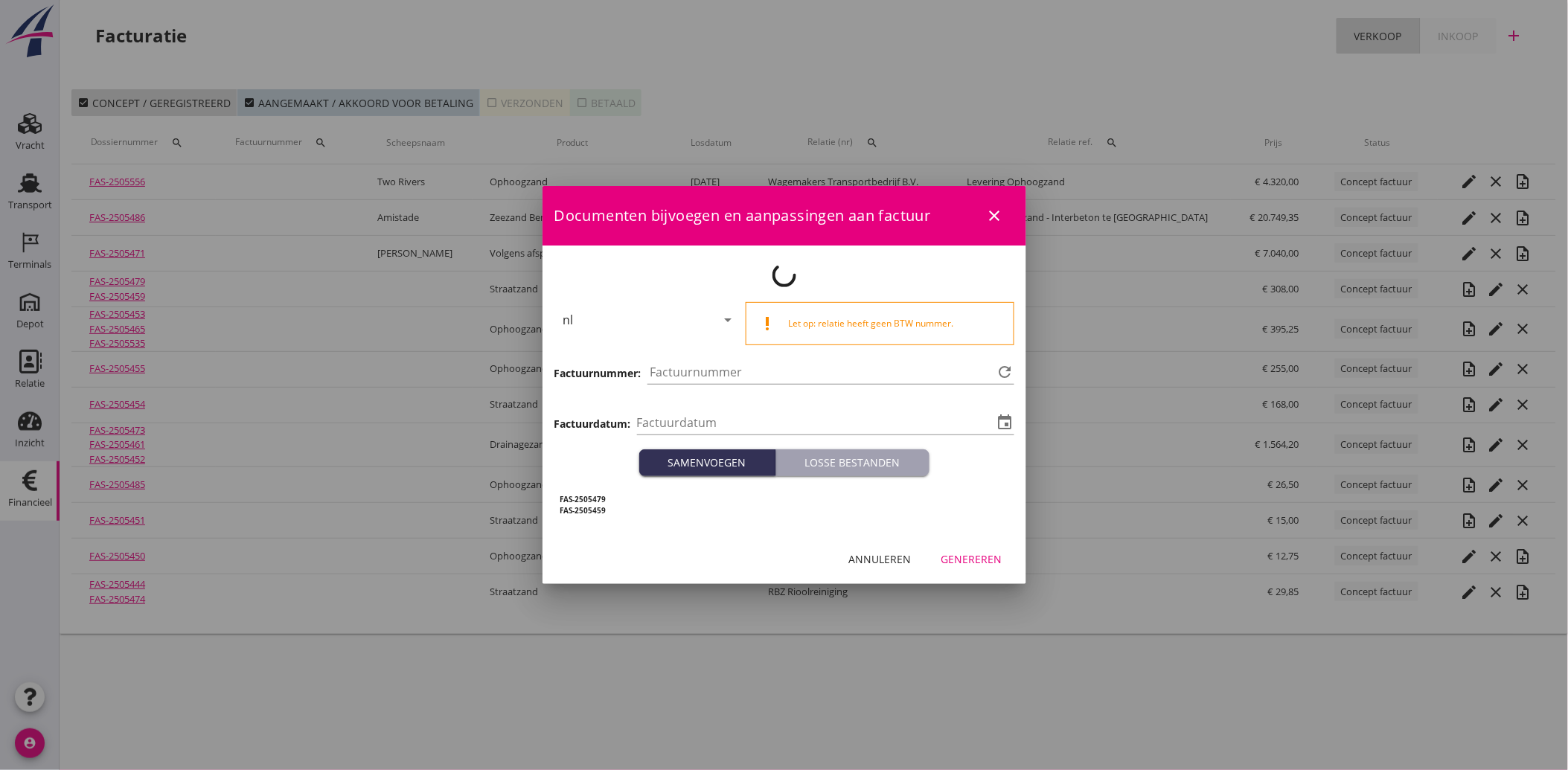
type input "[DATE]"
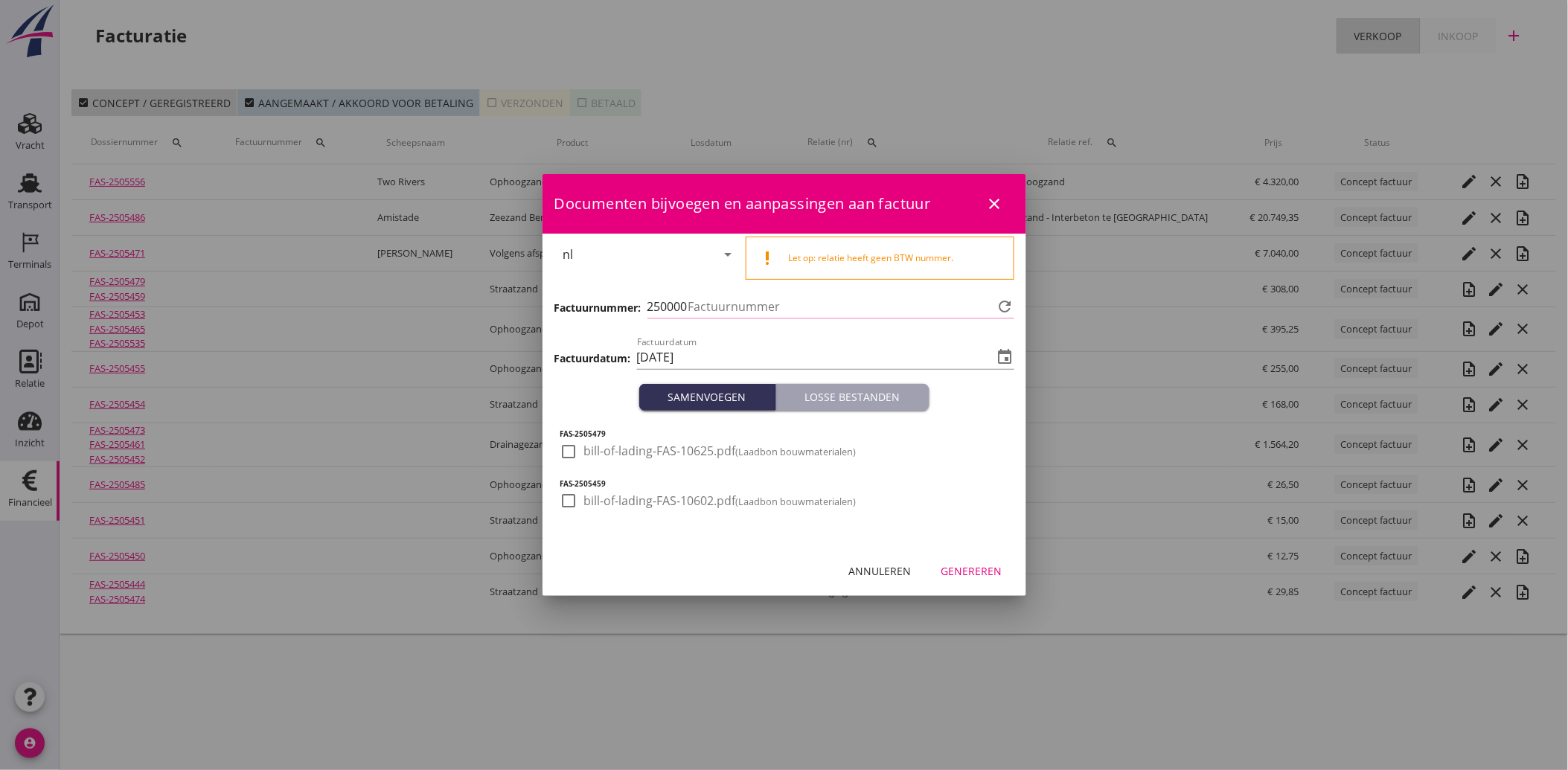
type input "3874"
drag, startPoint x: 566, startPoint y: 470, endPoint x: 571, endPoint y: 462, distance: 9.4
click at [566, 471] on div at bounding box center [708, 473] width 296 height 8
click at [571, 456] on div at bounding box center [569, 451] width 25 height 25
checkbox input "true"
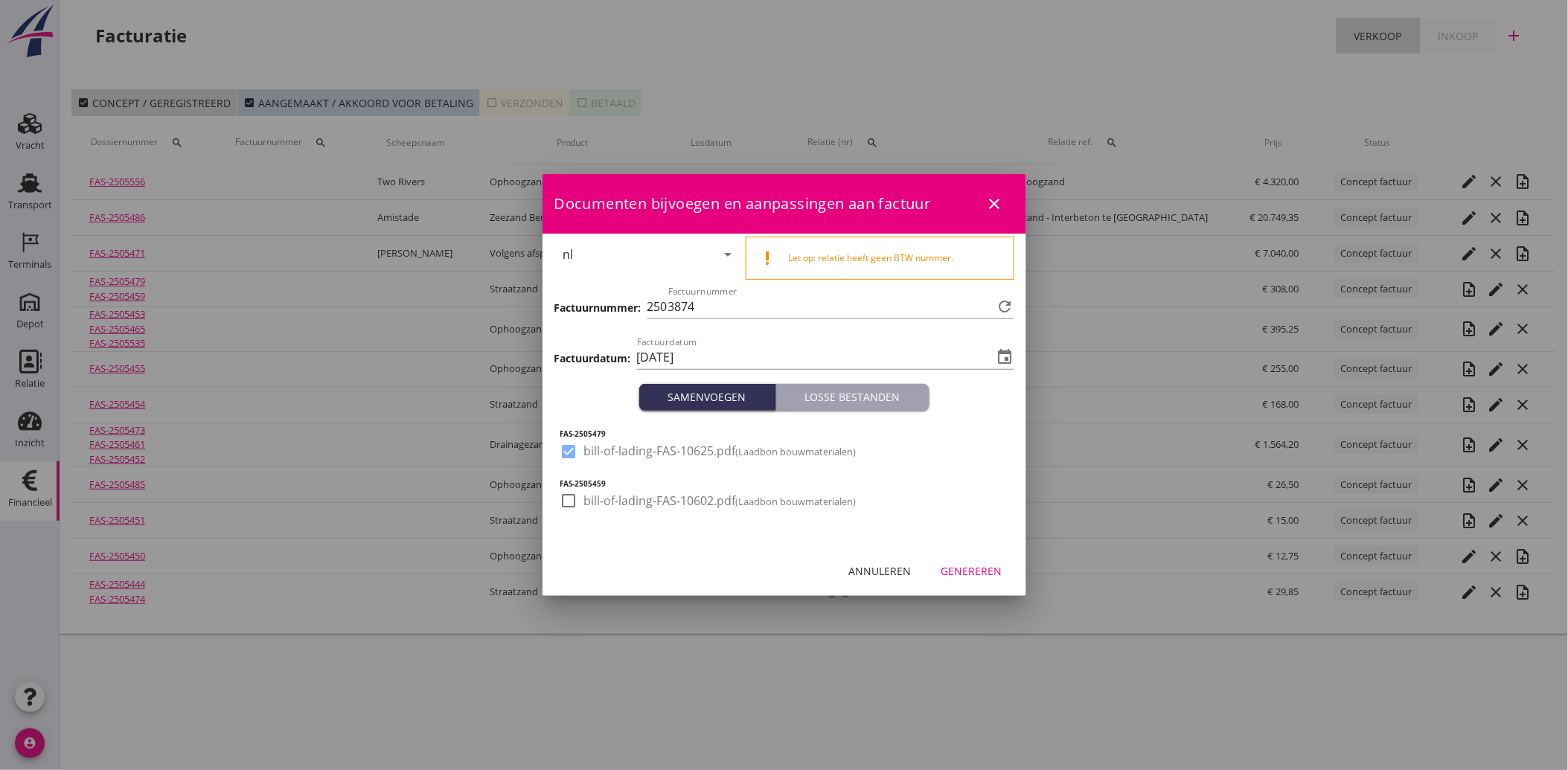
click at [569, 508] on div at bounding box center [569, 500] width 25 height 25
checkbox input "true"
click at [965, 566] on div "Genereren" at bounding box center [971, 570] width 61 height 16
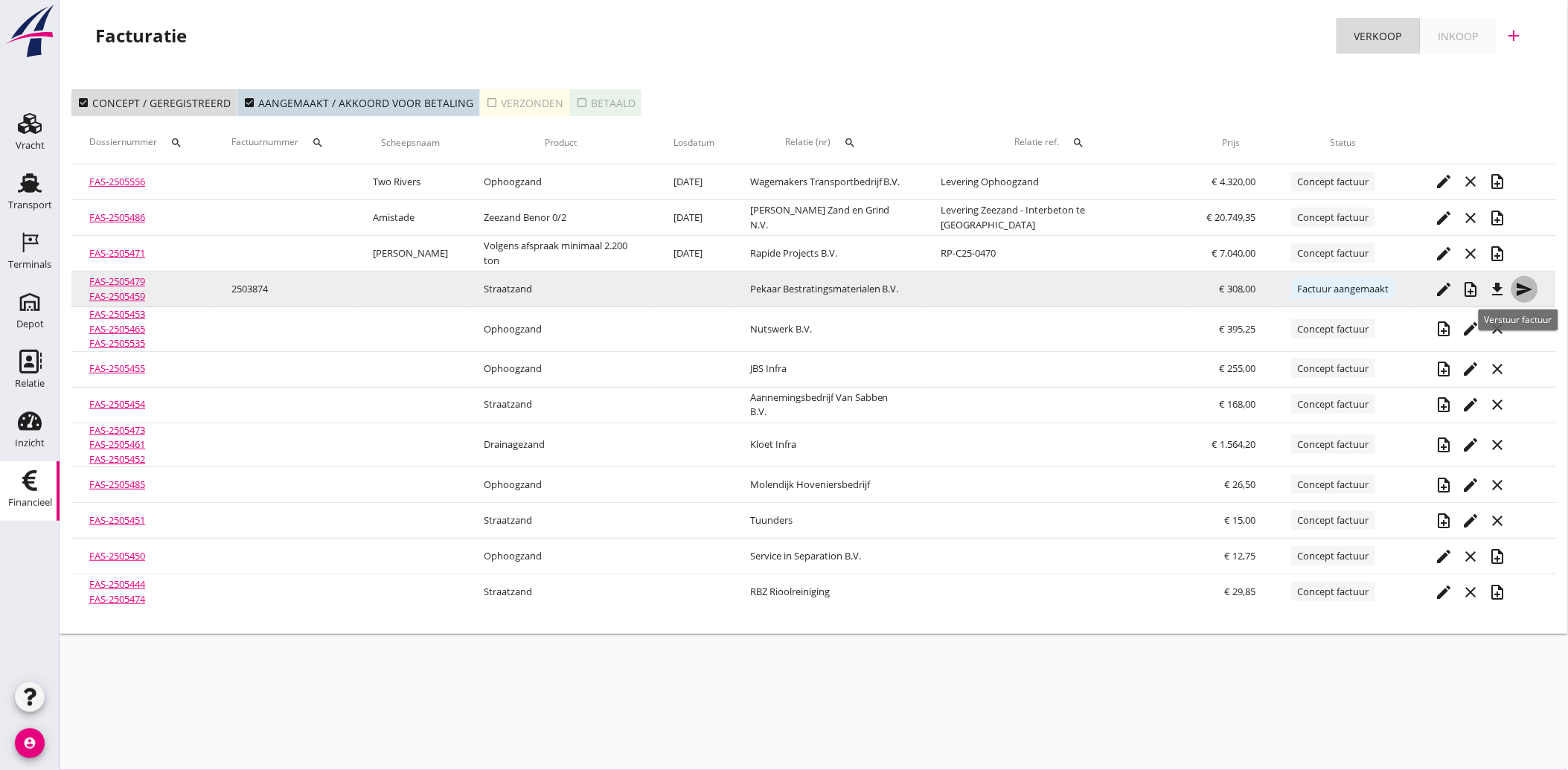
click at [1521, 291] on icon "send" at bounding box center [1524, 289] width 18 height 18
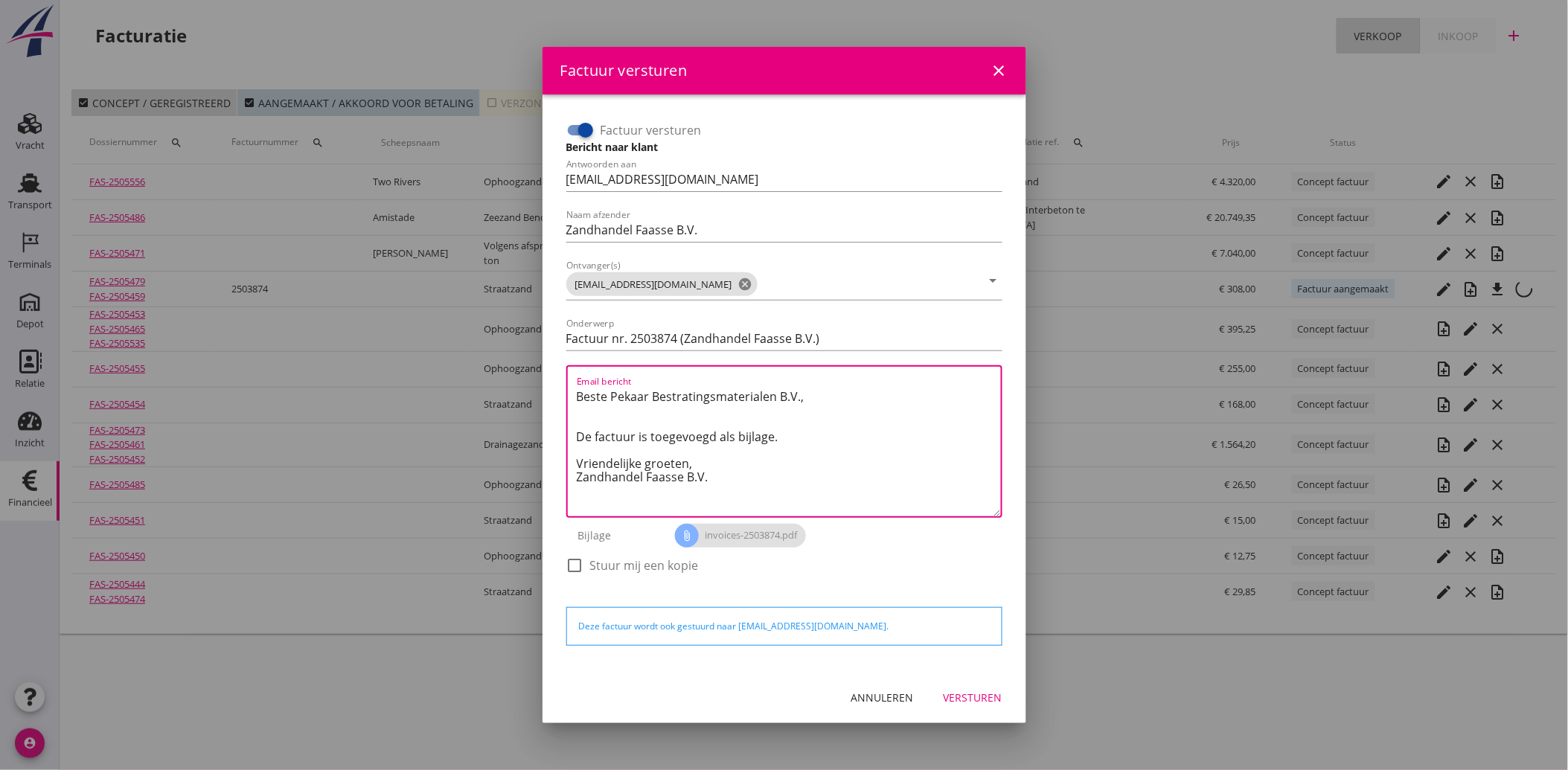
drag, startPoint x: 720, startPoint y: 484, endPoint x: 555, endPoint y: 387, distance: 191.4
click at [555, 387] on div "Factuur versturen Bericht naar klant Antwoorden aan [EMAIL_ADDRESS][DOMAIN_NAME…" at bounding box center [784, 383] width 460 height 553
paste textarea "Geachte heer/mevrouw, Hierbij zenden wij u onze factuur i.v.m. de door ons aan …"
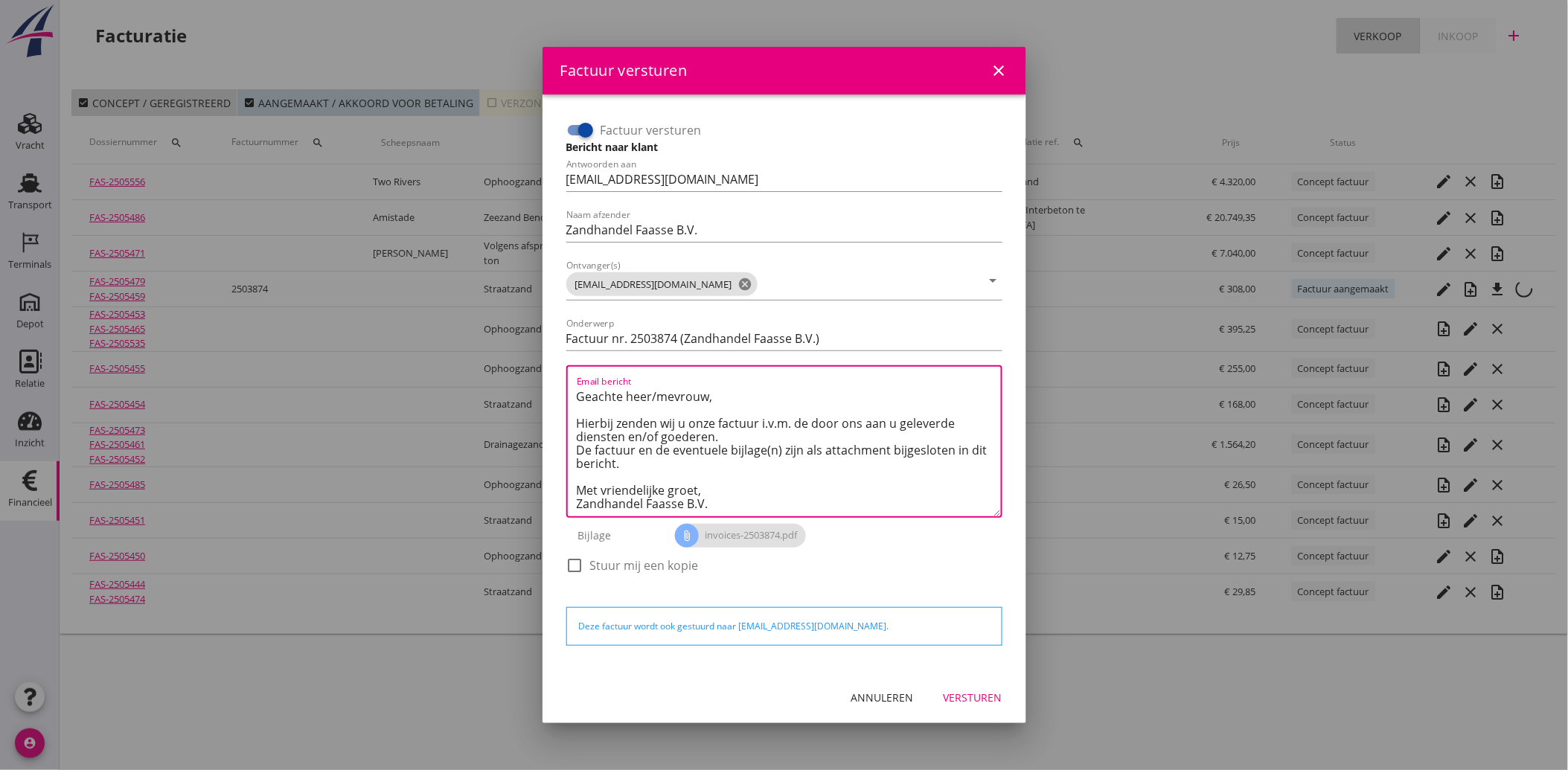
type textarea "Geachte heer/mevrouw, Hierbij zenden wij u onze factuur i.v.m. de door ons aan …"
click at [964, 689] on div "Versturen" at bounding box center [973, 697] width 58 height 16
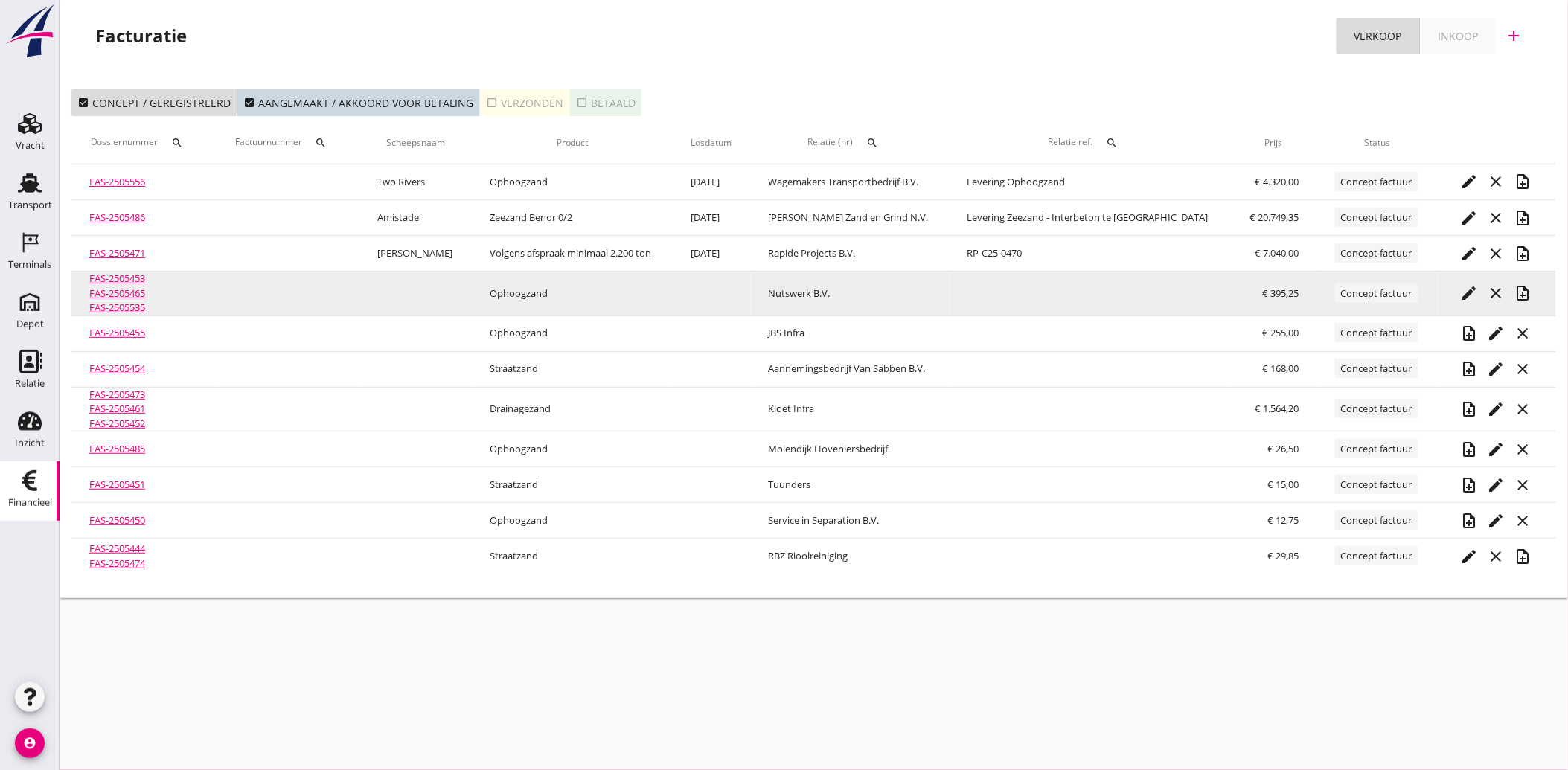
click at [1466, 285] on icon "edit" at bounding box center [1468, 293] width 18 height 18
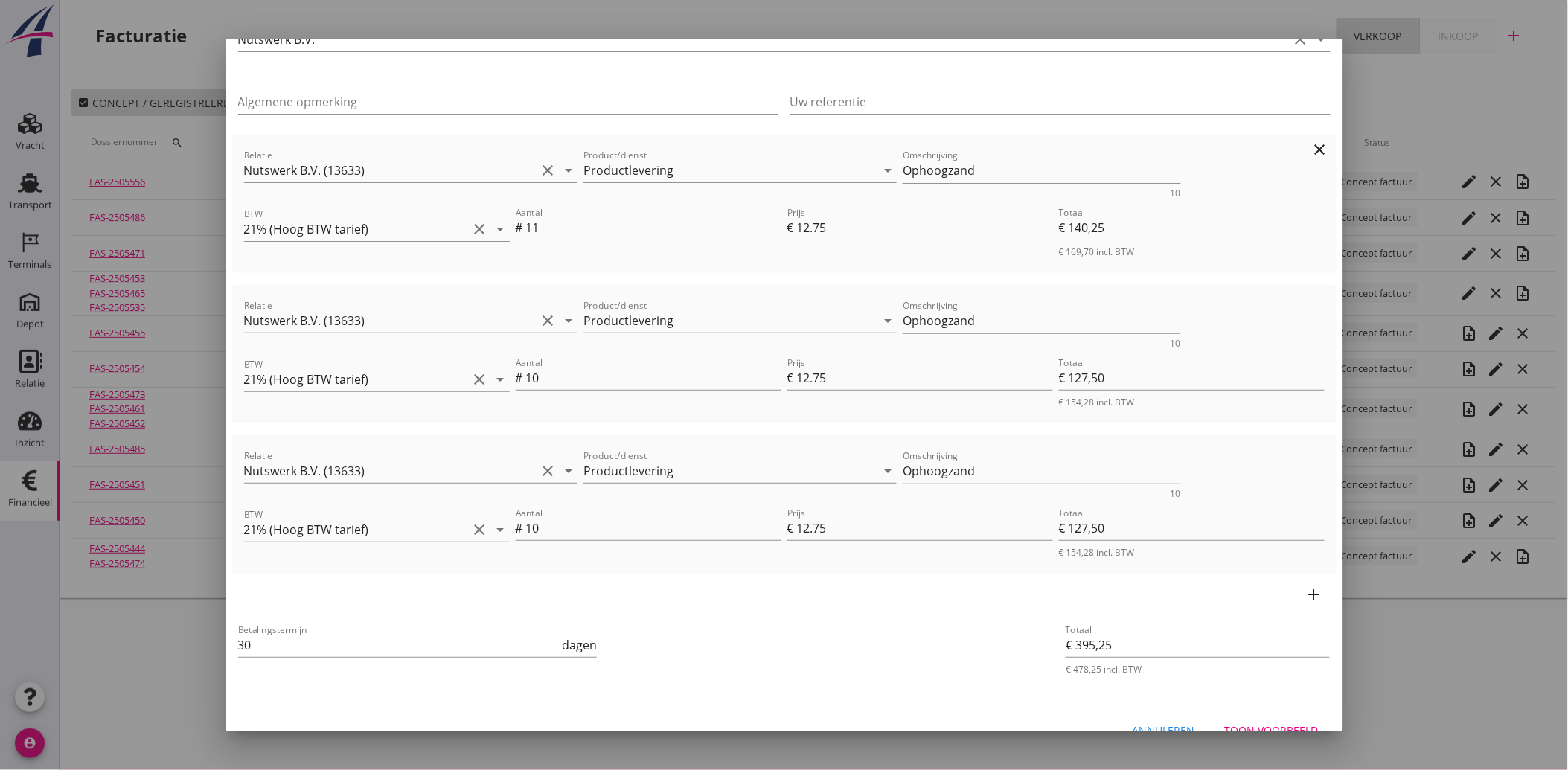
scroll to position [138, 0]
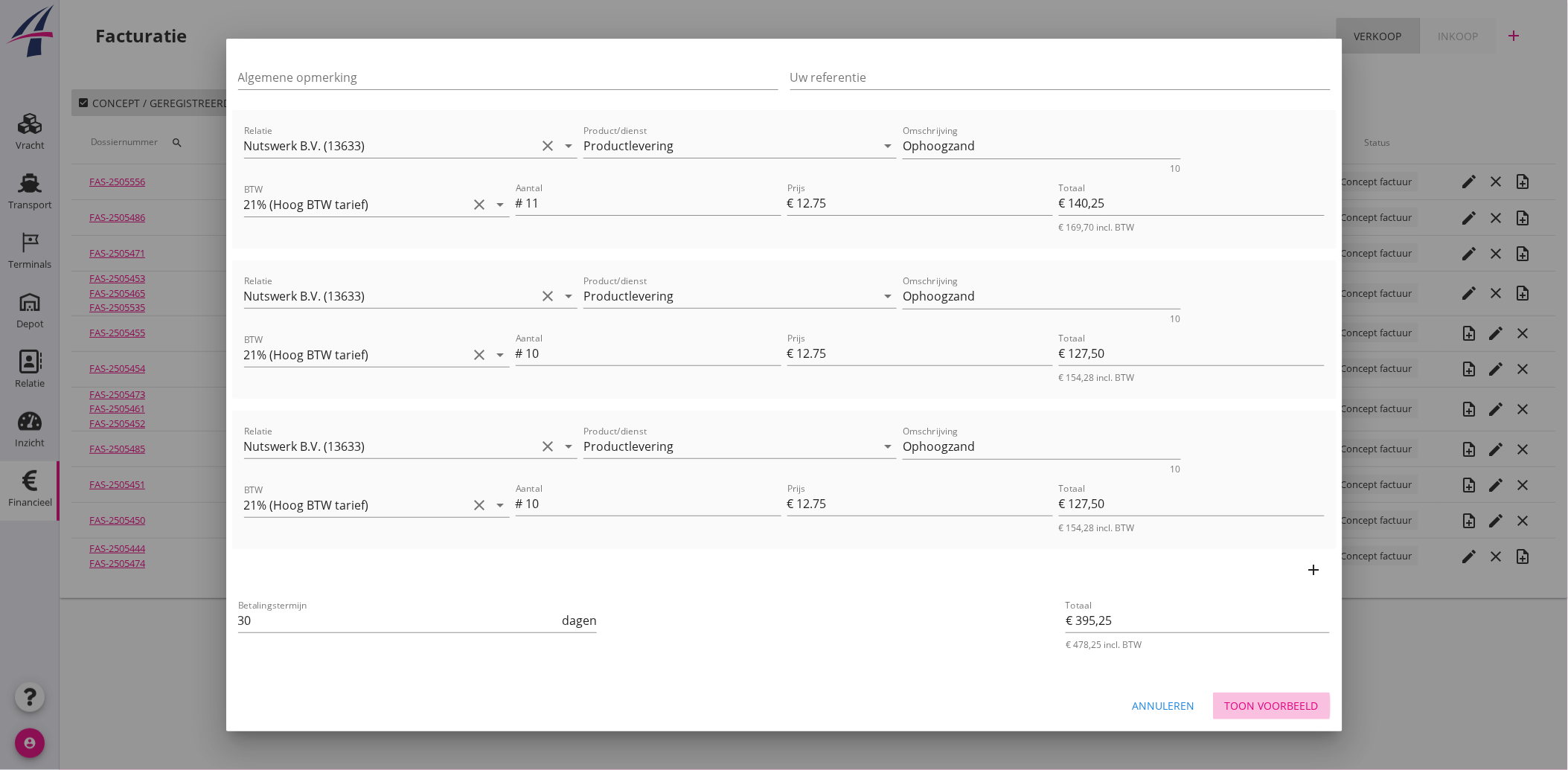
click at [1263, 699] on div "Toon voorbeeld" at bounding box center [1271, 705] width 94 height 16
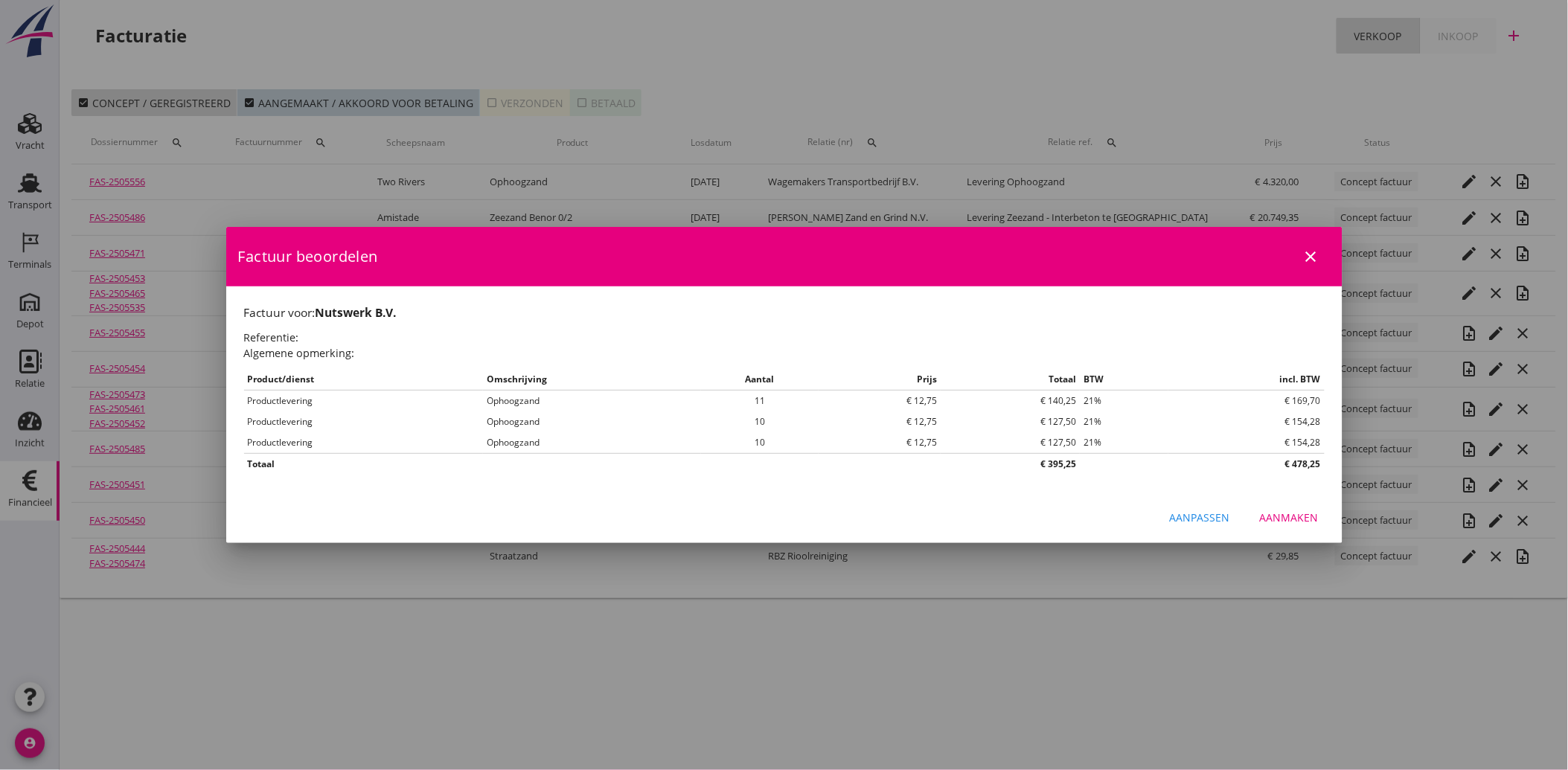
scroll to position [0, 0]
click at [1283, 506] on button "Aanmaken" at bounding box center [1289, 518] width 83 height 26
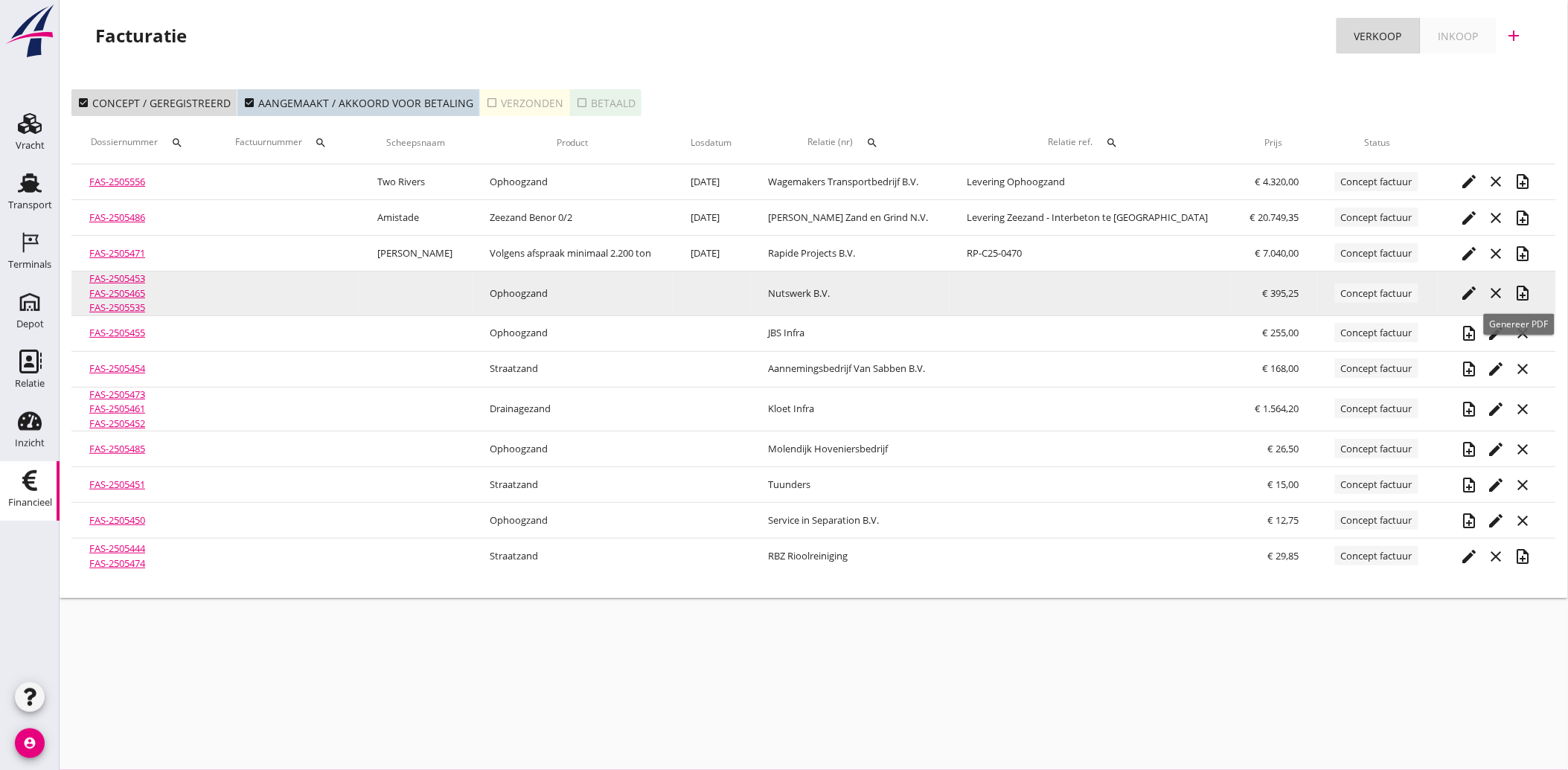
click at [1513, 292] on icon "note_add" at bounding box center [1522, 293] width 18 height 18
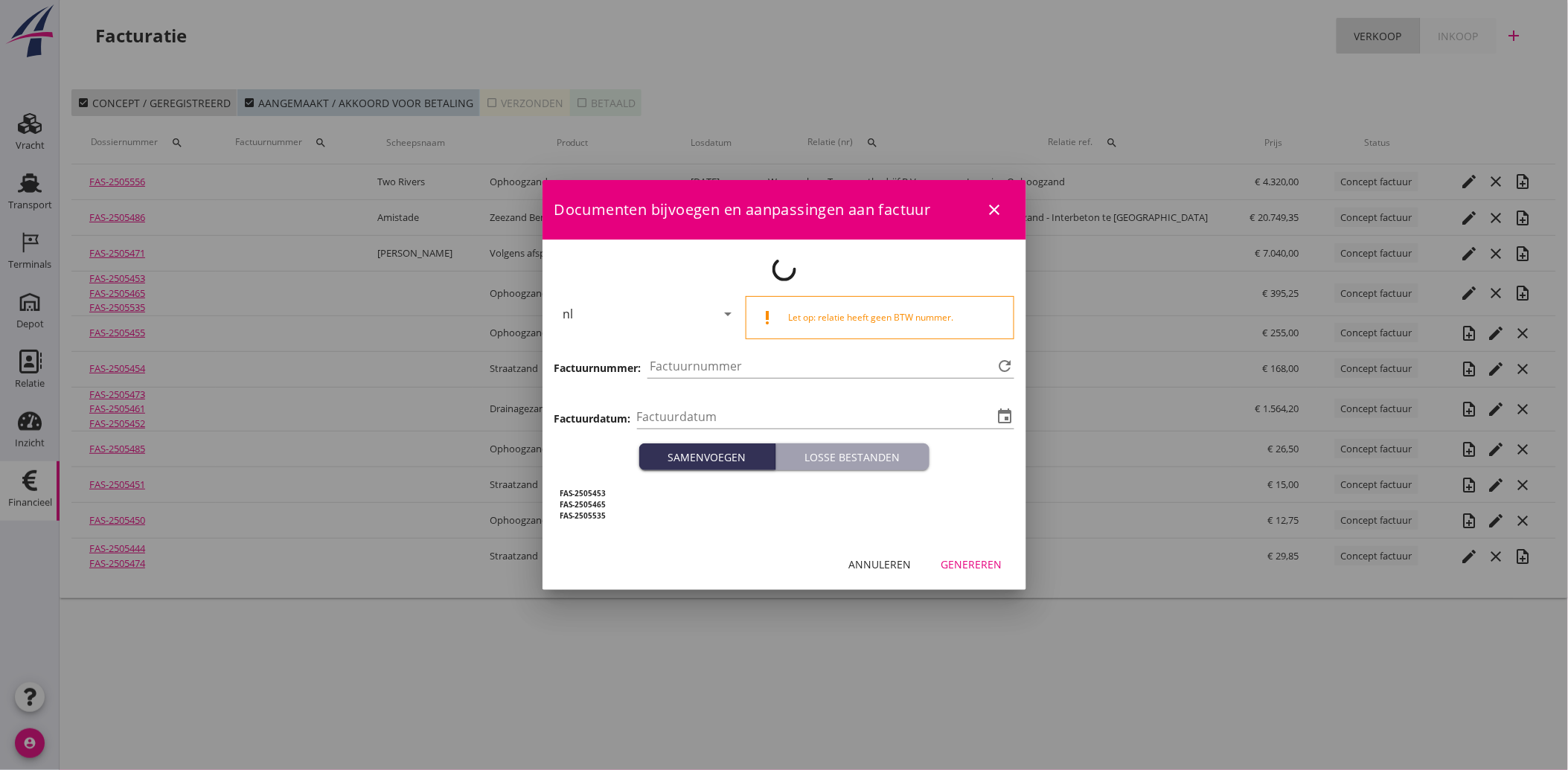
type input "[DATE]"
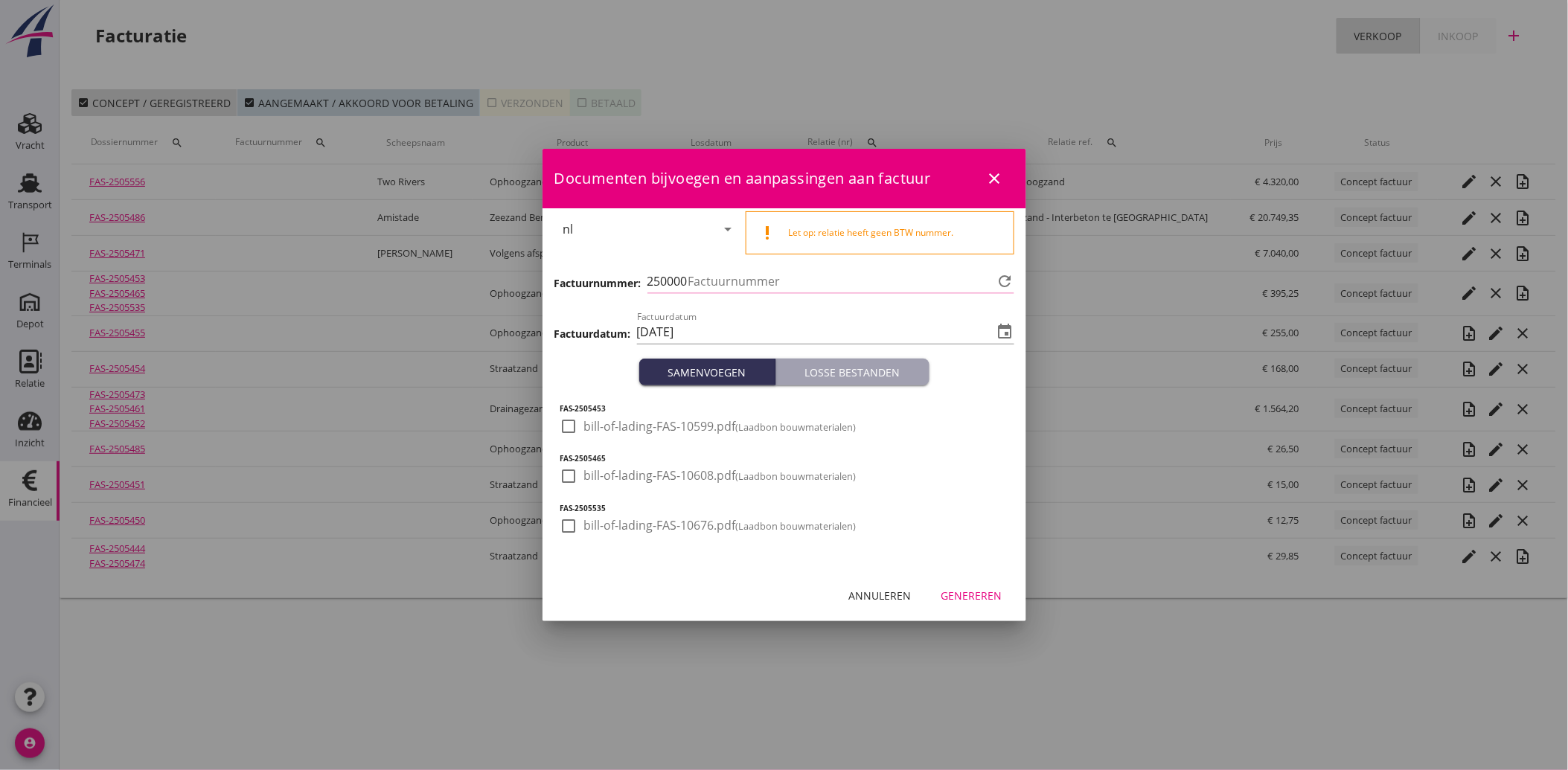
type input "3875"
click at [566, 437] on div at bounding box center [569, 425] width 25 height 25
checkbox input "true"
click at [568, 481] on div at bounding box center [569, 475] width 25 height 25
checkbox input "true"
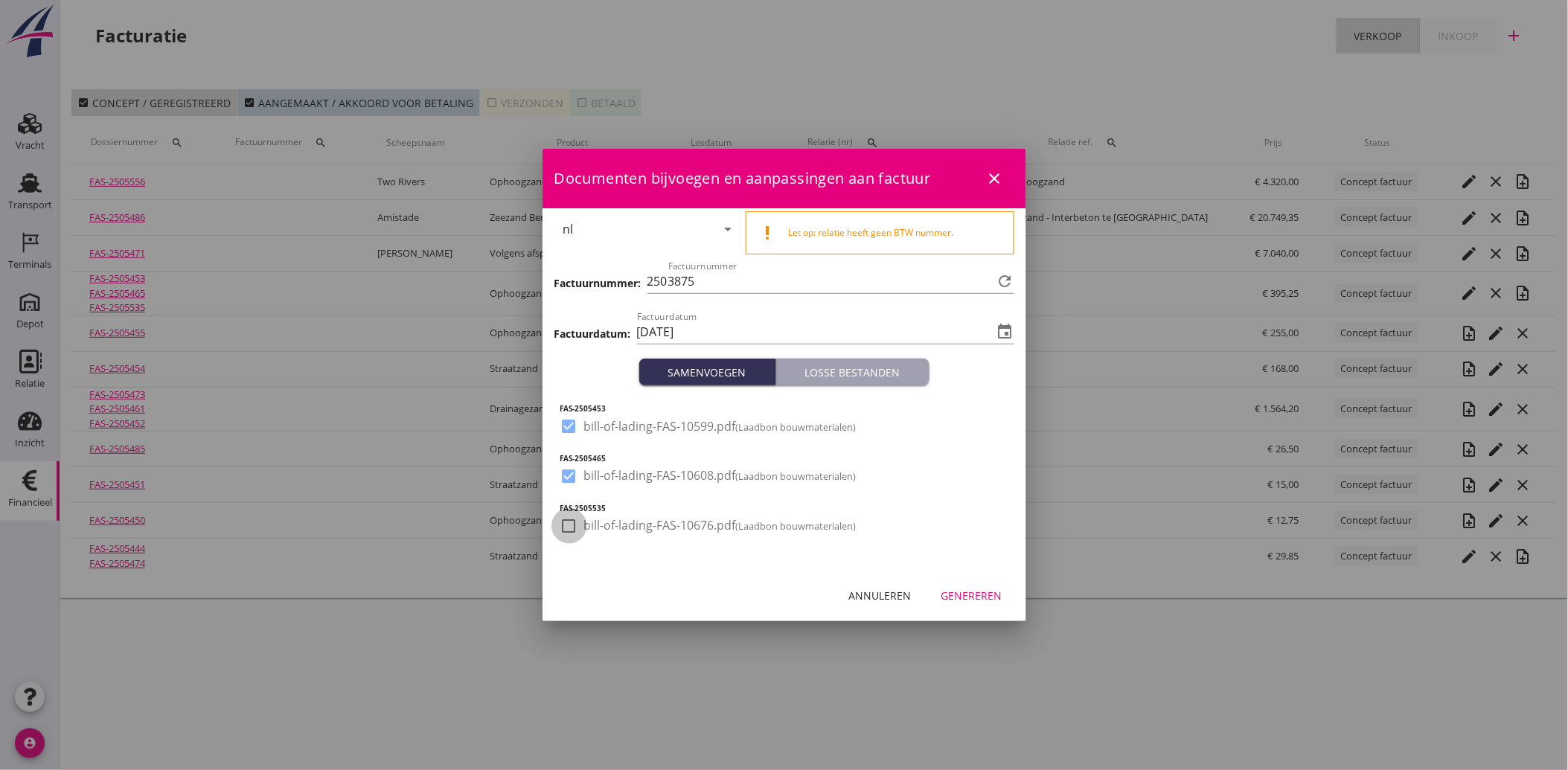
drag, startPoint x: 556, startPoint y: 529, endPoint x: 578, endPoint y: 533, distance: 22.4
click at [557, 529] on div at bounding box center [569, 525] width 25 height 25
checkbox input "true"
click at [971, 583] on button "Genereren" at bounding box center [972, 596] width 85 height 26
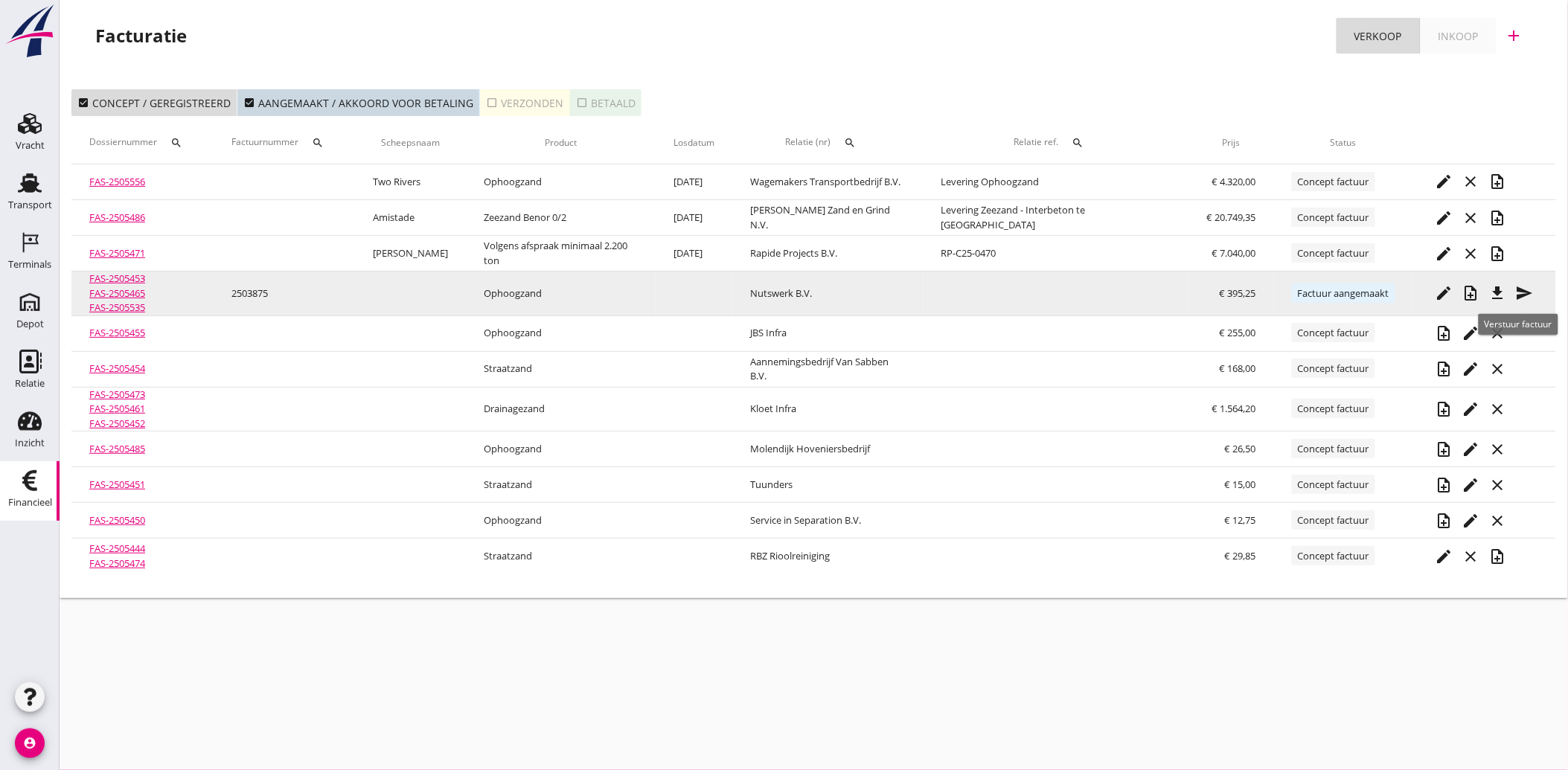
click at [1528, 288] on icon "send" at bounding box center [1524, 293] width 18 height 18
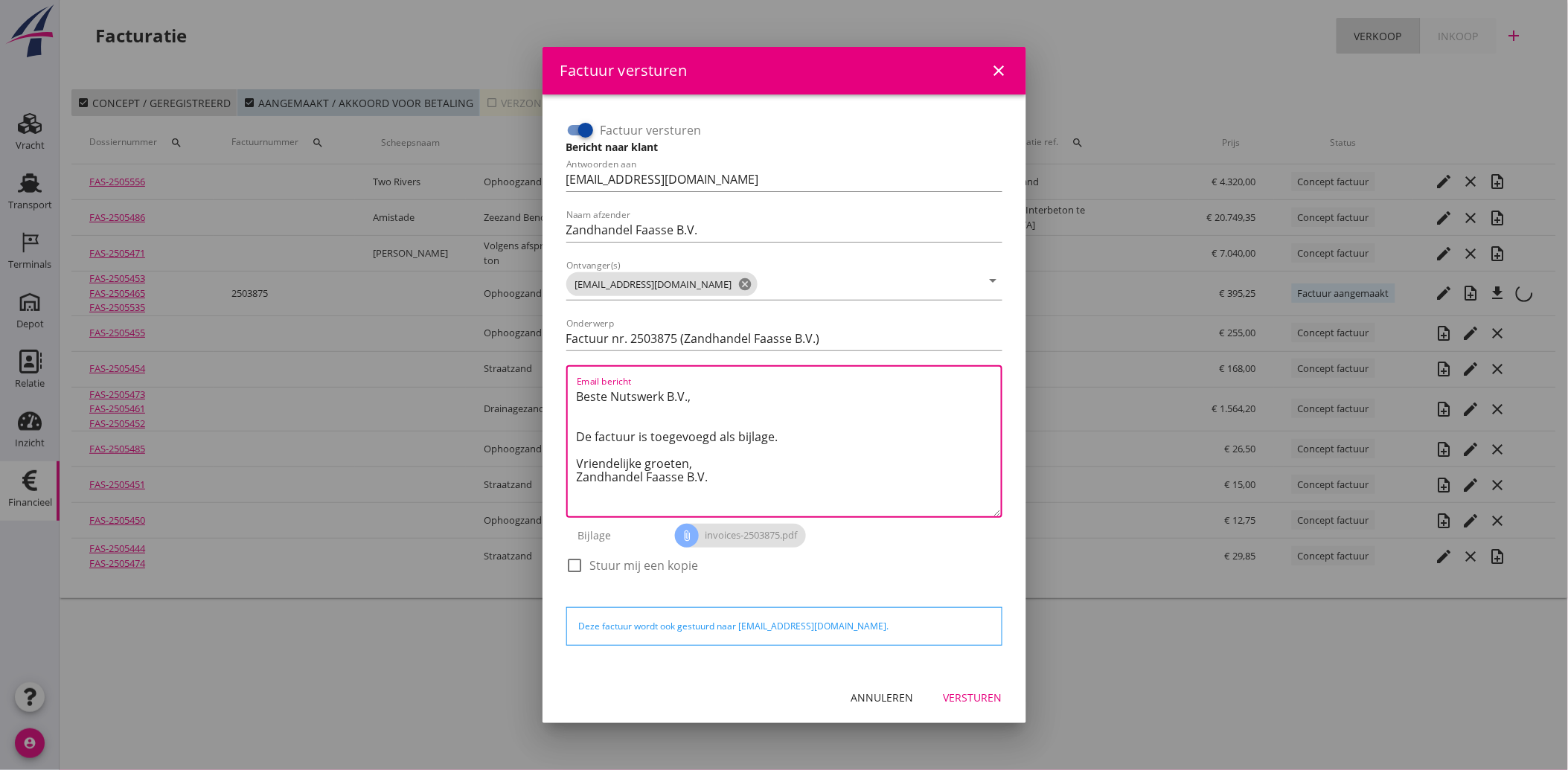
drag, startPoint x: 721, startPoint y: 480, endPoint x: 558, endPoint y: 391, distance: 185.7
click at [558, 391] on div "Factuur versturen Bericht naar klant Antwoorden aan [EMAIL_ADDRESS][DOMAIN_NAME…" at bounding box center [784, 383] width 460 height 553
paste textarea "Geachte heer/mevrouw, Hierbij zenden wij u onze factuur i.v.m. de door ons aan …"
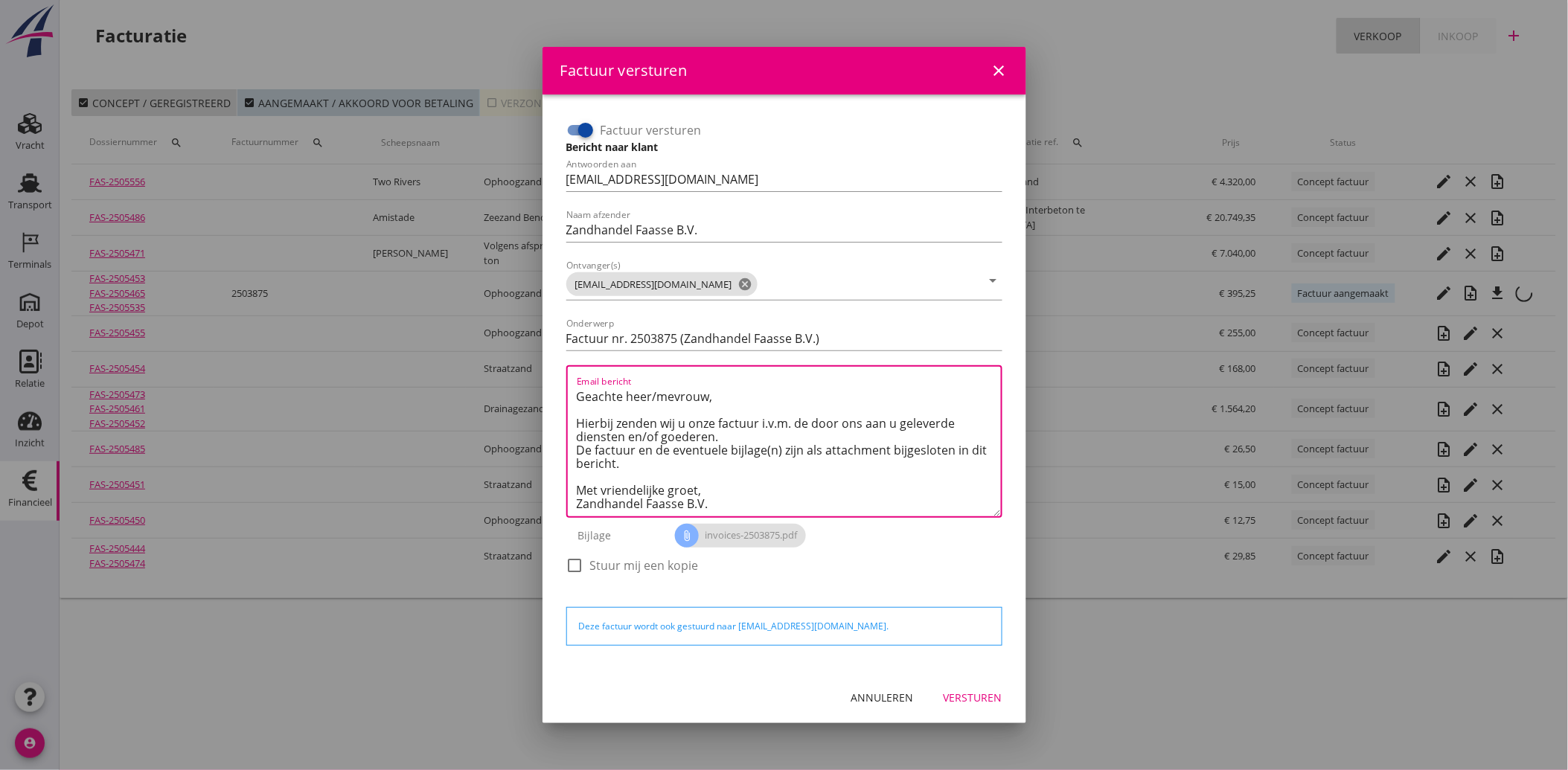
type textarea "Geachte heer/mevrouw, Hierbij zenden wij u onze factuur i.v.m. de door ons aan …"
click at [965, 699] on div "Versturen" at bounding box center [973, 697] width 58 height 16
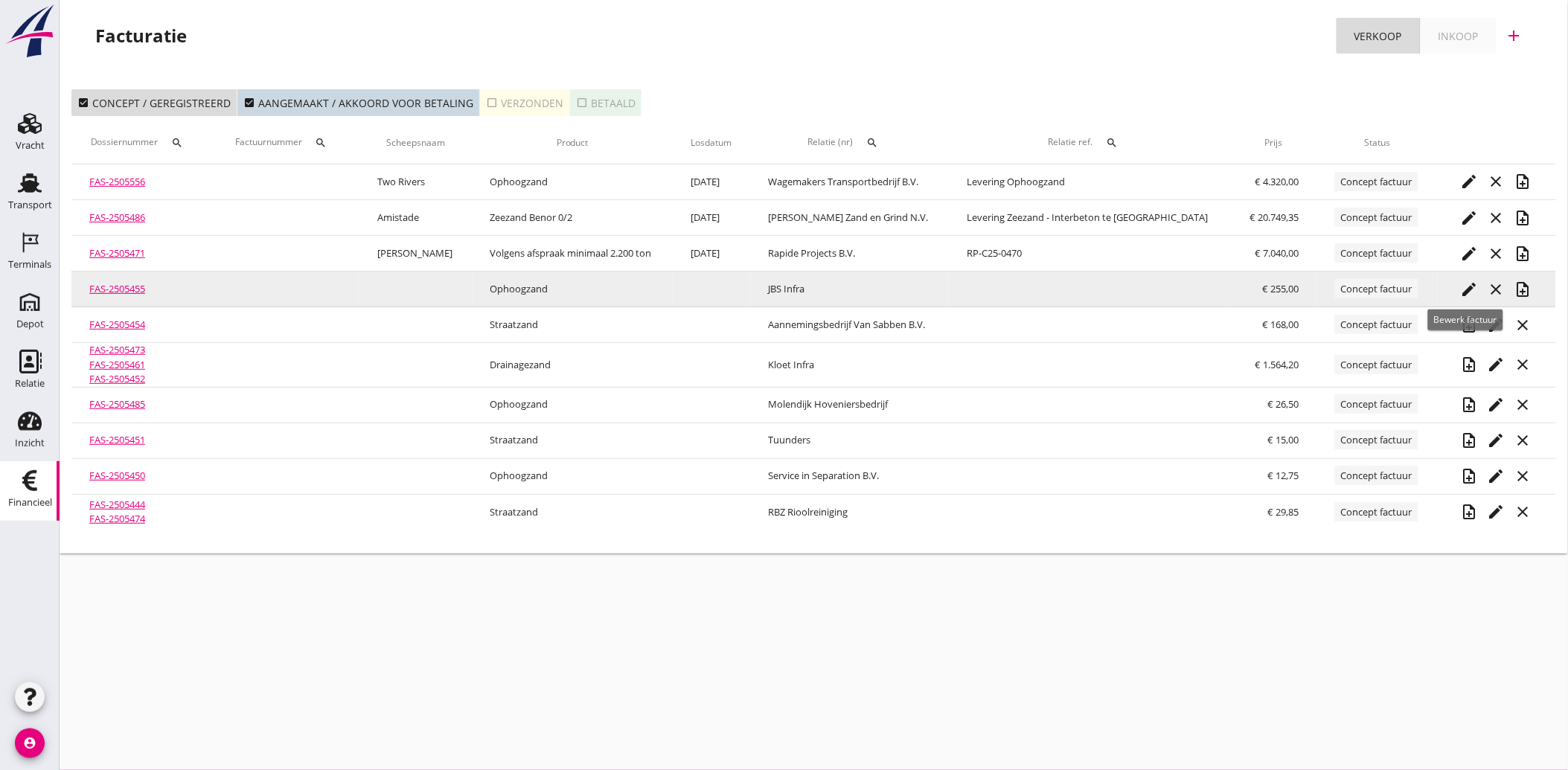
click at [1463, 287] on icon "edit" at bounding box center [1468, 289] width 18 height 18
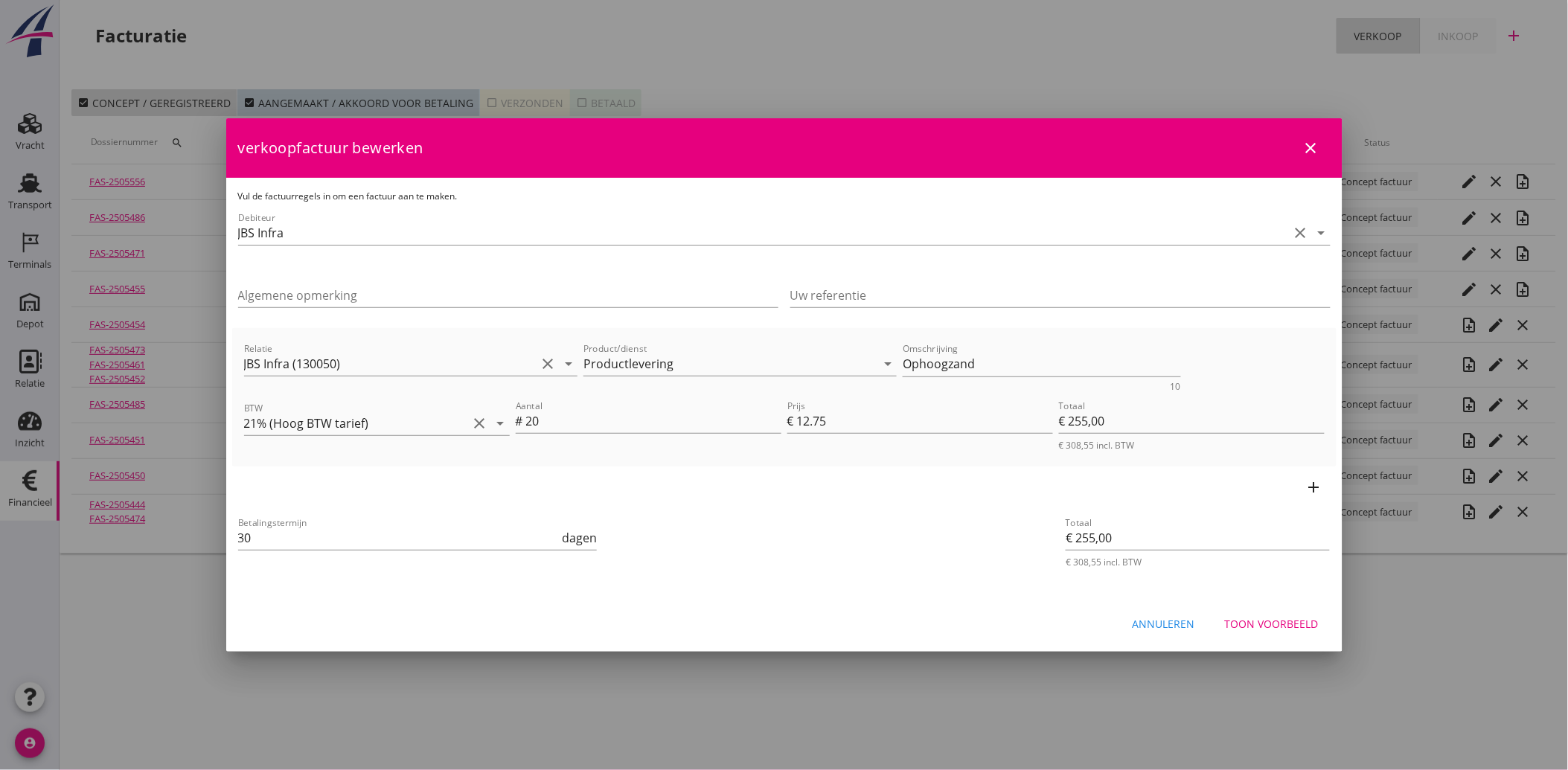
click at [1252, 616] on div "Toon voorbeeld" at bounding box center [1271, 623] width 94 height 16
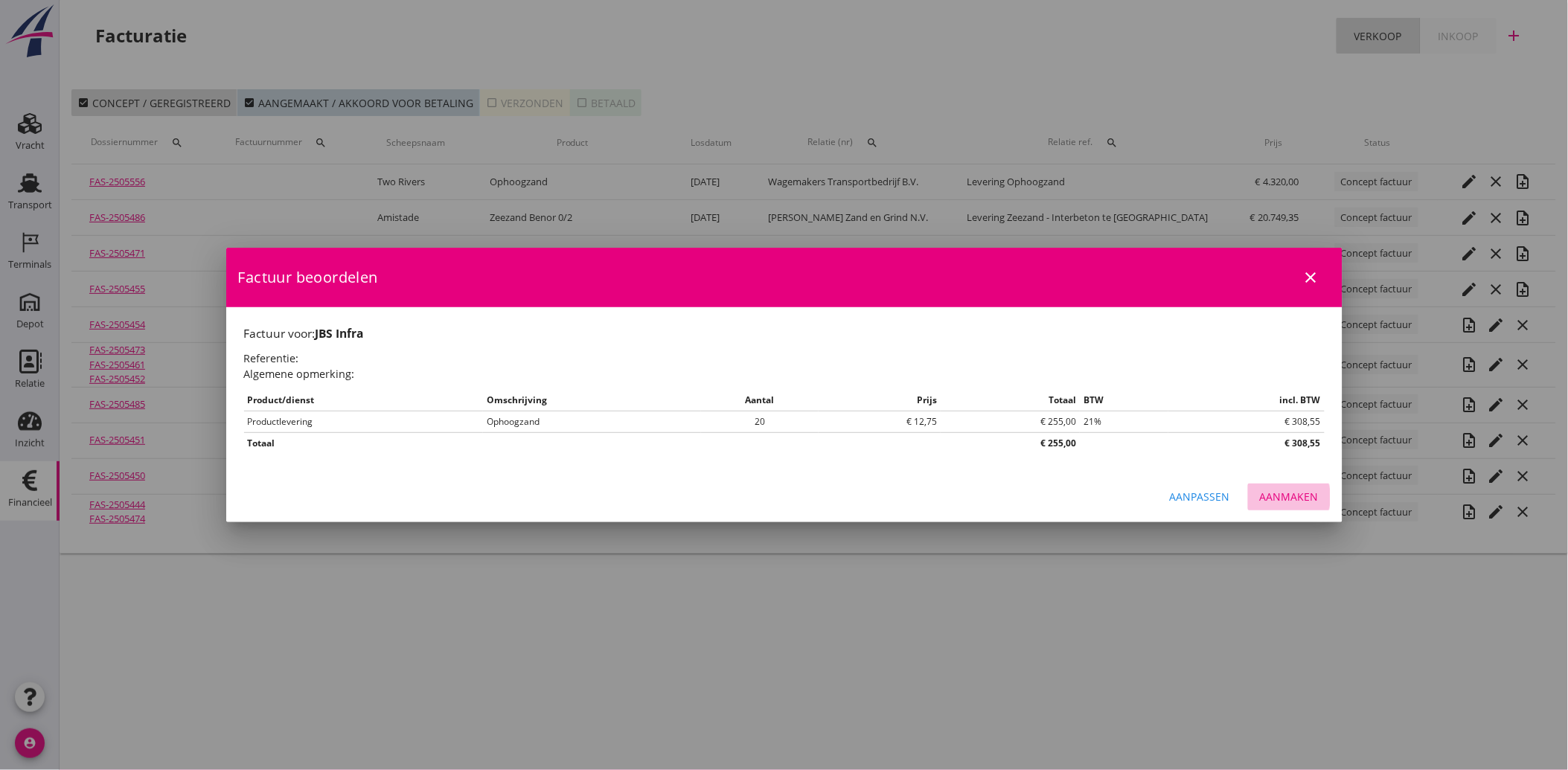
click at [1276, 498] on div "Aanmaken" at bounding box center [1288, 496] width 58 height 16
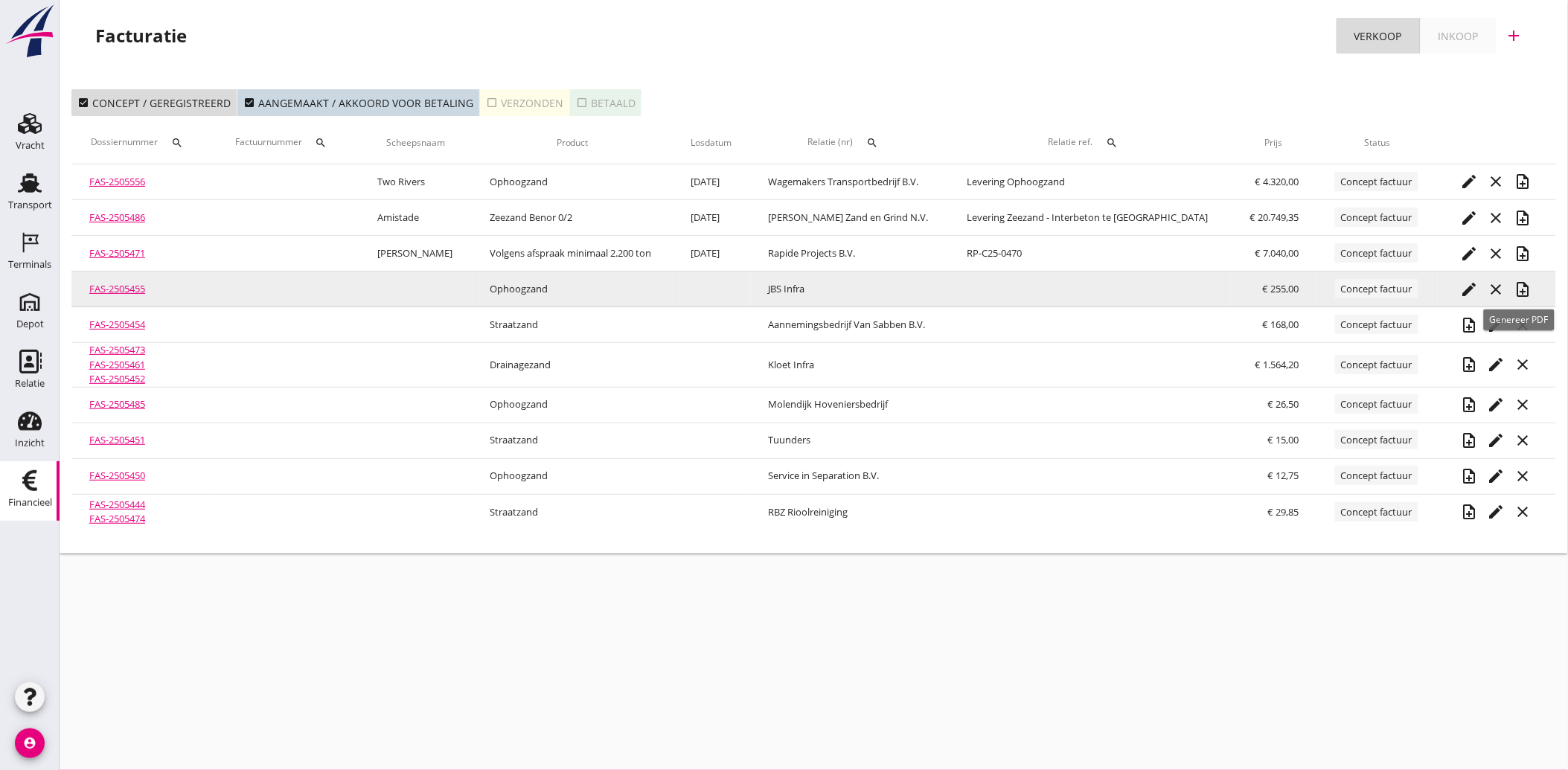
click at [1520, 284] on icon "note_add" at bounding box center [1522, 289] width 18 height 18
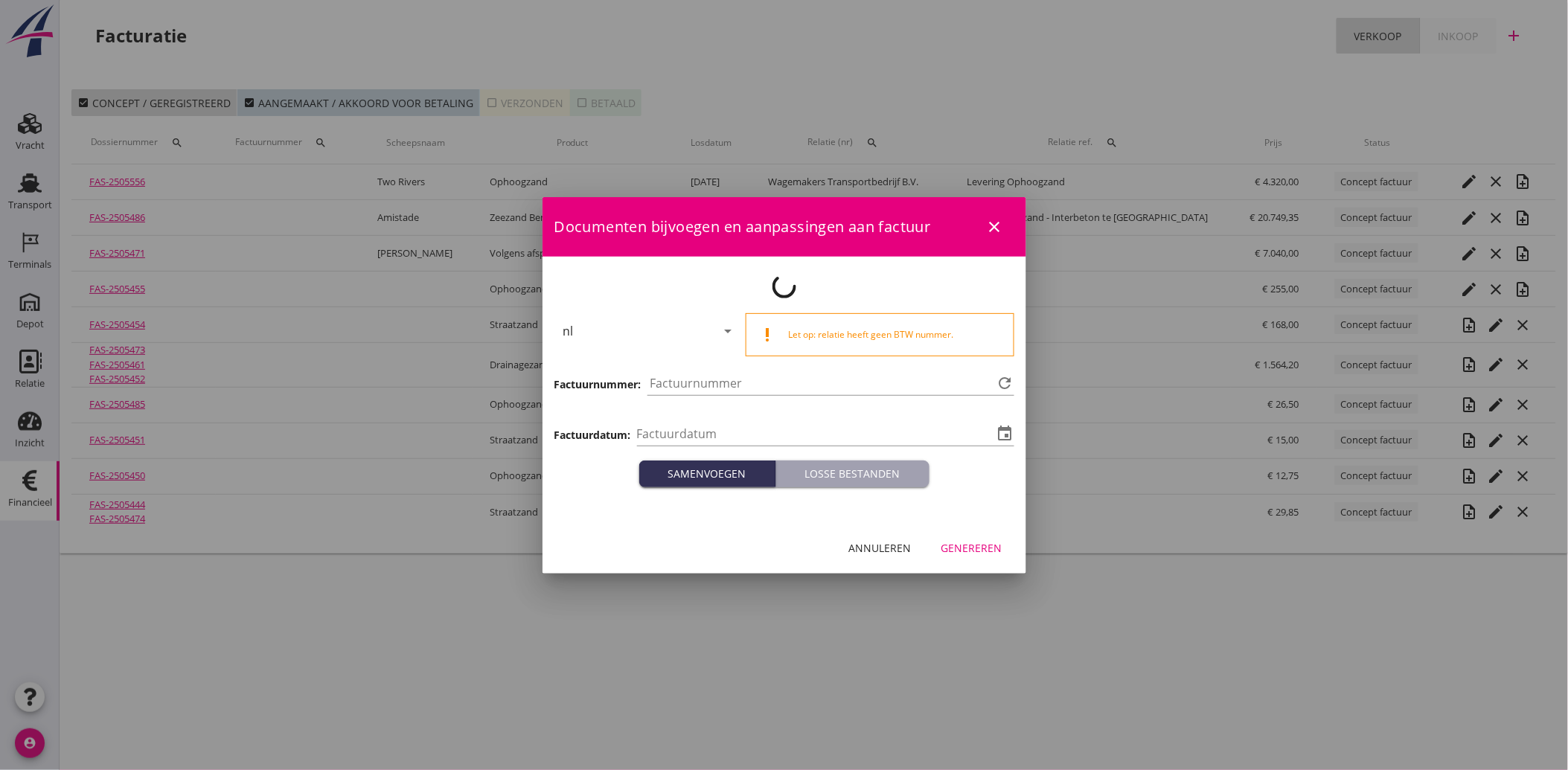
type input "[DATE]"
type input "3876"
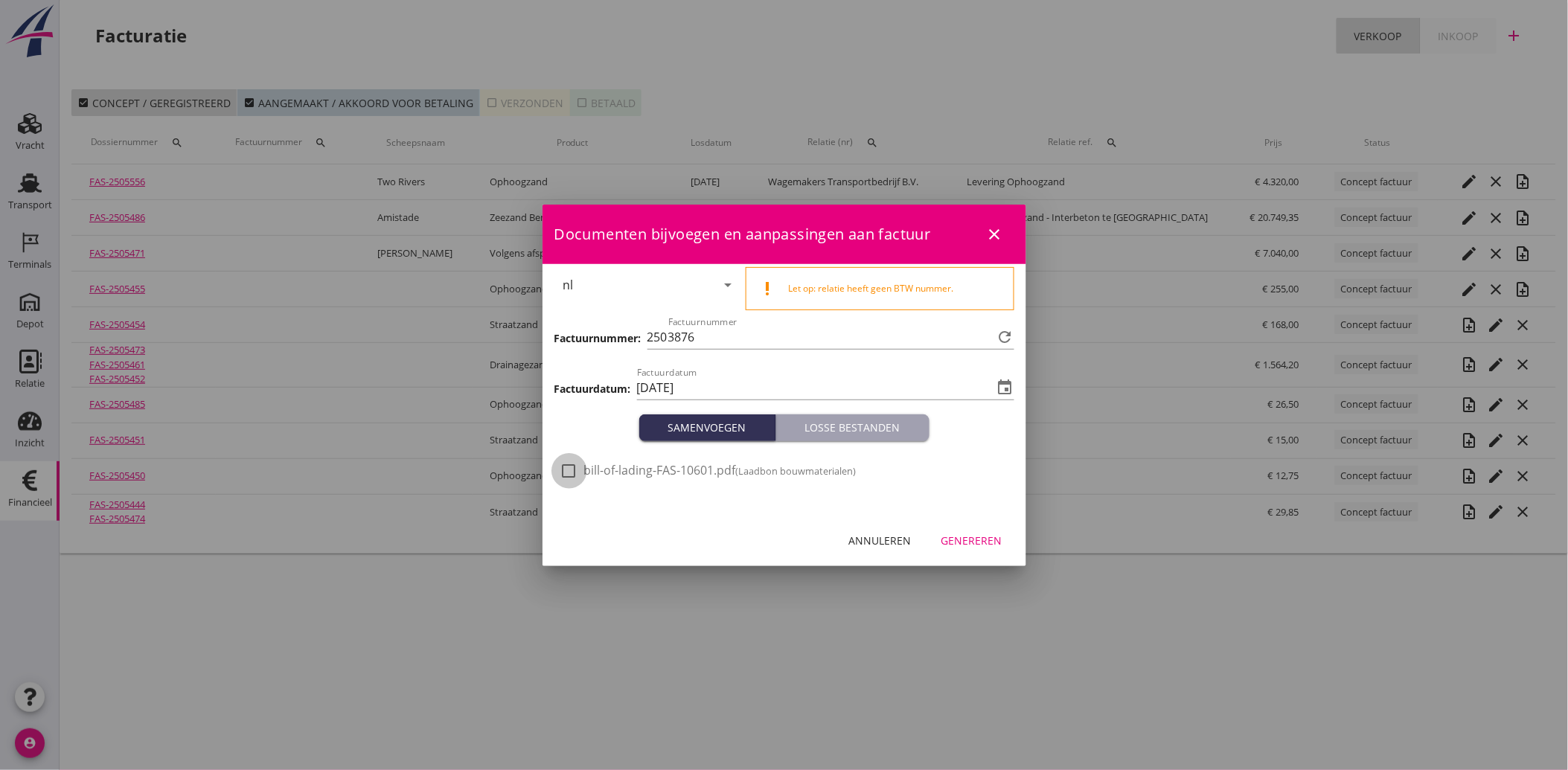
drag, startPoint x: 566, startPoint y: 469, endPoint x: 725, endPoint y: 529, distance: 169.9
click at [566, 470] on div at bounding box center [569, 471] width 25 height 25
checkbox input "true"
click at [975, 541] on div "Genereren" at bounding box center [971, 540] width 61 height 16
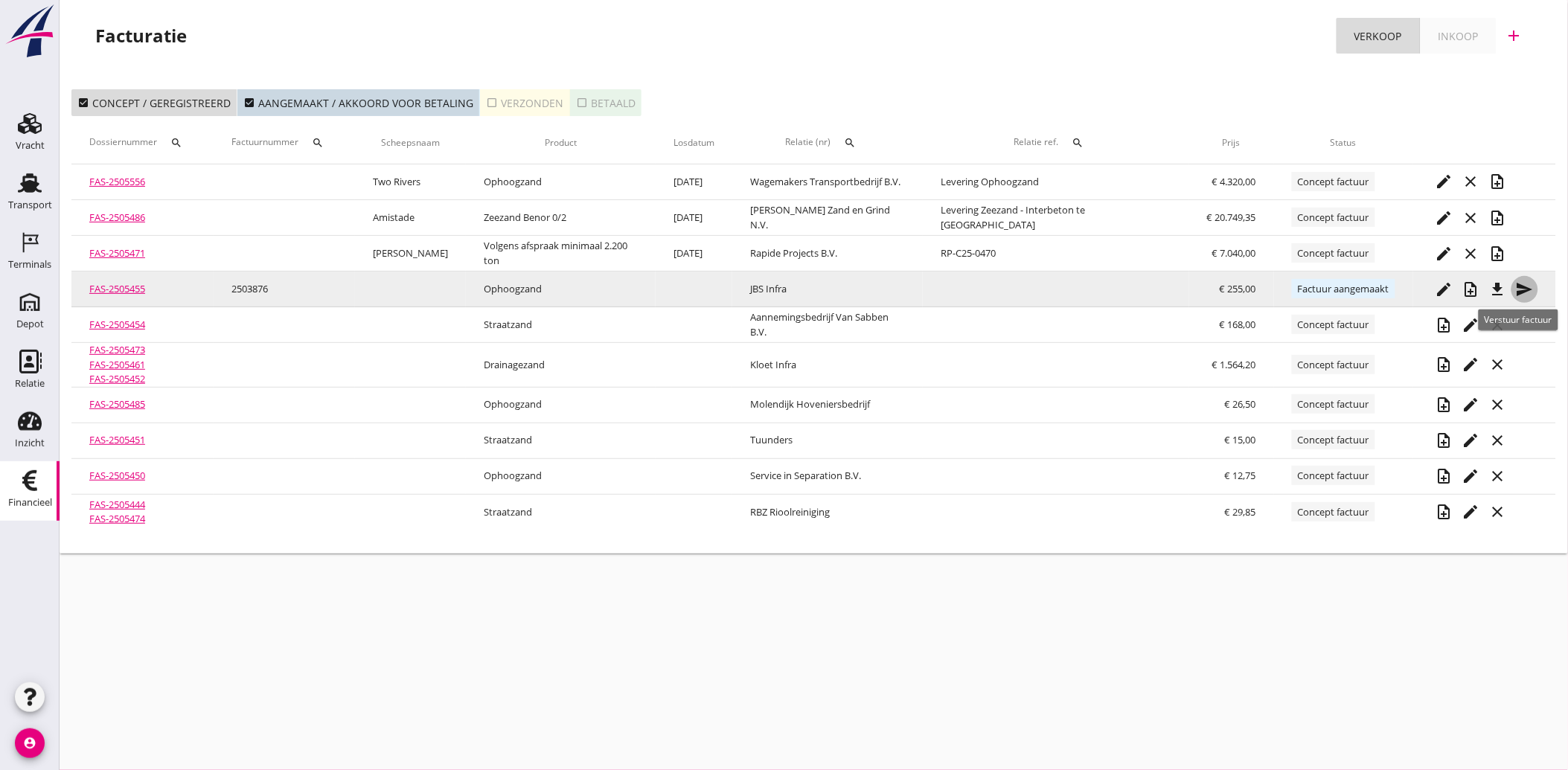
click at [1520, 284] on icon "send" at bounding box center [1524, 289] width 18 height 18
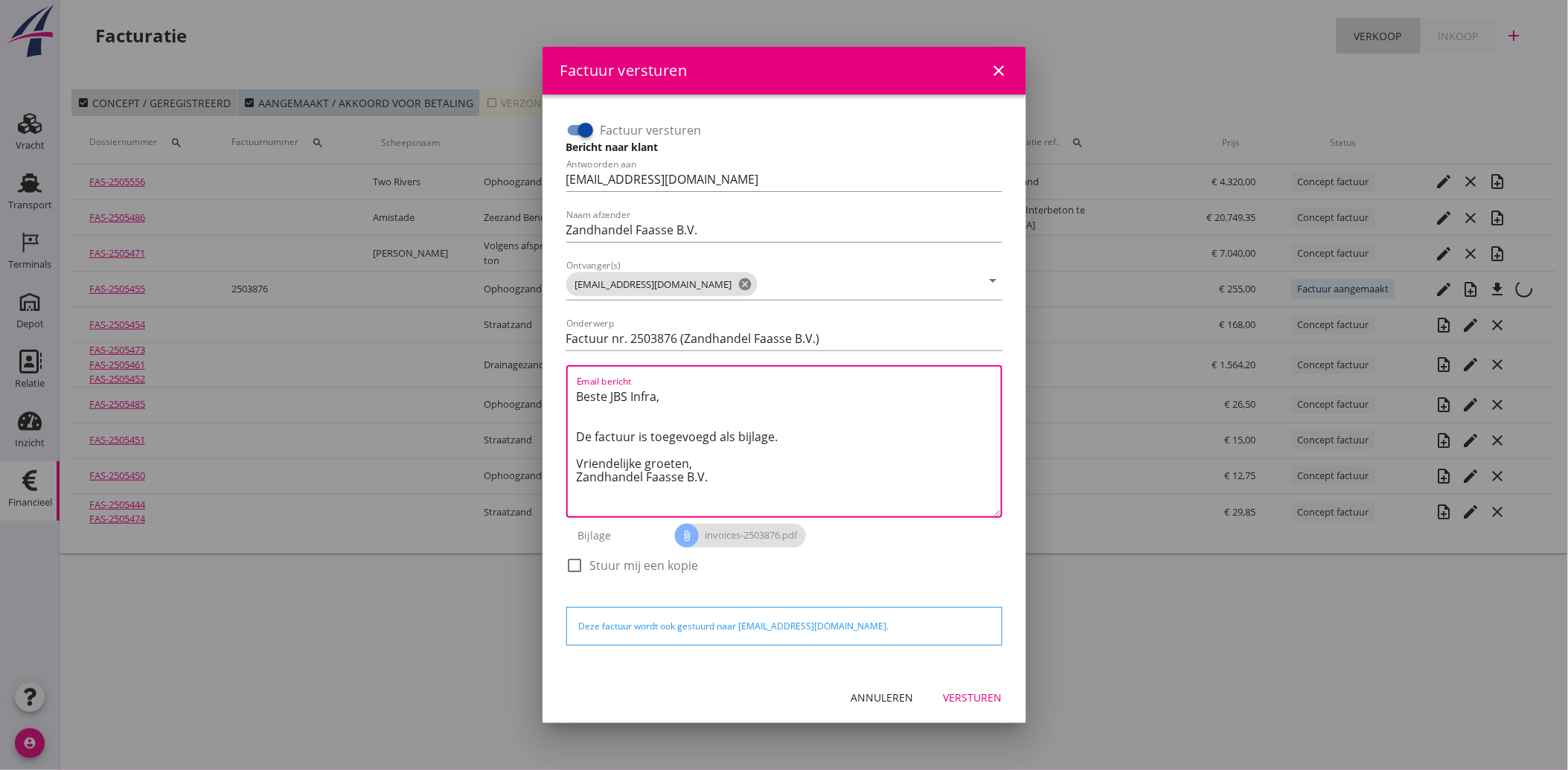
drag, startPoint x: 715, startPoint y: 478, endPoint x: 539, endPoint y: 392, distance: 195.9
click at [539, 392] on div "Factuur versturen close Factuur versturen Bericht naar klant Antwoorden aan [EM…" at bounding box center [784, 385] width 1568 height 770
paste textarea "Geachte heer/mevrouw, Hierbij zenden wij u onze factuur i.v.m. de door ons aan …"
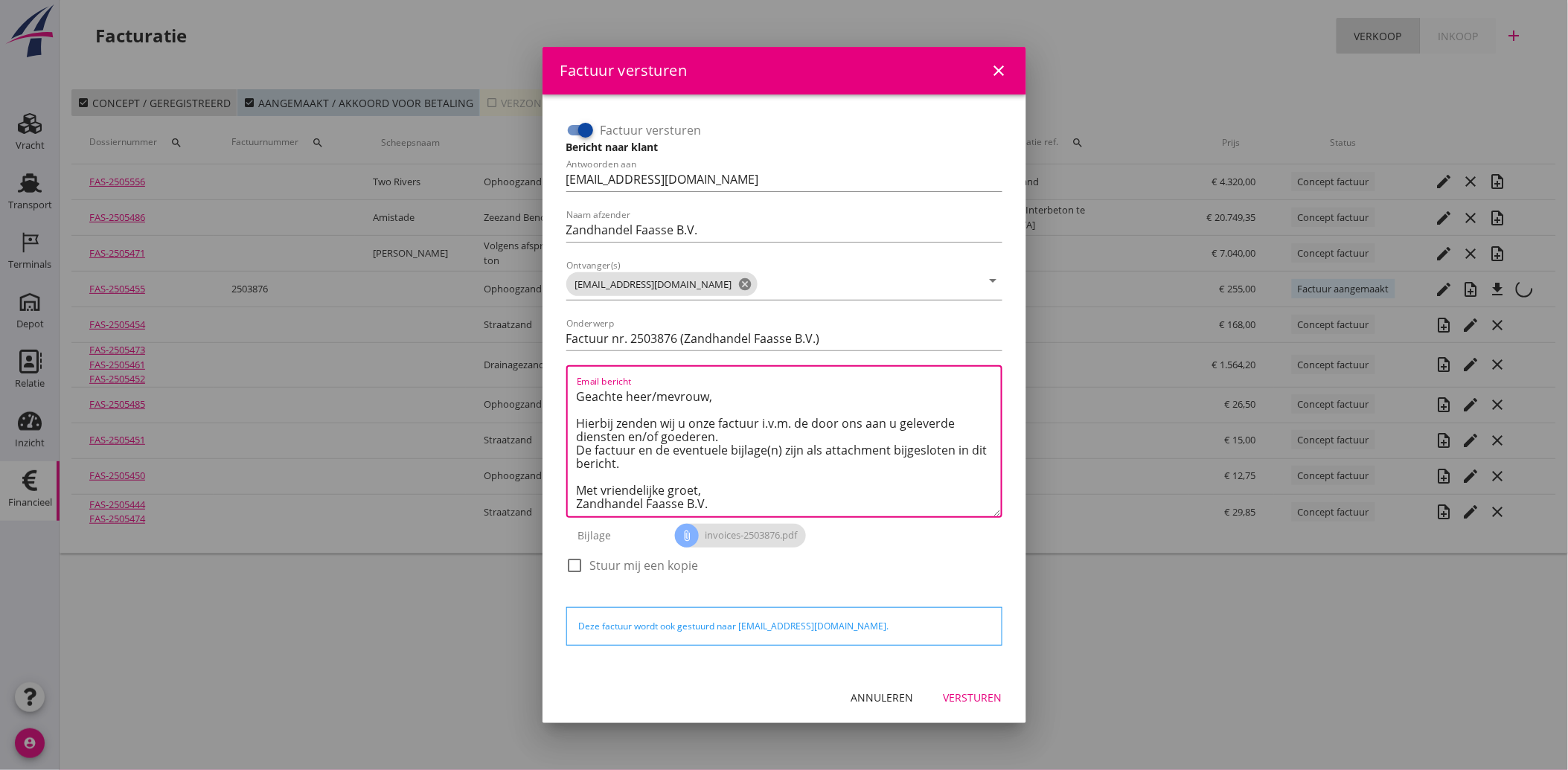
type textarea "Geachte heer/mevrouw, Hierbij zenden wij u onze factuur i.v.m. de door ons aan …"
click at [964, 692] on div "Versturen" at bounding box center [973, 697] width 58 height 16
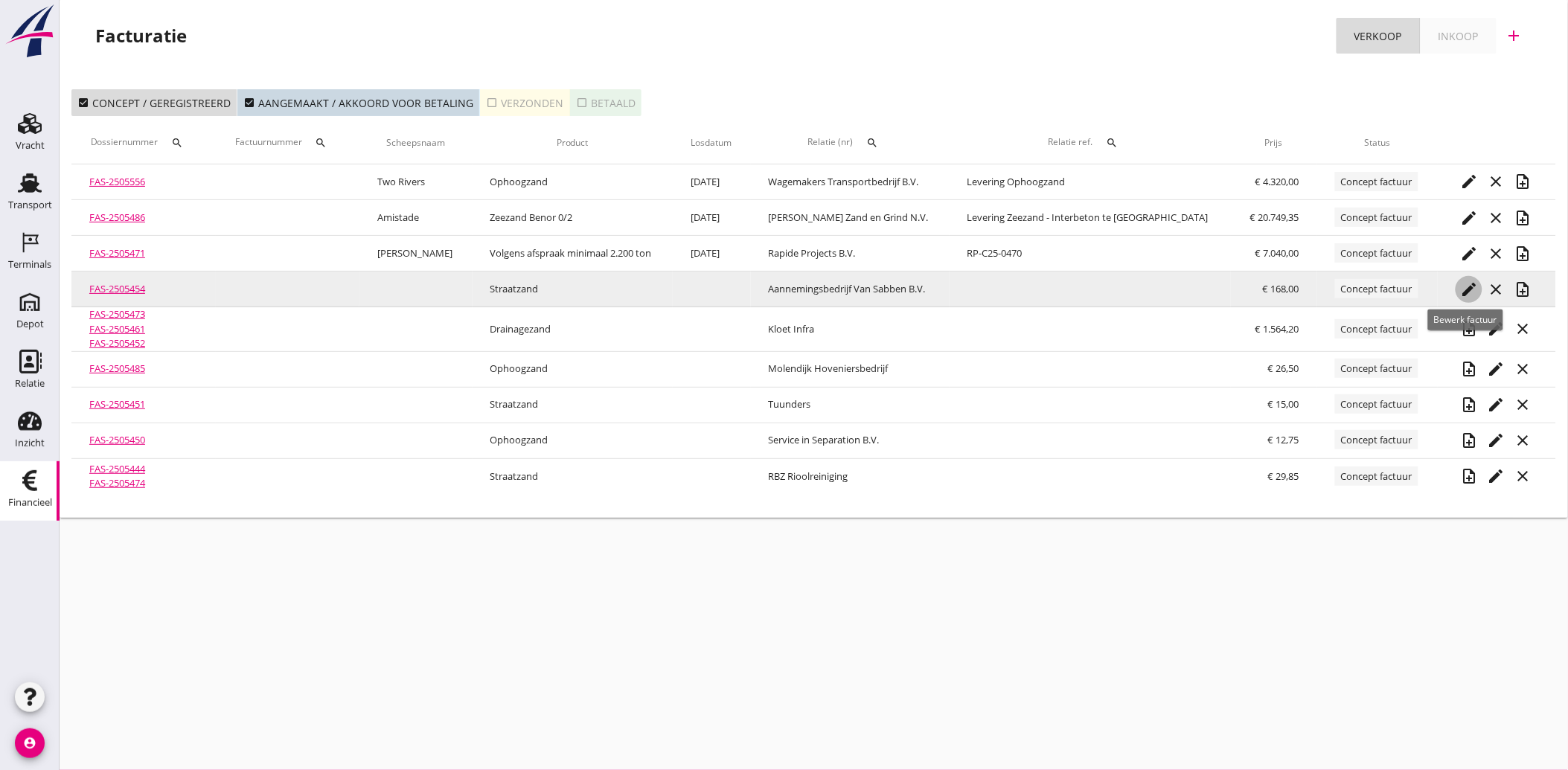
click at [1465, 284] on icon "edit" at bounding box center [1468, 289] width 18 height 18
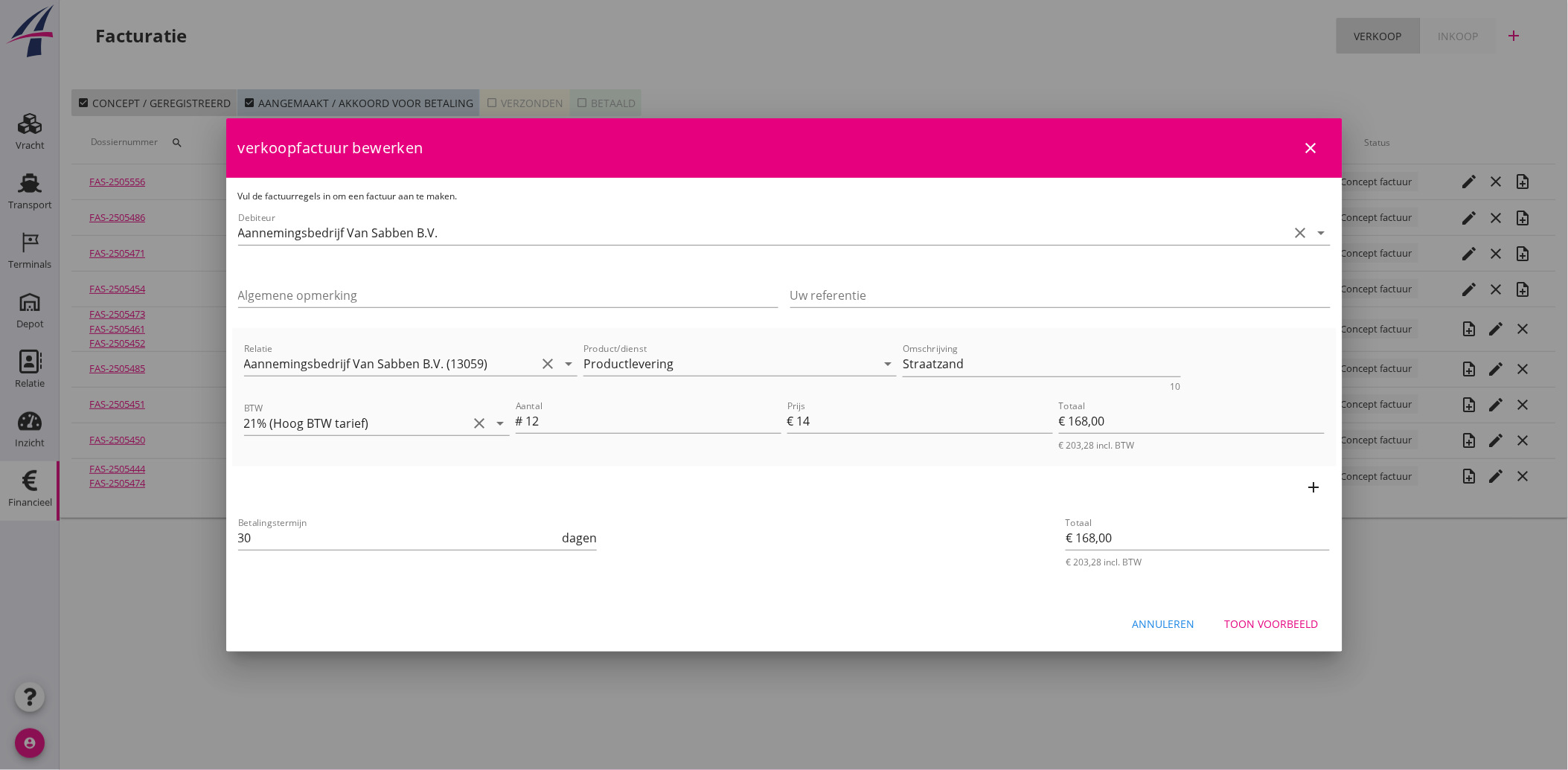
click at [1285, 618] on div "Toon voorbeeld" at bounding box center [1271, 623] width 94 height 16
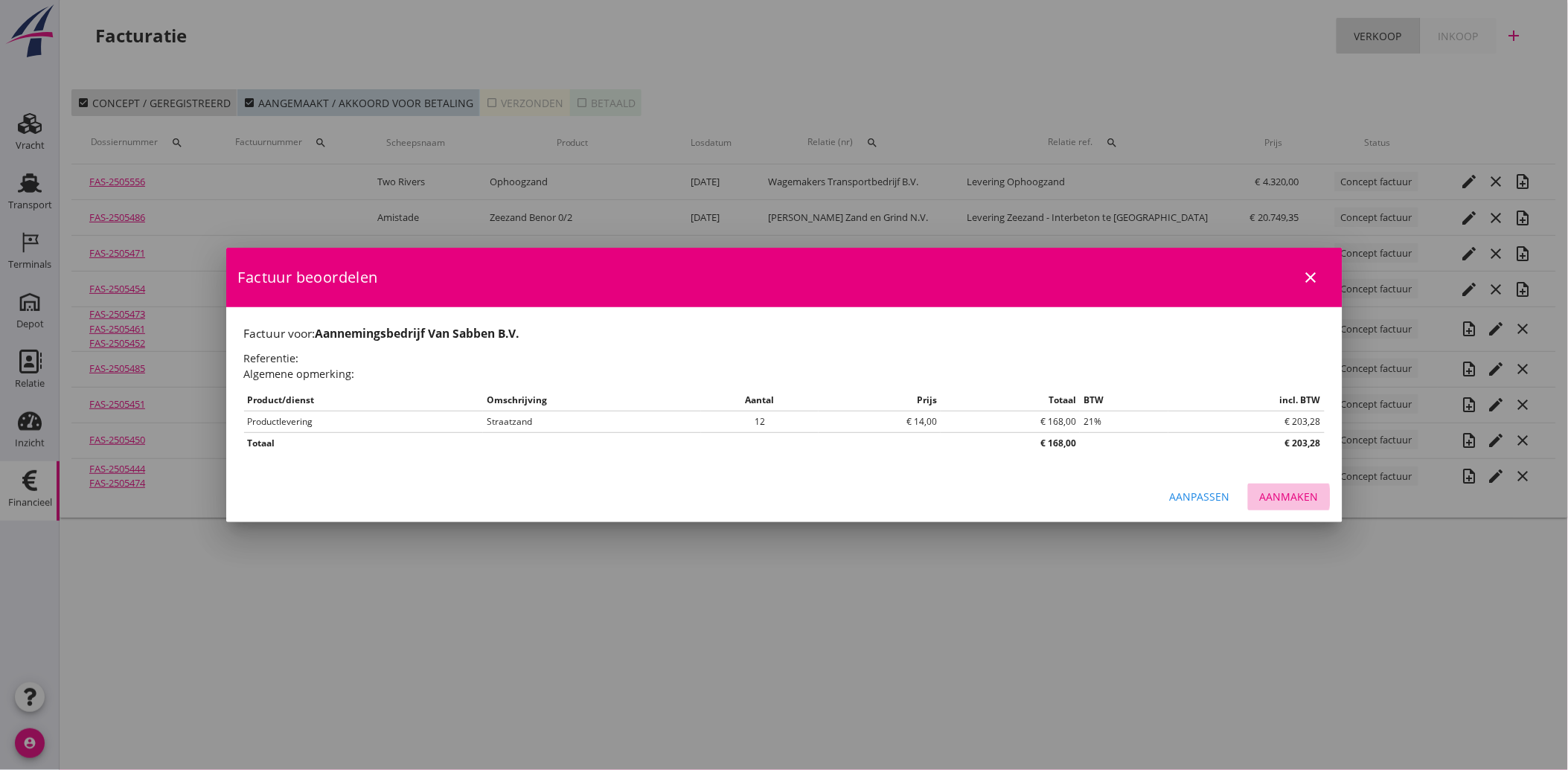
click at [1299, 498] on div "Aanmaken" at bounding box center [1288, 496] width 58 height 16
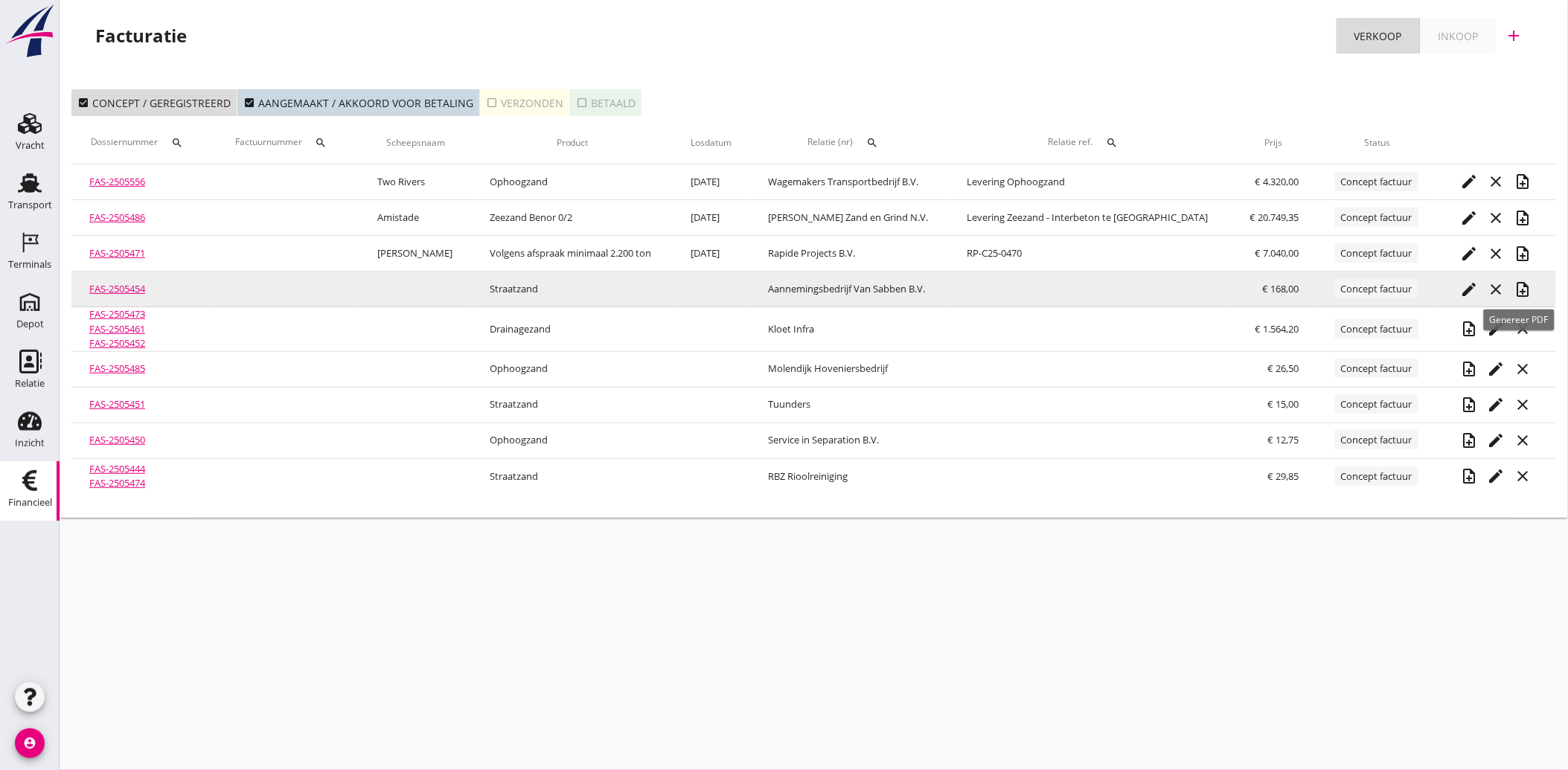
click at [1516, 286] on icon "note_add" at bounding box center [1522, 289] width 18 height 18
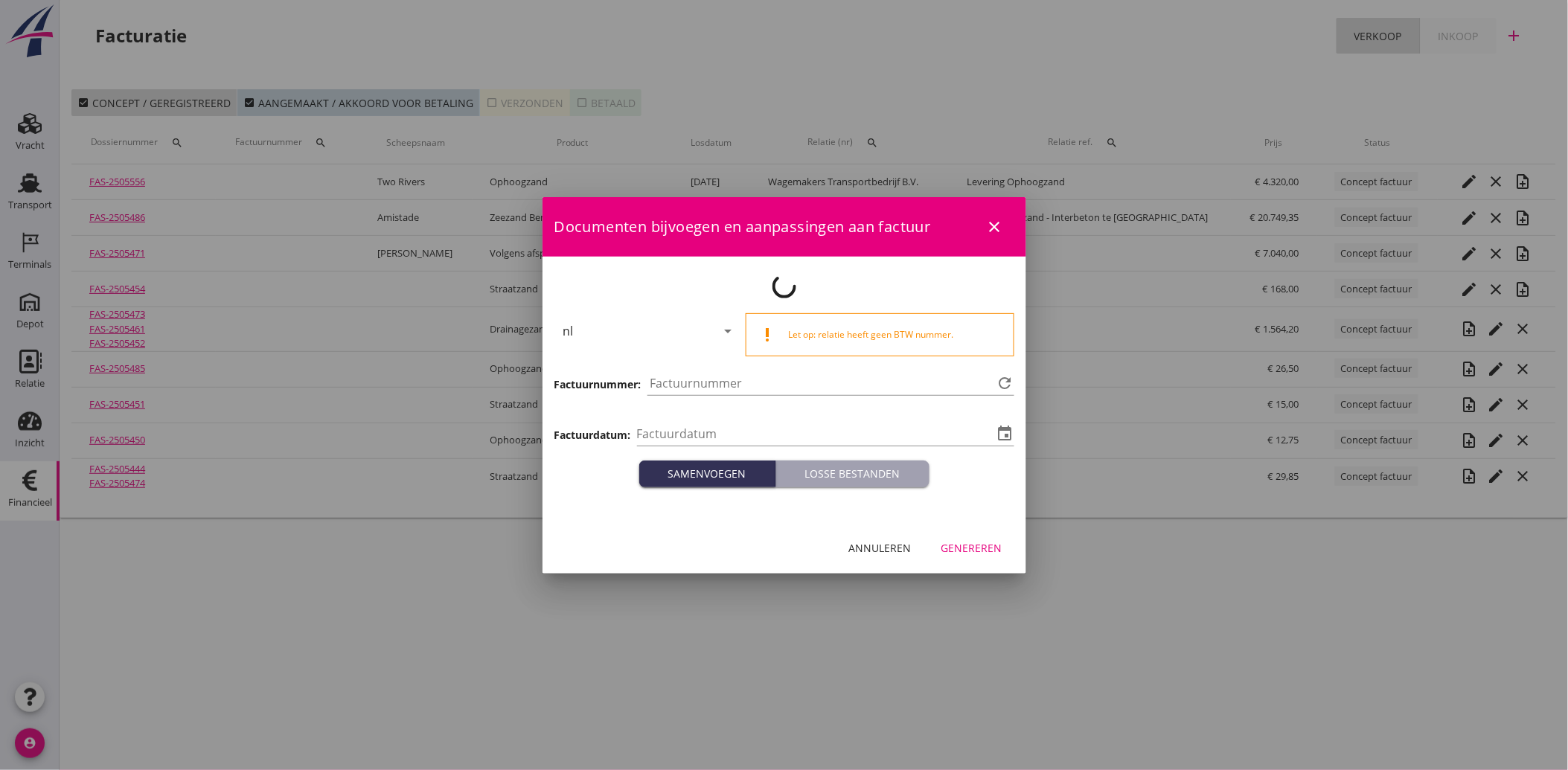
type input "[DATE]"
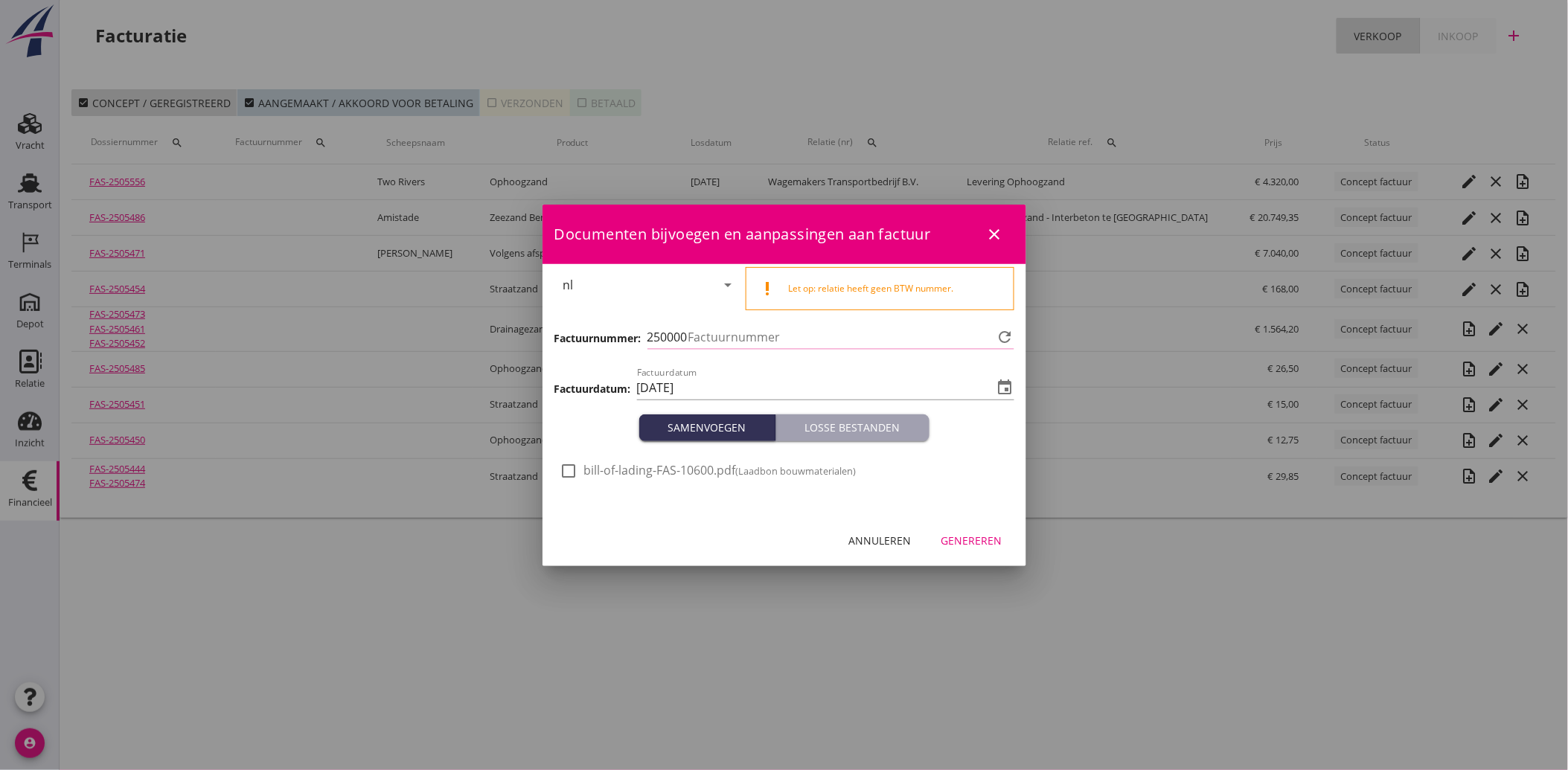
type input "3877"
drag, startPoint x: 563, startPoint y: 464, endPoint x: 635, endPoint y: 508, distance: 84.4
click at [563, 466] on div at bounding box center [569, 471] width 25 height 25
checkbox input "true"
click at [979, 537] on div "Genereren" at bounding box center [971, 540] width 61 height 16
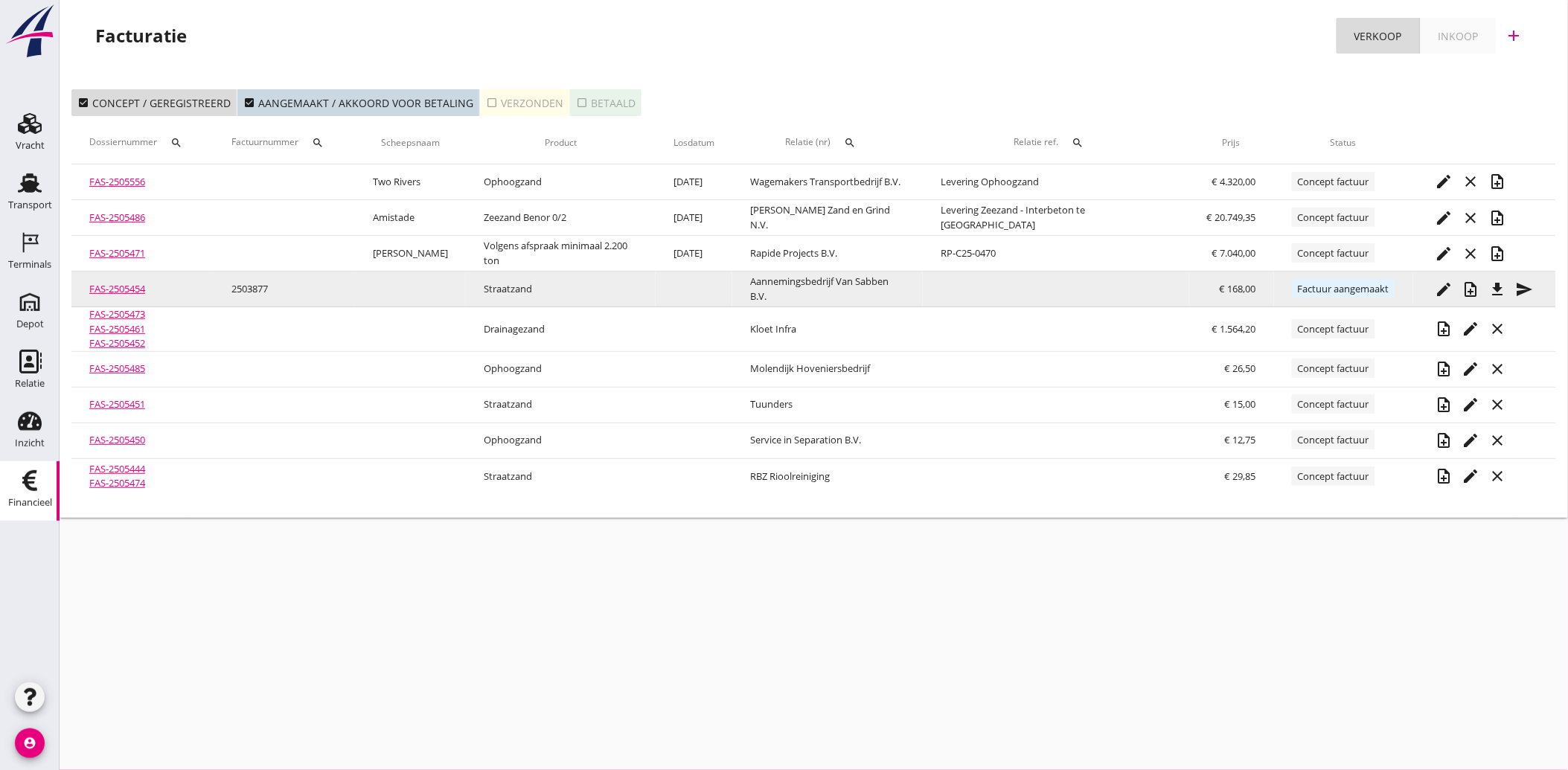
click at [1523, 282] on icon "send" at bounding box center [1524, 289] width 18 height 18
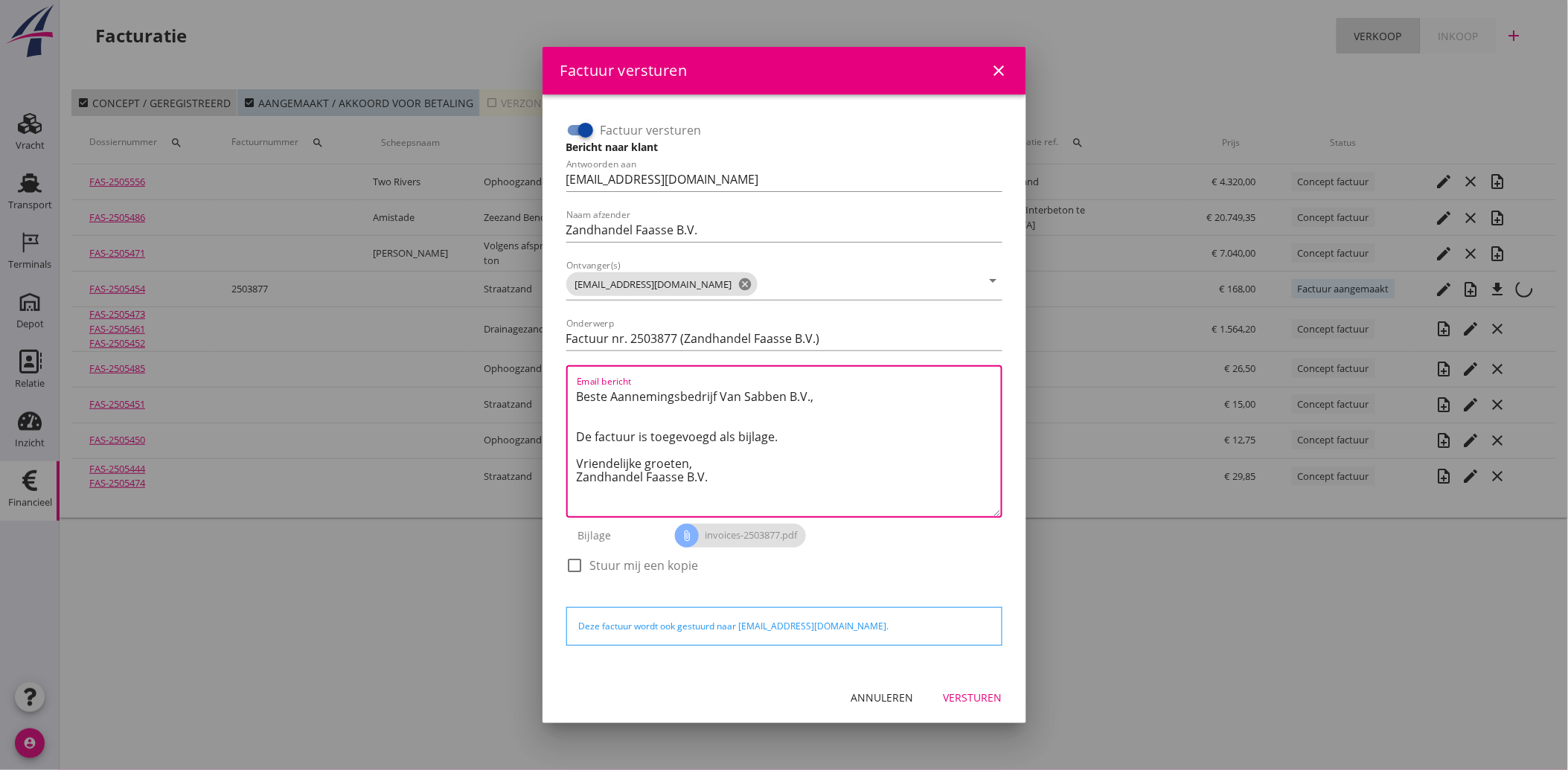
drag, startPoint x: 727, startPoint y: 479, endPoint x: 561, endPoint y: 370, distance: 198.6
click at [561, 370] on div "Factuur versturen Bericht naar klant Antwoorden aan [EMAIL_ADDRESS][DOMAIN_NAME…" at bounding box center [784, 354] width 448 height 485
paste textarea "Geachte heer/mevrouw, Hierbij zenden wij u onze factuur i.v.m. de door ons aan …"
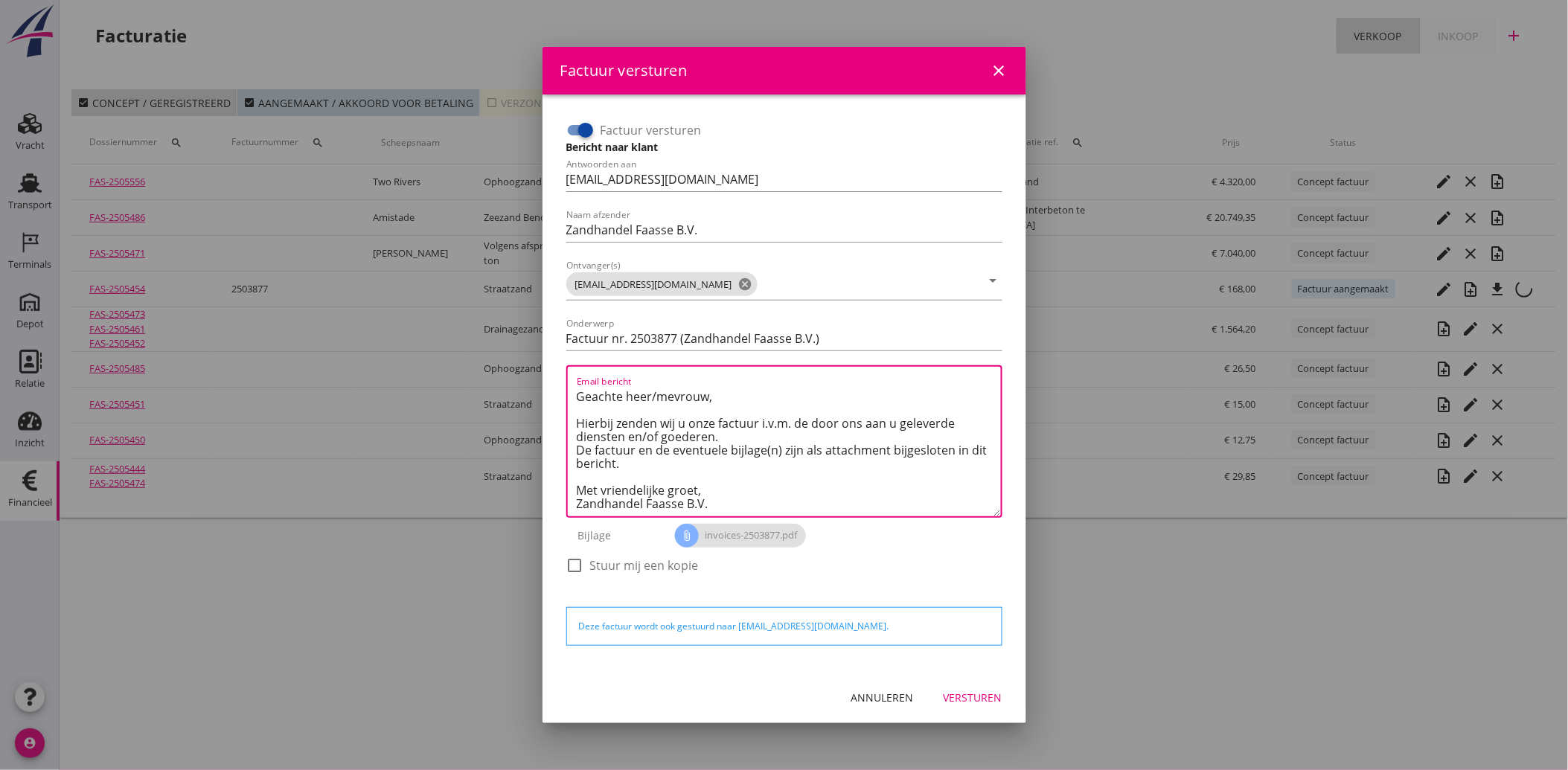
type textarea "Geachte heer/mevrouw, Hierbij zenden wij u onze factuur i.v.m. de door ons aan …"
click at [977, 693] on div "Versturen" at bounding box center [973, 697] width 58 height 16
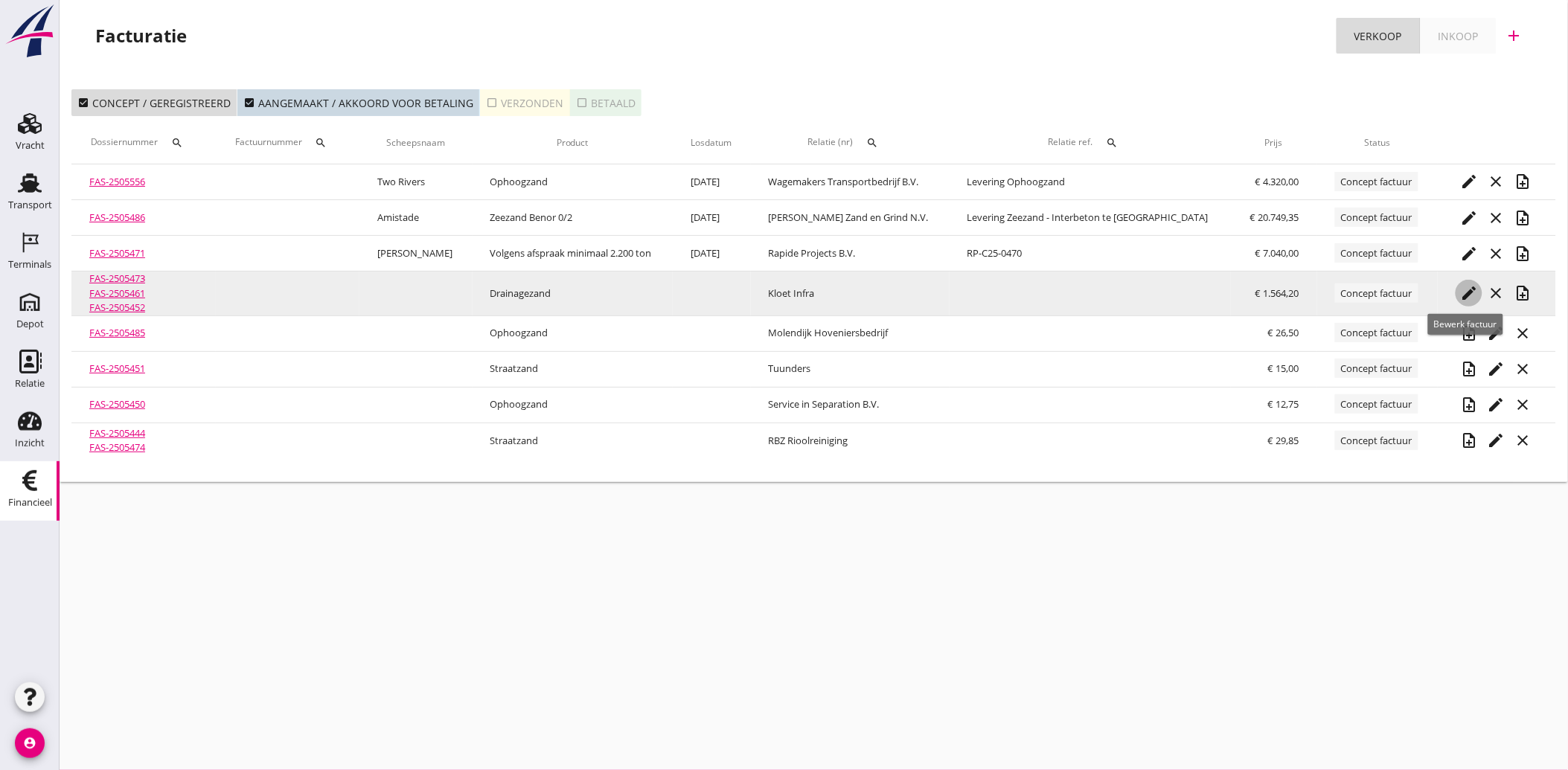
click at [1460, 288] on icon "edit" at bounding box center [1468, 293] width 18 height 18
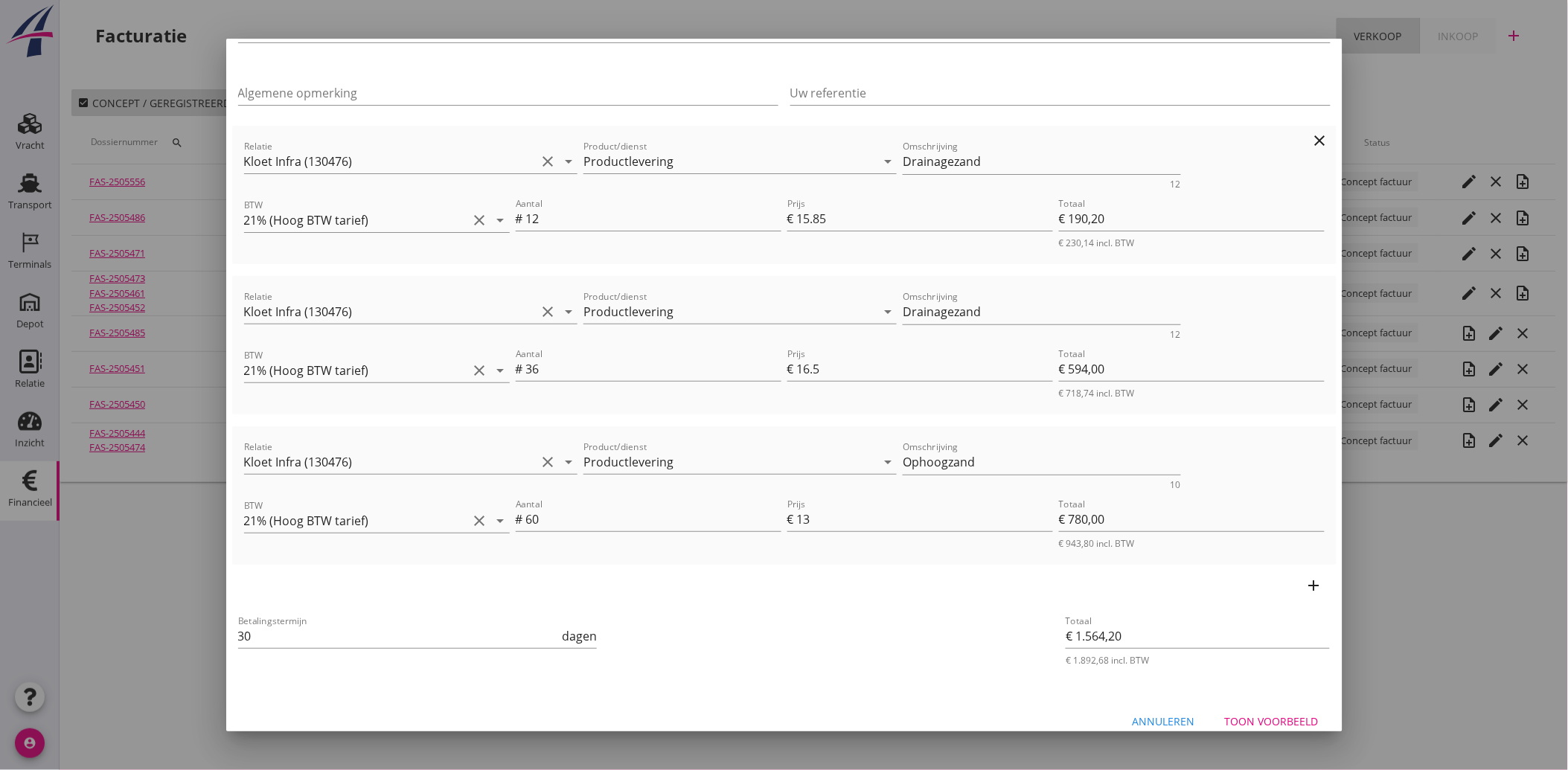
scroll to position [138, 0]
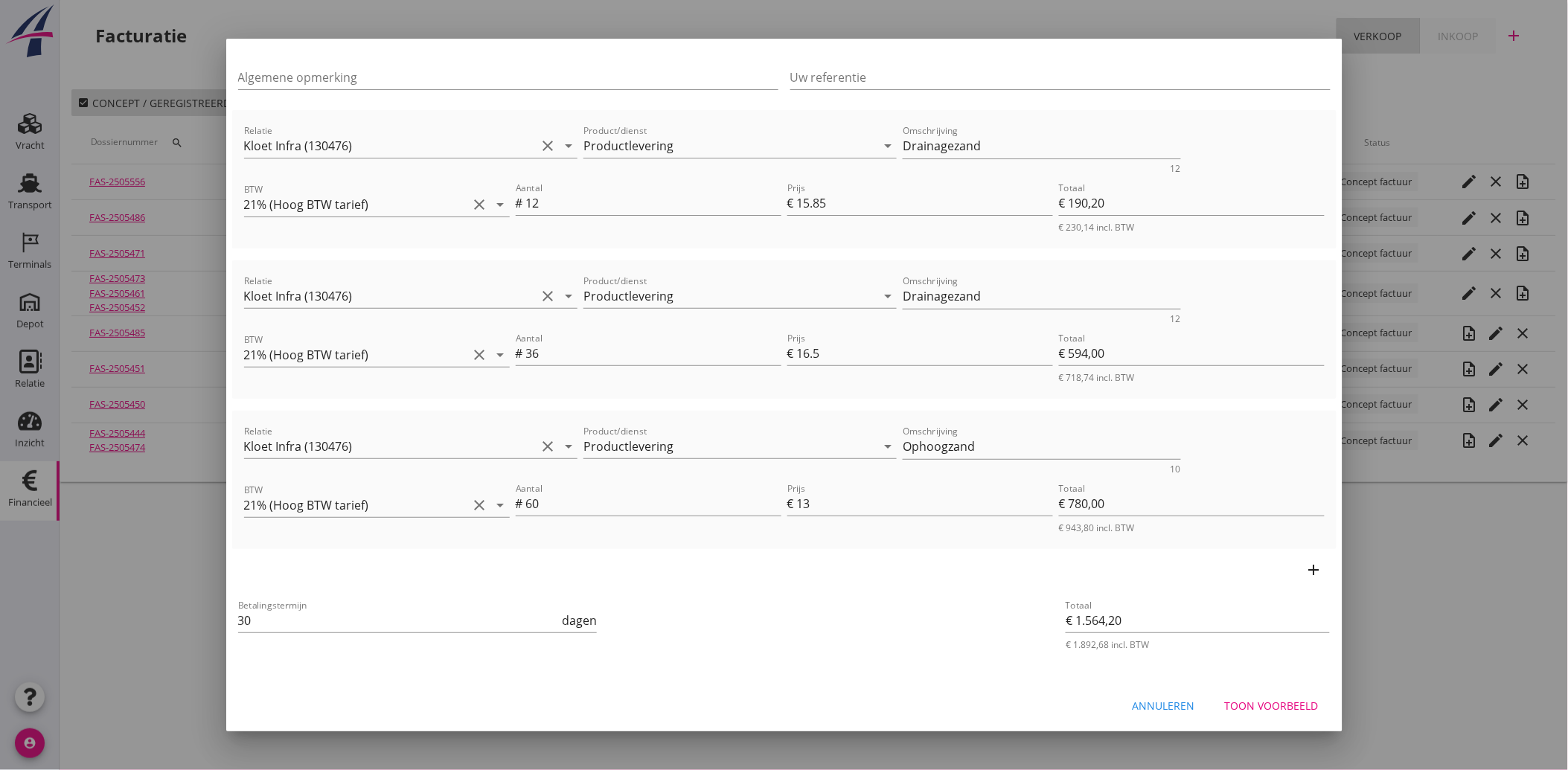
click at [1132, 704] on div "Annuleren" at bounding box center [1163, 705] width 62 height 16
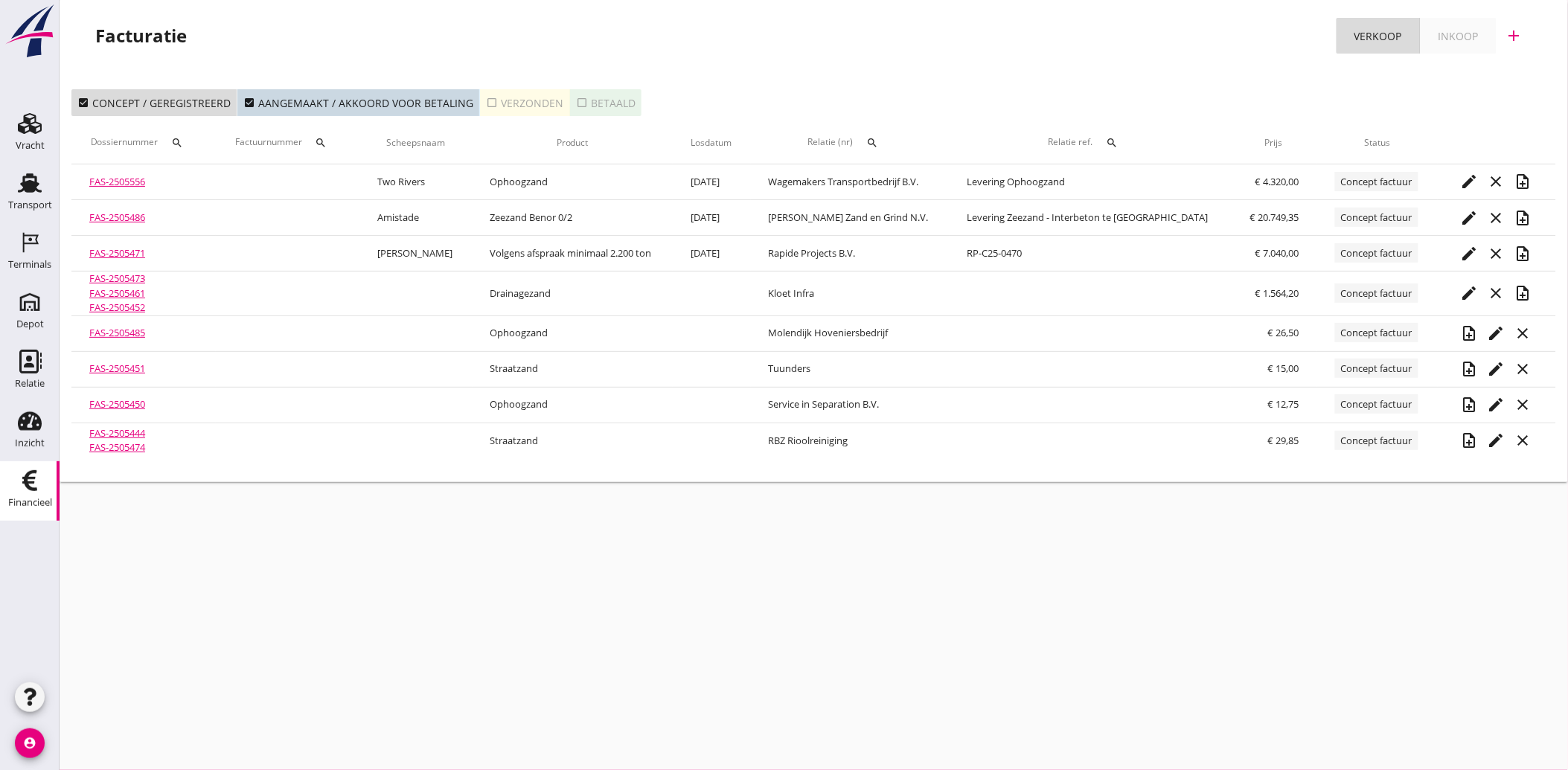
scroll to position [0, 0]
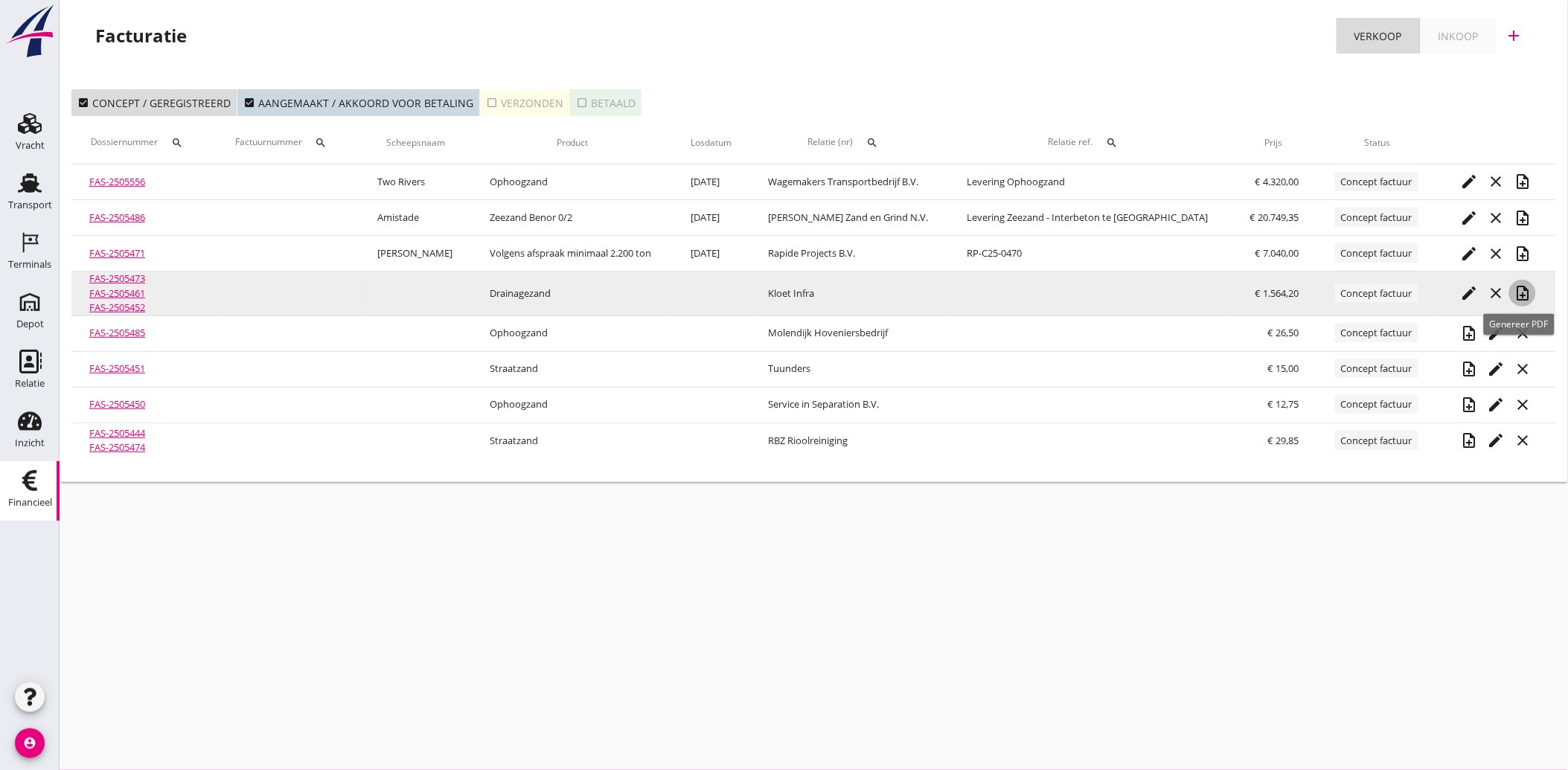
click at [1513, 290] on icon "note_add" at bounding box center [1522, 293] width 18 height 18
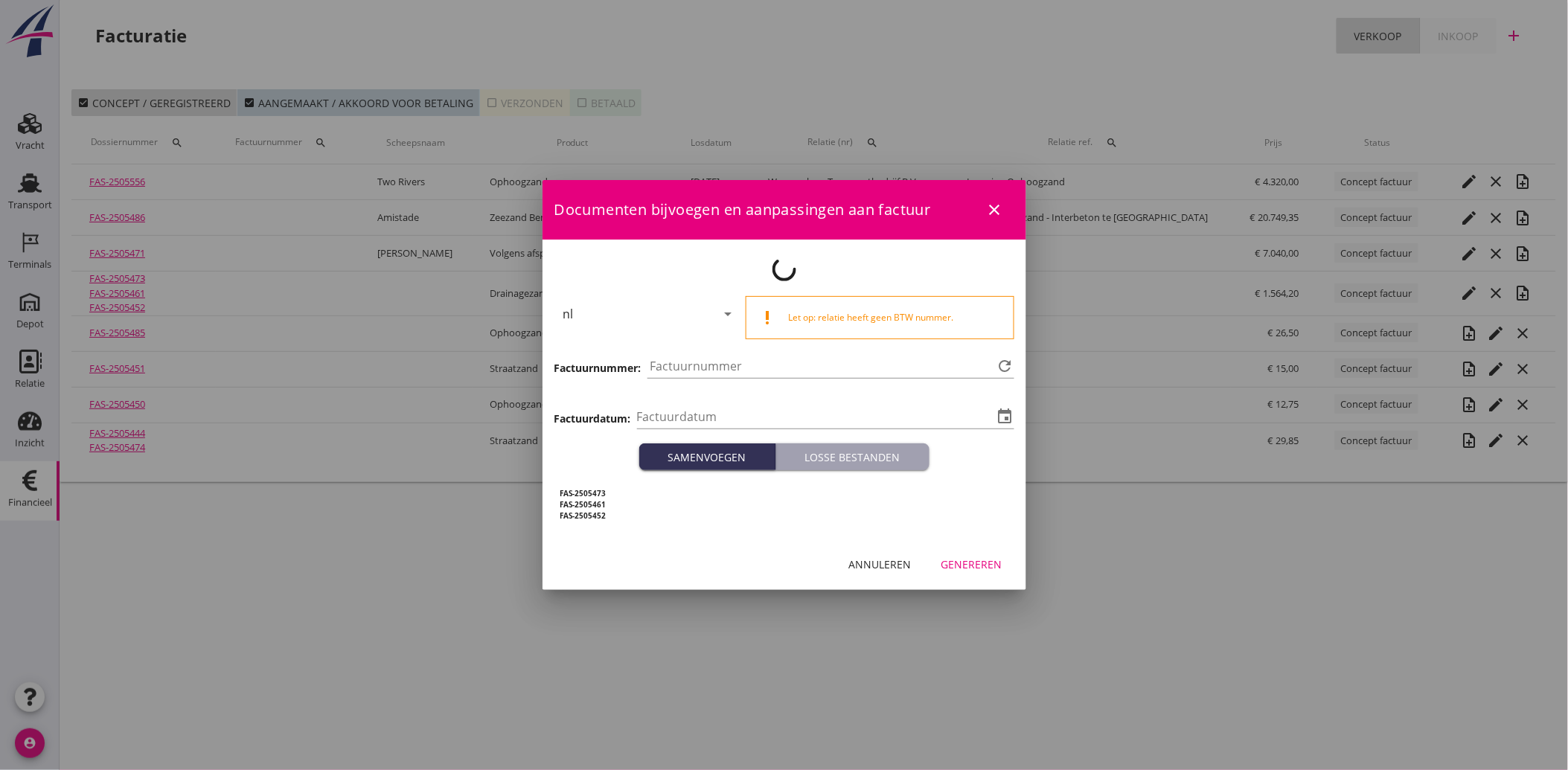
type input "[DATE]"
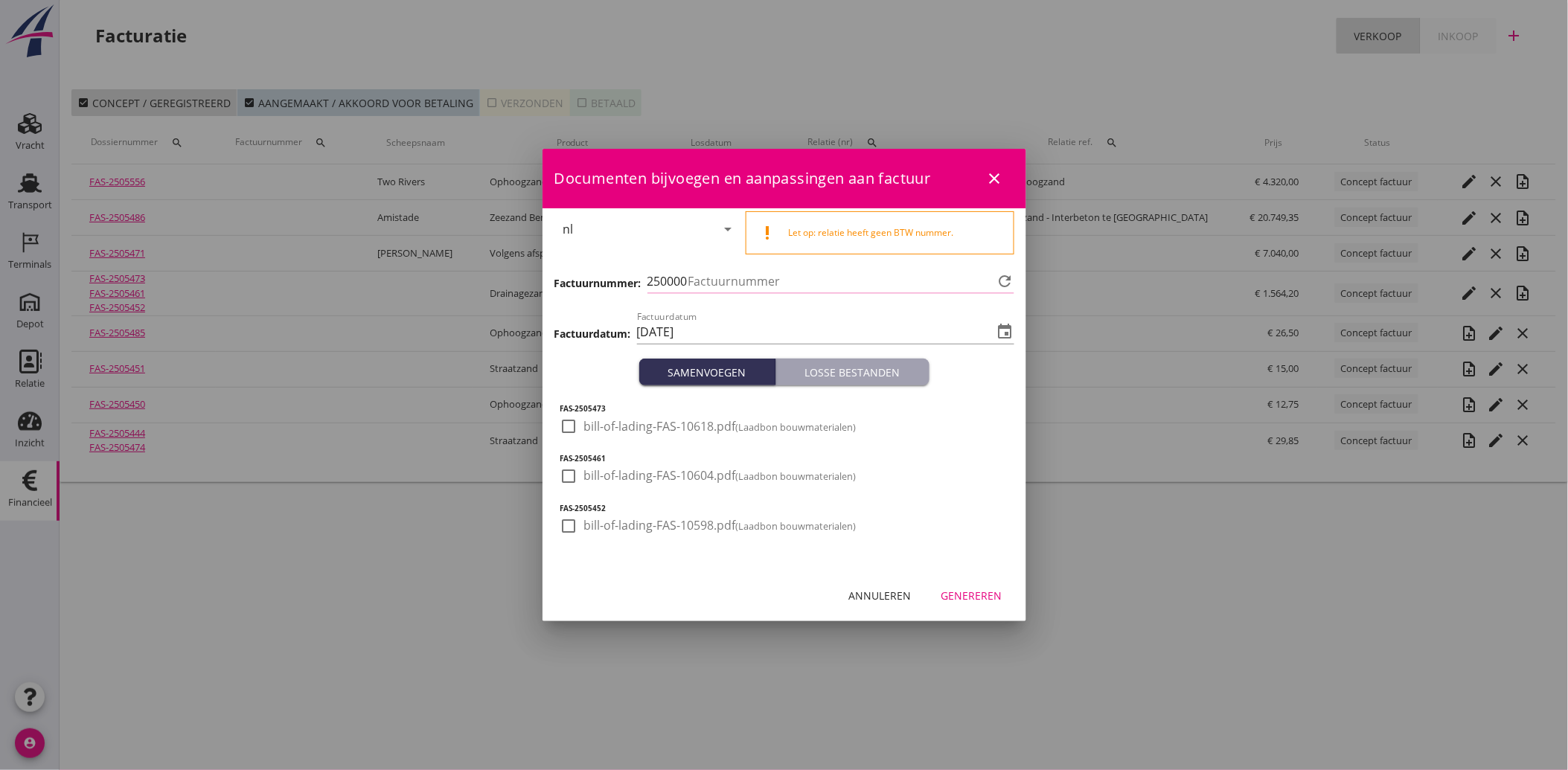
type input "3878"
drag, startPoint x: 570, startPoint y: 423, endPoint x: 568, endPoint y: 458, distance: 35.1
click at [570, 425] on div at bounding box center [569, 425] width 25 height 25
checkbox input "true"
drag, startPoint x: 567, startPoint y: 476, endPoint x: 567, endPoint y: 513, distance: 37.0
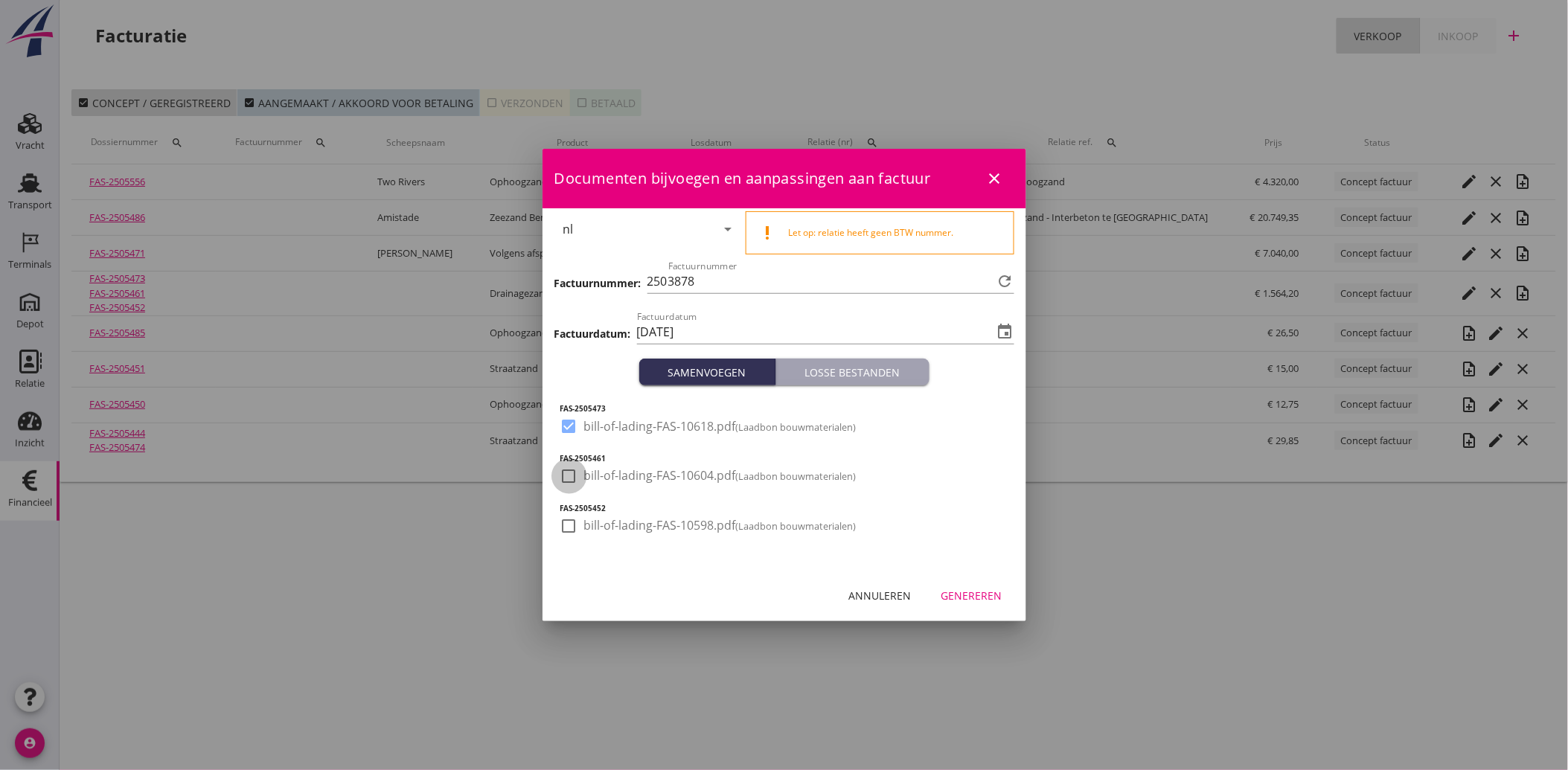
click at [567, 476] on div at bounding box center [569, 475] width 25 height 25
checkbox input "true"
click at [567, 522] on div at bounding box center [569, 525] width 25 height 25
checkbox input "true"
click at [973, 597] on div "Genereren" at bounding box center [971, 595] width 61 height 16
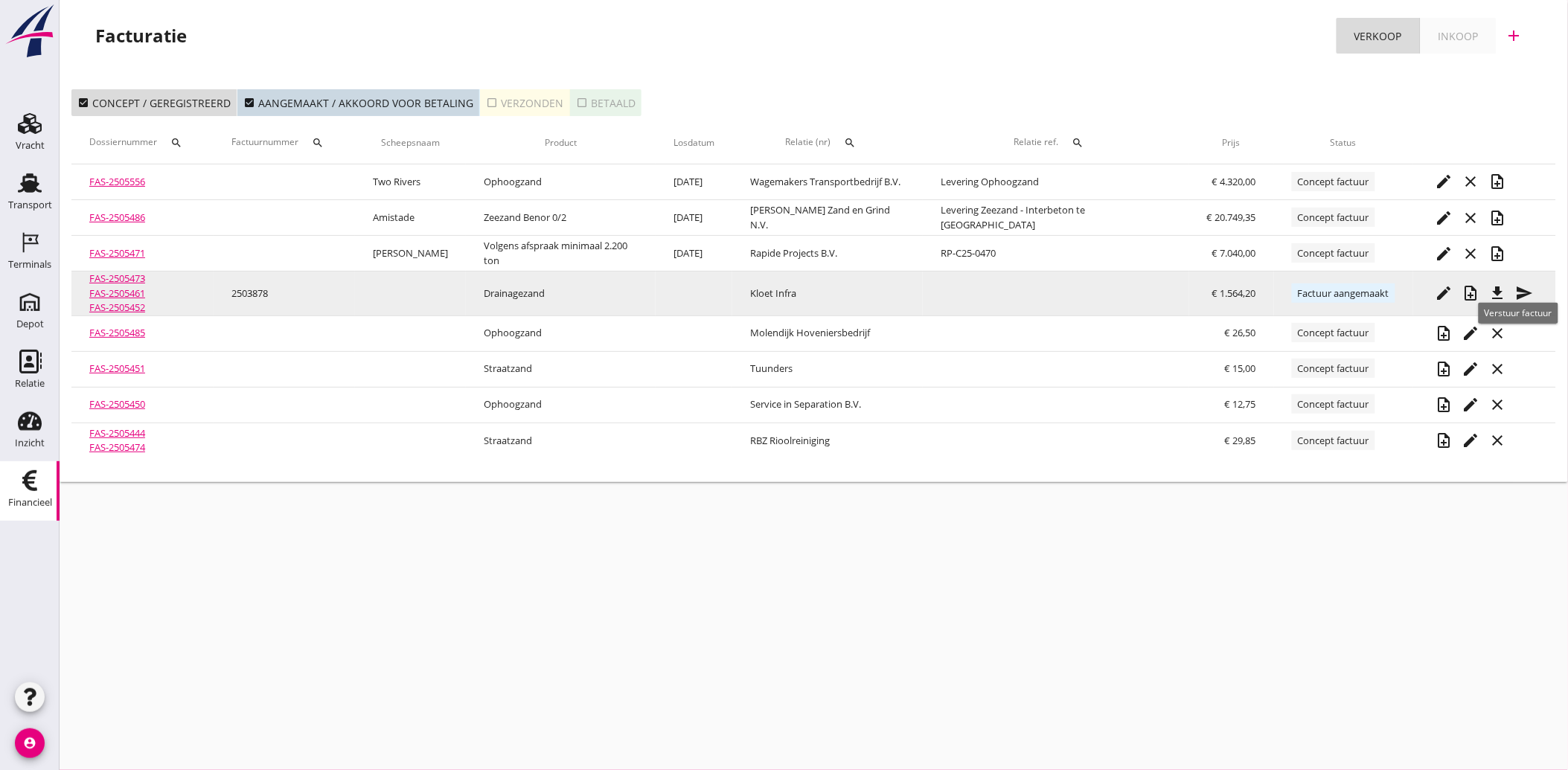
click at [1519, 288] on icon "send" at bounding box center [1524, 293] width 18 height 18
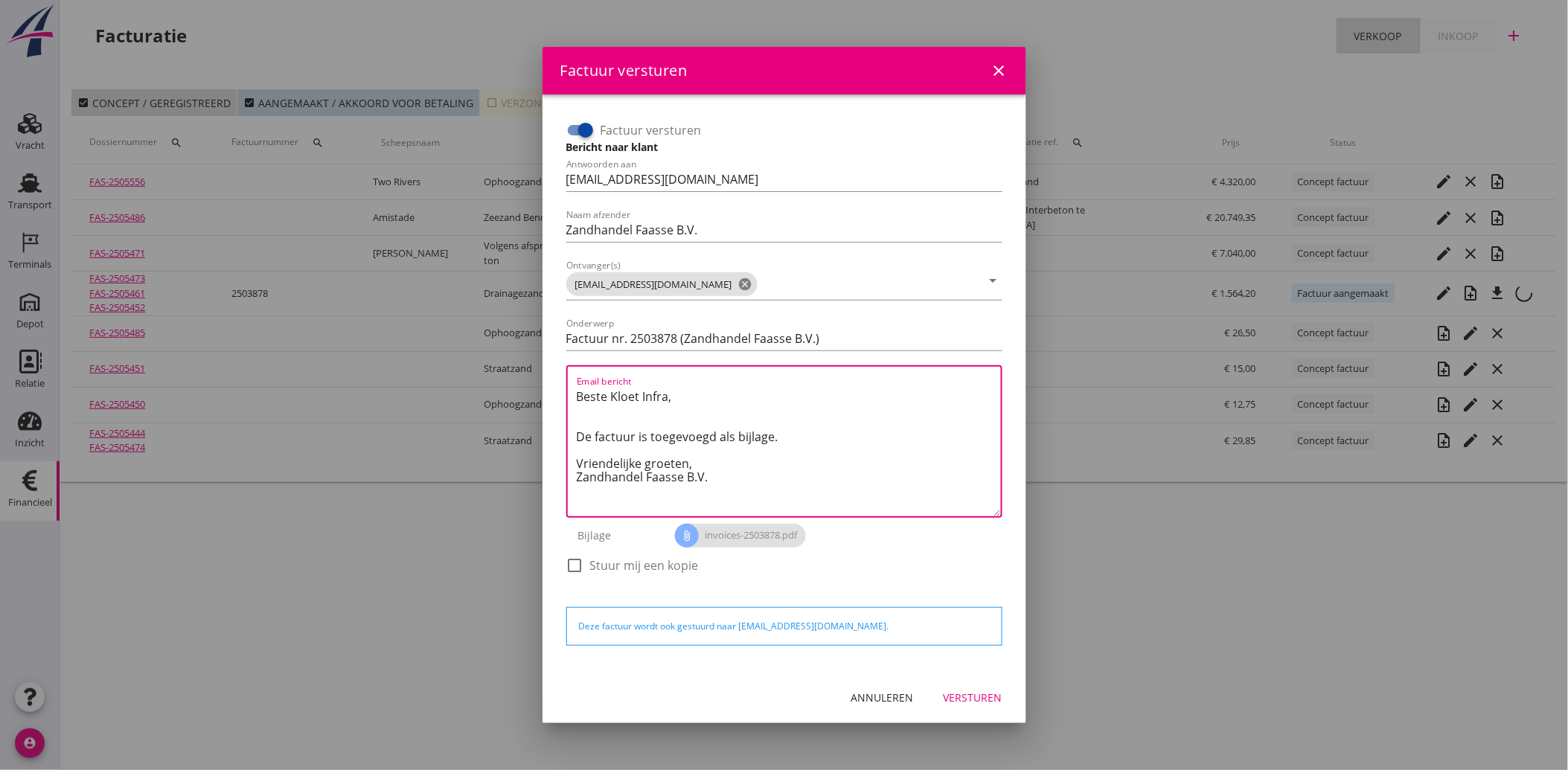
drag, startPoint x: 718, startPoint y: 477, endPoint x: 547, endPoint y: 382, distance: 195.6
click at [547, 382] on div "Factuur versturen Bericht naar klant Antwoorden aan [EMAIL_ADDRESS][DOMAIN_NAME…" at bounding box center [784, 382] width 483 height 577
paste textarea "Geachte heer/mevrouw, Hierbij zenden wij u onze factuur i.v.m. de door ons aan …"
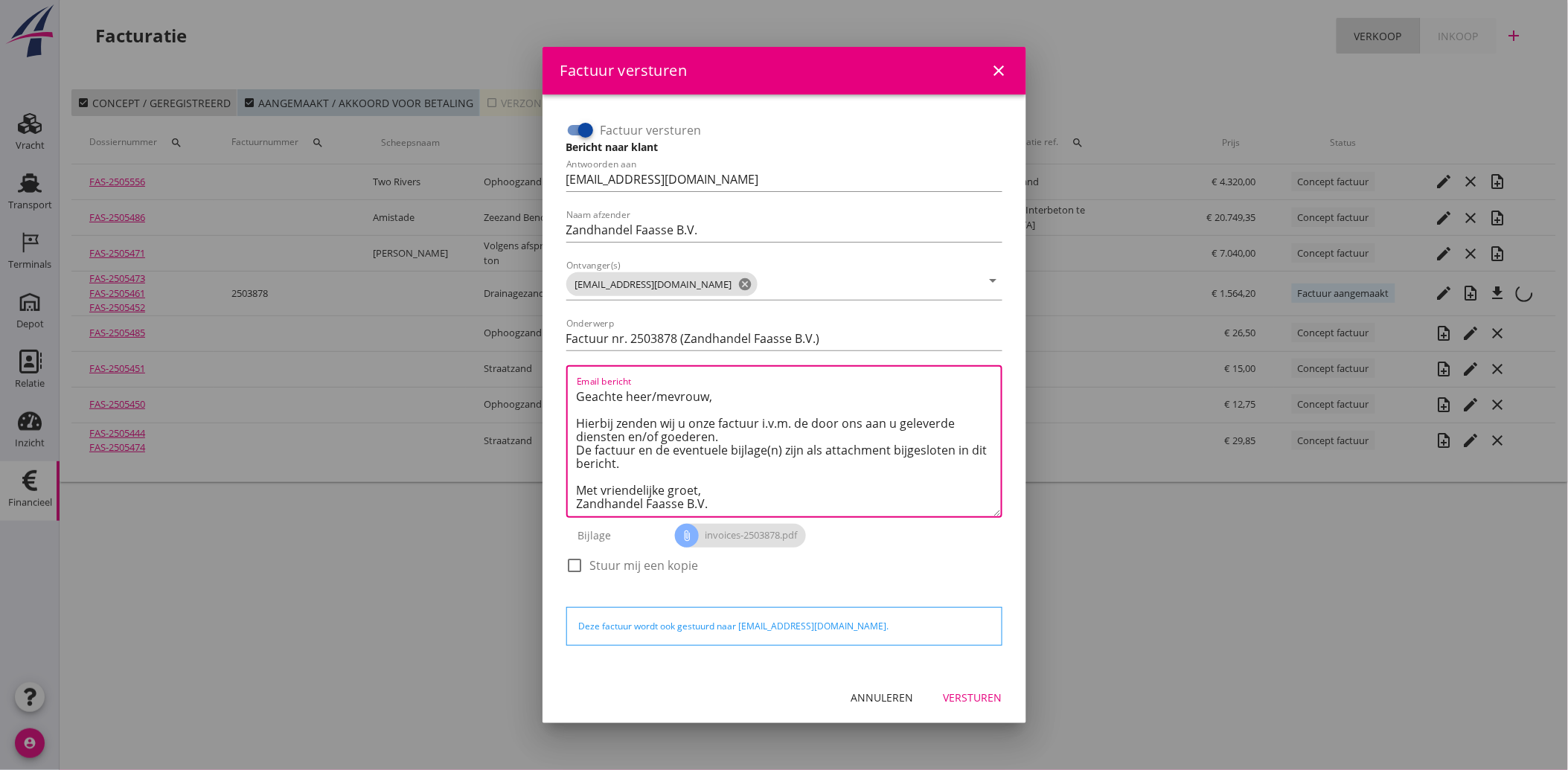
type textarea "Geachte heer/mevrouw, Hierbij zenden wij u onze factuur i.v.m. de door ons aan …"
click at [969, 685] on button "Versturen" at bounding box center [973, 698] width 83 height 26
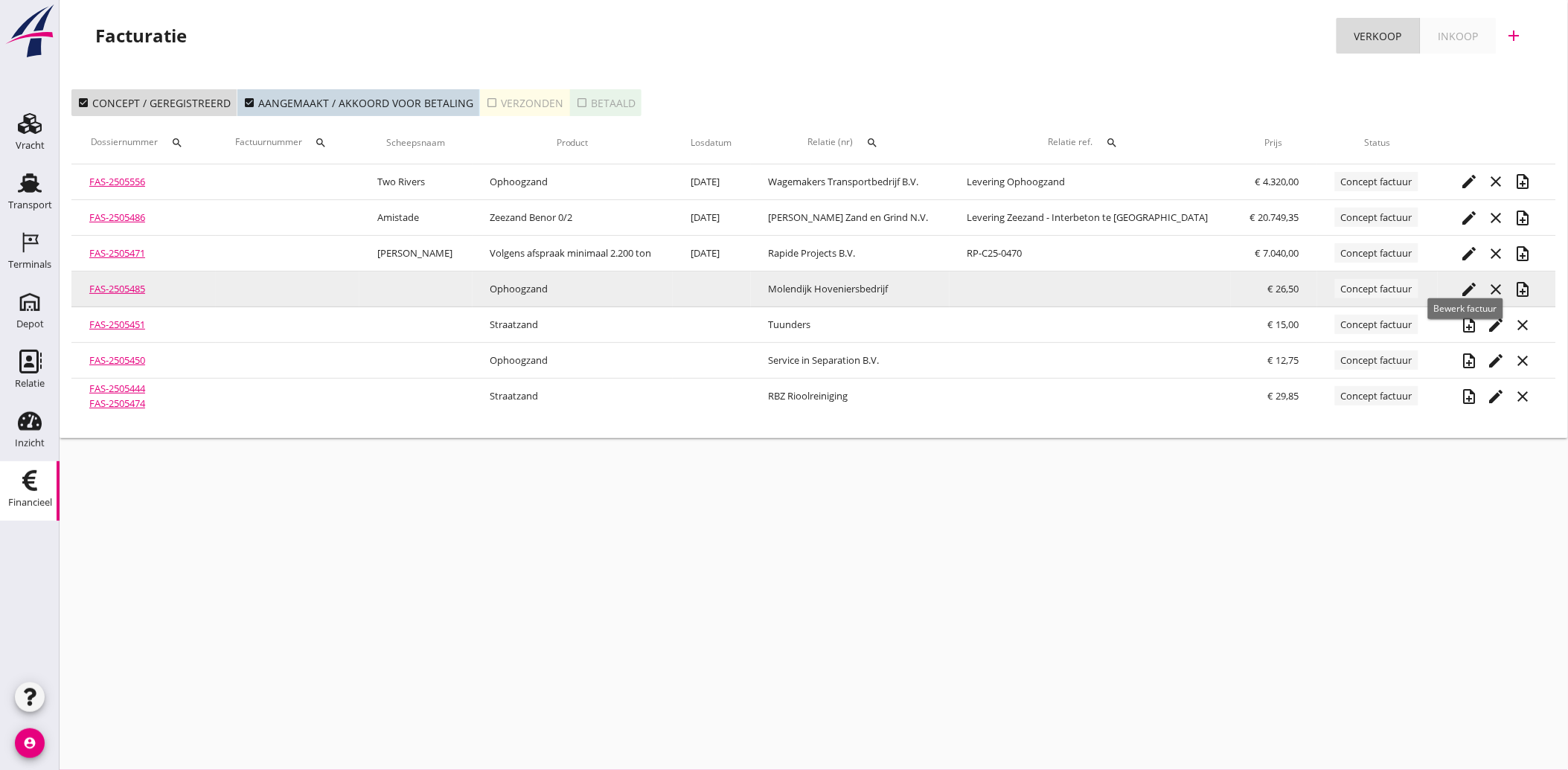
click at [1455, 288] on div "edit" at bounding box center [1468, 289] width 26 height 18
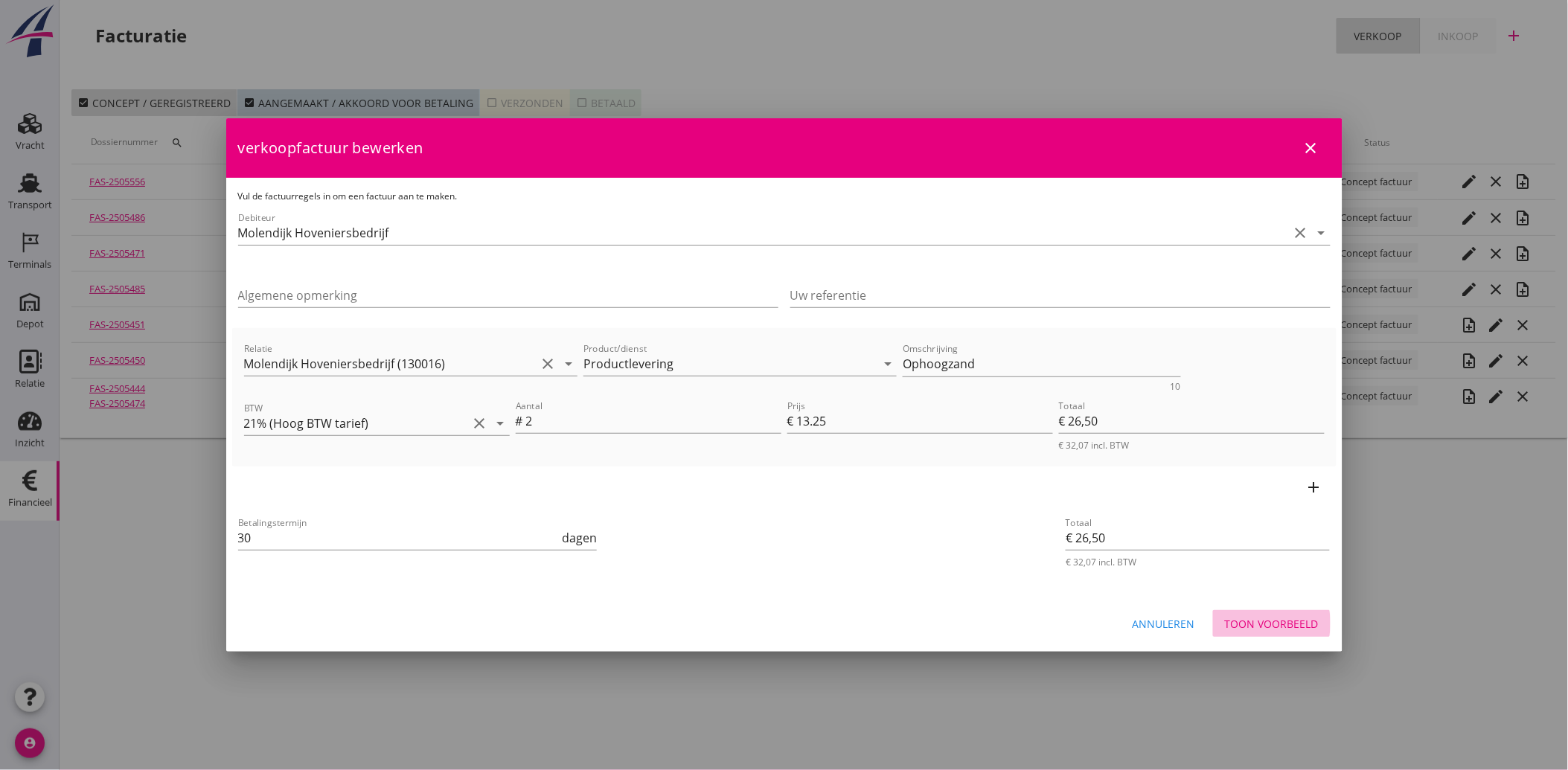
click at [1277, 621] on div "Toon voorbeeld" at bounding box center [1271, 623] width 94 height 16
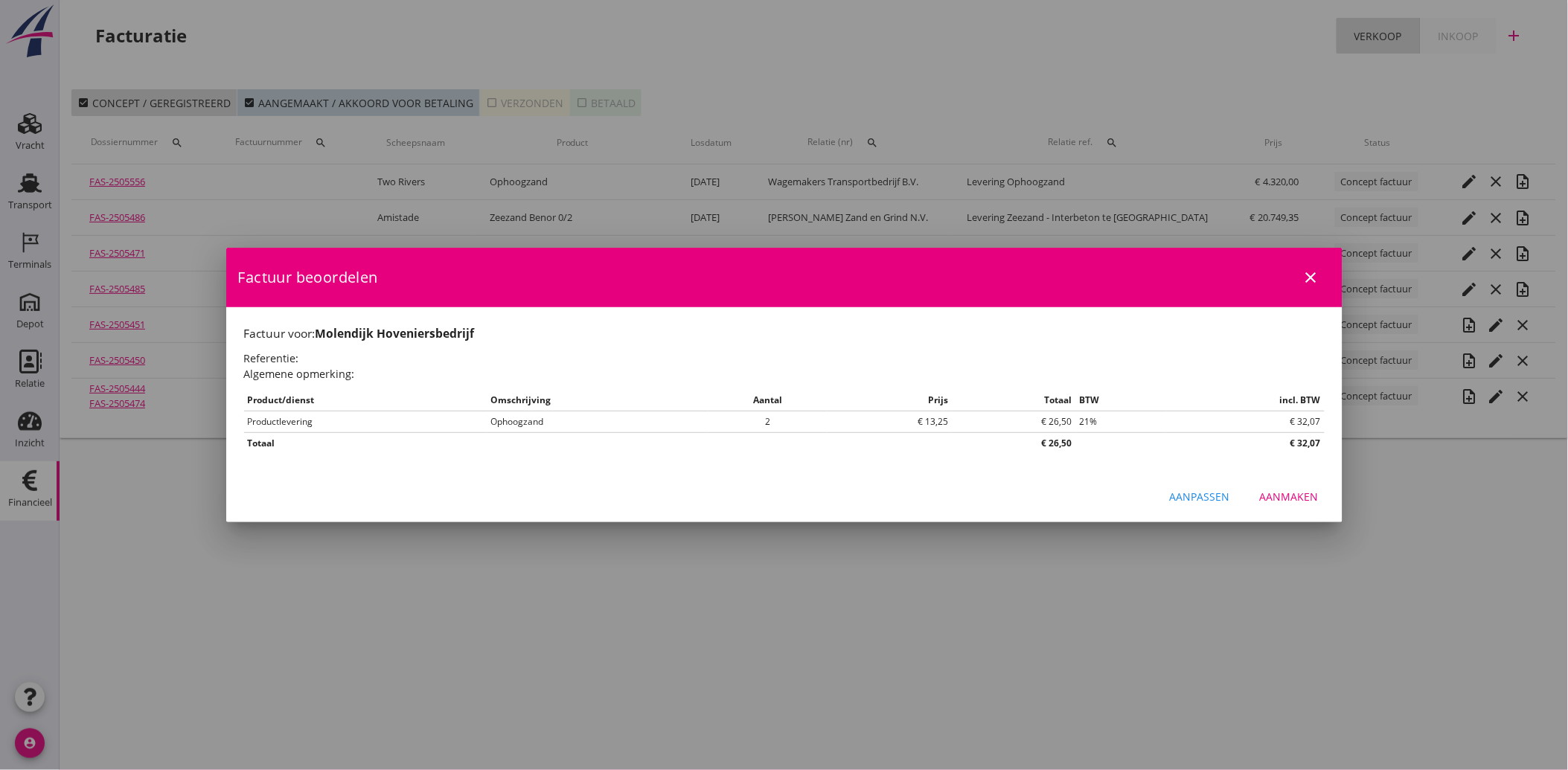
click at [1285, 487] on button "Aanmaken" at bounding box center [1289, 496] width 83 height 26
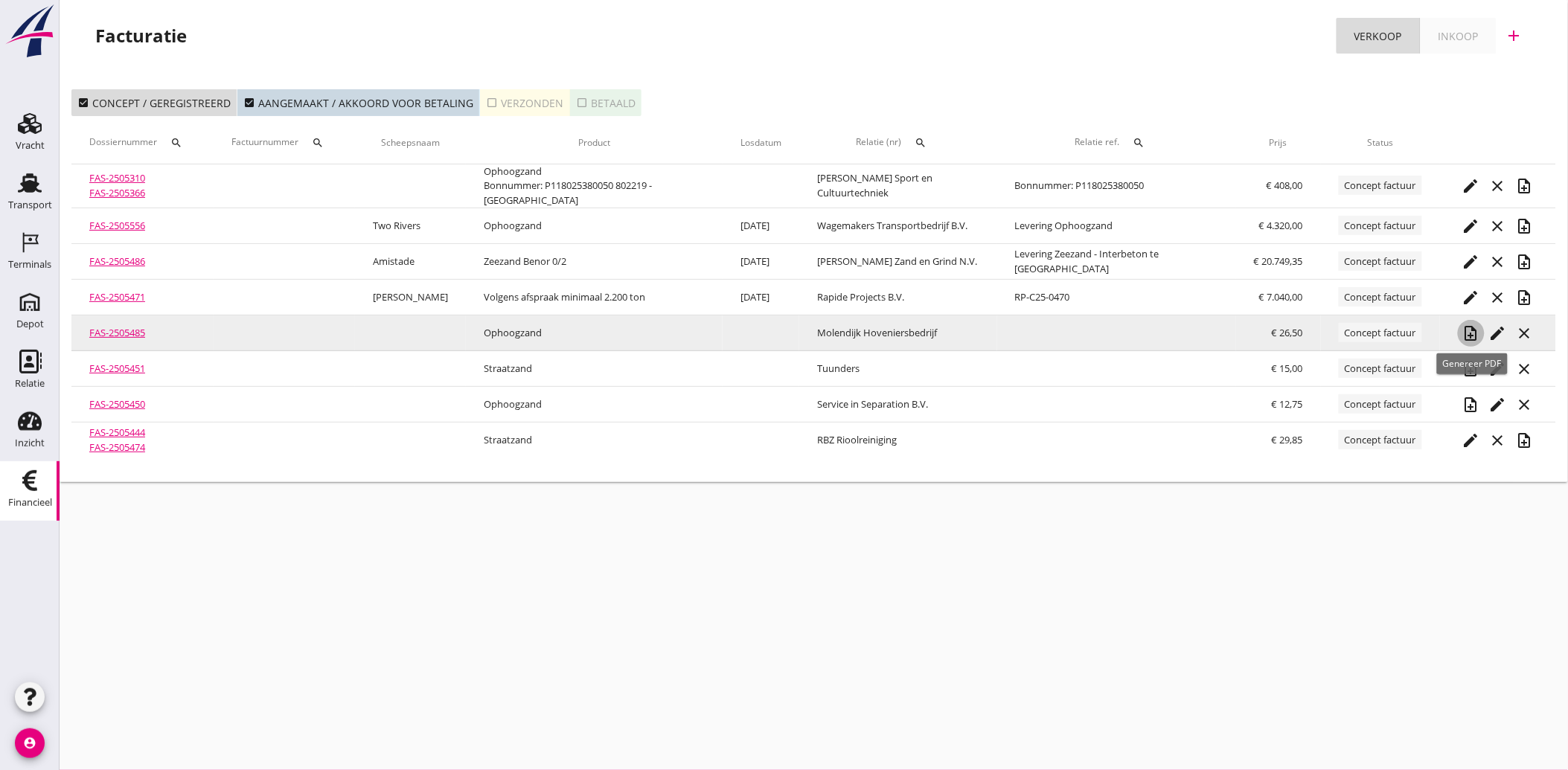
click at [1470, 324] on icon "note_add" at bounding box center [1470, 332] width 18 height 18
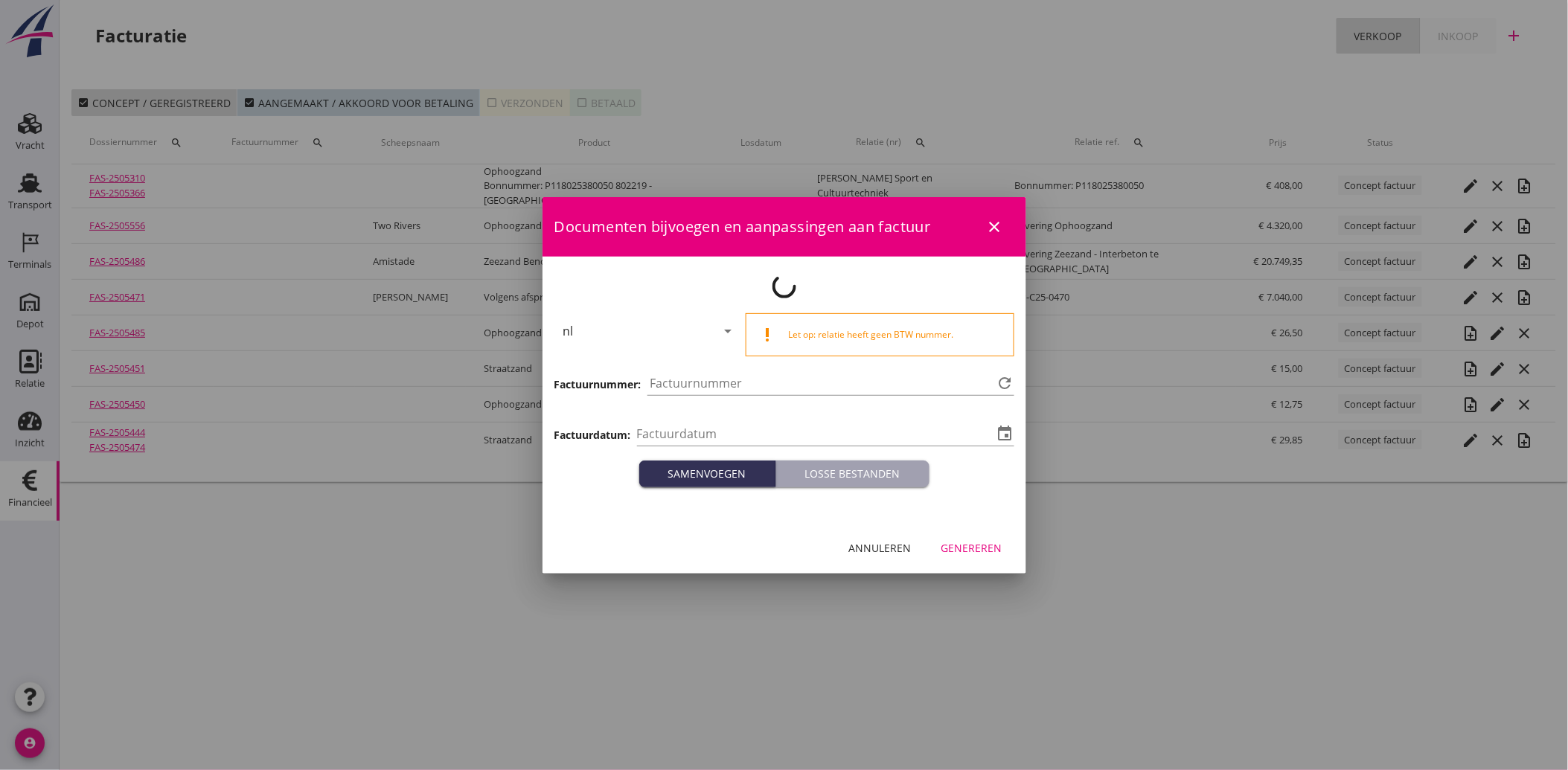
type input "[DATE]"
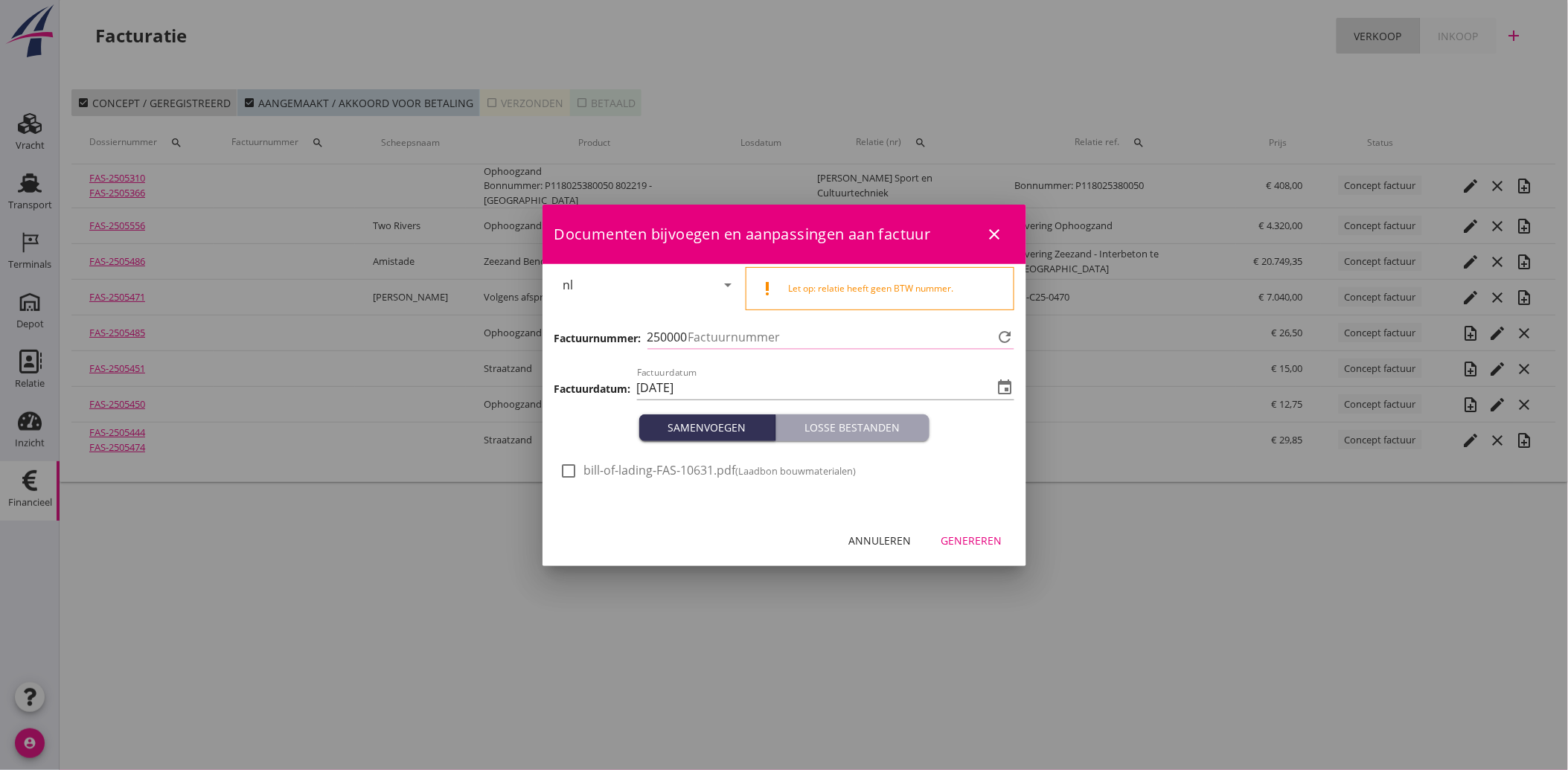
type input "3879"
click at [581, 463] on div "check_box_outline_blank bill-of-lading-FAS-10631.pdf (Laadbon bouwmaterialen)" at bounding box center [708, 471] width 296 height 18
click at [583, 473] on div "check_box_outline_blank bill-of-lading-FAS-10631.pdf (Laadbon bouwmaterialen)" at bounding box center [708, 471] width 296 height 18
click at [581, 471] on div at bounding box center [569, 471] width 25 height 25
click at [581, 472] on div at bounding box center [569, 471] width 25 height 25
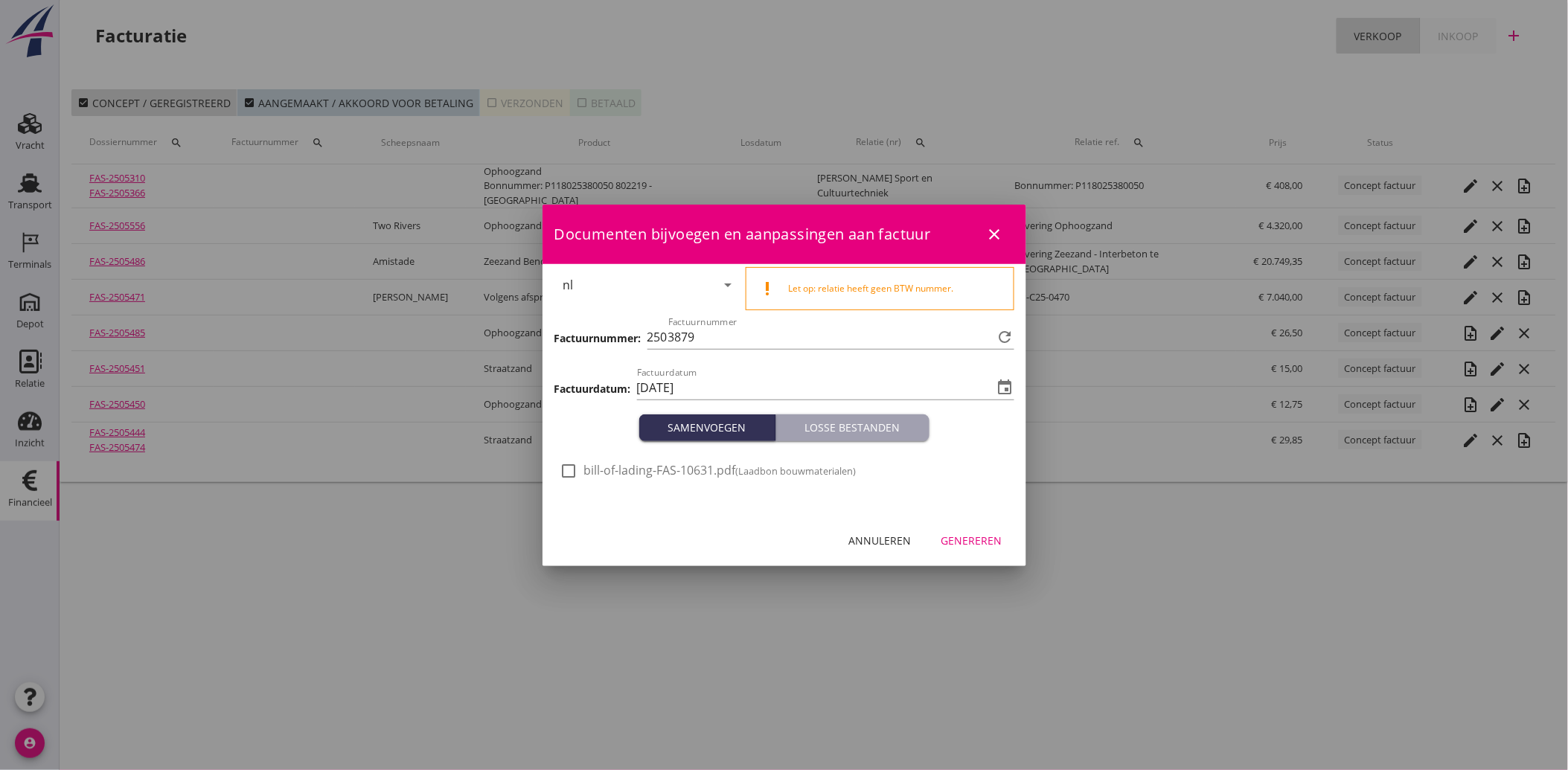
click at [560, 473] on div at bounding box center [569, 471] width 25 height 25
checkbox input "true"
click at [983, 541] on div "Genereren" at bounding box center [971, 540] width 61 height 16
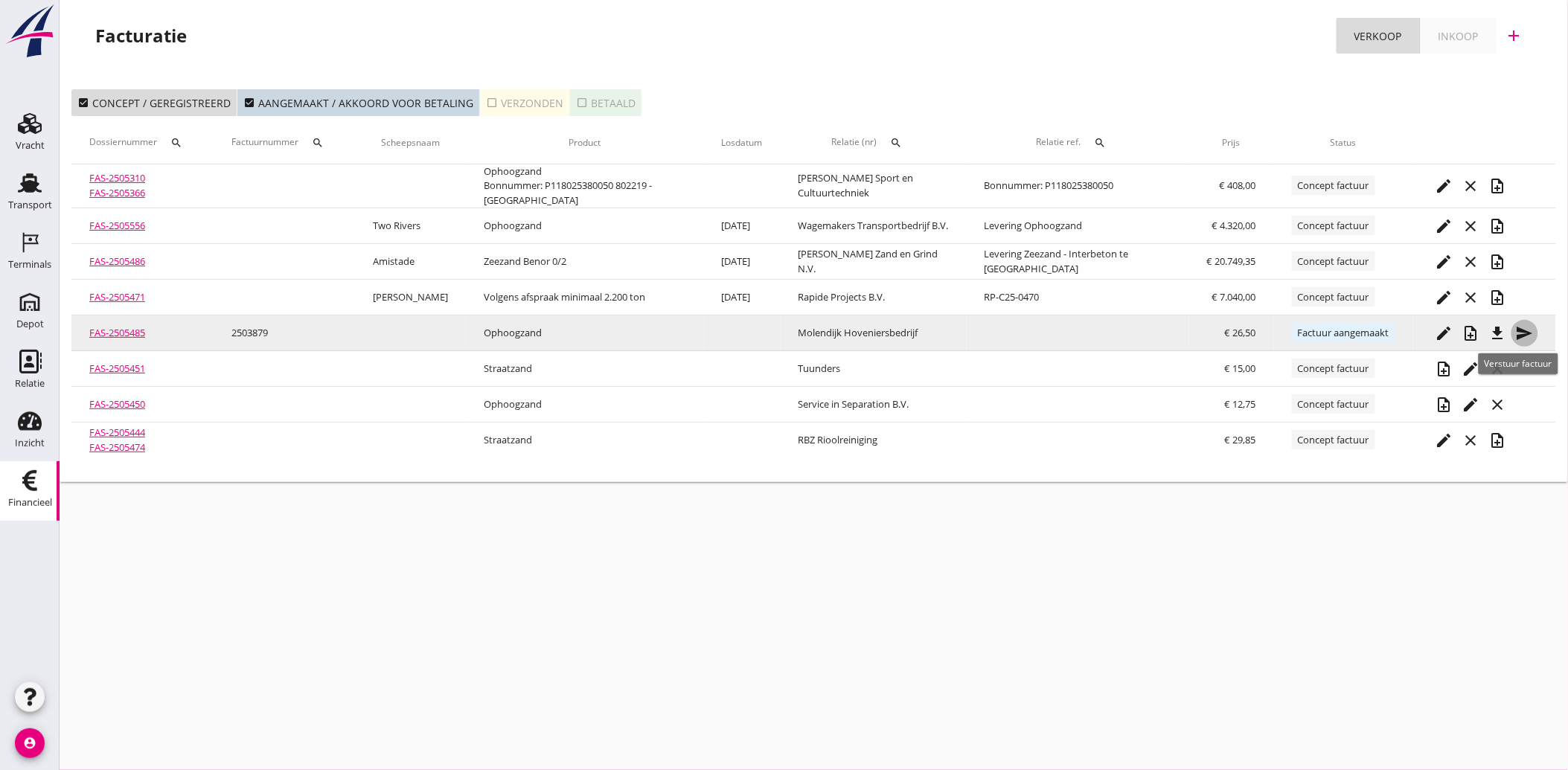
click at [1523, 321] on button "send" at bounding box center [1524, 333] width 26 height 26
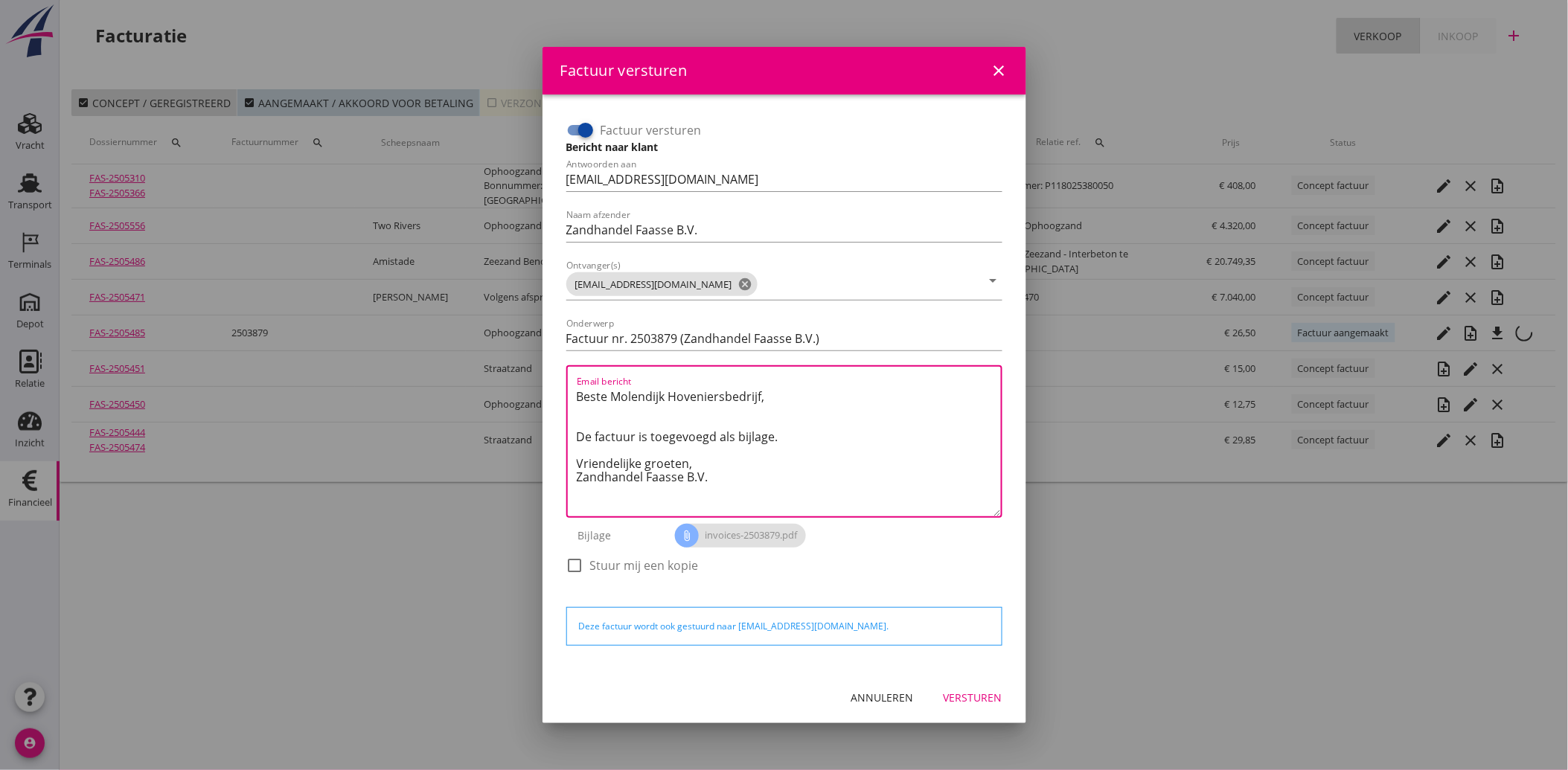
drag, startPoint x: 719, startPoint y: 488, endPoint x: 575, endPoint y: 390, distance: 174.2
click at [576, 390] on textarea "Beste Molendijk Hoveniersbedrijf, De factuur is toegevoegd als bijlage. Vriende…" at bounding box center [788, 450] width 424 height 132
paste textarea "Geachte heer/mevrouw, Hierbij zenden wij u onze factuur i.v.m. de door ons aan …"
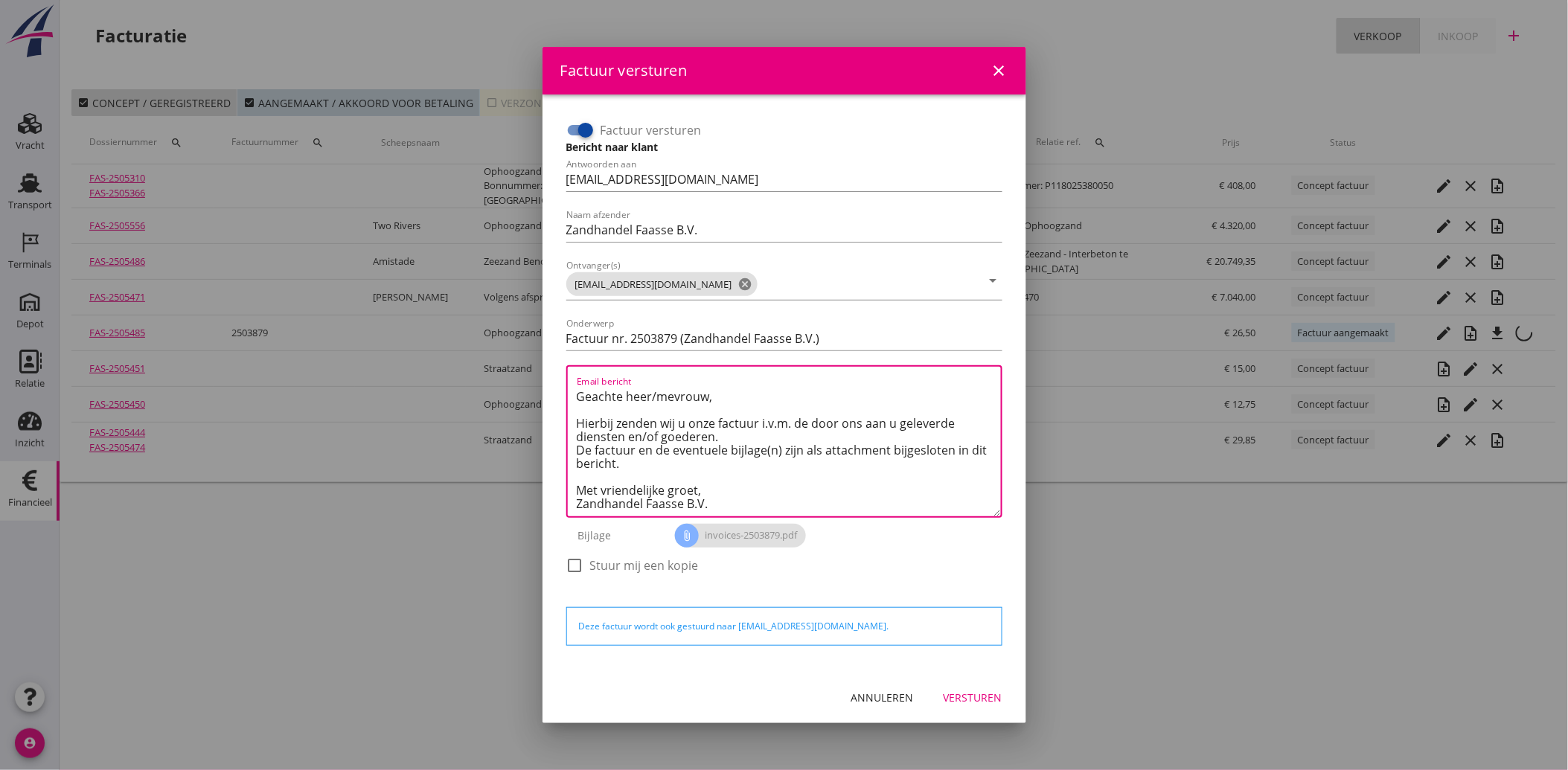
type textarea "Geachte heer/mevrouw, Hierbij zenden wij u onze factuur i.v.m. de door ons aan …"
click at [962, 685] on button "Versturen" at bounding box center [973, 698] width 83 height 26
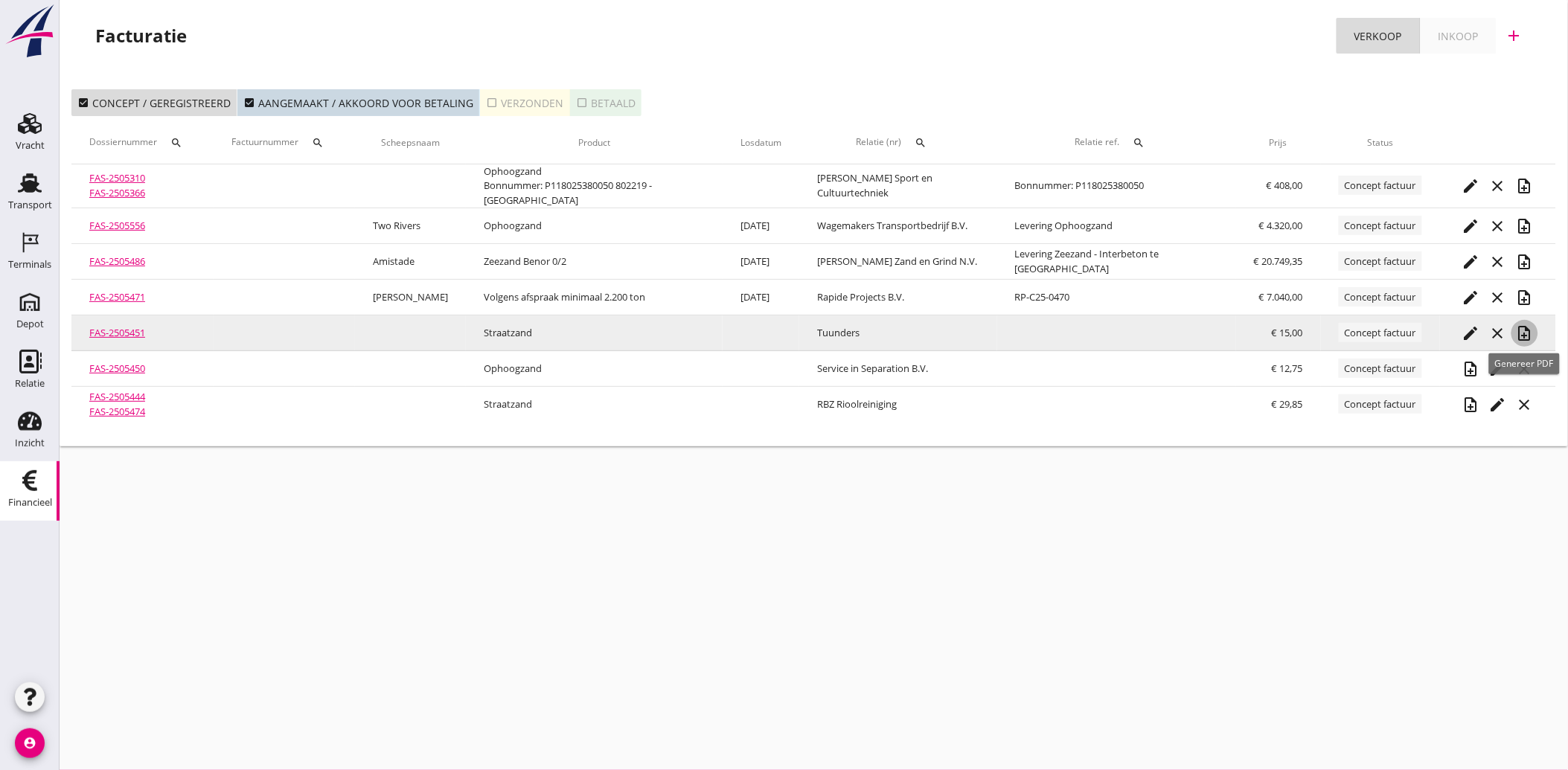
click at [1527, 332] on icon "note_add" at bounding box center [1524, 332] width 18 height 18
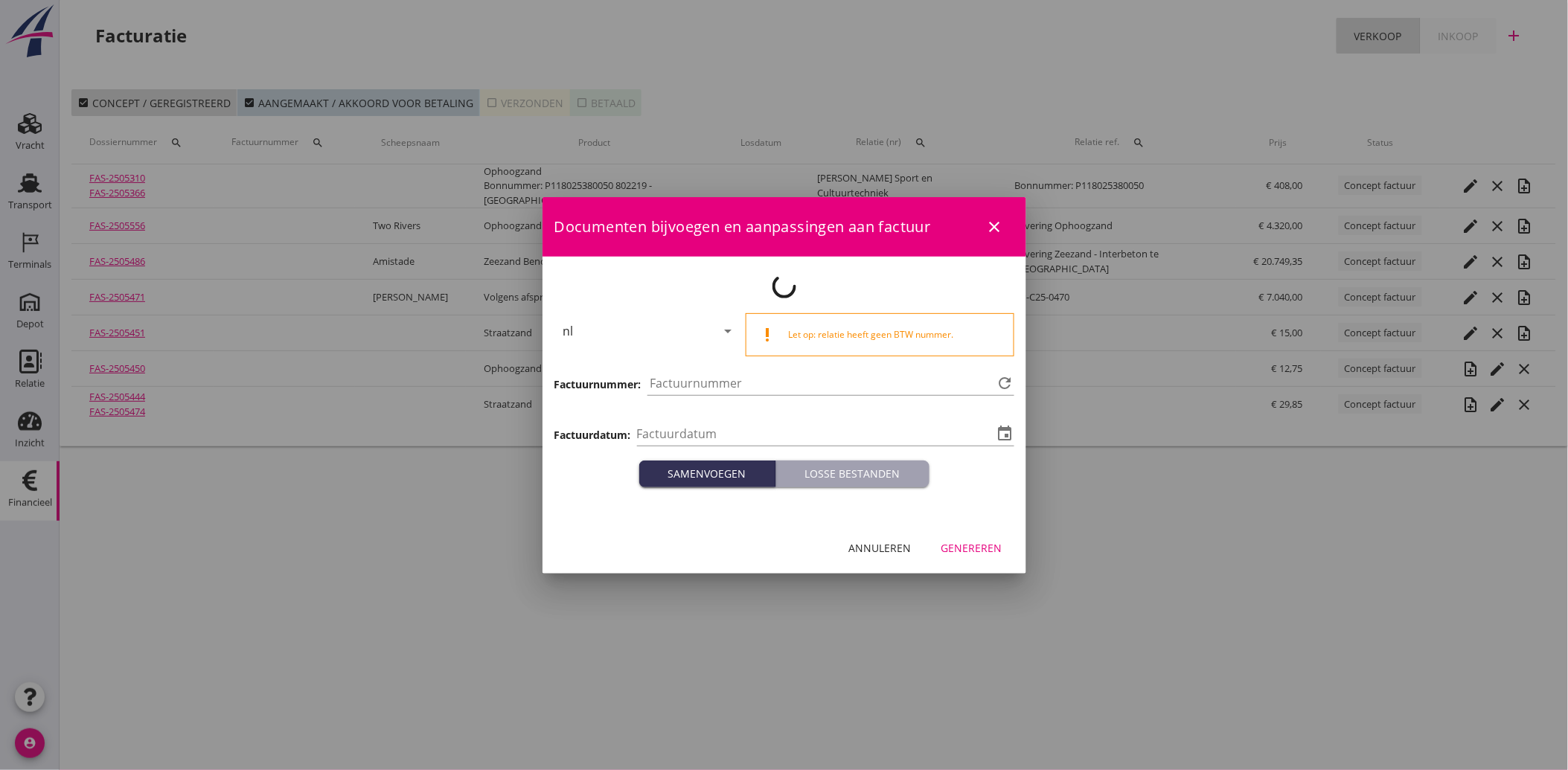
type input "[DATE]"
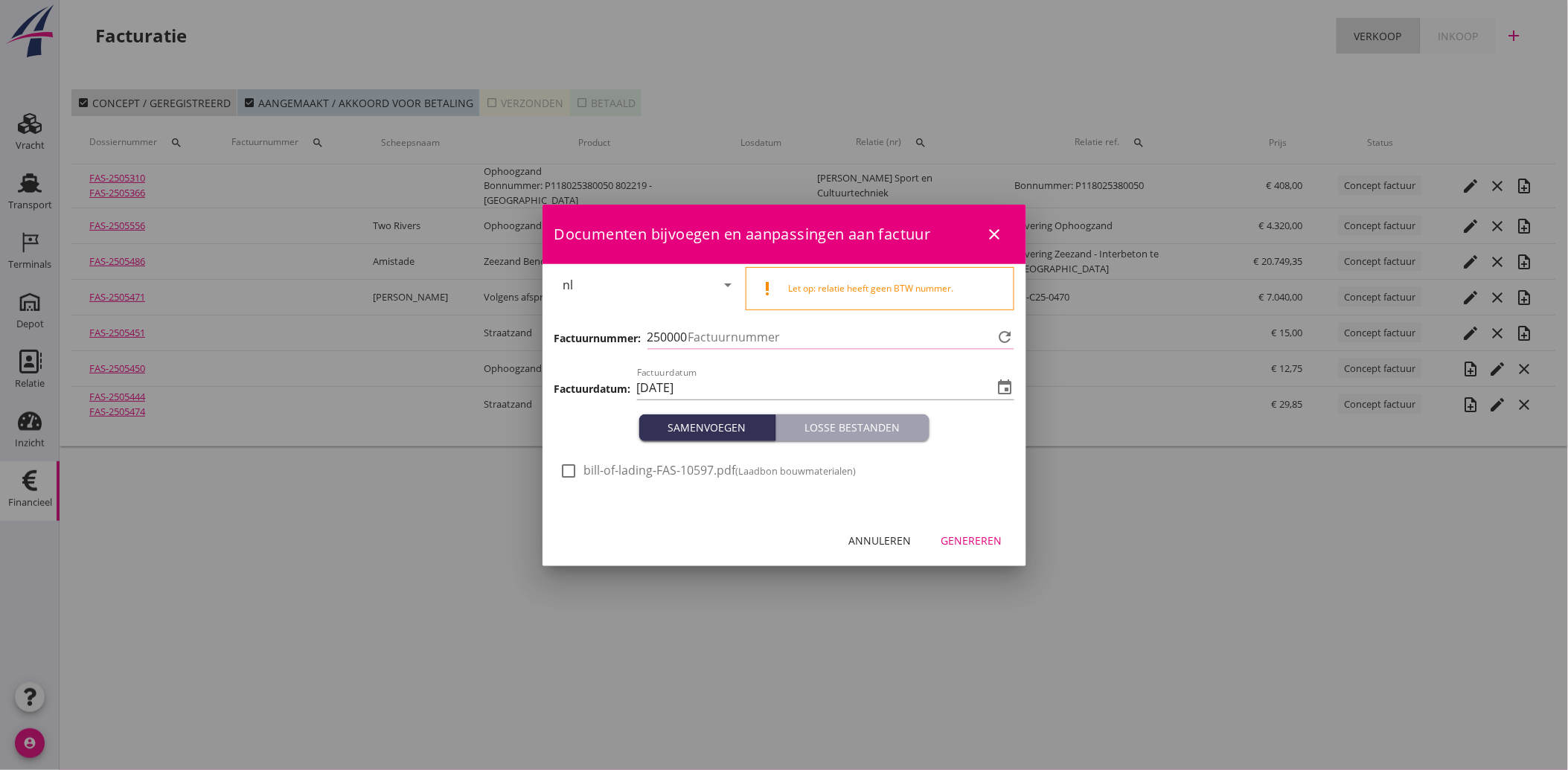
type input "3880"
click at [574, 469] on div at bounding box center [569, 471] width 25 height 25
checkbox input "true"
click at [987, 529] on button "Genereren" at bounding box center [972, 540] width 85 height 26
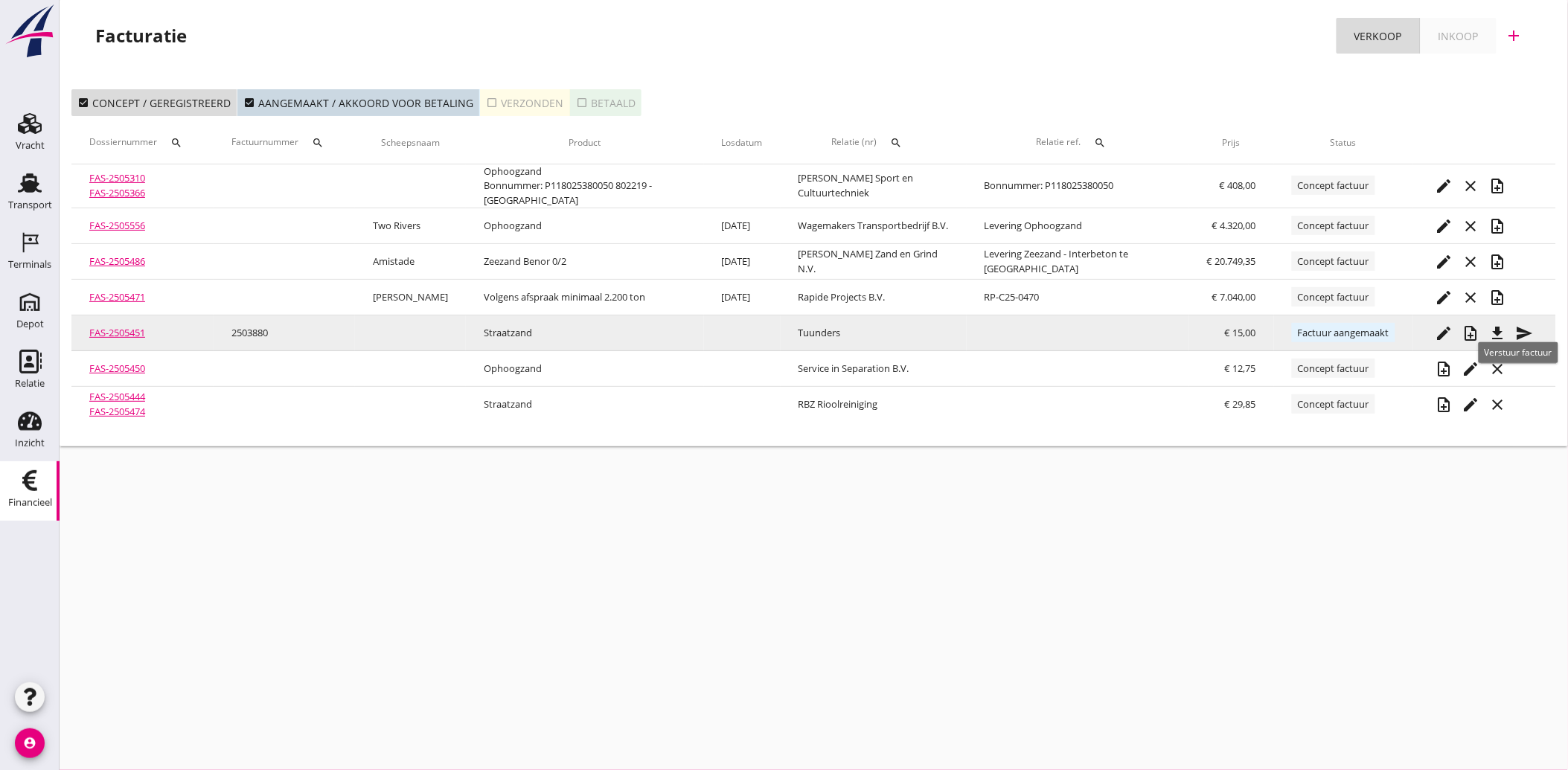
click at [1525, 329] on icon "send" at bounding box center [1524, 332] width 18 height 18
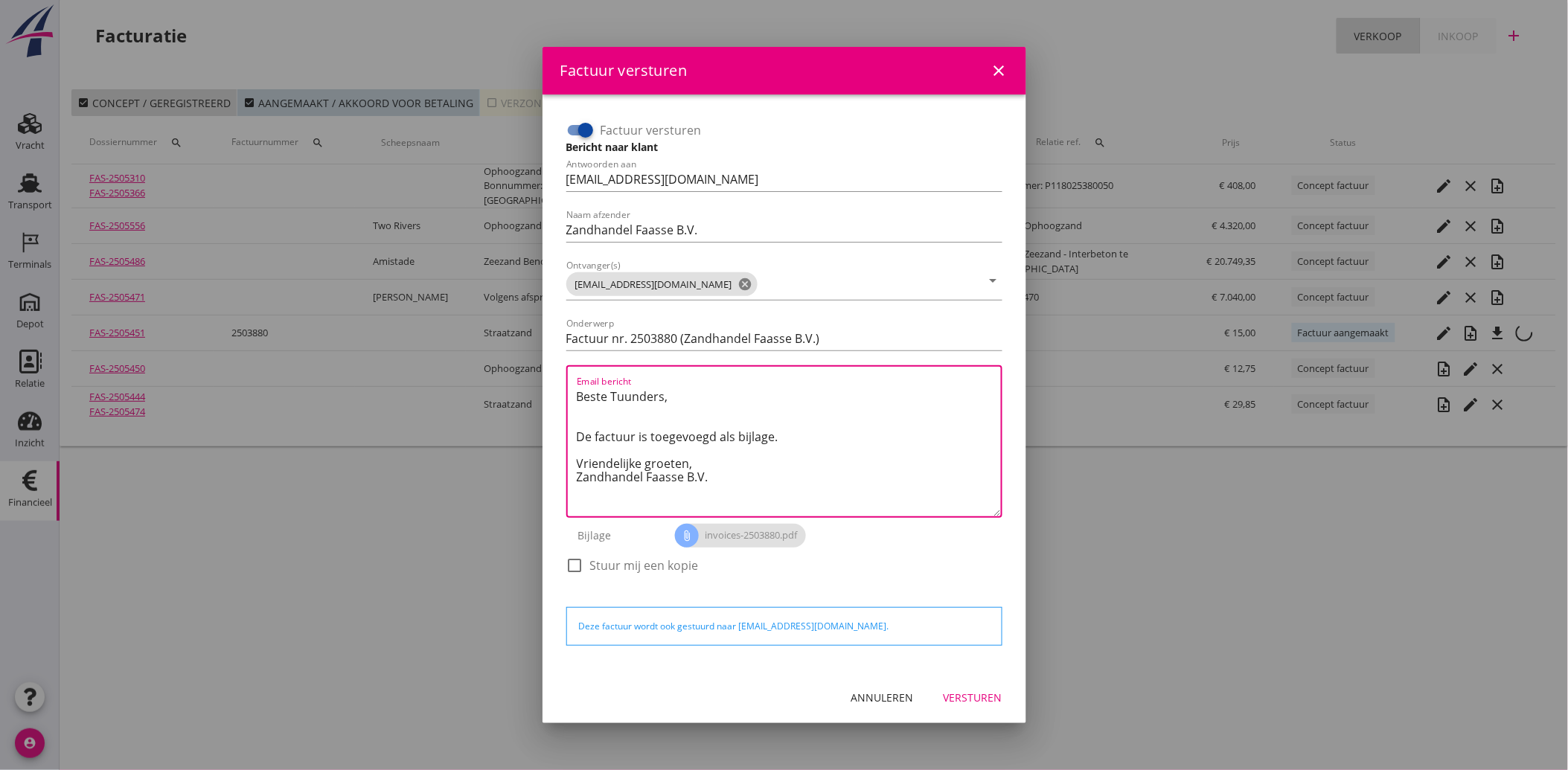
drag, startPoint x: 722, startPoint y: 479, endPoint x: 549, endPoint y: 388, distance: 195.5
click at [549, 388] on div "Factuur versturen Bericht naar klant Antwoorden aan [EMAIL_ADDRESS][DOMAIN_NAME…" at bounding box center [784, 382] width 483 height 577
paste textarea "Geachte heer/mevrouw, Hierbij zenden wij u onze factuur i.v.m. de door ons aan …"
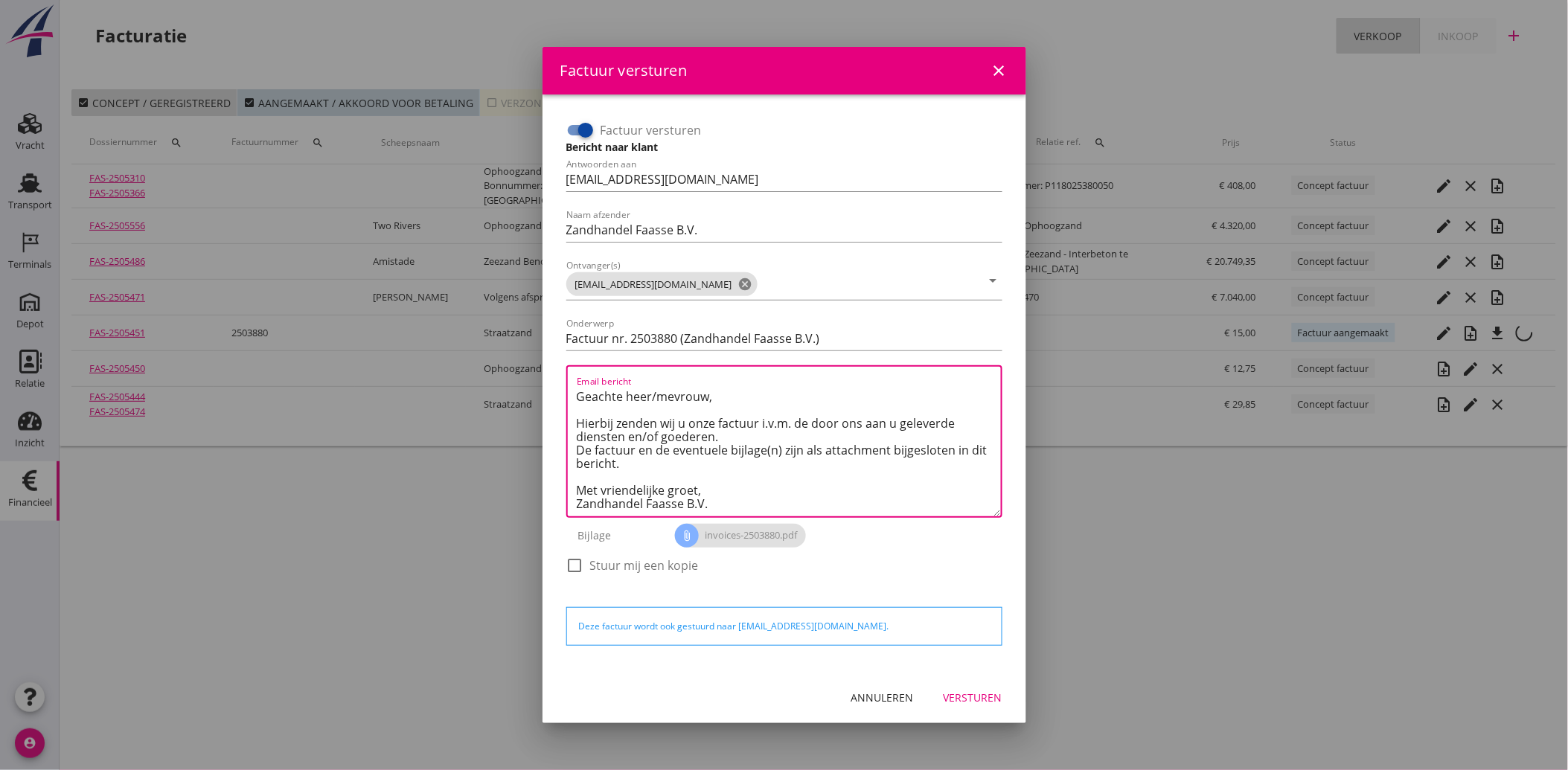
type textarea "Geachte heer/mevrouw, Hierbij zenden wij u onze factuur i.v.m. de door ons aan …"
click at [993, 695] on div "Versturen" at bounding box center [973, 697] width 58 height 16
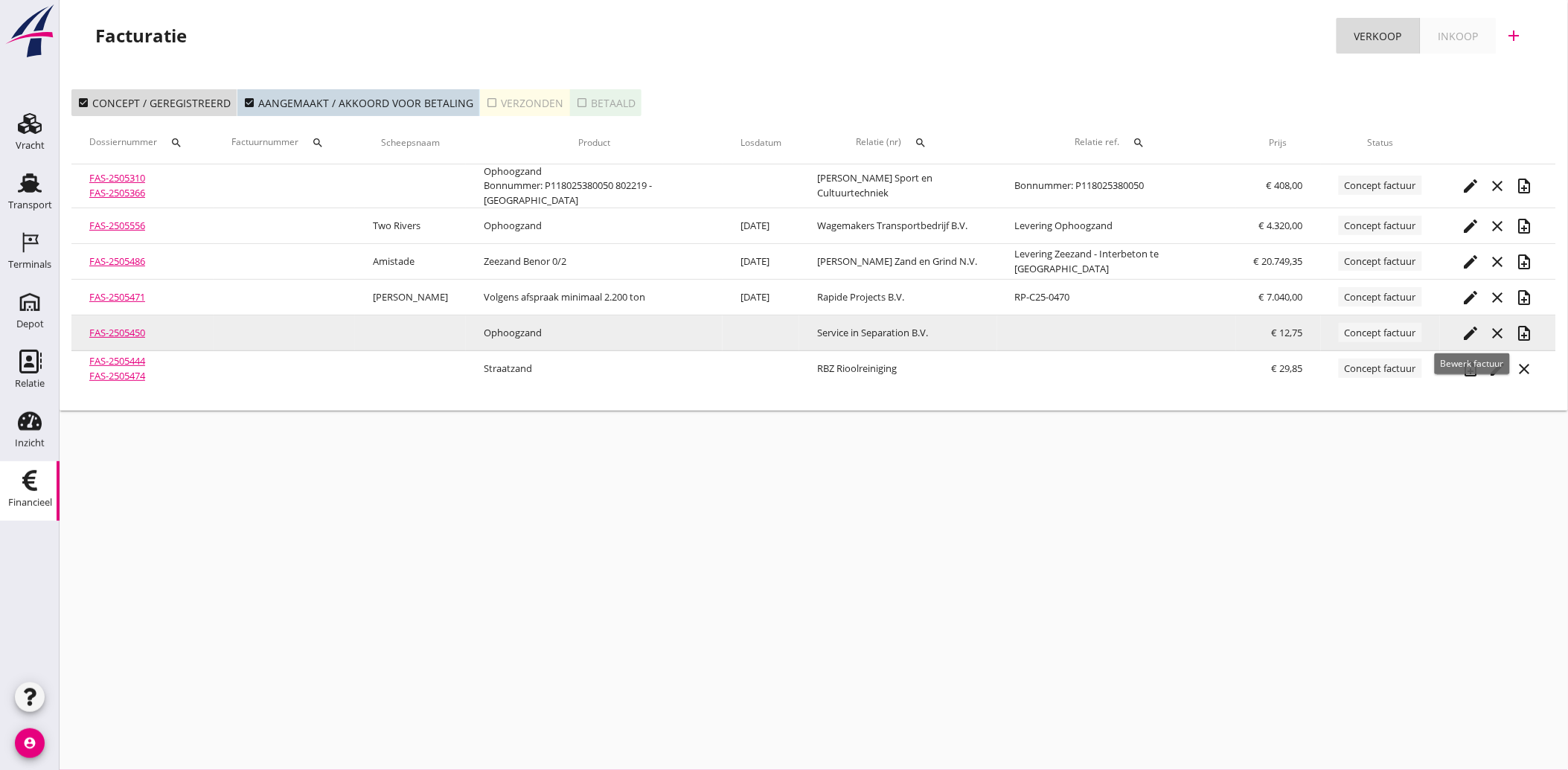
click at [1469, 326] on icon "edit" at bounding box center [1470, 332] width 18 height 18
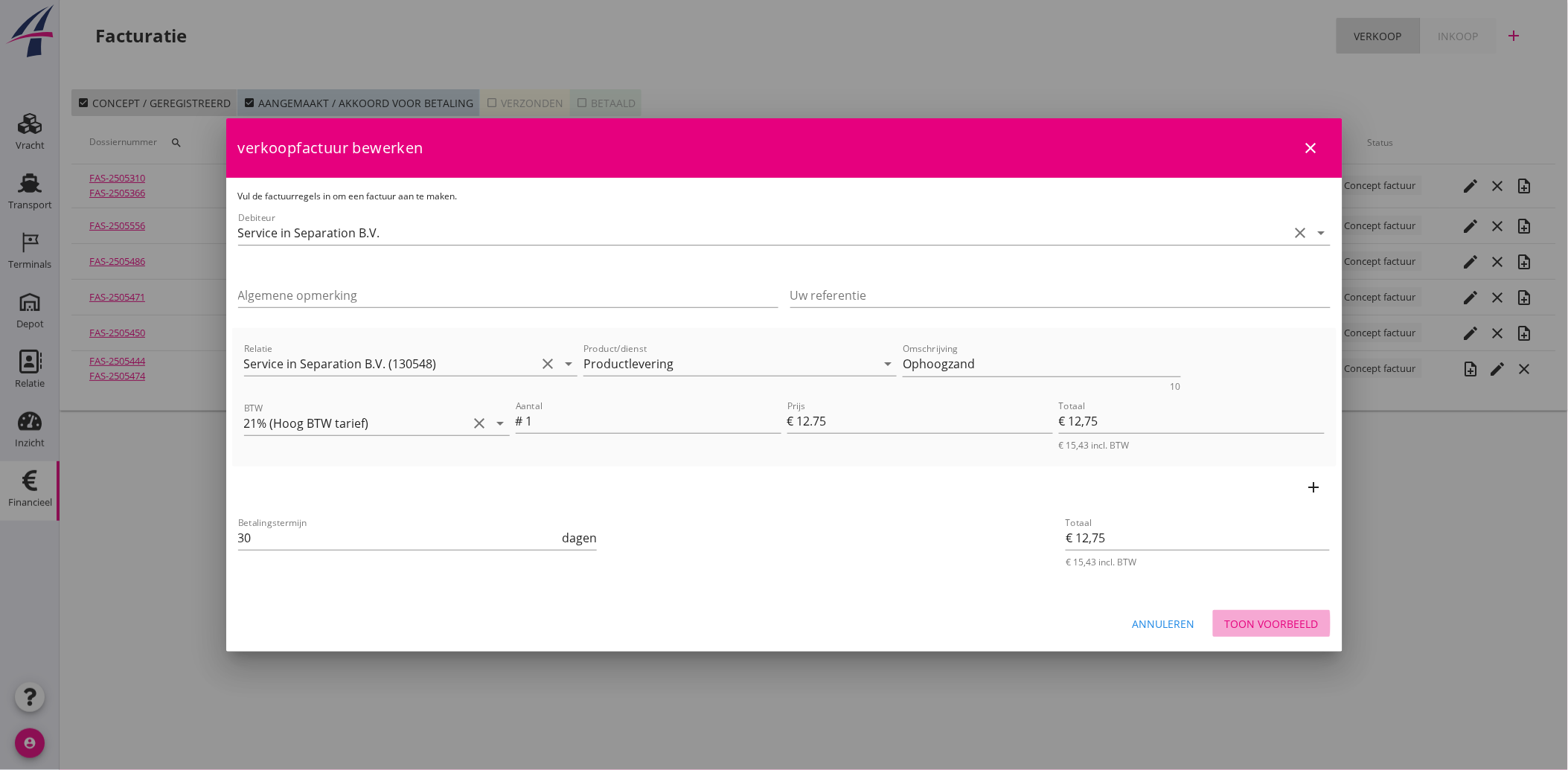
click at [1277, 616] on div "Toon voorbeeld" at bounding box center [1271, 623] width 94 height 16
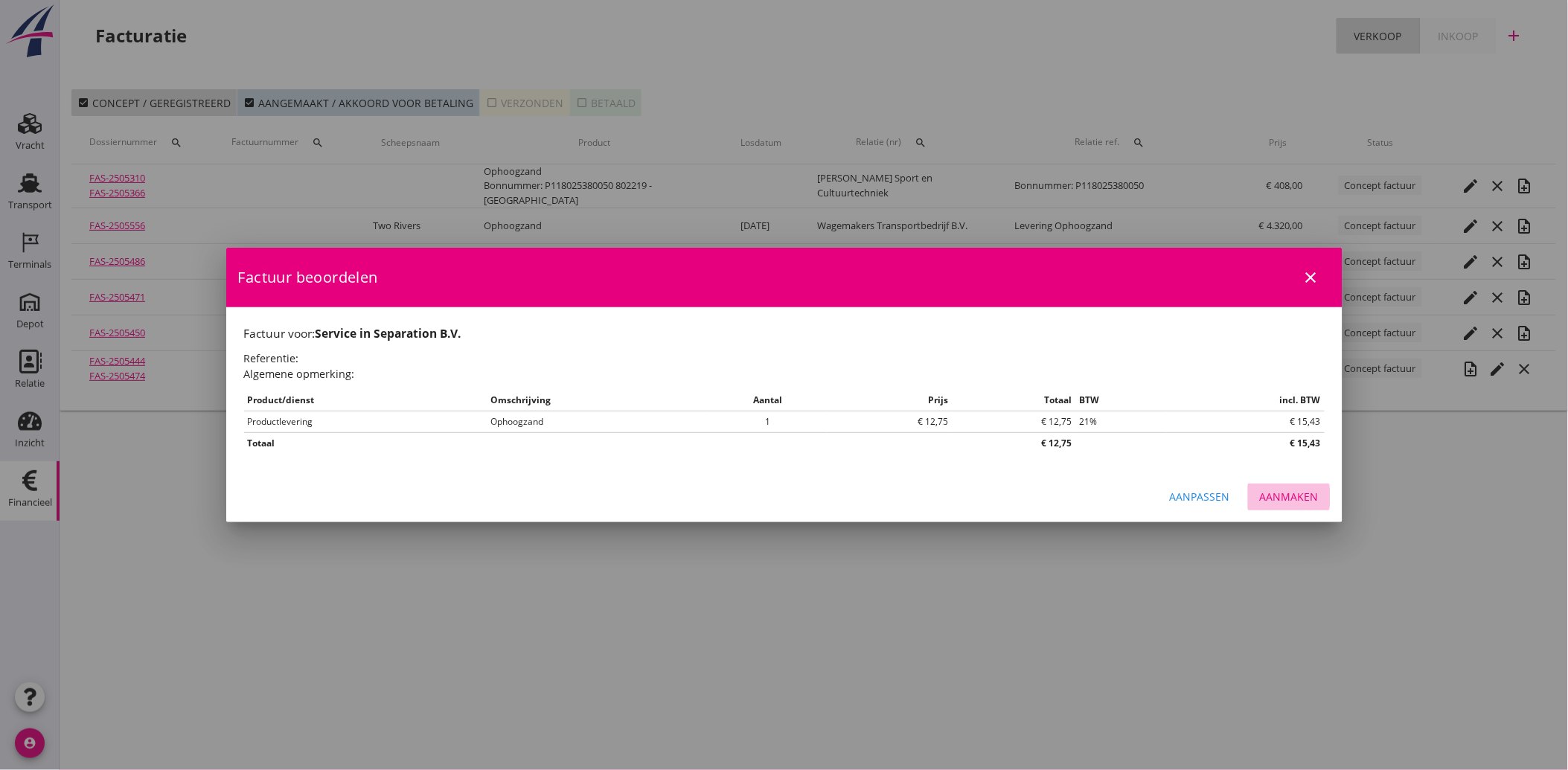
click at [1306, 499] on div "Aanmaken" at bounding box center [1288, 496] width 58 height 16
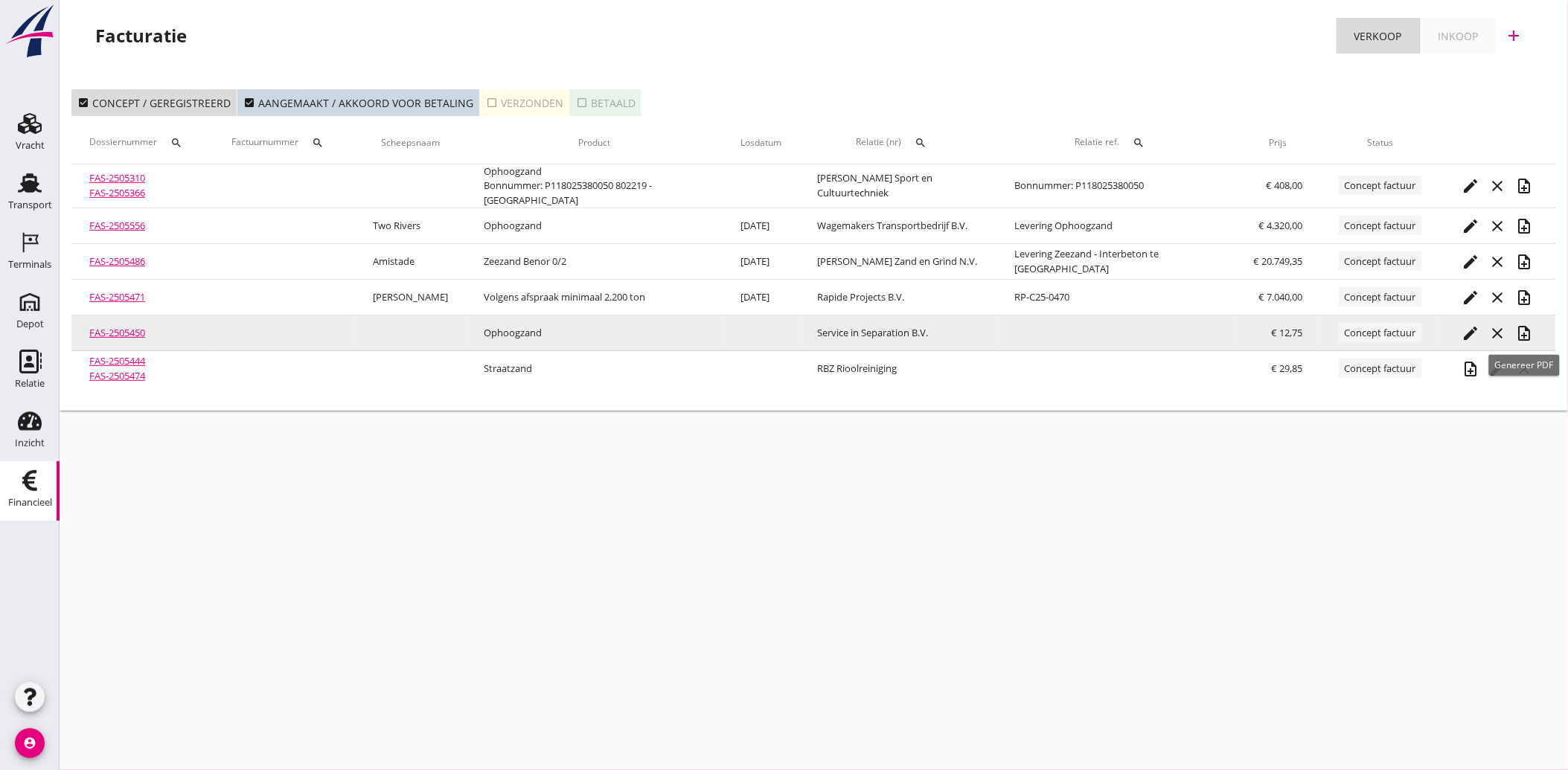
click at [1528, 331] on icon "note_add" at bounding box center [1524, 332] width 18 height 18
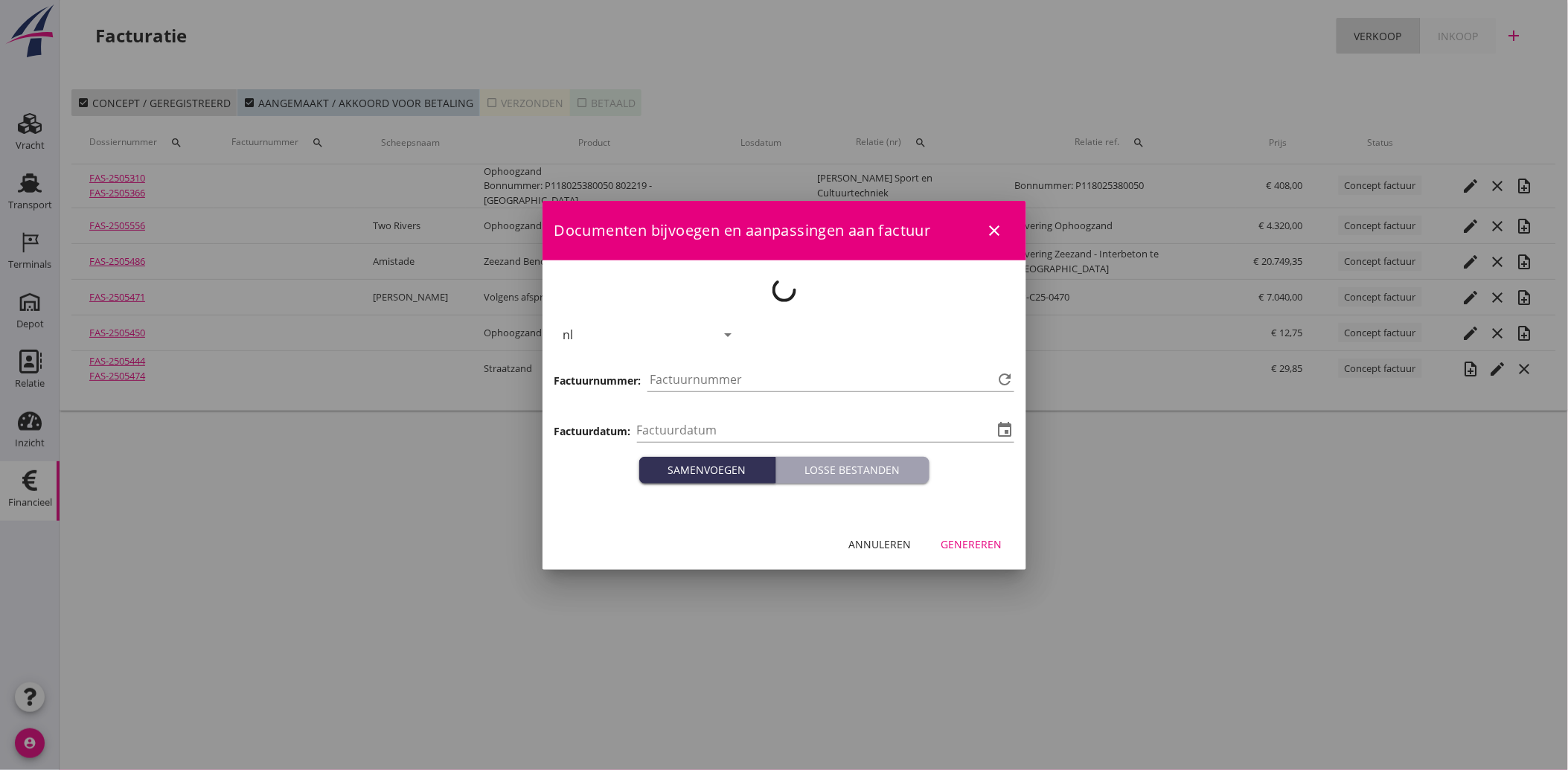
type input "[DATE]"
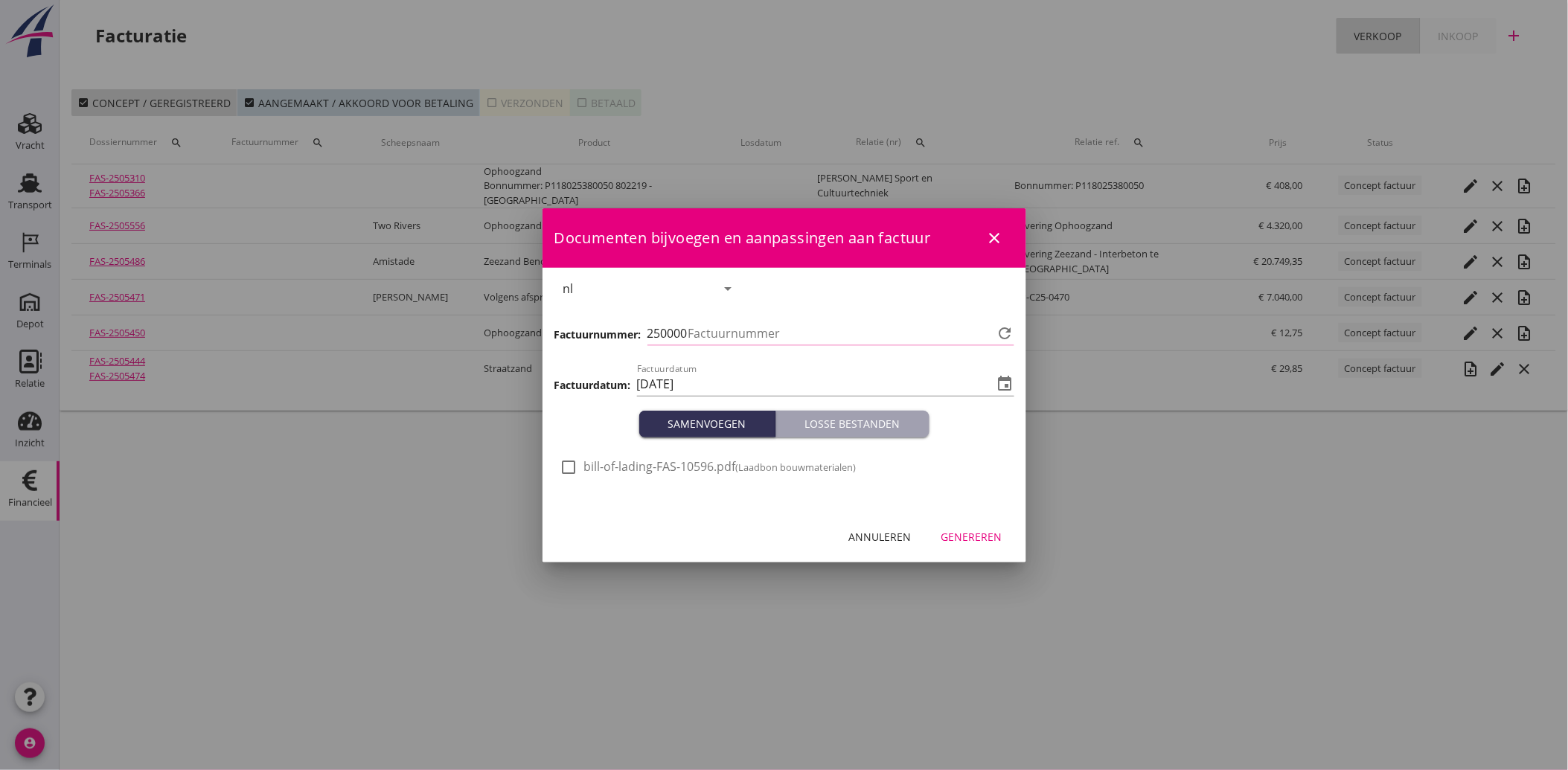
type input "3881"
click at [569, 462] on div at bounding box center [569, 467] width 25 height 25
checkbox input "true"
click at [985, 523] on button "Genereren" at bounding box center [972, 537] width 85 height 26
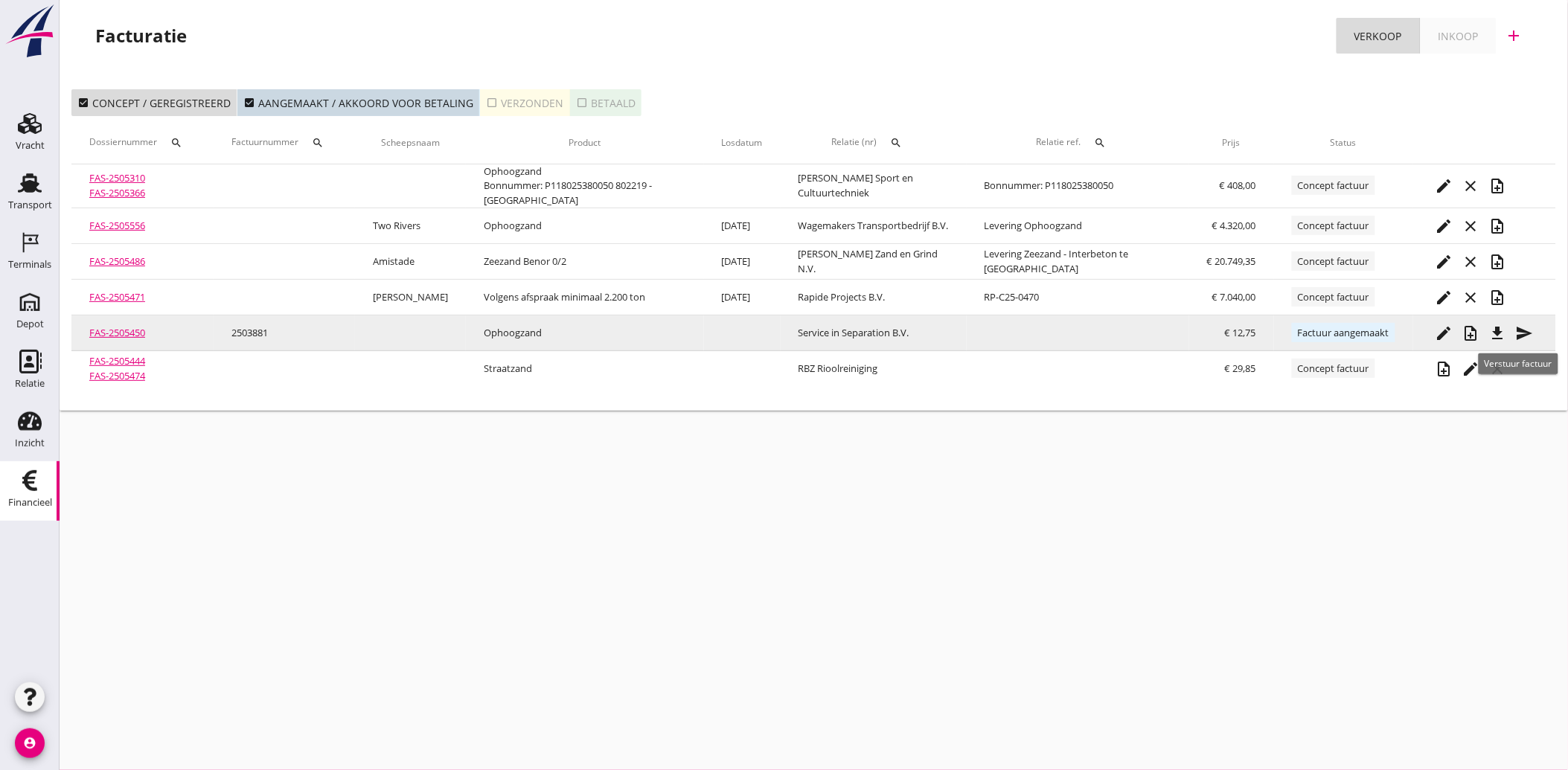
click at [1521, 326] on icon "send" at bounding box center [1524, 332] width 18 height 18
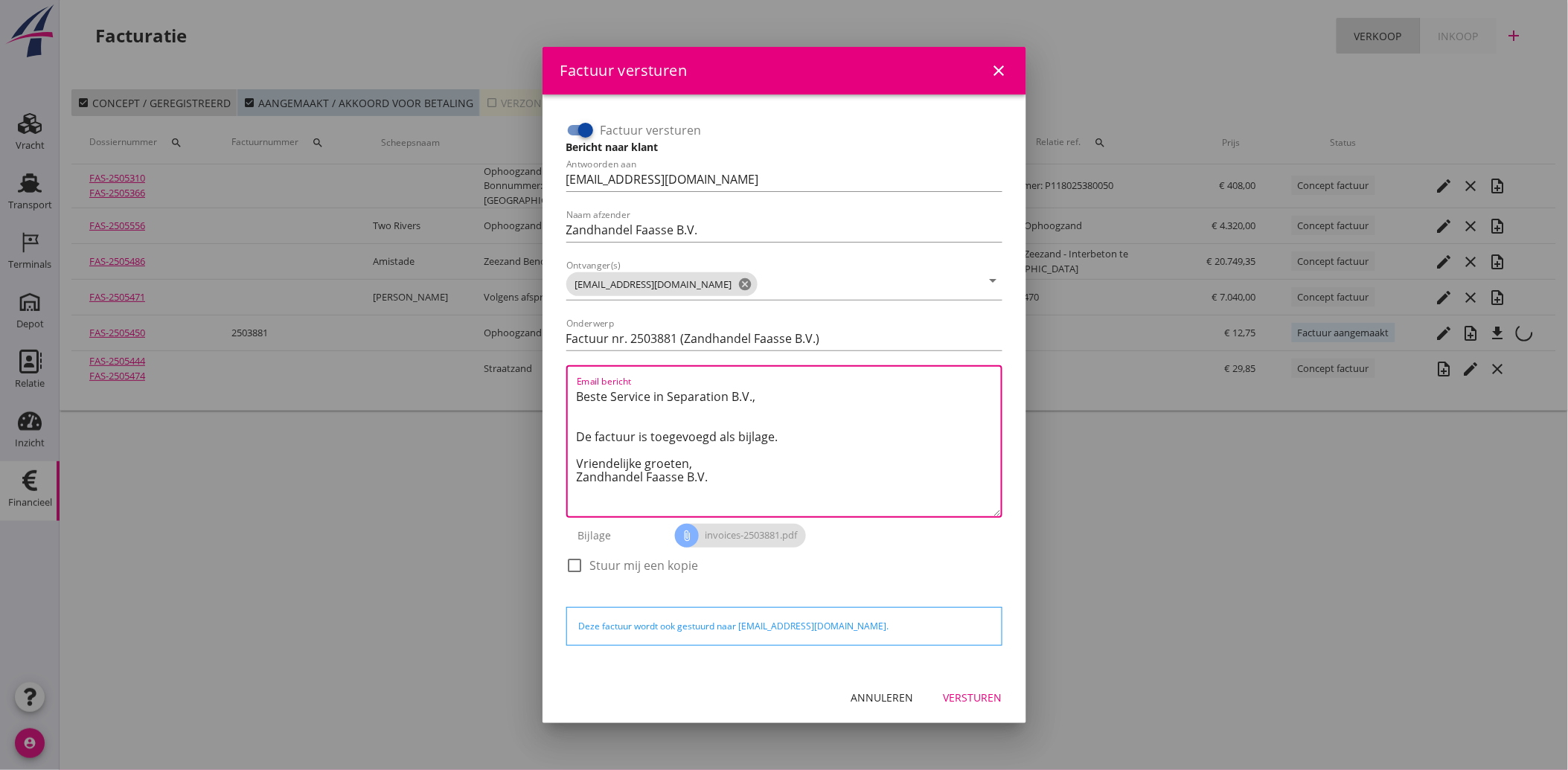
drag, startPoint x: 723, startPoint y: 488, endPoint x: 558, endPoint y: 379, distance: 197.8
click at [558, 379] on div "Factuur versturen Bericht naar klant Antwoorden aan [EMAIL_ADDRESS][DOMAIN_NAME…" at bounding box center [784, 383] width 460 height 553
paste textarea "Geachte heer/mevrouw, Hierbij zenden wij u onze factuur i.v.m. de door ons aan …"
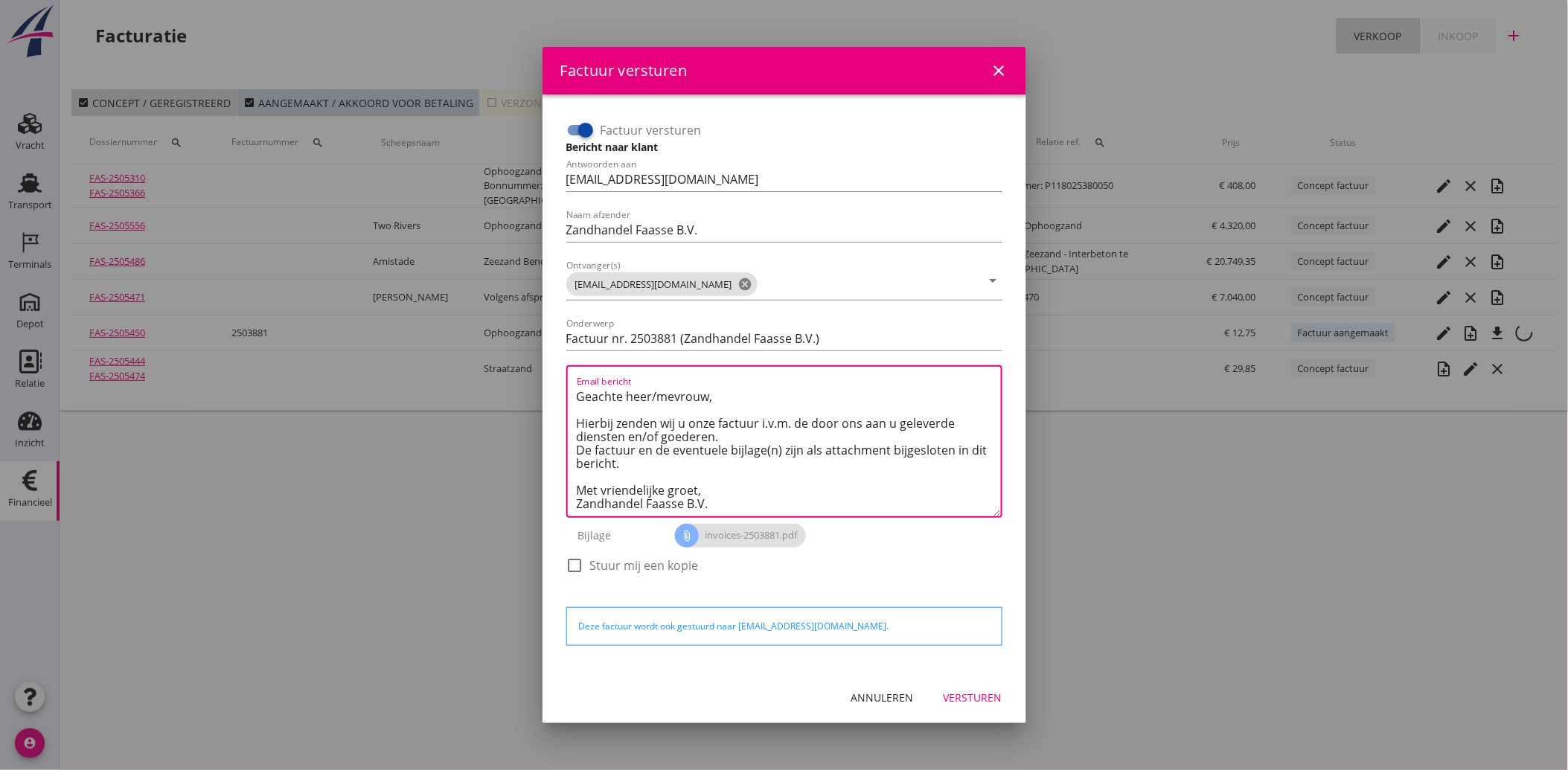
type textarea "Geachte heer/mevrouw, Hierbij zenden wij u onze factuur i.v.m. de door ons aan …"
click at [978, 689] on div "Versturen" at bounding box center [973, 697] width 58 height 16
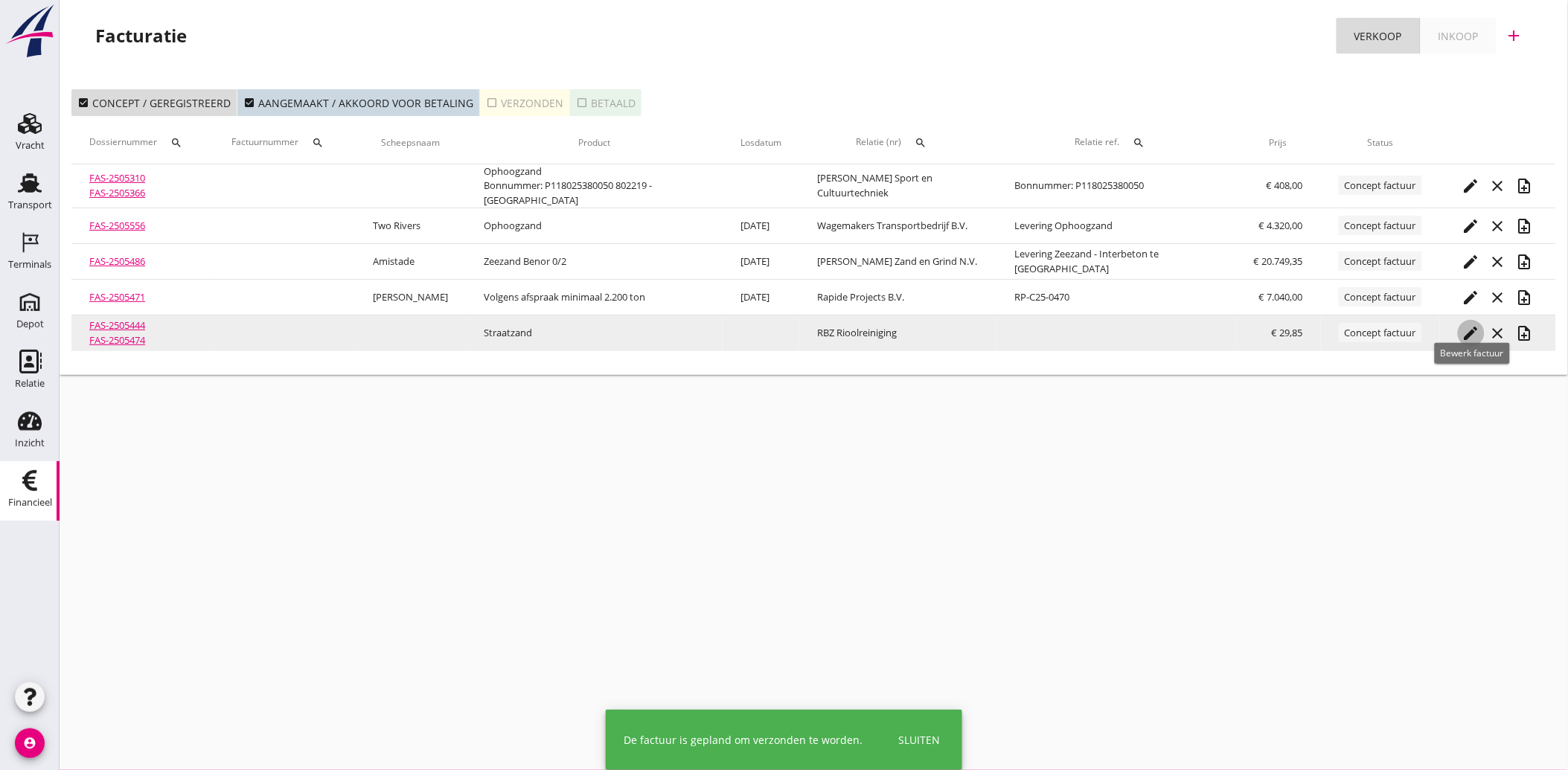
click at [1470, 324] on icon "edit" at bounding box center [1470, 332] width 18 height 18
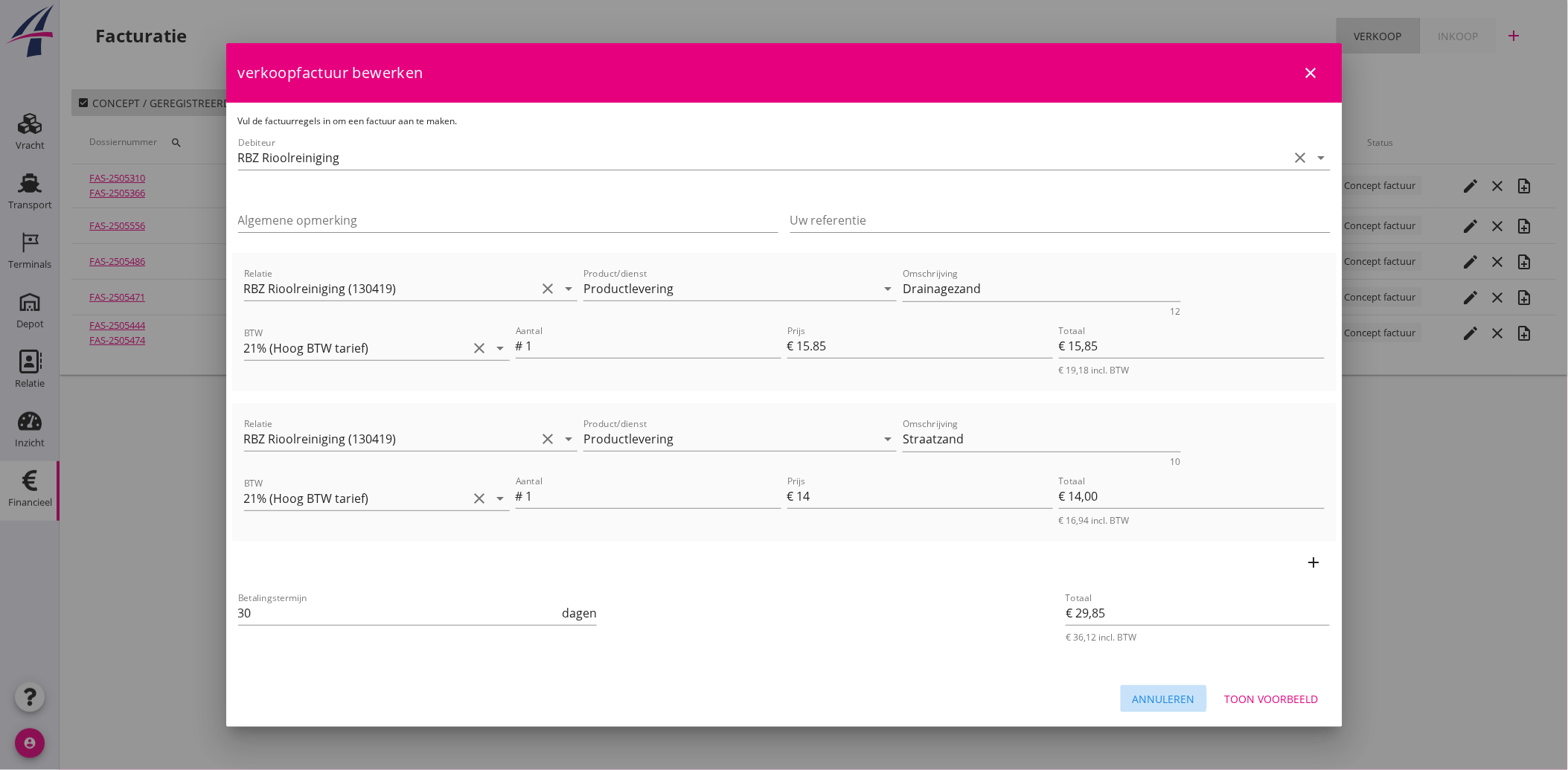
click at [1192, 700] on div "Annuleren" at bounding box center [1163, 698] width 62 height 16
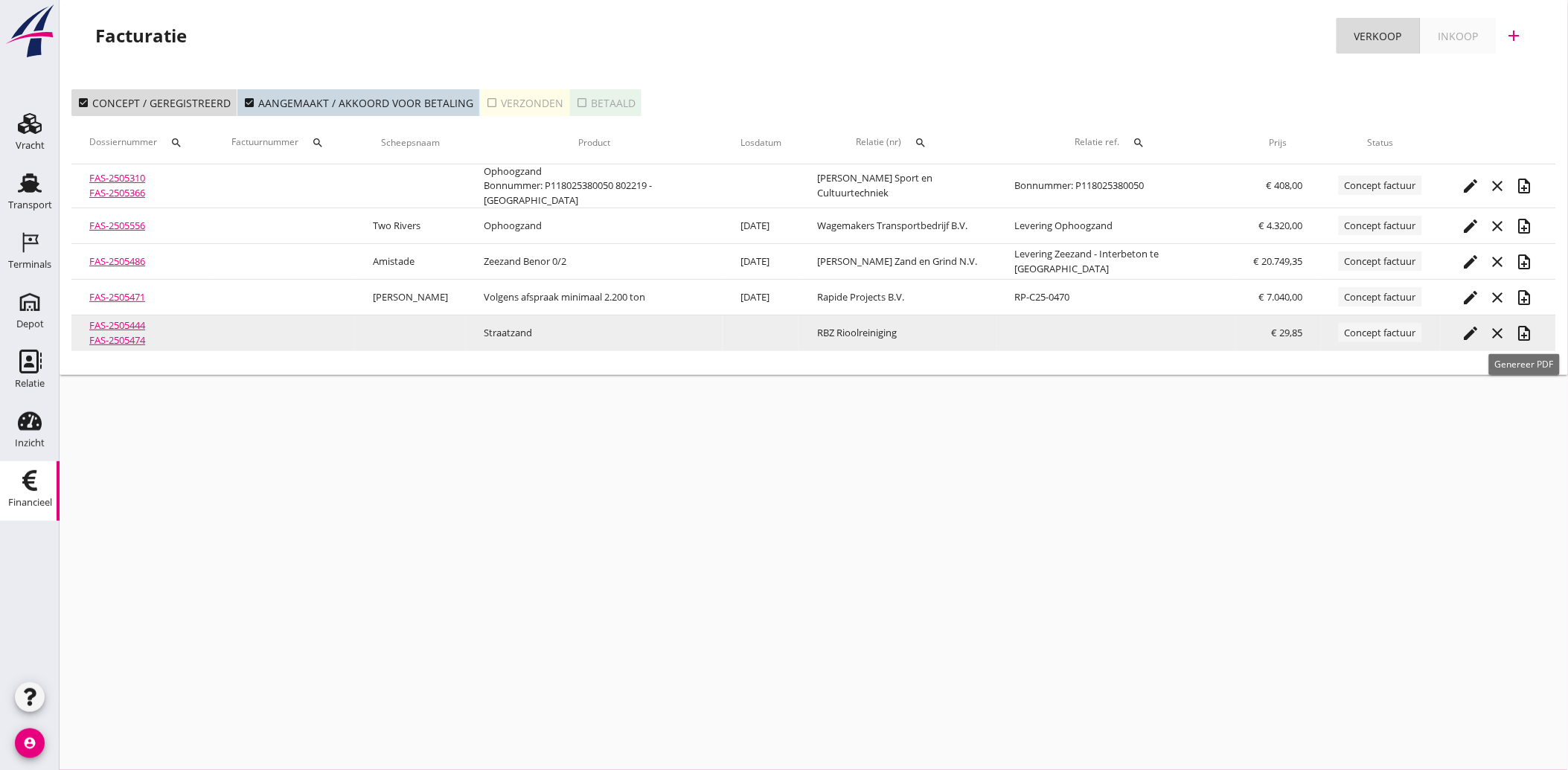
click at [1532, 332] on icon "note_add" at bounding box center [1524, 332] width 18 height 18
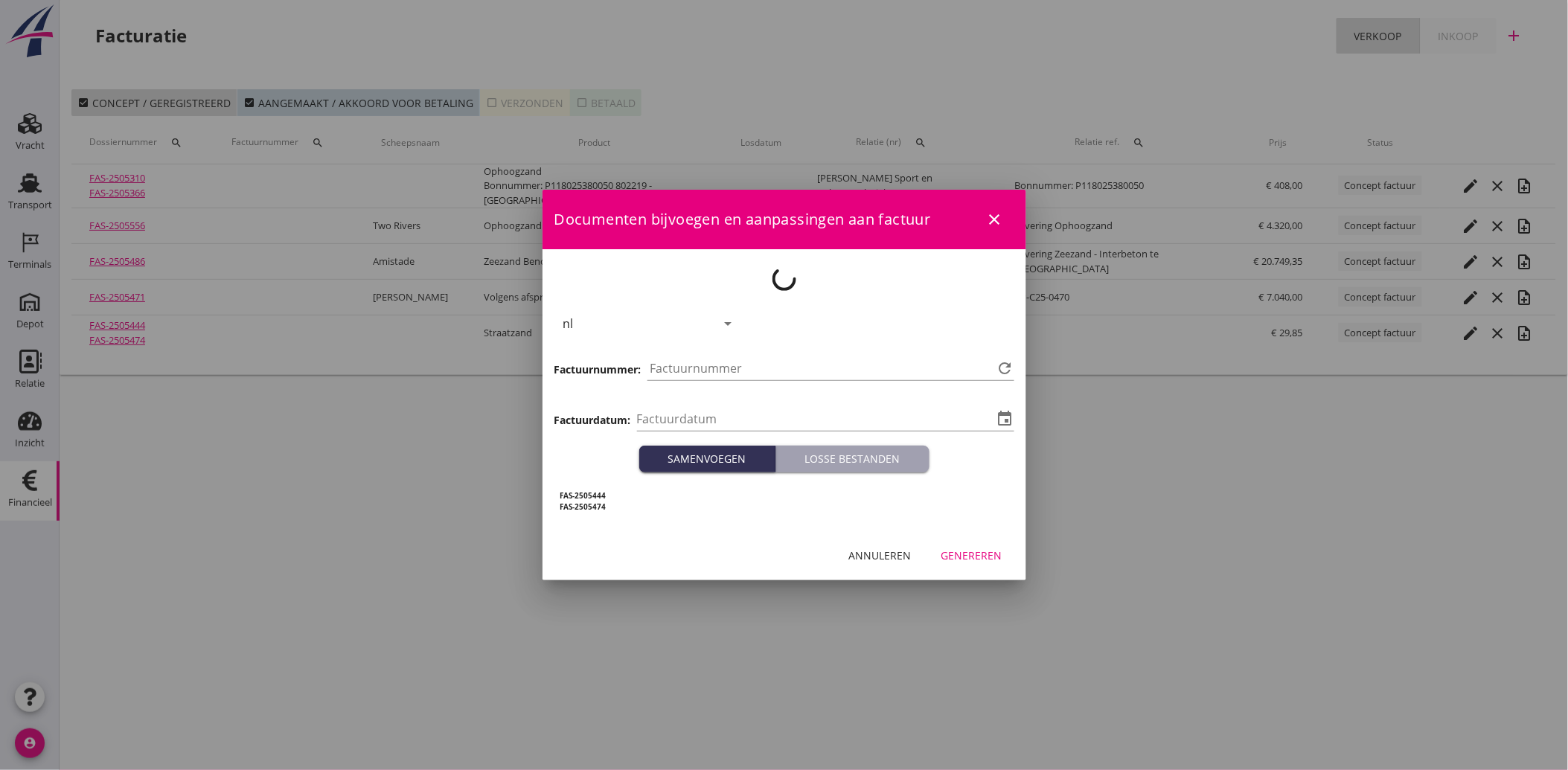
type input "[DATE]"
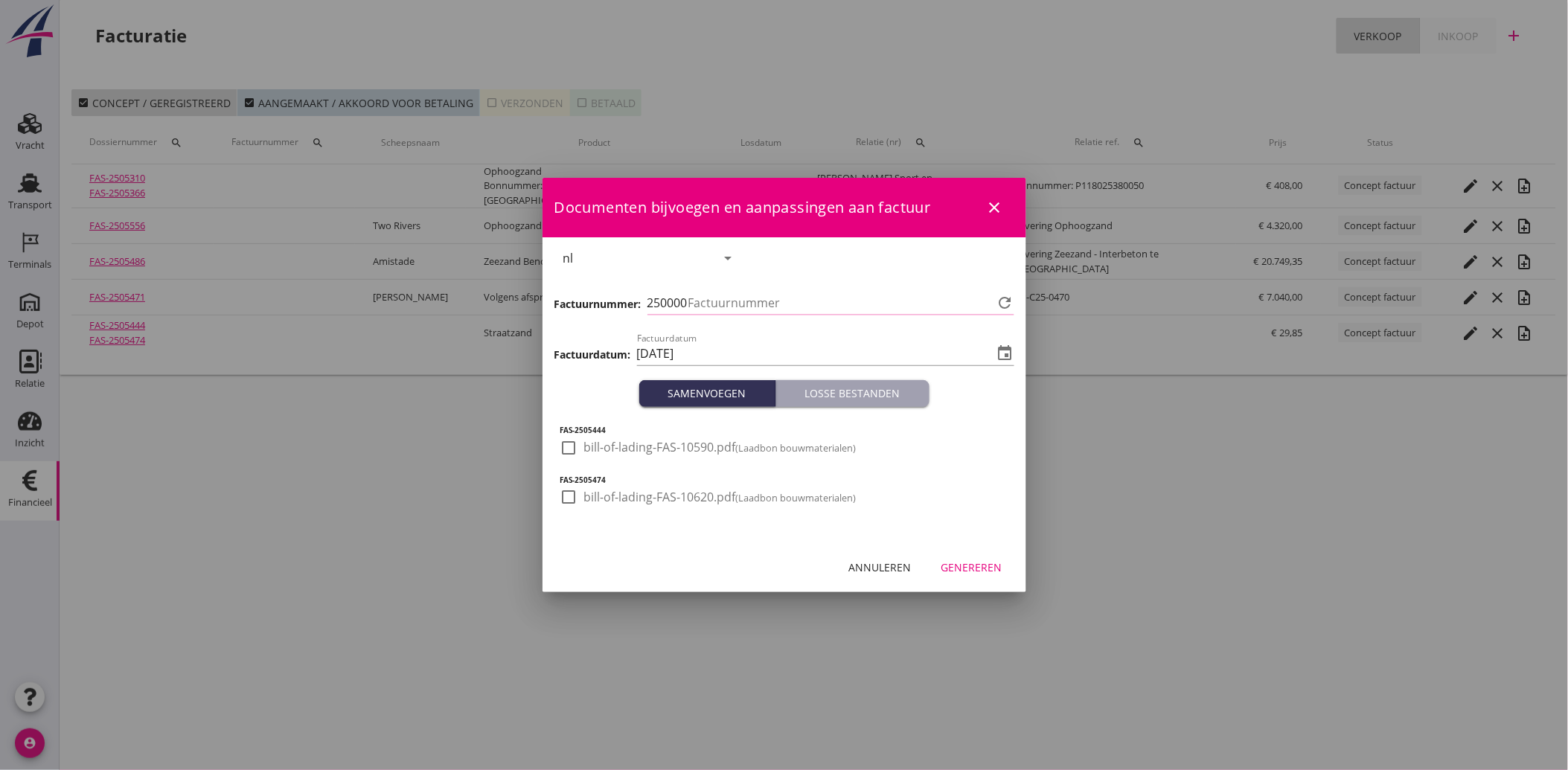
type input "3882"
drag, startPoint x: 573, startPoint y: 441, endPoint x: 575, endPoint y: 508, distance: 67.0
click at [574, 444] on div at bounding box center [569, 447] width 25 height 25
checkbox input "true"
click at [576, 515] on div at bounding box center [708, 519] width 296 height 8
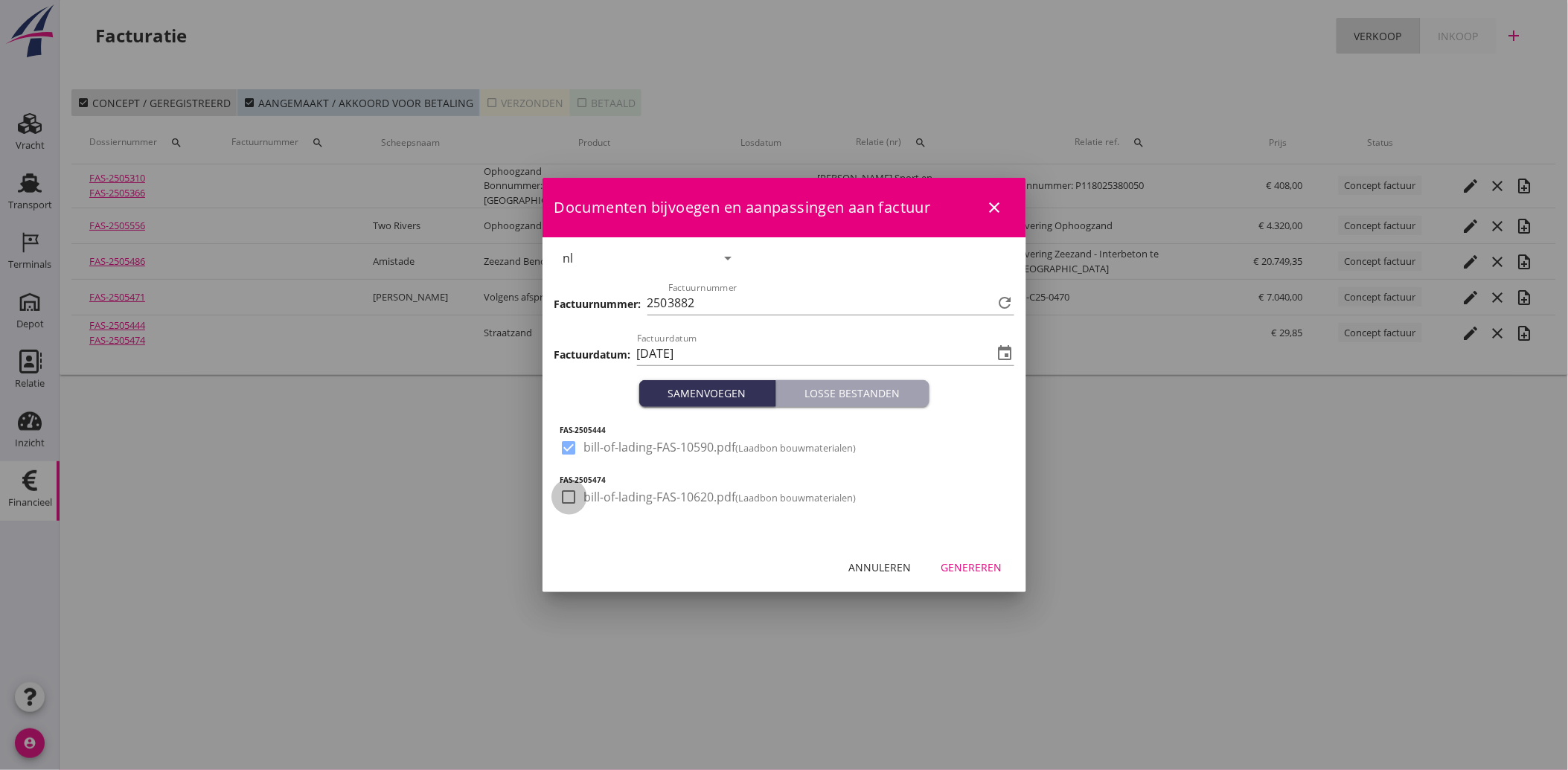
drag, startPoint x: 574, startPoint y: 488, endPoint x: 746, endPoint y: 556, distance: 185.0
click at [574, 494] on div at bounding box center [569, 496] width 25 height 25
checkbox input "true"
click at [977, 575] on button "Genereren" at bounding box center [972, 567] width 85 height 26
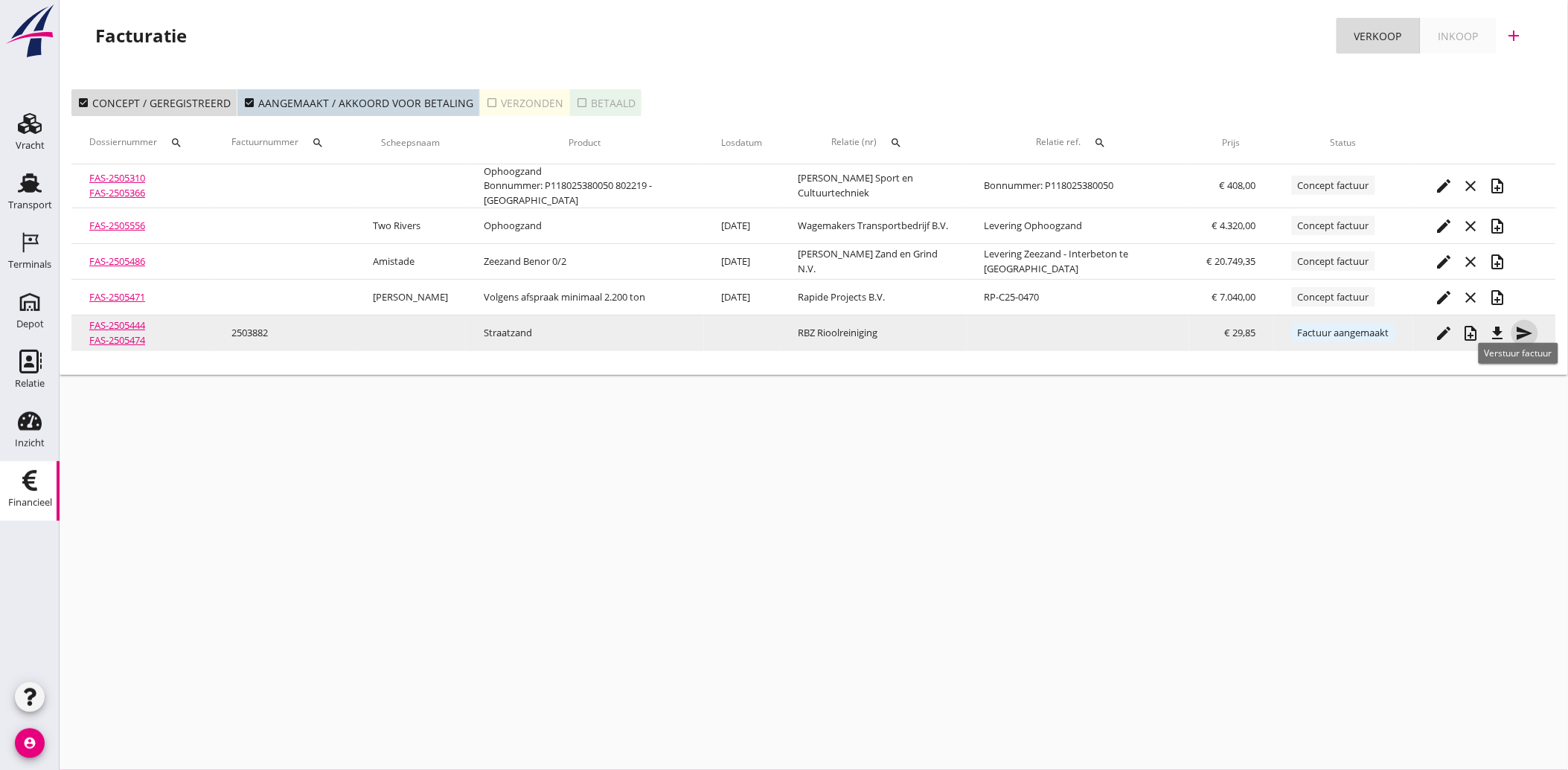
click at [1520, 324] on icon "send" at bounding box center [1524, 332] width 18 height 18
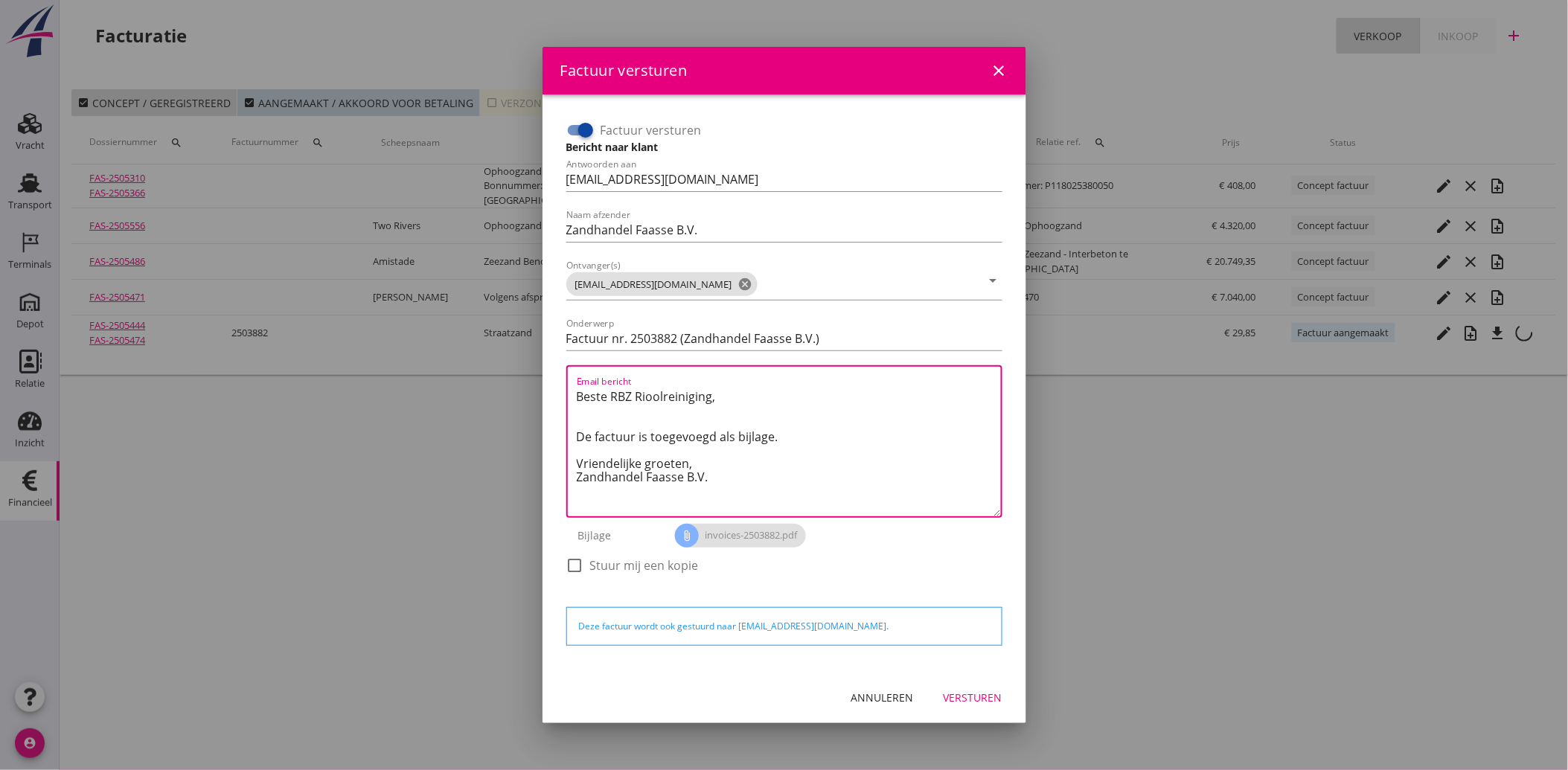
drag, startPoint x: 723, startPoint y: 480, endPoint x: 530, endPoint y: 356, distance: 229.4
click at [530, 356] on div "Factuur versturen close Factuur versturen Bericht naar klant Antwoorden aan [EM…" at bounding box center [784, 385] width 1568 height 770
paste textarea "Geachte heer/mevrouw, Hierbij zenden wij u onze factuur i.v.m. de door ons aan …"
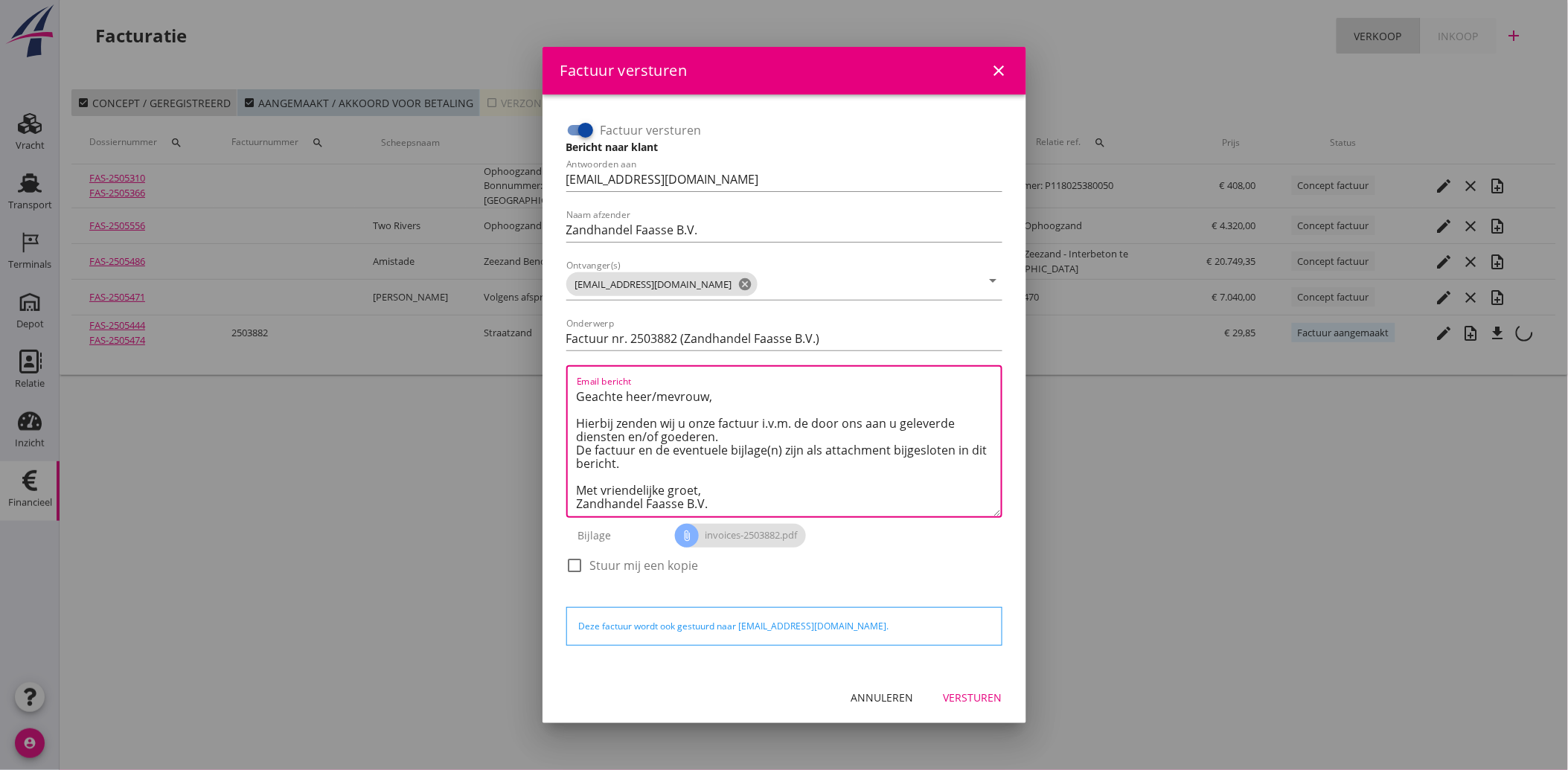
type textarea "Geachte heer/mevrouw, Hierbij zenden wij u onze factuur i.v.m. de door ons aan …"
click at [965, 690] on div "Versturen" at bounding box center [973, 697] width 58 height 16
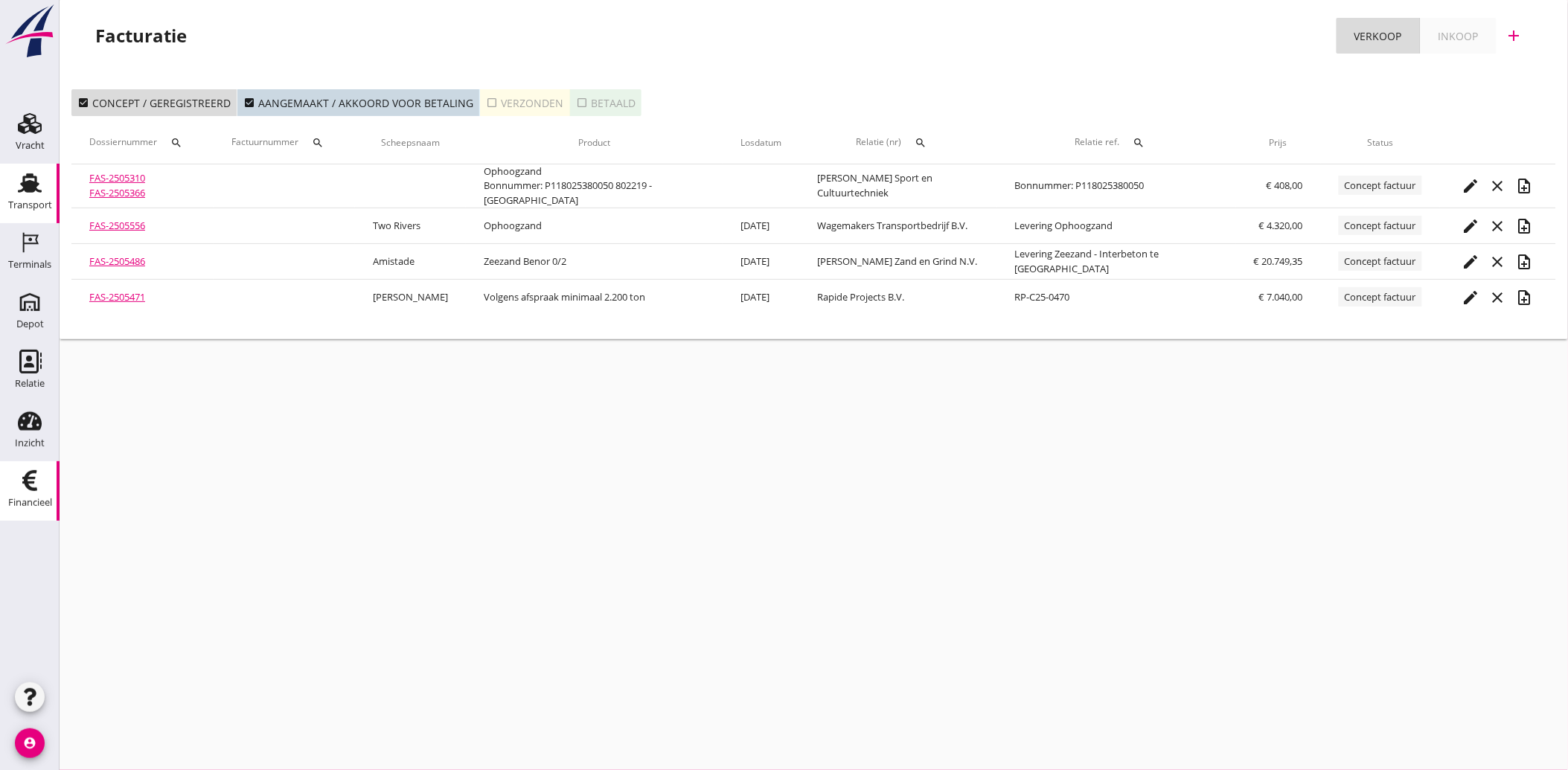
drag, startPoint x: 30, startPoint y: 197, endPoint x: 202, endPoint y: 324, distance: 213.8
click at [30, 197] on div "Transport" at bounding box center [30, 205] width 44 height 21
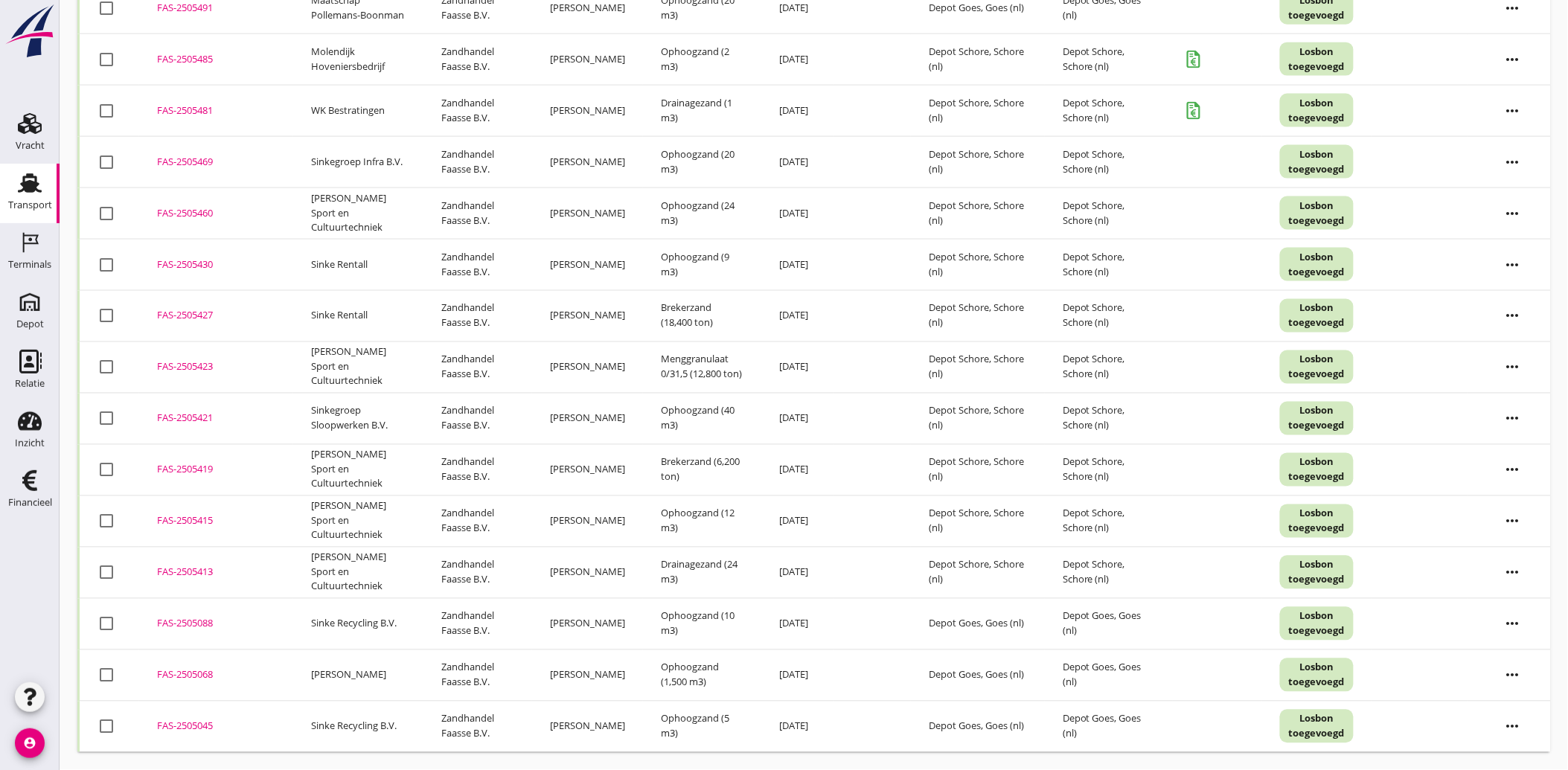
scroll to position [2749, 0]
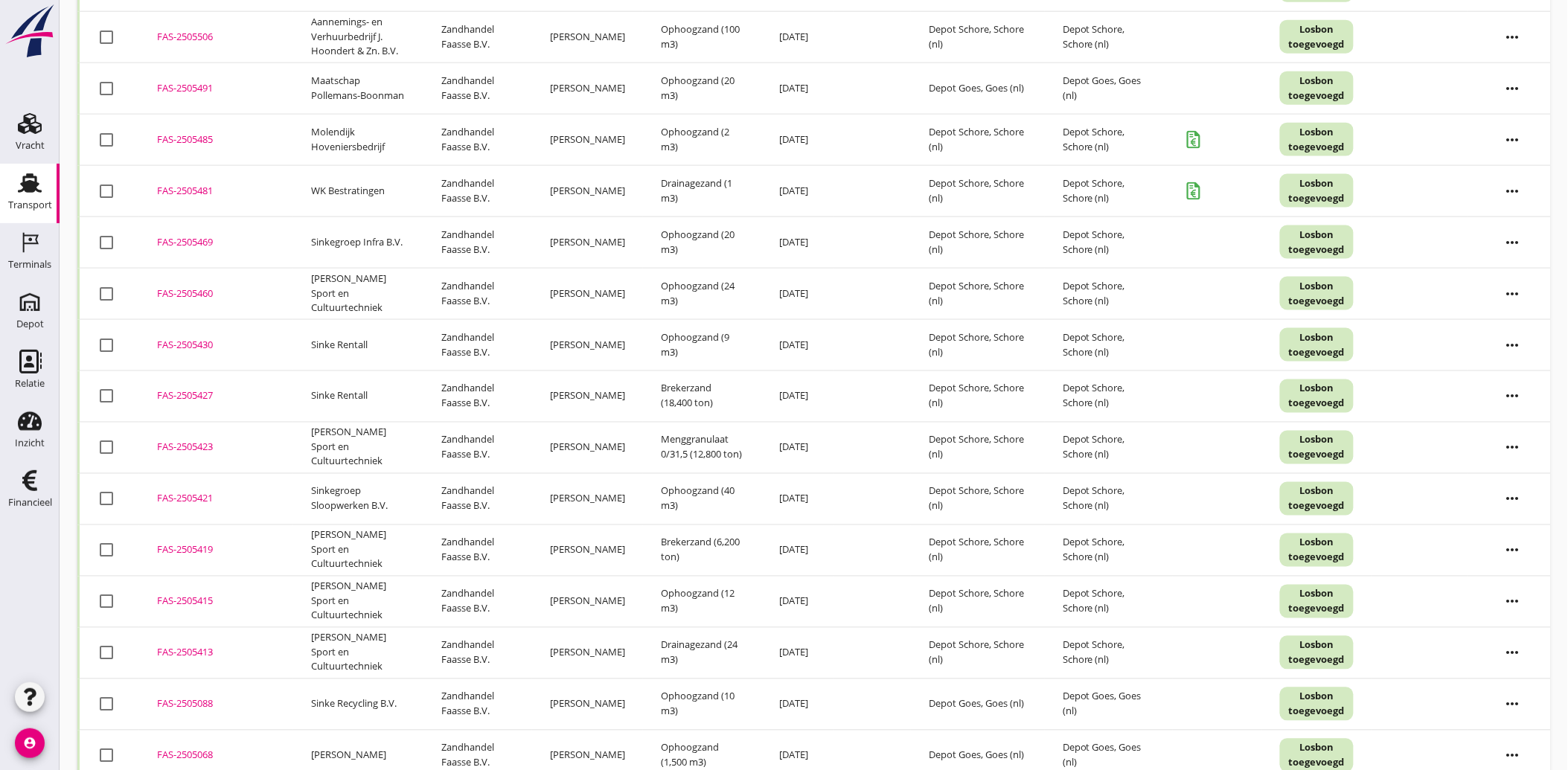
drag, startPoint x: 195, startPoint y: 141, endPoint x: 34, endPoint y: 531, distance: 421.9
click at [26, 557] on div at bounding box center [29, 601] width 59 height 154
click at [172, 143] on div "FAS-2505485" at bounding box center [217, 140] width 119 height 15
drag, startPoint x: 182, startPoint y: 188, endPoint x: 159, endPoint y: 190, distance: 23.1
click at [159, 190] on div "FAS-2505481" at bounding box center [217, 191] width 119 height 15
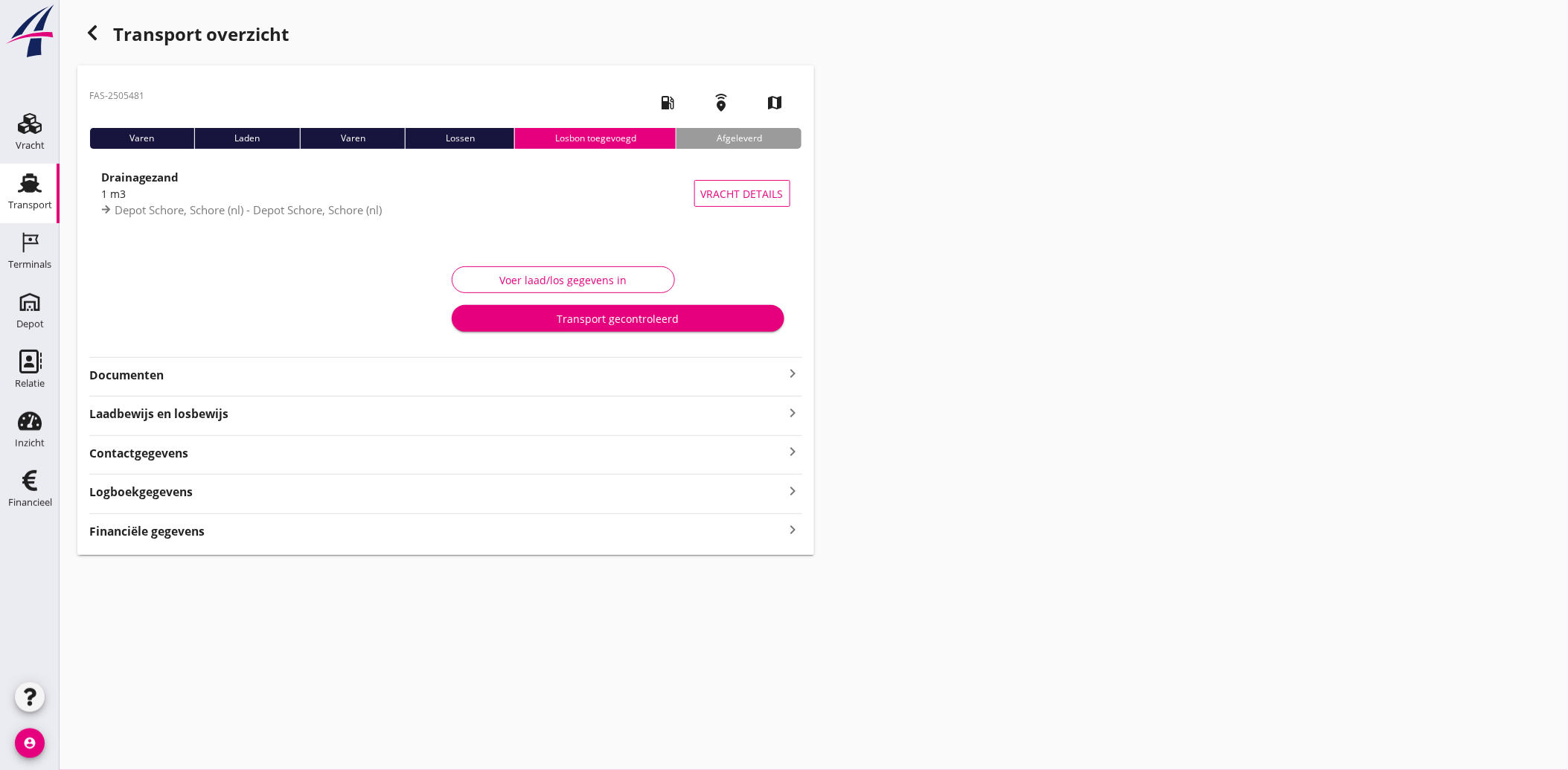
click at [154, 381] on strong "Documenten" at bounding box center [437, 375] width 695 height 17
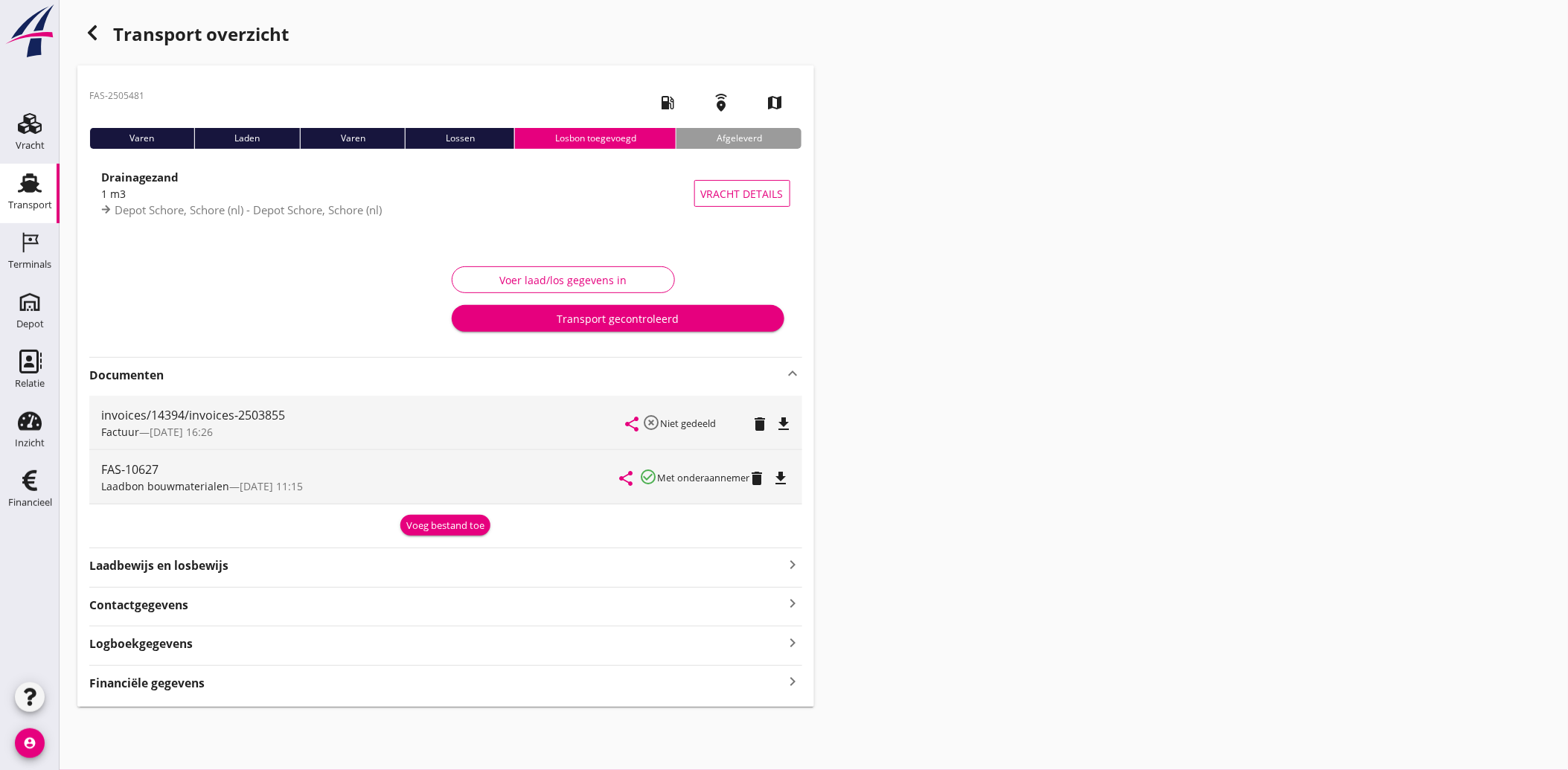
click at [543, 318] on div "Transport gecontroleerd" at bounding box center [618, 318] width 309 height 16
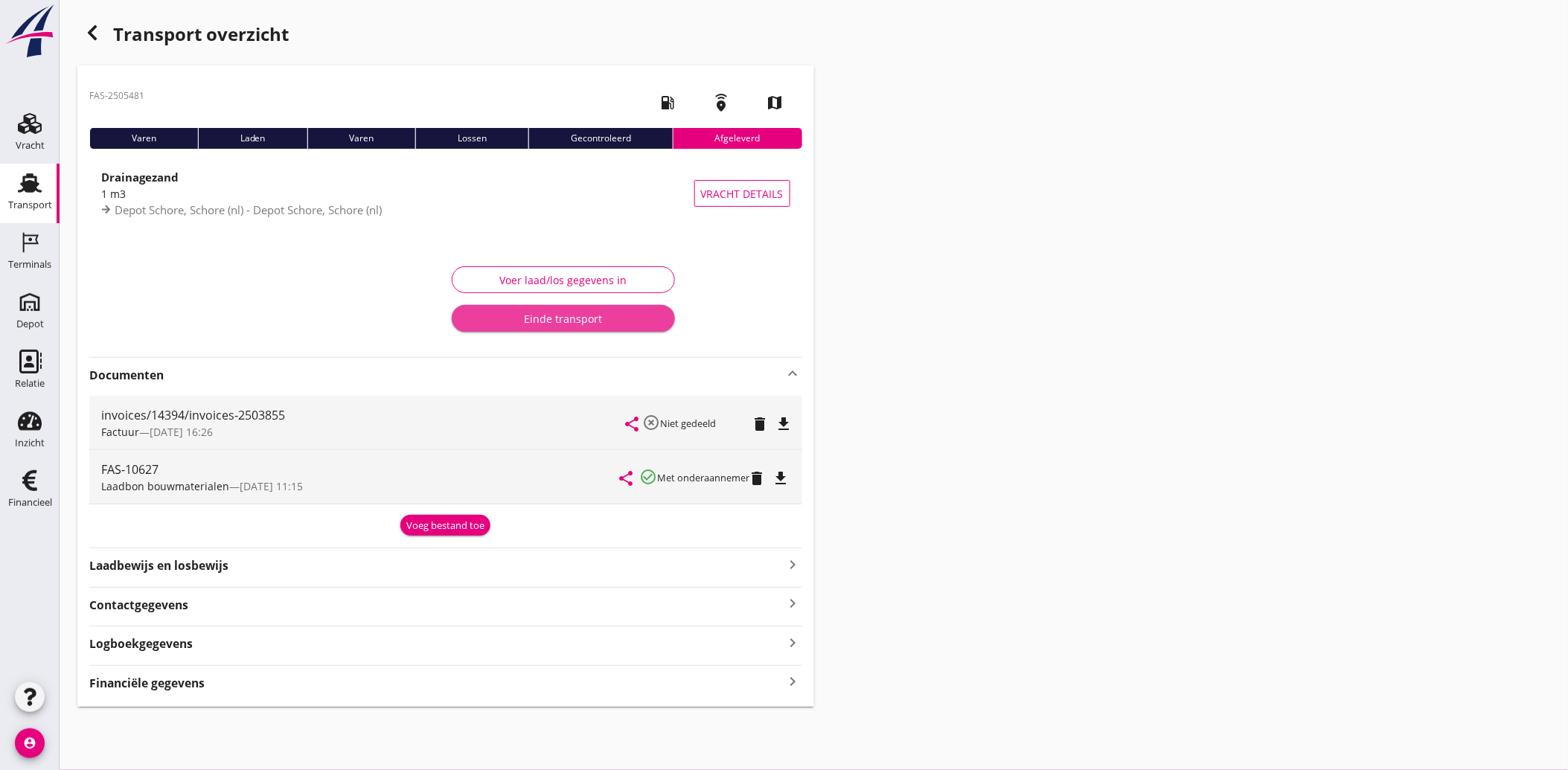
click at [558, 311] on div "Einde transport" at bounding box center [563, 318] width 200 height 16
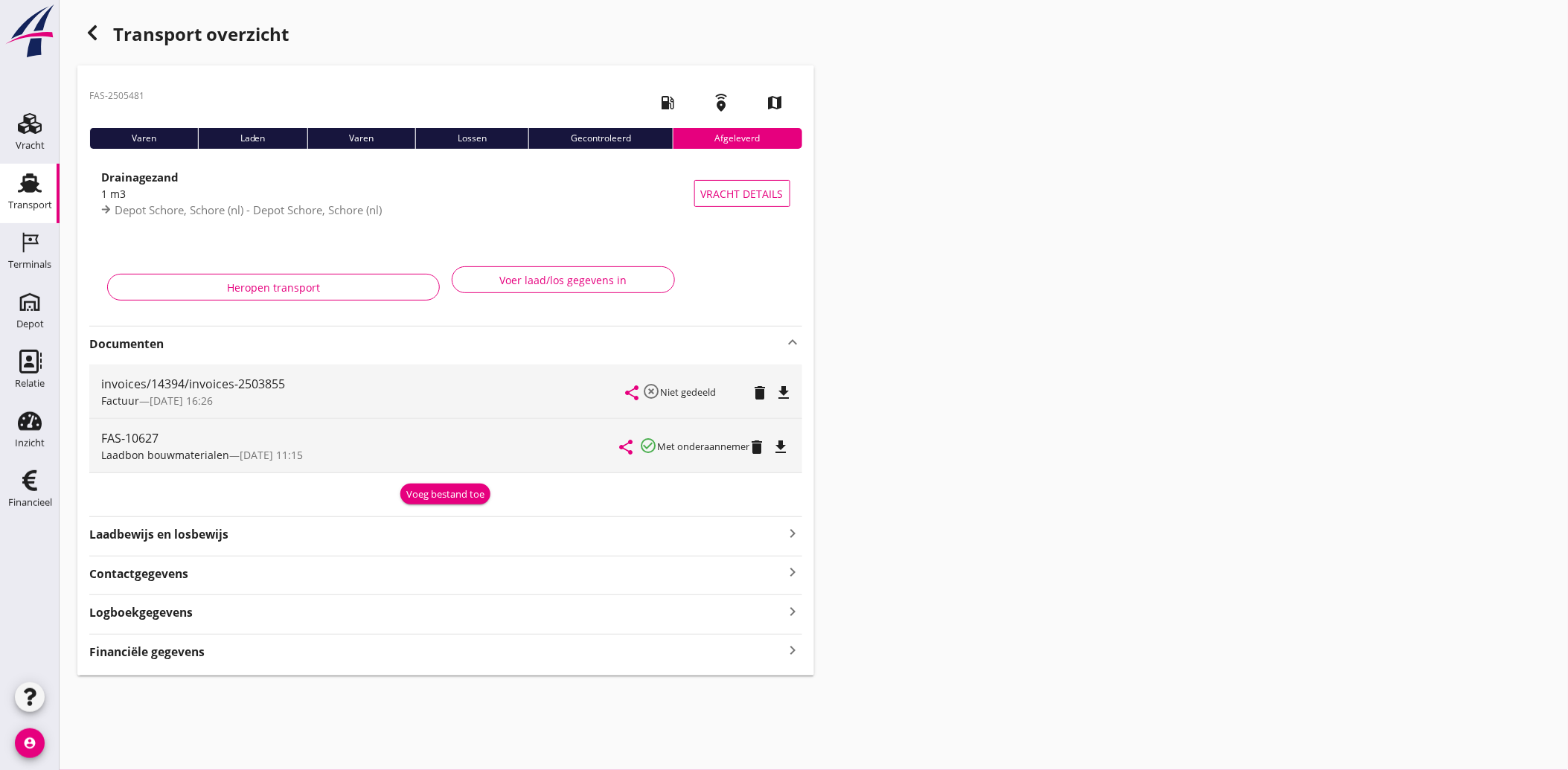
click at [20, 197] on div "Transport" at bounding box center [30, 205] width 44 height 21
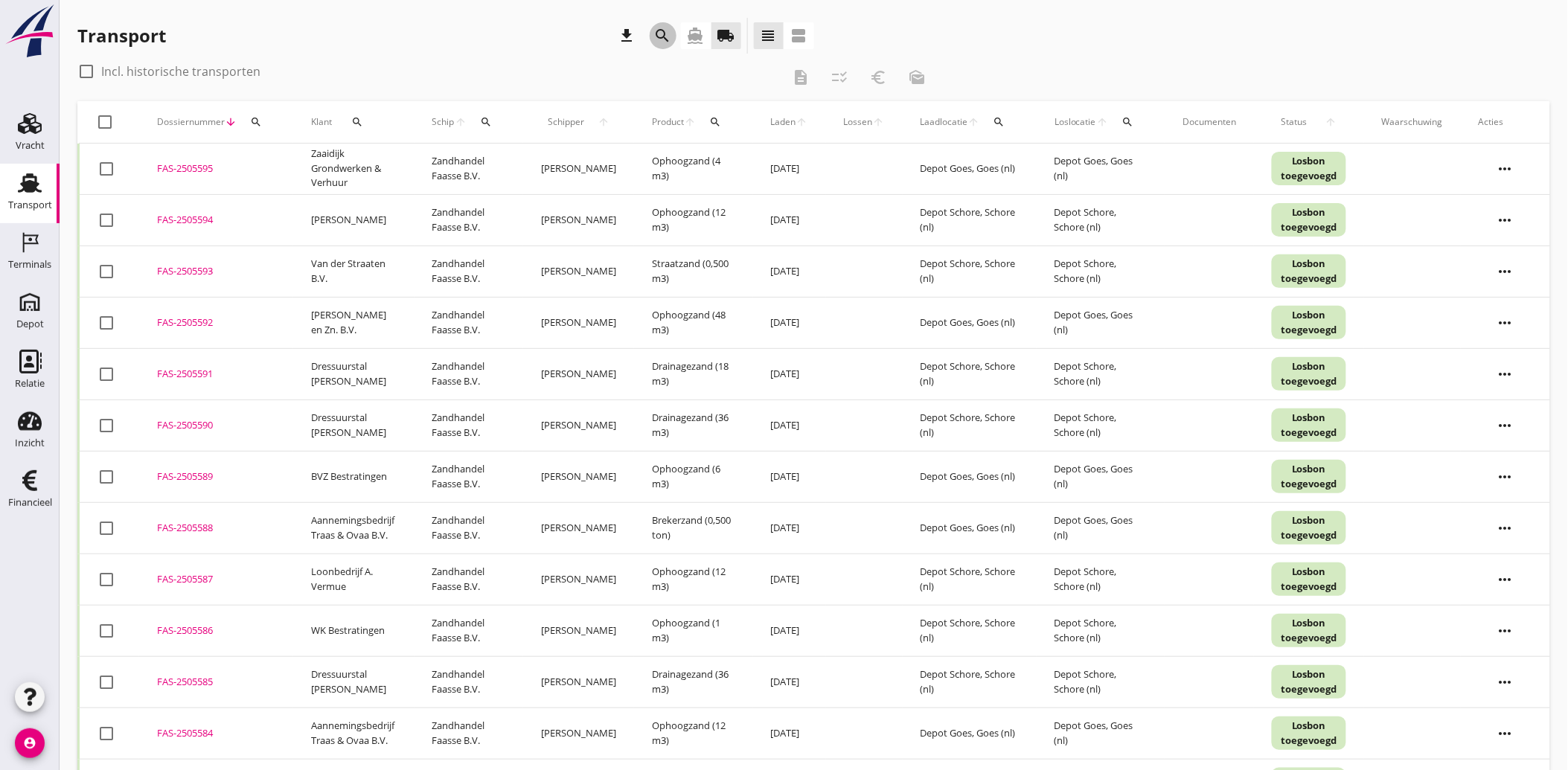
click at [661, 37] on icon "search" at bounding box center [662, 35] width 18 height 18
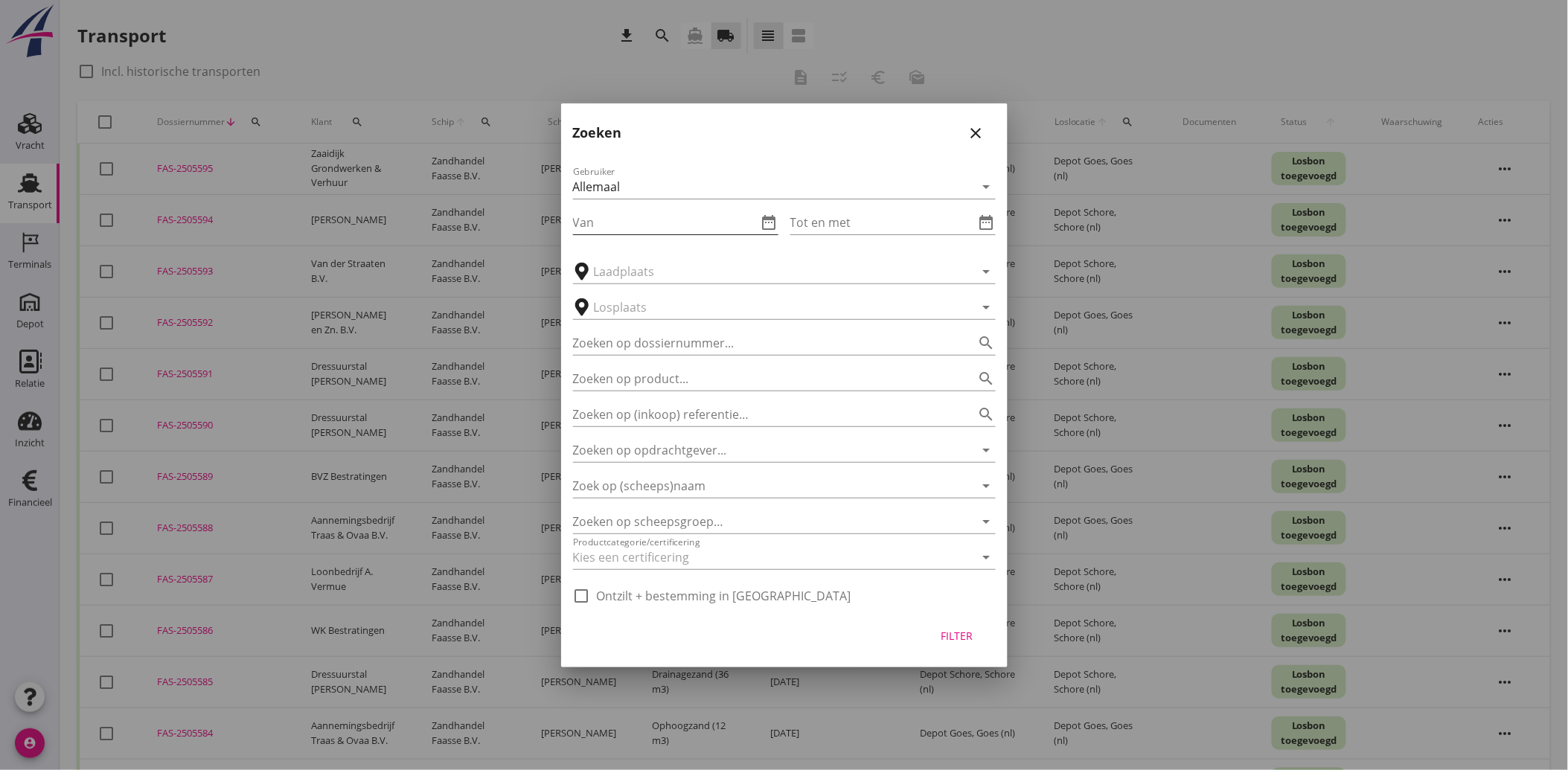
click at [641, 216] on input "Van" at bounding box center [665, 222] width 185 height 24
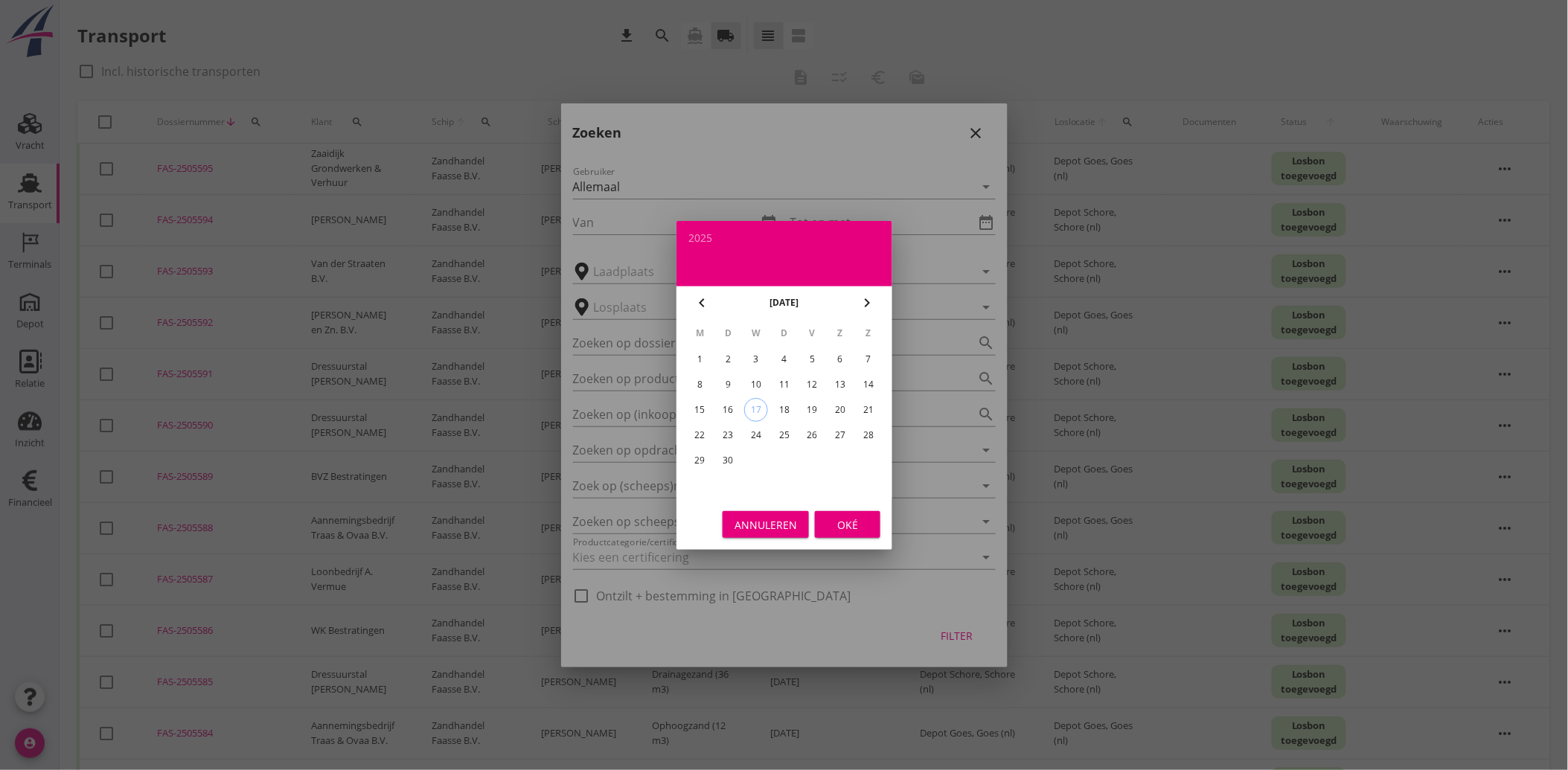
click at [693, 351] on div "1" at bounding box center [699, 359] width 24 height 24
type input "[DATE]"
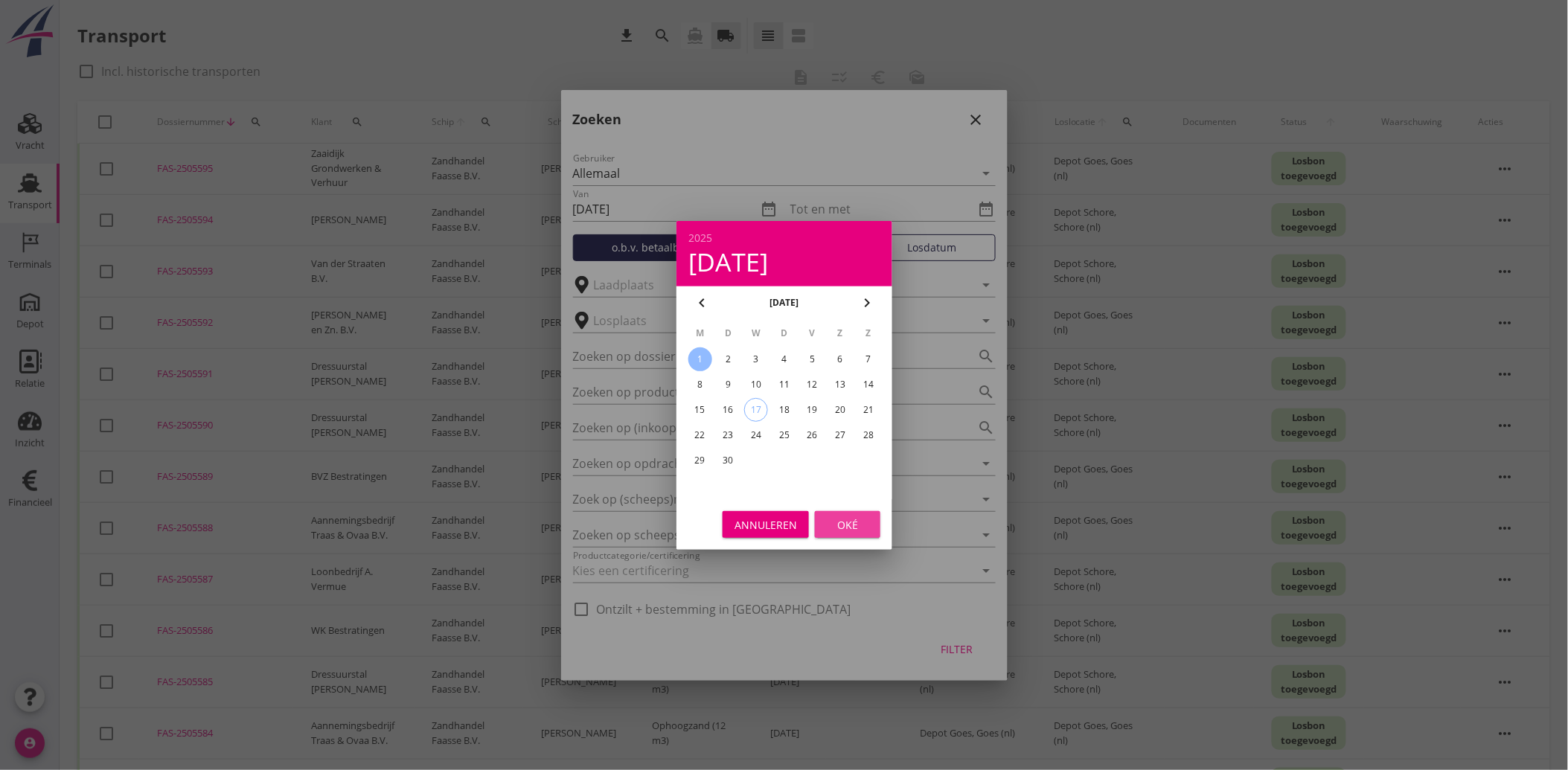
click at [827, 519] on div "Oké" at bounding box center [848, 523] width 41 height 16
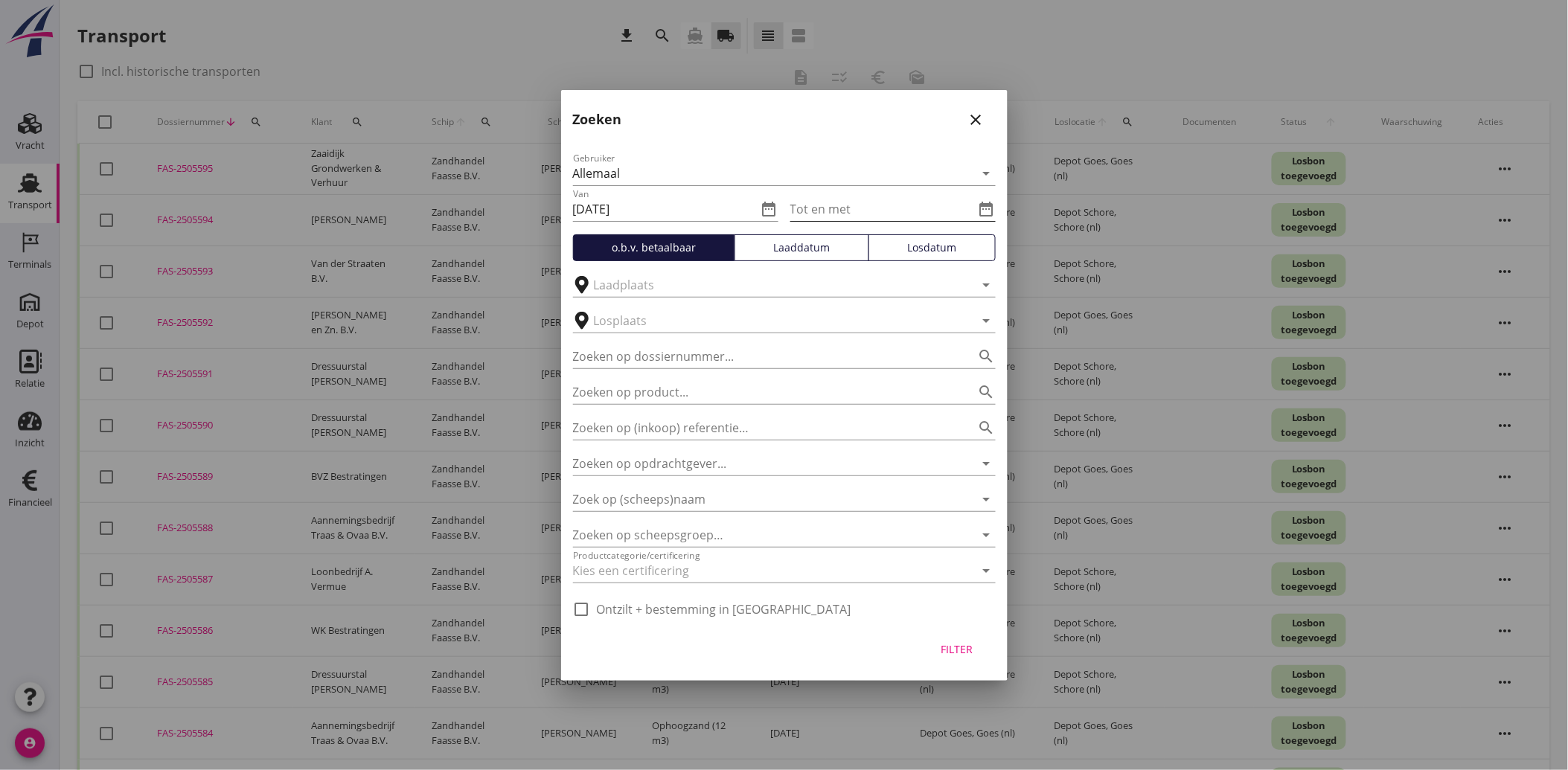
click at [985, 211] on icon "date_range" at bounding box center [986, 209] width 18 height 18
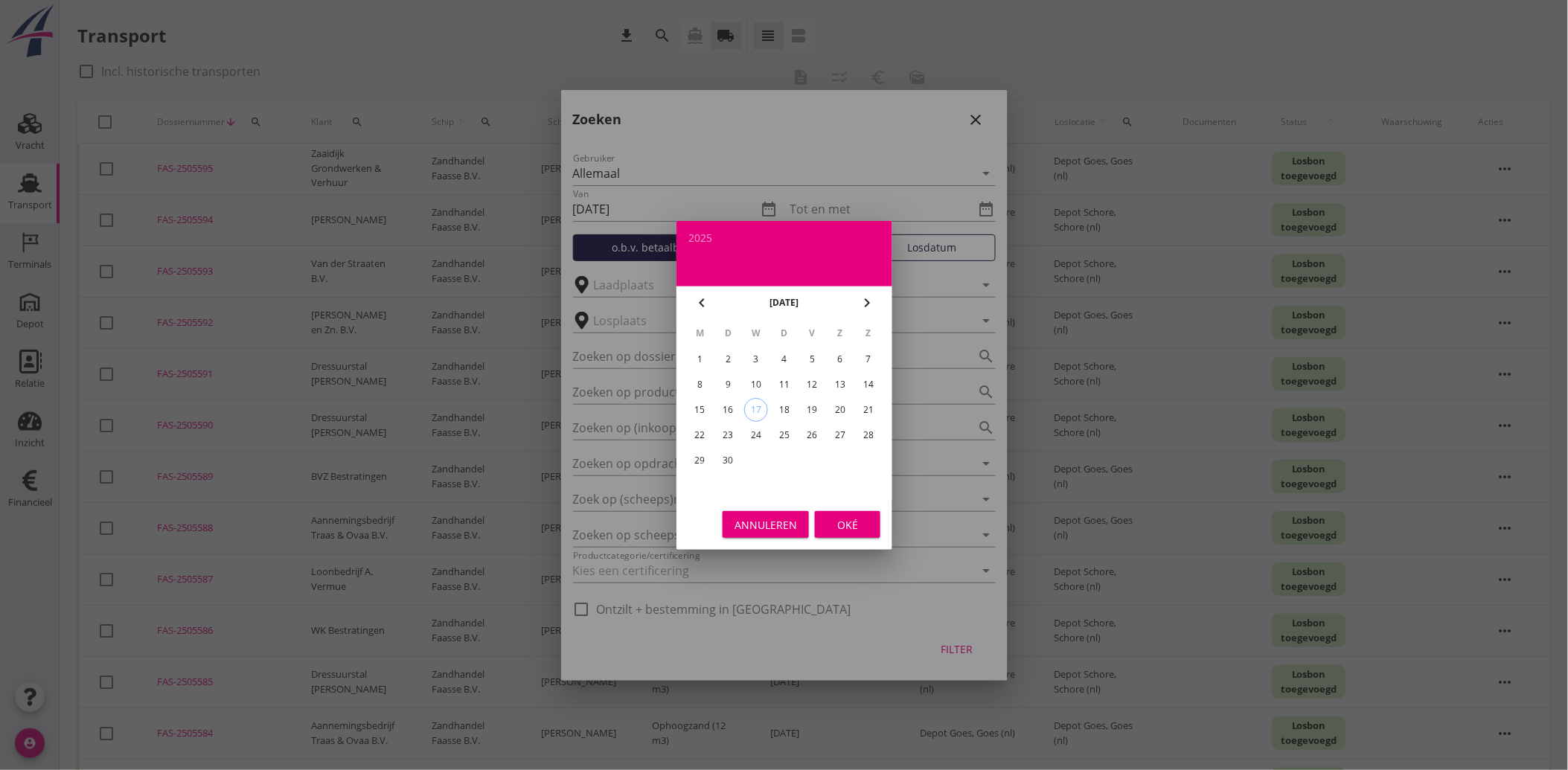
click at [816, 388] on div "12" at bounding box center [811, 384] width 24 height 24
type input "[DATE]"
click at [849, 518] on div "Oké" at bounding box center [848, 523] width 41 height 16
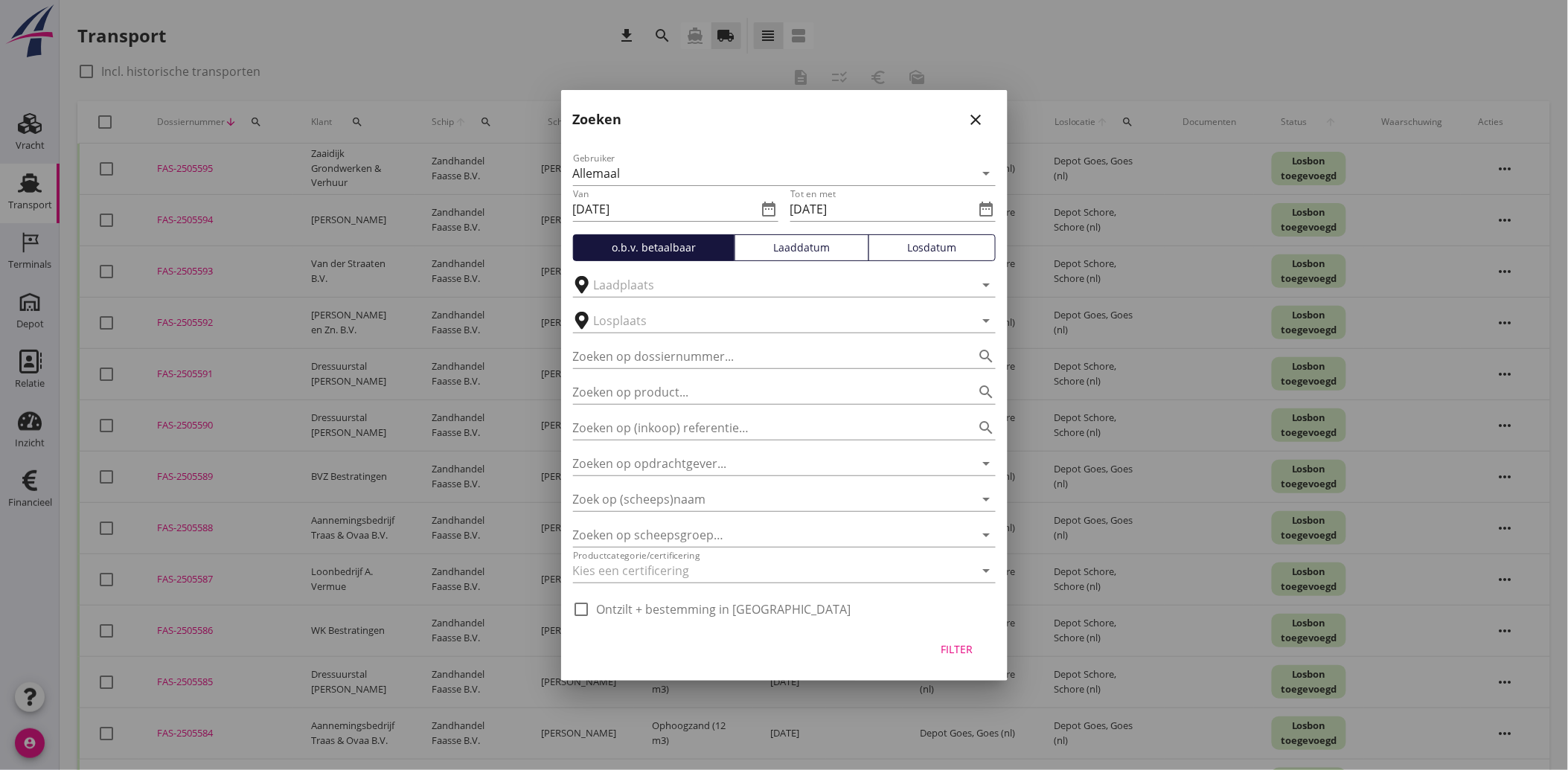
click at [971, 662] on button "Filter" at bounding box center [957, 649] width 66 height 26
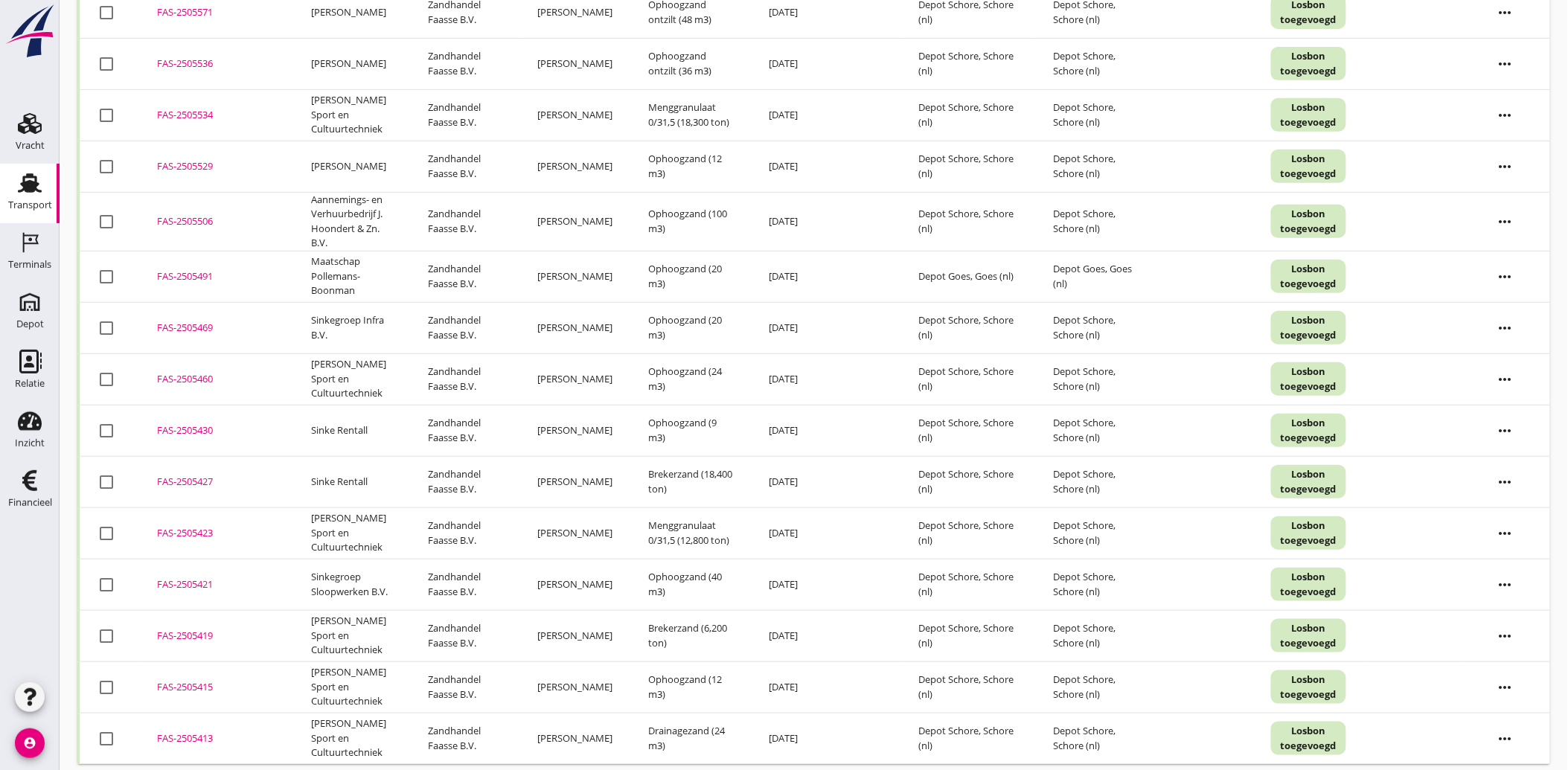
scroll to position [197, 0]
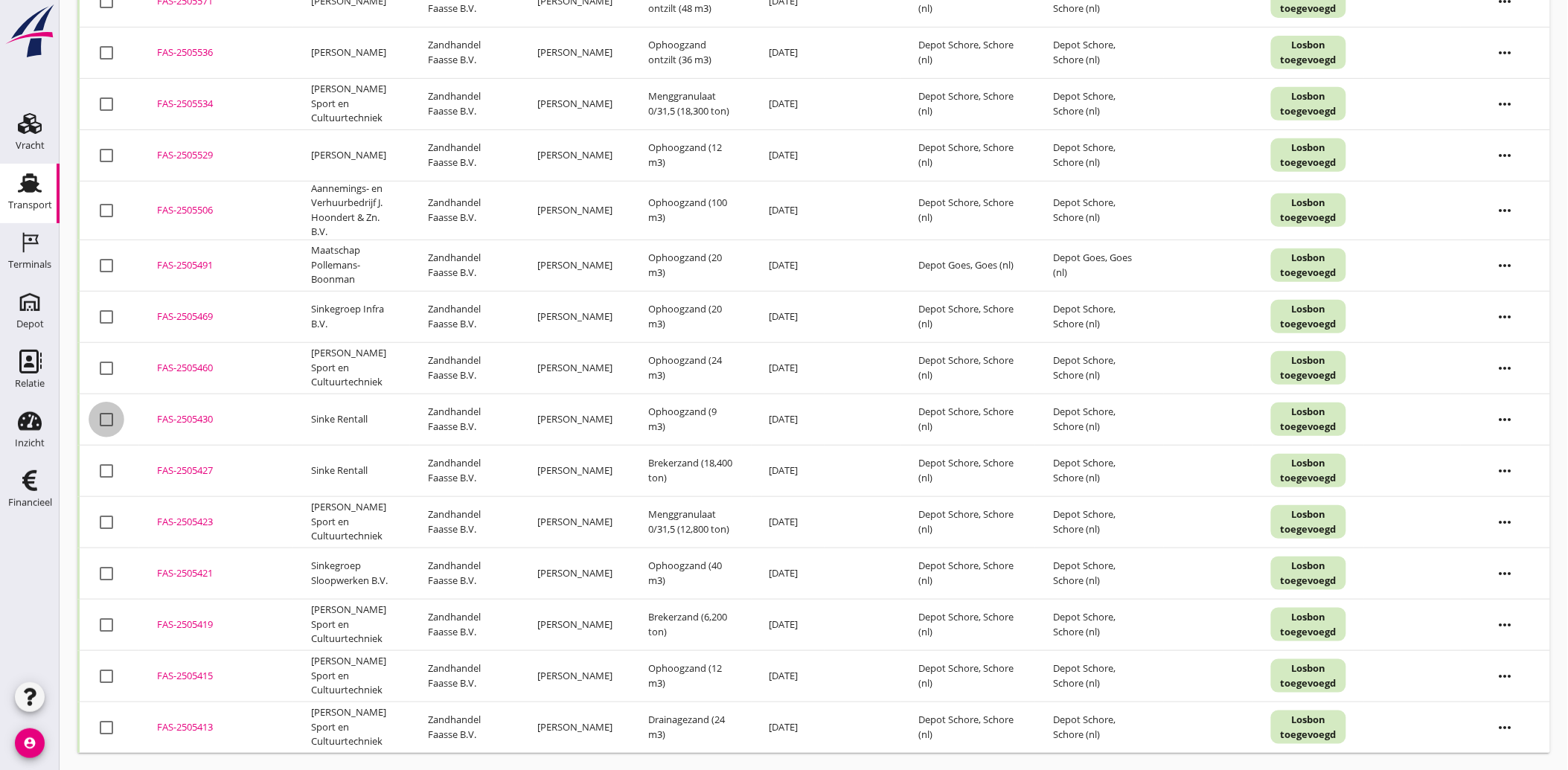
click at [107, 416] on div at bounding box center [106, 419] width 25 height 25
checkbox input "true"
click at [105, 471] on div at bounding box center [106, 471] width 25 height 25
checkbox input "true"
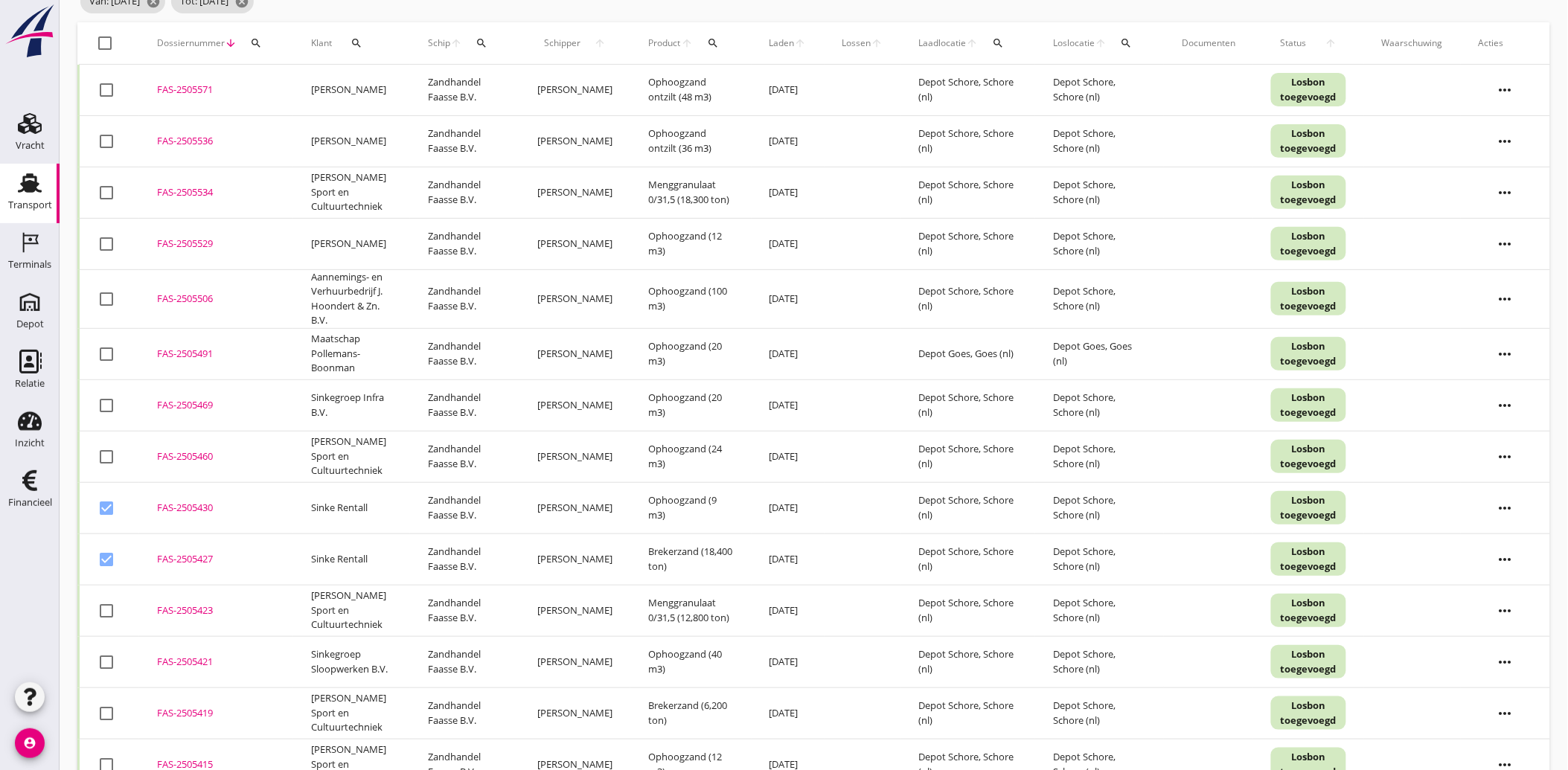
scroll to position [0, 0]
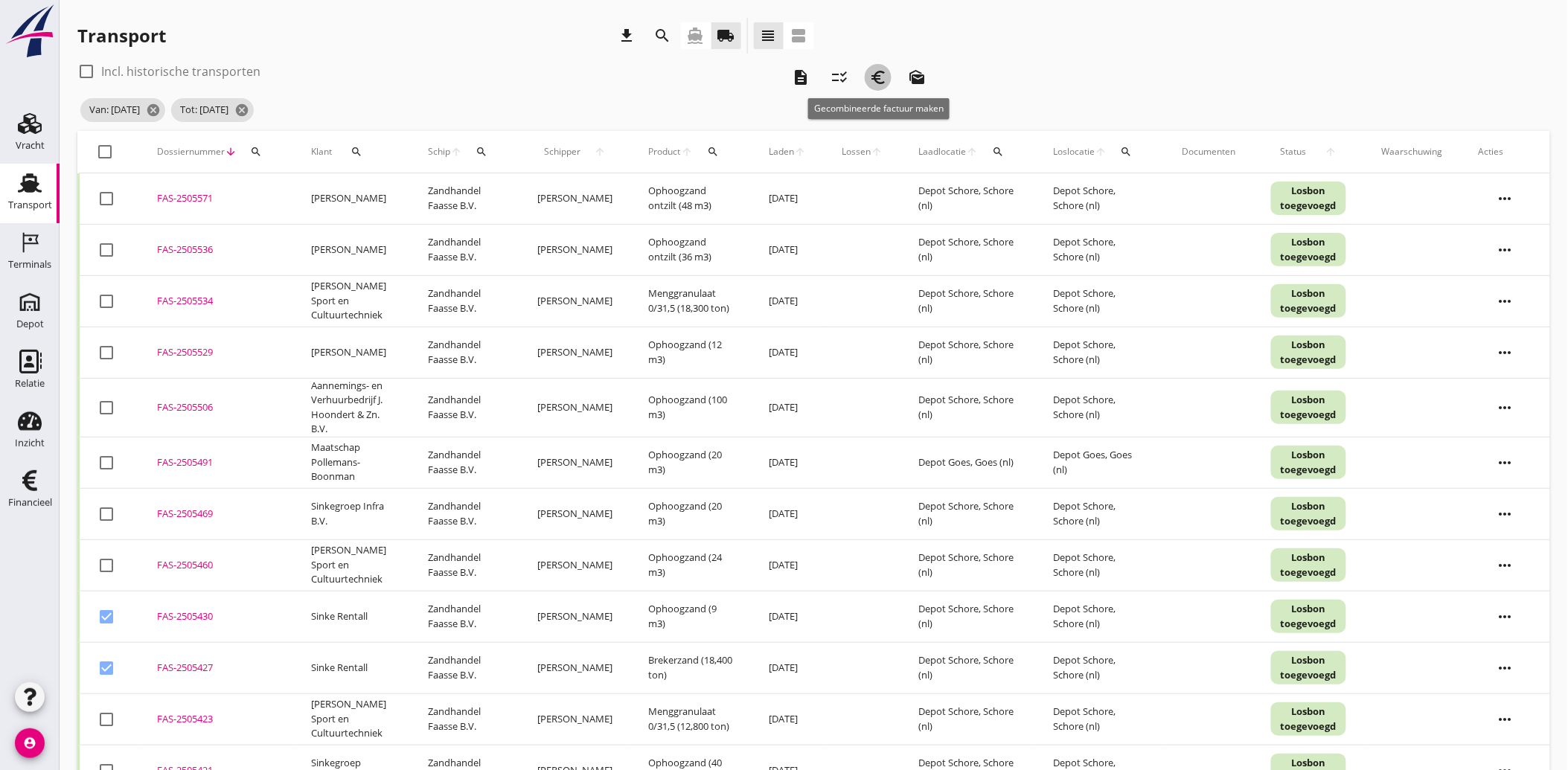
click at [877, 77] on icon "euro_symbol" at bounding box center [878, 77] width 18 height 18
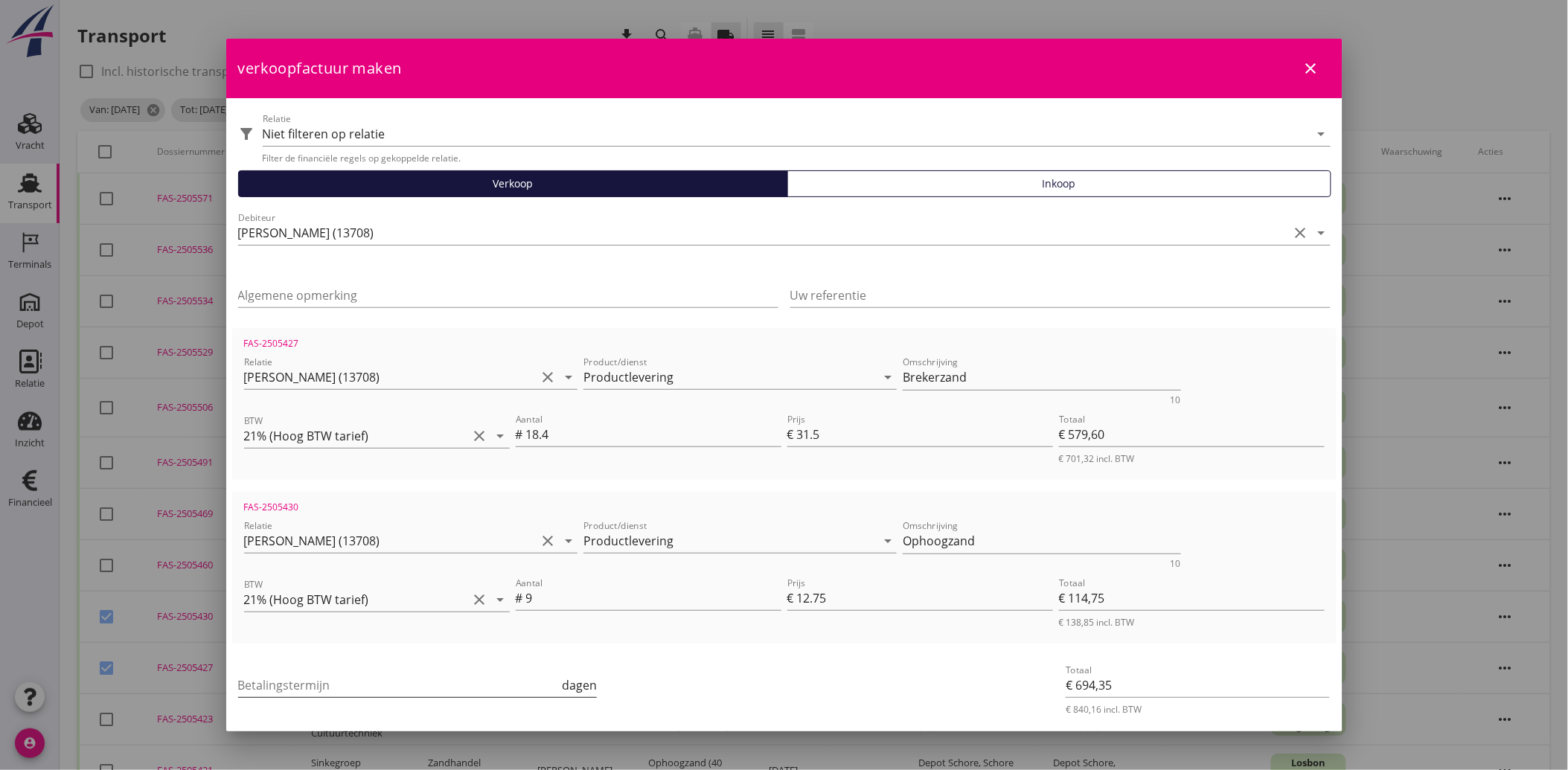
click at [310, 677] on input "Betalingstermijn" at bounding box center [398, 684] width 321 height 24
type input "30"
click at [820, 667] on div "Betalingstermijn 30 dagen" at bounding box center [600, 686] width 730 height 56
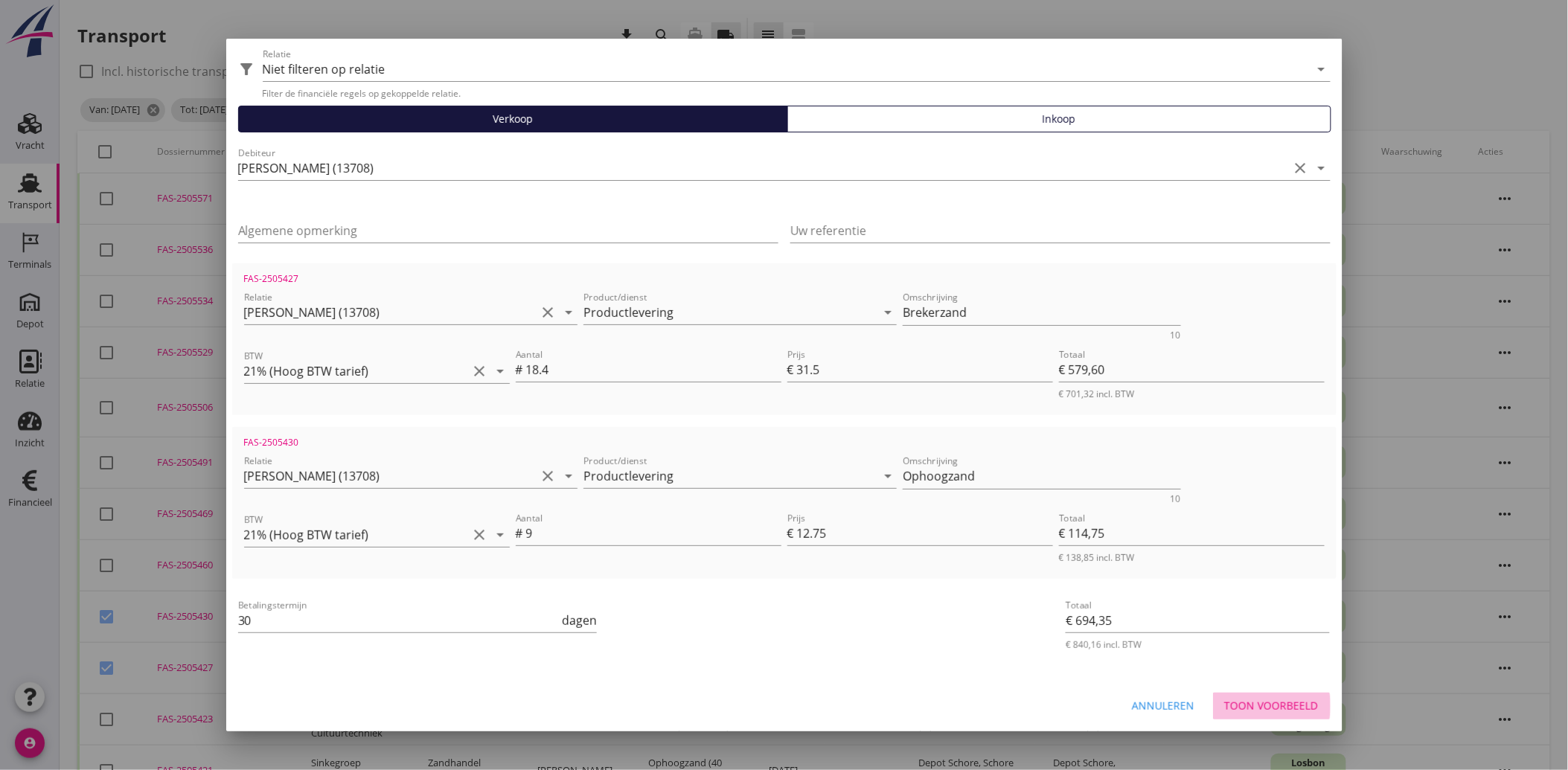
click at [1239, 699] on div "Toon voorbeeld" at bounding box center [1271, 705] width 94 height 16
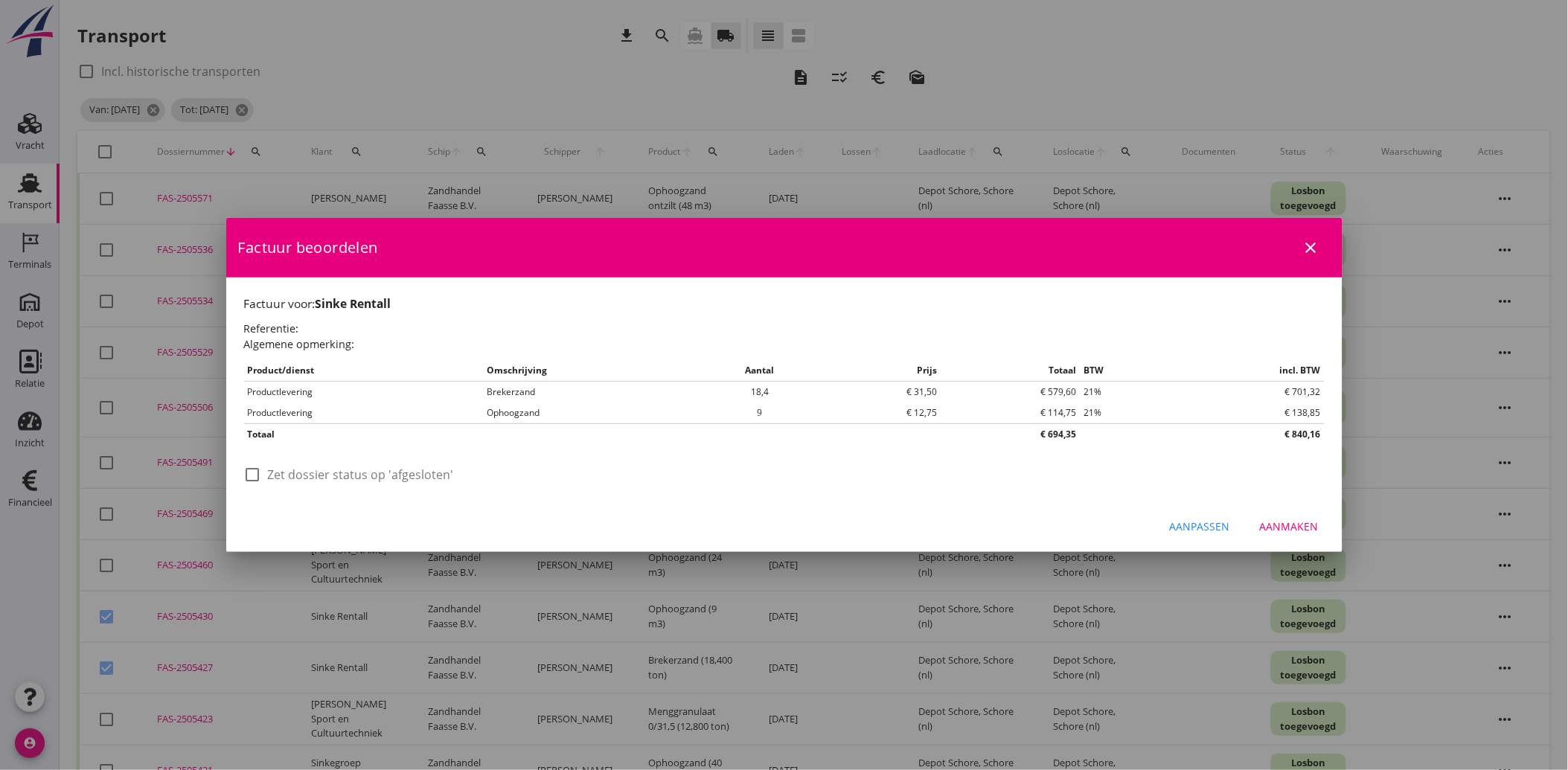
scroll to position [0, 0]
drag, startPoint x: 257, startPoint y: 470, endPoint x: 276, endPoint y: 477, distance: 20.2
click at [258, 473] on div at bounding box center [252, 474] width 25 height 25
checkbox input "true"
click at [1278, 524] on div "Aanmaken" at bounding box center [1288, 526] width 58 height 16
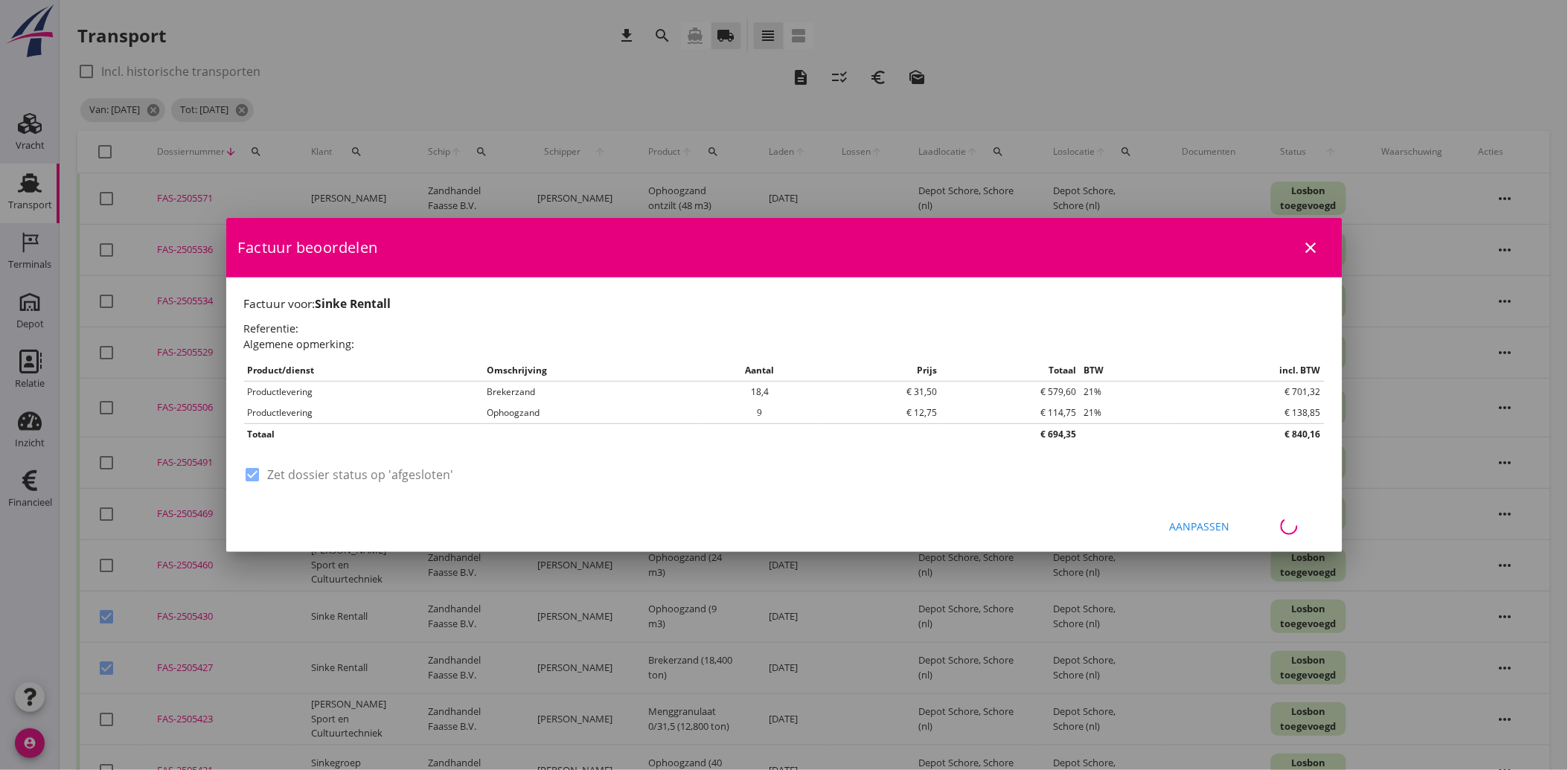
checkbox input "false"
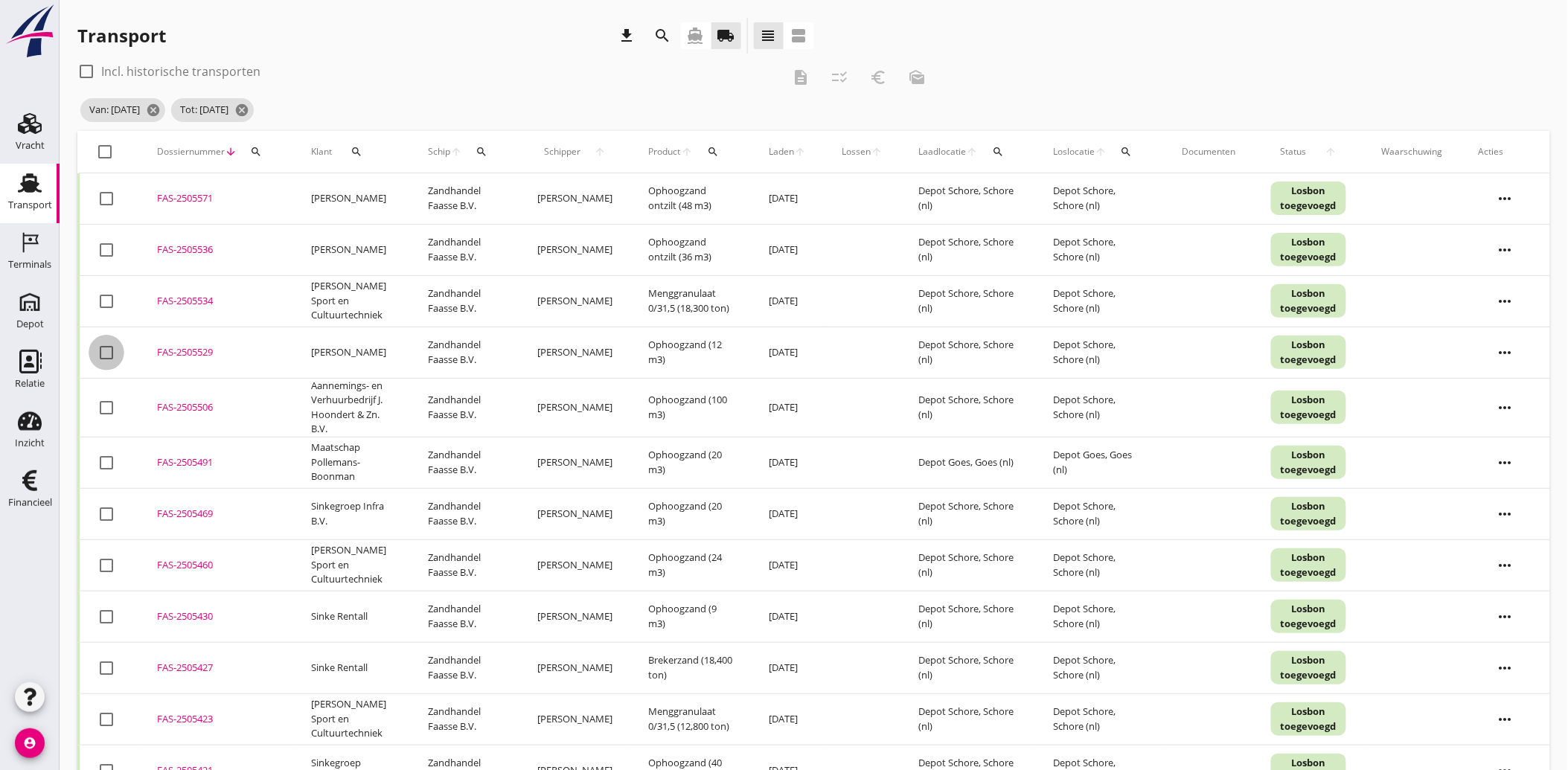
click at [109, 357] on div at bounding box center [106, 352] width 25 height 25
checkbox input "true"
click at [110, 246] on div at bounding box center [106, 249] width 25 height 25
checkbox input "true"
drag, startPoint x: 110, startPoint y: 194, endPoint x: 403, endPoint y: 200, distance: 293.1
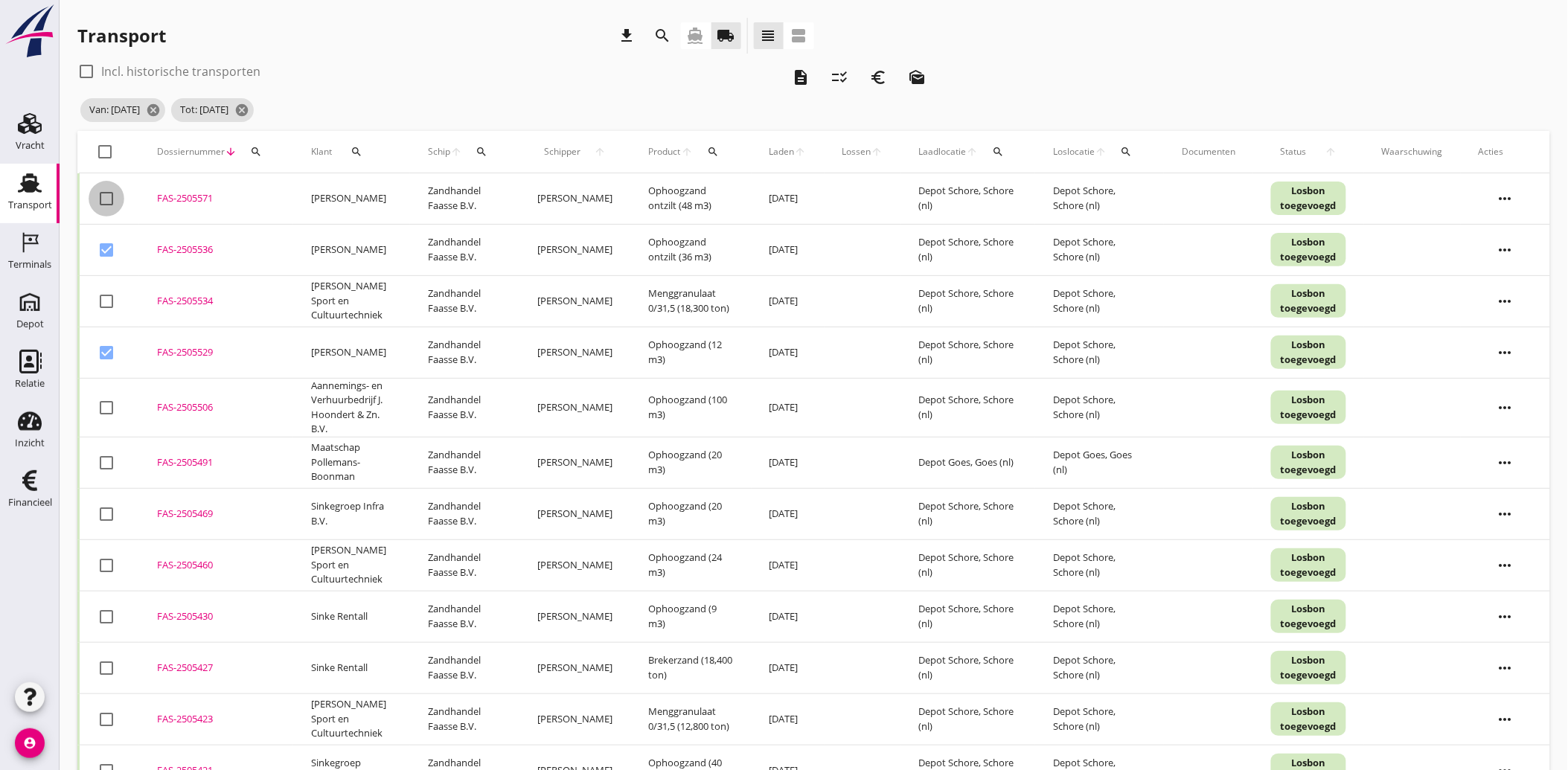
click at [110, 195] on div at bounding box center [106, 198] width 25 height 25
checkbox input "true"
click at [792, 80] on icon "description" at bounding box center [800, 77] width 18 height 18
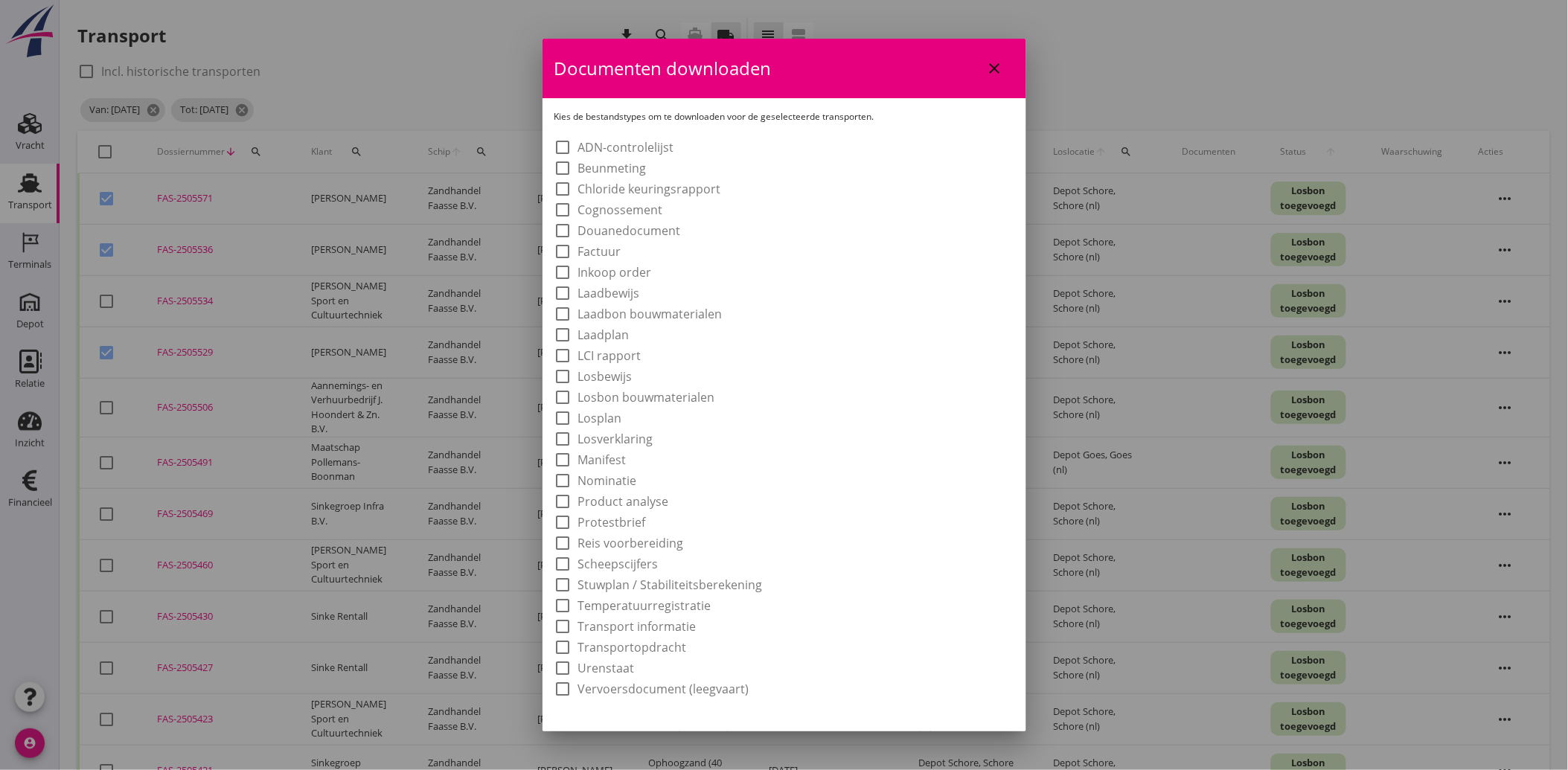
click at [654, 313] on label "Laadbon bouwmaterialen" at bounding box center [650, 313] width 144 height 15
checkbox input "true"
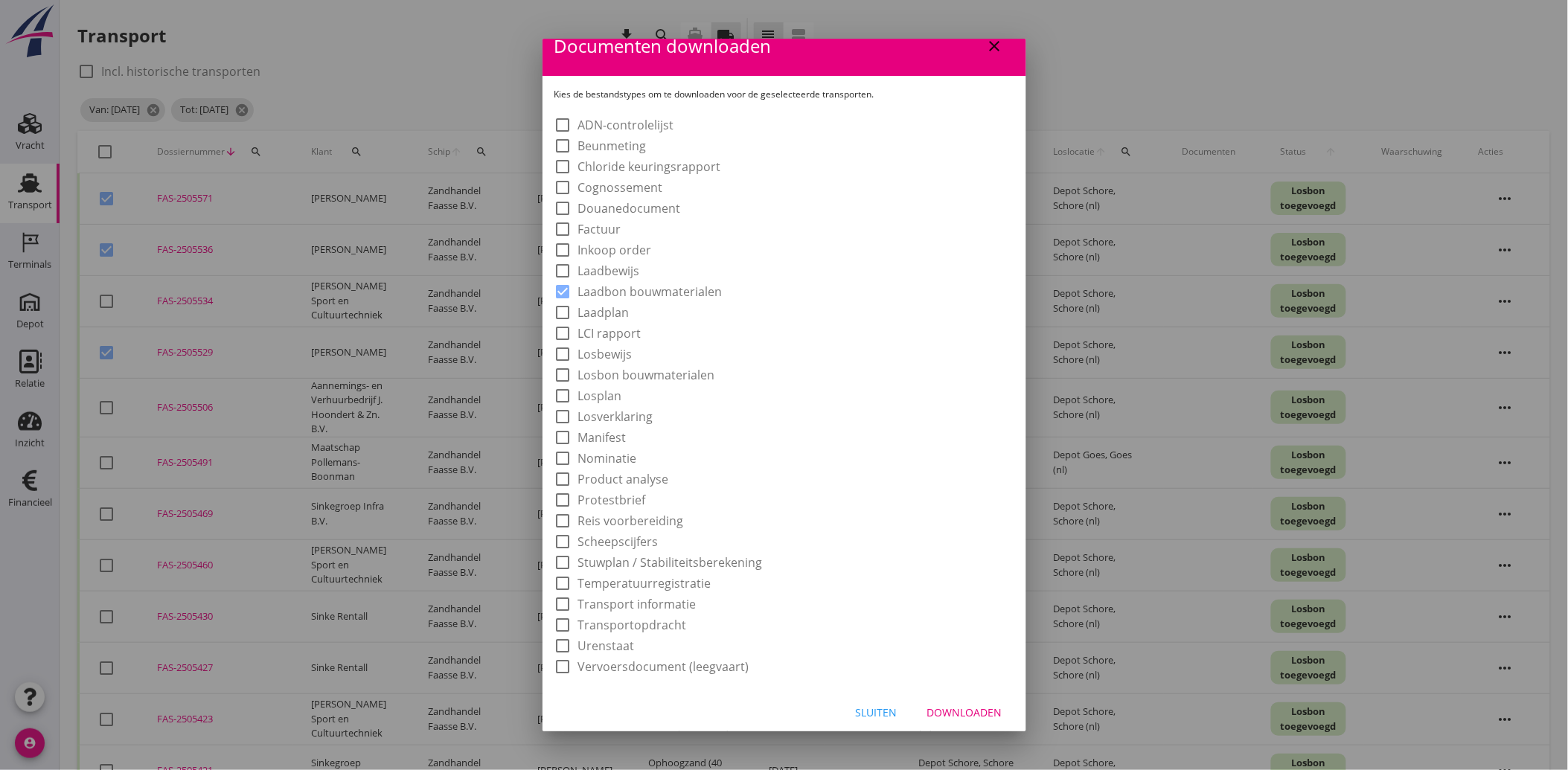
scroll to position [27, 0]
click at [976, 709] on div "Downloaden" at bounding box center [964, 707] width 75 height 16
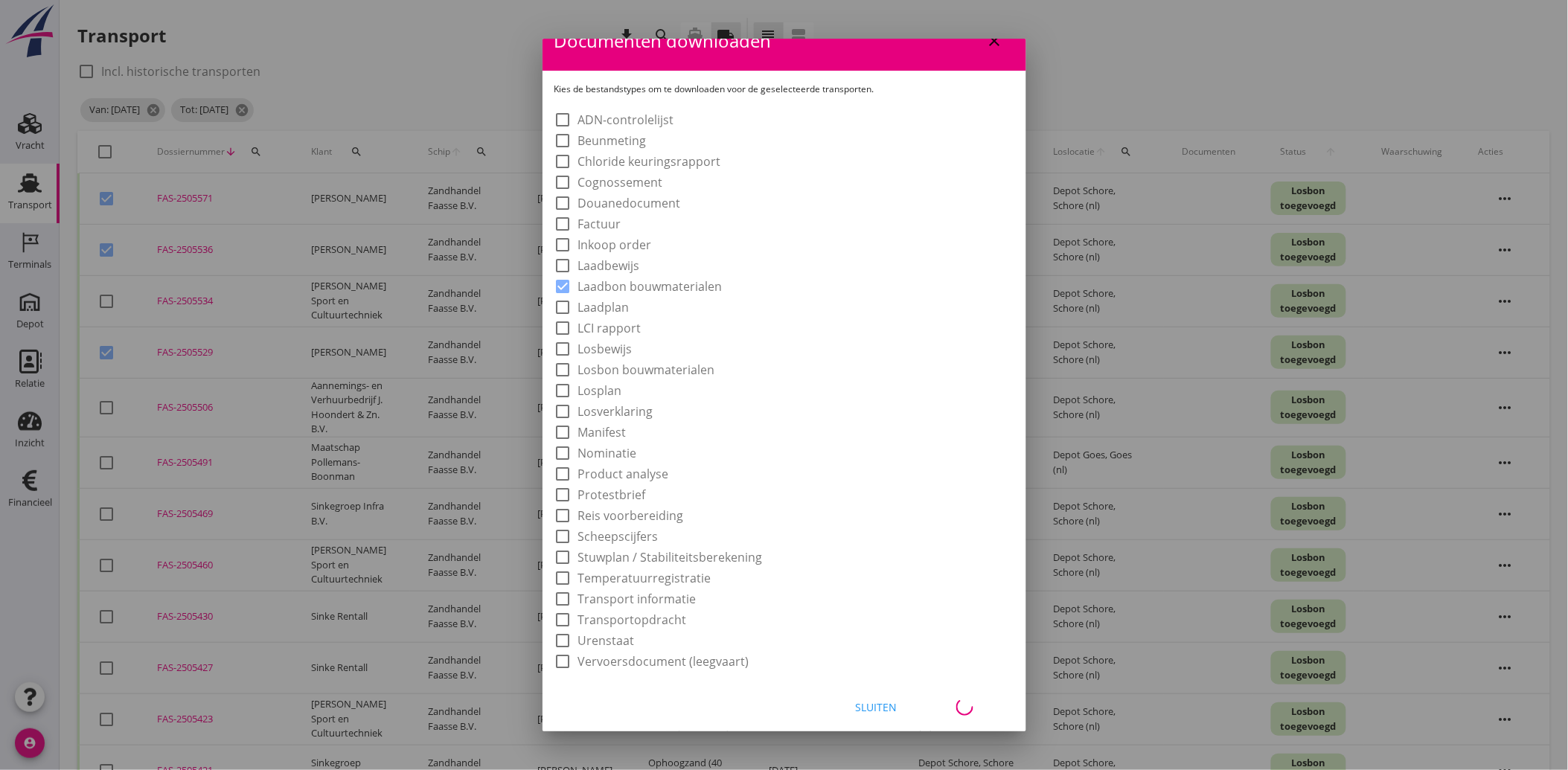
checkbox input "false"
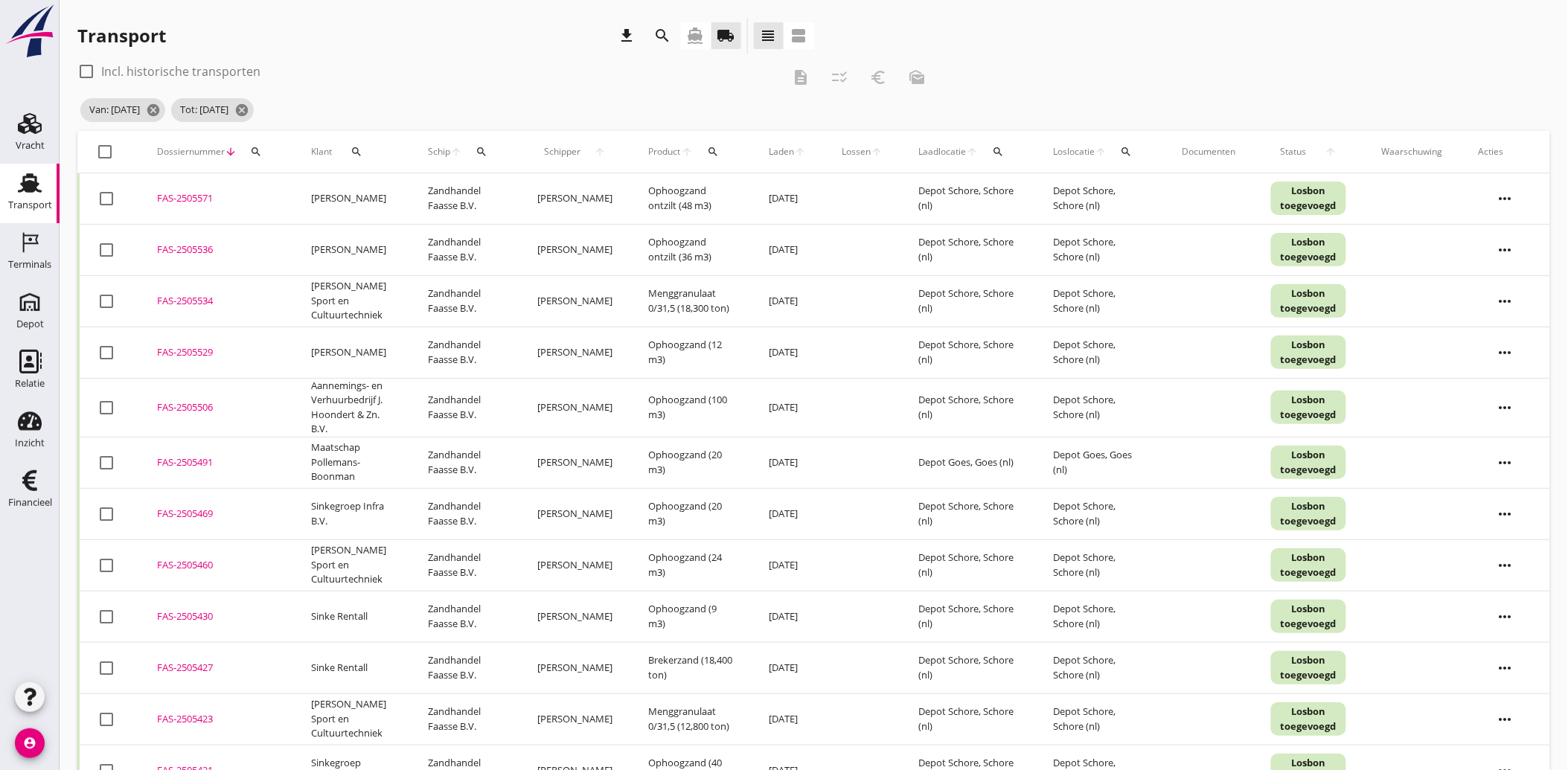
drag, startPoint x: 197, startPoint y: 406, endPoint x: 175, endPoint y: 409, distance: 22.2
click at [175, 409] on div "FAS-2505506" at bounding box center [217, 408] width 119 height 15
click at [46, 481] on div "Financieel" at bounding box center [30, 480] width 36 height 24
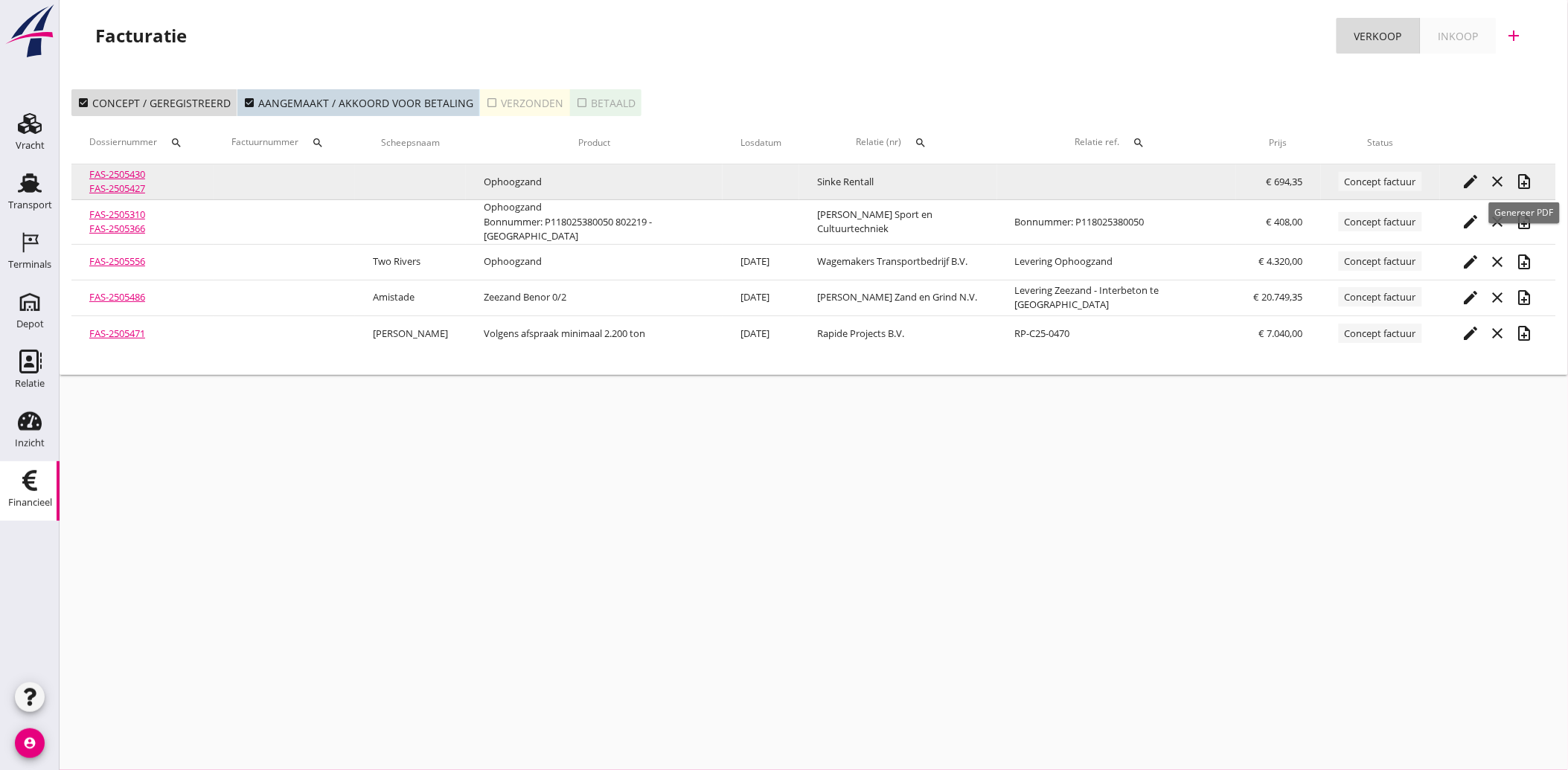
click at [1521, 177] on icon "note_add" at bounding box center [1524, 181] width 18 height 18
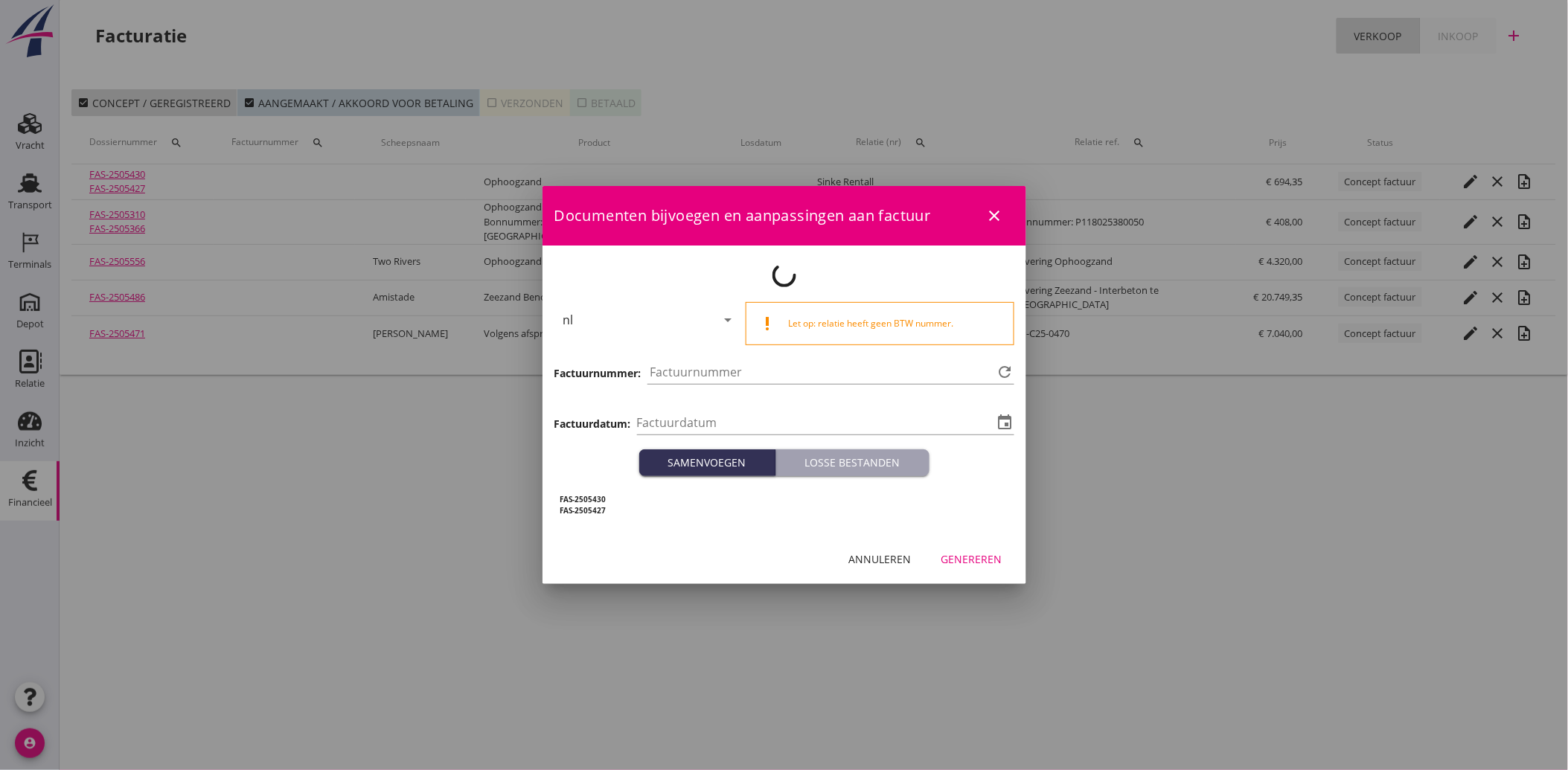
type input "[DATE]"
type input "3883"
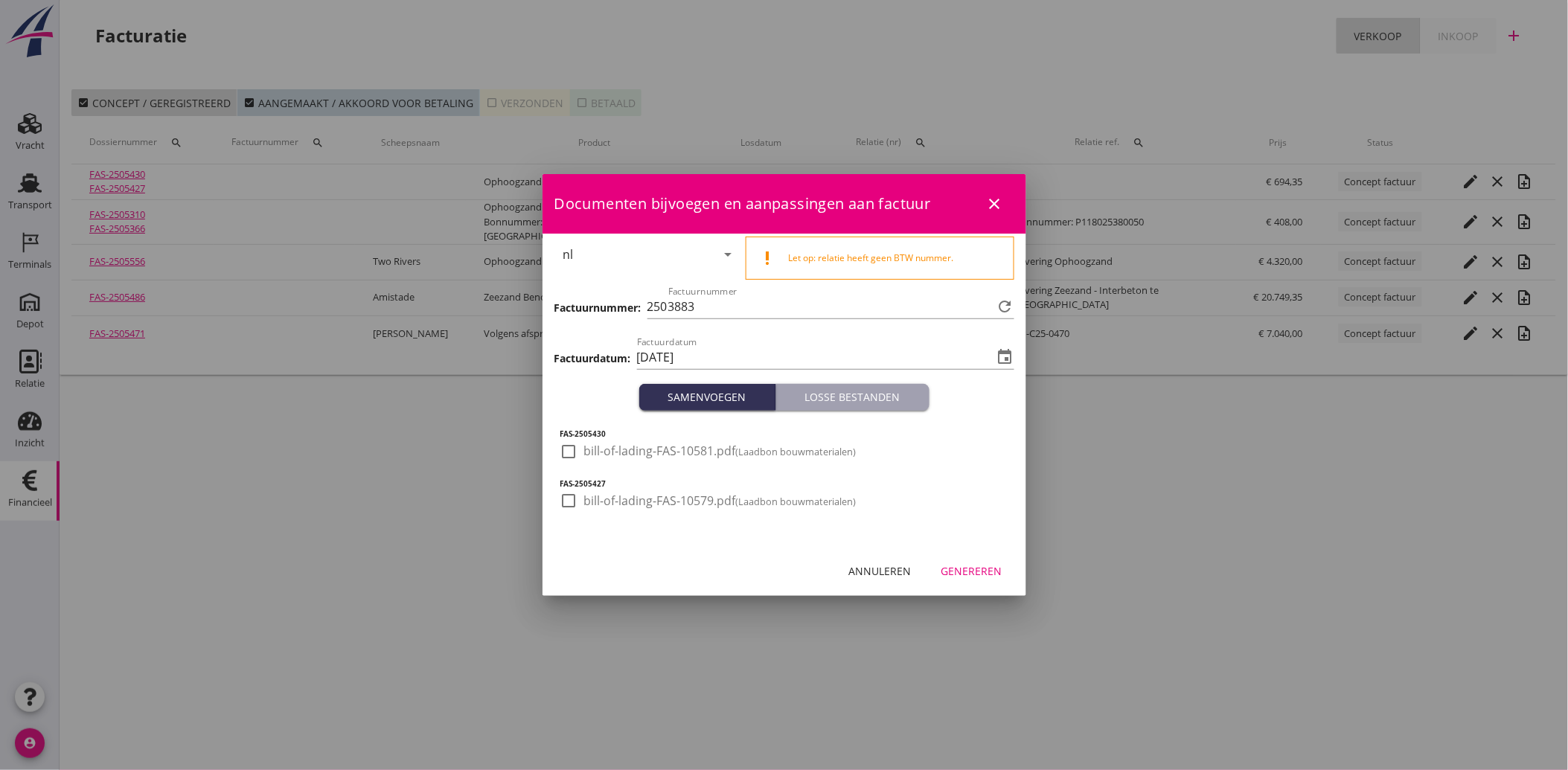
click at [574, 448] on div at bounding box center [569, 451] width 25 height 25
checkbox input "true"
click at [573, 505] on div at bounding box center [569, 500] width 25 height 25
checkbox input "true"
click at [971, 565] on div "Genereren" at bounding box center [971, 570] width 61 height 16
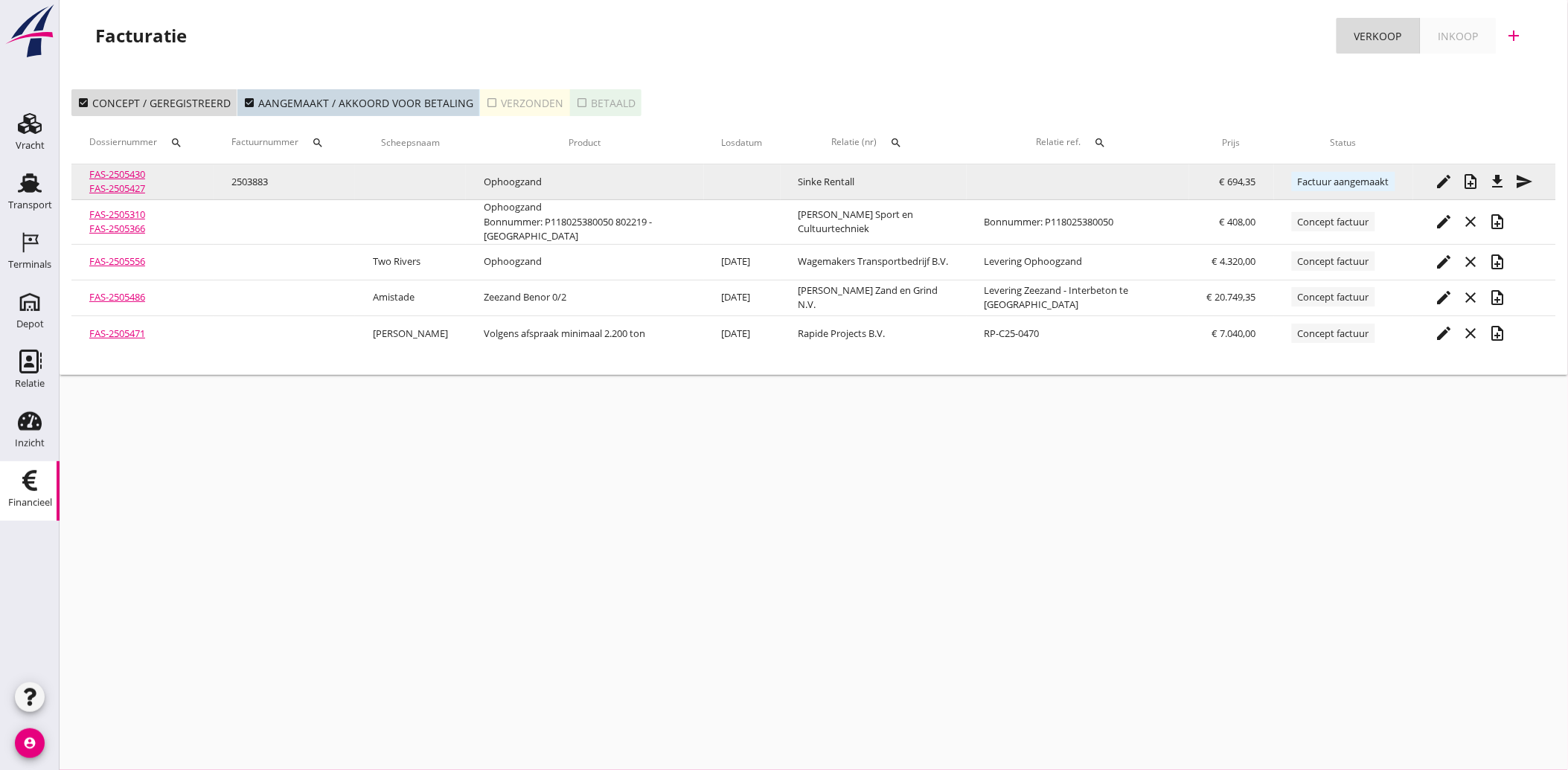
click at [1523, 176] on icon "send" at bounding box center [1524, 181] width 18 height 18
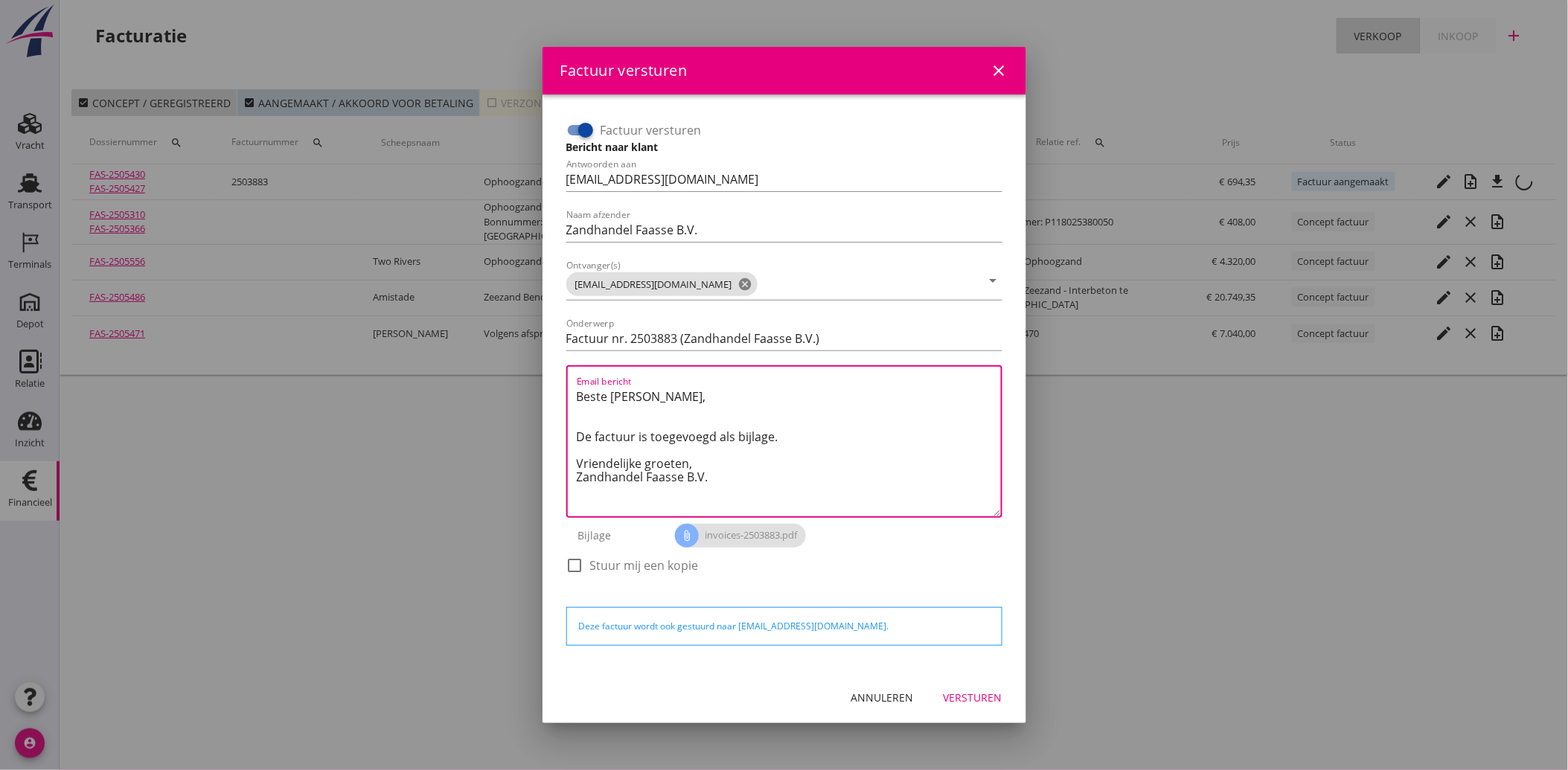
drag, startPoint x: 744, startPoint y: 478, endPoint x: 569, endPoint y: 367, distance: 207.2
click at [569, 367] on div "Email bericht Beste [PERSON_NAME], De factuur is toegevoegd als bijlage. Vriend…" at bounding box center [784, 441] width 436 height 152
paste textarea "Geachte heer/mevrouw, Hierbij zenden wij u onze factuur i.v.m. de door ons aan …"
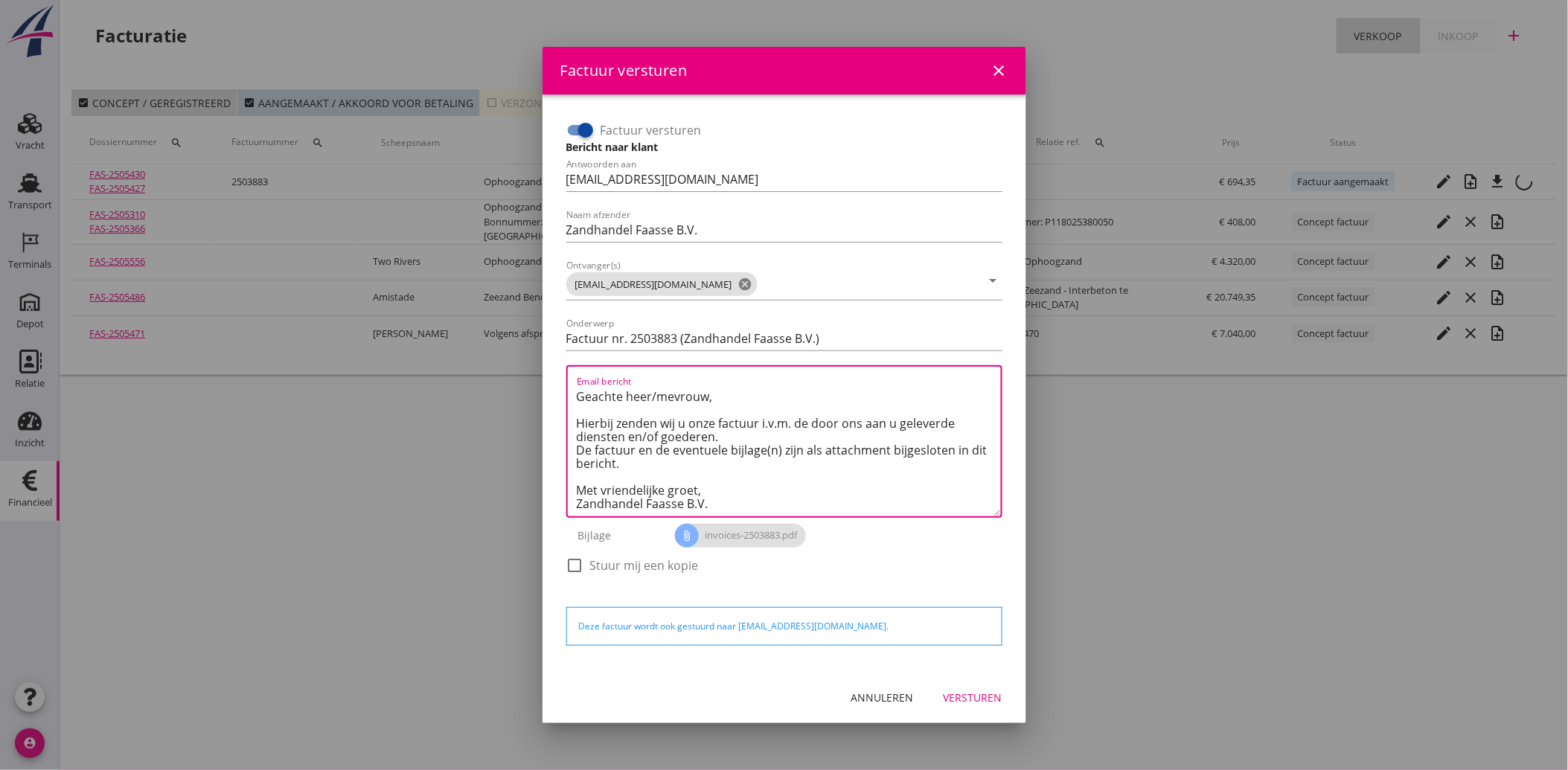
type textarea "Geachte heer/mevrouw, Hierbij zenden wij u onze factuur i.v.m. de door ons aan …"
click at [973, 689] on div "Versturen" at bounding box center [973, 697] width 58 height 16
